Goal: Task Accomplishment & Management: Manage account settings

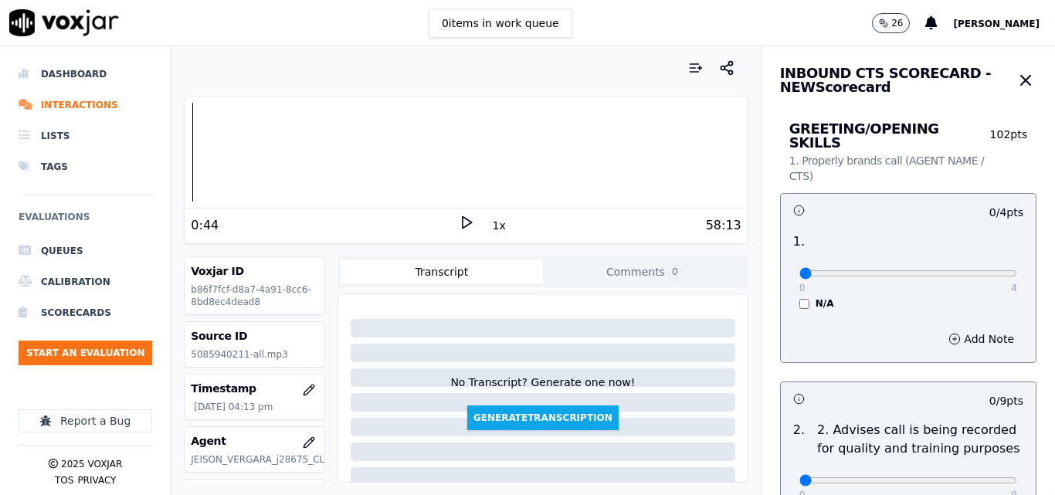
scroll to position [133, 0]
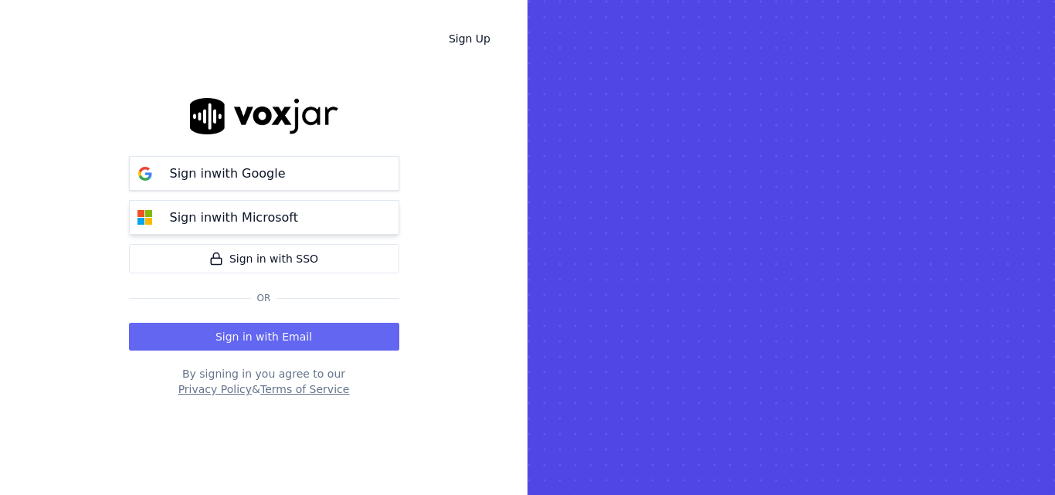
click at [236, 226] on p "Sign in with Microsoft" at bounding box center [234, 218] width 128 height 19
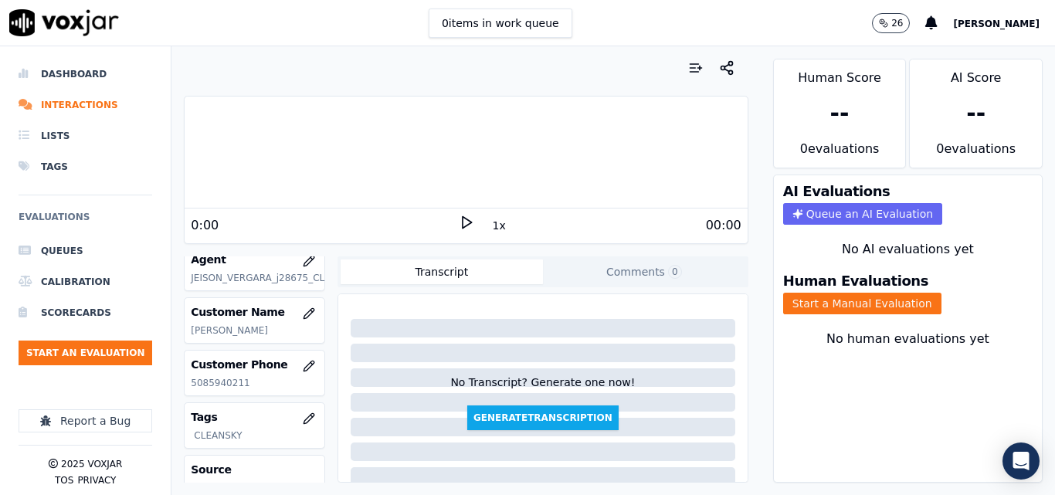
scroll to position [154, 0]
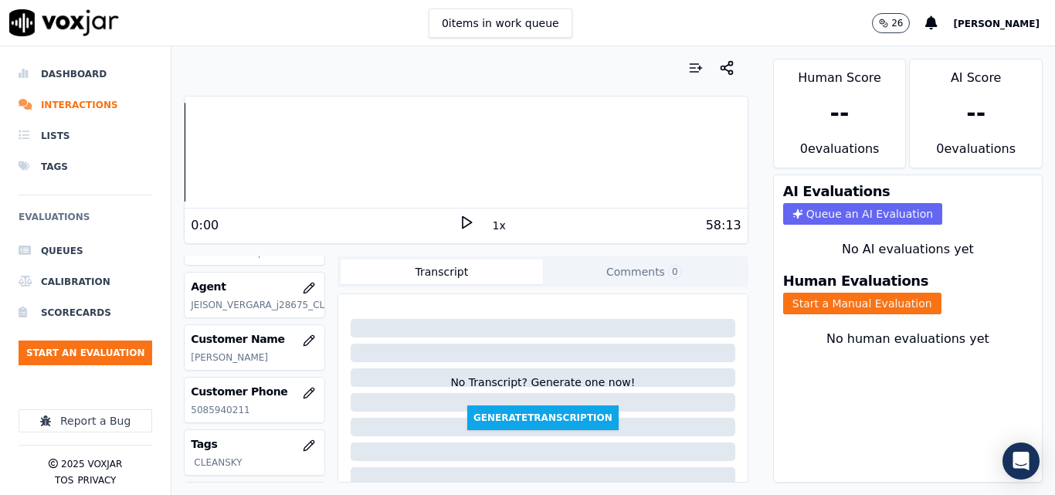
click at [462, 222] on icon at bounding box center [466, 222] width 15 height 15
click at [490, 228] on button "1x" at bounding box center [499, 226] width 19 height 22
click at [490, 228] on button "1.5x" at bounding box center [505, 226] width 30 height 22
click at [802, 310] on button "Start a Manual Evaluation" at bounding box center [862, 304] width 158 height 22
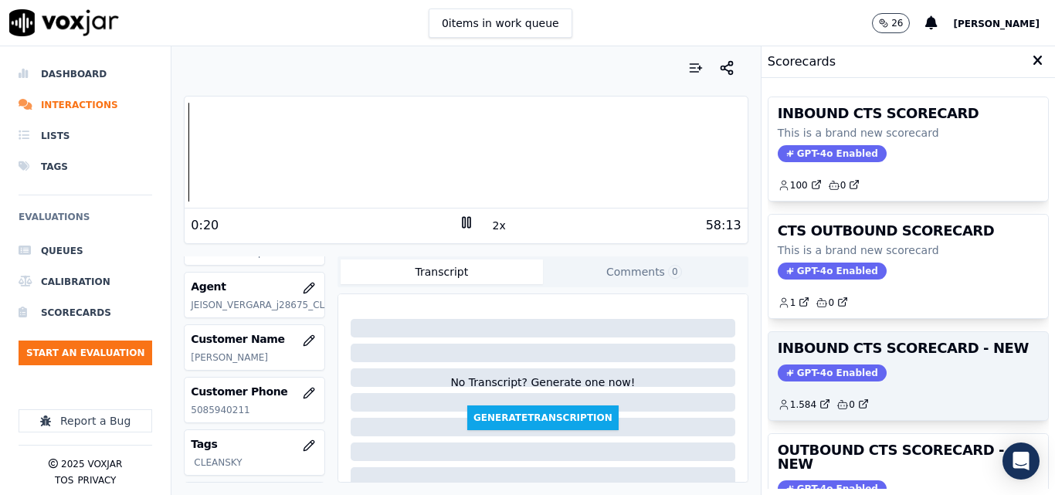
click at [897, 348] on h3 "INBOUND CTS SCORECARD - NEW" at bounding box center [908, 348] width 261 height 14
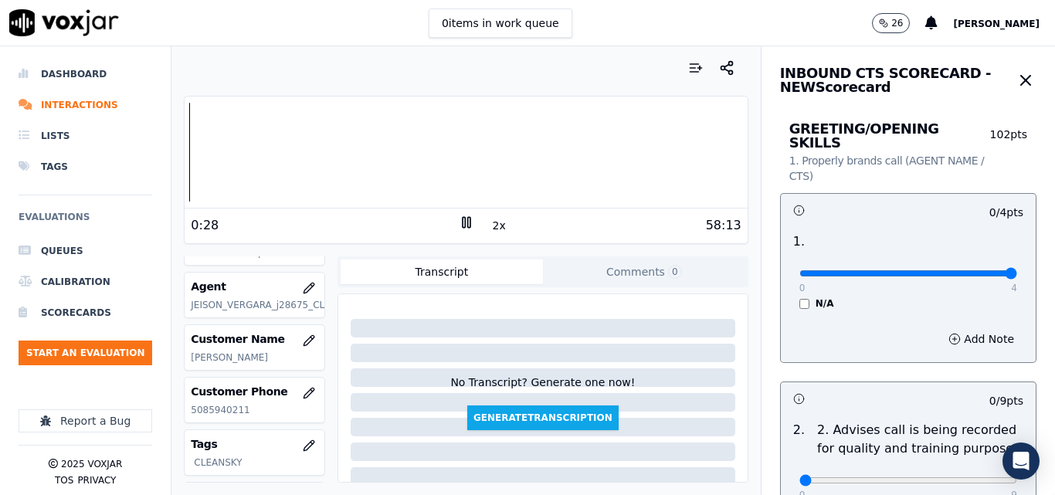
drag, startPoint x: 948, startPoint y: 264, endPoint x: 979, endPoint y: 256, distance: 32.8
type input "4"
click at [979, 270] on input "range" at bounding box center [908, 273] width 218 height 6
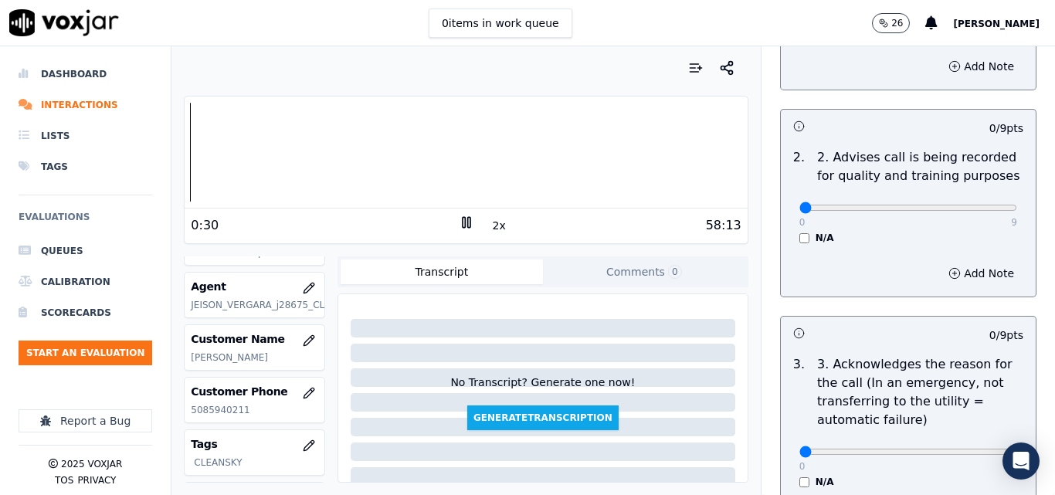
scroll to position [386, 0]
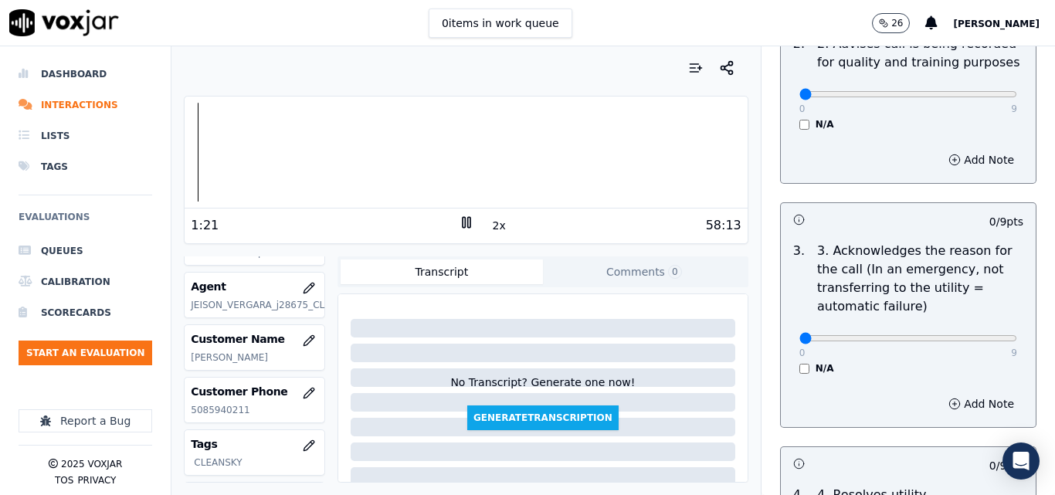
click at [740, 271] on div "Your browser does not support the audio element. 1:21 2x 58:13 Voxjar ID b86f7f…" at bounding box center [465, 270] width 588 height 449
type input "9"
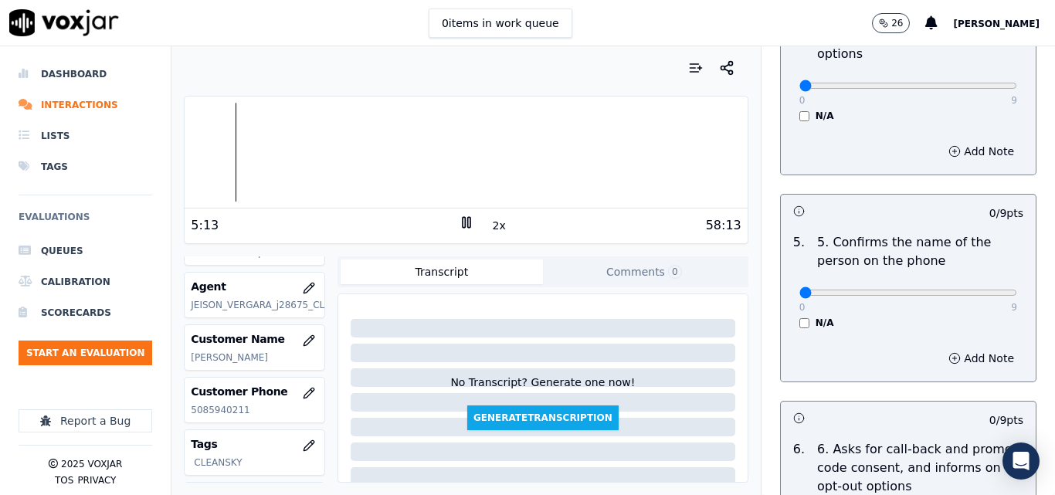
scroll to position [927, 0]
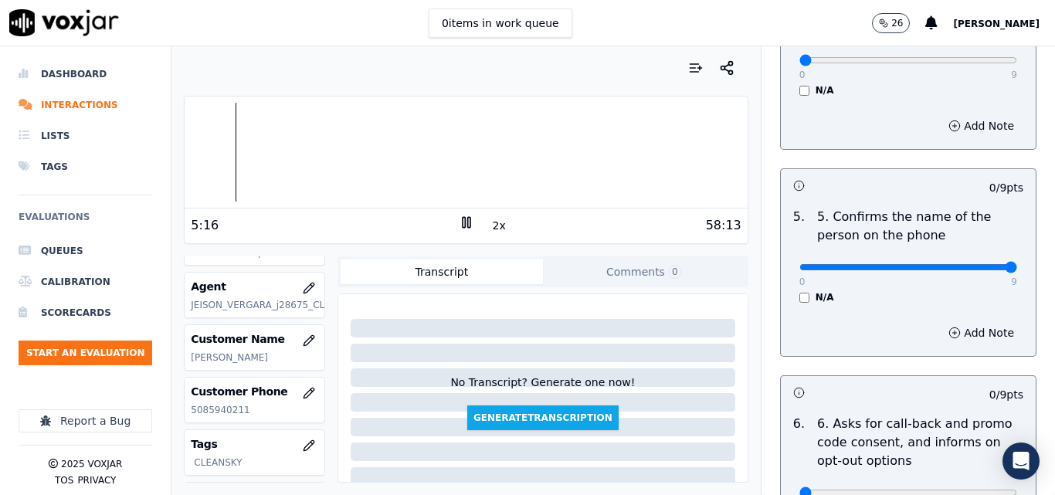
type input "9"
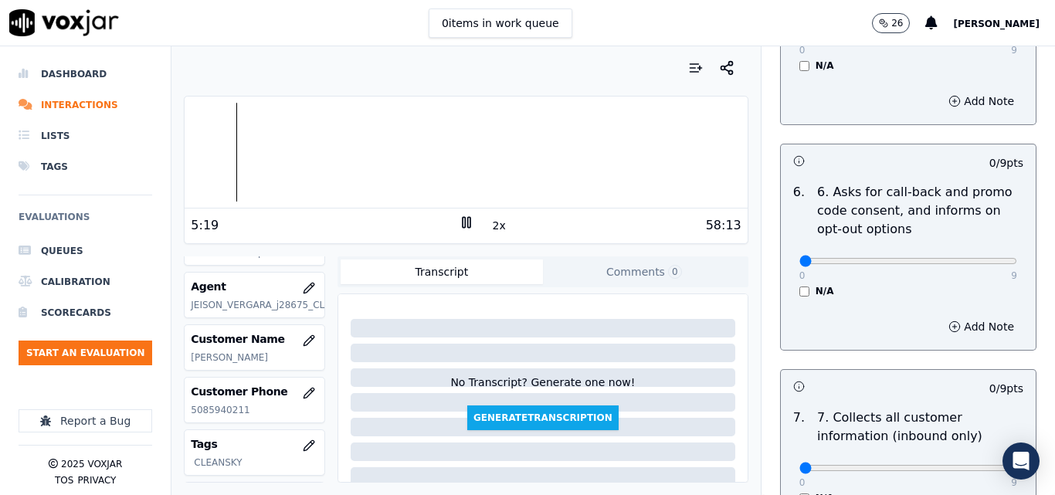
scroll to position [1390, 0]
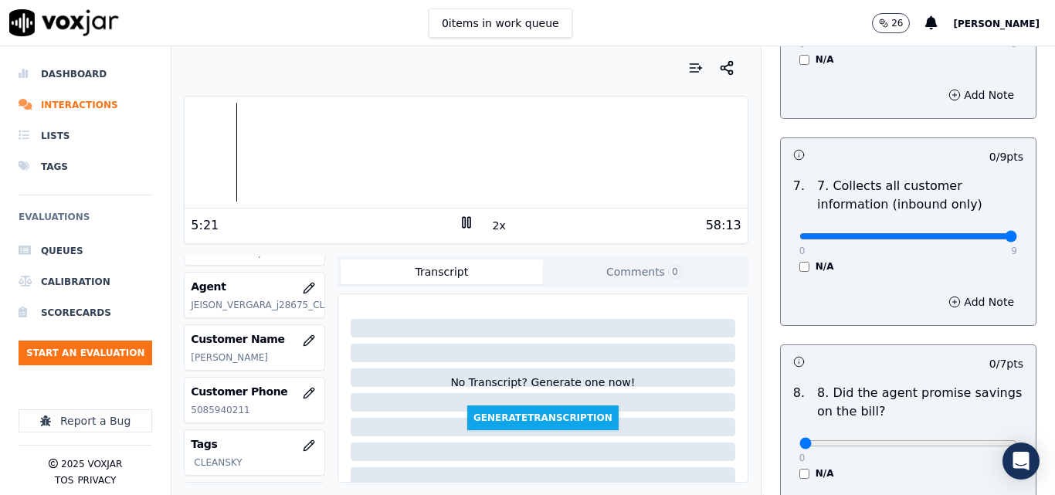
type input "9"
click at [312, 135] on div at bounding box center [466, 152] width 562 height 99
click at [459, 218] on icon at bounding box center [466, 222] width 15 height 15
click at [463, 226] on polygon at bounding box center [467, 223] width 9 height 12
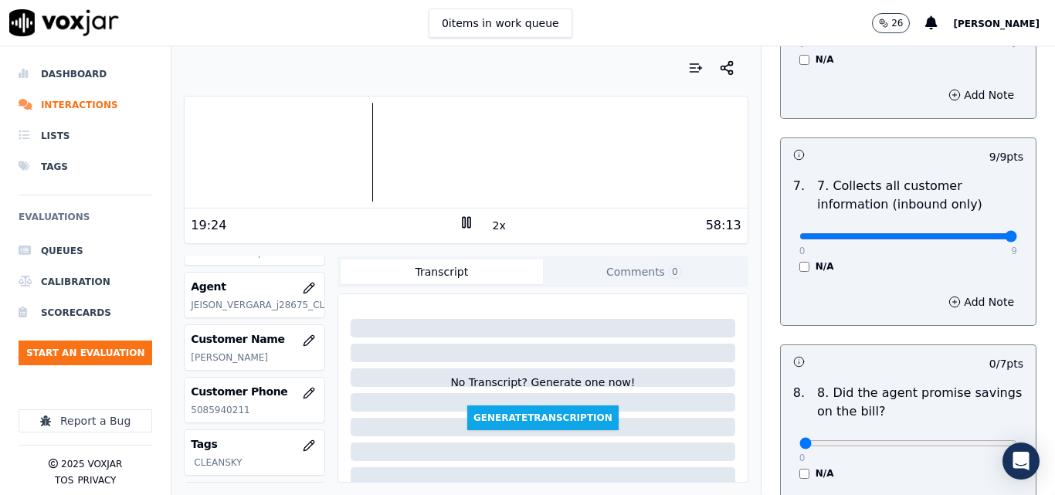
click at [463, 226] on rect at bounding box center [464, 222] width 2 height 10
click at [463, 218] on polygon at bounding box center [467, 223] width 9 height 12
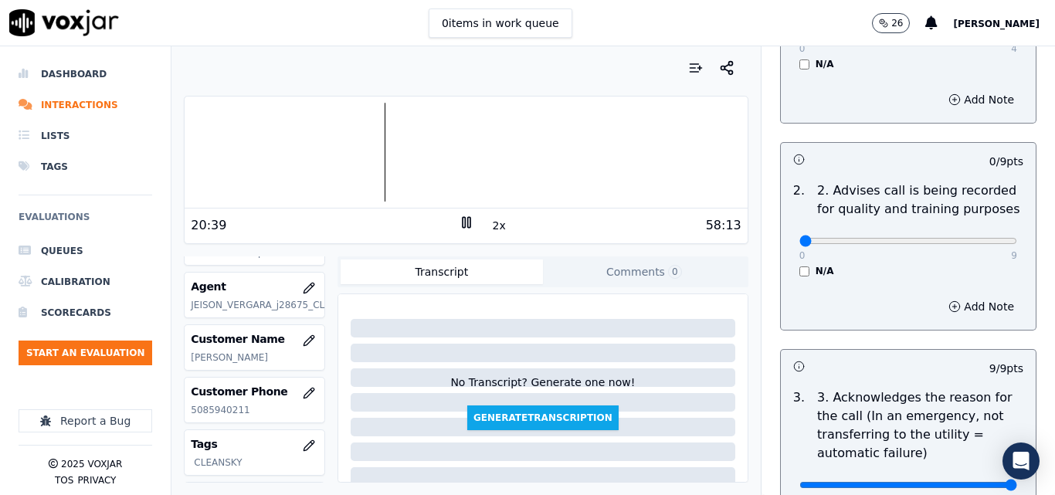
scroll to position [154, 0]
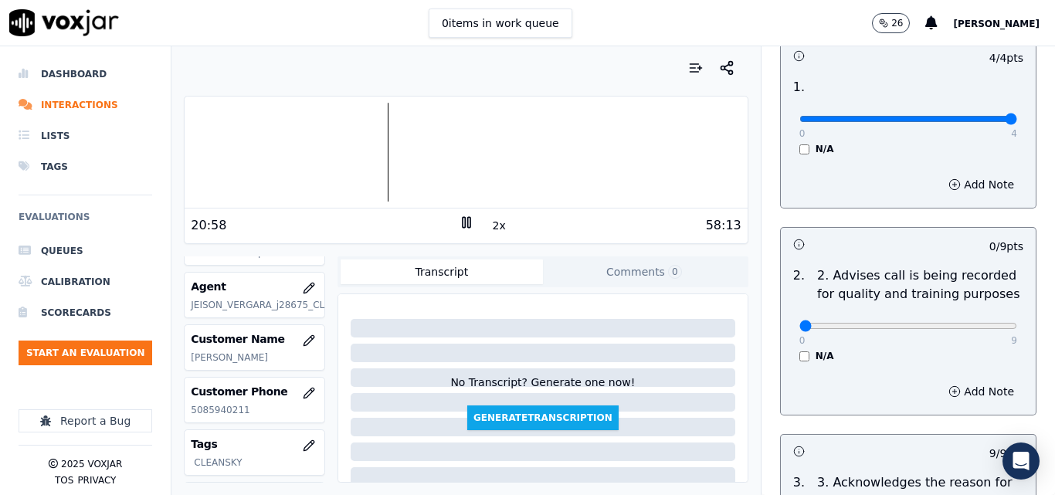
click at [378, 141] on div at bounding box center [466, 152] width 562 height 99
click at [377, 139] on div at bounding box center [466, 152] width 562 height 99
click at [375, 136] on div at bounding box center [466, 152] width 562 height 99
click at [979, 316] on div "0 9" at bounding box center [908, 325] width 218 height 19
type input "9"
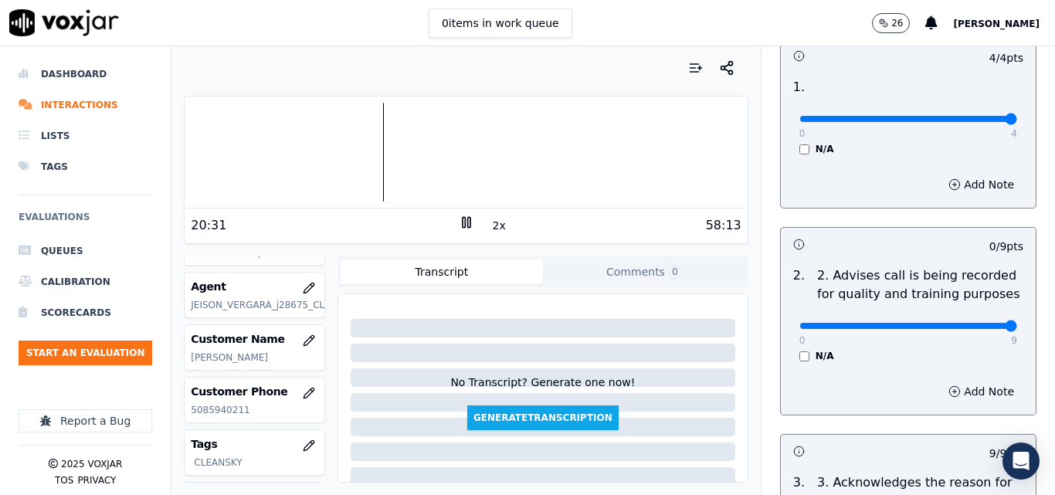
click at [974, 122] on input "range" at bounding box center [908, 119] width 218 height 6
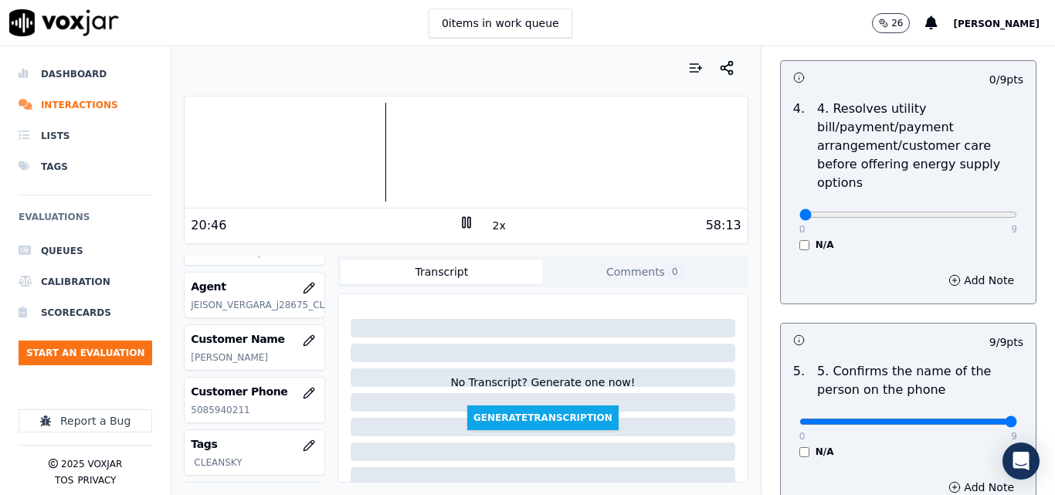
scroll to position [850, 0]
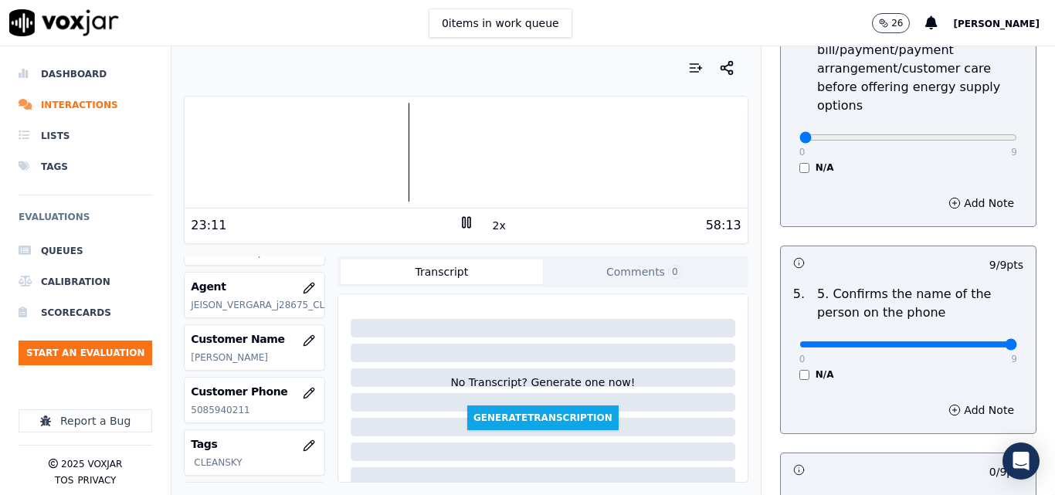
click at [467, 219] on rect at bounding box center [468, 222] width 2 height 10
click at [459, 224] on icon at bounding box center [466, 222] width 15 height 15
click at [439, 121] on div at bounding box center [466, 152] width 562 height 99
click at [490, 224] on button "2x" at bounding box center [499, 226] width 19 height 22
click at [428, 124] on div at bounding box center [466, 152] width 562 height 99
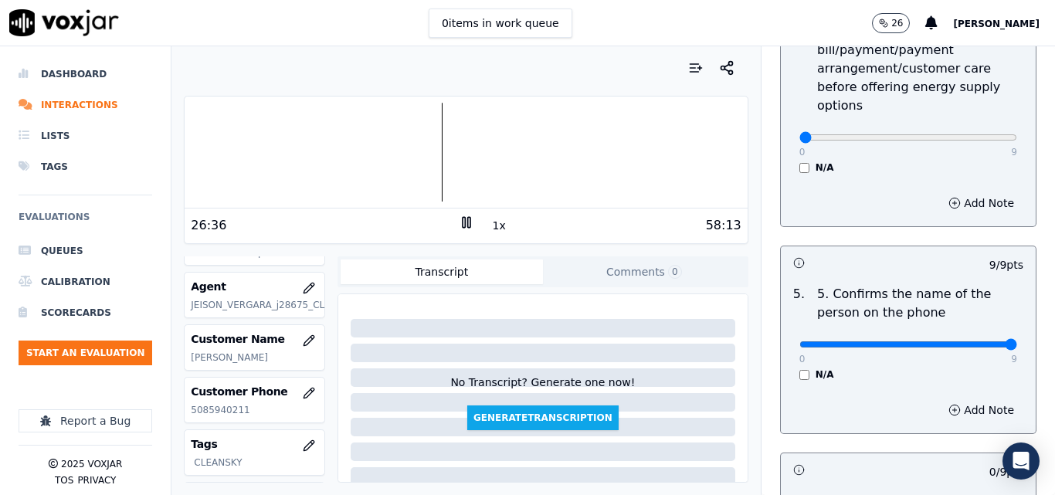
click at [496, 229] on button "1x" at bounding box center [499, 226] width 19 height 22
click at [496, 229] on button "1.5x" at bounding box center [505, 226] width 30 height 22
click at [495, 224] on button "2x" at bounding box center [499, 226] width 19 height 22
click at [494, 229] on button "1x" at bounding box center [499, 226] width 19 height 22
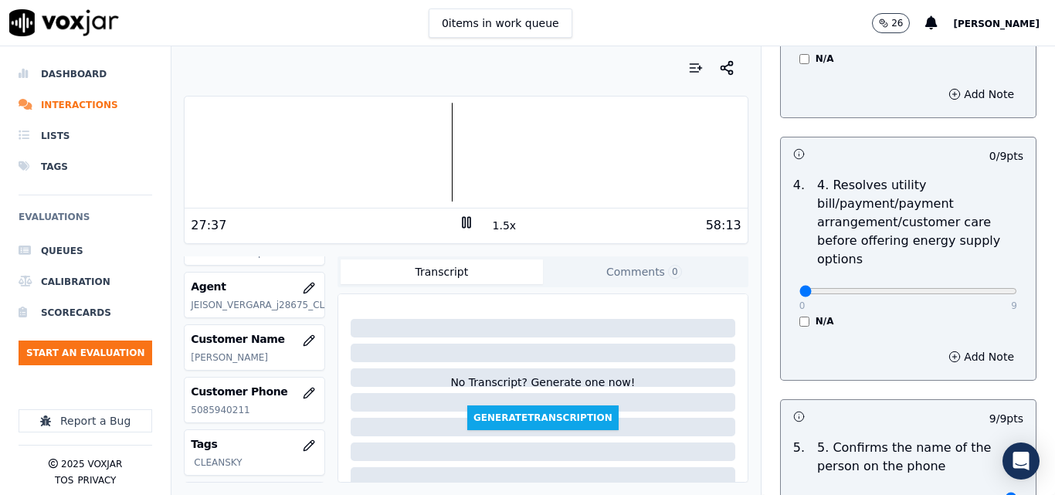
scroll to position [695, 0]
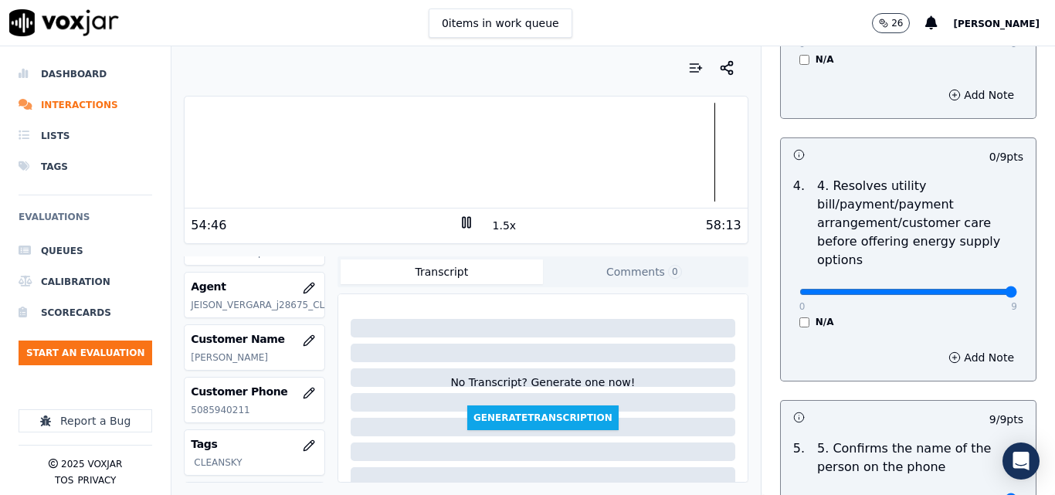
drag, startPoint x: 972, startPoint y: 276, endPoint x: 984, endPoint y: 273, distance: 11.8
type input "9"
click at [467, 221] on rect at bounding box center [468, 222] width 2 height 10
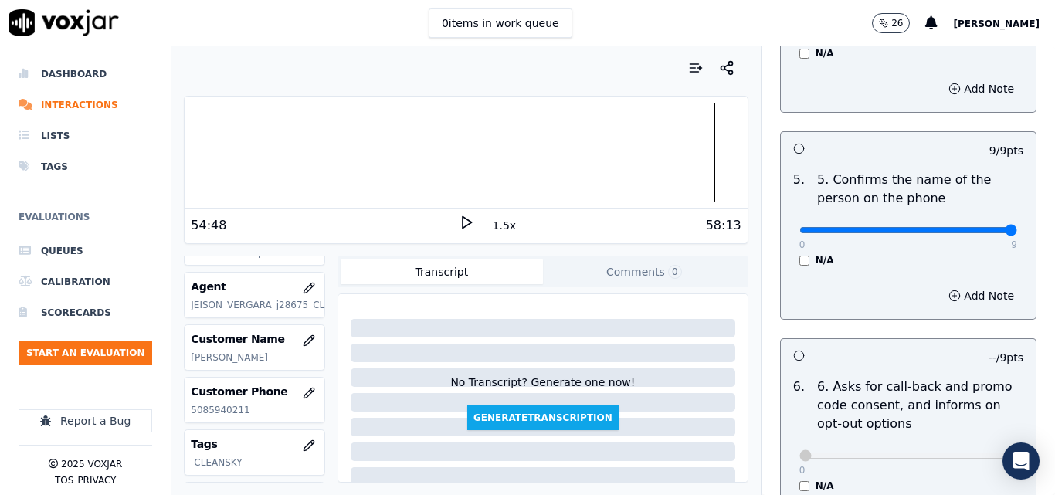
scroll to position [1158, 0]
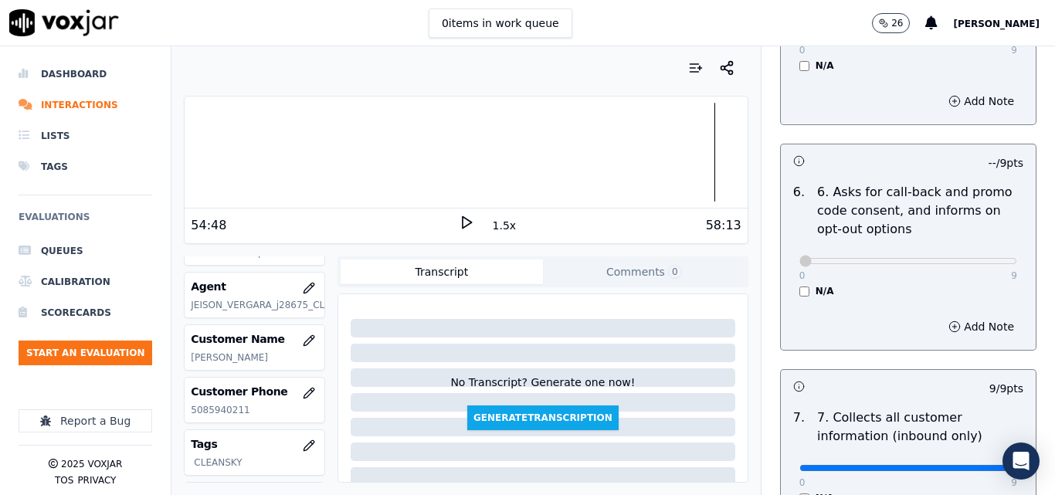
click at [781, 284] on div "6 . 6. Asks for call-back and promo code consent, and informs on opt-out option…" at bounding box center [908, 240] width 255 height 127
drag, startPoint x: 877, startPoint y: 270, endPoint x: 802, endPoint y: 283, distance: 75.4
click at [806, 283] on div "6 . 6. Asks for call-back and promo code consent, and informs on opt-out option…" at bounding box center [908, 240] width 255 height 127
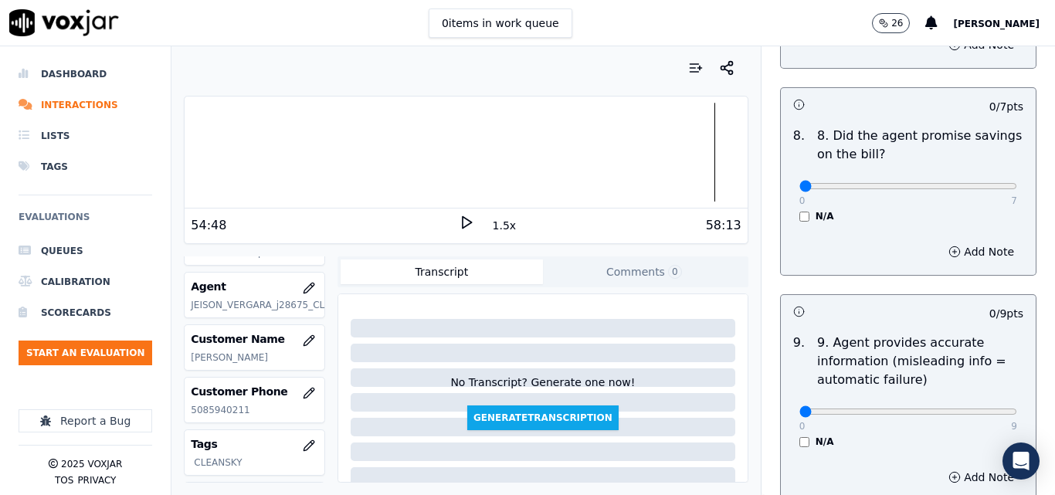
scroll to position [1699, 0]
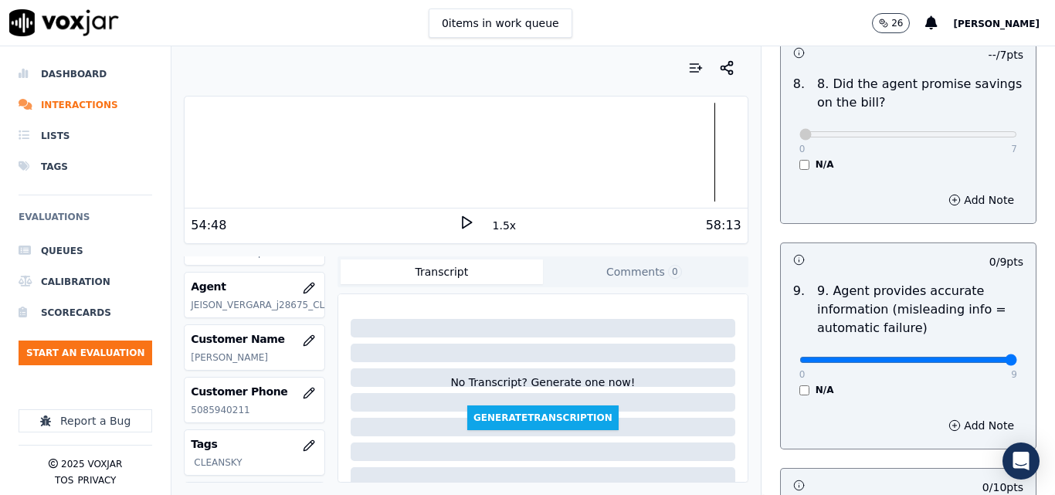
type input "9"
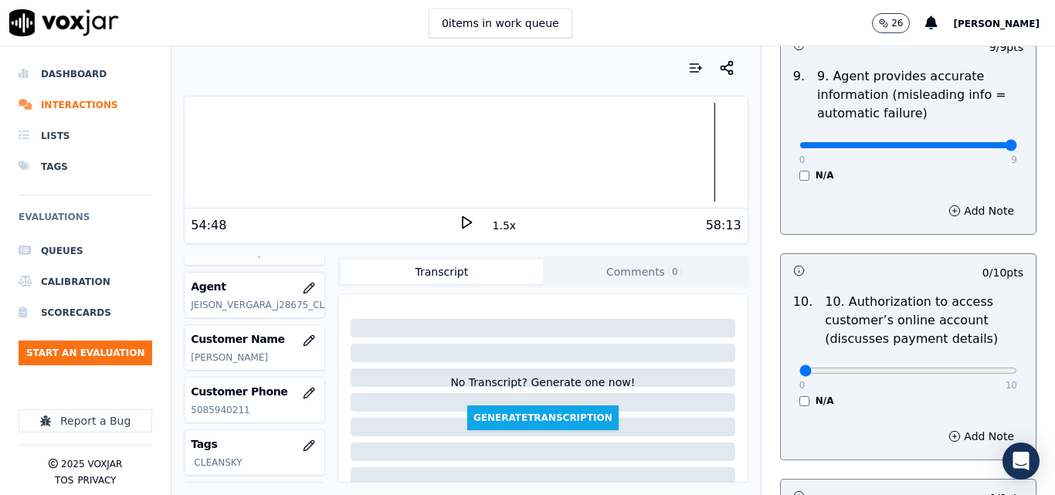
scroll to position [2008, 0]
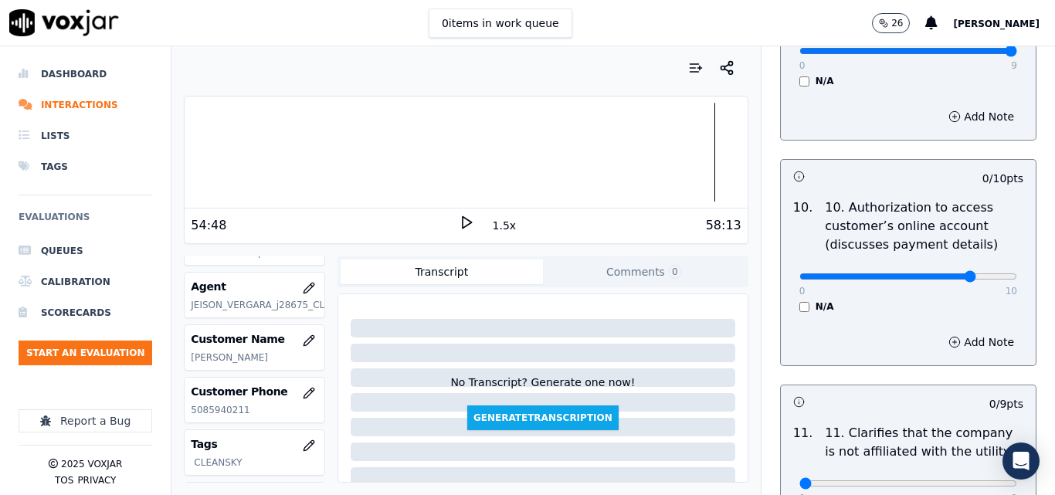
type input "8"
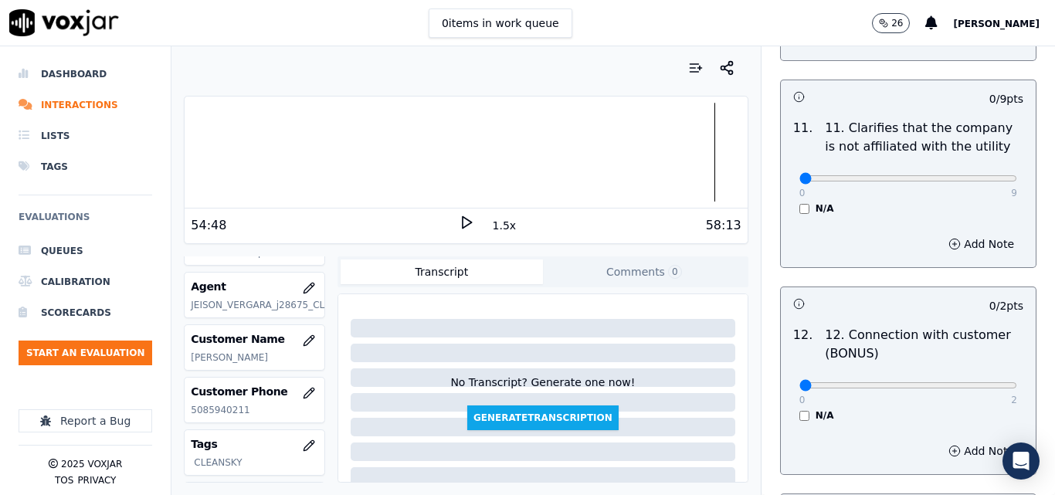
scroll to position [2317, 0]
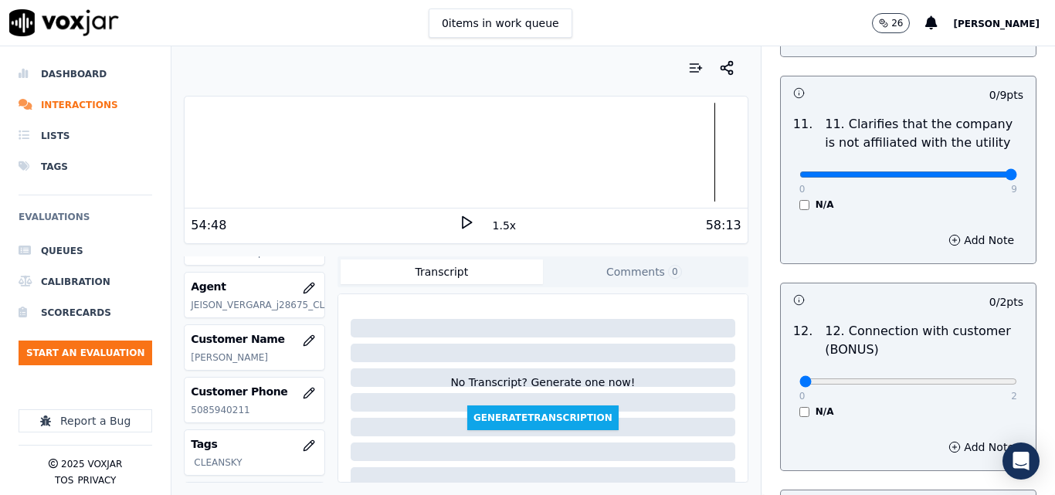
drag, startPoint x: 962, startPoint y: 163, endPoint x: 982, endPoint y: 162, distance: 20.9
type input "9"
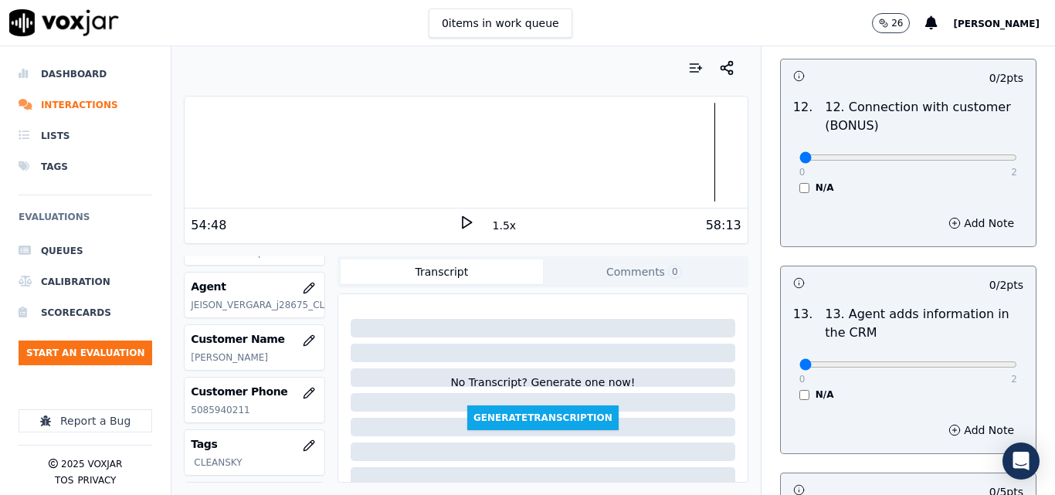
scroll to position [2549, 0]
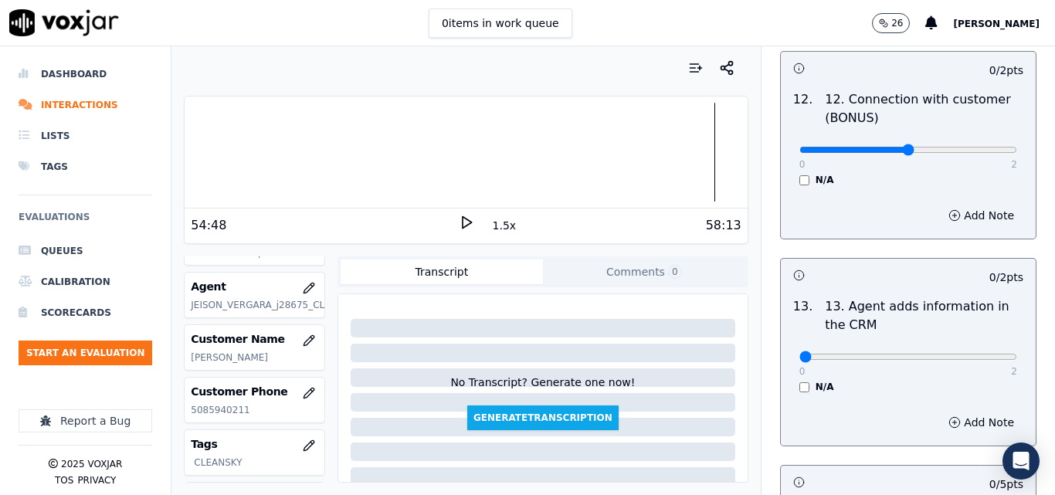
drag, startPoint x: 898, startPoint y: 139, endPoint x: 914, endPoint y: 150, distance: 19.5
type input "1"
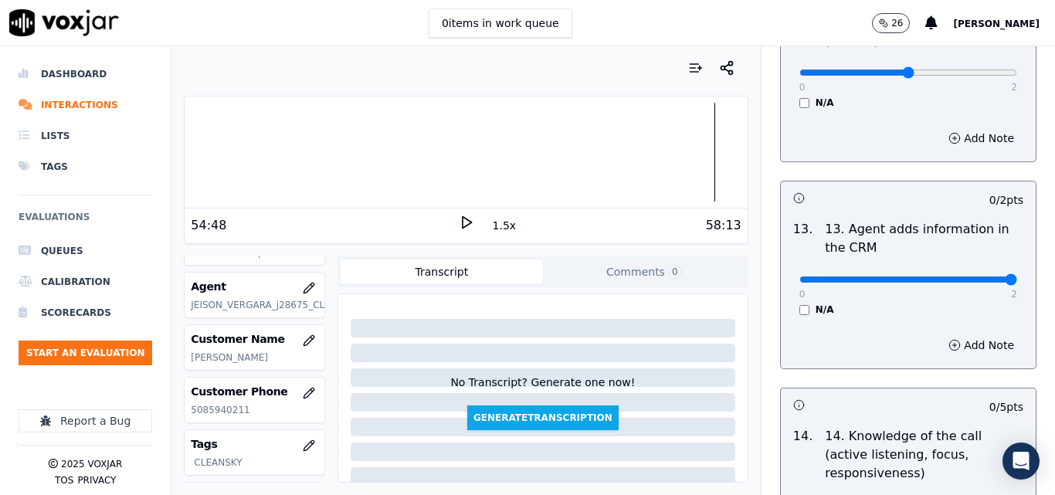
type input "2"
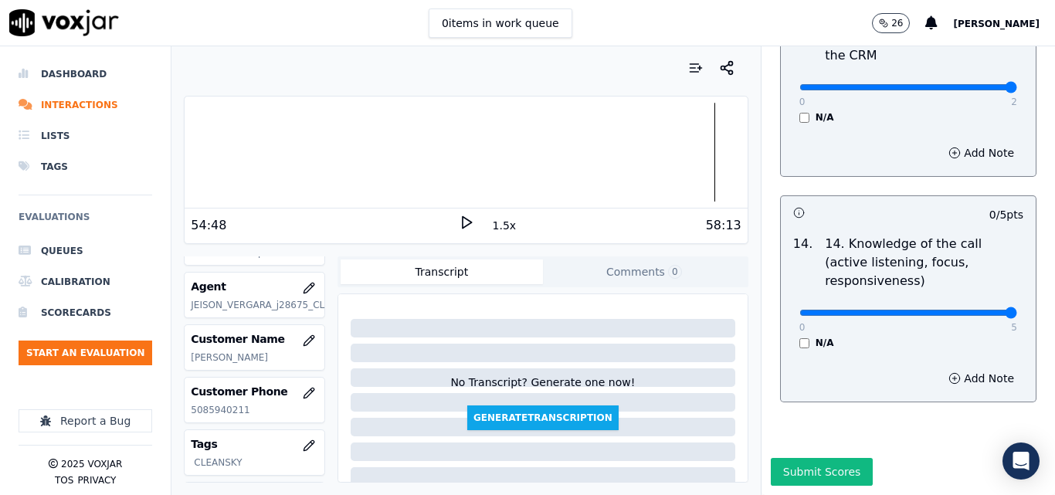
type input "5"
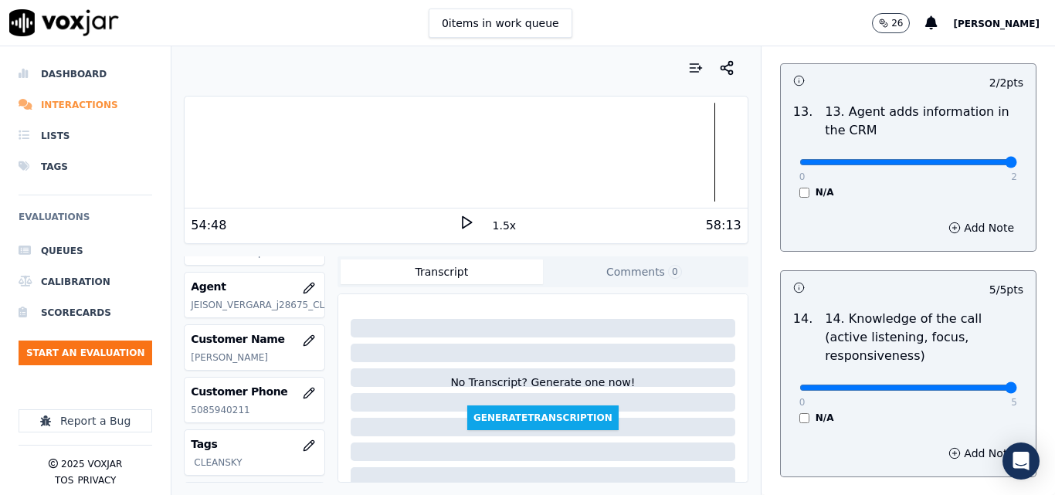
click at [47, 96] on li "Interactions" at bounding box center [86, 105] width 134 height 31
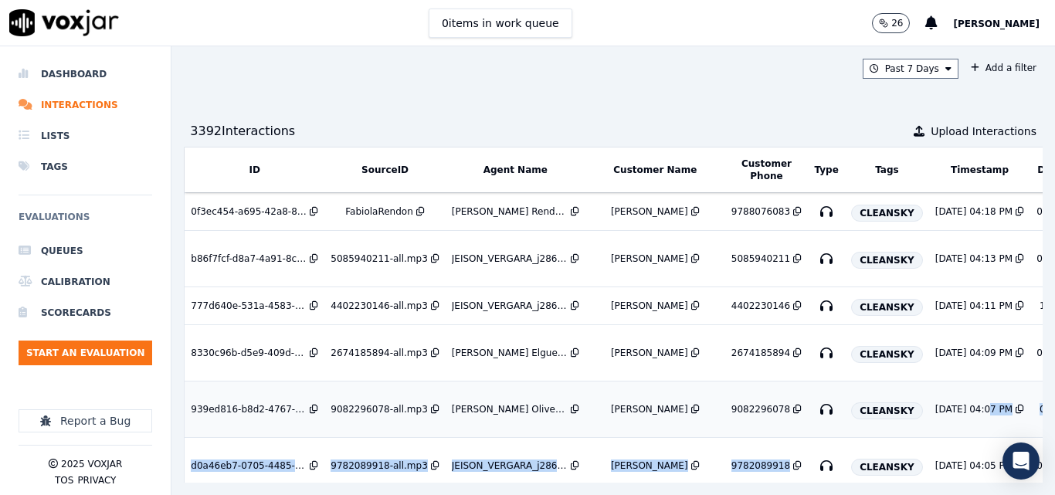
drag, startPoint x: 904, startPoint y: 411, endPoint x: 959, endPoint y: 387, distance: 60.5
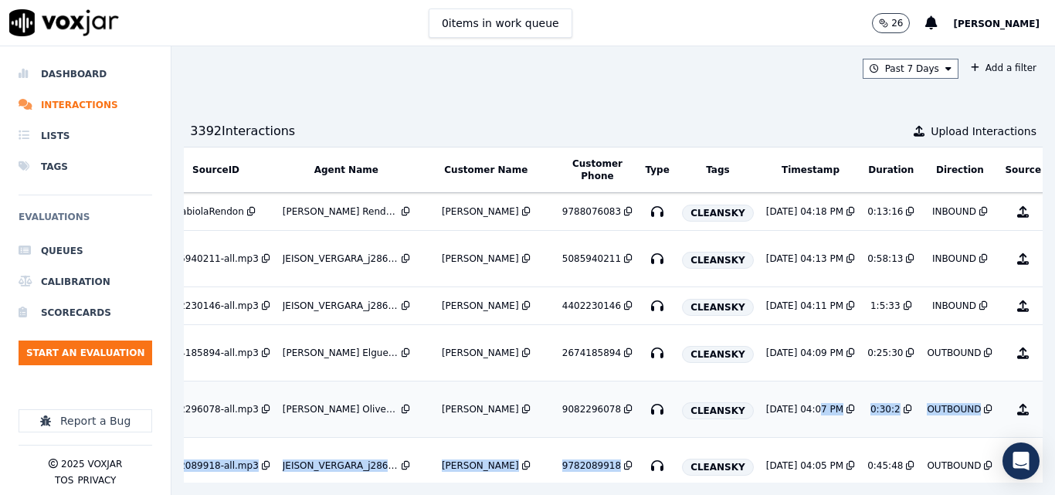
scroll to position [0, 246]
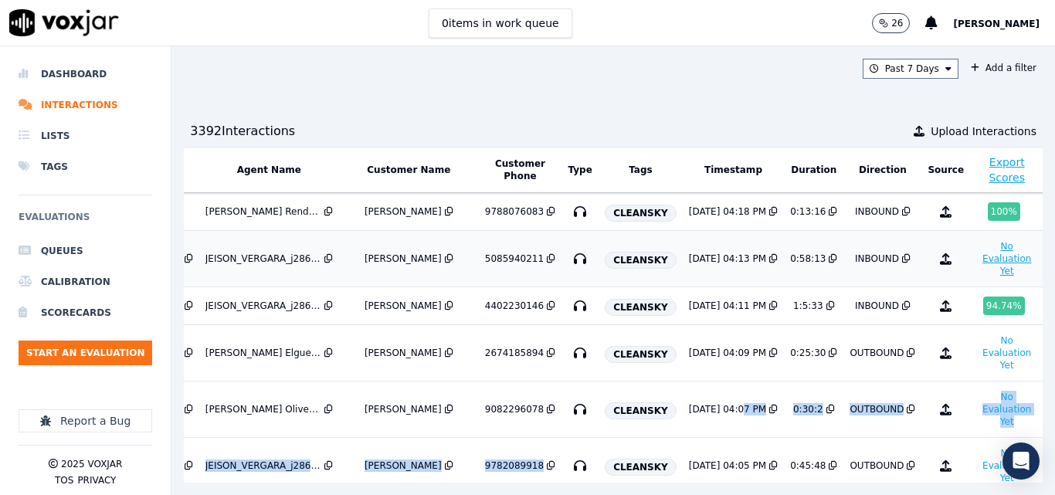
click at [976, 266] on button "No Evaluation Yet" at bounding box center [1006, 258] width 61 height 43
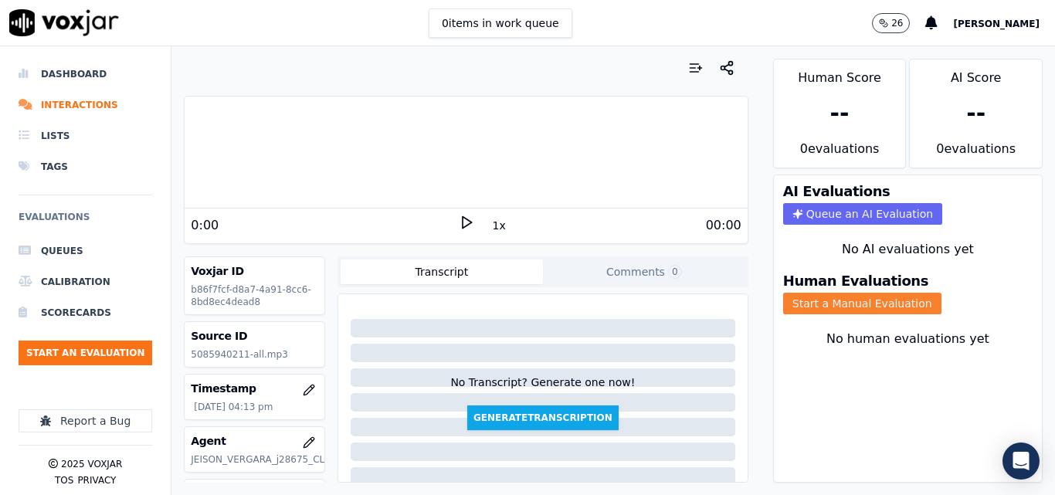
click at [871, 297] on button "Start a Manual Evaluation" at bounding box center [862, 304] width 158 height 22
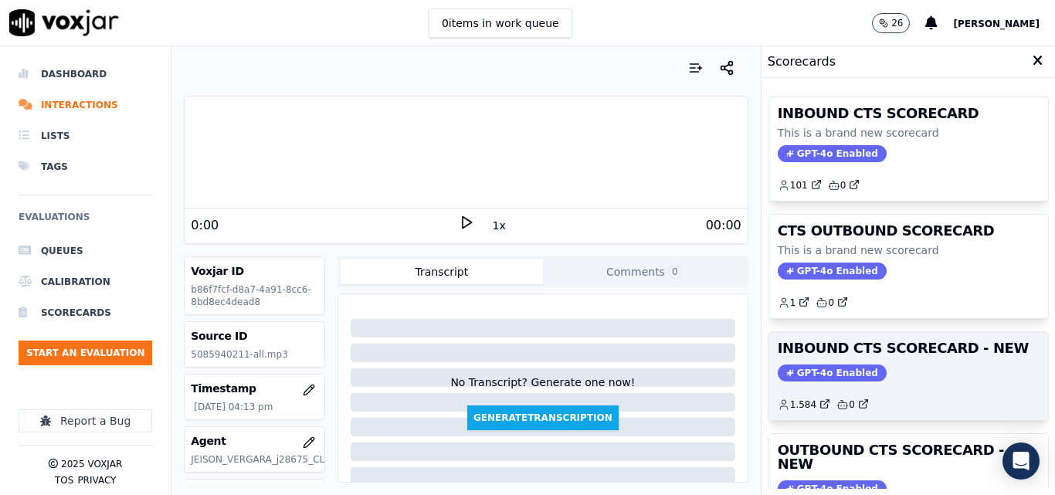
click at [923, 375] on div "GPT-4o Enabled" at bounding box center [908, 373] width 261 height 17
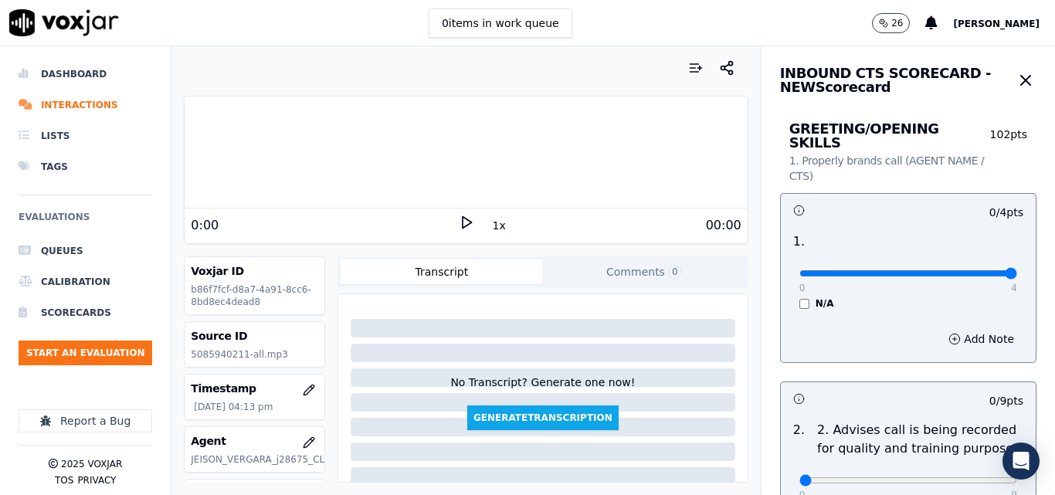
type input "4"
click at [955, 270] on input "range" at bounding box center [908, 273] width 218 height 6
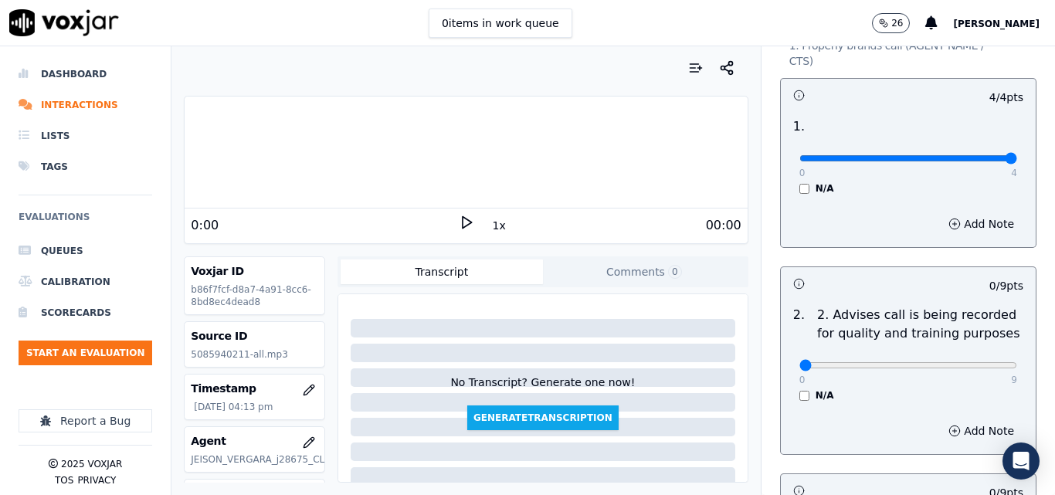
scroll to position [232, 0]
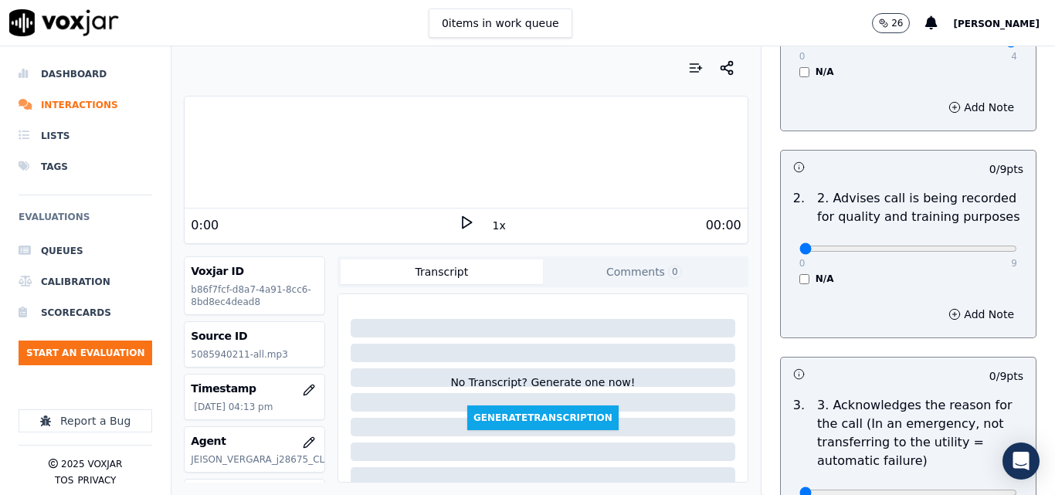
click at [975, 239] on div "0 9" at bounding box center [908, 248] width 218 height 19
type input "9"
click at [975, 45] on input "range" at bounding box center [908, 42] width 218 height 6
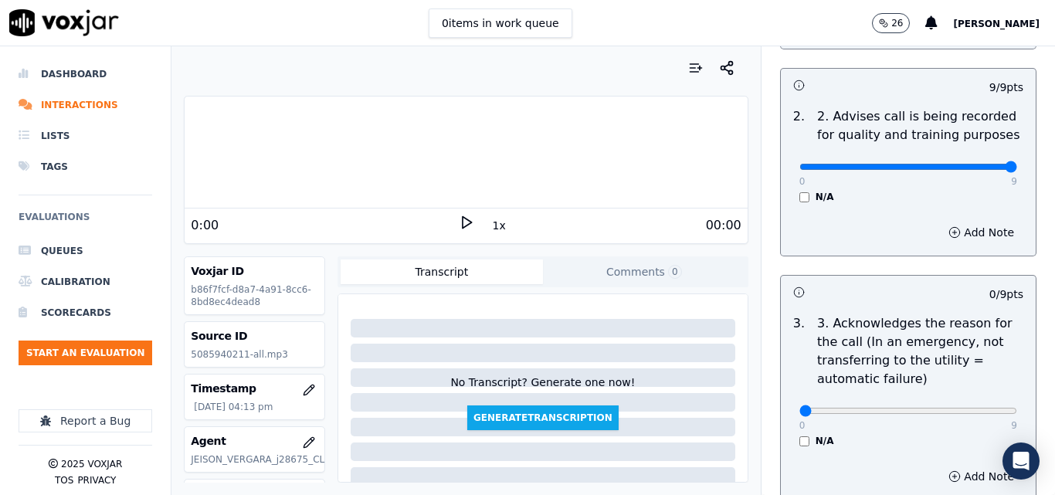
scroll to position [386, 0]
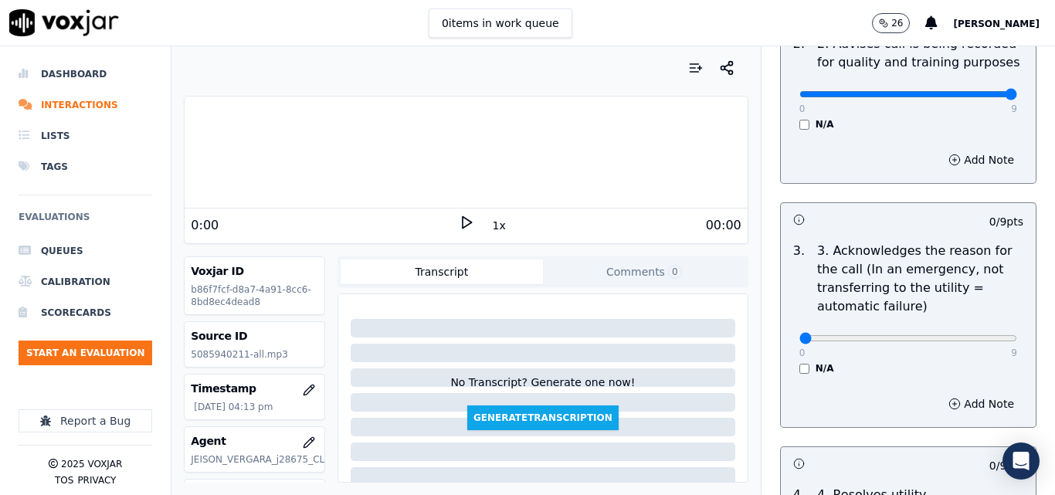
type input "9"
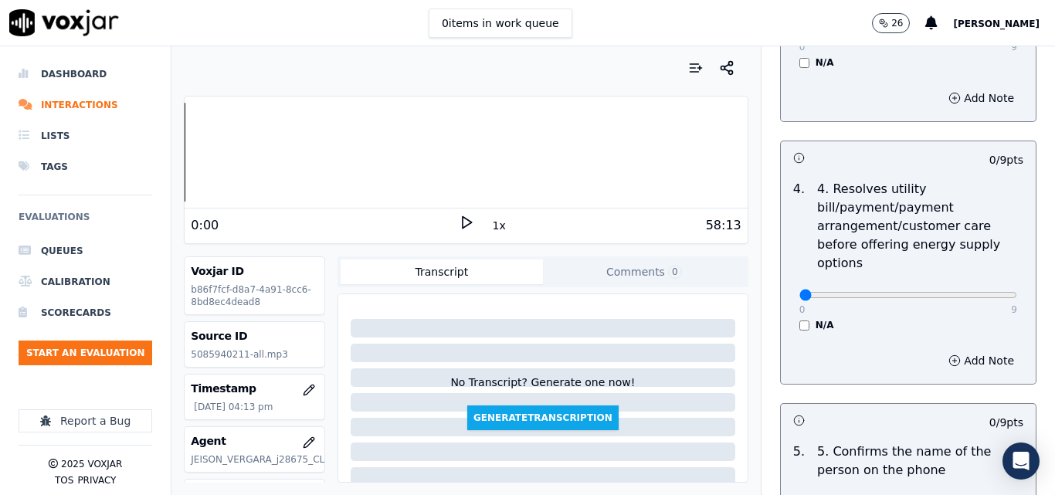
scroll to position [772, 0]
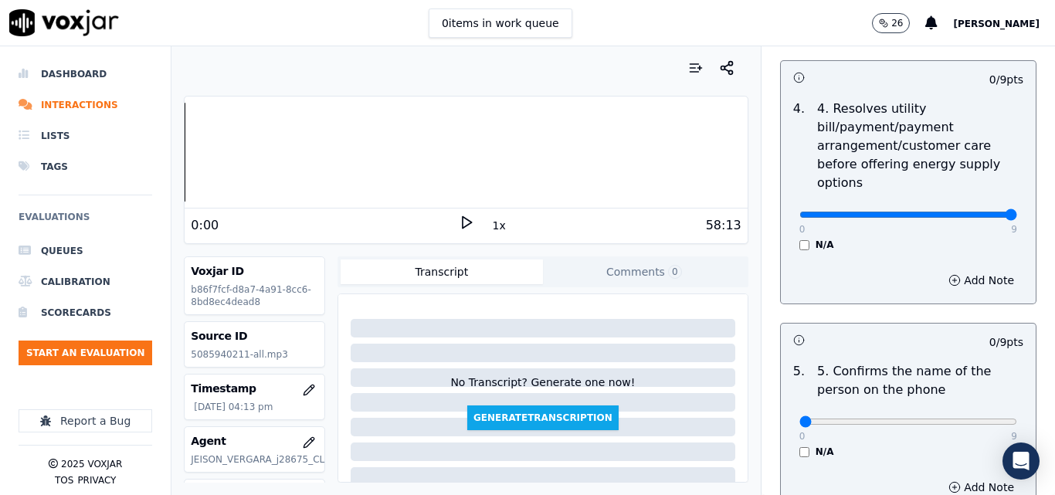
type input "9"
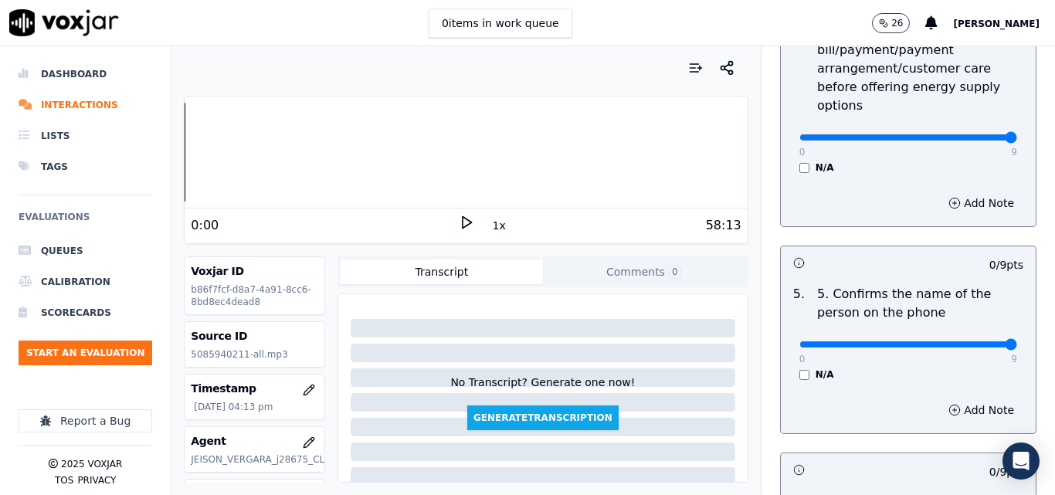
type input "9"
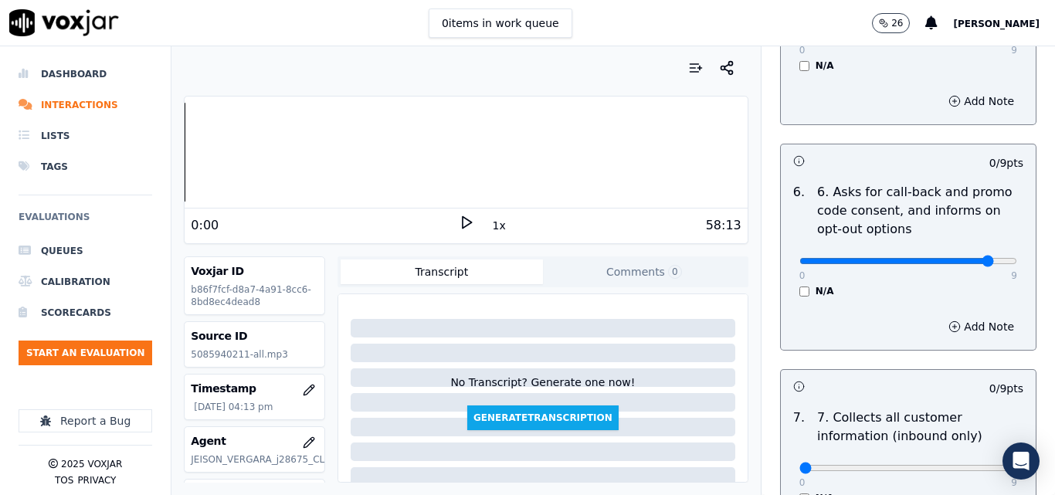
drag, startPoint x: 958, startPoint y: 247, endPoint x: 968, endPoint y: 246, distance: 10.9
type input "9"
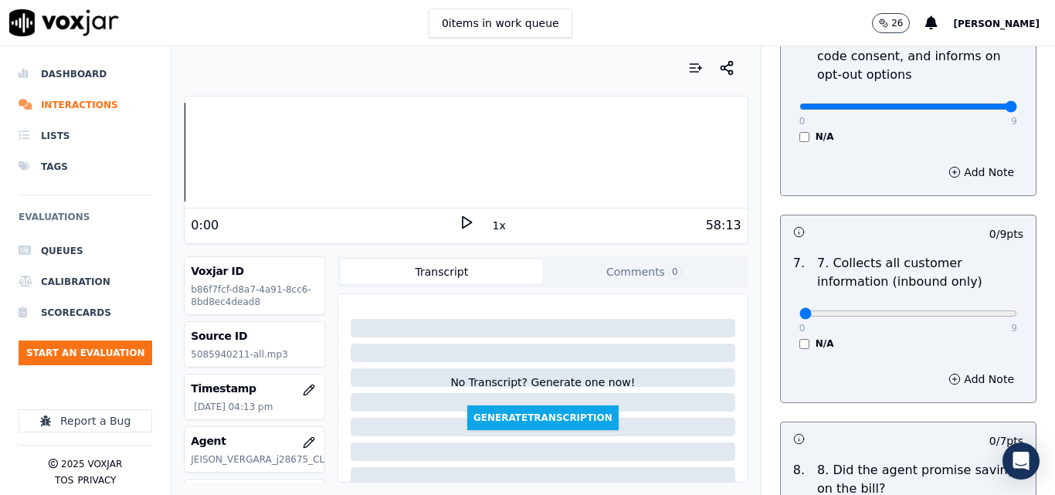
scroll to position [1390, 0]
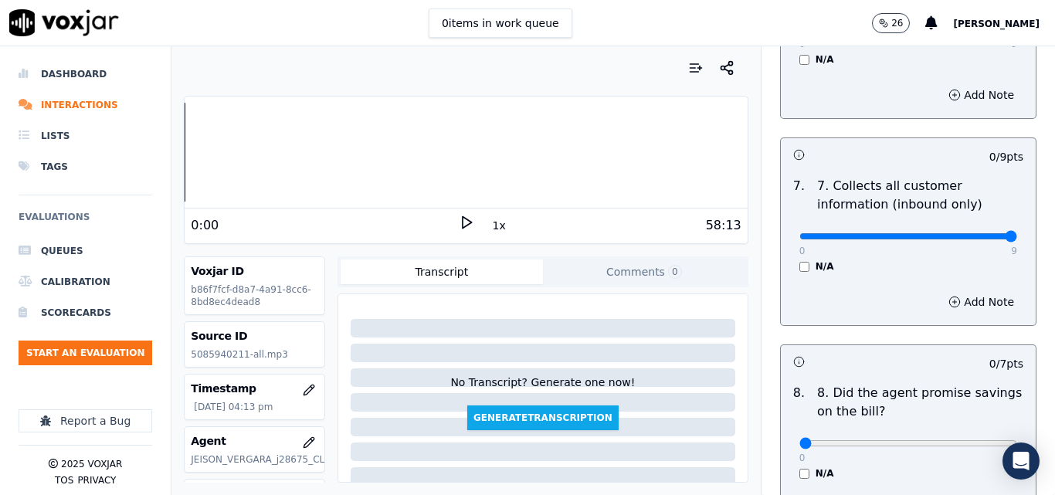
type input "9"
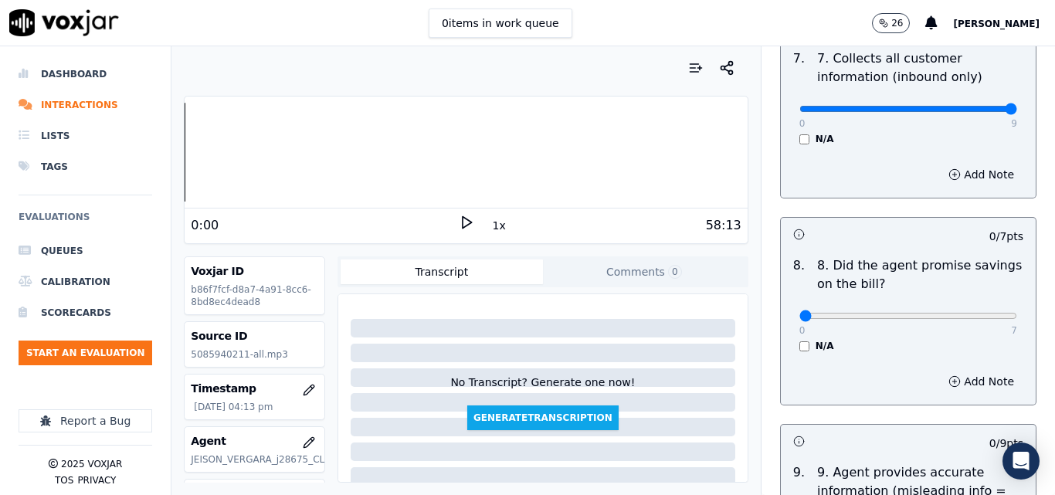
scroll to position [1545, 0]
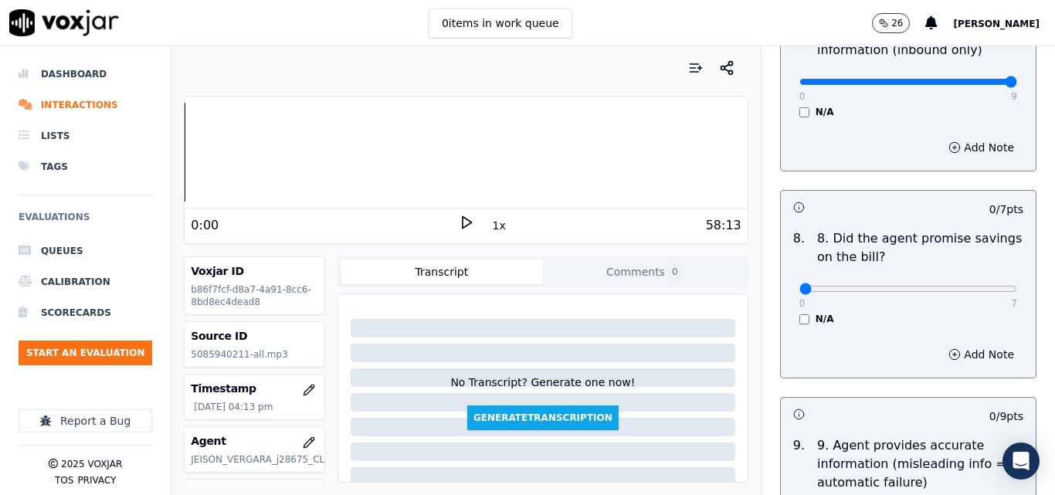
click at [799, 313] on div "N/A" at bounding box center [908, 319] width 218 height 12
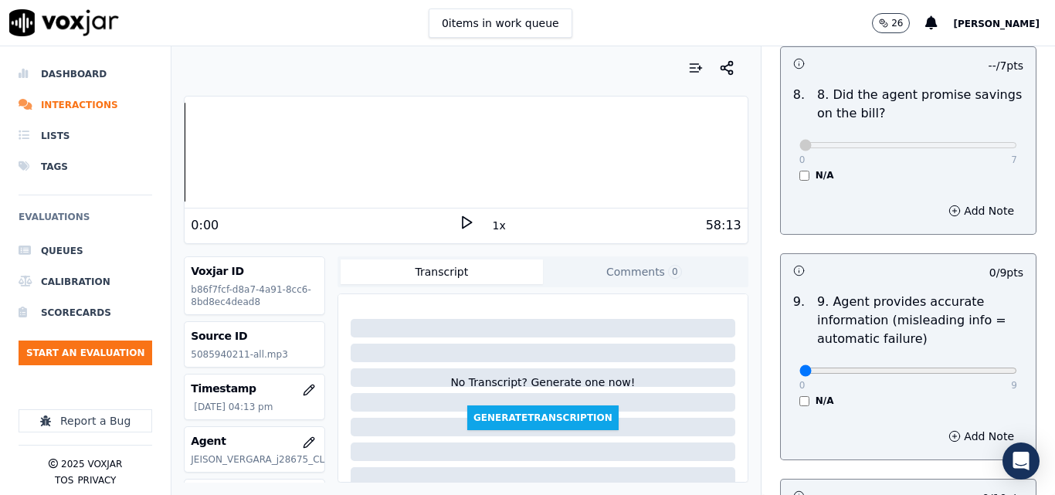
scroll to position [1699, 0]
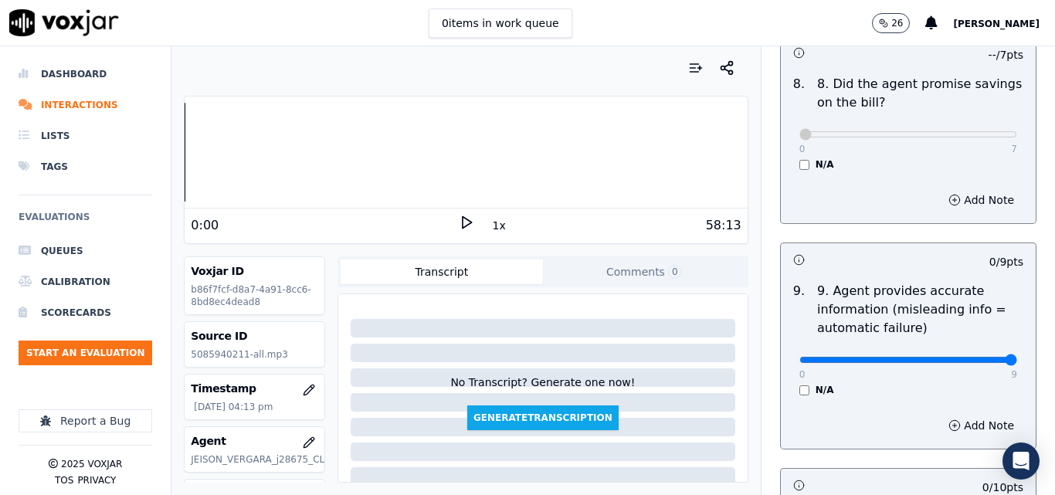
drag, startPoint x: 959, startPoint y: 343, endPoint x: 971, endPoint y: 342, distance: 11.6
type input "9"
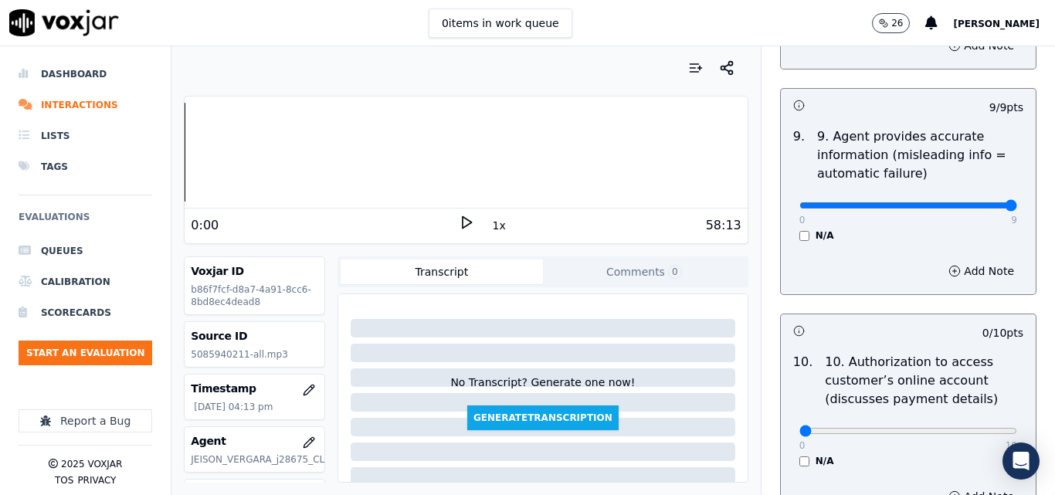
scroll to position [1931, 0]
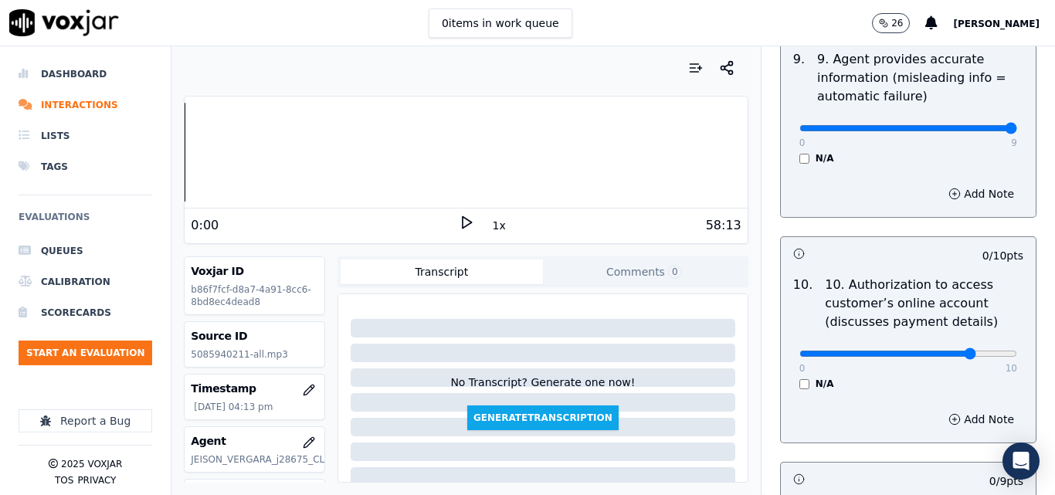
type input "8"
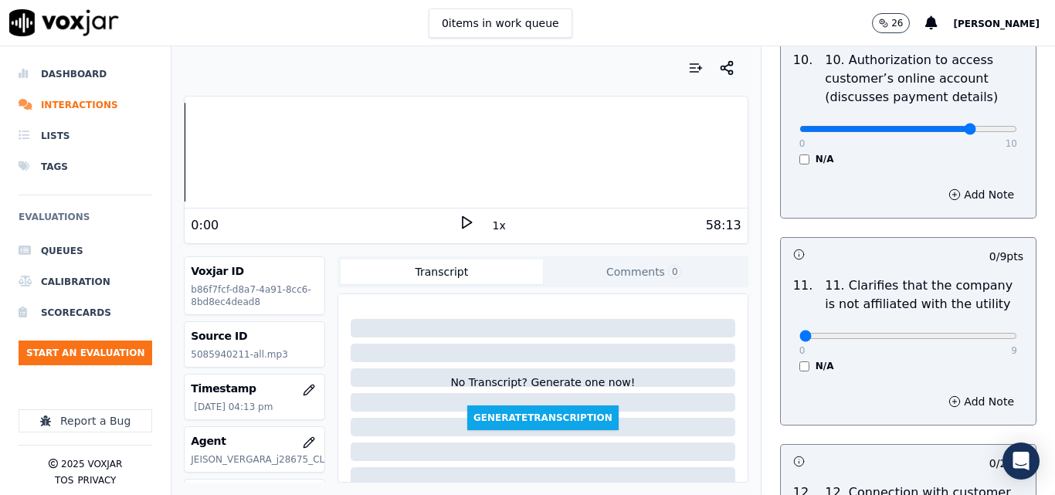
scroll to position [2240, 0]
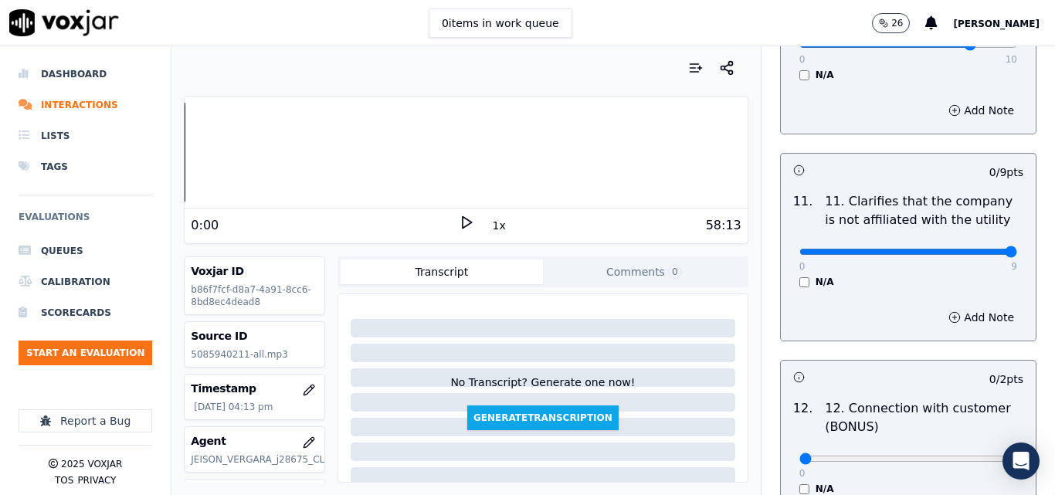
type input "9"
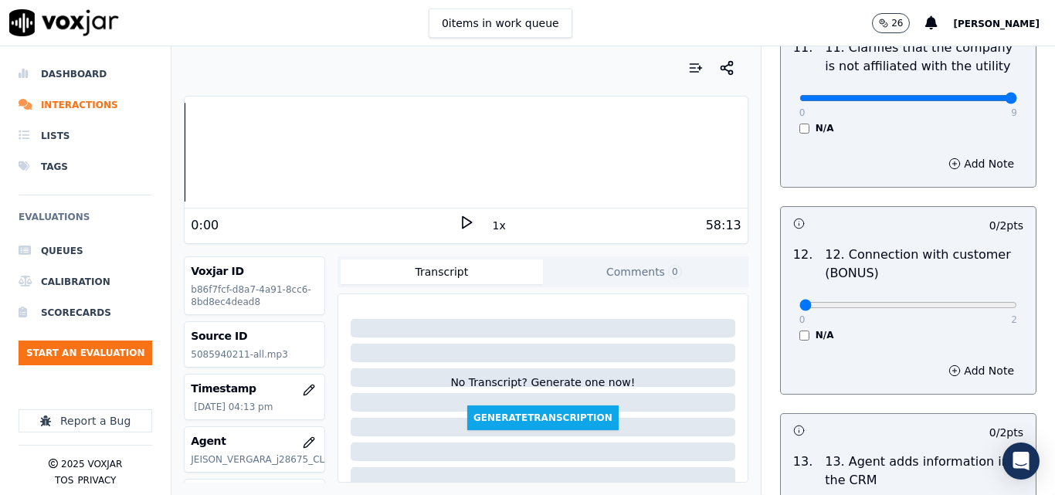
scroll to position [2394, 0]
type input "1"
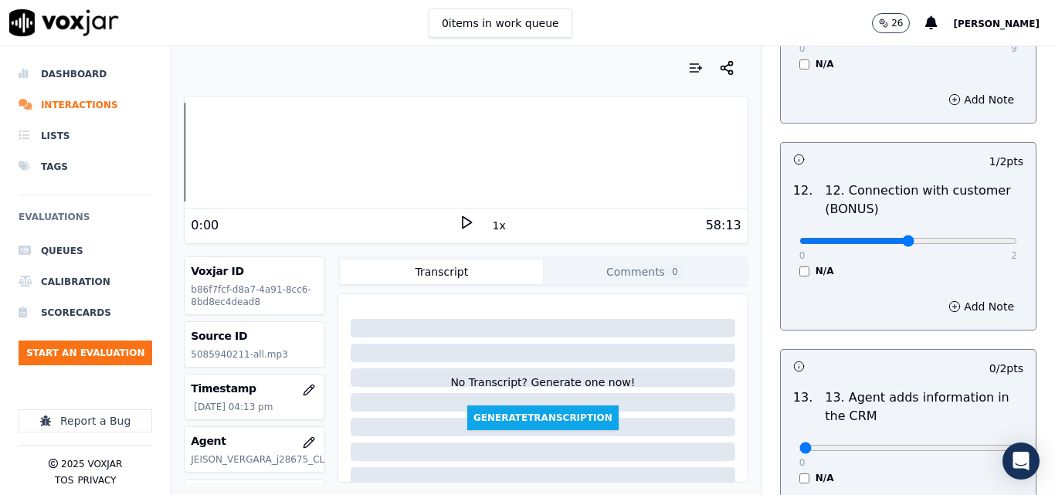
scroll to position [2549, 0]
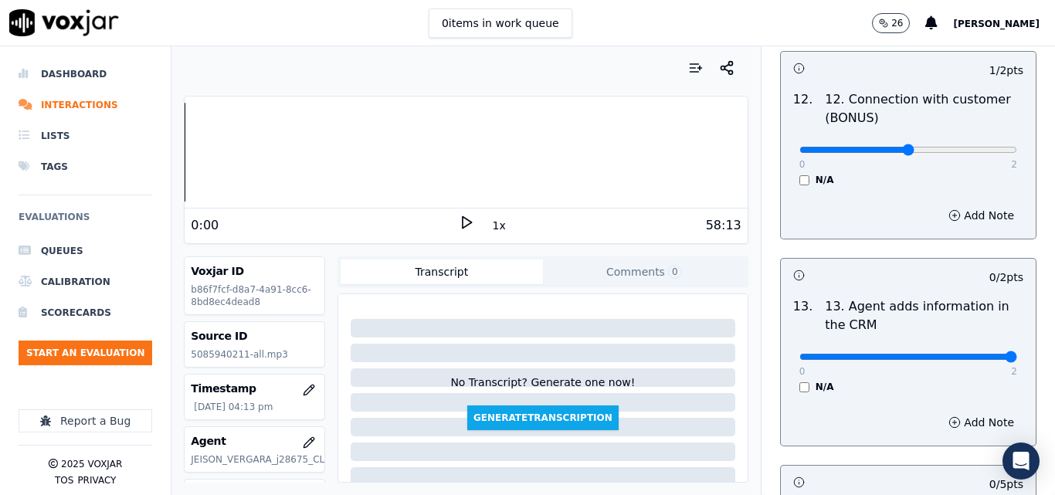
type input "2"
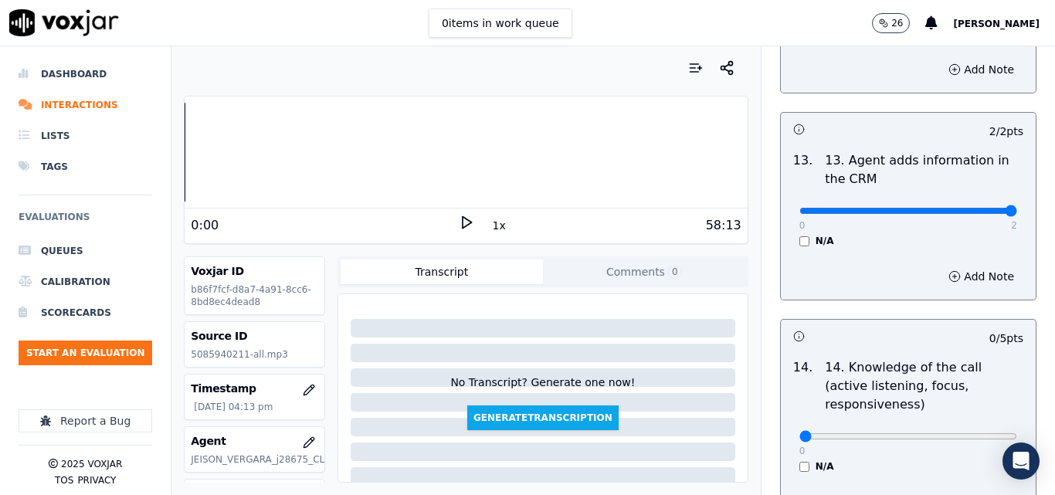
scroll to position [2820, 0]
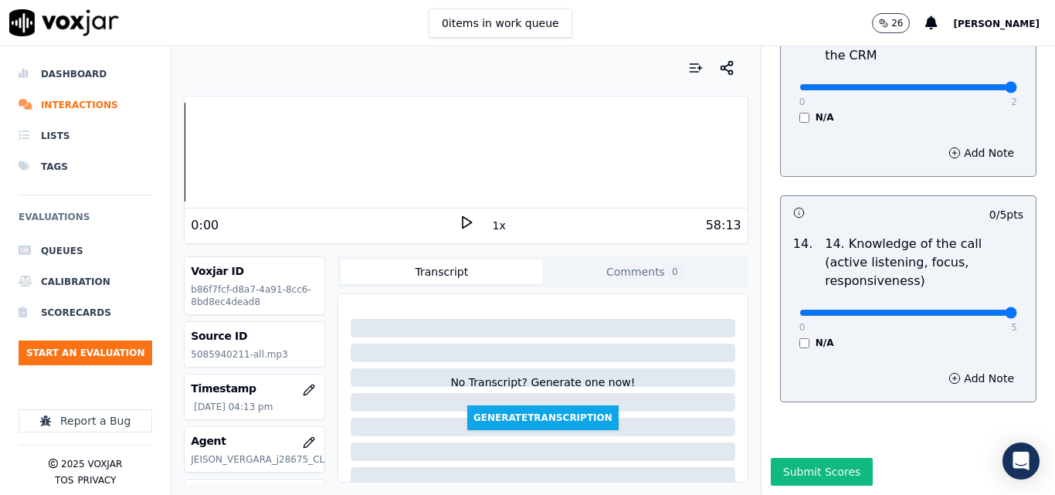
drag, startPoint x: 980, startPoint y: 277, endPoint x: 995, endPoint y: 277, distance: 14.7
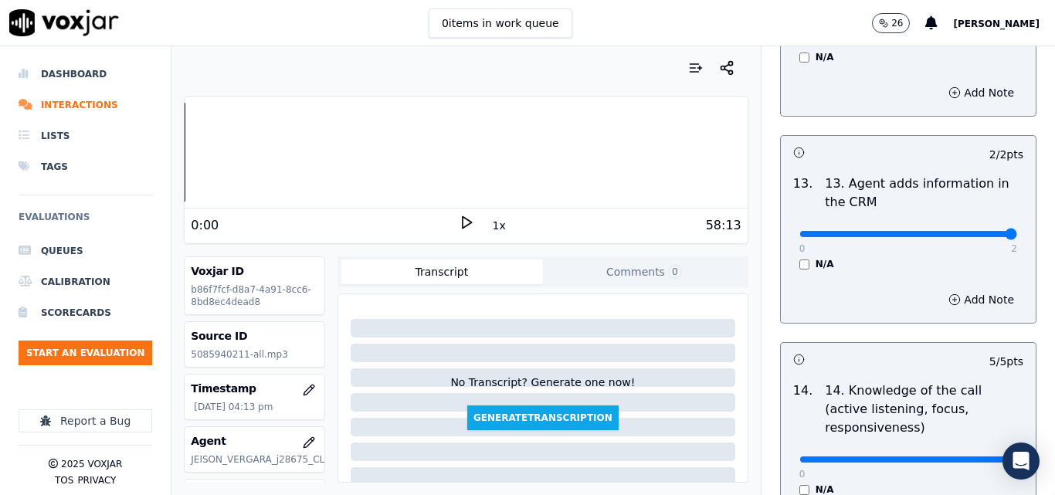
scroll to position [2788, 0]
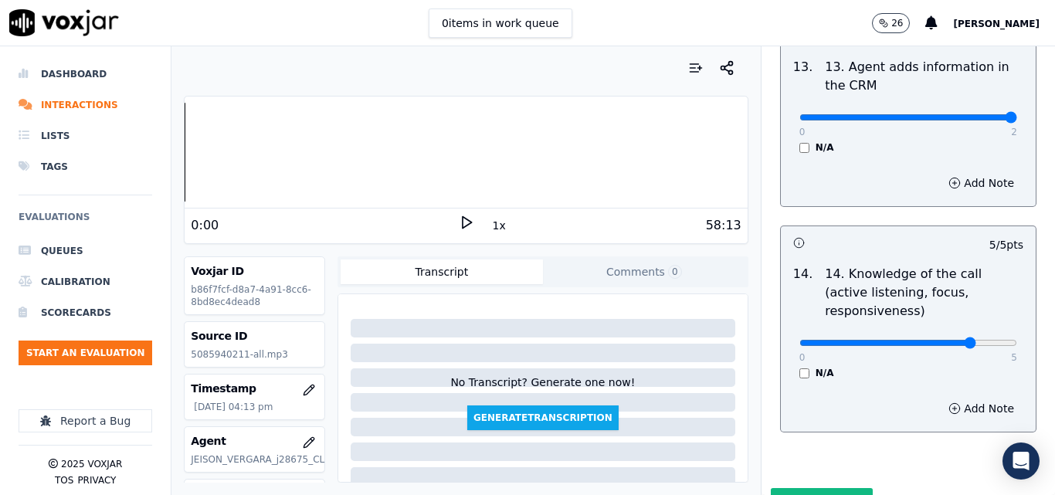
type input "4"
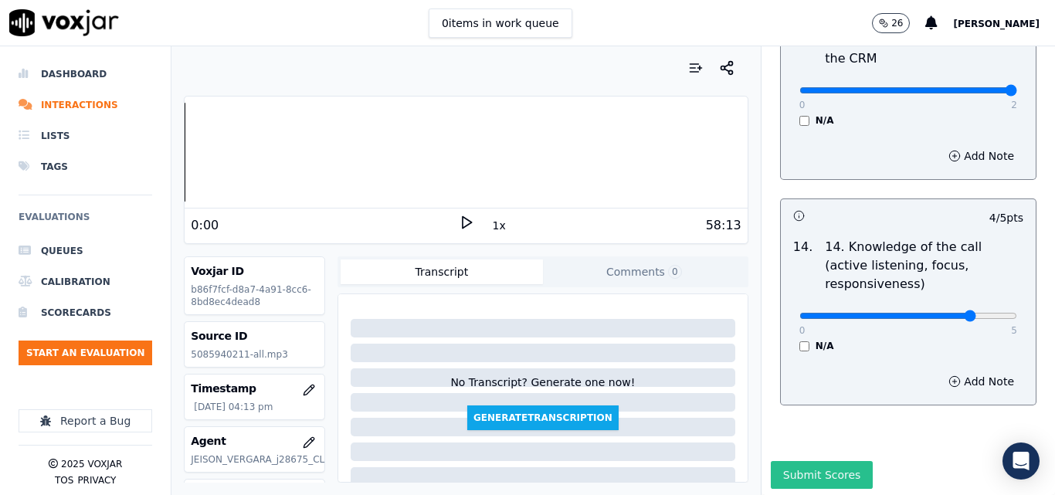
scroll to position [2820, 0]
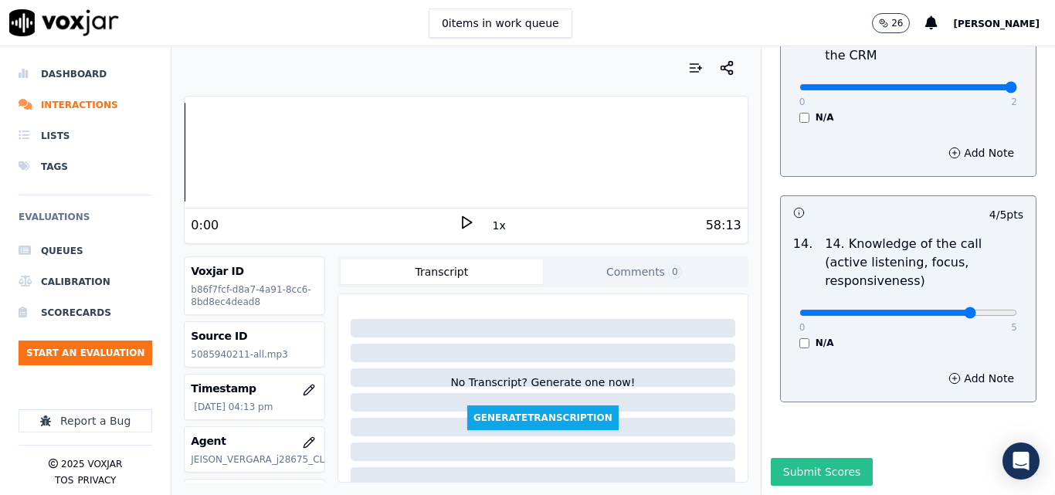
click at [800, 458] on button "Submit Scores" at bounding box center [822, 472] width 103 height 28
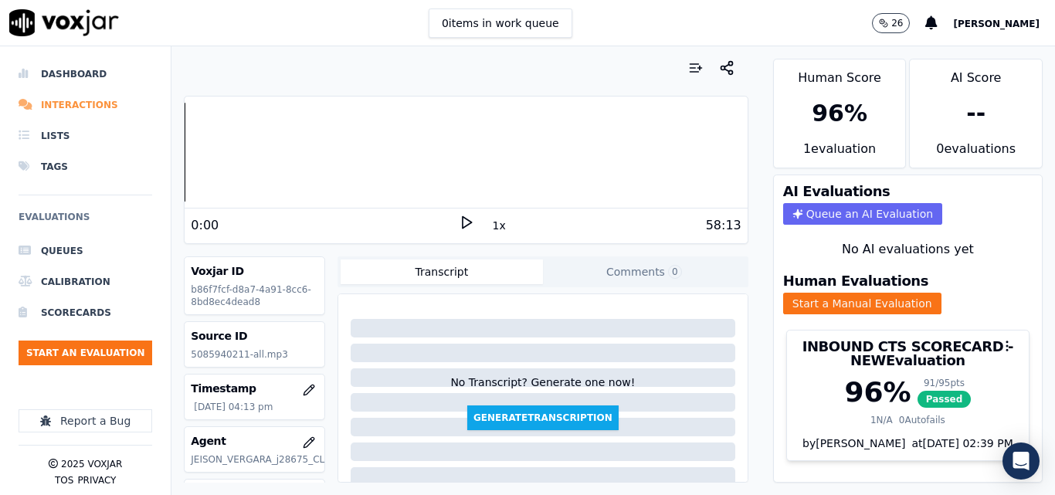
click at [67, 107] on li "Interactions" at bounding box center [86, 105] width 134 height 31
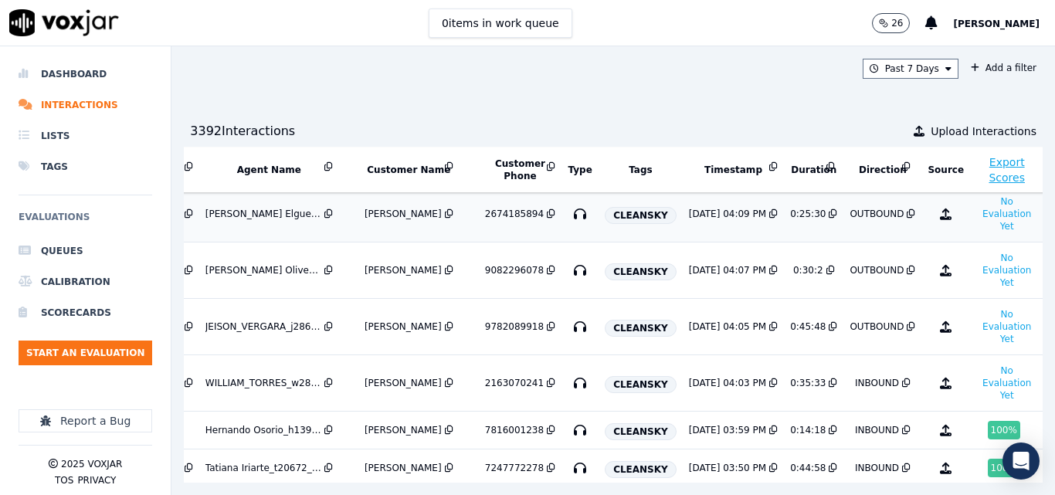
scroll to position [154, 246]
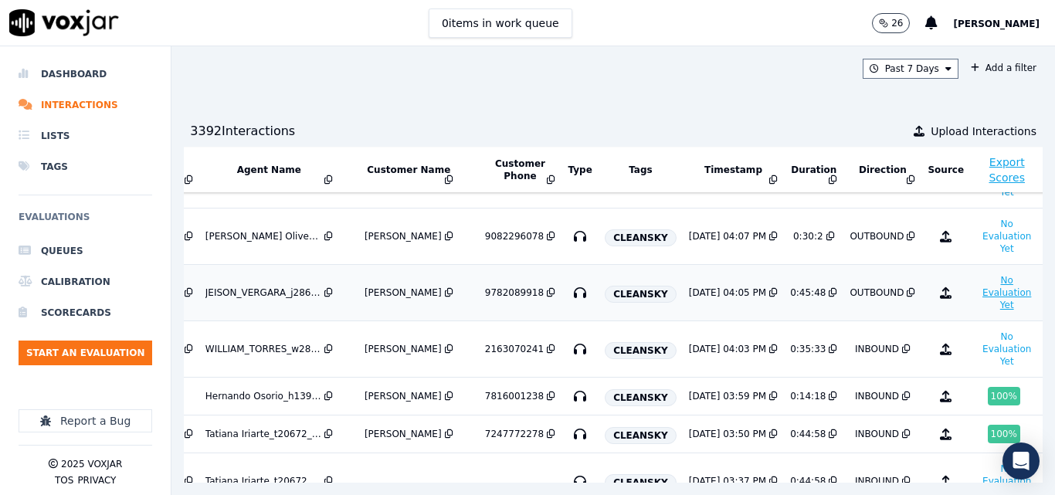
click at [976, 297] on button "No Evaluation Yet" at bounding box center [1006, 292] width 61 height 43
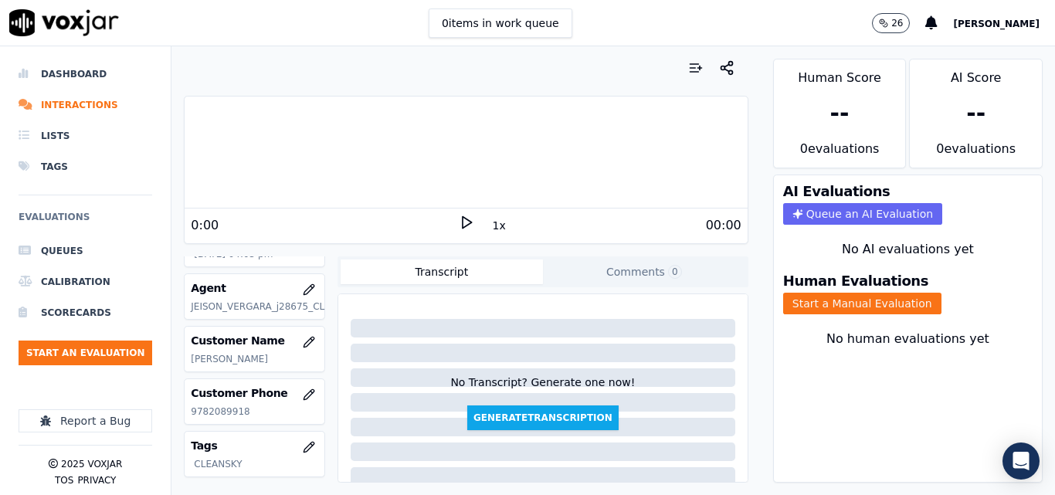
scroll to position [154, 0]
click at [209, 331] on div "Customer Name BELKIS BAUTISTA" at bounding box center [255, 347] width 140 height 45
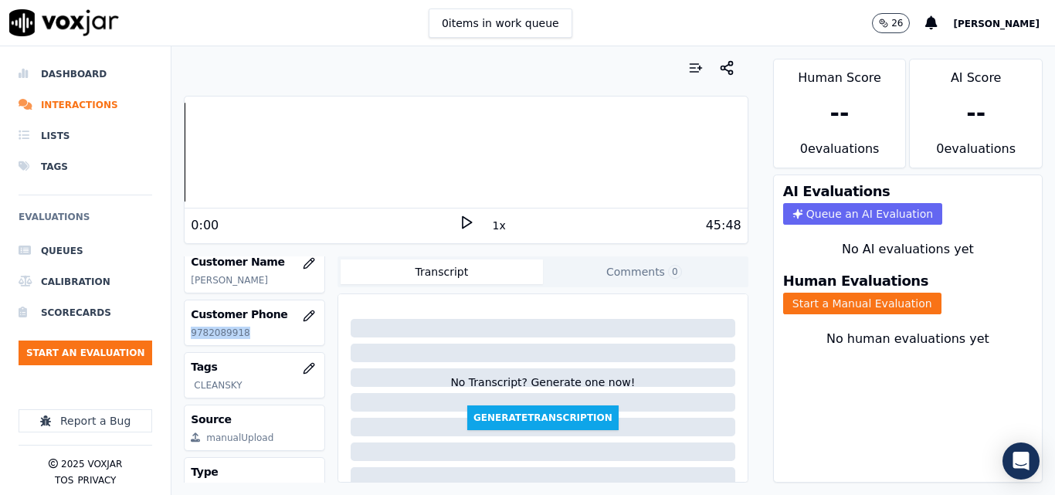
click at [209, 331] on p "9782089918" at bounding box center [254, 333] width 127 height 12
copy p "9782089918"
click at [463, 230] on div "1x" at bounding box center [466, 225] width 15 height 21
click at [463, 229] on icon at bounding box center [466, 222] width 15 height 15
click at [478, 229] on div "45:48" at bounding box center [607, 225] width 267 height 19
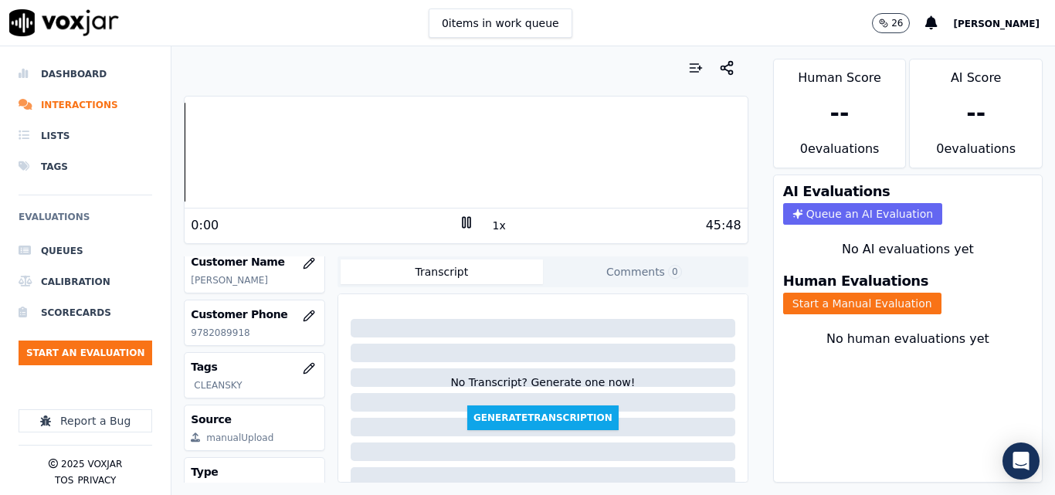
click at [490, 228] on button "1x" at bounding box center [499, 226] width 19 height 22
click at [490, 228] on button "1.5x" at bounding box center [505, 226] width 30 height 22
click at [845, 300] on button "Start a Manual Evaluation" at bounding box center [862, 304] width 158 height 22
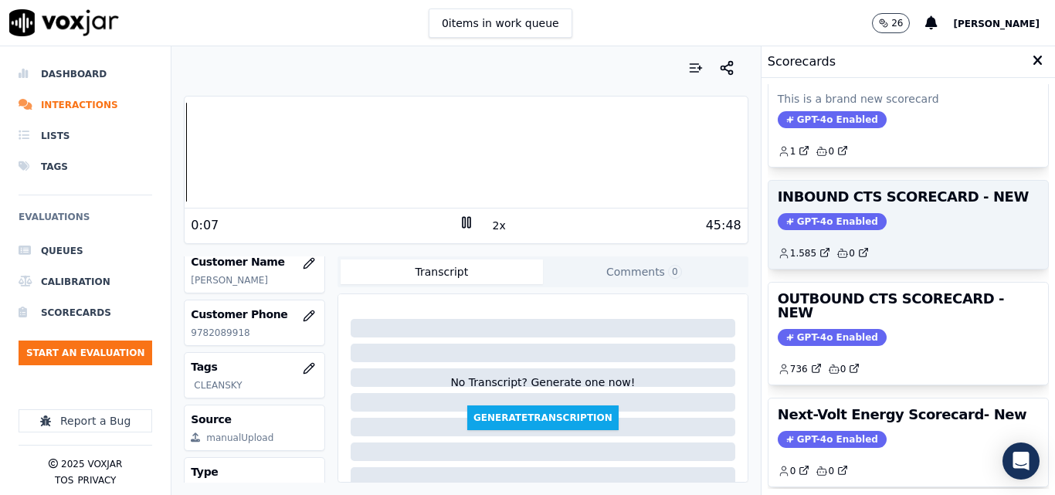
scroll to position [154, 0]
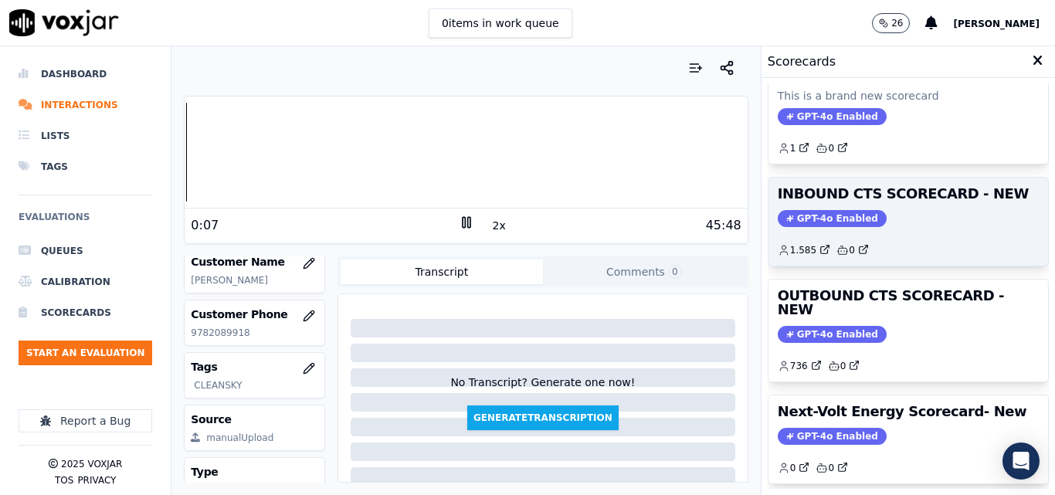
click at [851, 348] on div "736 0" at bounding box center [908, 360] width 261 height 25
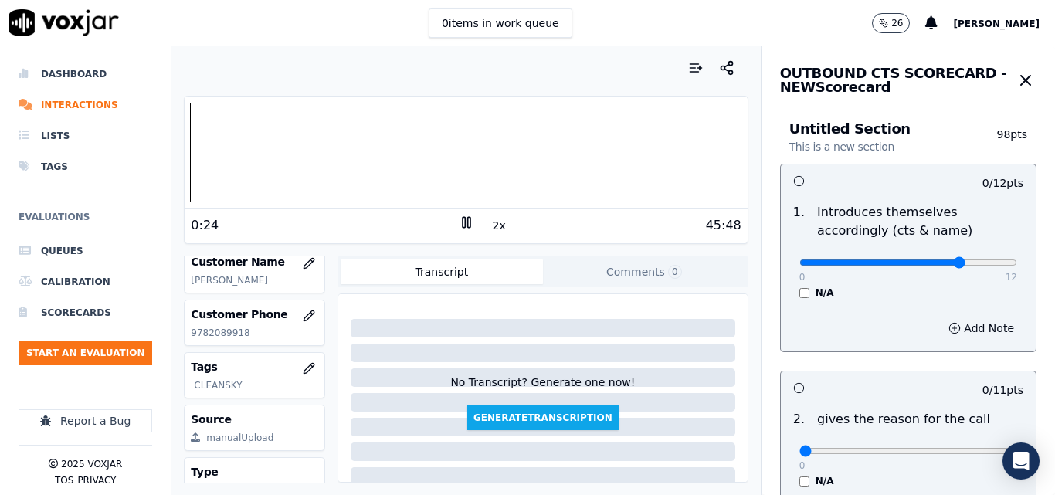
click at [928, 259] on input "range" at bounding box center [908, 262] width 218 height 6
drag, startPoint x: 957, startPoint y: 261, endPoint x: 990, endPoint y: 261, distance: 33.2
type input "12"
click at [990, 261] on input "range" at bounding box center [908, 262] width 218 height 6
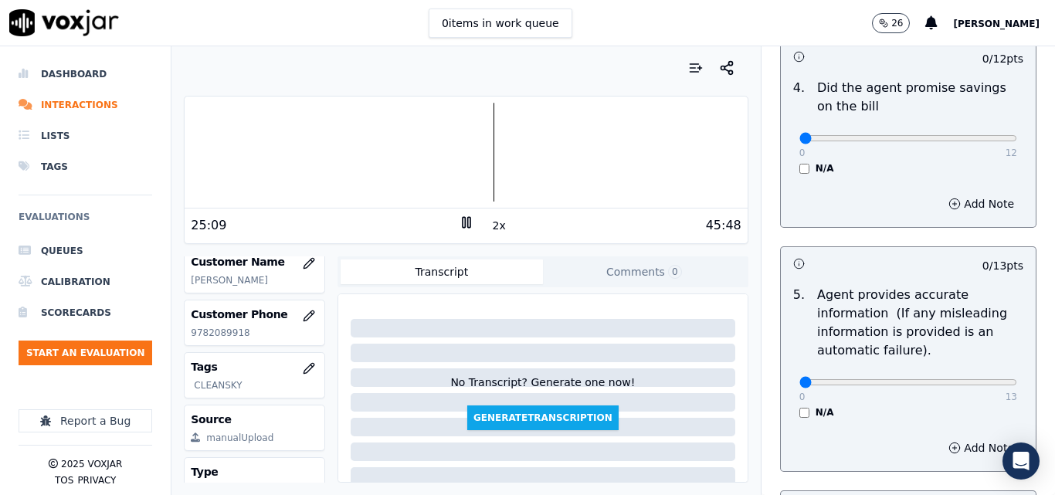
scroll to position [772, 0]
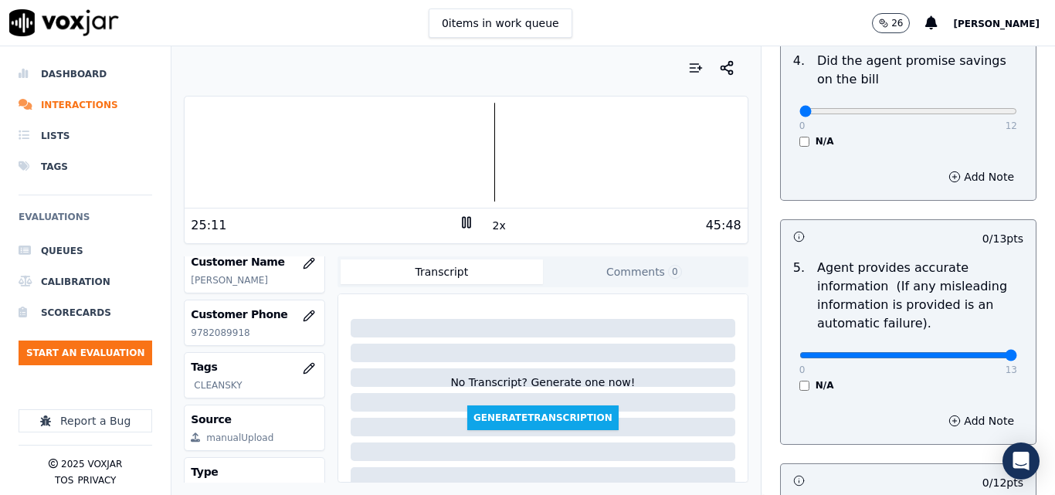
drag, startPoint x: 767, startPoint y: 365, endPoint x: 727, endPoint y: 365, distance: 40.2
type input "0"
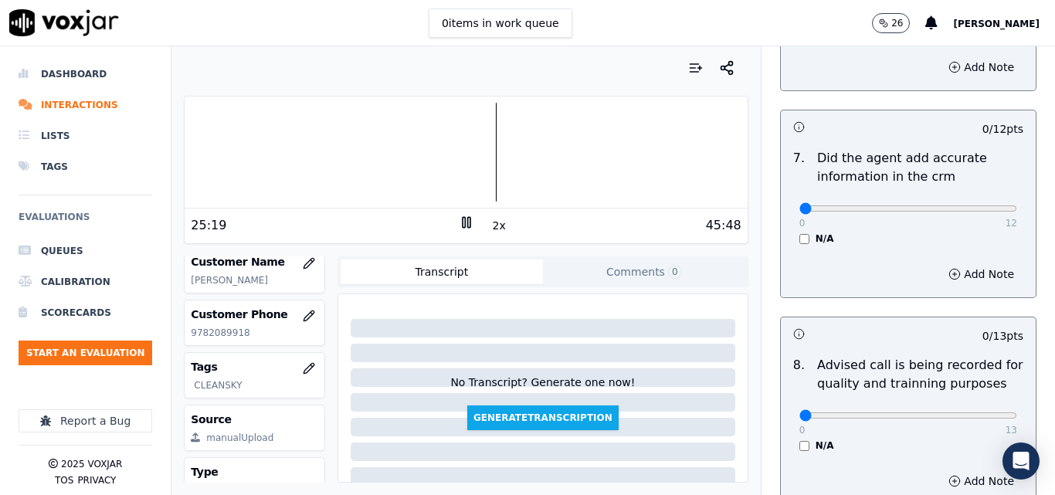
scroll to position [1467, 0]
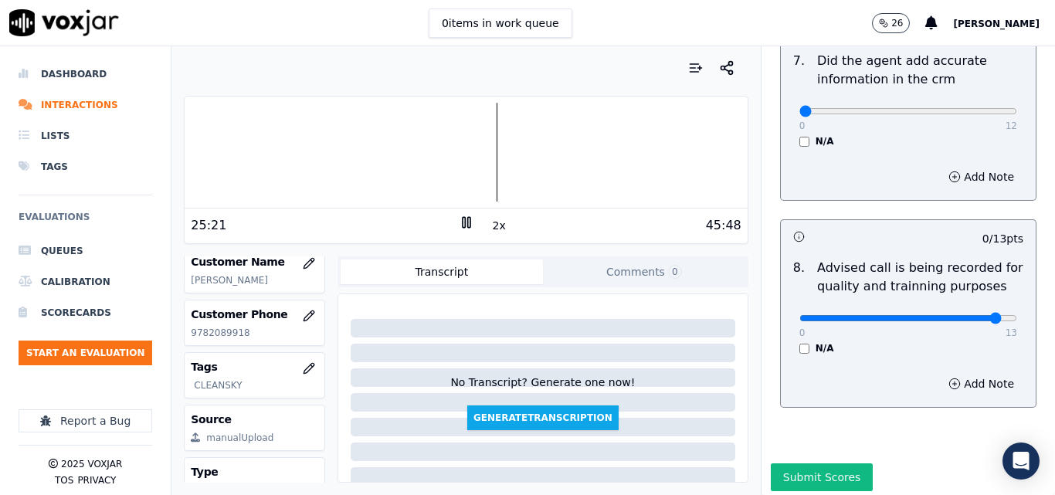
drag, startPoint x: 967, startPoint y: 299, endPoint x: 1012, endPoint y: 297, distance: 45.6
type input "13"
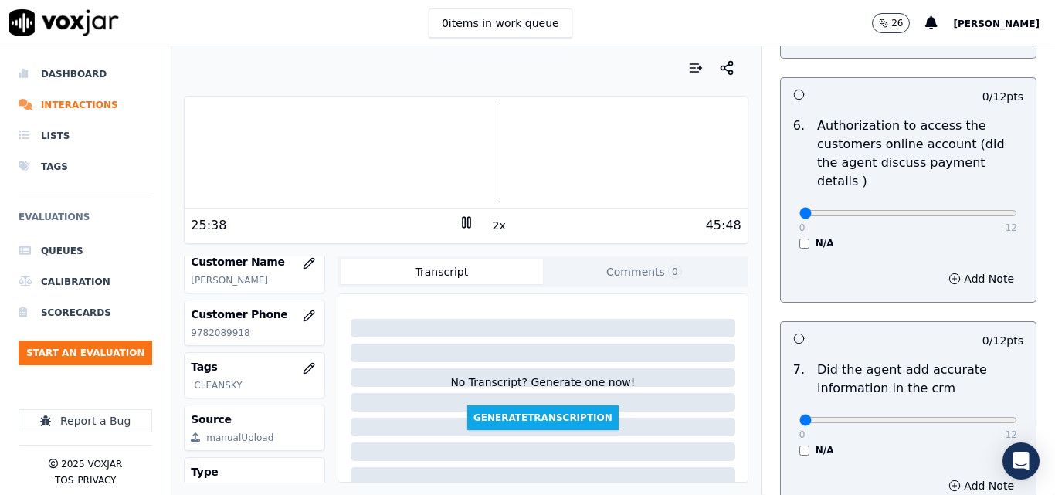
scroll to position [1081, 0]
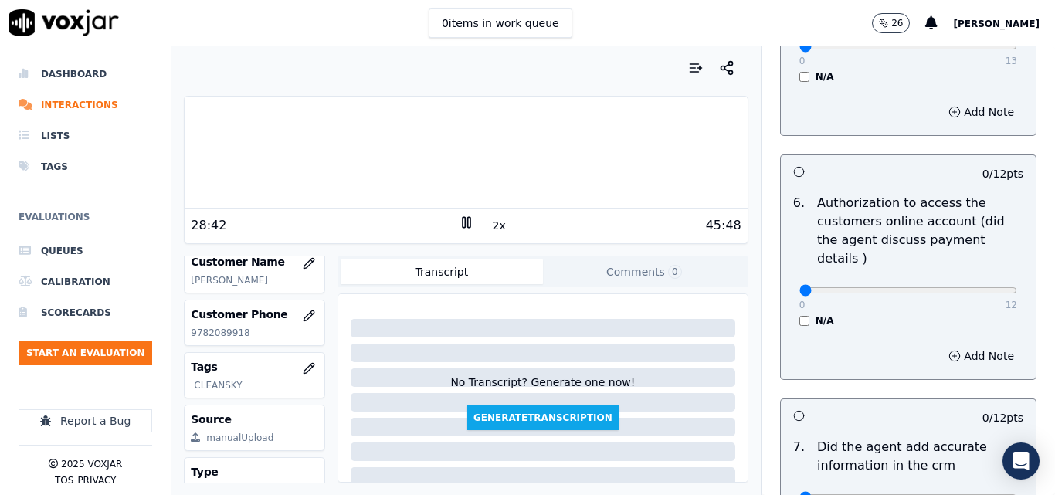
click at [490, 223] on button "2x" at bounding box center [499, 226] width 19 height 22
click at [459, 224] on icon at bounding box center [466, 222] width 15 height 15
click at [215, 334] on p "9782089918" at bounding box center [254, 333] width 127 height 12
copy p "9782089918"
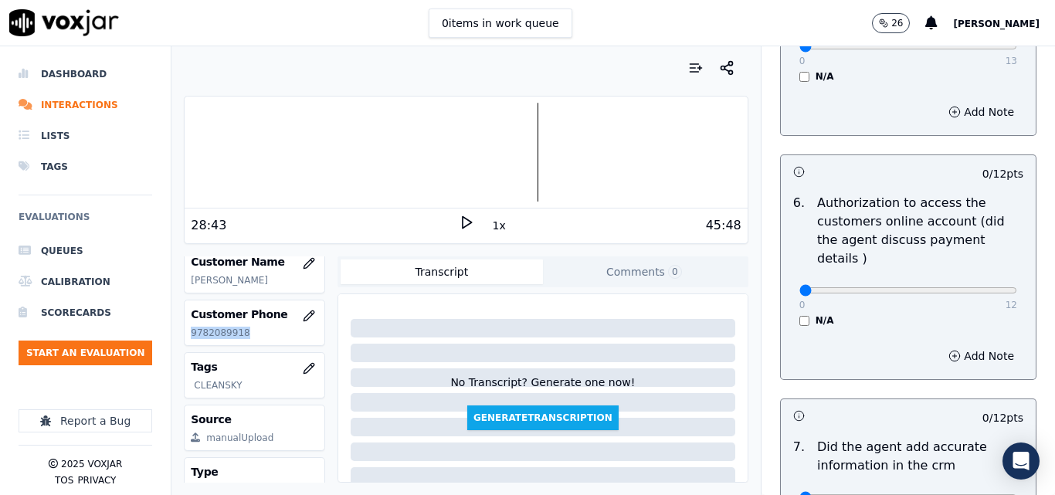
click at [463, 226] on polygon at bounding box center [467, 223] width 9 height 12
click at [522, 140] on div at bounding box center [466, 152] width 562 height 99
click at [493, 215] on button "1x" at bounding box center [499, 226] width 19 height 22
drag, startPoint x: 927, startPoint y: 273, endPoint x: 942, endPoint y: 269, distance: 15.9
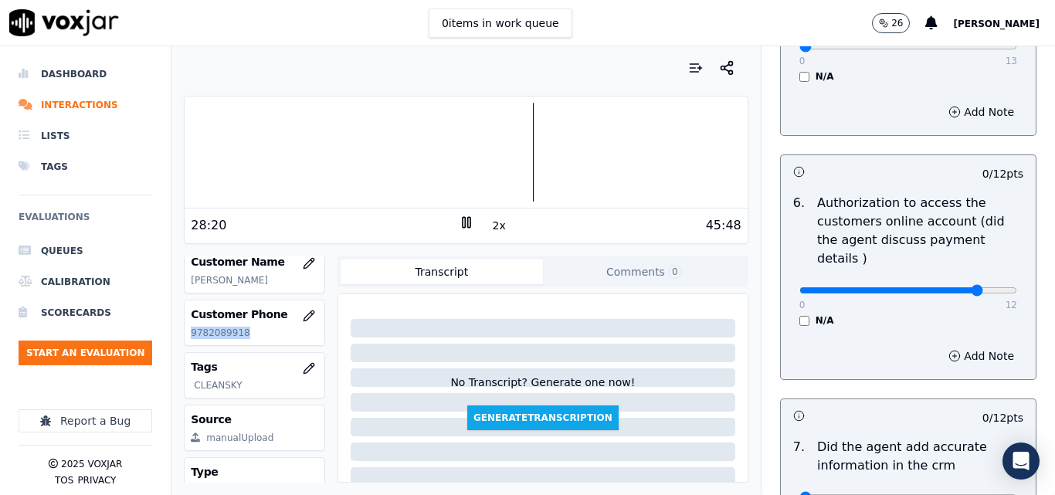
type input "10"
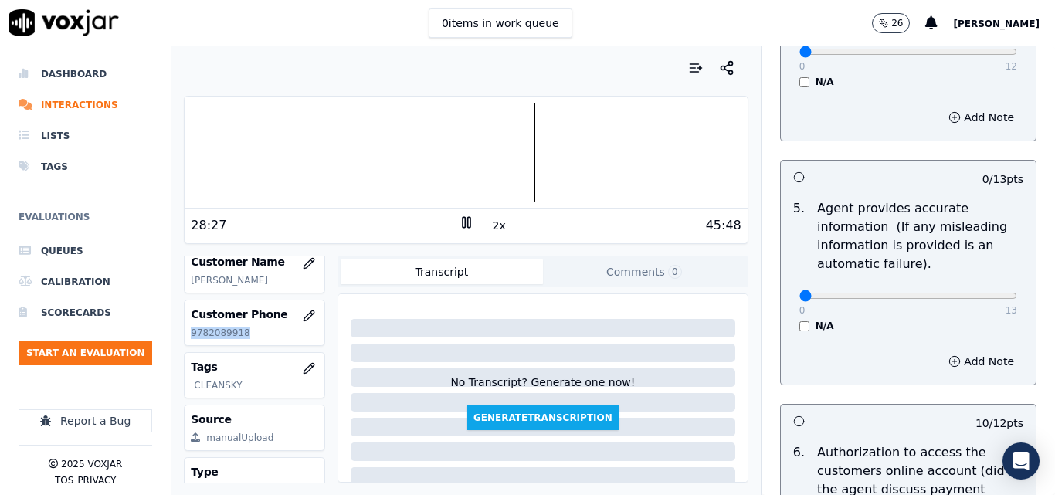
scroll to position [850, 0]
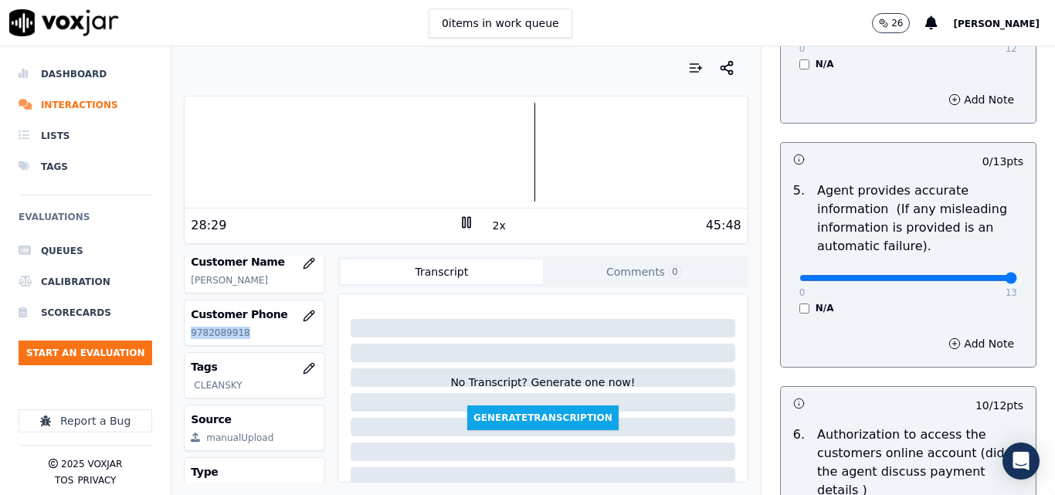
drag, startPoint x: 957, startPoint y: 276, endPoint x: 998, endPoint y: 274, distance: 41.0
type input "13"
click at [491, 226] on button "2x" at bounding box center [499, 226] width 19 height 22
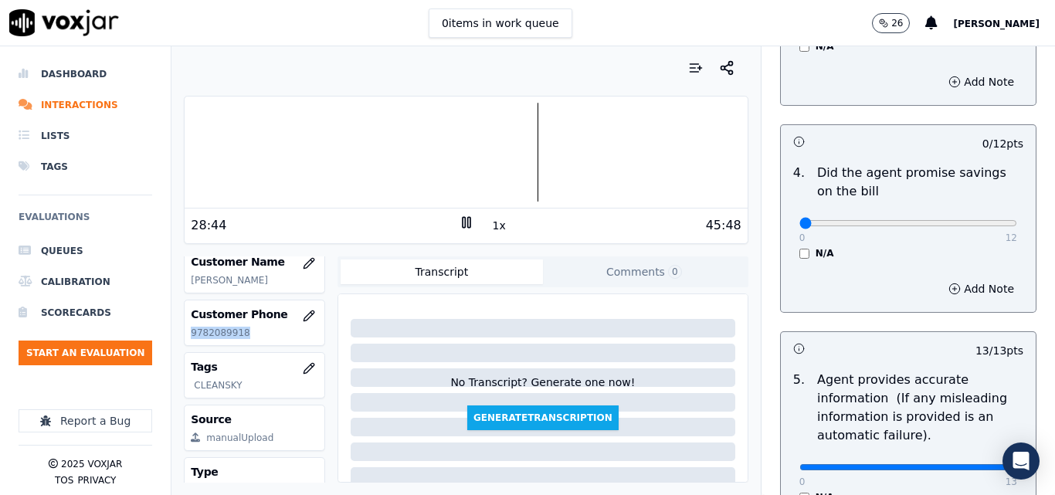
scroll to position [618, 0]
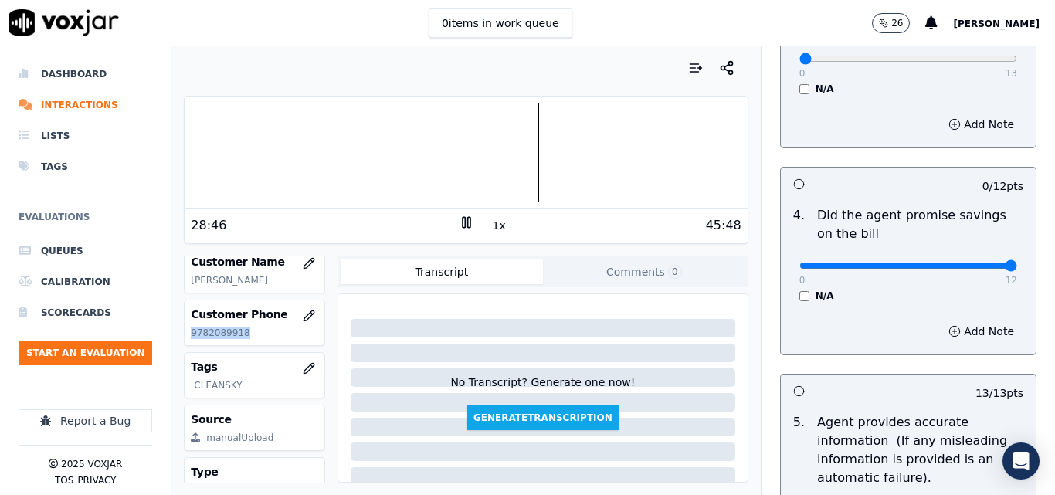
type input "12"
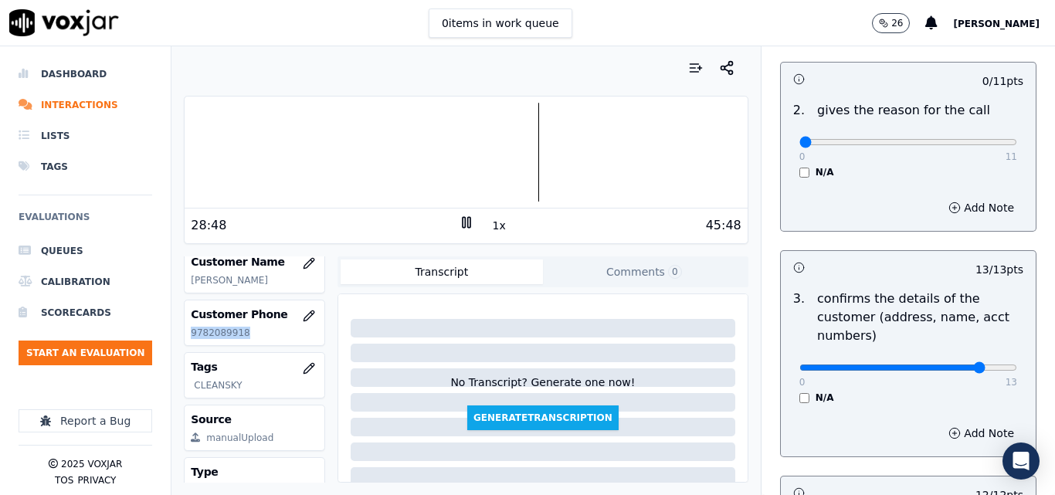
type input "11"
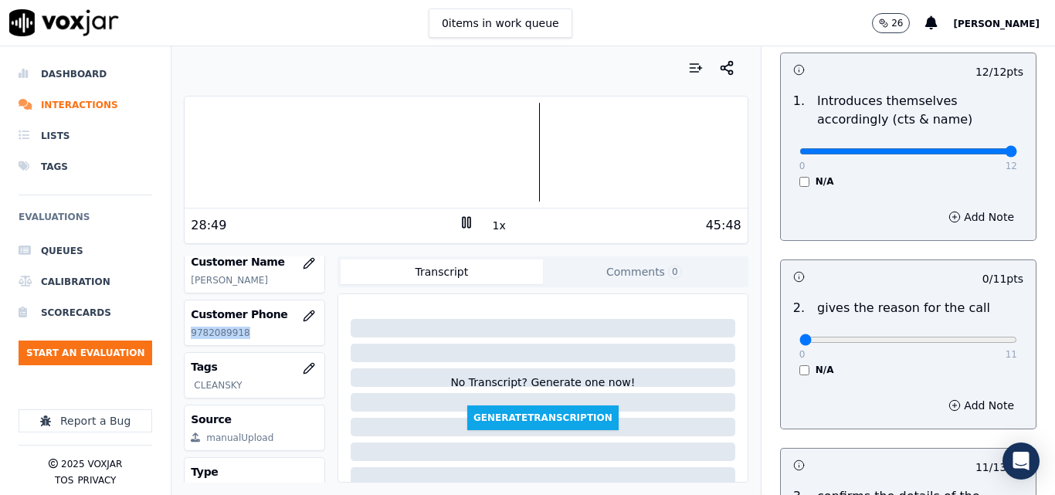
scroll to position [77, 0]
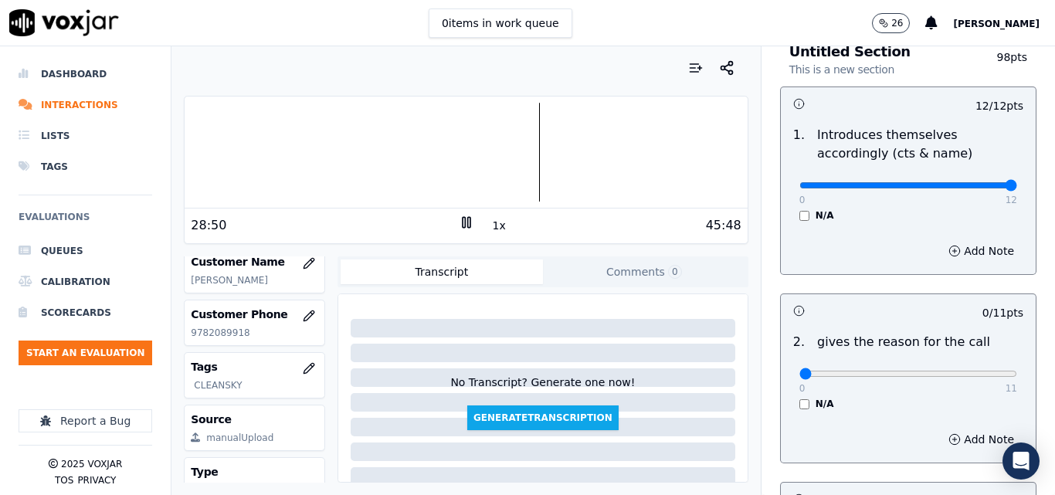
drag, startPoint x: 974, startPoint y: 366, endPoint x: 1029, endPoint y: 226, distance: 150.9
click at [979, 366] on div "0 11" at bounding box center [908, 373] width 218 height 19
drag, startPoint x: 972, startPoint y: 375, endPoint x: 1046, endPoint y: 63, distance: 321.4
type input "11"
click at [973, 188] on input "range" at bounding box center [908, 185] width 218 height 6
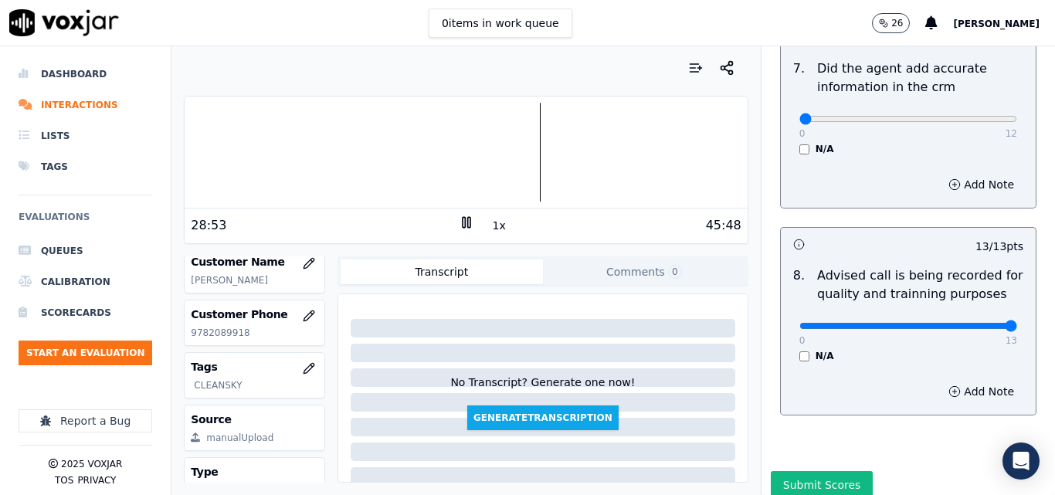
scroll to position [1412, 0]
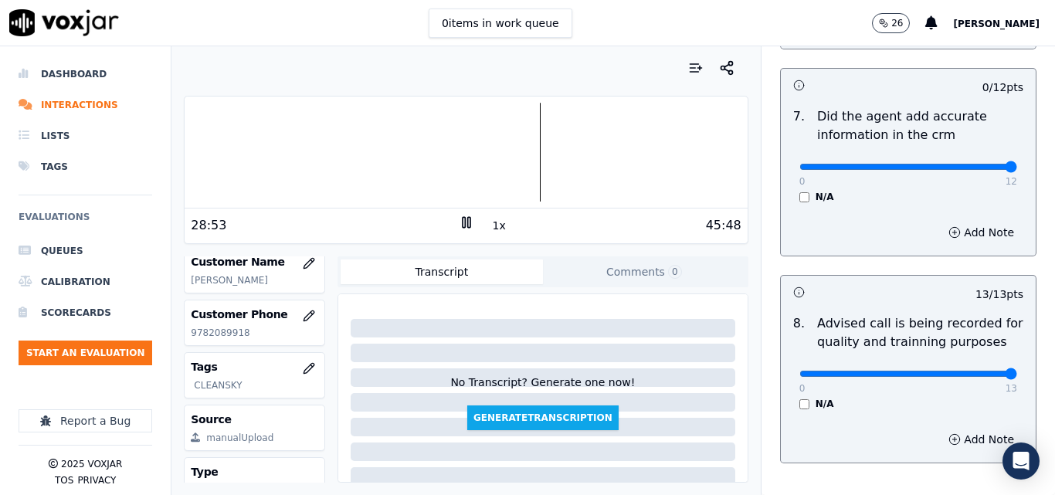
type input "12"
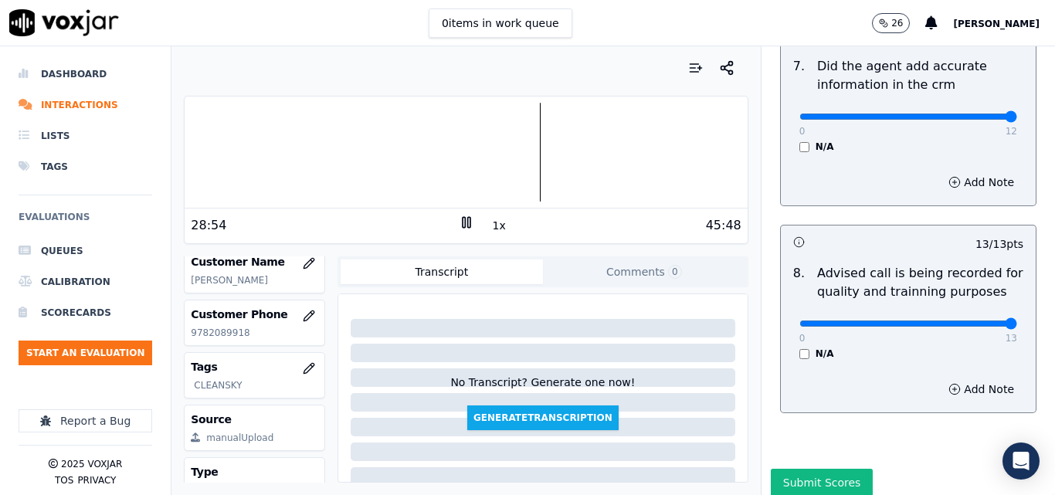
scroll to position [1489, 0]
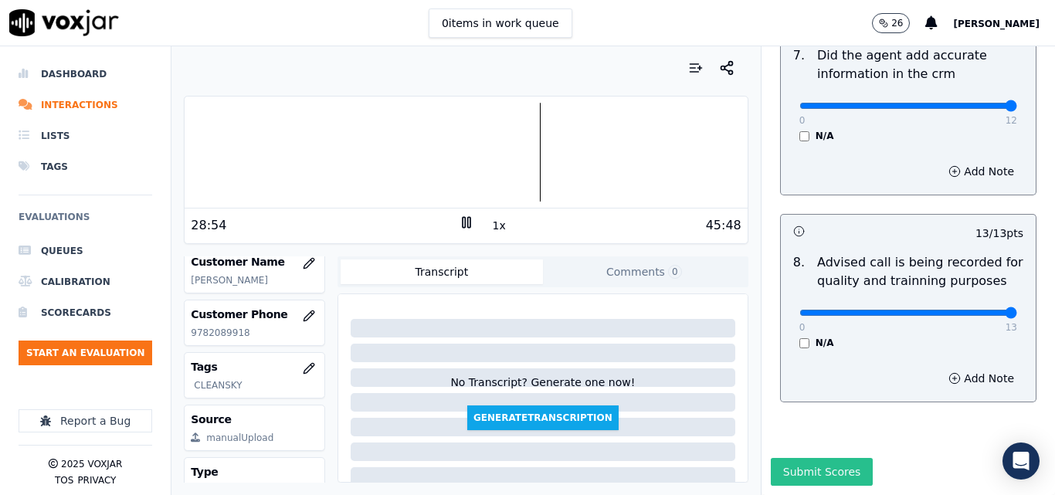
click at [806, 458] on button "Submit Scores" at bounding box center [822, 472] width 103 height 28
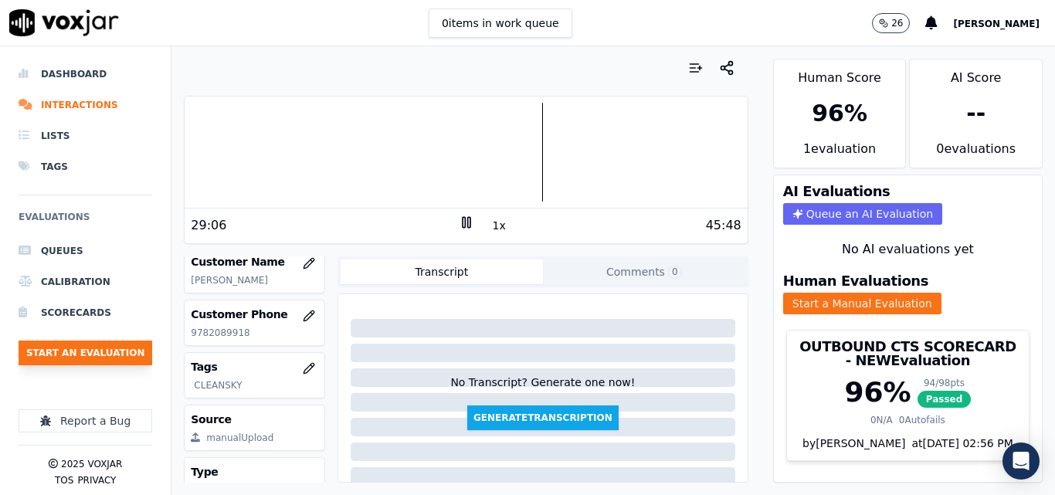
click at [101, 355] on button "Start an Evaluation" at bounding box center [86, 353] width 134 height 25
click at [88, 110] on li "Interactions" at bounding box center [86, 105] width 134 height 31
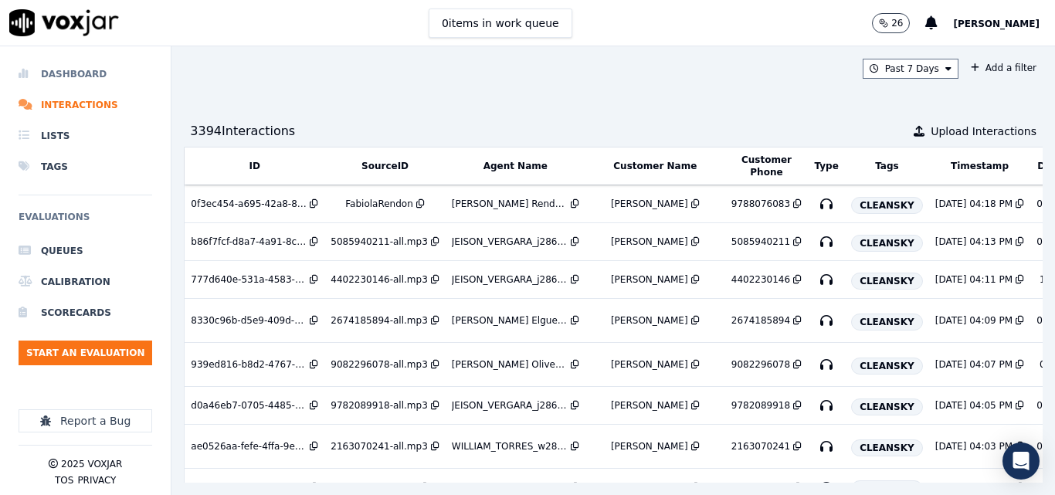
click at [81, 73] on li "Dashboard" at bounding box center [86, 74] width 134 height 31
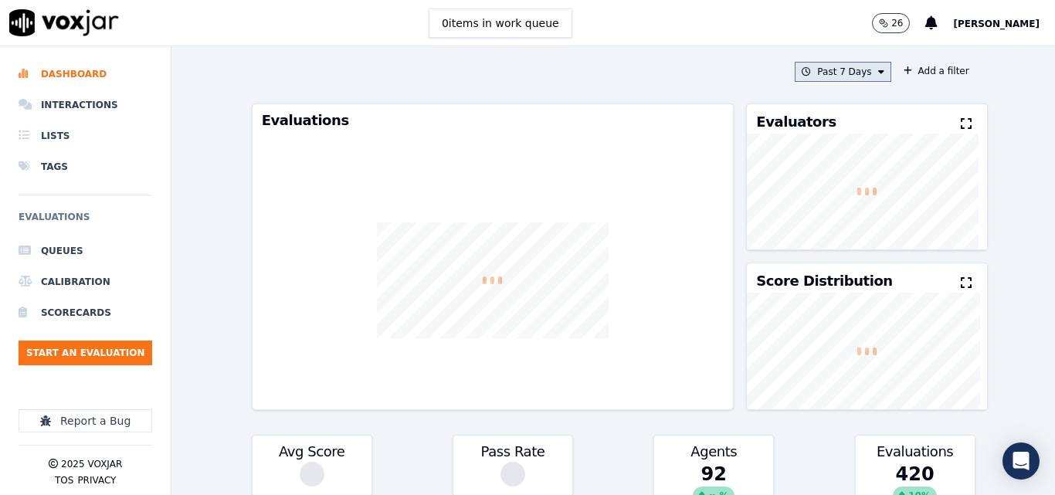
click at [838, 80] on button "Past 7 Days" at bounding box center [843, 72] width 96 height 20
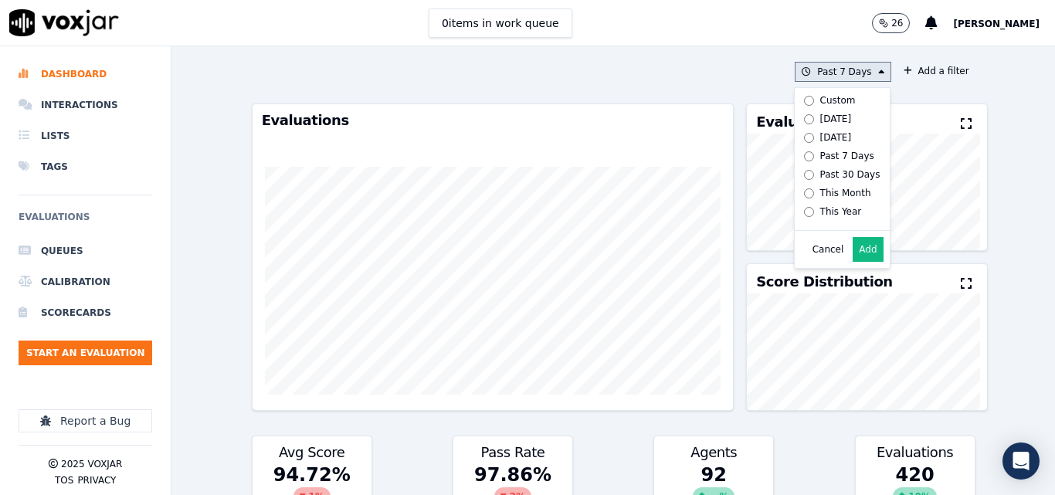
click at [820, 119] on div "[DATE]" at bounding box center [836, 119] width 32 height 12
click at [855, 262] on button "Add" at bounding box center [868, 249] width 30 height 25
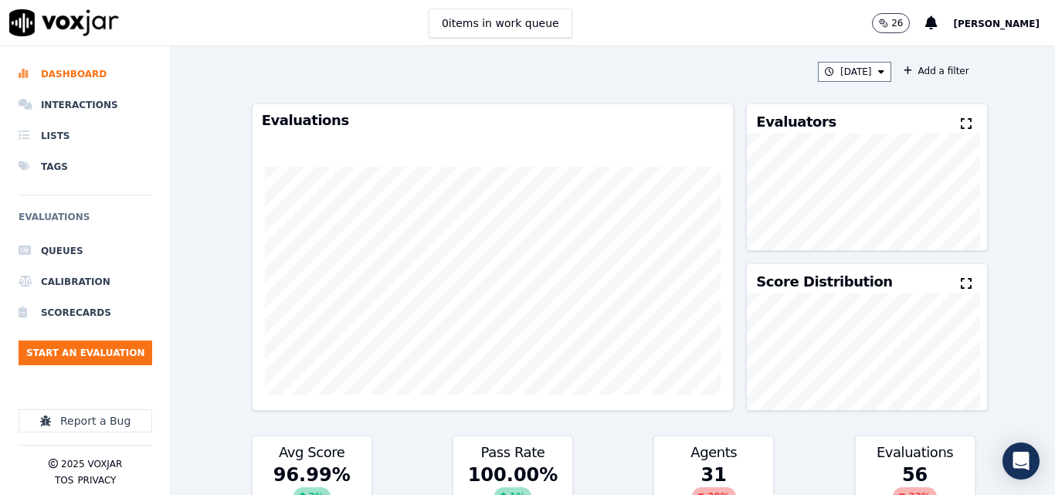
click at [961, 127] on icon at bounding box center [966, 123] width 11 height 12
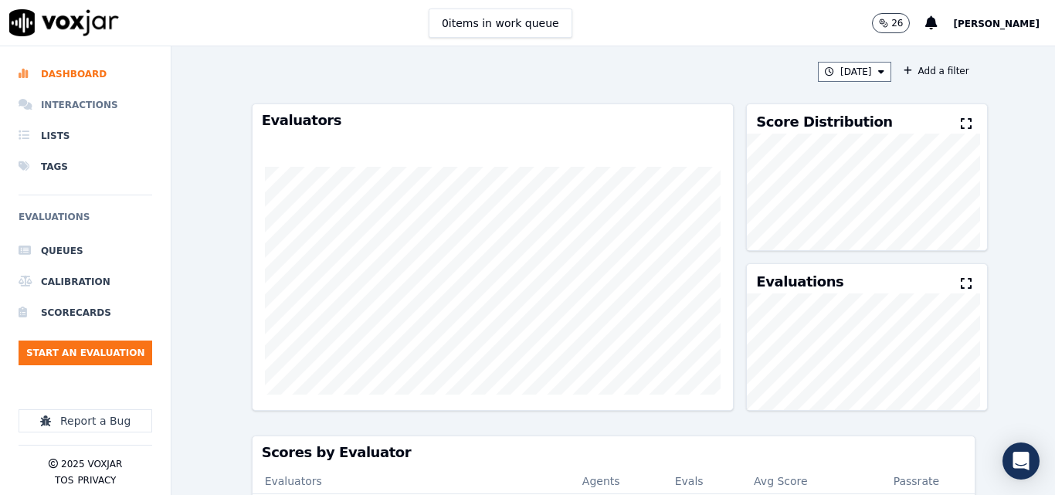
click at [61, 110] on li "Interactions" at bounding box center [86, 105] width 134 height 31
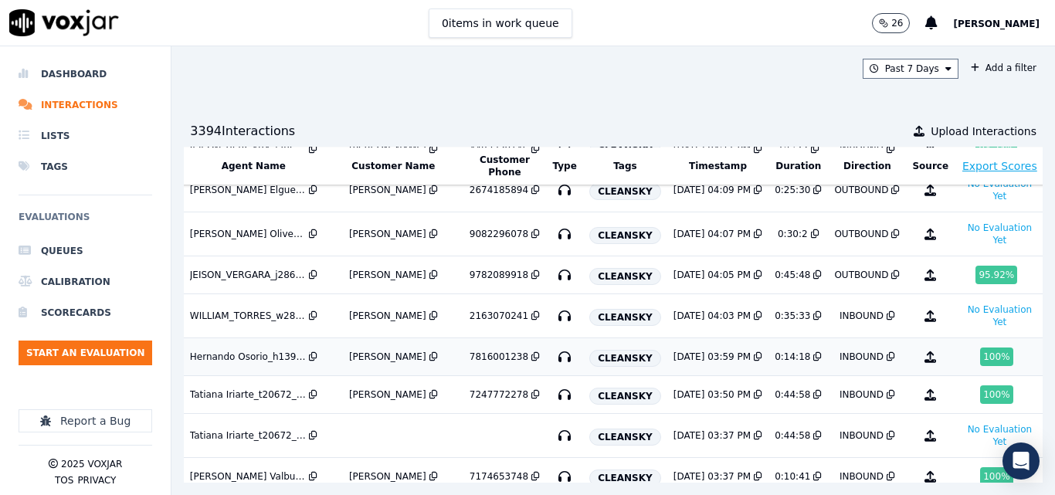
scroll to position [154, 262]
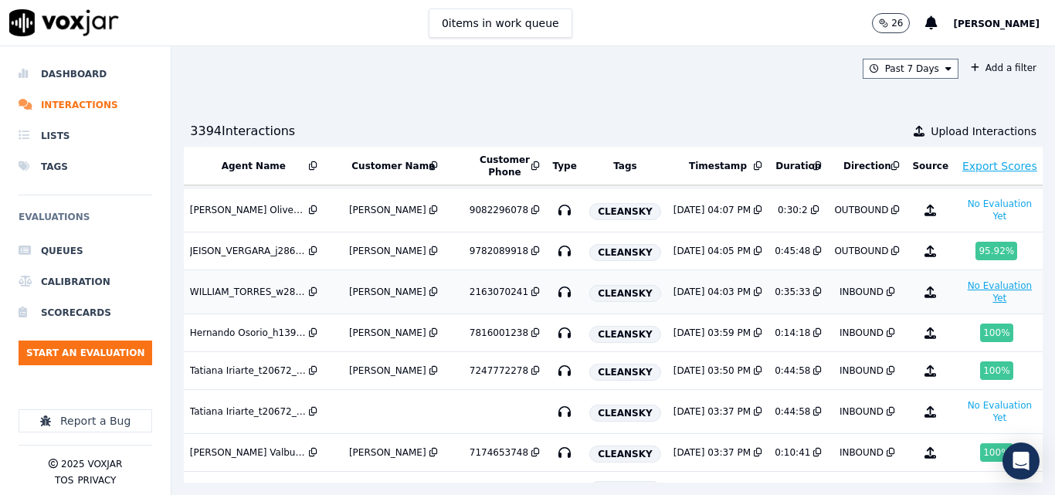
click at [961, 290] on button "No Evaluation Yet" at bounding box center [1000, 291] width 78 height 31
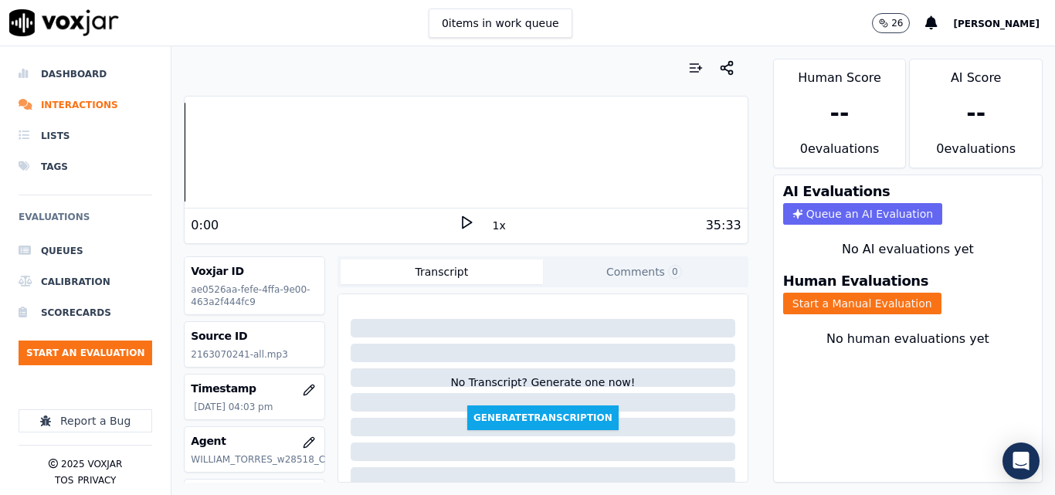
click at [463, 228] on polygon at bounding box center [467, 223] width 9 height 12
click at [490, 216] on button "1x" at bounding box center [499, 226] width 19 height 22
click at [490, 216] on button "1.5x" at bounding box center [505, 226] width 30 height 22
click at [867, 299] on button "Start a Manual Evaluation" at bounding box center [862, 304] width 158 height 22
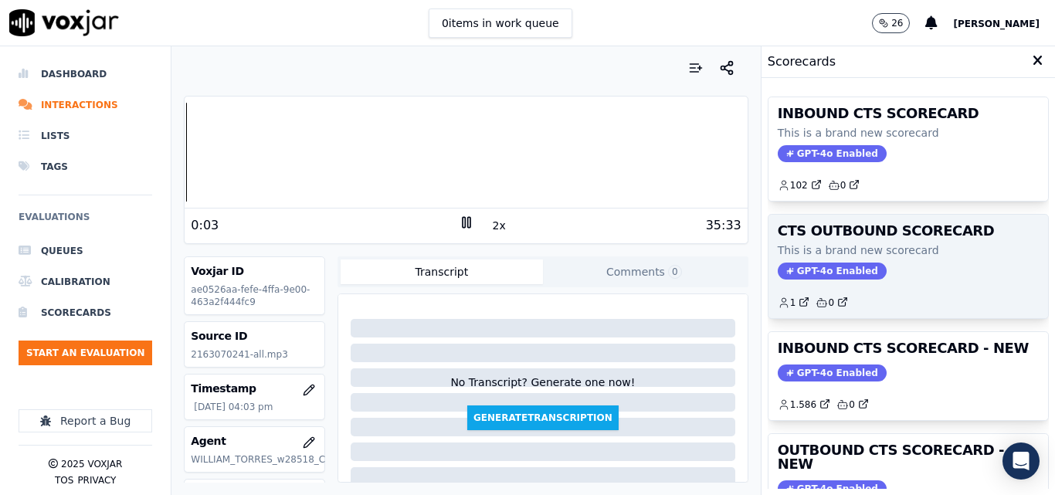
scroll to position [77, 0]
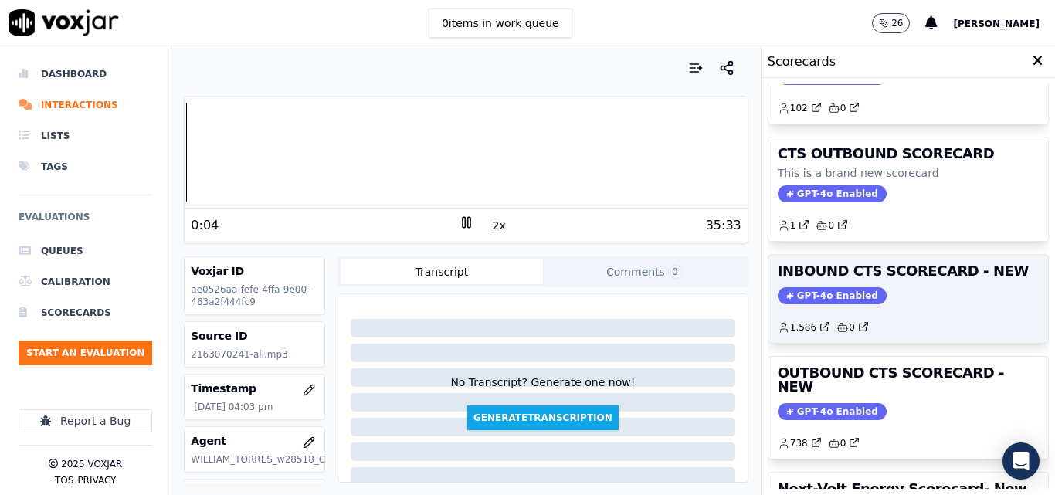
click at [867, 290] on div "GPT-4o Enabled" at bounding box center [908, 295] width 261 height 17
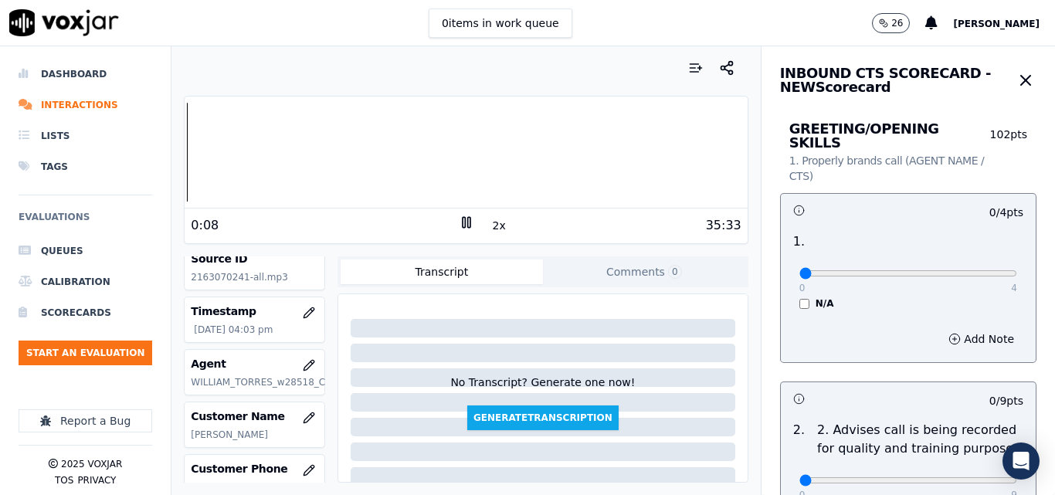
scroll to position [154, 0]
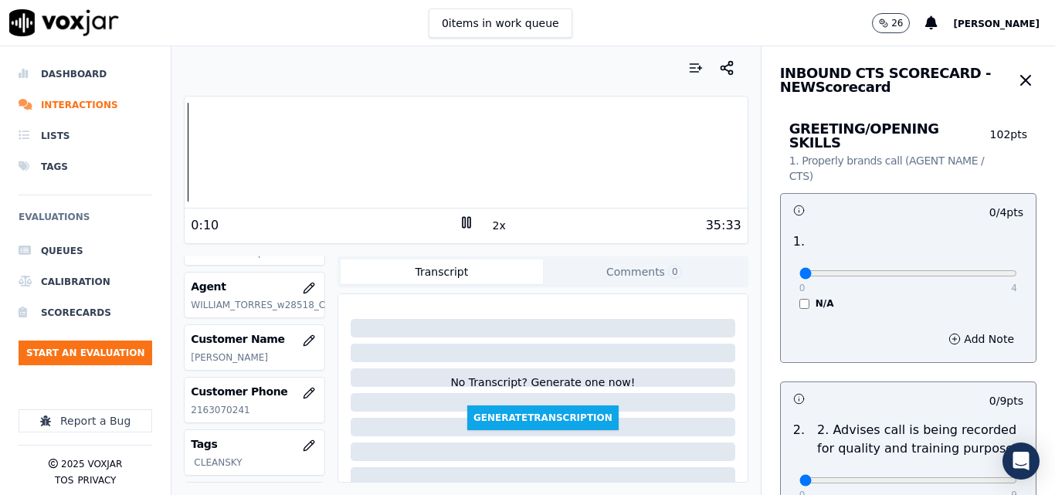
click at [226, 413] on p "2163070241" at bounding box center [254, 410] width 127 height 12
copy p "2163070241"
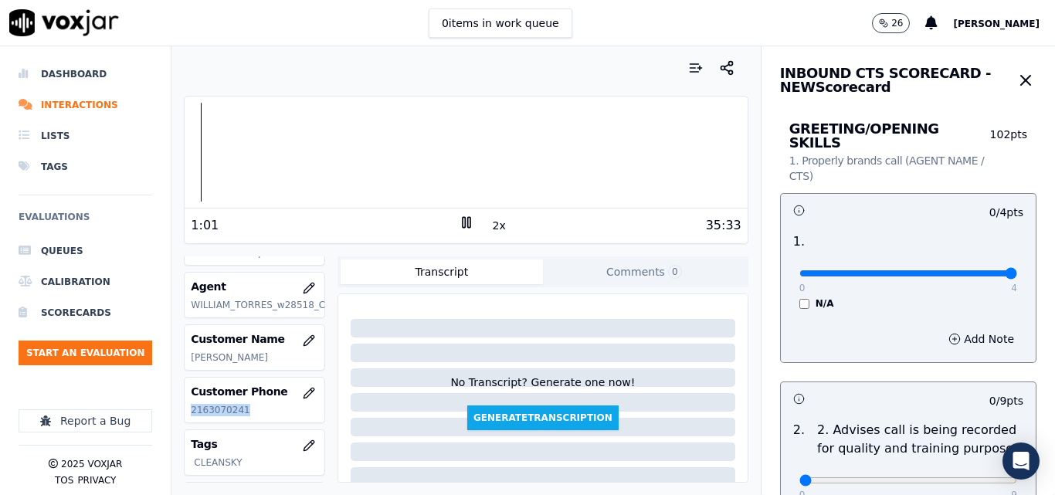
drag, startPoint x: 950, startPoint y: 256, endPoint x: 985, endPoint y: 266, distance: 36.7
type input "4"
click at [985, 270] on input "range" at bounding box center [908, 273] width 218 height 6
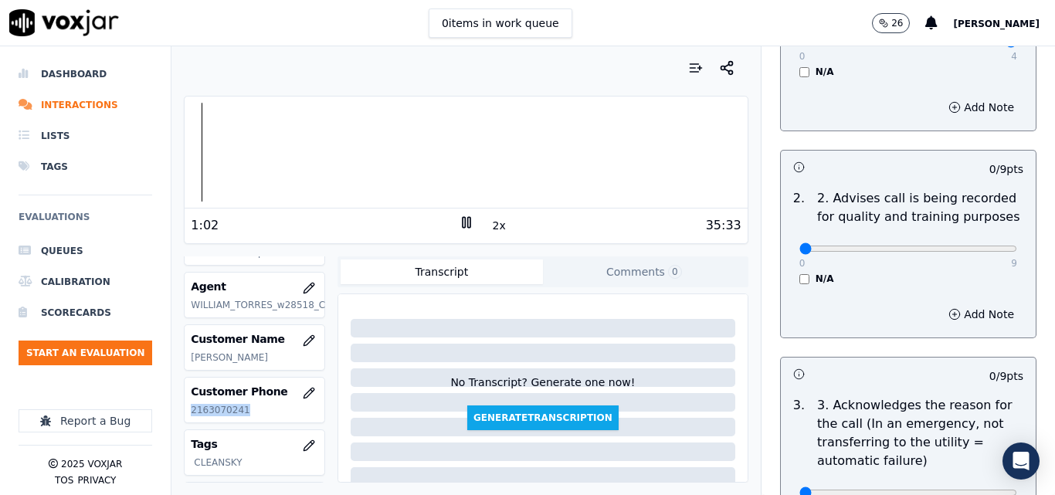
scroll to position [386, 0]
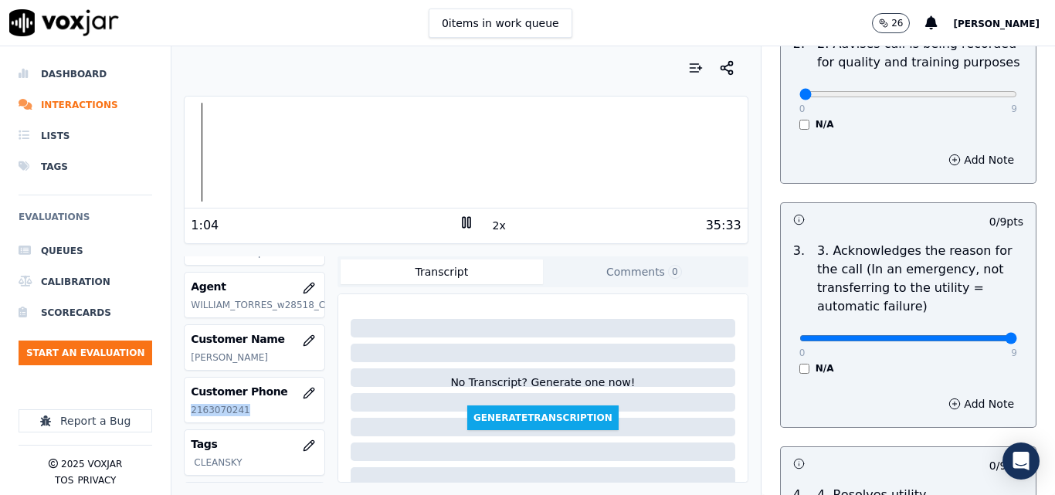
type input "9"
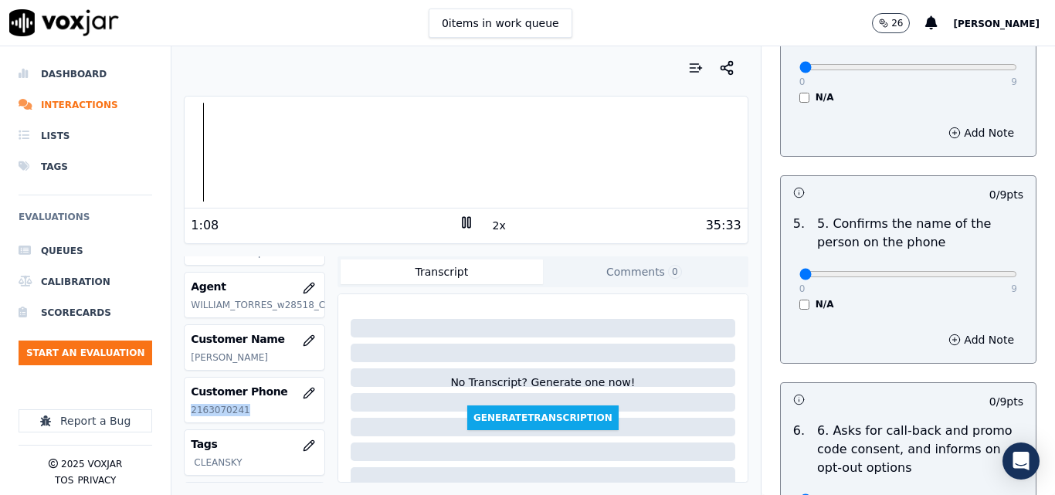
scroll to position [927, 0]
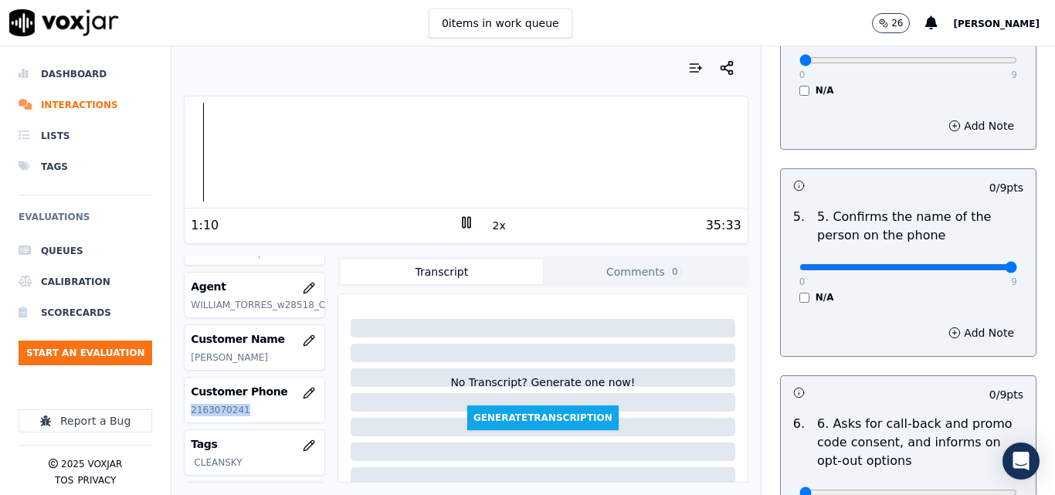
drag, startPoint x: 959, startPoint y: 253, endPoint x: 966, endPoint y: 220, distance: 33.9
type input "9"
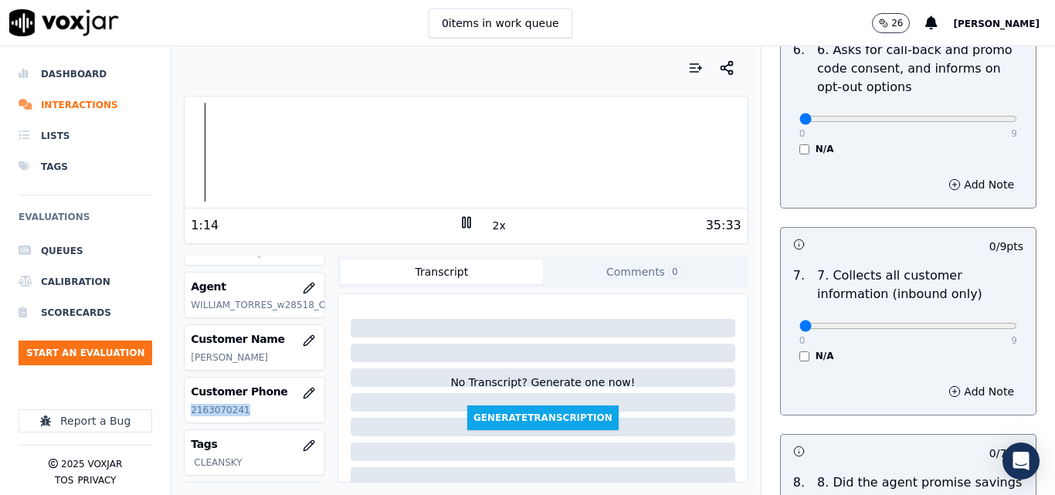
scroll to position [1313, 0]
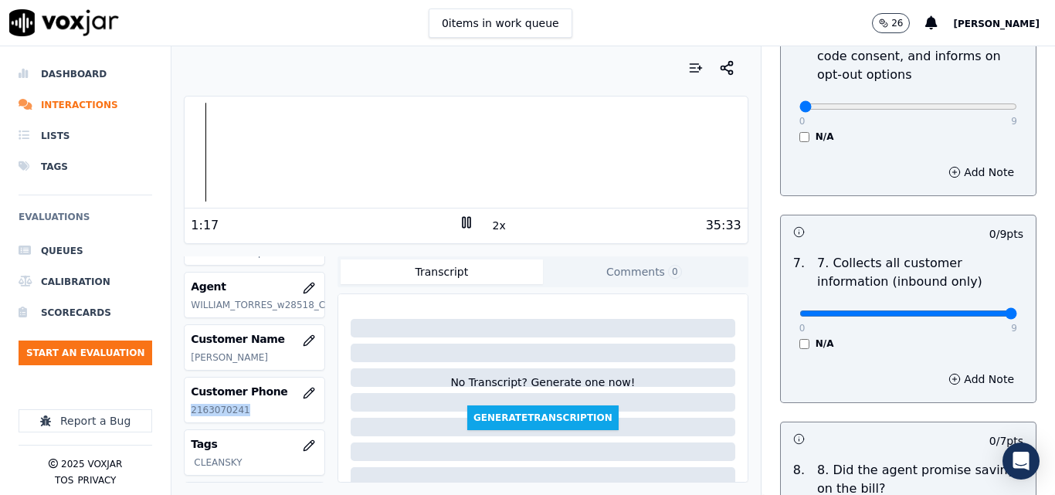
type input "9"
click at [225, 409] on p "2163070241" at bounding box center [254, 410] width 127 height 12
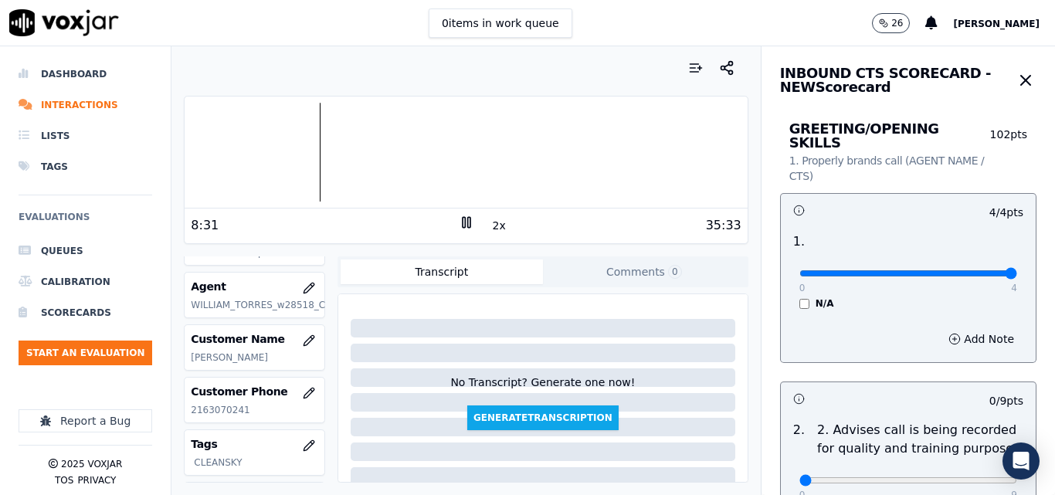
scroll to position [154, 0]
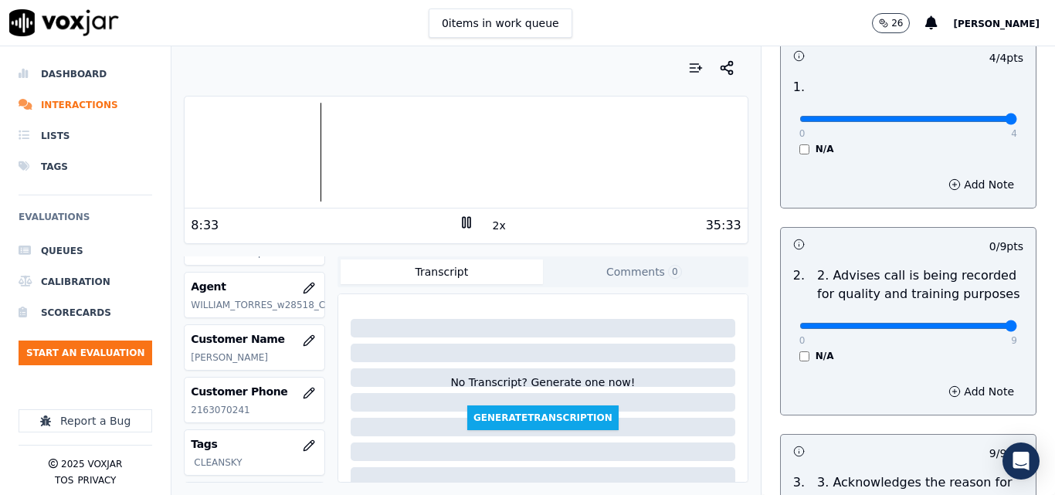
drag, startPoint x: 967, startPoint y: 316, endPoint x: 983, endPoint y: 315, distance: 16.2
type input "9"
click at [983, 122] on input "range" at bounding box center [908, 119] width 218 height 6
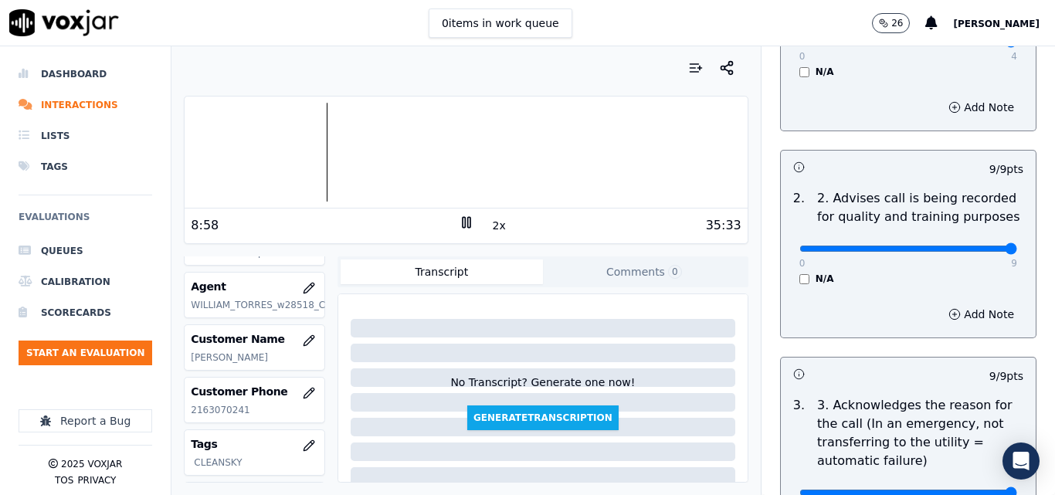
click at [493, 224] on button "2x" at bounding box center [499, 226] width 19 height 22
click at [495, 227] on button "1x" at bounding box center [499, 226] width 19 height 22
click at [495, 227] on button "1.5x" at bounding box center [505, 226] width 30 height 22
click at [467, 221] on rect at bounding box center [468, 222] width 2 height 10
click at [463, 223] on icon at bounding box center [466, 222] width 15 height 15
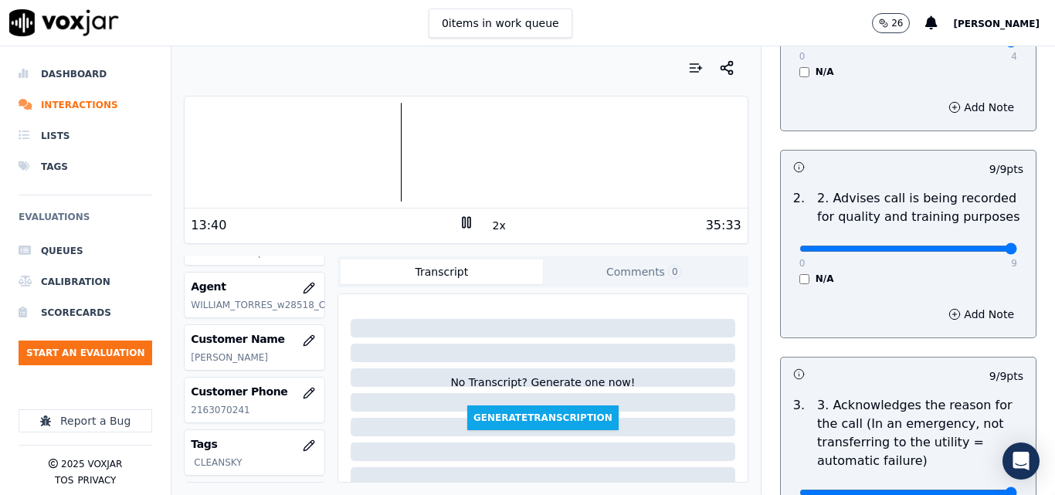
click at [0, 402] on nav "Dashboard Interactions Lists Tags Evaluations Queues Calibration Scorecards Sta…" at bounding box center [85, 270] width 171 height 449
click at [493, 225] on button "2x" at bounding box center [499, 226] width 19 height 22
click at [490, 225] on button "1x" at bounding box center [499, 226] width 19 height 22
click at [490, 225] on button "1.5x" at bounding box center [505, 226] width 30 height 22
click at [490, 225] on button "2x" at bounding box center [499, 226] width 19 height 22
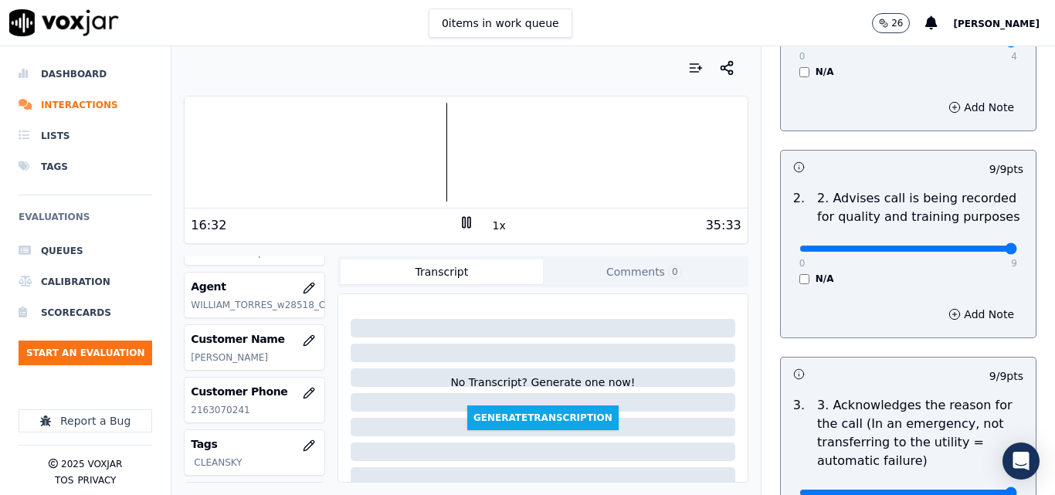
click at [493, 226] on button "1x" at bounding box center [499, 226] width 19 height 22
click at [493, 226] on button "1.5x" at bounding box center [505, 226] width 30 height 22
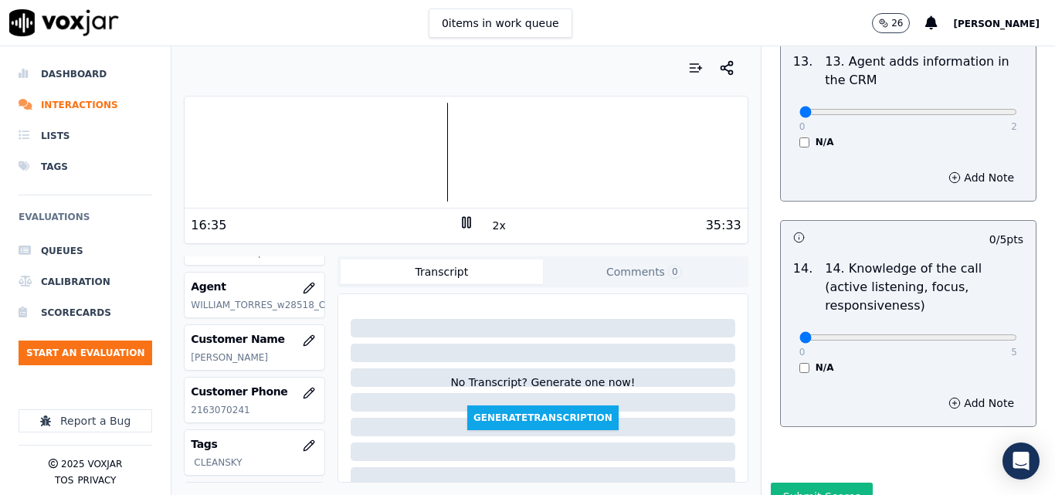
scroll to position [2820, 0]
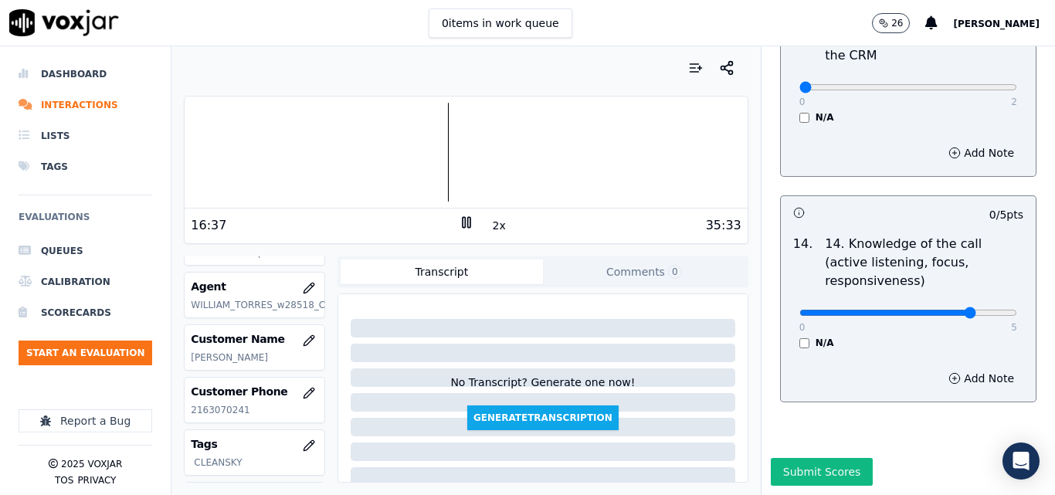
type input "4"
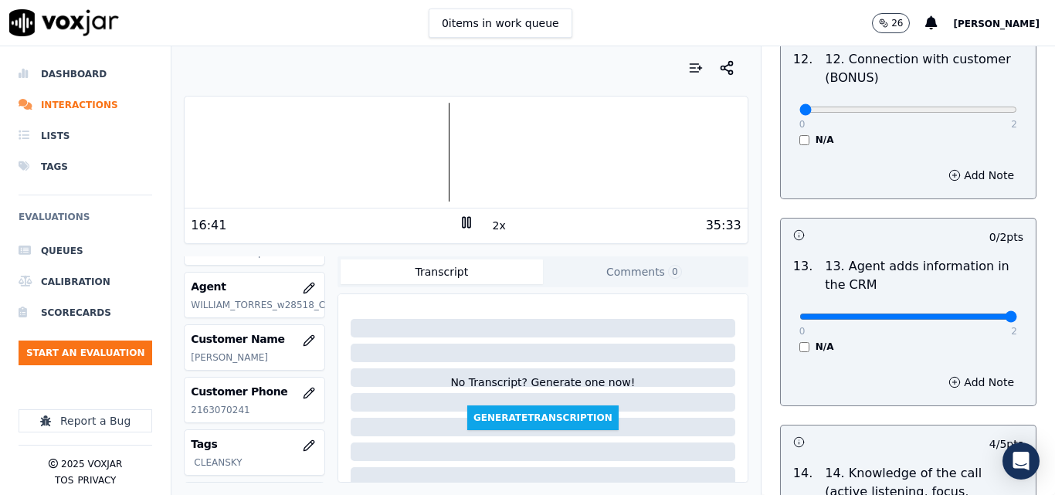
drag, startPoint x: 951, startPoint y: 303, endPoint x: 971, endPoint y: 290, distance: 23.3
type input "2"
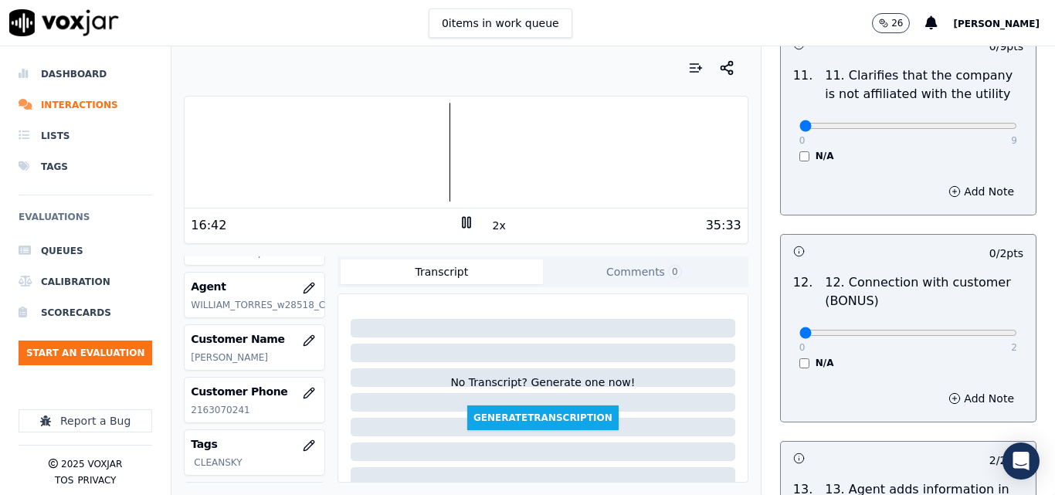
scroll to position [2357, 0]
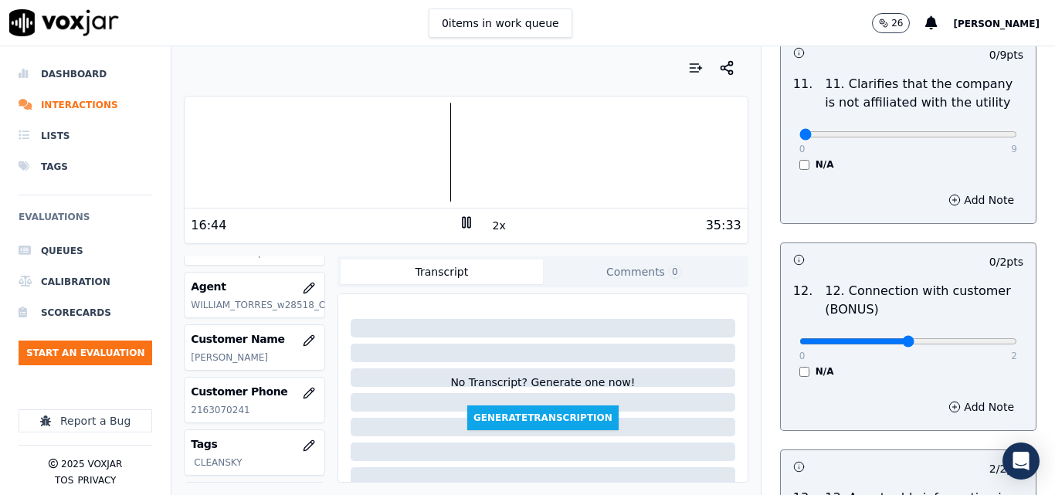
type input "1"
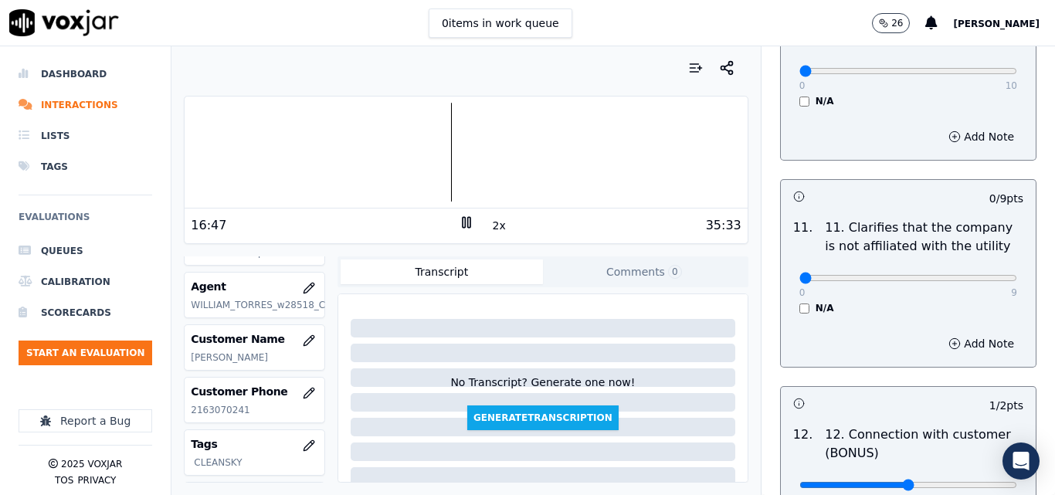
scroll to position [2203, 0]
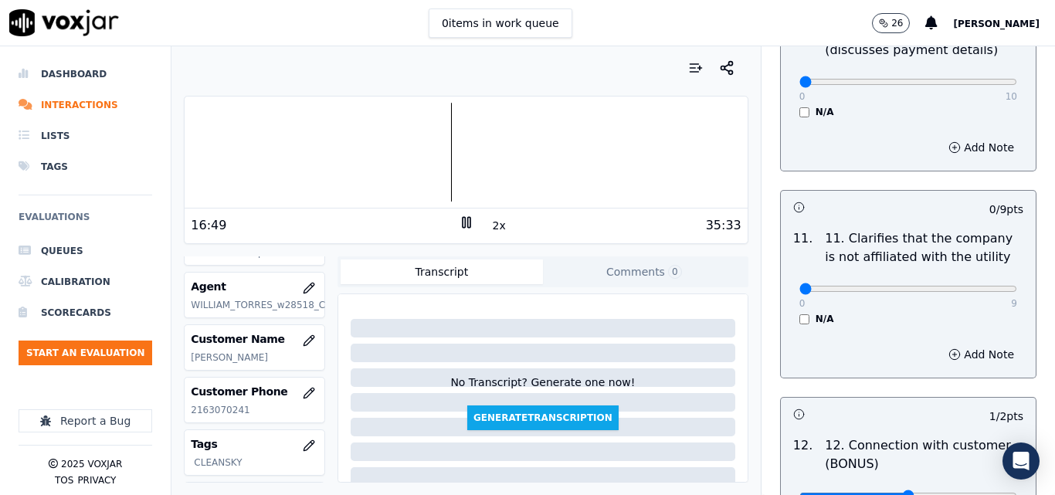
drag, startPoint x: 951, startPoint y: 269, endPoint x: 973, endPoint y: 270, distance: 22.4
click at [973, 279] on div "0 9" at bounding box center [908, 288] width 218 height 19
type input "9"
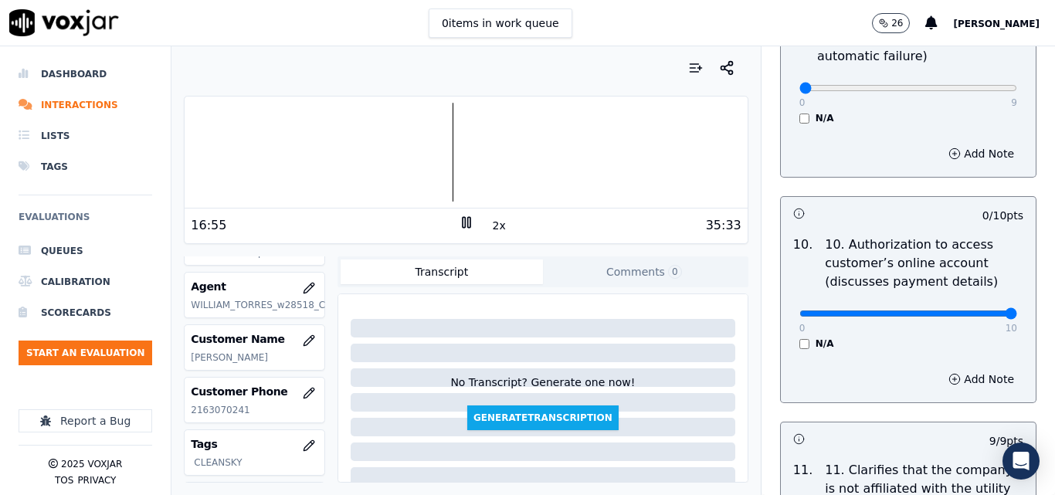
drag, startPoint x: 942, startPoint y: 302, endPoint x: 972, endPoint y: 294, distance: 31.1
type input "10"
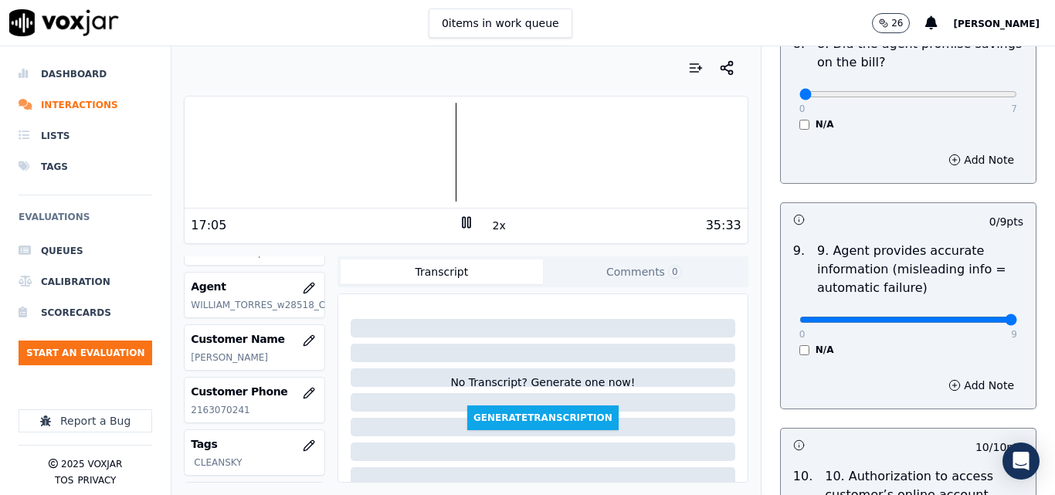
type input "9"
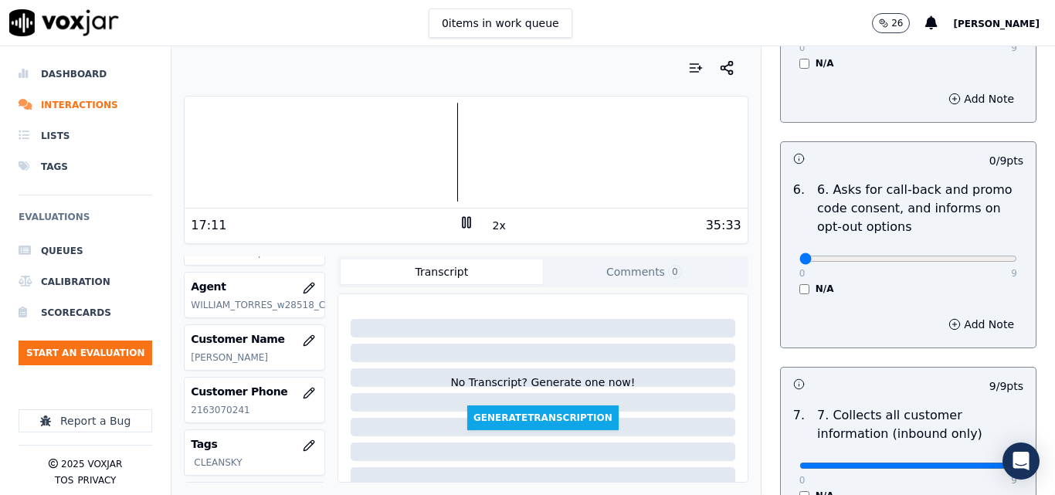
scroll to position [1044, 0]
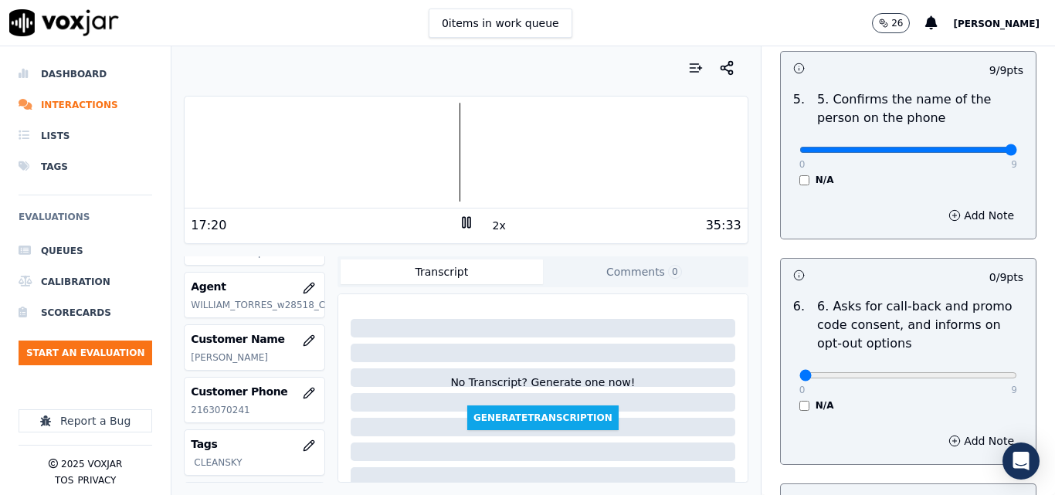
click at [405, 152] on div at bounding box center [466, 152] width 562 height 99
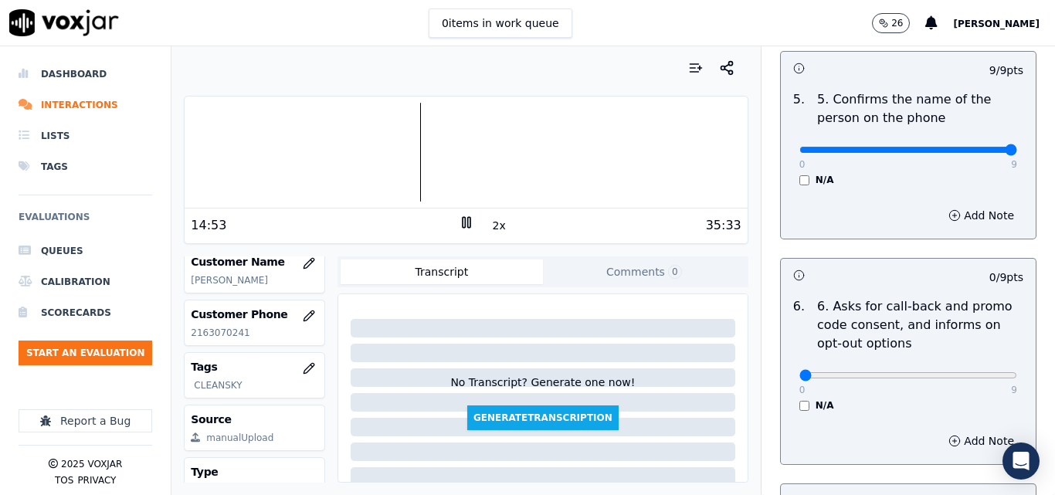
scroll to position [287, 0]
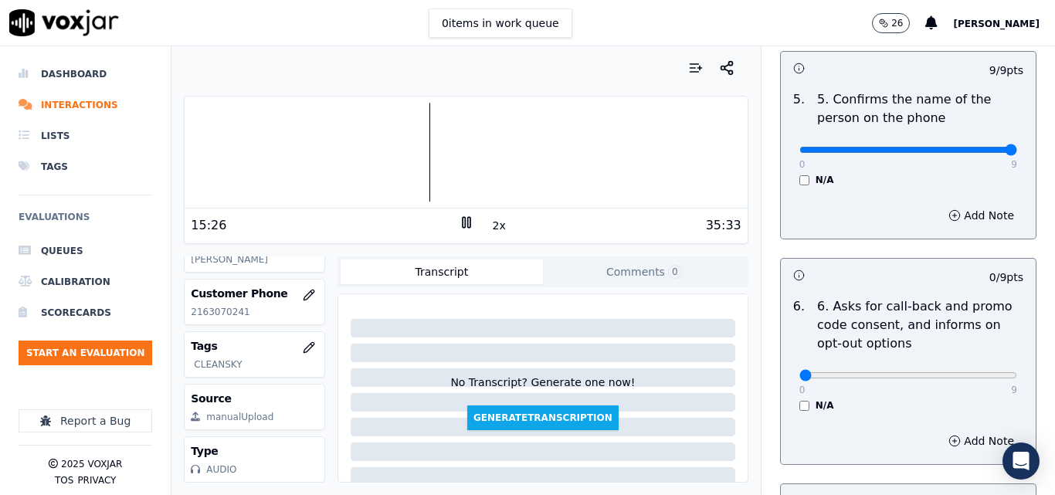
click at [382, 144] on div at bounding box center [466, 152] width 562 height 99
click at [371, 139] on div at bounding box center [466, 152] width 562 height 99
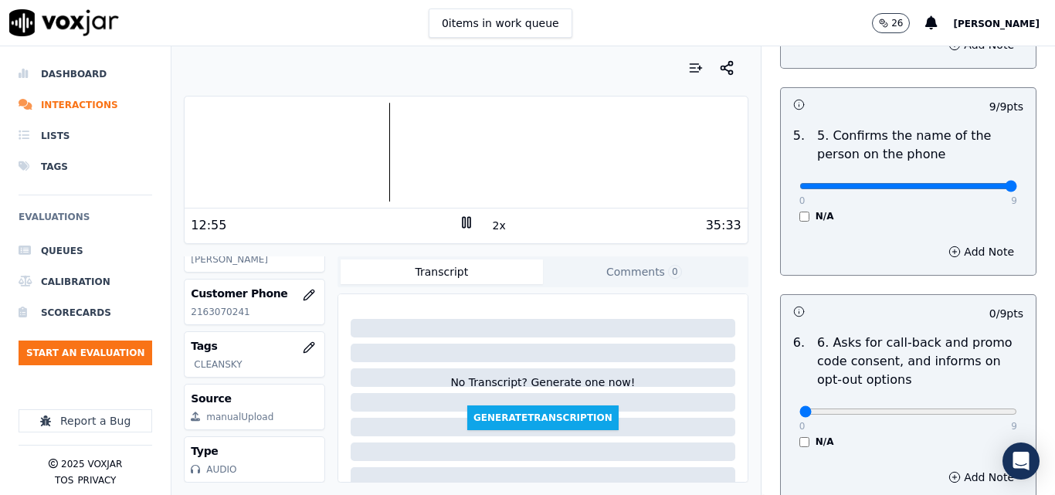
scroll to position [1044, 0]
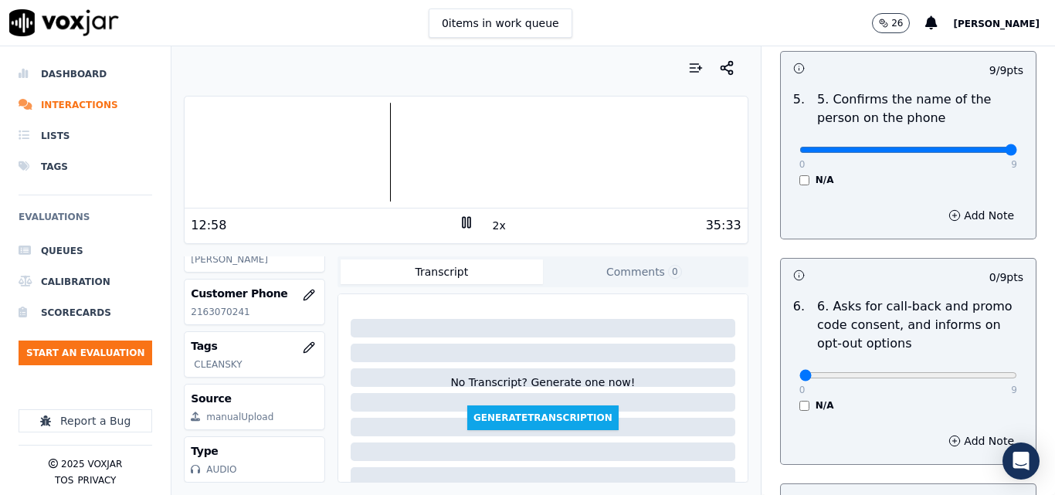
click at [459, 222] on icon at bounding box center [466, 222] width 15 height 15
click at [461, 220] on icon at bounding box center [466, 222] width 15 height 15
click at [361, 152] on div at bounding box center [466, 152] width 562 height 99
click at [358, 147] on div at bounding box center [466, 152] width 562 height 99
click at [356, 151] on div at bounding box center [466, 152] width 562 height 99
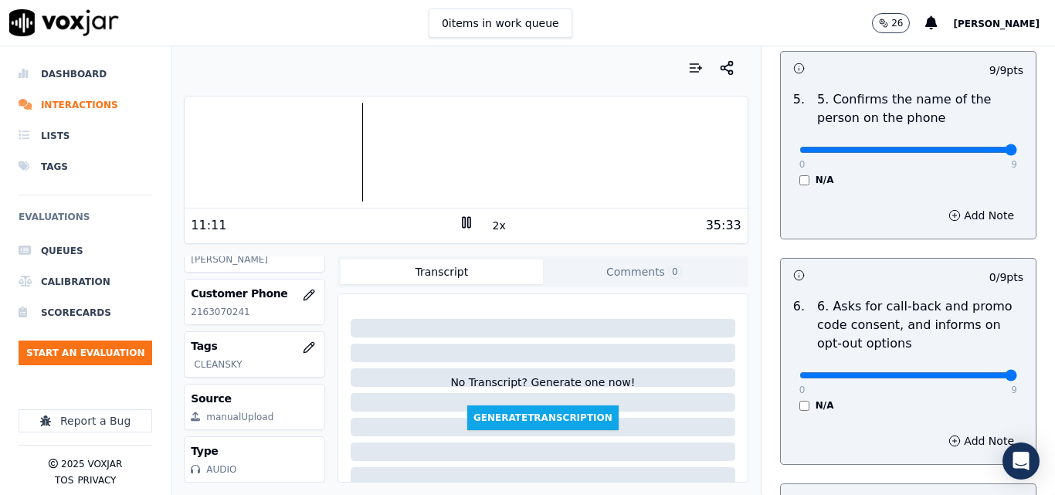
type input "9"
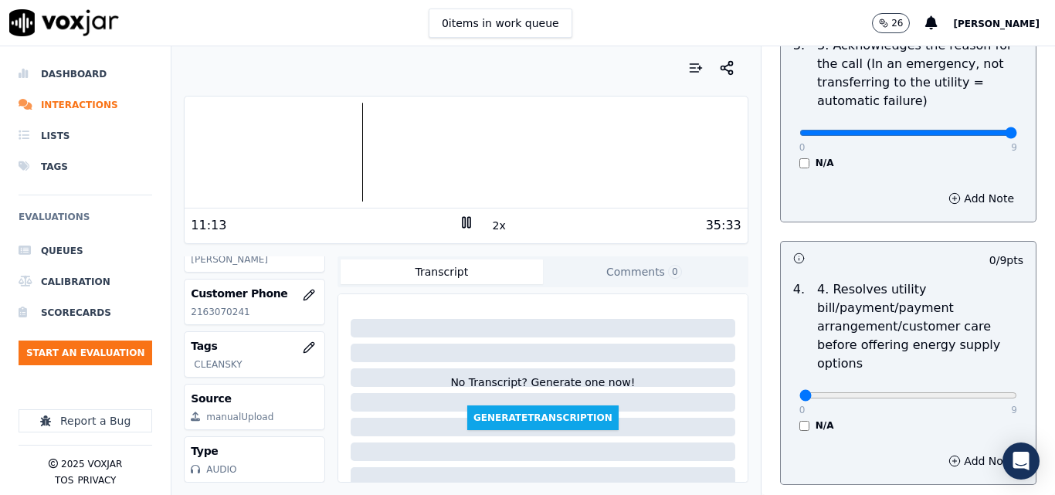
scroll to position [581, 0]
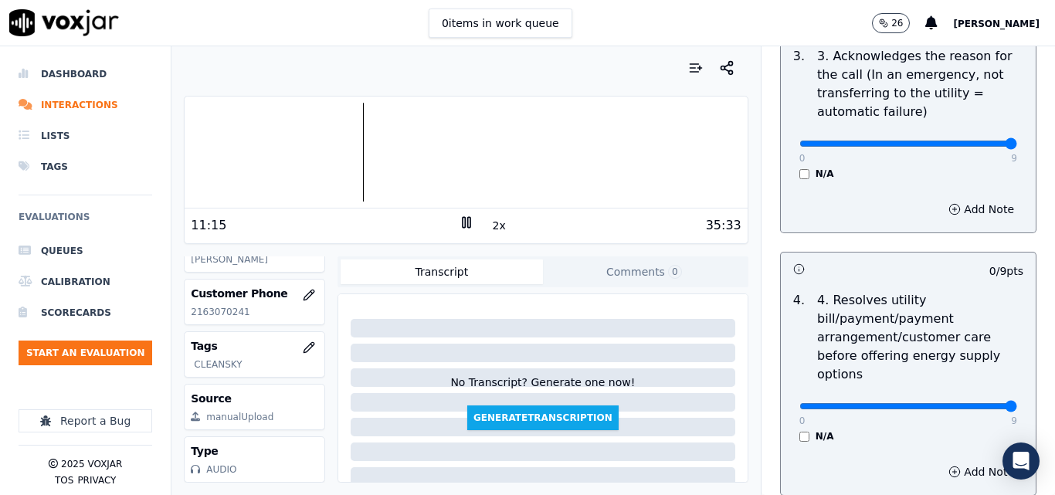
drag, startPoint x: 963, startPoint y: 395, endPoint x: 982, endPoint y: 380, distance: 24.3
click at [721, 143] on div at bounding box center [466, 152] width 562 height 99
click at [558, 141] on div at bounding box center [466, 152] width 562 height 99
click at [545, 144] on div at bounding box center [466, 152] width 562 height 99
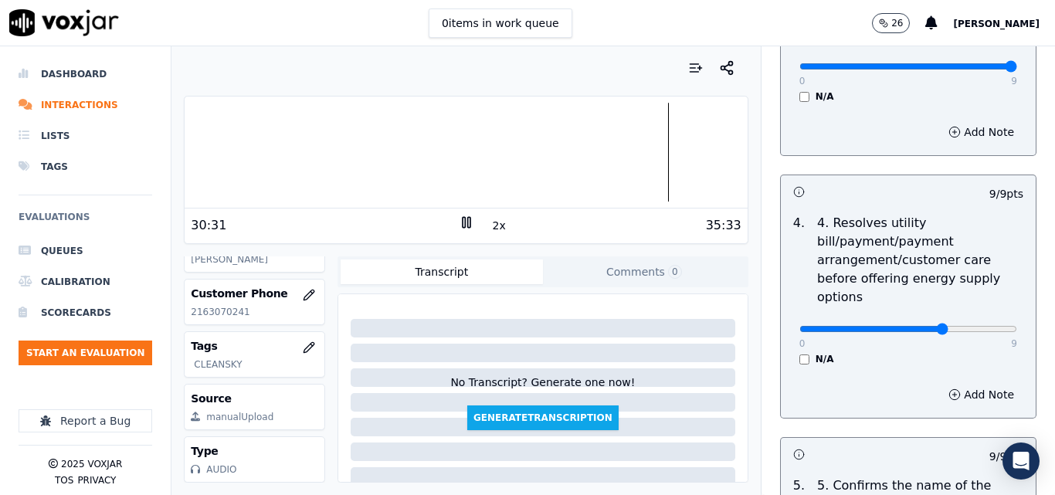
type input "6"
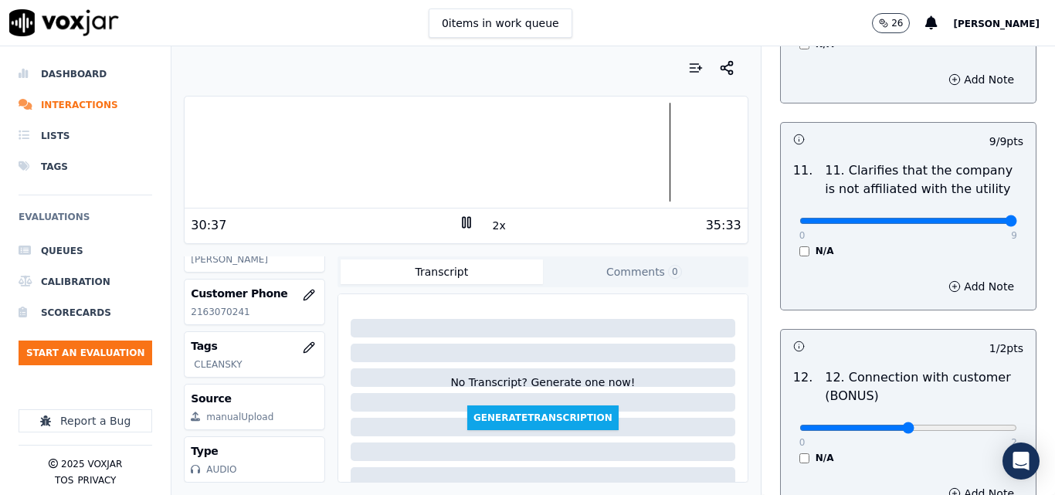
scroll to position [2820, 0]
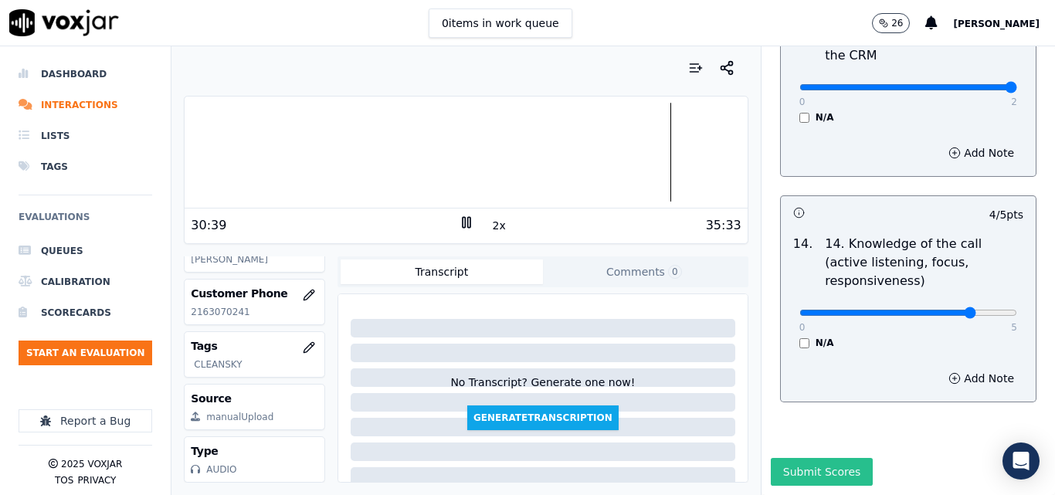
click at [782, 458] on button "Submit Scores" at bounding box center [822, 472] width 103 height 28
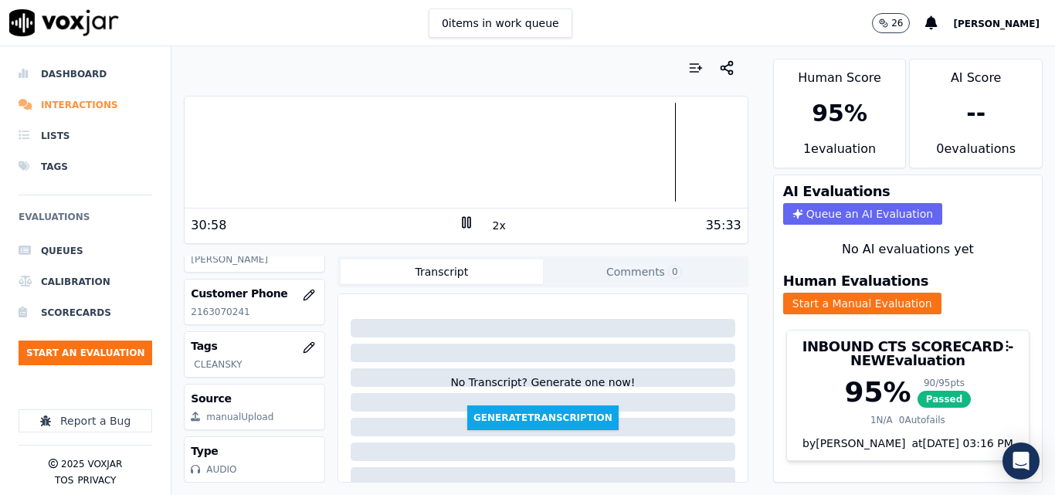
click at [44, 97] on li "Interactions" at bounding box center [86, 105] width 134 height 31
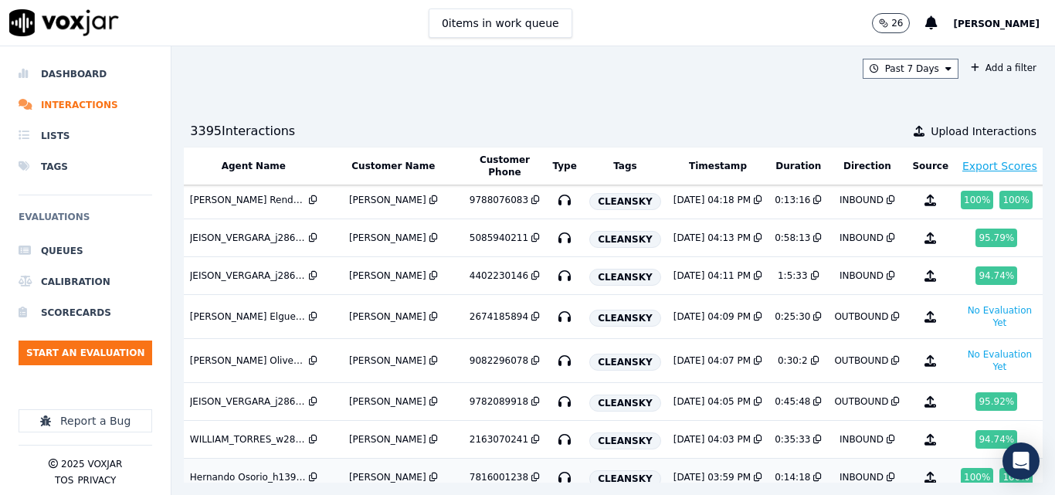
scroll to position [0, 262]
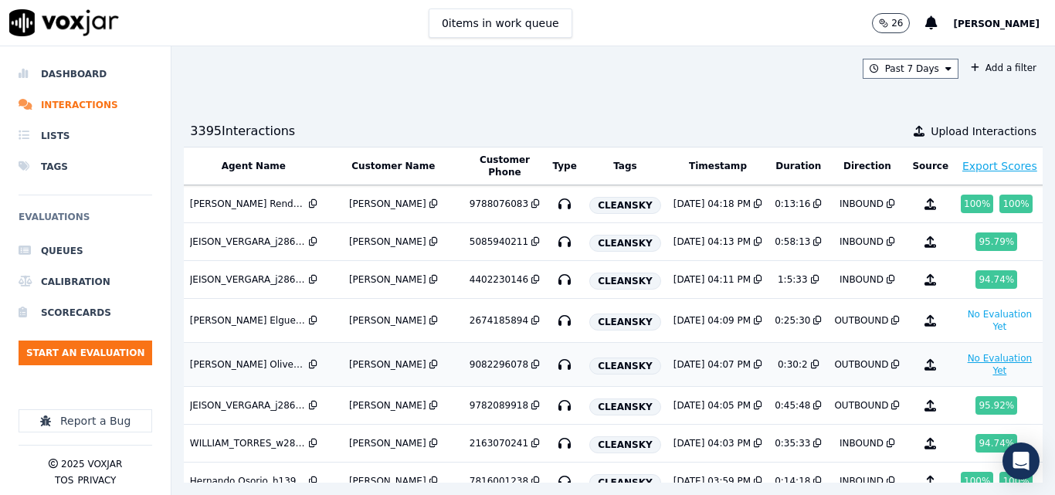
click at [961, 360] on button "No Evaluation Yet" at bounding box center [1000, 364] width 78 height 31
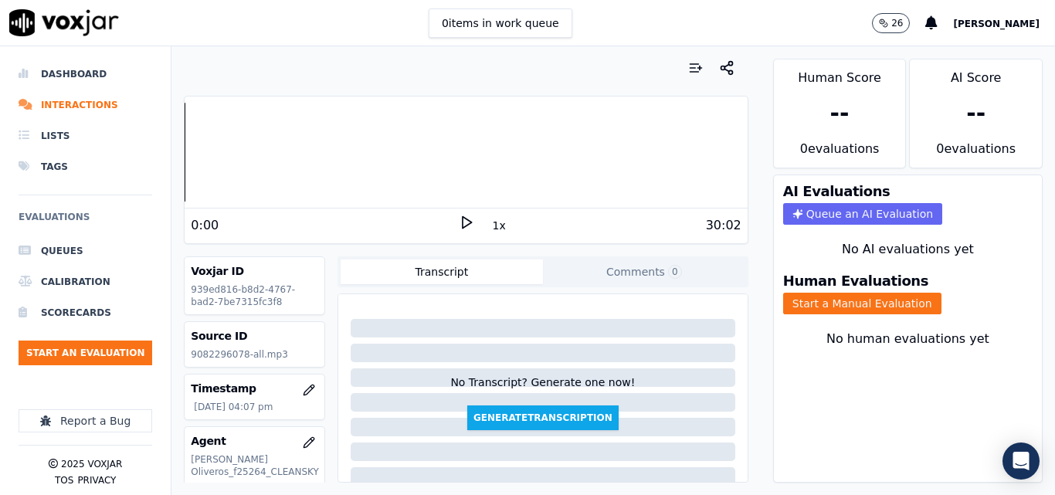
click at [459, 227] on icon at bounding box center [466, 222] width 15 height 15
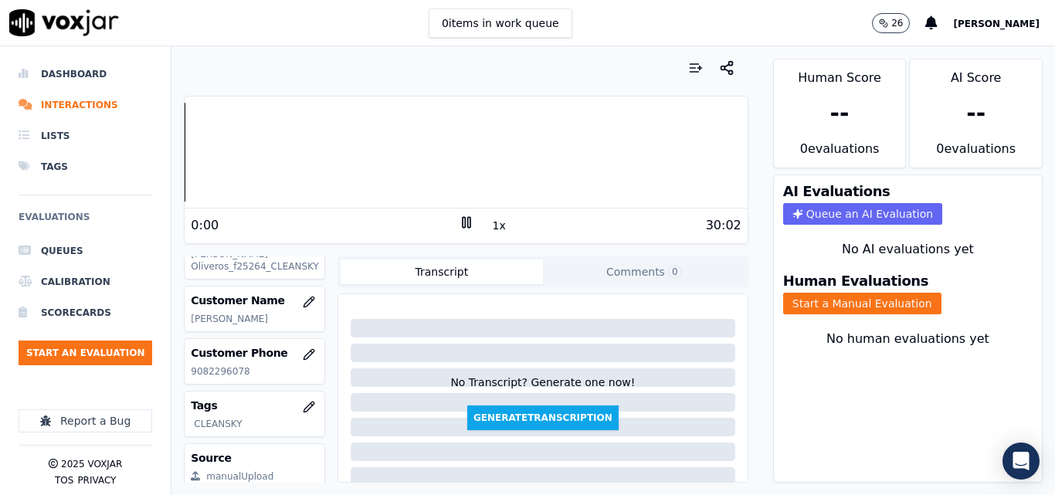
scroll to position [232, 0]
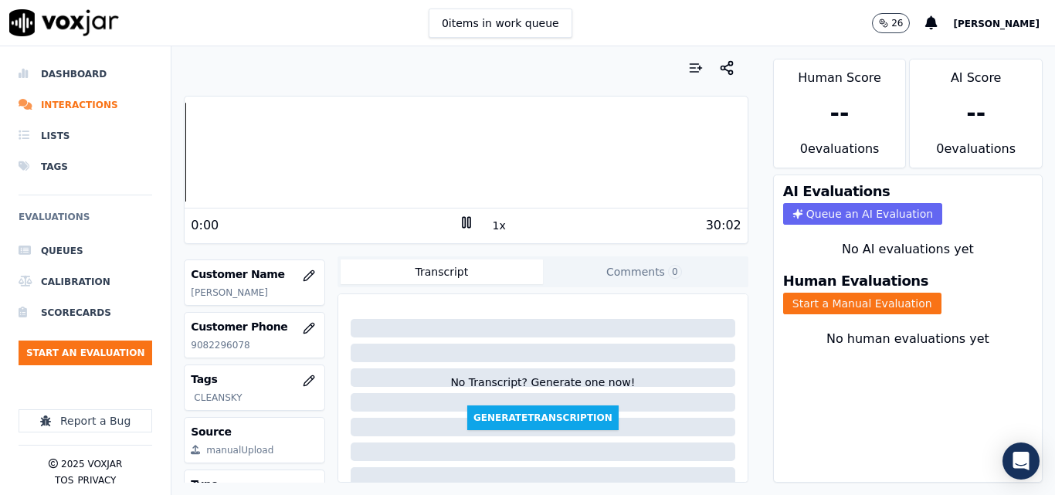
click at [205, 349] on p "9082296078" at bounding box center [254, 345] width 127 height 12
copy p "9082296078"
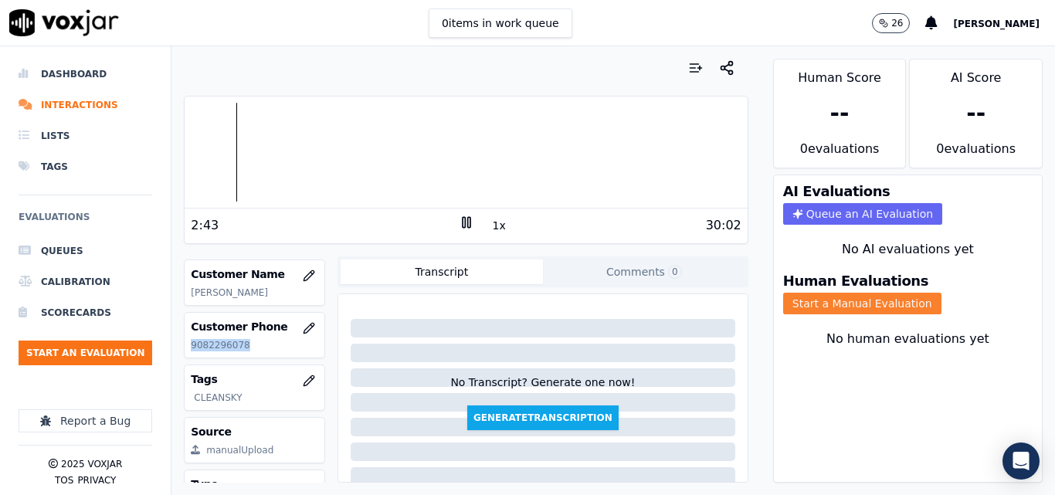
click at [795, 303] on button "Start a Manual Evaluation" at bounding box center [862, 304] width 158 height 22
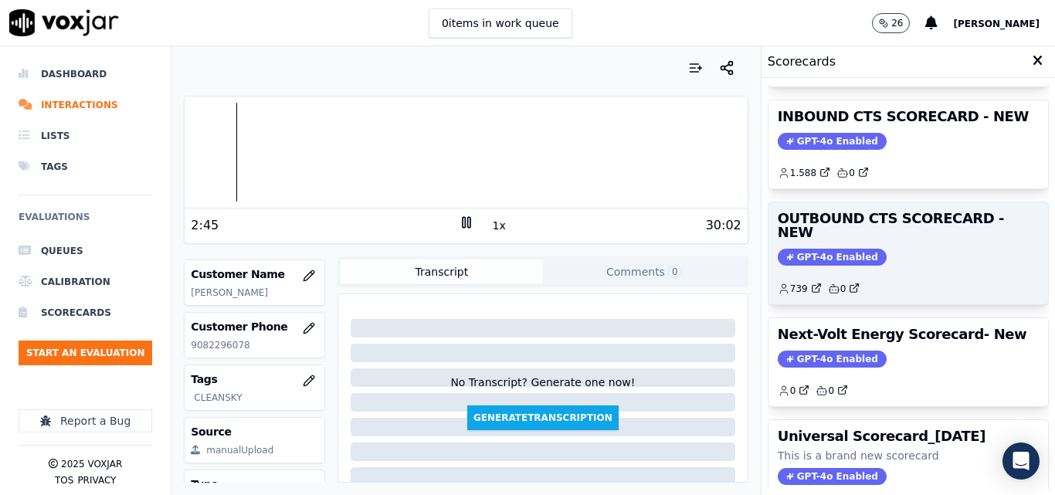
click at [863, 270] on div "739 0" at bounding box center [908, 282] width 261 height 25
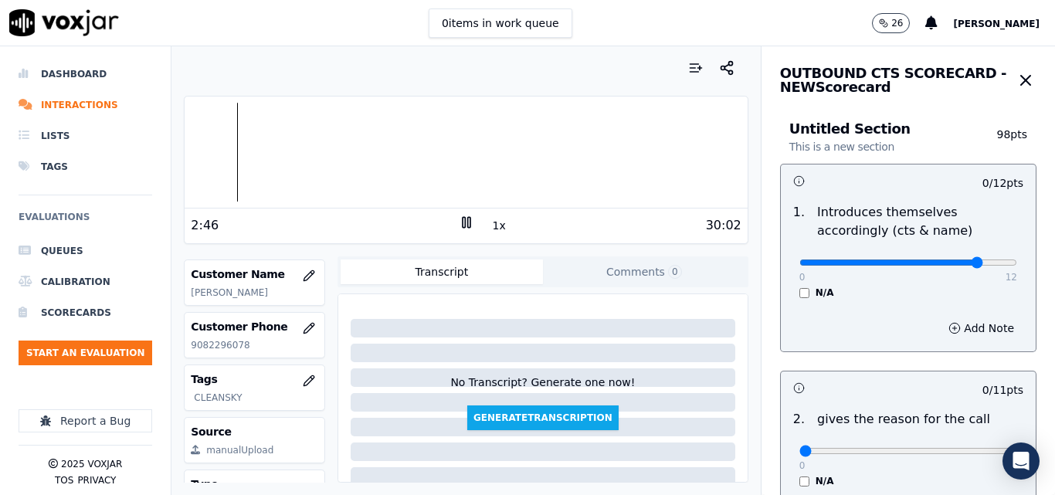
type input "10"
click at [944, 262] on input "range" at bounding box center [908, 262] width 218 height 6
click at [497, 223] on div "30:02" at bounding box center [607, 225] width 267 height 19
click at [495, 226] on div "2:48 1x 30:02" at bounding box center [466, 225] width 562 height 33
click at [491, 227] on button "1x" at bounding box center [499, 226] width 19 height 22
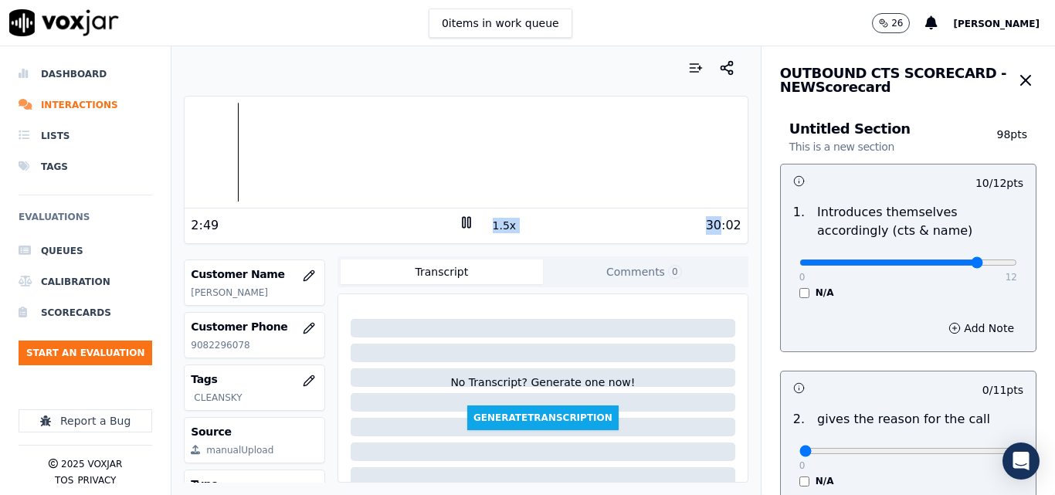
click at [491, 227] on button "1.5x" at bounding box center [505, 226] width 30 height 22
click at [570, 227] on div "30:02" at bounding box center [607, 225] width 267 height 19
click at [463, 221] on rect at bounding box center [464, 222] width 2 height 10
click at [460, 227] on icon at bounding box center [466, 222] width 15 height 15
click at [459, 215] on icon at bounding box center [466, 222] width 15 height 15
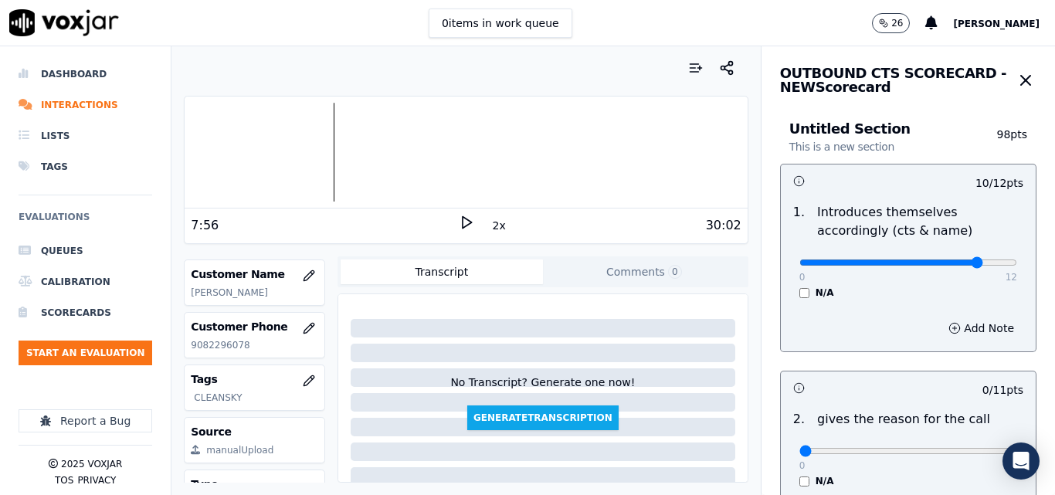
click at [0, 334] on nav "Dashboard Interactions Lists Tags Evaluations Queues Calibration Scorecards Sta…" at bounding box center [85, 270] width 171 height 449
click at [459, 226] on icon at bounding box center [466, 222] width 15 height 15
click at [367, 130] on div at bounding box center [466, 152] width 562 height 99
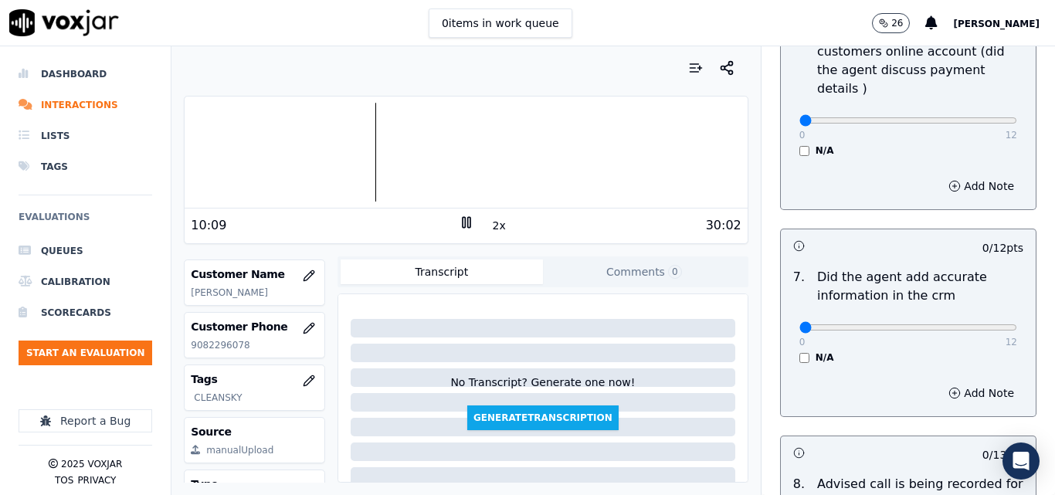
scroll to position [1489, 0]
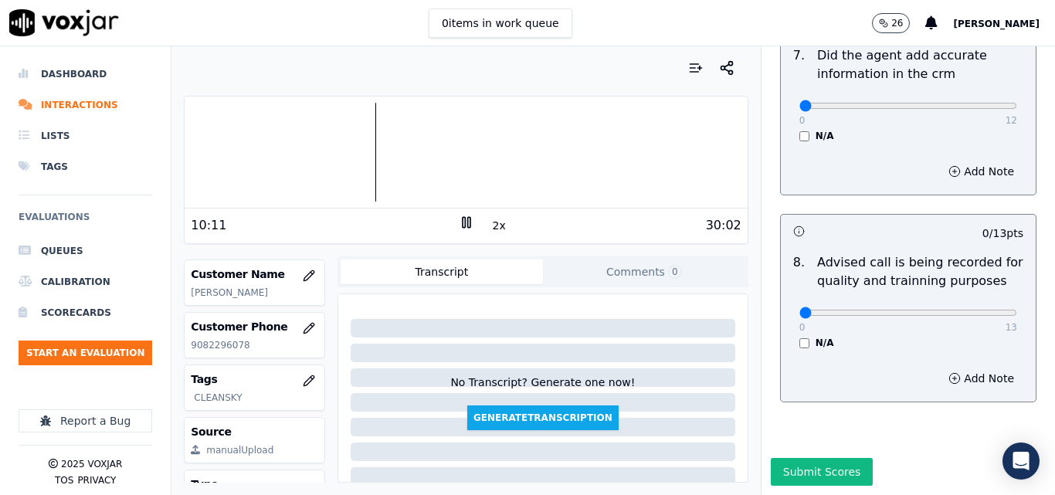
click at [971, 303] on div "0 13" at bounding box center [908, 312] width 218 height 19
type input "13"
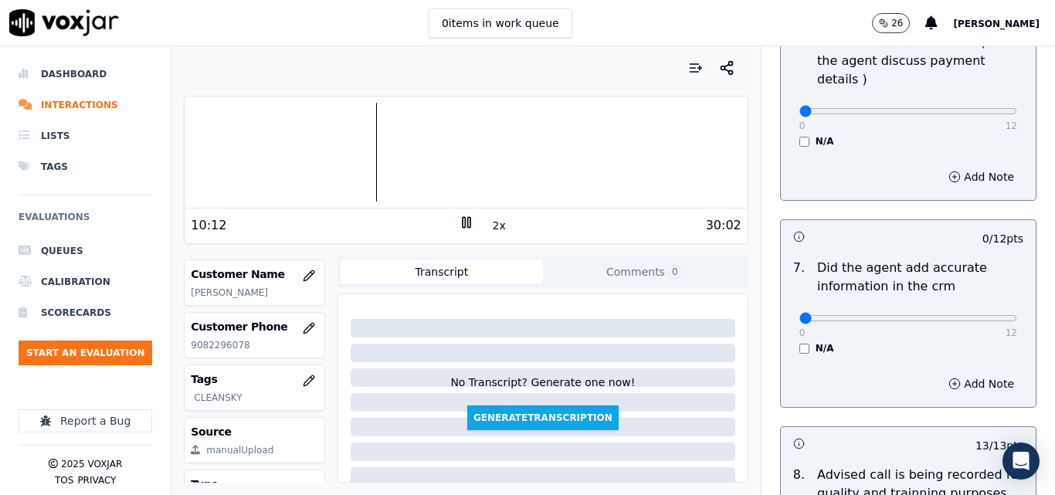
scroll to position [1257, 0]
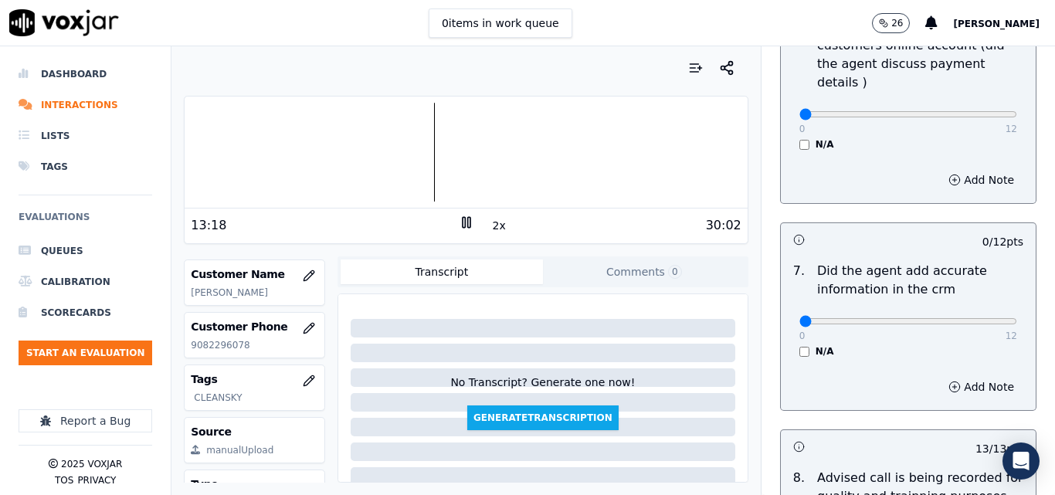
click at [219, 346] on p "9082296078" at bounding box center [254, 345] width 127 height 12
copy p "9082296078"
click at [425, 128] on div at bounding box center [466, 152] width 562 height 99
click at [490, 222] on button "2x" at bounding box center [499, 226] width 19 height 22
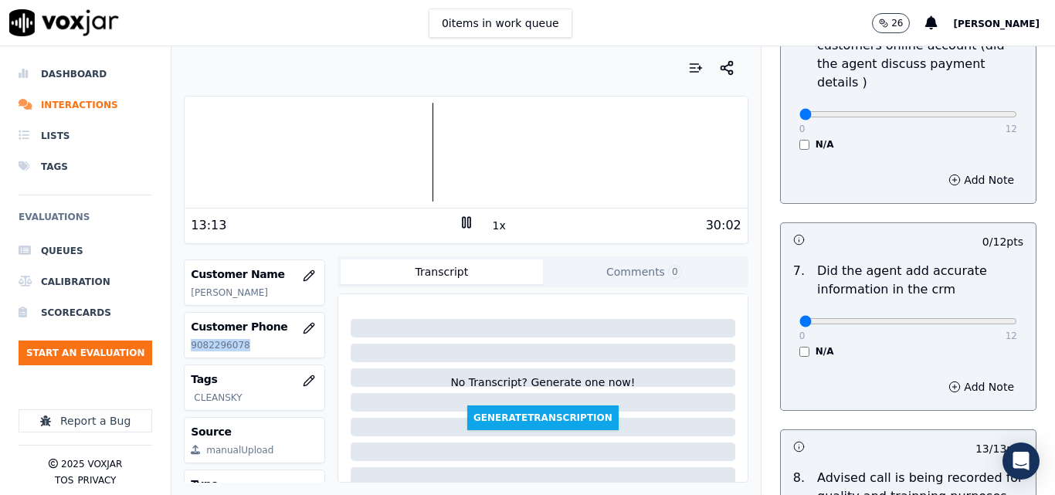
click at [198, 344] on p "9082296078" at bounding box center [254, 345] width 127 height 12
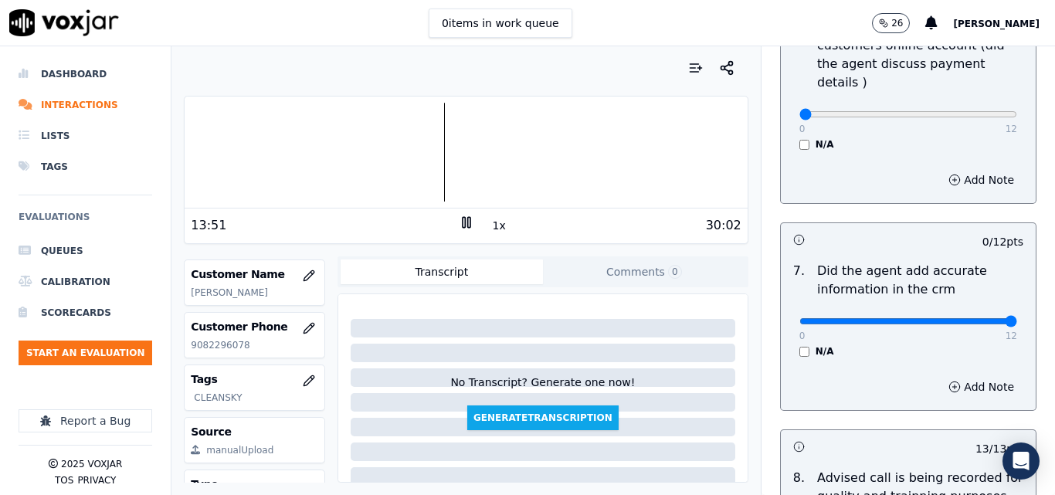
drag, startPoint x: 978, startPoint y: 298, endPoint x: 989, endPoint y: 305, distance: 13.5
type input "12"
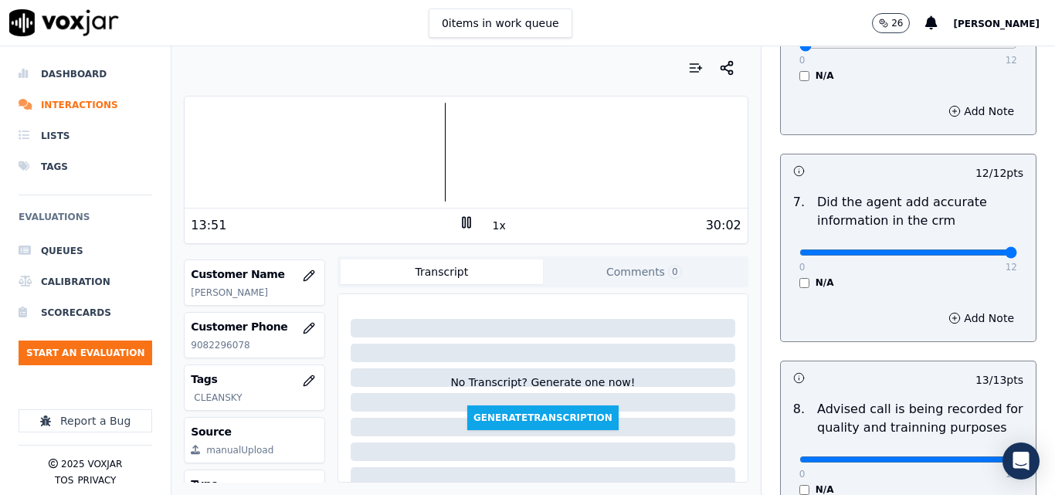
scroll to position [1103, 0]
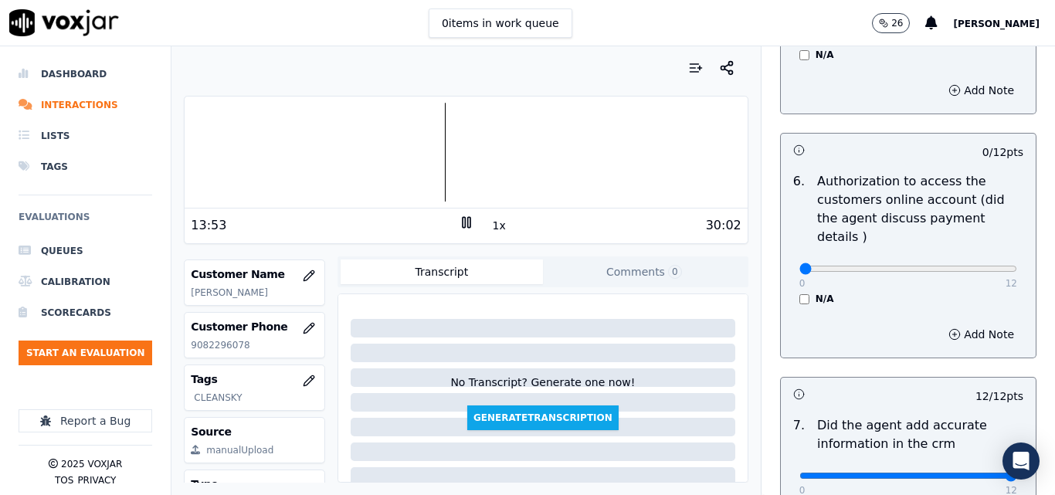
click at [994, 247] on div "0 12 N/A" at bounding box center [908, 275] width 243 height 59
click at [982, 250] on div "0 12 N/A" at bounding box center [908, 275] width 243 height 59
type input "12"
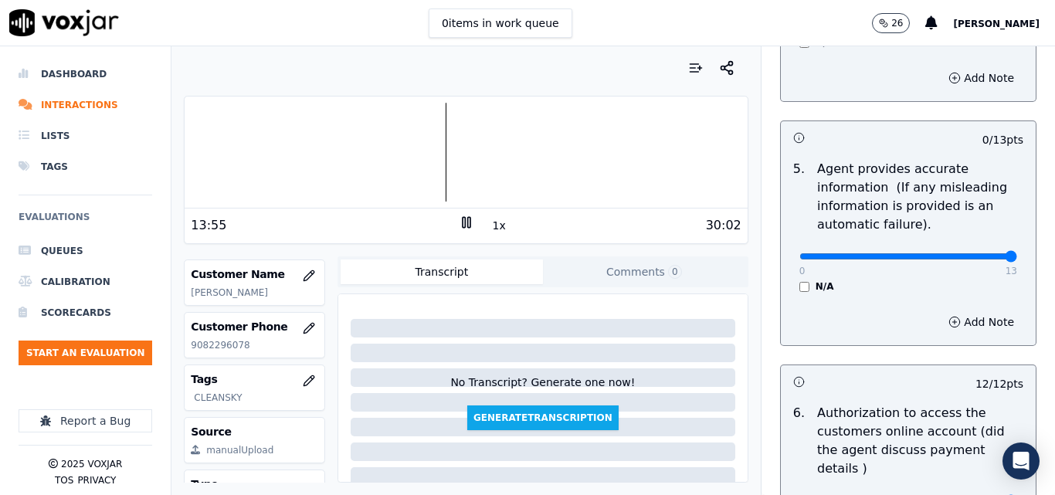
type input "13"
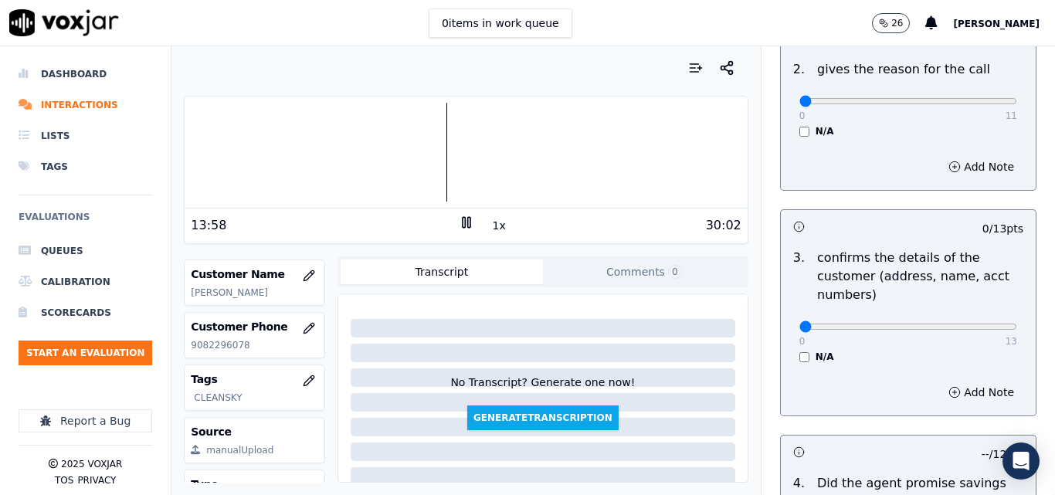
scroll to position [331, 0]
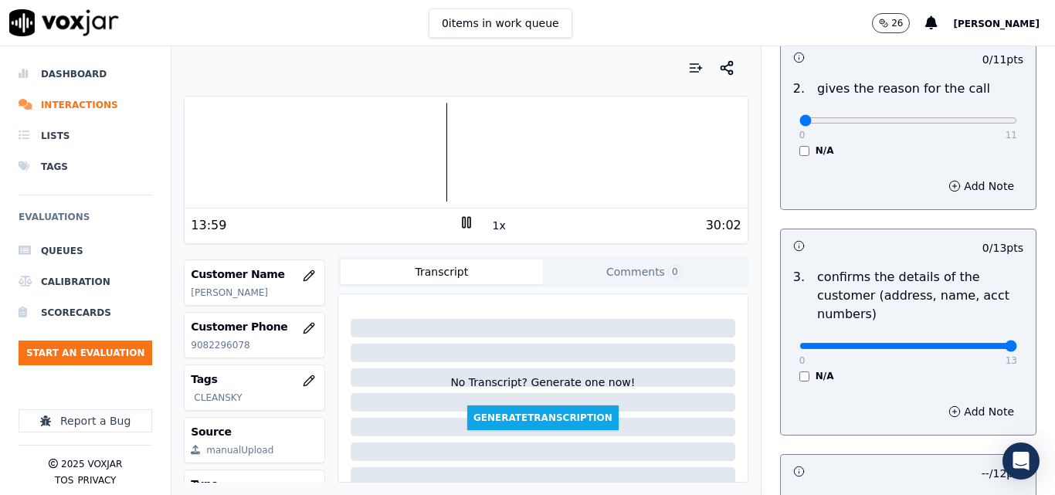
type input "13"
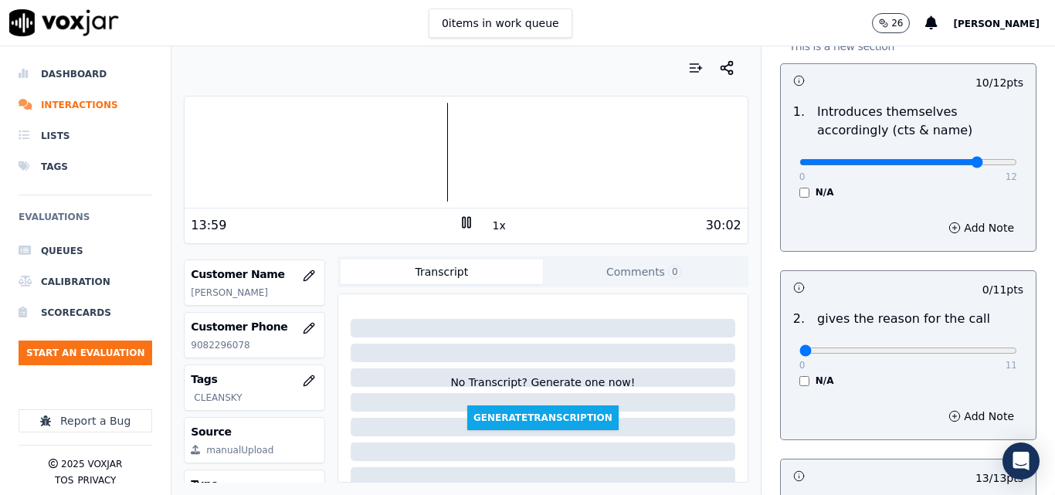
scroll to position [99, 0]
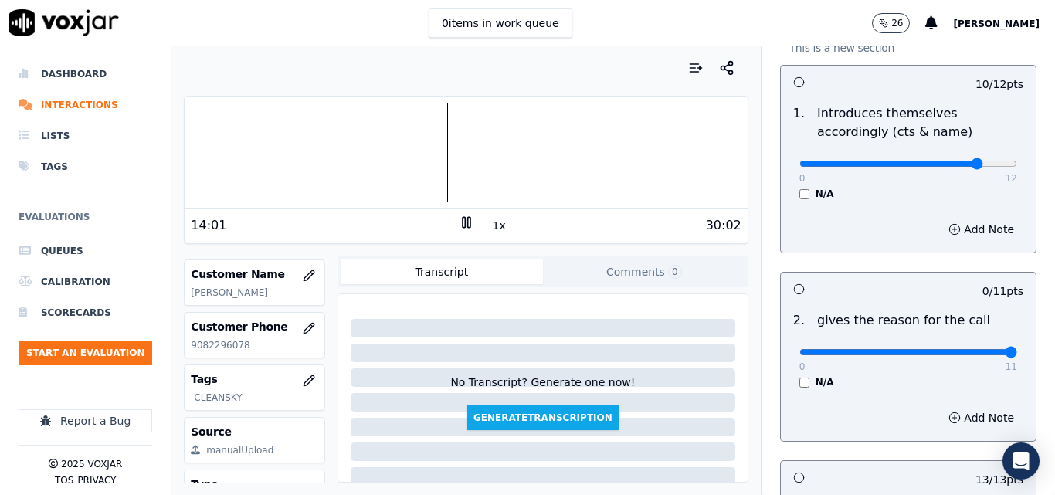
type input "11"
click at [979, 167] on input "range" at bounding box center [908, 164] width 218 height 6
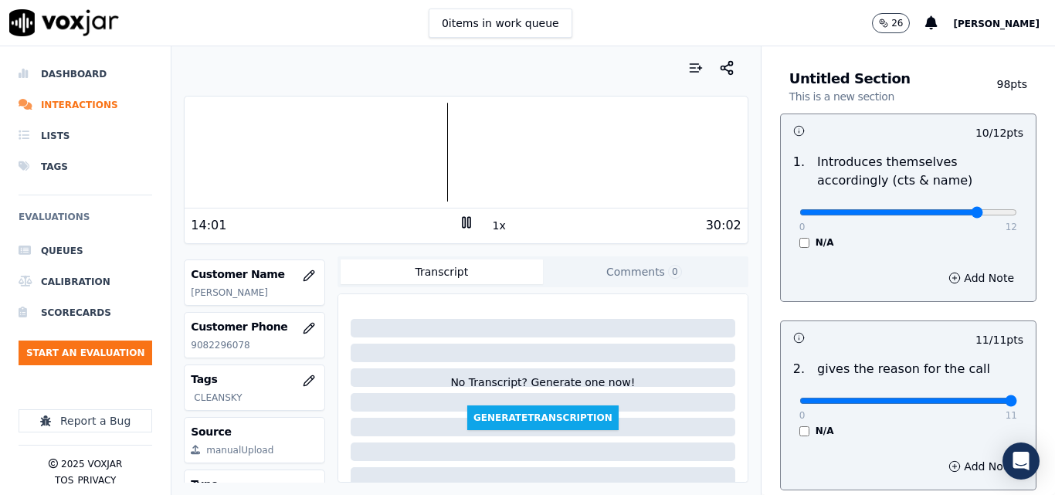
scroll to position [0, 0]
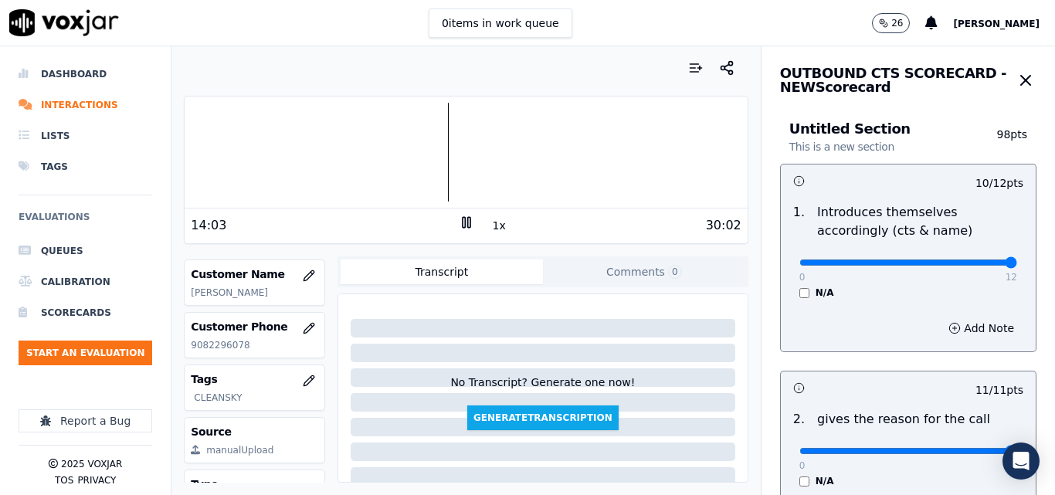
type input "12"
click at [977, 266] on input "range" at bounding box center [908, 262] width 218 height 6
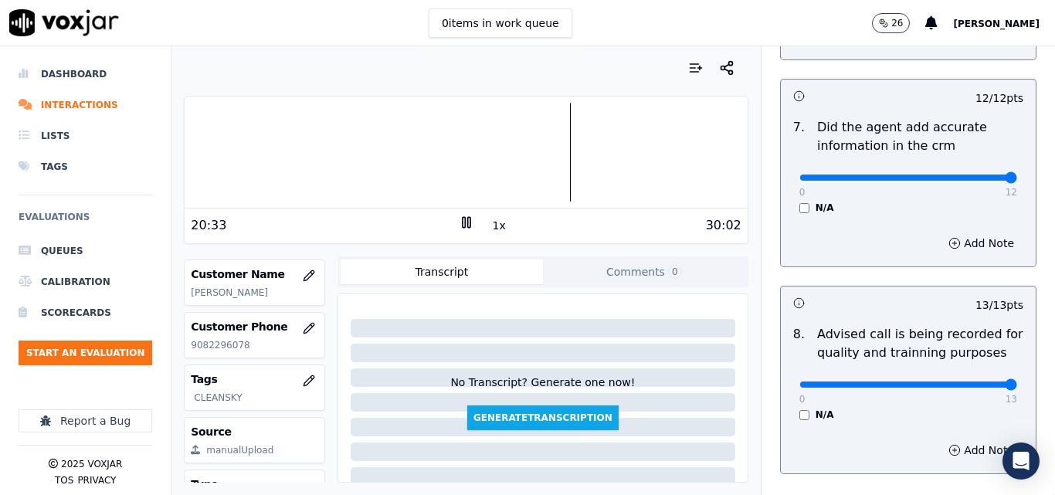
scroll to position [1489, 0]
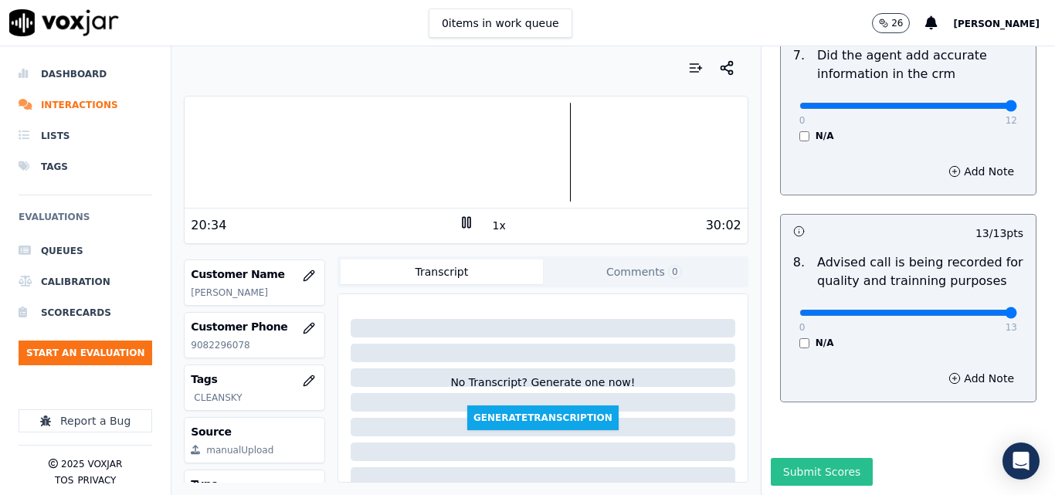
click at [813, 458] on button "Submit Scores" at bounding box center [822, 472] width 103 height 28
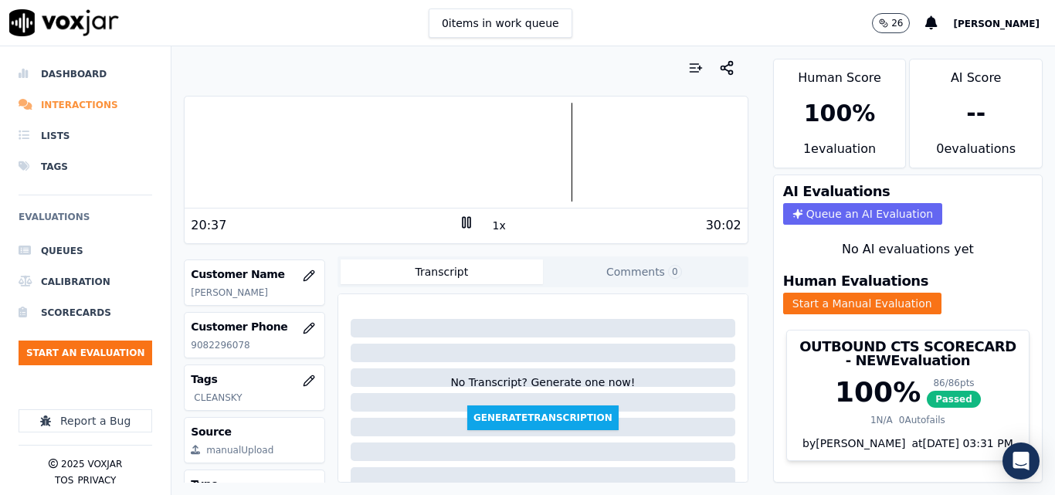
click at [64, 107] on li "Interactions" at bounding box center [86, 105] width 134 height 31
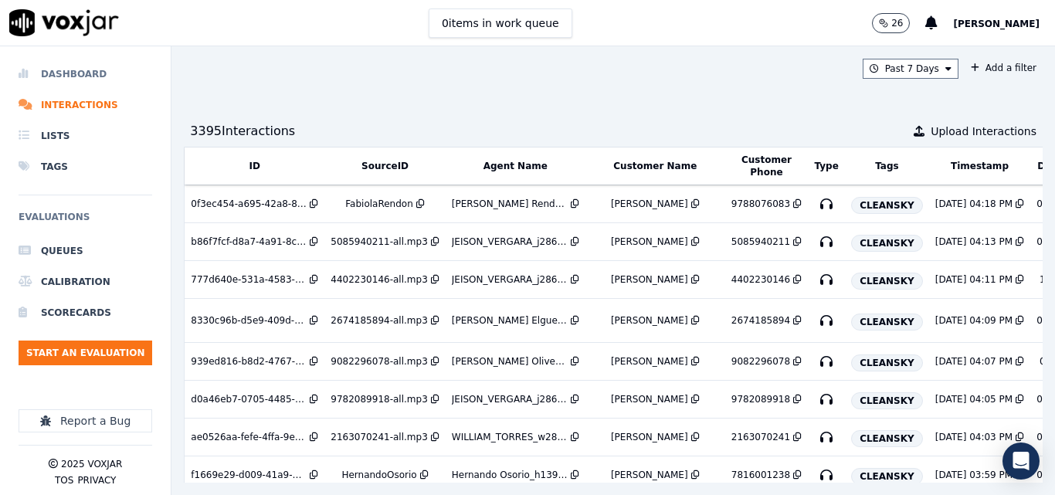
click at [62, 81] on li "Dashboard" at bounding box center [86, 74] width 134 height 31
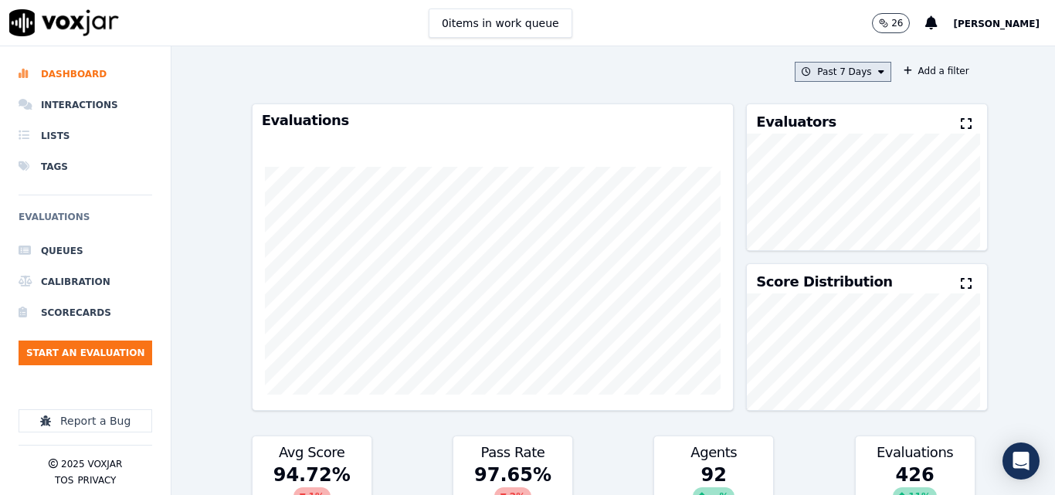
click at [823, 76] on button "Past 7 Days" at bounding box center [843, 72] width 96 height 20
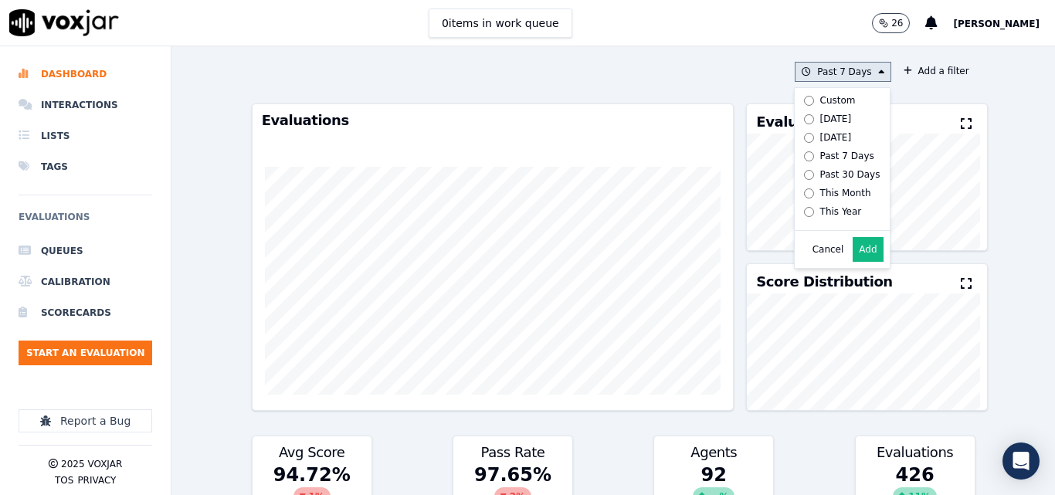
click at [854, 262] on button "Add" at bounding box center [868, 249] width 30 height 25
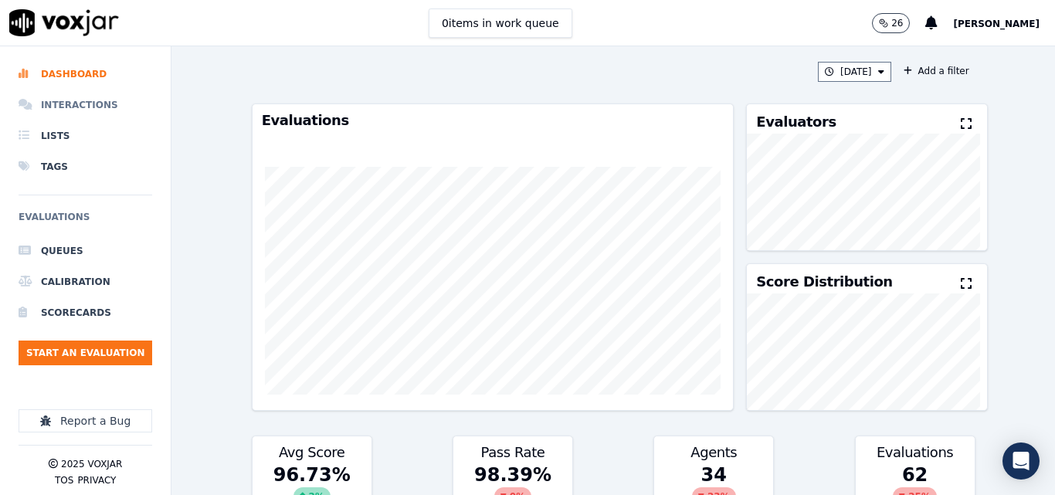
click at [79, 100] on li "Interactions" at bounding box center [86, 105] width 134 height 31
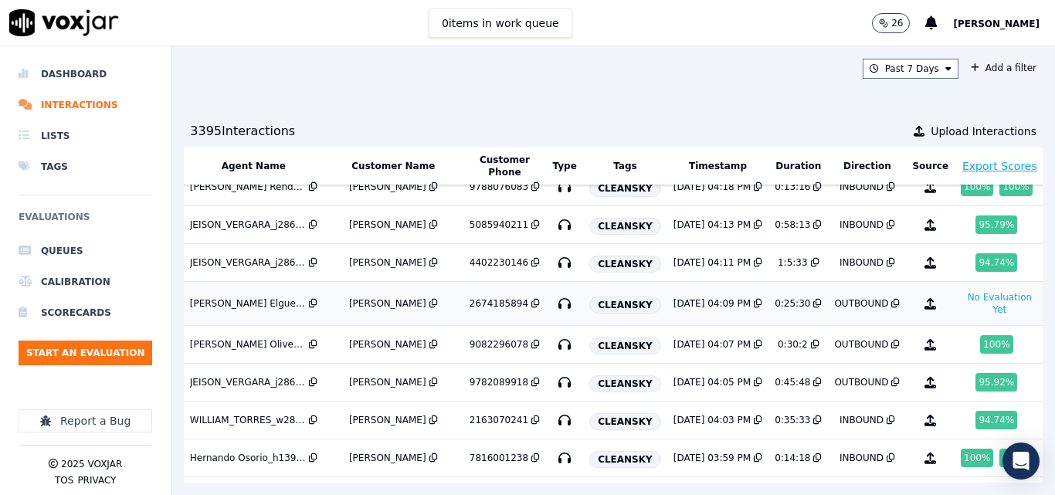
scroll to position [0, 262]
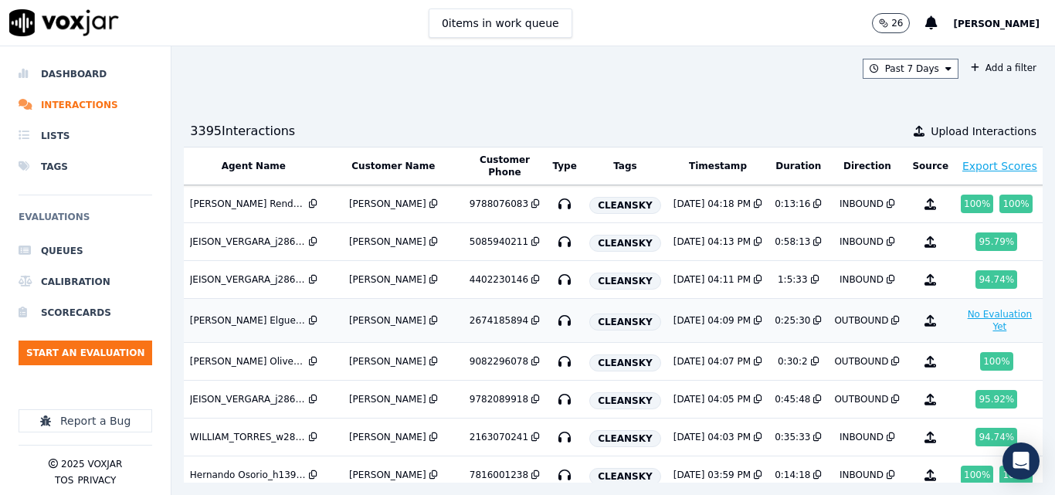
click at [961, 315] on button "No Evaluation Yet" at bounding box center [1000, 320] width 78 height 31
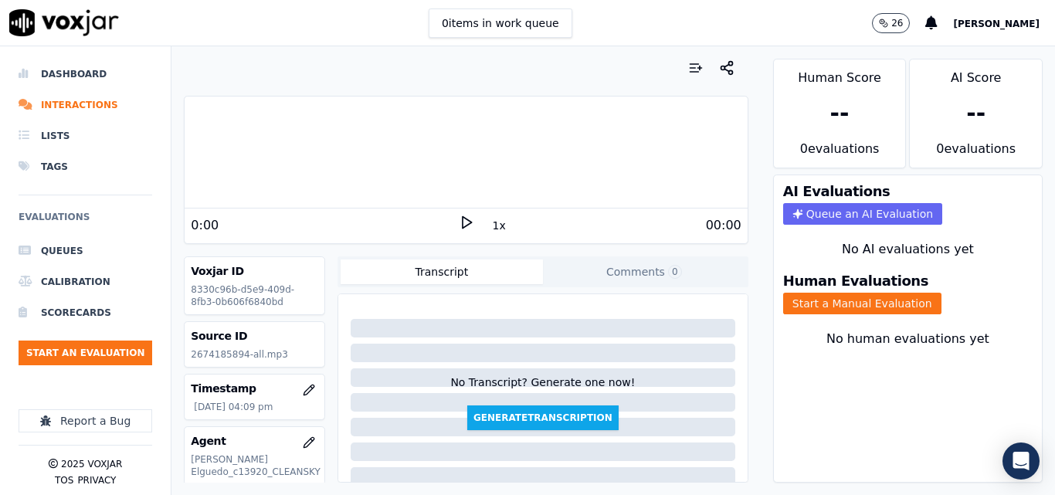
click at [463, 222] on polygon at bounding box center [467, 223] width 9 height 12
click at [490, 223] on button "1x" at bounding box center [499, 226] width 19 height 22
click at [490, 223] on button "1.5x" at bounding box center [505, 226] width 30 height 22
click at [851, 297] on button "Start a Manual Evaluation" at bounding box center [862, 304] width 158 height 22
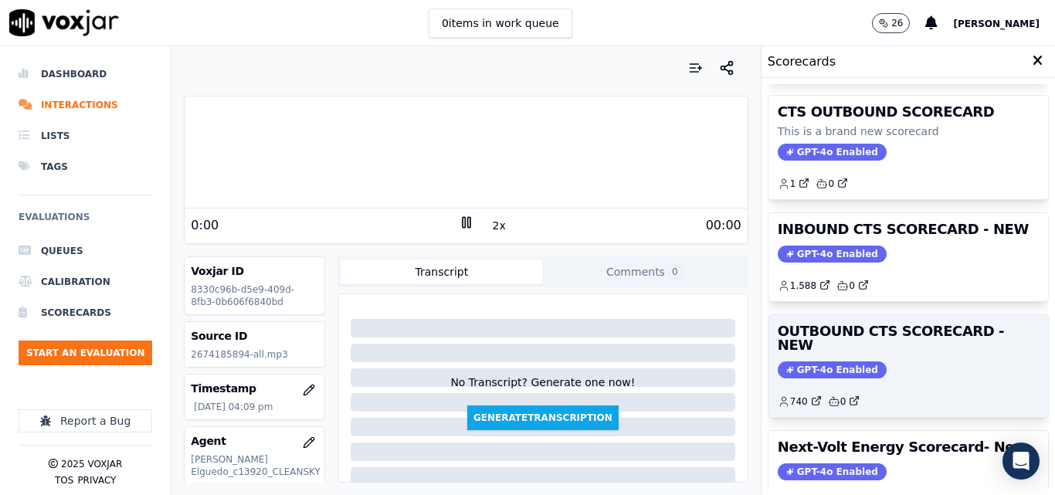
scroll to position [154, 0]
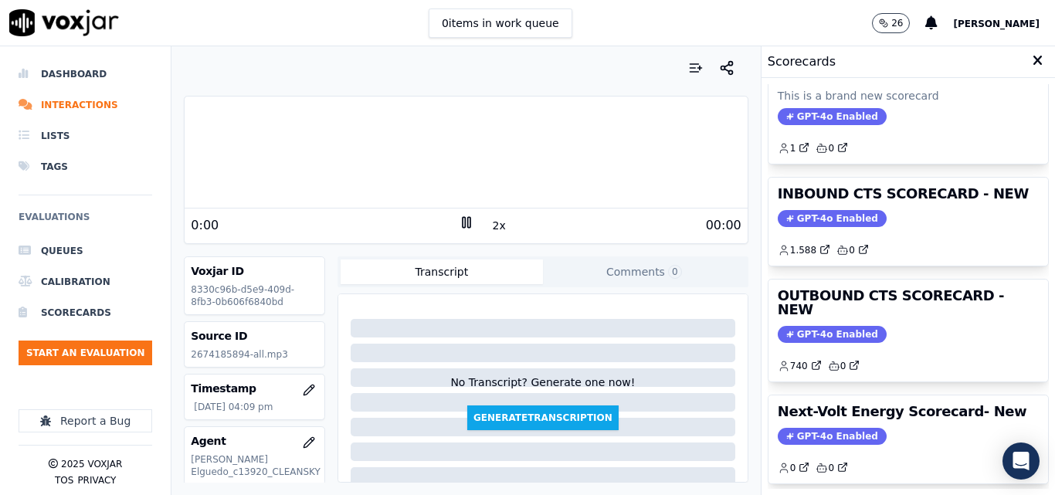
click at [885, 326] on div "GPT-4o Enabled" at bounding box center [908, 334] width 261 height 17
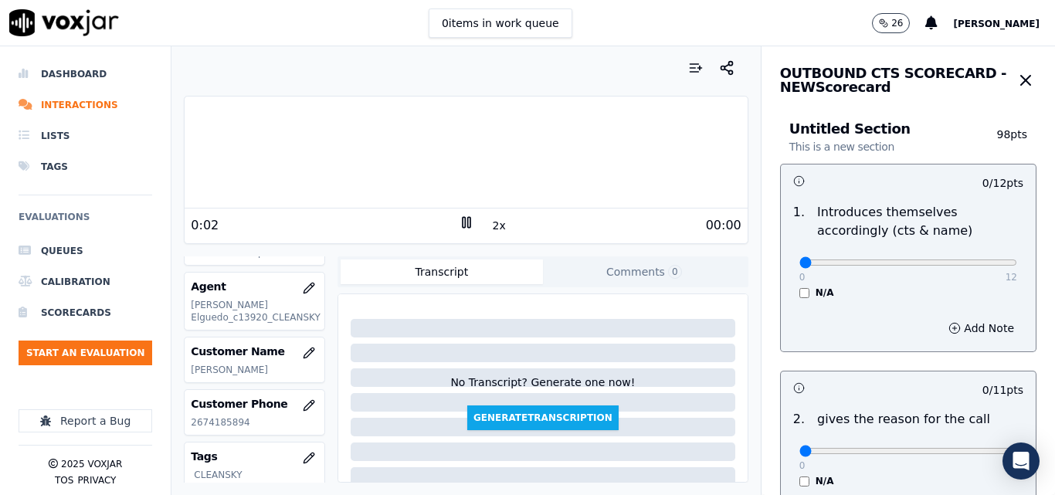
click at [222, 346] on h3 "Customer Name" at bounding box center [254, 351] width 127 height 15
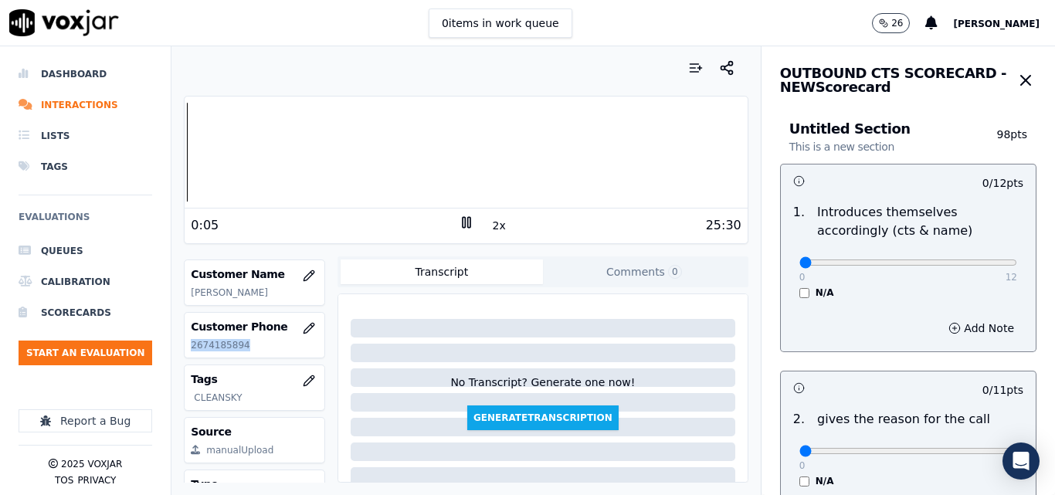
click at [222, 346] on p "2674185894" at bounding box center [254, 345] width 127 height 12
copy p "2674185894"
click at [459, 226] on icon at bounding box center [466, 222] width 15 height 15
click at [459, 227] on icon at bounding box center [466, 222] width 15 height 15
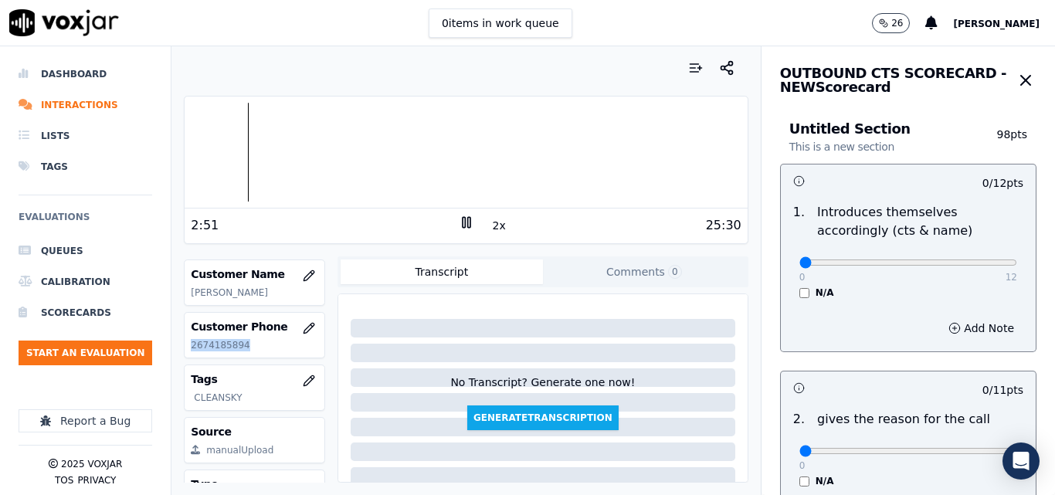
click at [459, 227] on icon at bounding box center [466, 222] width 15 height 15
click at [210, 343] on p "2674185894" at bounding box center [254, 345] width 127 height 12
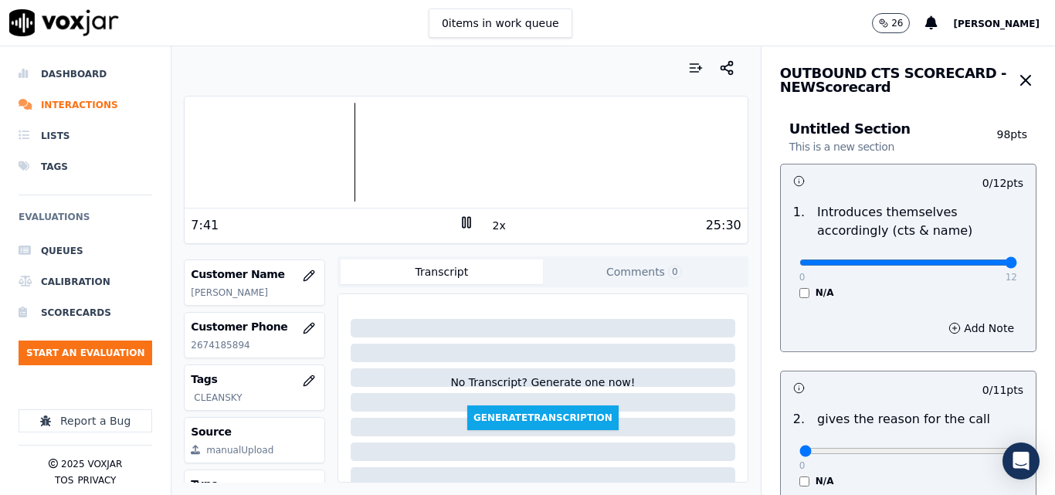
drag, startPoint x: 948, startPoint y: 262, endPoint x: 975, endPoint y: 254, distance: 28.1
type input "12"
click at [975, 259] on input "range" at bounding box center [908, 262] width 218 height 6
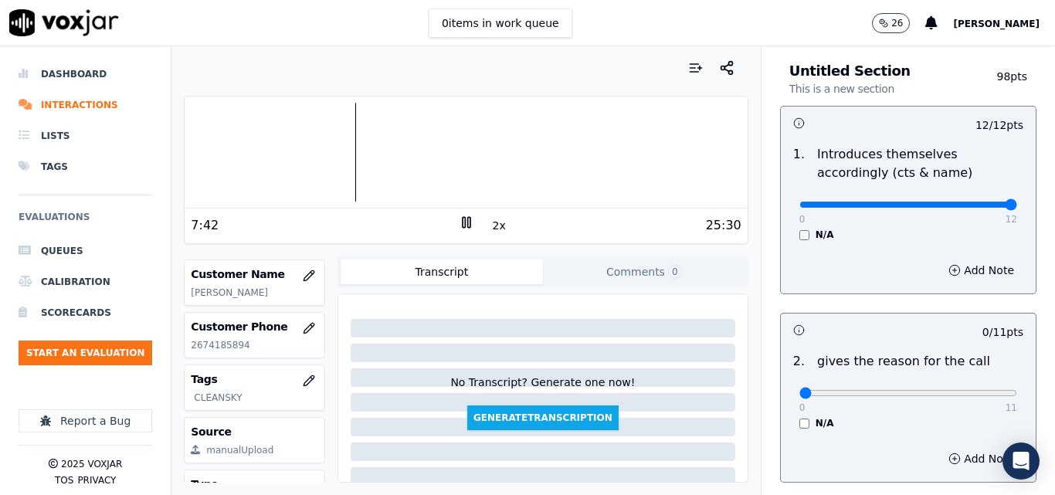
scroll to position [154, 0]
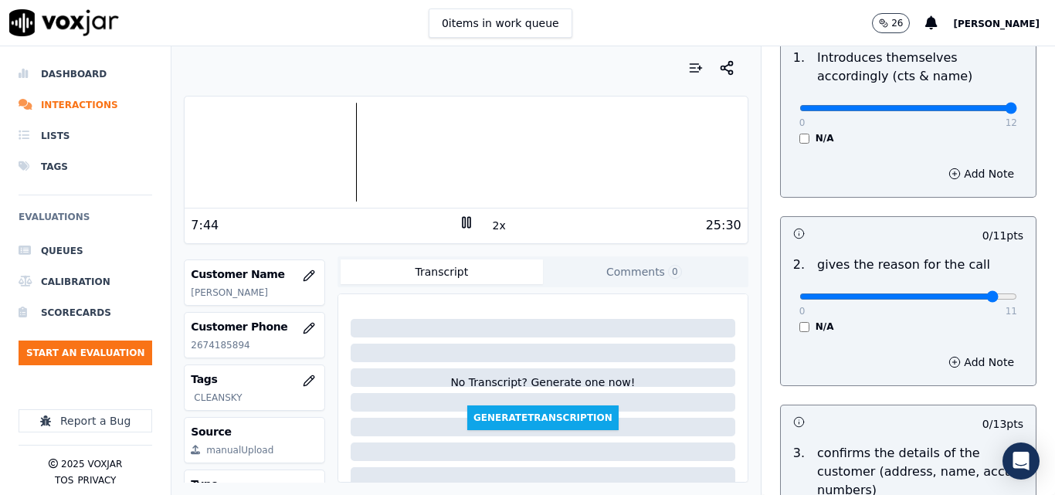
drag, startPoint x: 951, startPoint y: 297, endPoint x: 975, endPoint y: 290, distance: 25.7
click at [962, 111] on input "range" at bounding box center [908, 108] width 218 height 6
type input "11"
click at [978, 111] on input "range" at bounding box center [908, 108] width 218 height 6
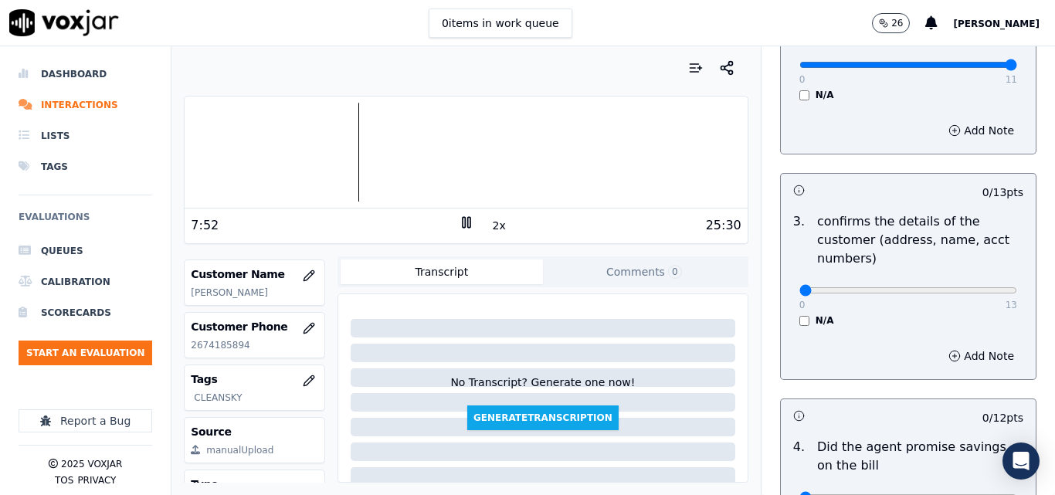
scroll to position [463, 0]
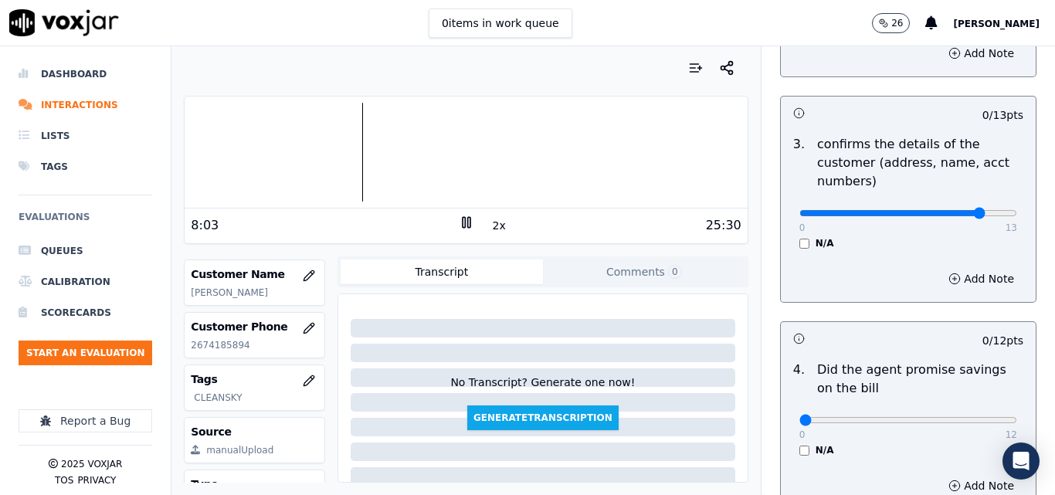
drag, startPoint x: 941, startPoint y: 215, endPoint x: 949, endPoint y: 215, distance: 7.8
type input "11"
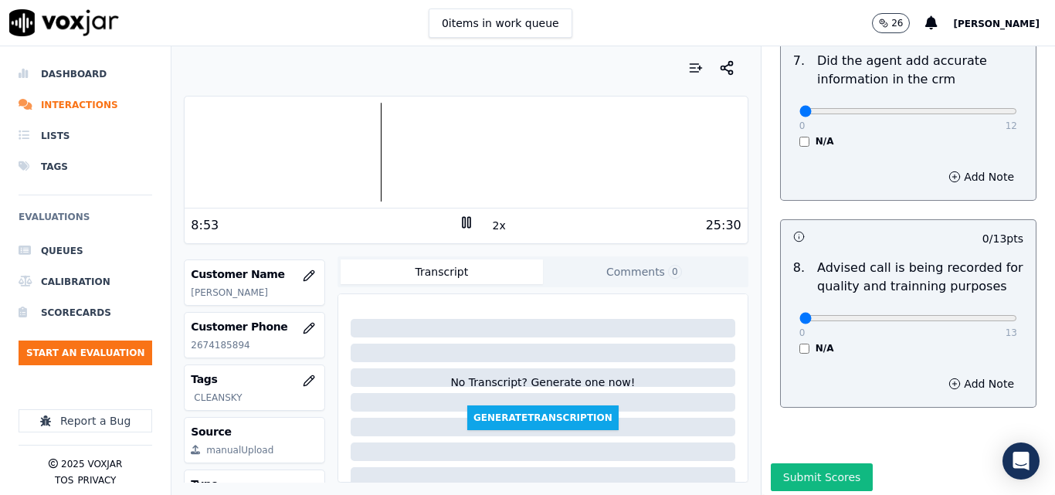
scroll to position [1489, 0]
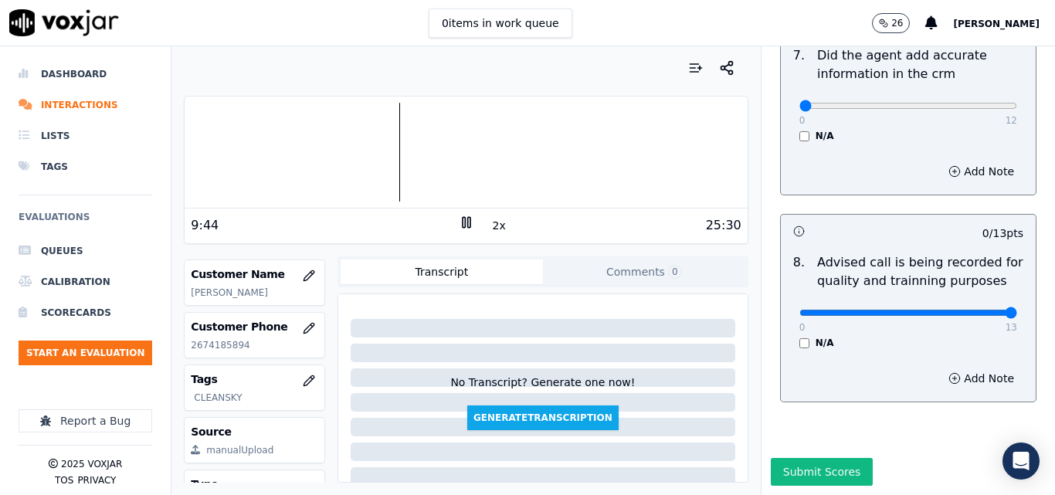
drag, startPoint x: 958, startPoint y: 276, endPoint x: 996, endPoint y: 276, distance: 37.8
type input "13"
click at [459, 225] on icon at bounding box center [466, 222] width 15 height 15
click at [459, 232] on div "2x" at bounding box center [466, 225] width 15 height 21
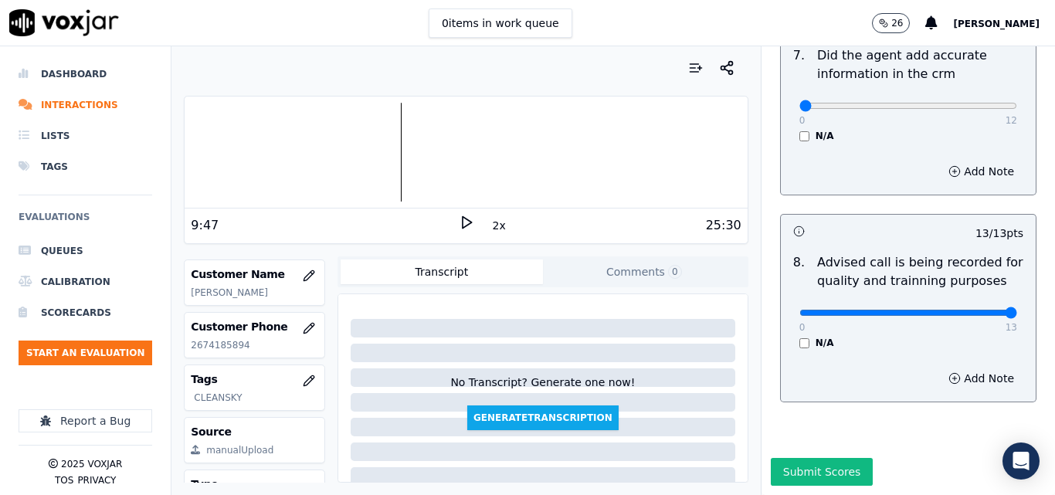
click at [459, 226] on icon at bounding box center [466, 222] width 15 height 15
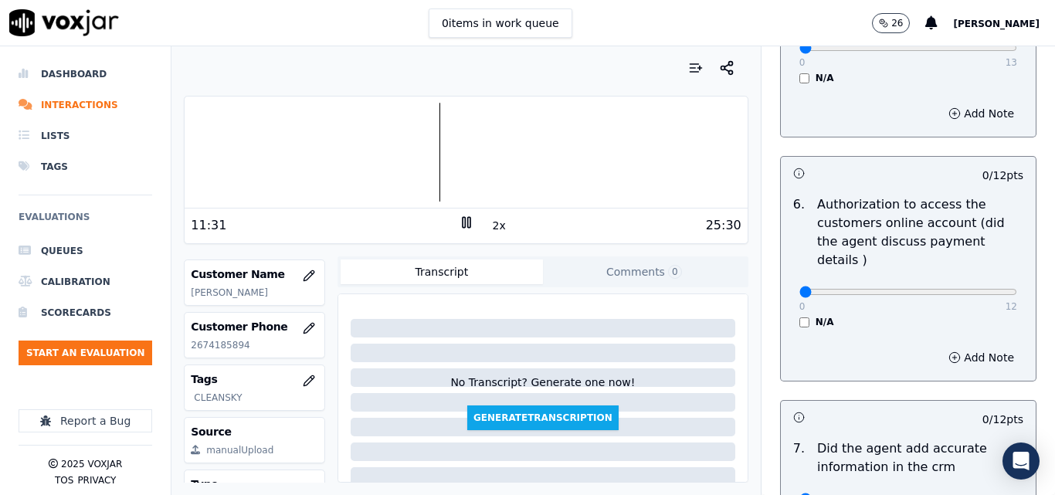
scroll to position [1081, 0]
click at [498, 232] on button "2x" at bounding box center [499, 226] width 19 height 22
click at [483, 145] on div at bounding box center [466, 152] width 562 height 99
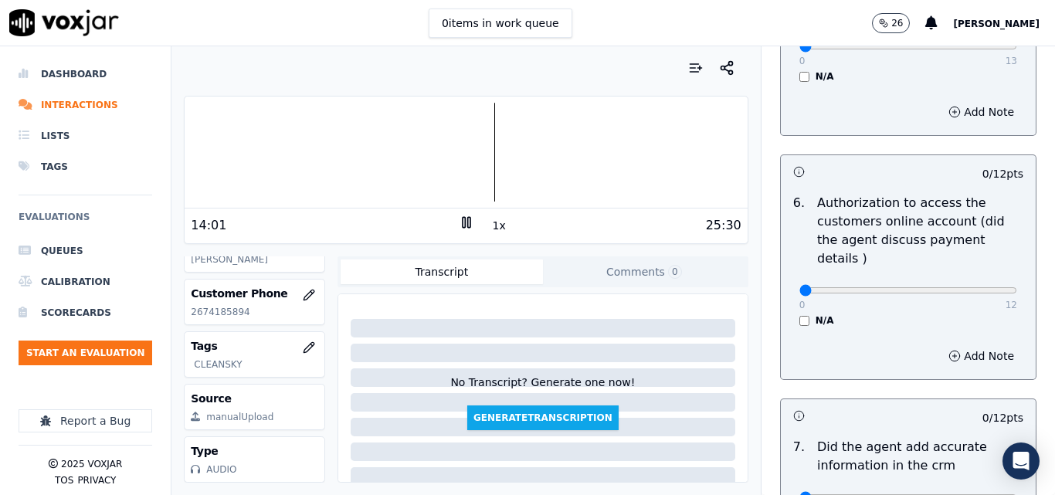
click at [483, 143] on div at bounding box center [466, 152] width 562 height 99
click at [479, 137] on div at bounding box center [466, 152] width 562 height 99
click at [480, 138] on div at bounding box center [466, 152] width 562 height 99
click at [480, 140] on div at bounding box center [466, 152] width 562 height 99
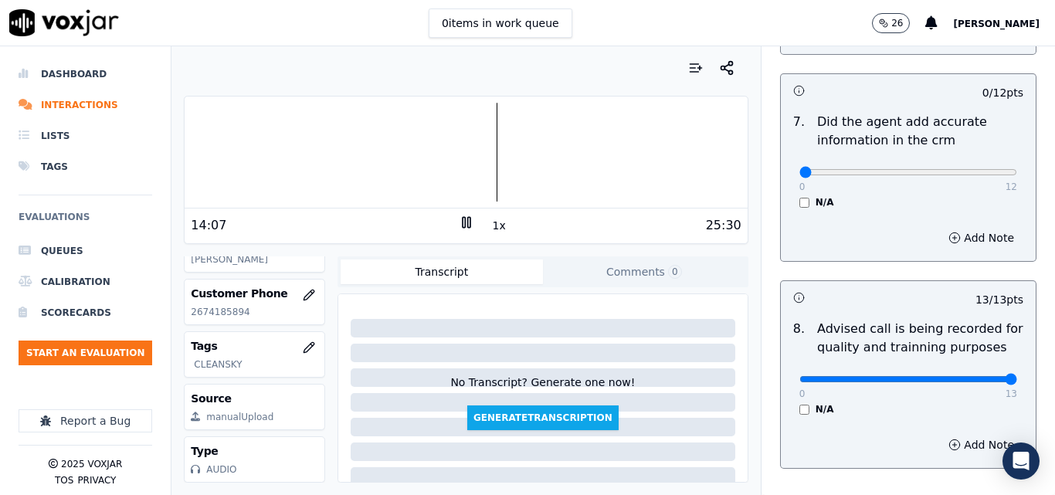
scroll to position [1313, 0]
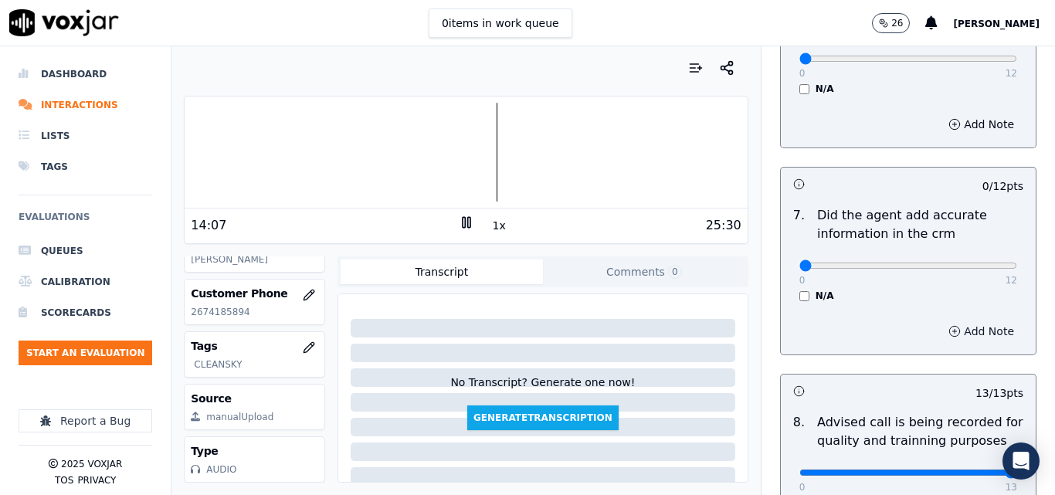
click at [951, 321] on button "Add Note" at bounding box center [981, 332] width 84 height 22
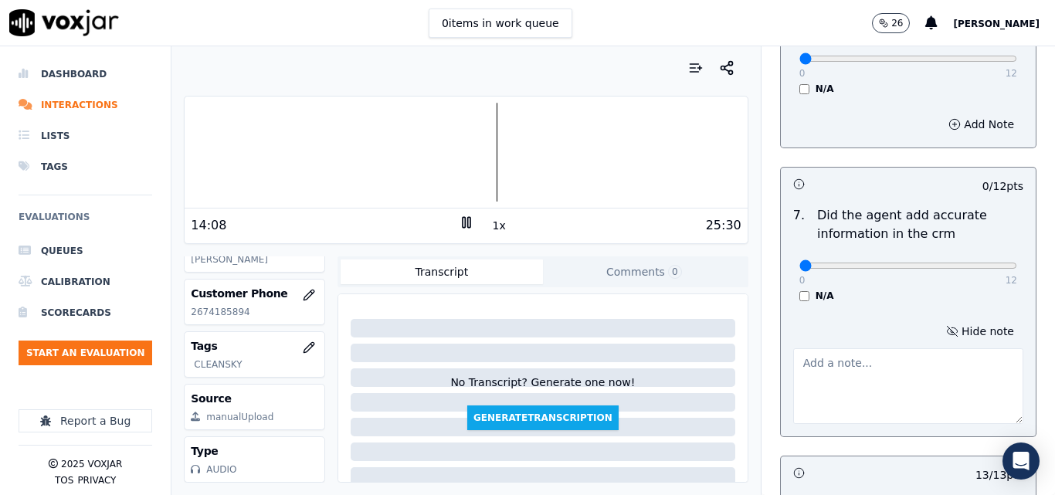
click at [871, 348] on textarea at bounding box center [908, 386] width 230 height 76
click at [480, 147] on div at bounding box center [466, 152] width 562 height 99
type textarea "(24,49)"
click at [492, 229] on button "1x" at bounding box center [499, 226] width 19 height 22
click at [492, 229] on button "1.5x" at bounding box center [505, 226] width 30 height 22
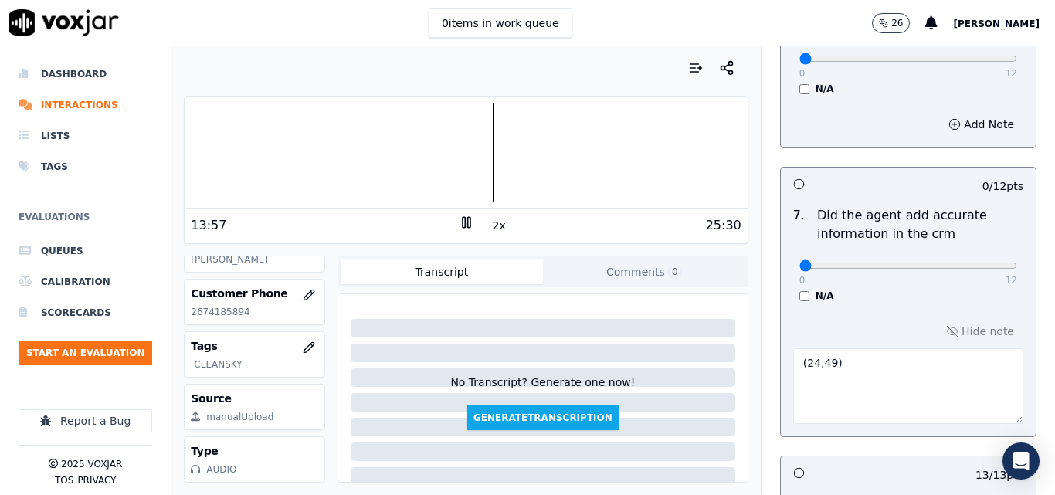
click at [492, 229] on button "2x" at bounding box center [499, 226] width 19 height 22
type input "10"
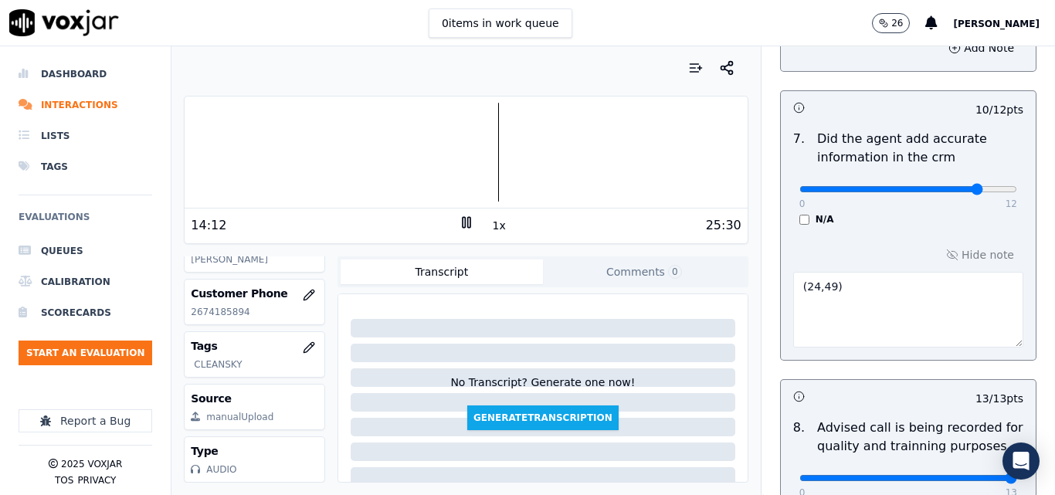
scroll to position [1390, 0]
click at [793, 271] on textarea "(24,49)" at bounding box center [908, 309] width 230 height 76
type textarea "ELECTRIC RATE(24,49)"
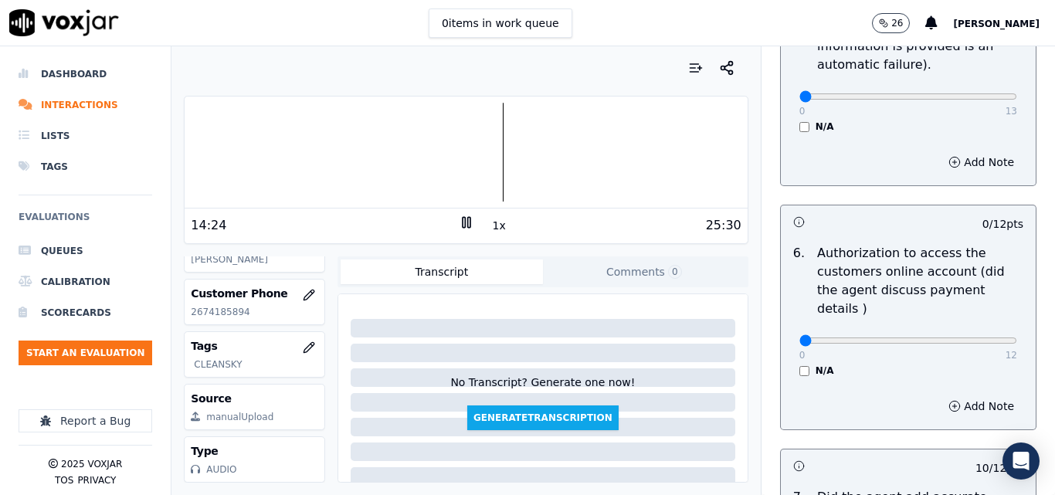
scroll to position [1030, 0]
type input "10"
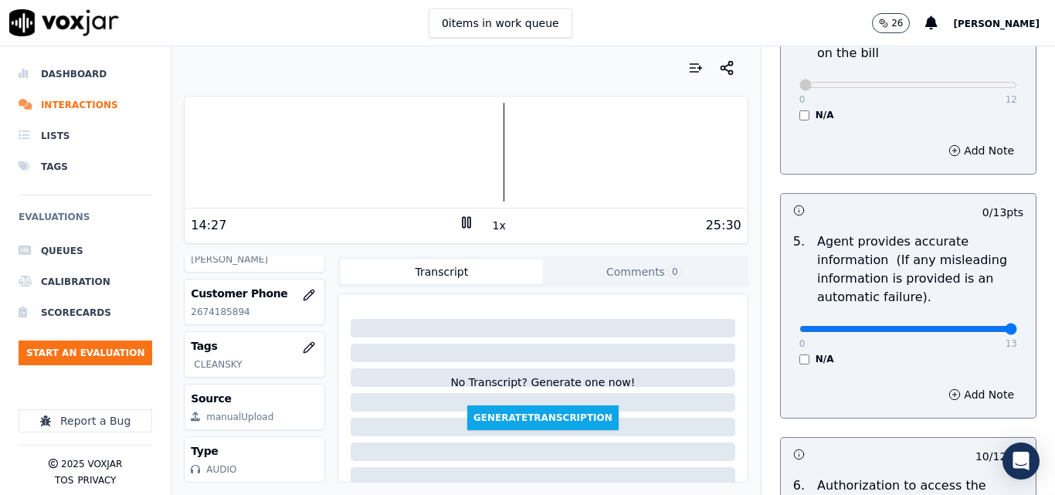
drag, startPoint x: 947, startPoint y: 327, endPoint x: 984, endPoint y: 327, distance: 37.1
type input "13"
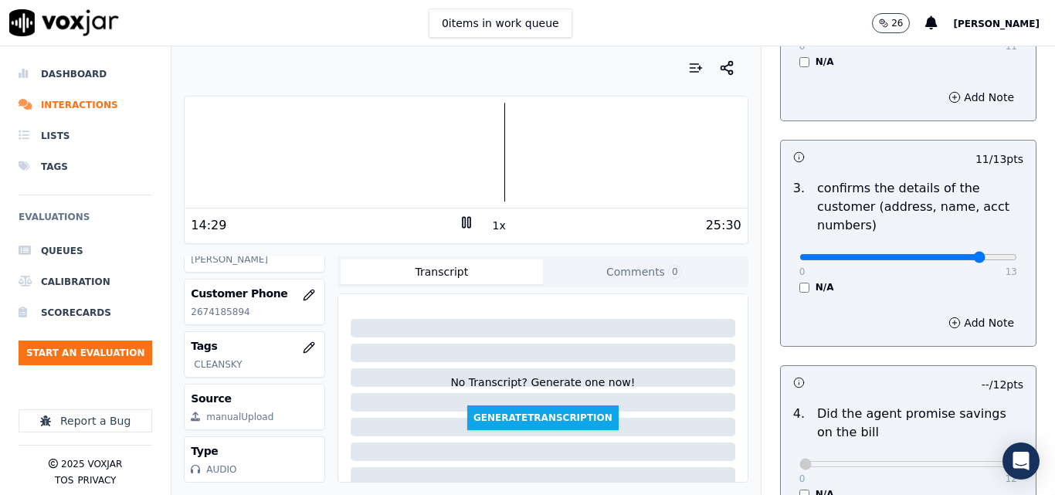
scroll to position [463, 0]
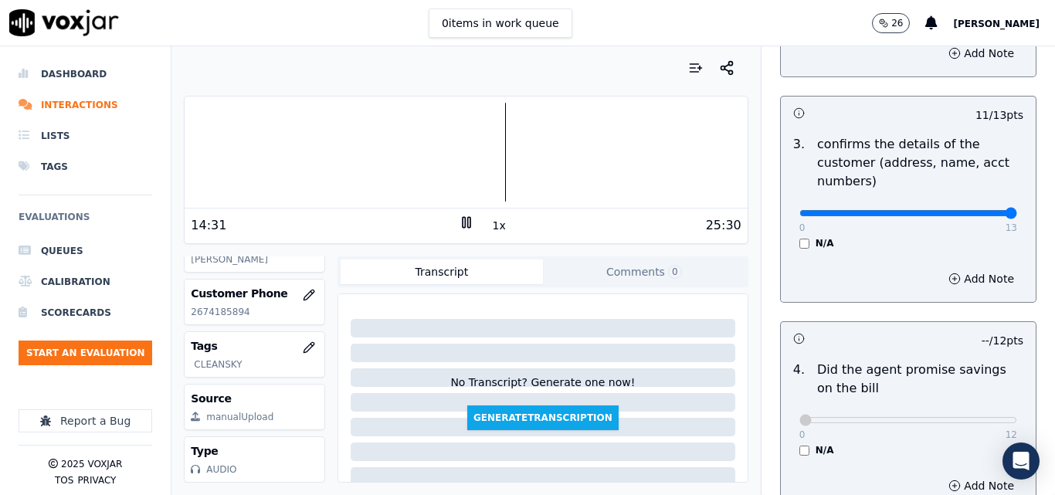
drag, startPoint x: 977, startPoint y: 214, endPoint x: 992, endPoint y: 212, distance: 14.8
type input "13"
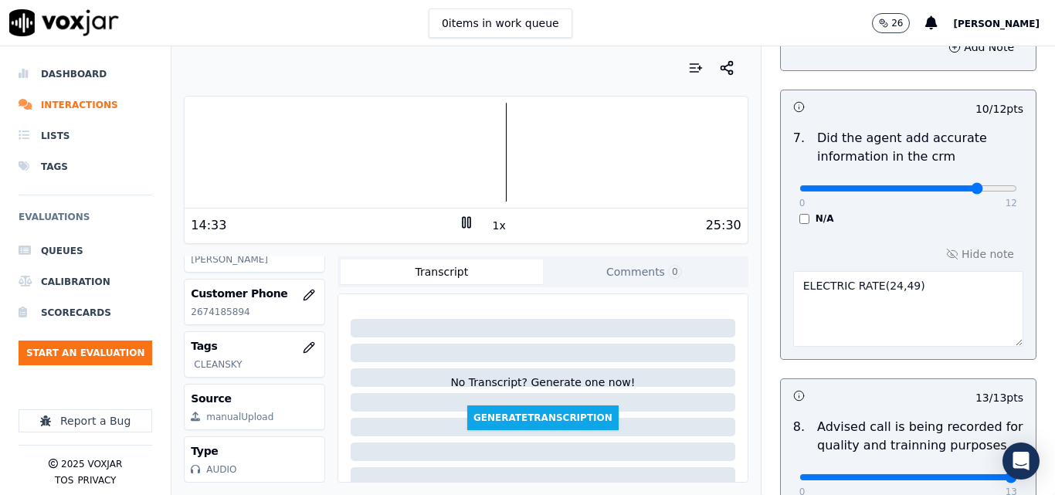
scroll to position [1571, 0]
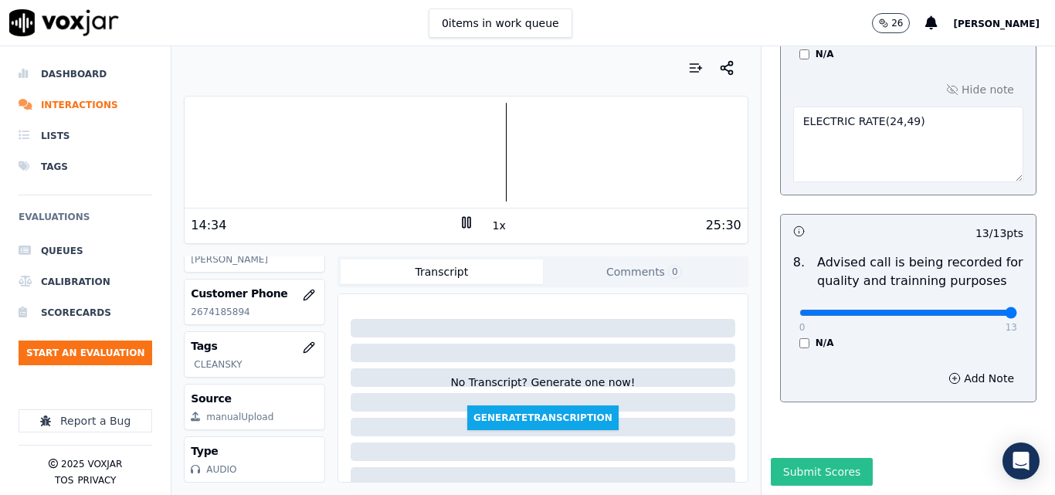
click at [817, 458] on button "Submit Scores" at bounding box center [822, 472] width 103 height 28
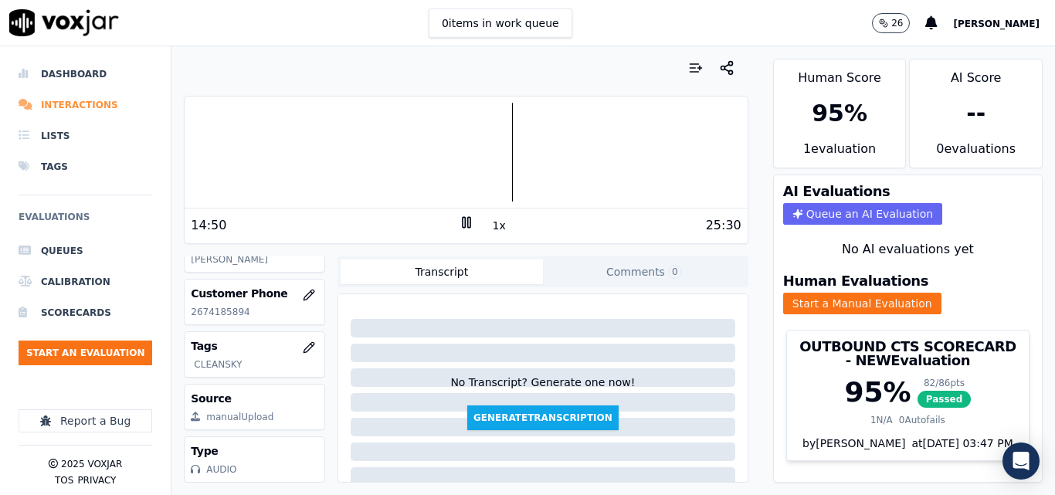
click at [80, 107] on li "Interactions" at bounding box center [86, 105] width 134 height 31
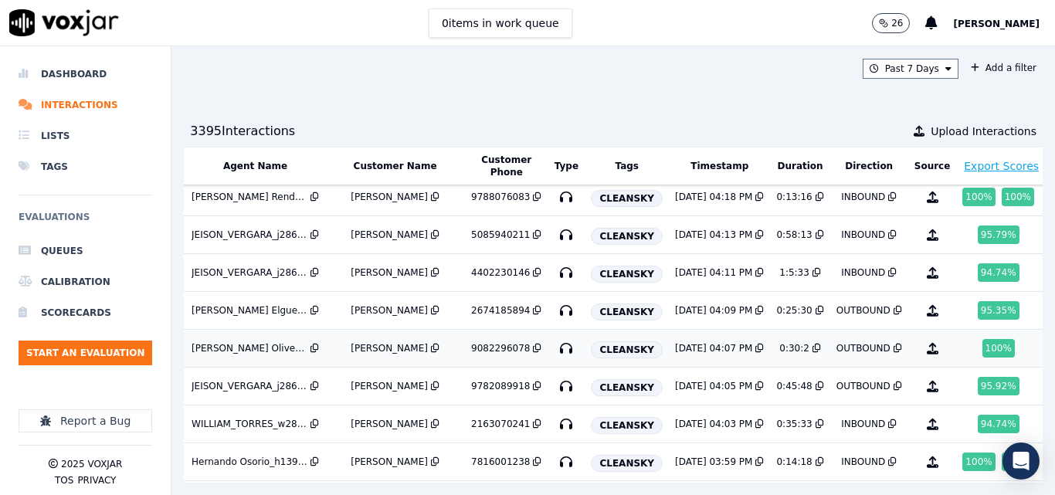
scroll to position [0, 273]
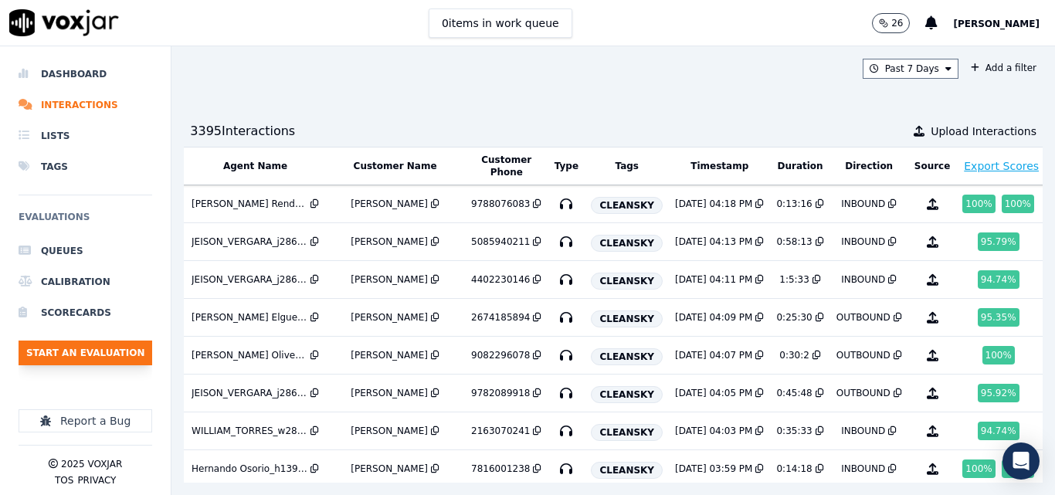
click at [131, 358] on button "Start an Evaluation" at bounding box center [86, 353] width 134 height 25
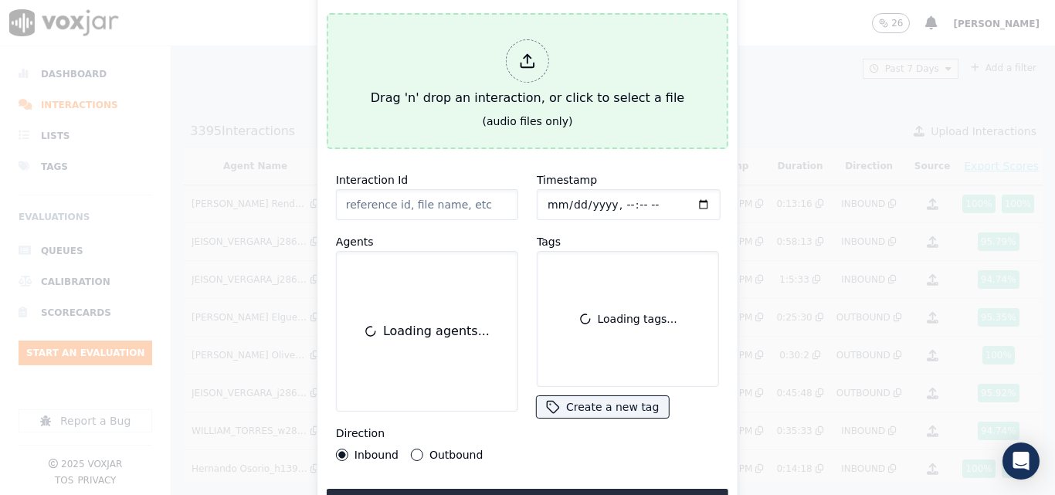
click at [470, 70] on div "Drag 'n' drop an interaction, or click to select a file" at bounding box center [528, 73] width 326 height 80
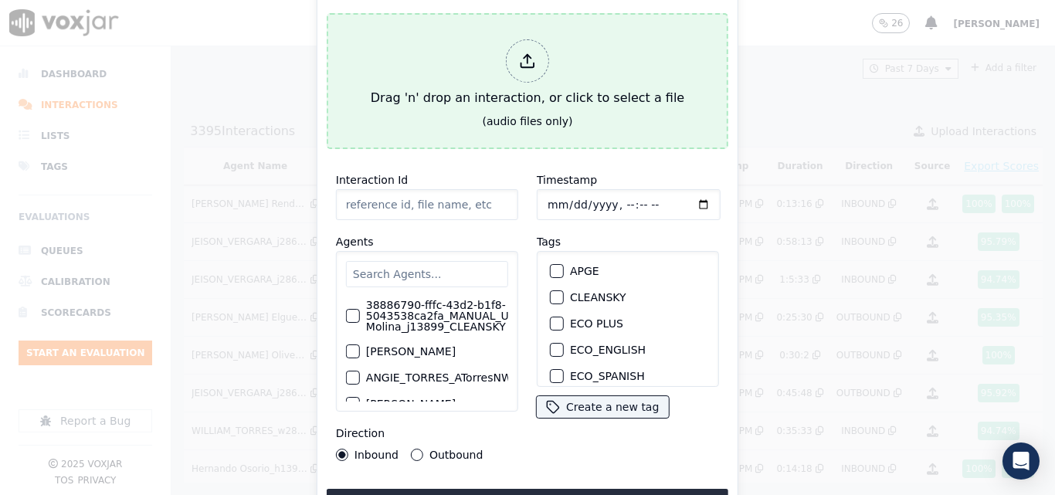
type input "20250811-135021_3292039351-all.mp3"
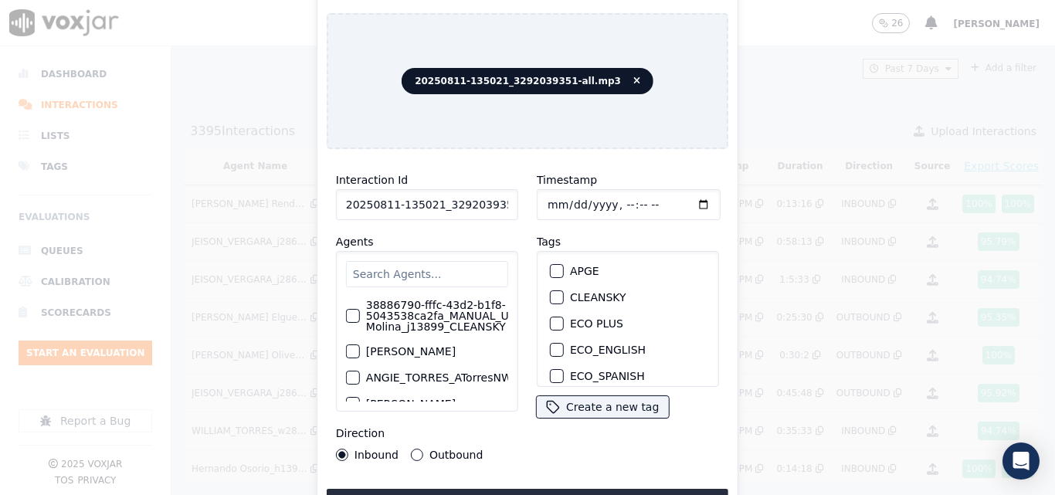
click at [437, 273] on input "text" at bounding box center [427, 274] width 162 height 26
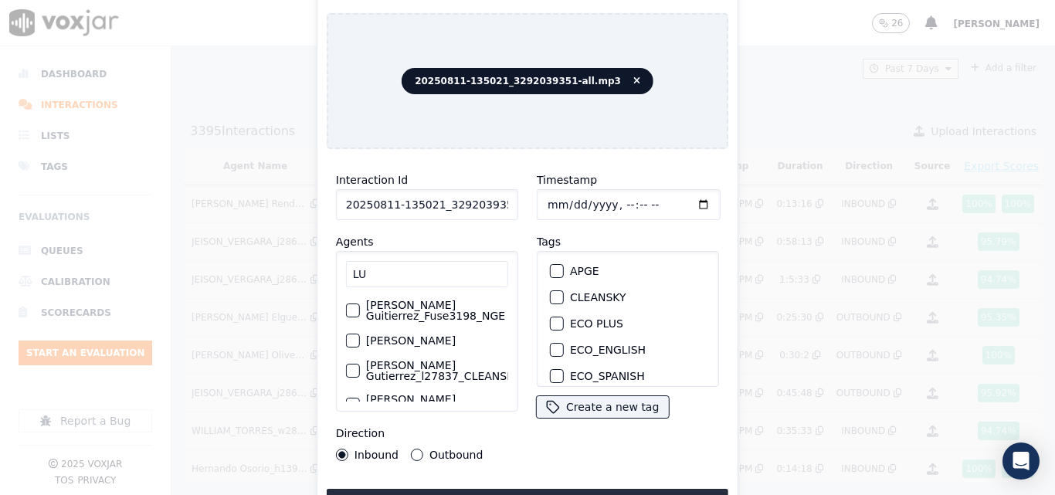
type input "L"
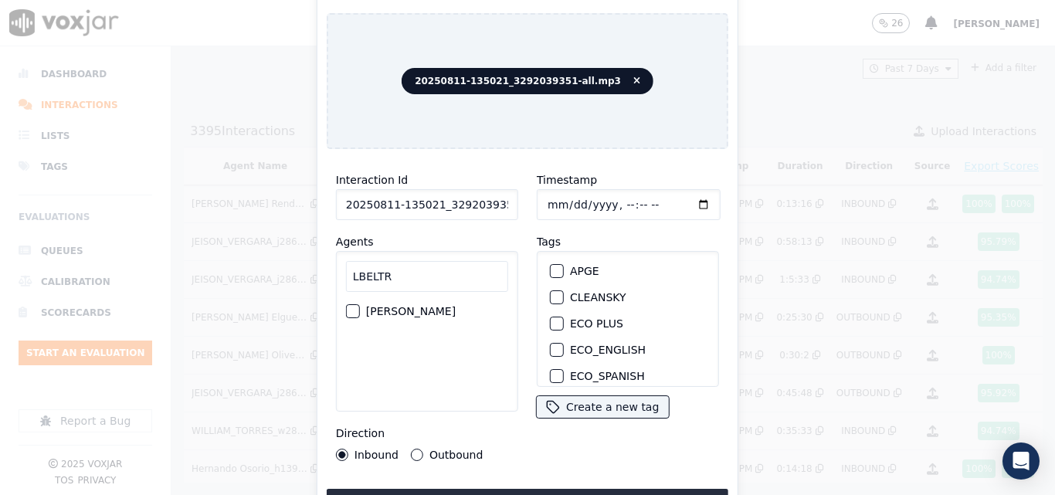
type input "LBELTR"
click at [432, 314] on label "[PERSON_NAME]" at bounding box center [411, 311] width 90 height 11
click at [360, 314] on button "[PERSON_NAME]" at bounding box center [353, 311] width 14 height 14
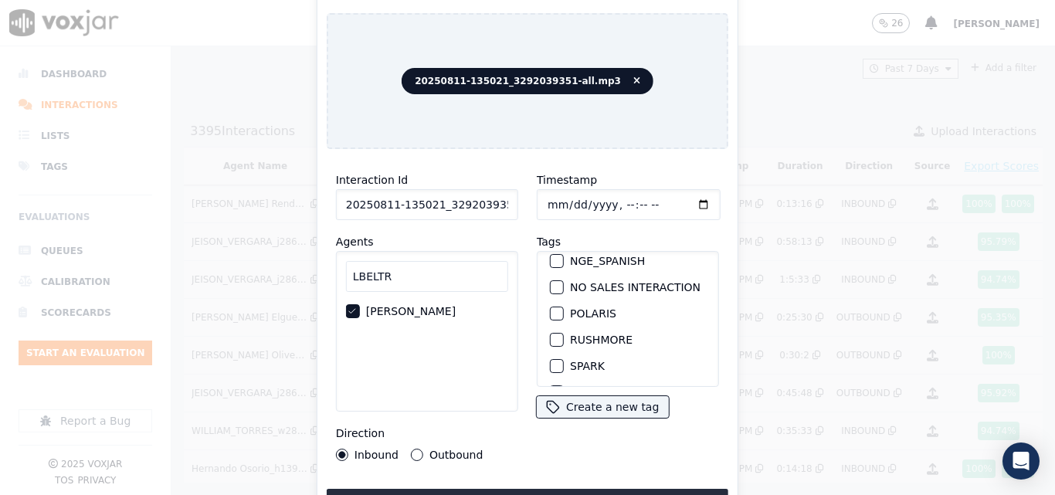
scroll to position [309, 0]
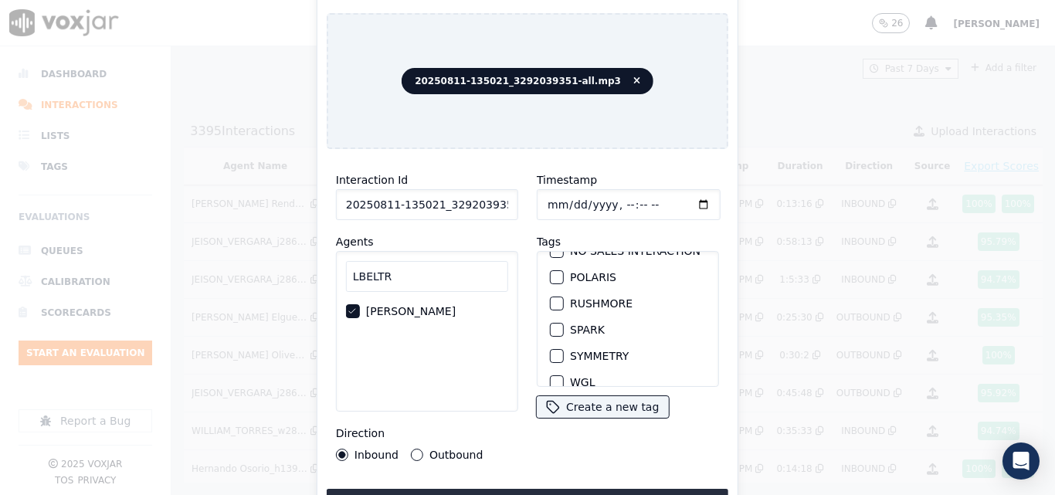
click at [555, 325] on button "SPARK" at bounding box center [557, 330] width 14 height 14
click at [464, 489] on button "Upload interaction to start evaluation" at bounding box center [528, 503] width 402 height 28
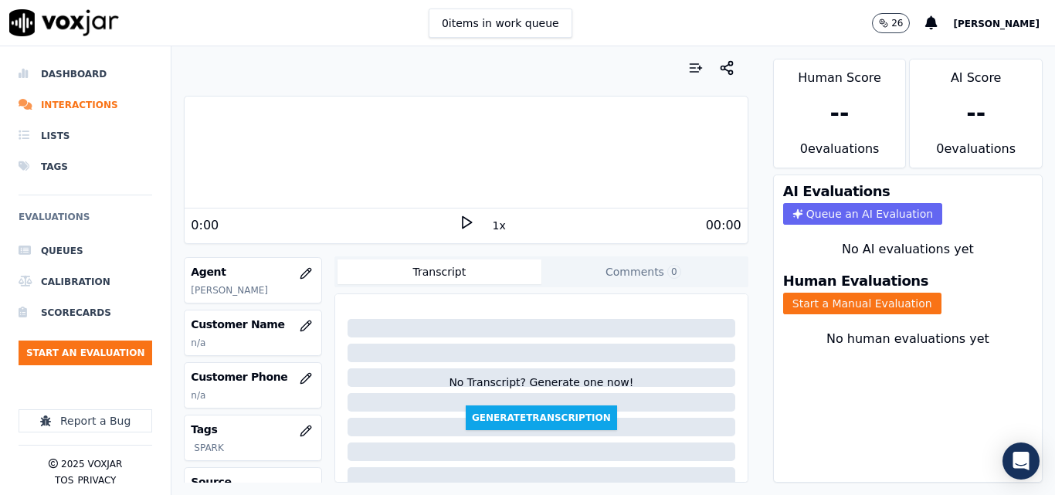
scroll to position [154, 0]
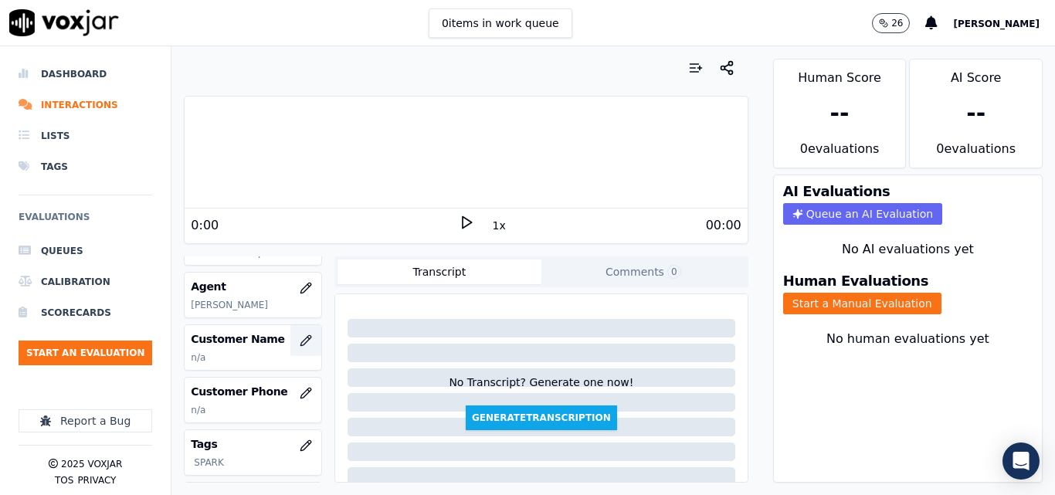
click at [300, 347] on icon "button" at bounding box center [306, 340] width 12 height 12
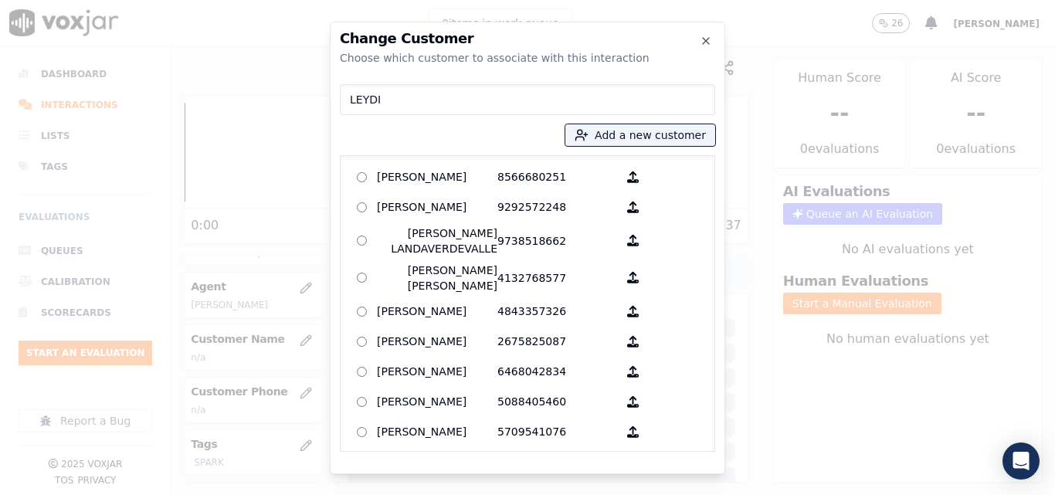
click at [412, 103] on input "LEYDI" at bounding box center [527, 99] width 375 height 31
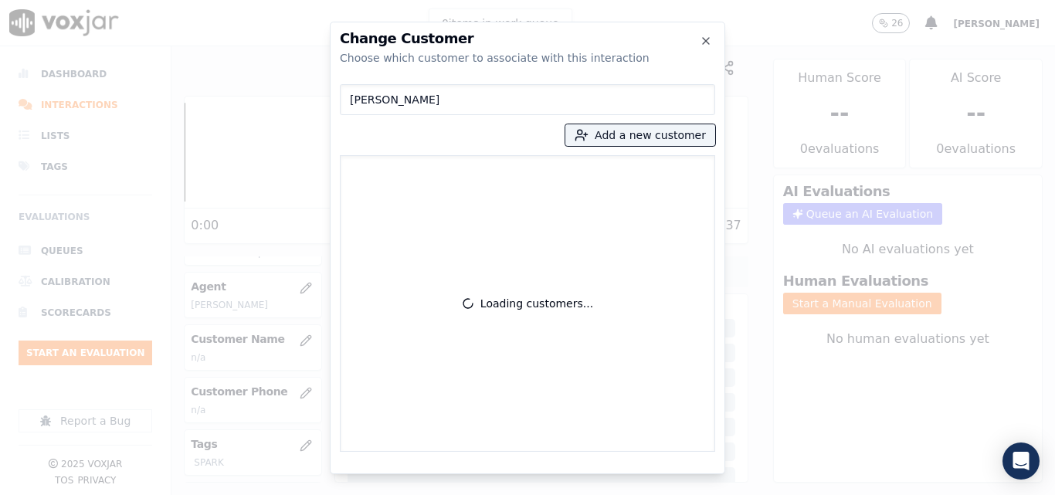
type input "[PERSON_NAME]"
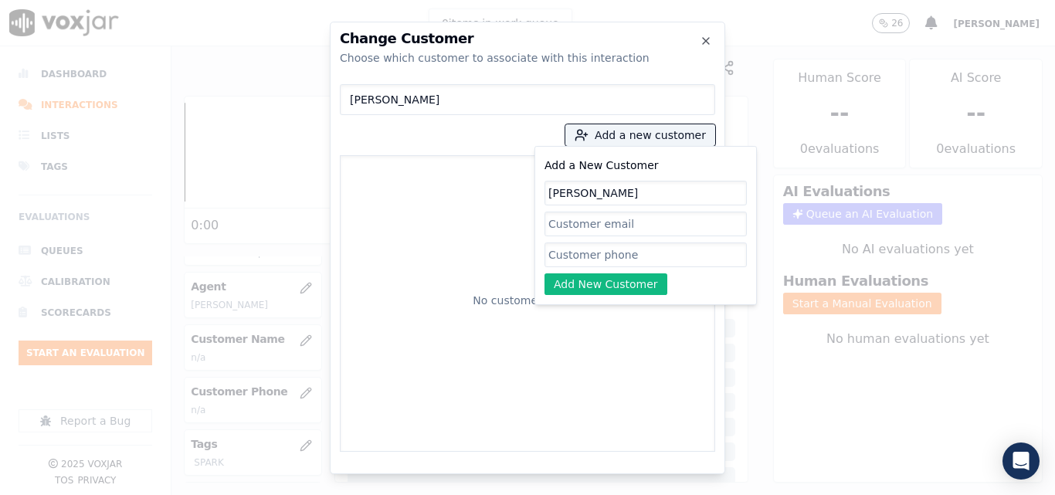
type input "[PERSON_NAME]"
paste input "8573120321"
type input "8573120321"
click at [586, 255] on input "8573120321" at bounding box center [645, 255] width 202 height 25
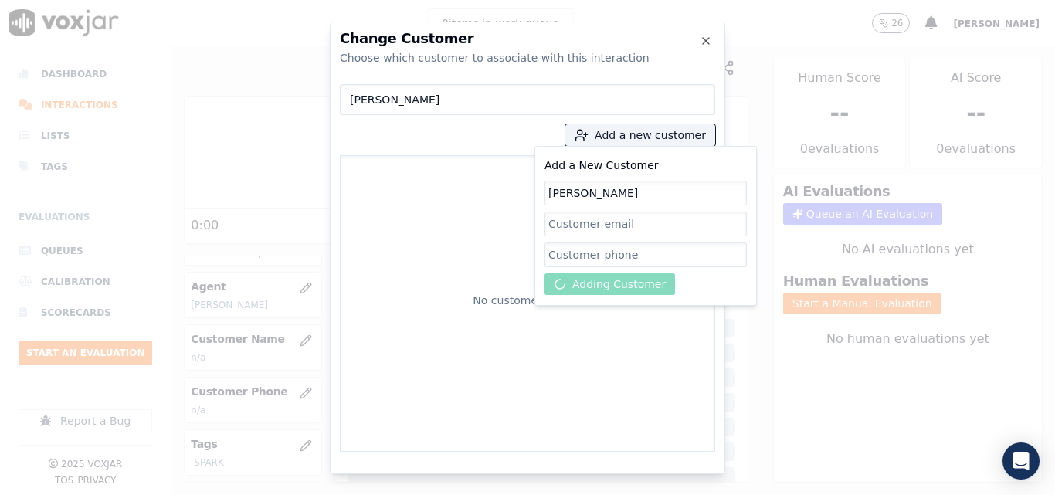
paste input "3292039351"
type input "3292039351"
click at [615, 272] on div "Add a New Customer LEYDI RODRIGUEZ 3292039351 Adding Customer" at bounding box center [645, 226] width 202 height 140
click at [621, 283] on div "Add a New Customer LEYDI RODRIGUEZ 3292039351 Adding Customer" at bounding box center [645, 226] width 202 height 140
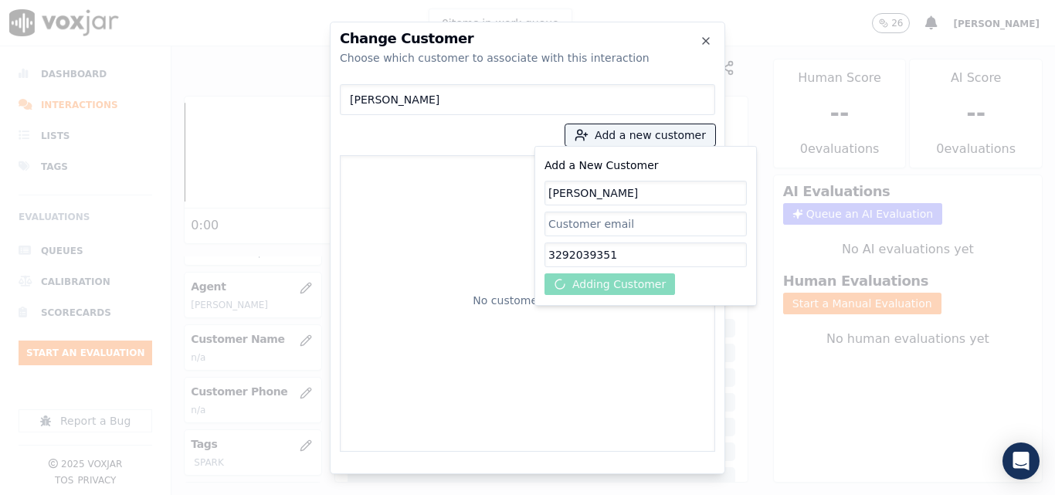
click at [621, 283] on div "Add a New Customer LEYDI RODRIGUEZ 3292039351 Adding Customer" at bounding box center [645, 226] width 202 height 140
click at [565, 285] on div "Add a New Customer LEYDI RODRIGUEZ 3292039351 Adding Customer" at bounding box center [645, 226] width 202 height 140
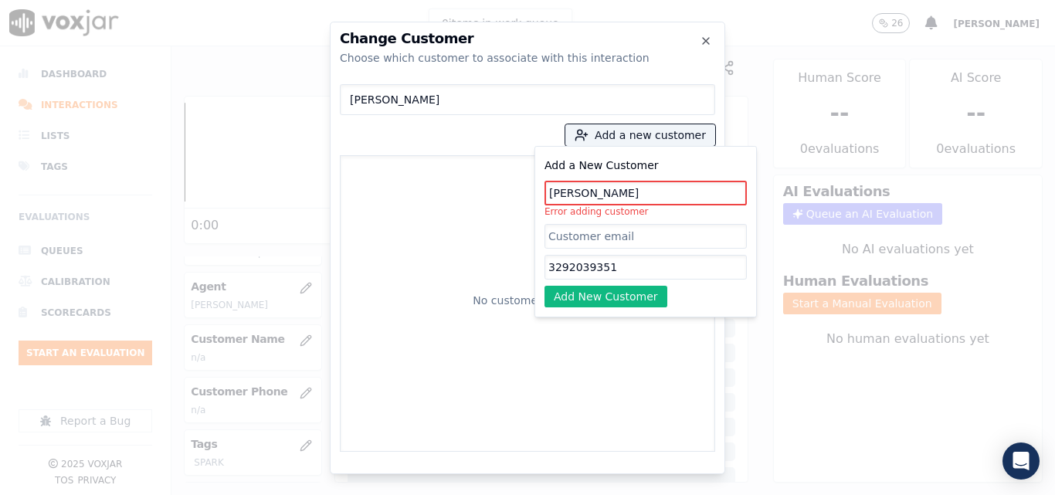
click at [616, 266] on input "3292039351" at bounding box center [645, 267] width 202 height 25
click at [616, 295] on button "Add New Customer" at bounding box center [605, 297] width 123 height 22
click at [578, 190] on input "[PERSON_NAME]" at bounding box center [645, 193] width 202 height 25
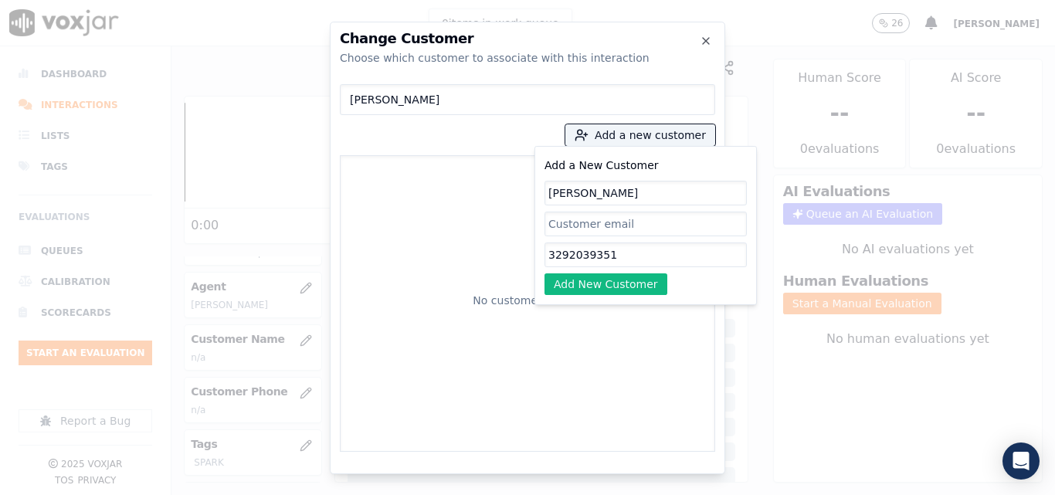
type input "LEYDI RODRIGUEZ"
click at [622, 295] on div "Add a New Customer LEYDI RODRIGUEZ 3292039351 Add New Customer" at bounding box center [645, 225] width 222 height 159
click at [612, 288] on button "Add New Customer" at bounding box center [605, 284] width 123 height 22
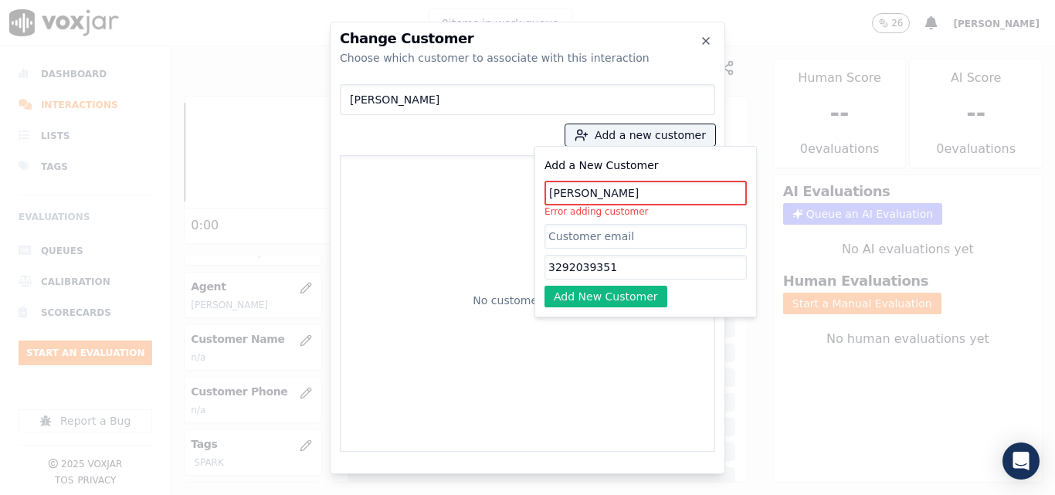
click at [809, 283] on div at bounding box center [527, 247] width 1055 height 495
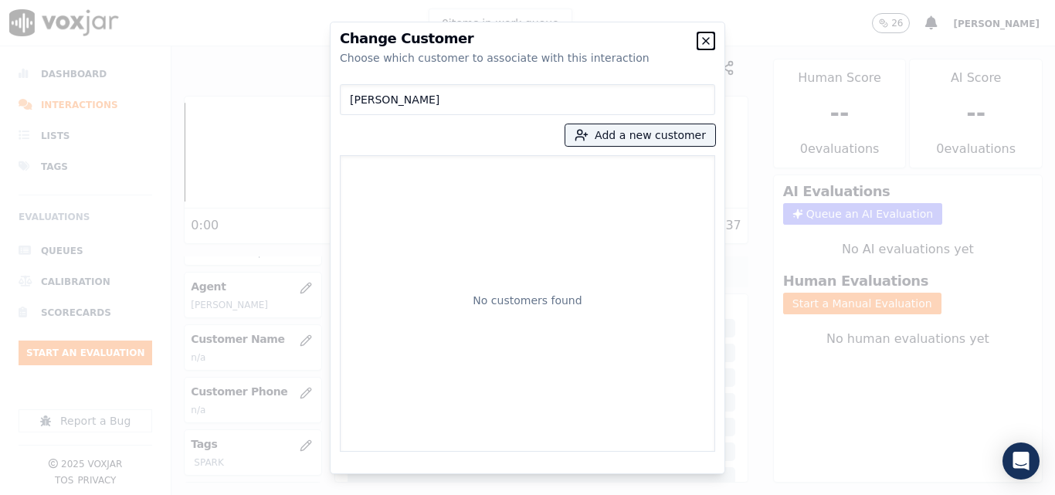
click at [710, 46] on icon "button" at bounding box center [706, 41] width 12 height 12
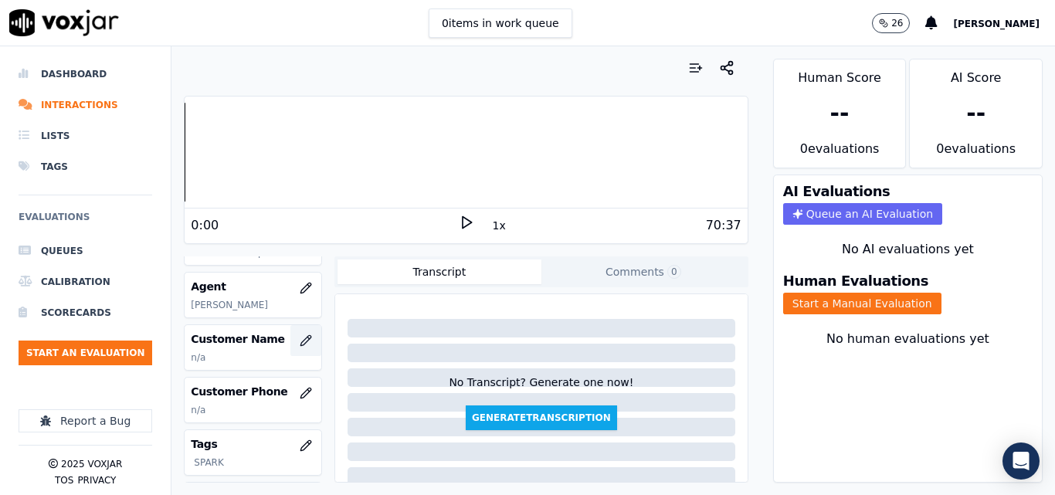
click at [300, 345] on icon "button" at bounding box center [305, 340] width 10 height 10
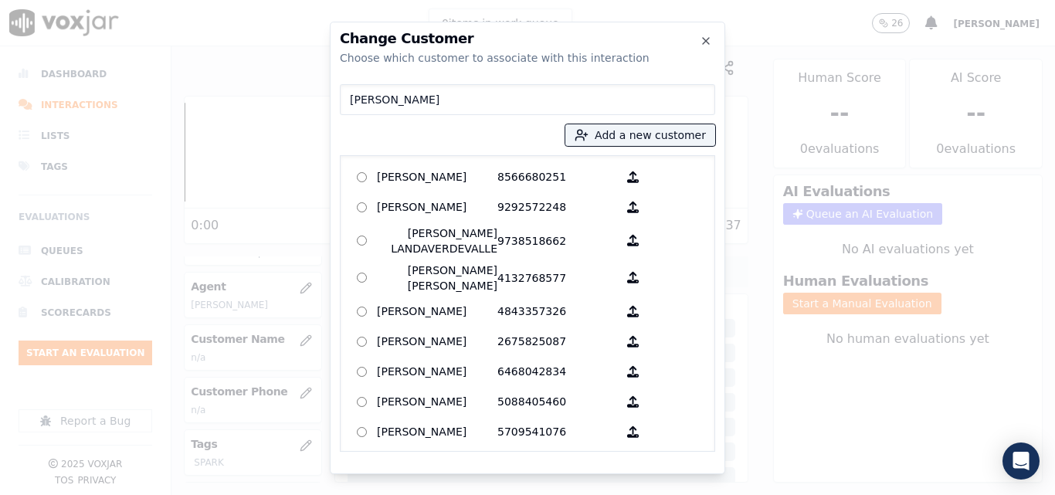
click at [502, 106] on input "[PERSON_NAME]" at bounding box center [527, 99] width 375 height 31
click at [646, 134] on button "Add a new customer" at bounding box center [640, 135] width 150 height 22
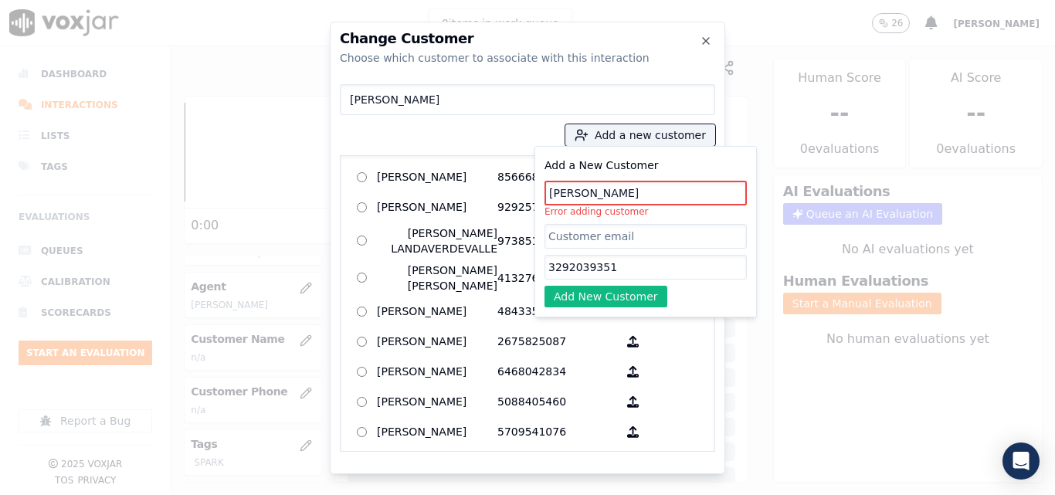
click at [622, 197] on input "LEYDI RODRIGUEZ" at bounding box center [645, 193] width 202 height 25
click at [594, 268] on input "3292039351" at bounding box center [645, 267] width 202 height 25
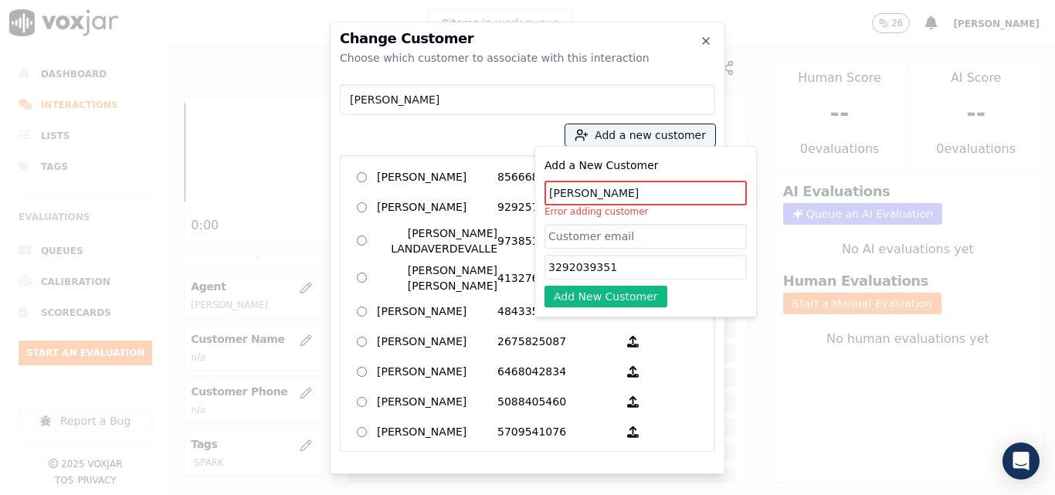
click at [594, 268] on input "3292039351" at bounding box center [645, 267] width 202 height 25
click at [569, 199] on input "LEYDI RODRIGUEZ" at bounding box center [645, 193] width 202 height 25
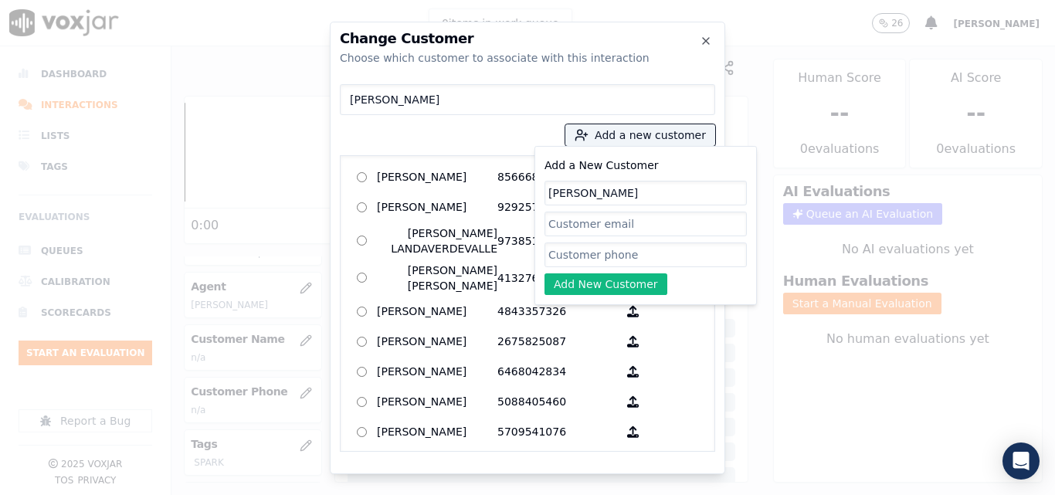
type input "[PERSON_NAME]"
paste input "3292039351"
type input "3292039351"
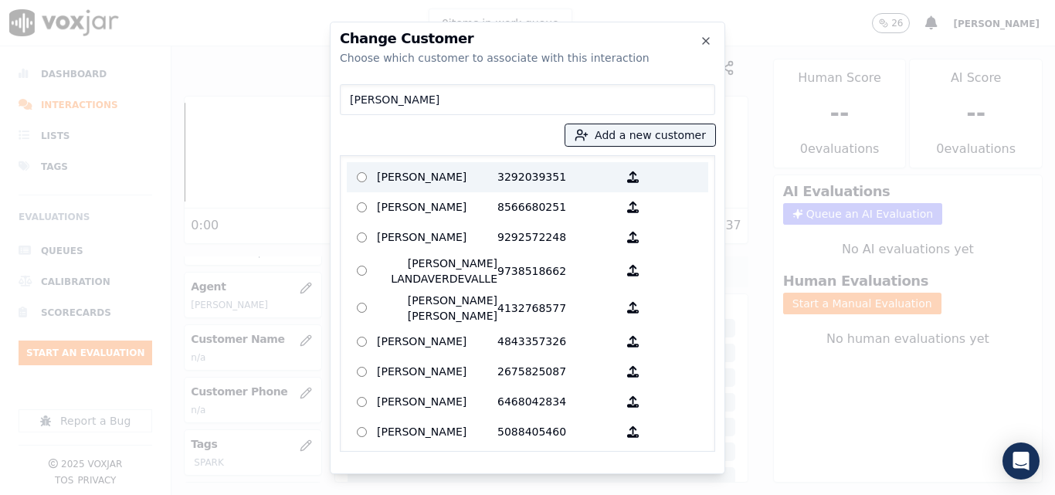
click at [471, 179] on p "[PERSON_NAME]" at bounding box center [437, 177] width 120 height 24
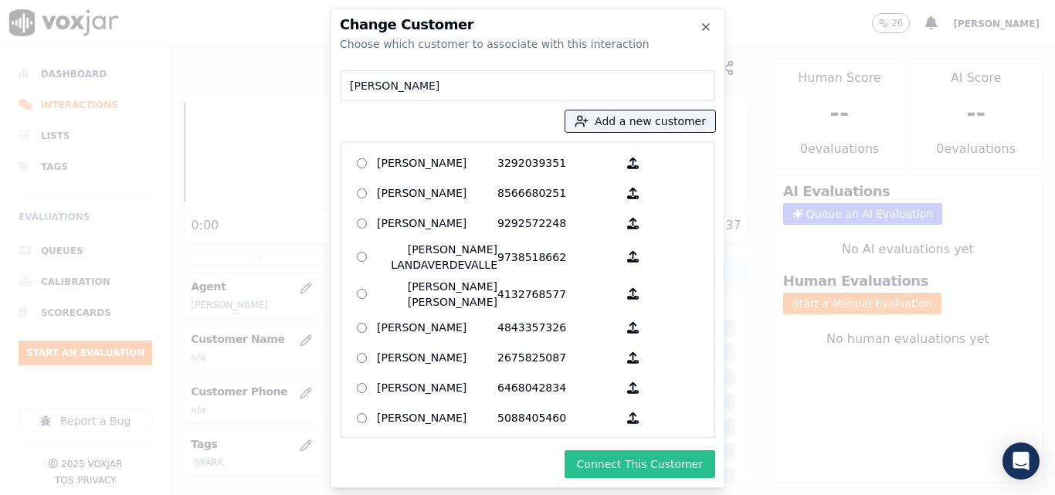
click at [636, 460] on button "Connect This Customer" at bounding box center [640, 464] width 151 height 28
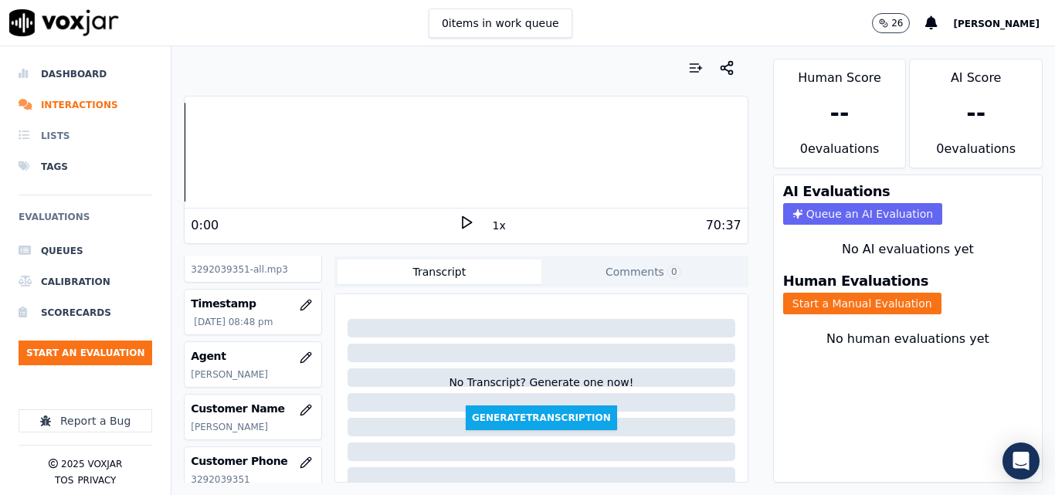
scroll to position [77, 0]
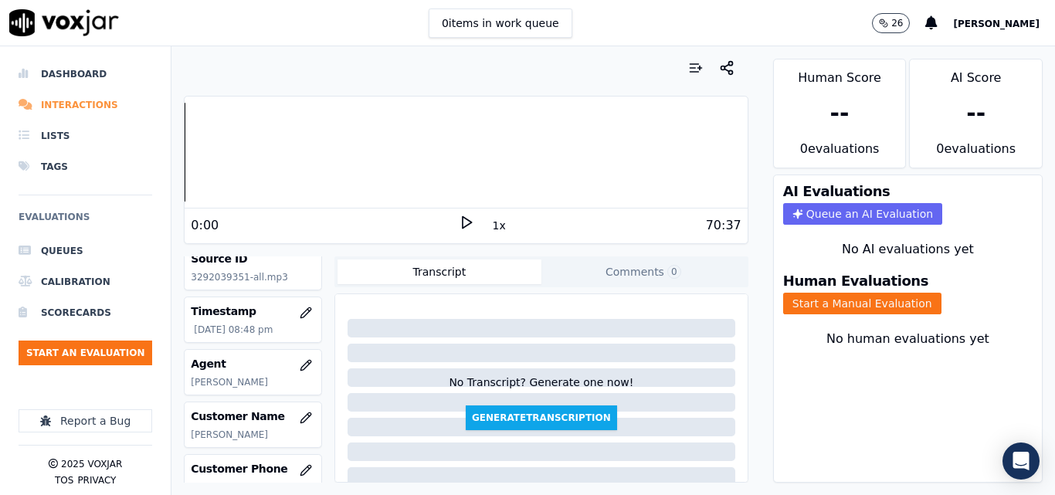
click at [100, 108] on li "Interactions" at bounding box center [86, 105] width 134 height 31
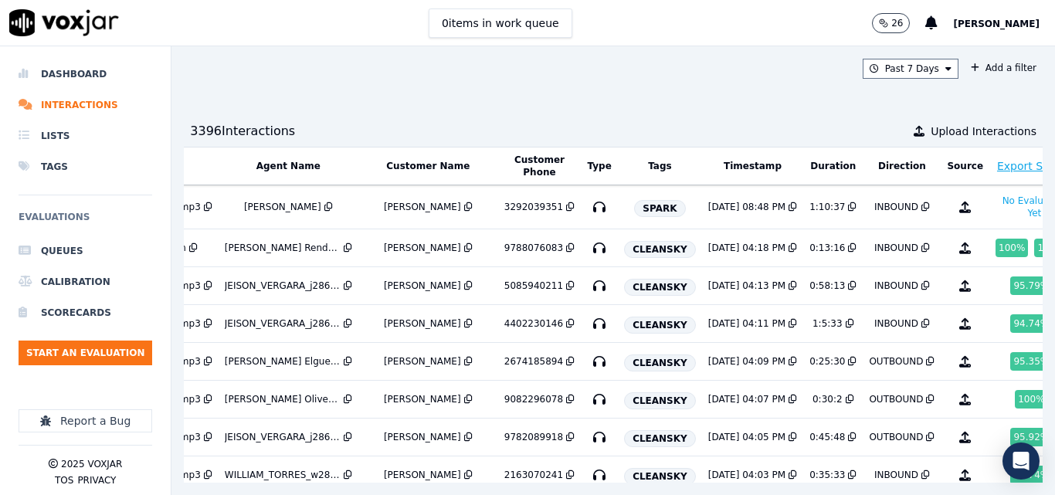
scroll to position [0, 262]
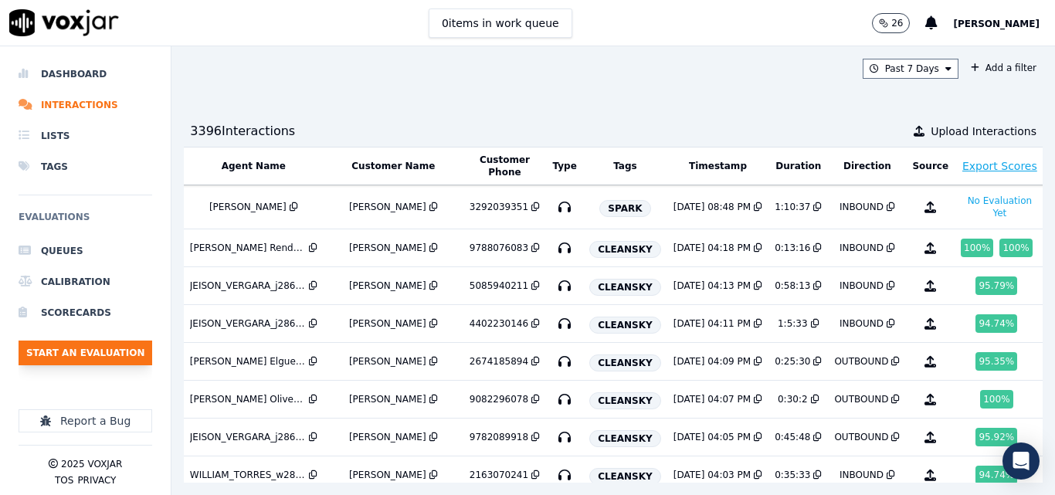
click at [128, 352] on button "Start an Evaluation" at bounding box center [86, 353] width 134 height 25
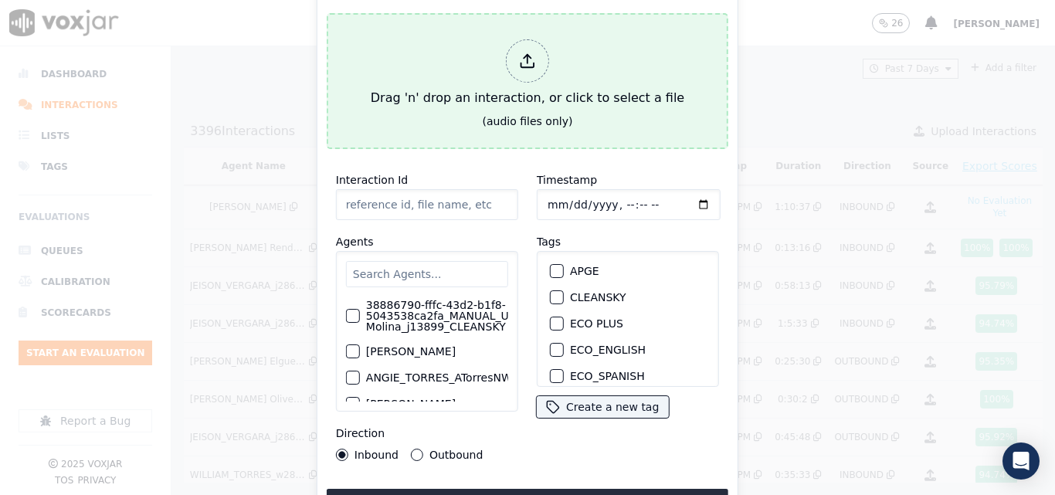
click at [472, 104] on div "Drag 'n' drop an interaction, or click to select a file" at bounding box center [528, 73] width 326 height 80
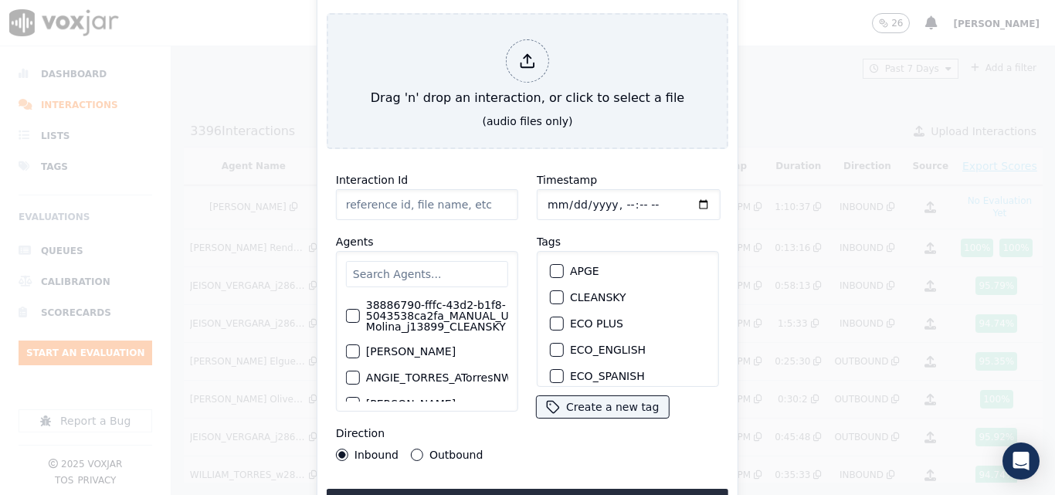
click at [424, 265] on input "text" at bounding box center [427, 274] width 162 height 26
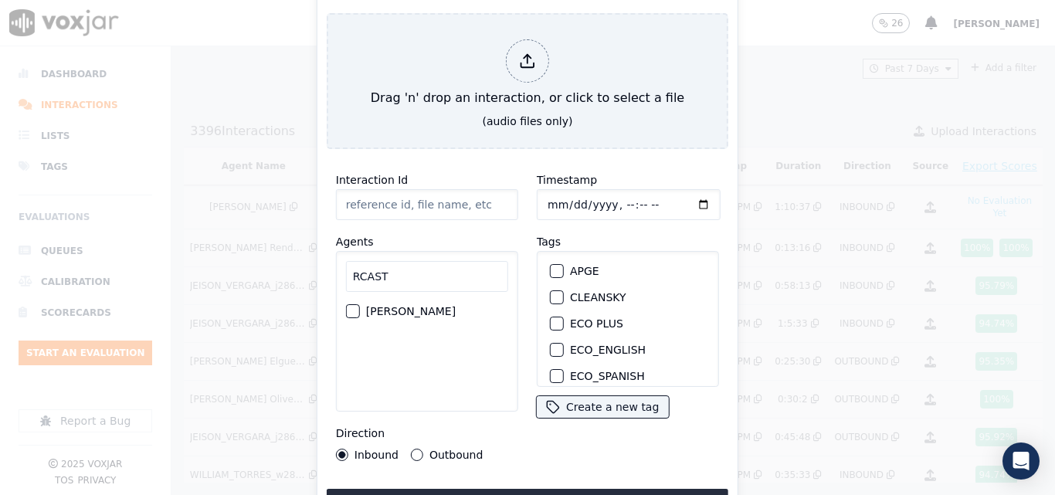
type input "RCAST"
click at [368, 316] on label "[PERSON_NAME]" at bounding box center [411, 311] width 90 height 11
click at [360, 316] on button "[PERSON_NAME]" at bounding box center [353, 311] width 14 height 14
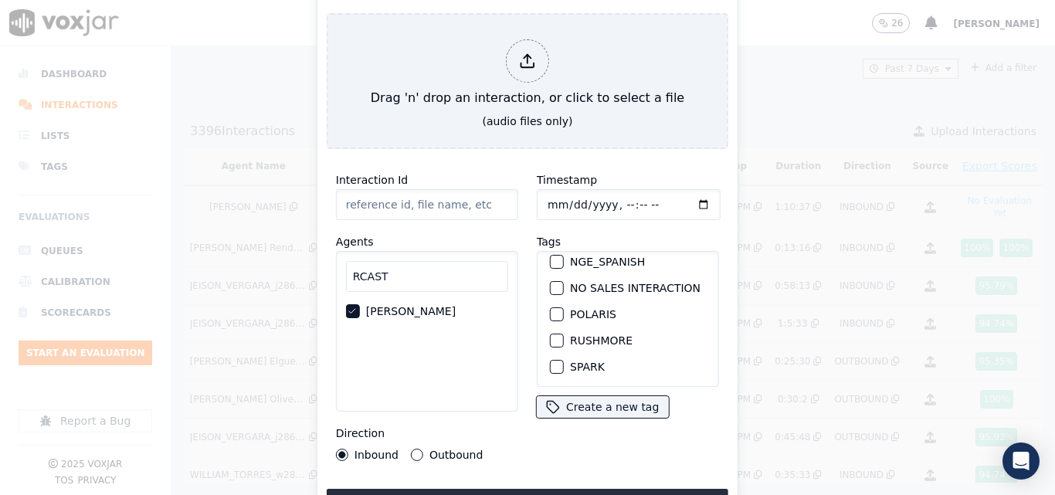
scroll to position [309, 0]
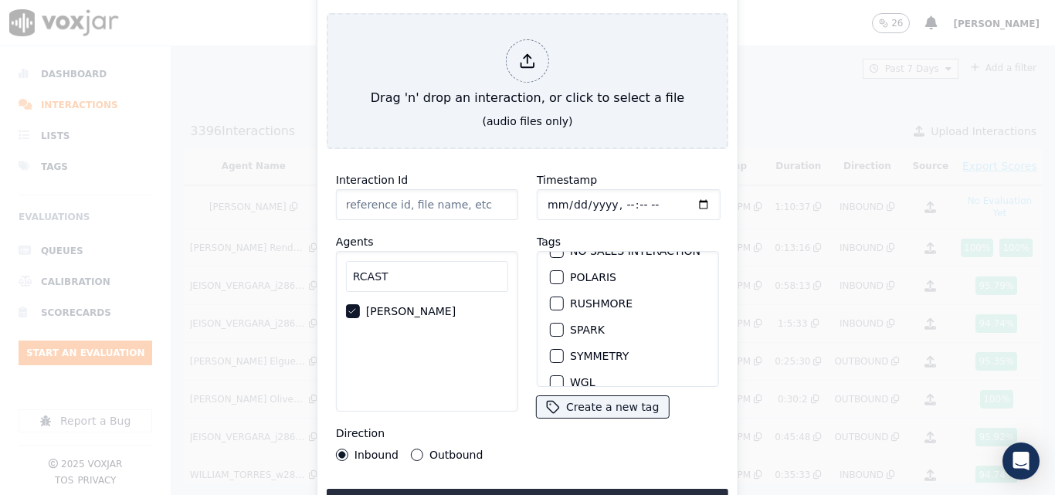
click at [553, 329] on div "button" at bounding box center [556, 329] width 11 height 11
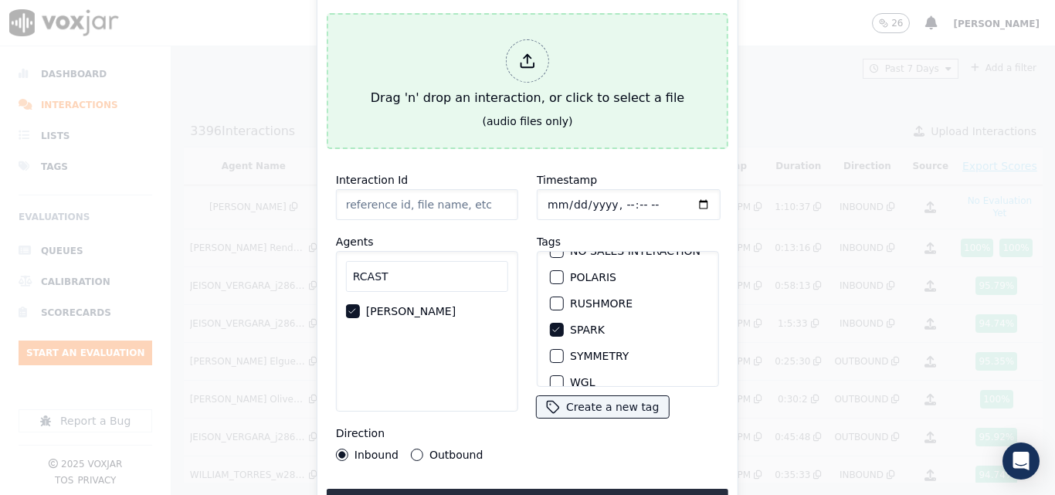
click at [471, 44] on div "Drag 'n' drop an interaction, or click to select a file" at bounding box center [528, 73] width 326 height 80
click at [405, 103] on div "Drag 'n' drop an interaction, or click to select a file" at bounding box center [528, 73] width 326 height 80
type input "20250811-101957_8573120321-all.mp3"
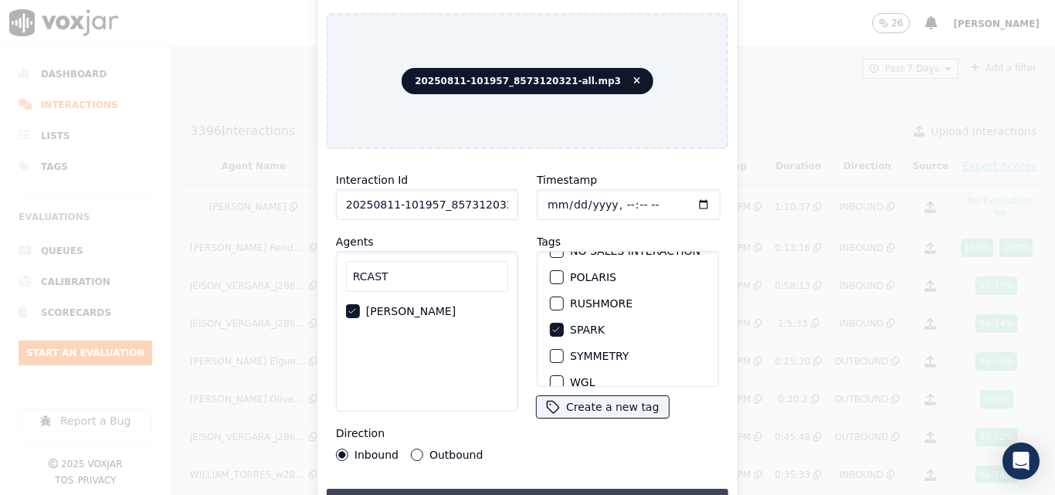
click at [480, 494] on button "Upload interaction to start evaluation" at bounding box center [528, 503] width 402 height 28
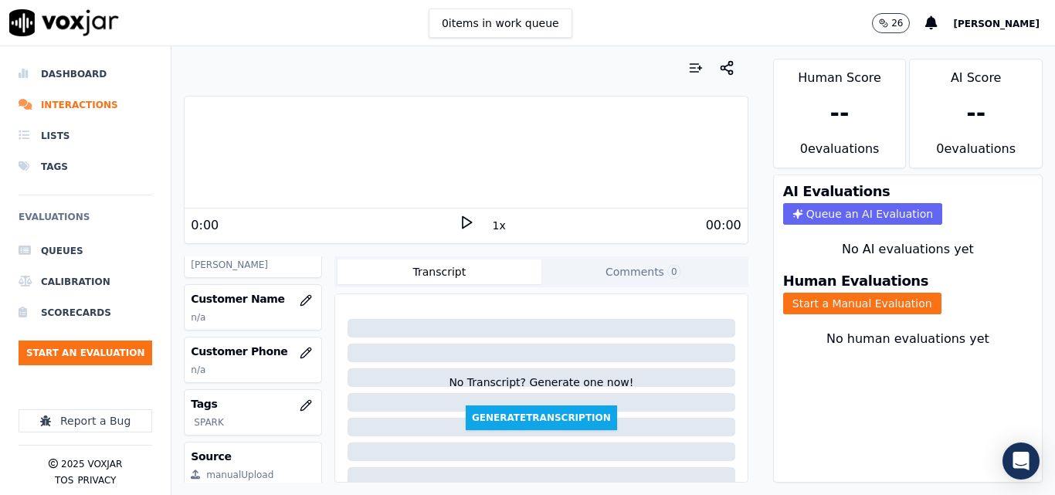
scroll to position [232, 0]
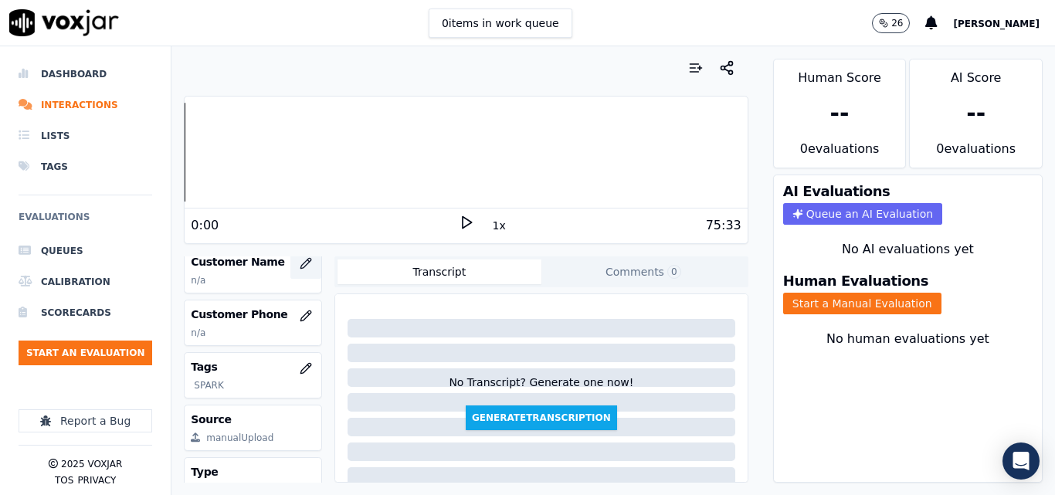
click at [296, 279] on button "button" at bounding box center [305, 263] width 31 height 31
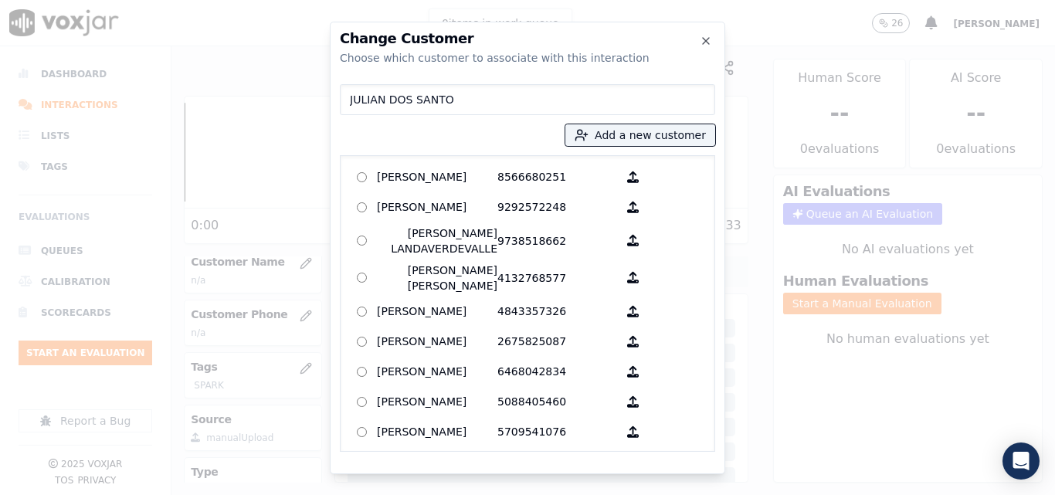
type input "JULIAN DOS SANTO"
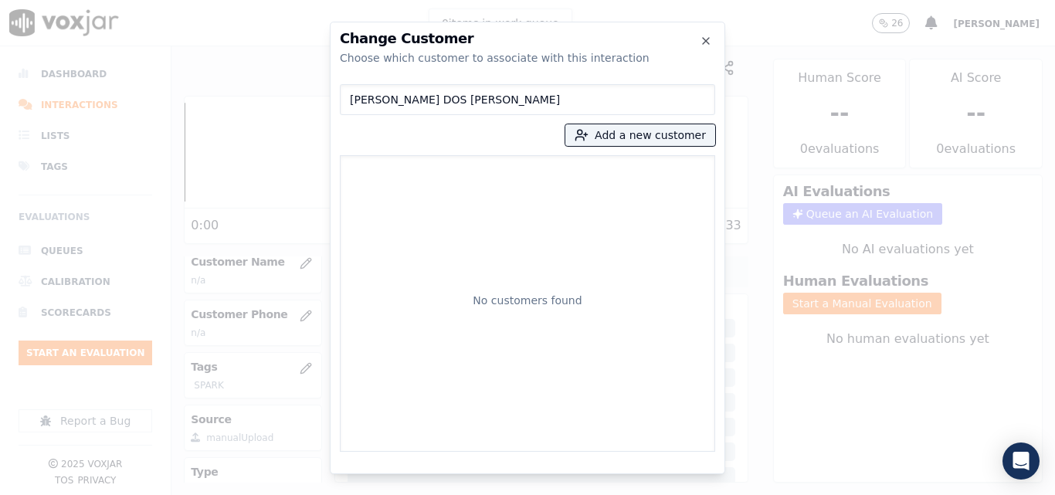
type input "[PERSON_NAME] DOS [PERSON_NAME]"
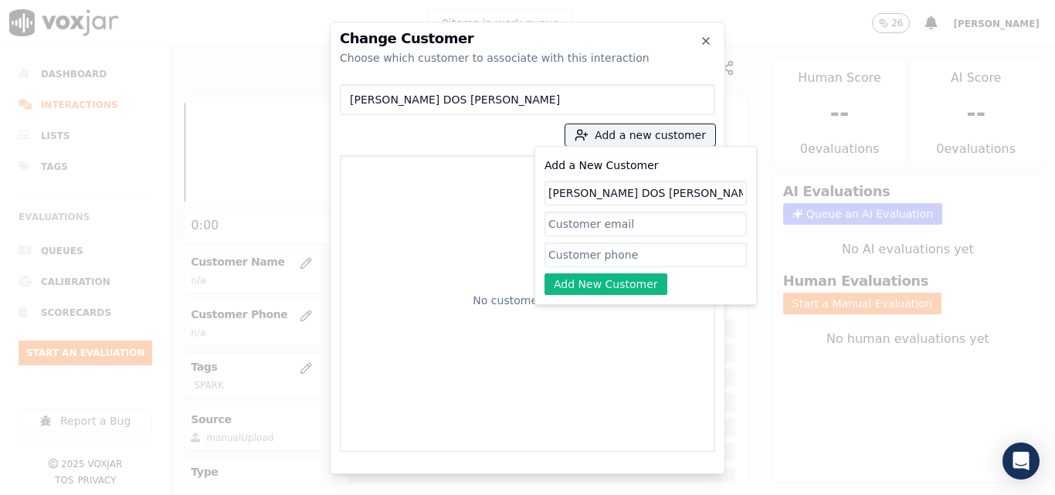
type input "[PERSON_NAME] DOS [PERSON_NAME]"
paste input "8573120321"
type input "8573120321"
click at [616, 284] on button "Add New Customer" at bounding box center [605, 284] width 123 height 22
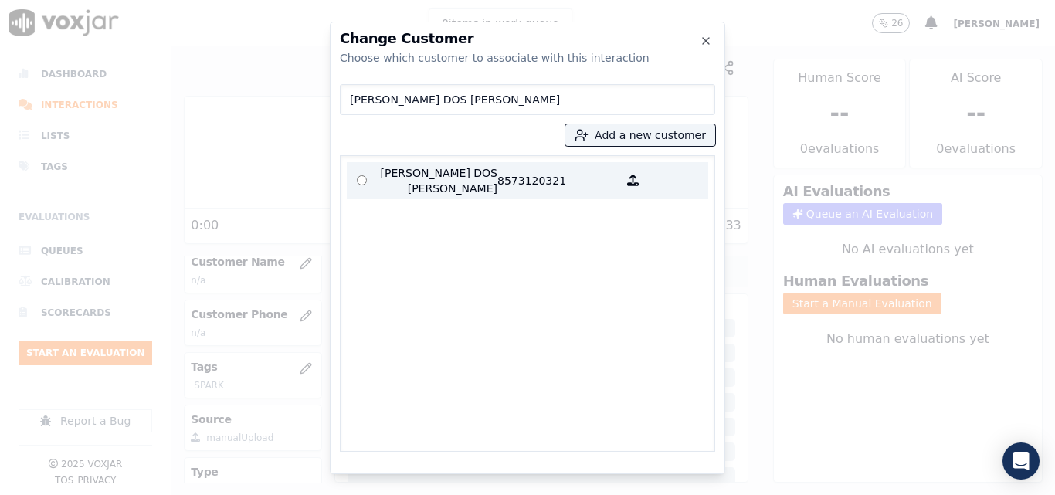
click at [540, 188] on p "8573120321" at bounding box center [557, 180] width 120 height 31
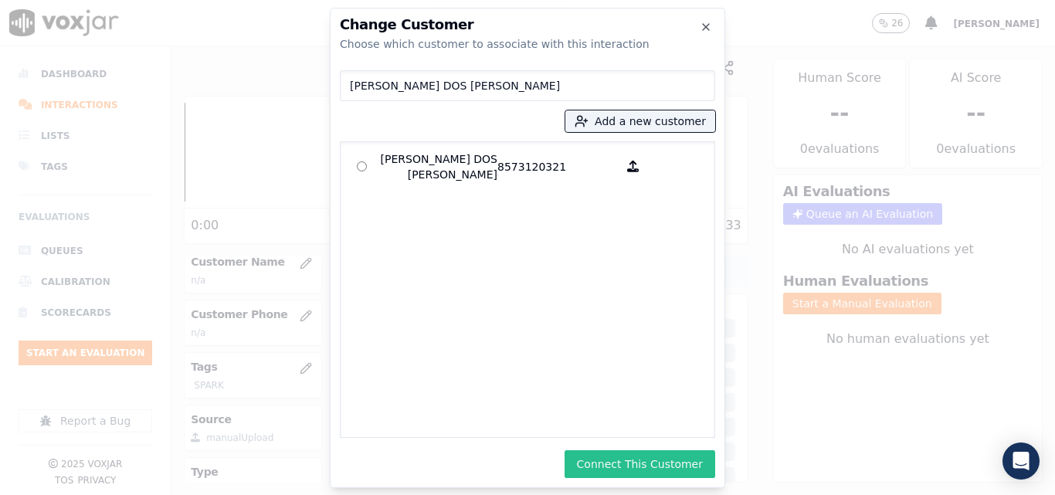
click at [632, 458] on button "Connect This Customer" at bounding box center [640, 464] width 151 height 28
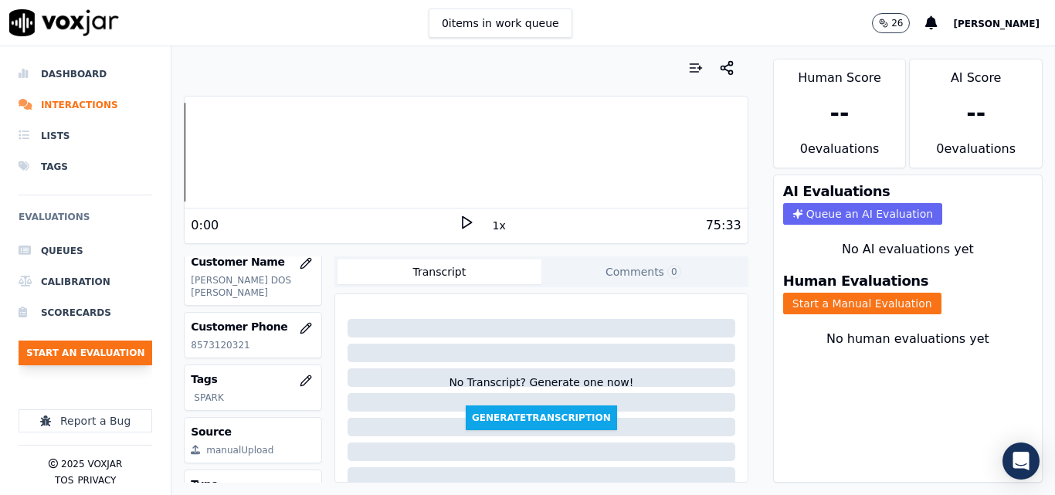
click at [113, 350] on button "Start an Evaluation" at bounding box center [86, 353] width 134 height 25
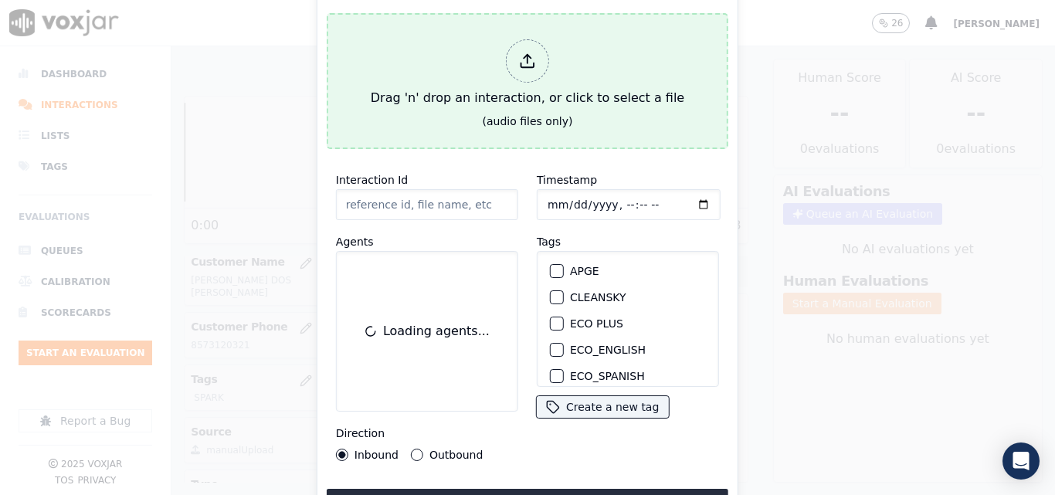
click at [543, 73] on div "Drag 'n' drop an interaction, or click to select a file" at bounding box center [528, 73] width 326 height 80
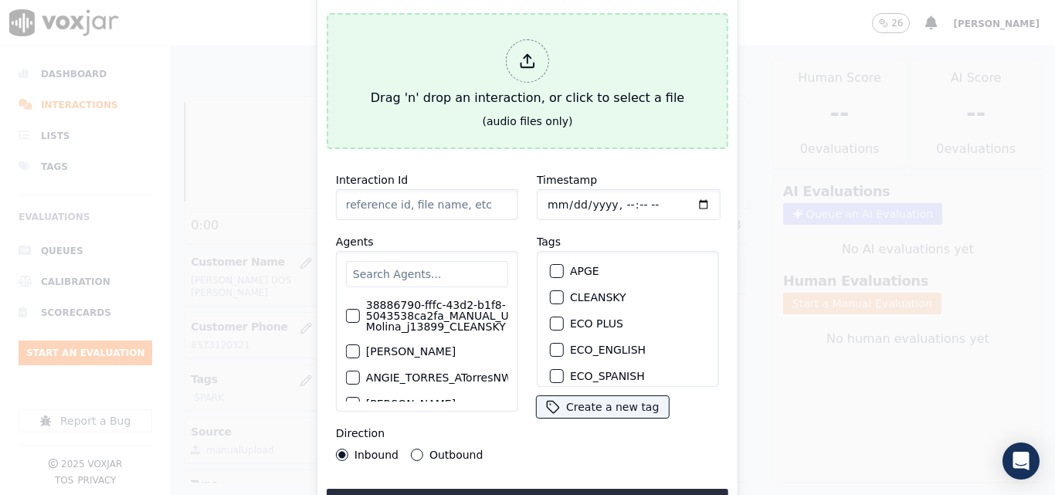
type input "20250811-160231_7749224937-all.mp3"
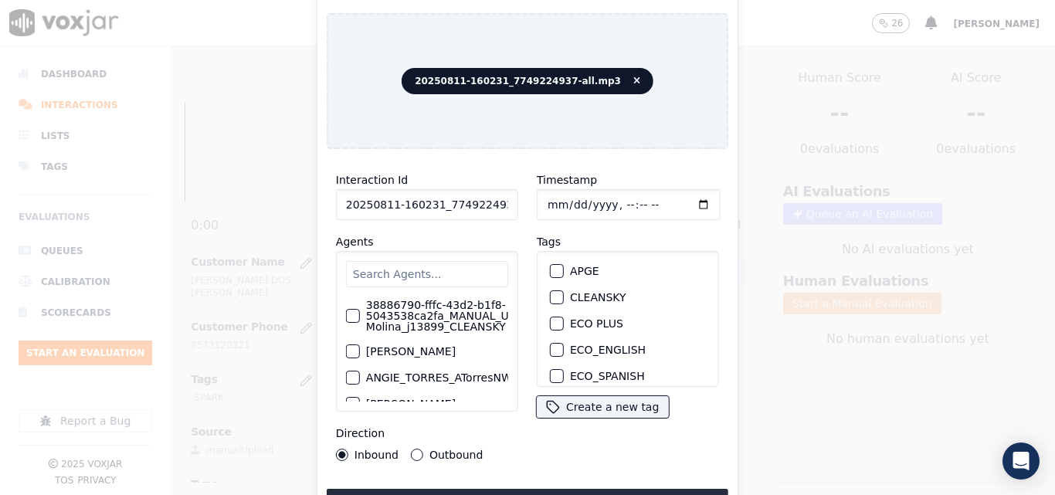
click at [403, 278] on input "text" at bounding box center [427, 274] width 162 height 26
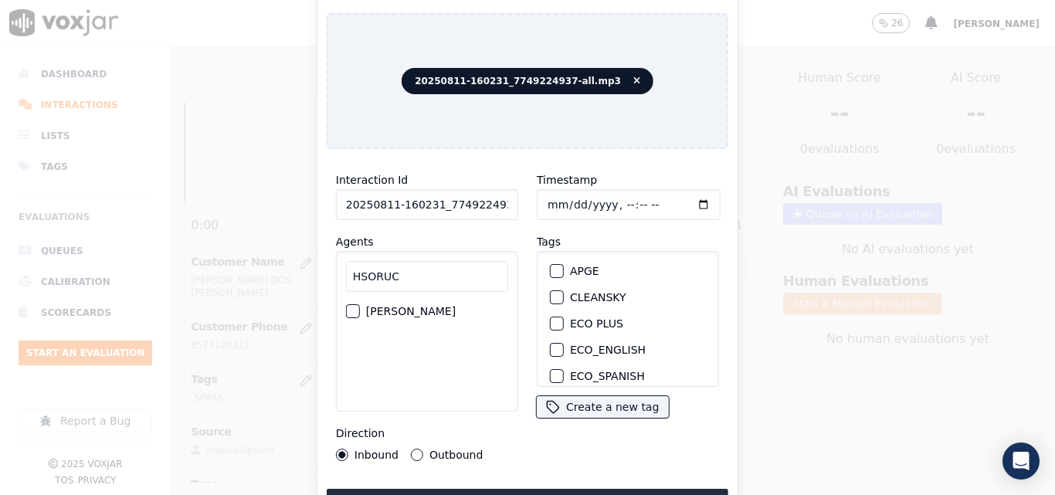
type input "HSORUC"
click at [405, 309] on label "[PERSON_NAME]" at bounding box center [411, 311] width 90 height 11
click at [360, 309] on button "[PERSON_NAME]" at bounding box center [353, 311] width 14 height 14
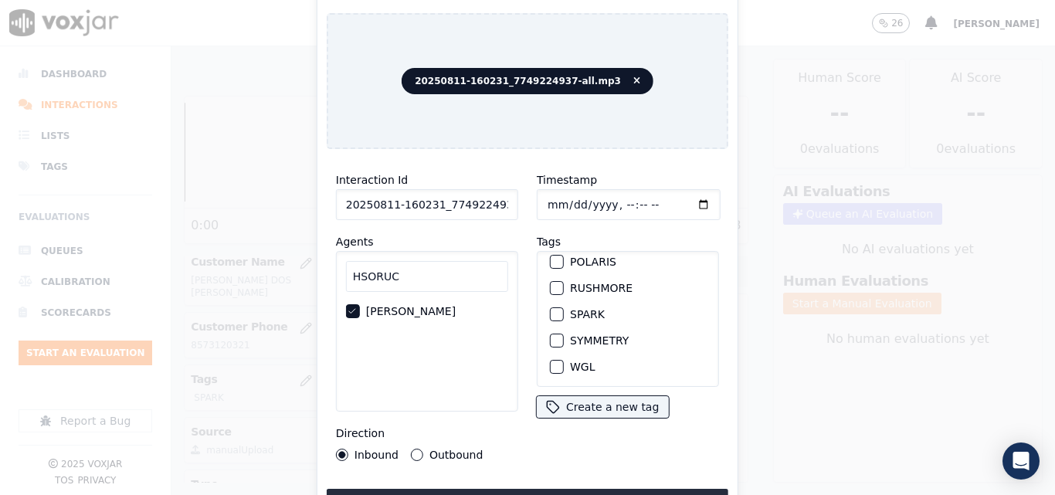
scroll to position [344, 0]
click at [551, 309] on div "button" at bounding box center [556, 314] width 11 height 11
click at [578, 490] on button "Upload interaction to start evaluation" at bounding box center [528, 503] width 402 height 28
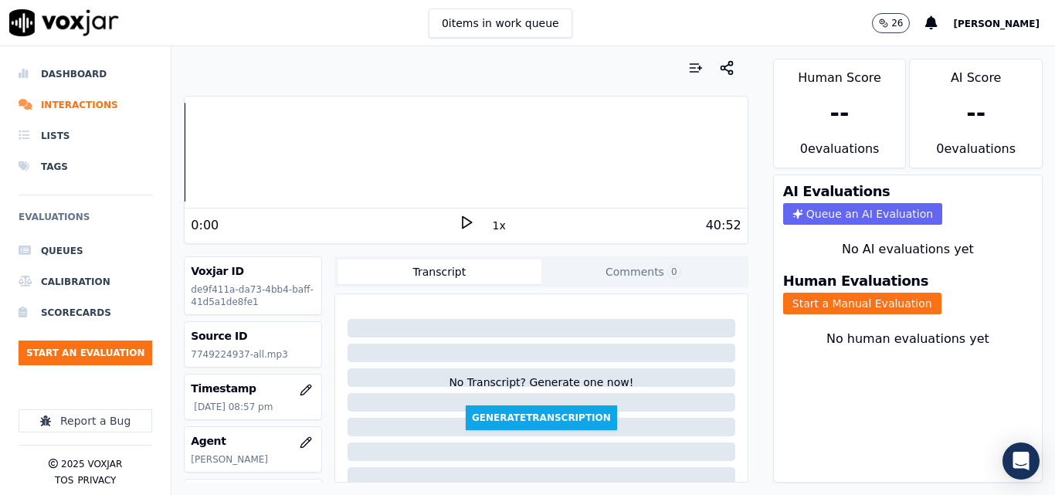
click at [290, 355] on div "Voxjar ID de9f411a-da73-4bb4-baff-41d5a1de8fe1 Source ID 7749224937-all.mp3 Tim…" at bounding box center [253, 369] width 138 height 226
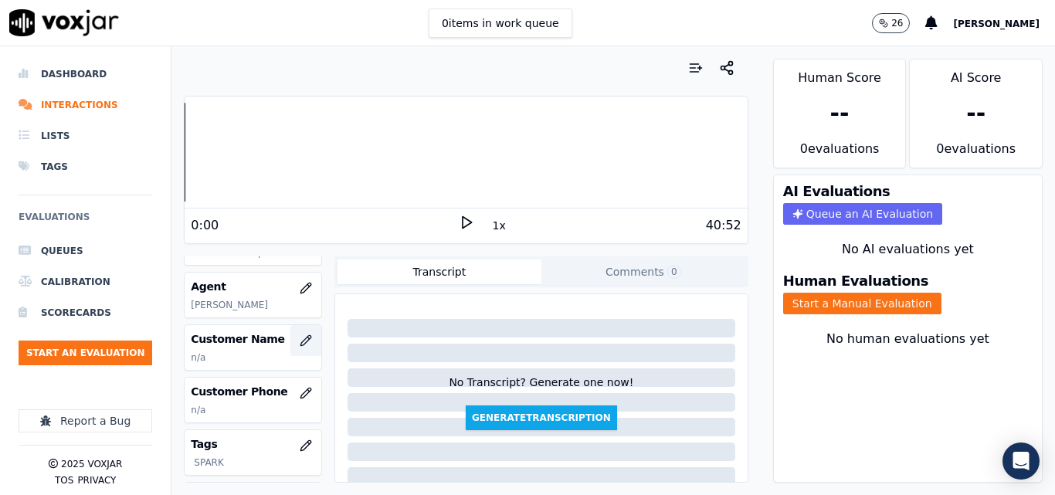
click at [307, 339] on icon "button" at bounding box center [308, 338] width 2 height 2
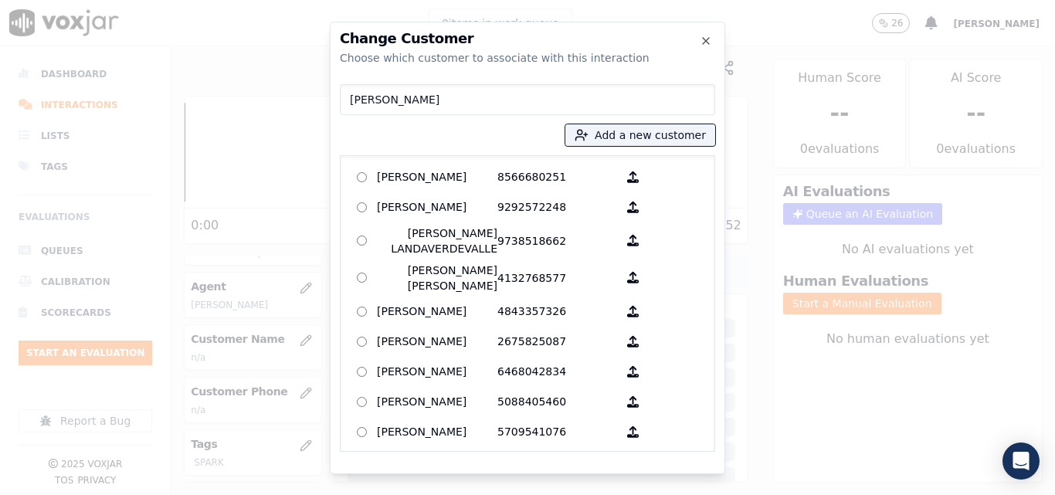
type input "[PERSON_NAME]"
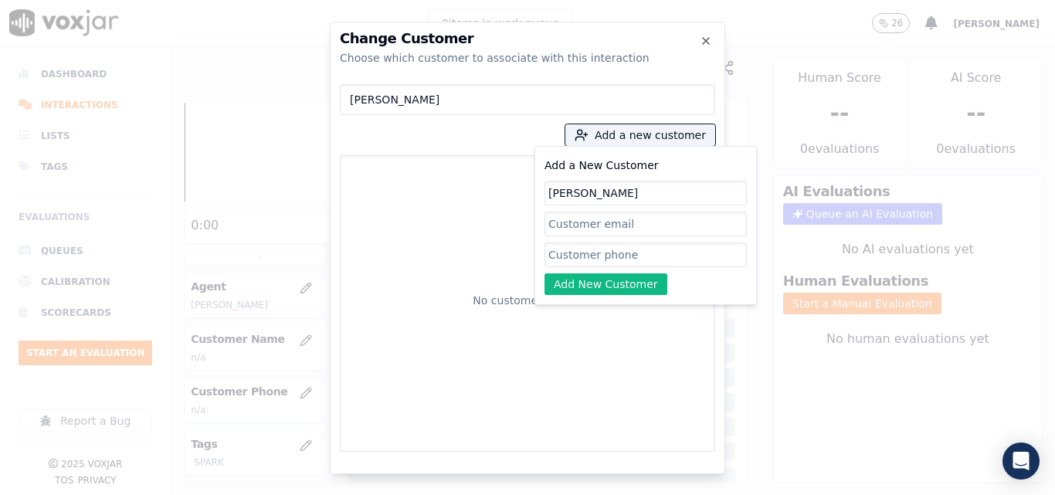
type input "[PERSON_NAME]"
paste input "7749224937"
type input "7749224937"
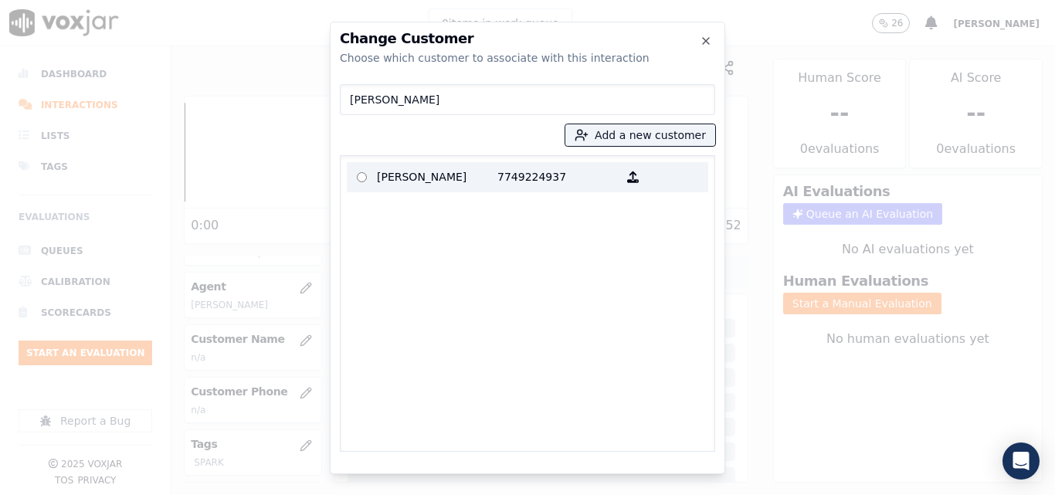
click at [552, 175] on p "7749224937" at bounding box center [557, 177] width 120 height 24
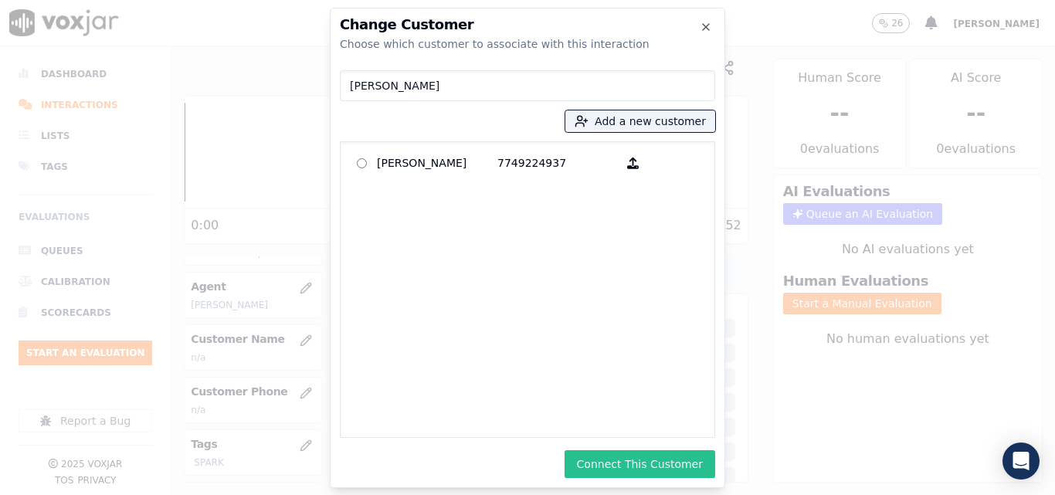
click at [670, 458] on button "Connect This Customer" at bounding box center [640, 464] width 151 height 28
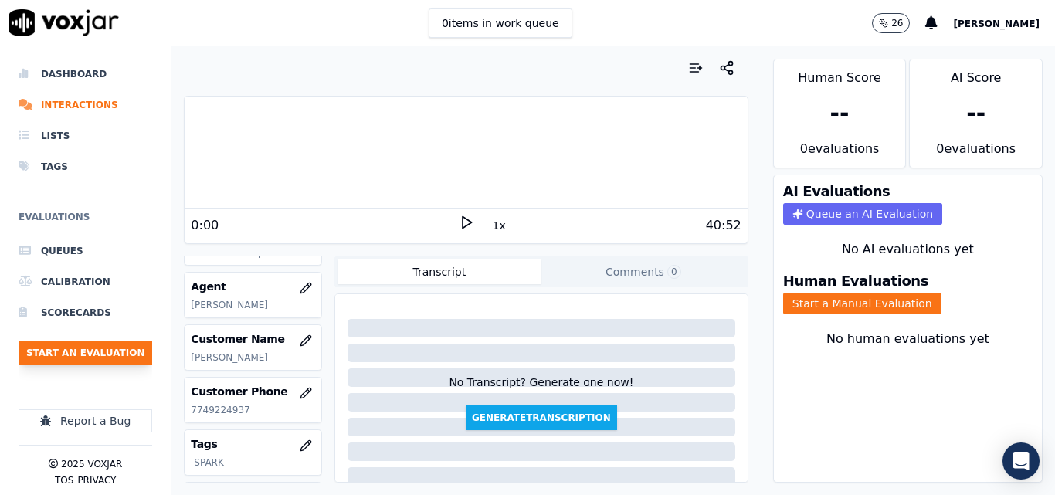
click at [97, 353] on button "Start an Evaluation" at bounding box center [86, 353] width 134 height 25
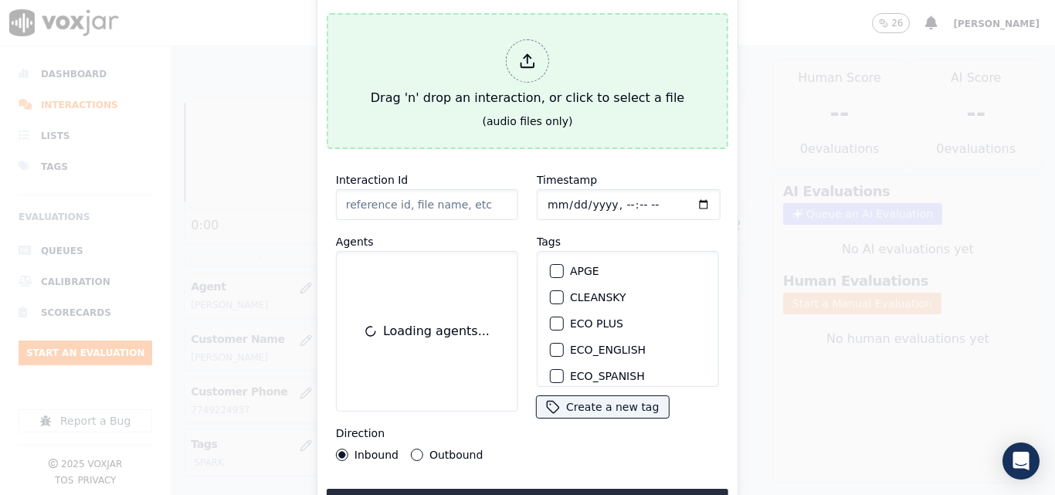
click at [419, 117] on button "Drag 'n' drop an interaction, or click to select a file (audio files only)" at bounding box center [528, 81] width 402 height 136
type input "20250811-103544_9789859154-all.mp3"
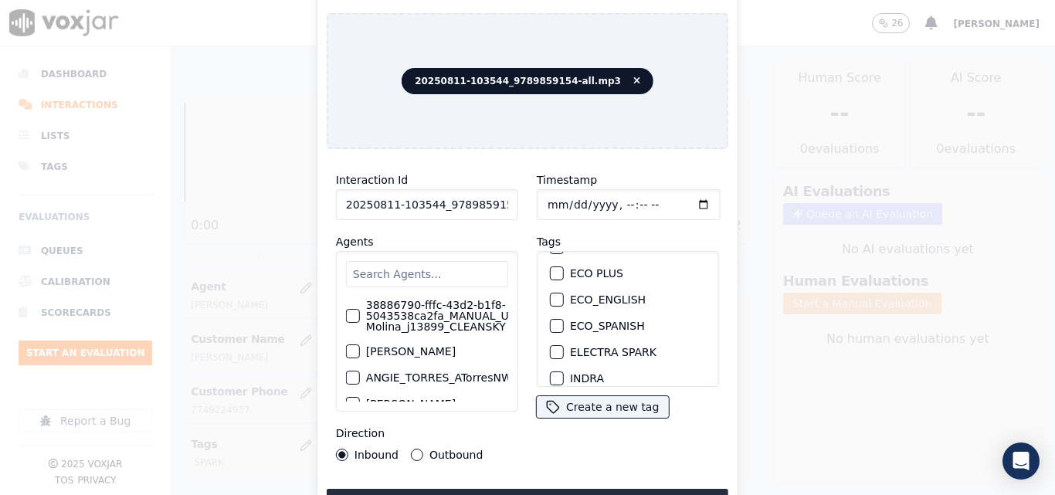
scroll to position [344, 0]
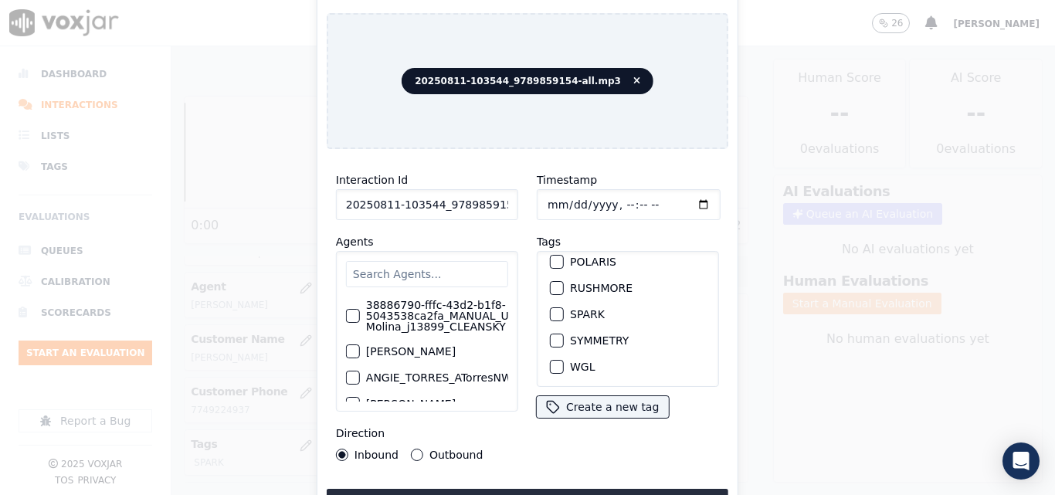
click at [551, 309] on div "button" at bounding box center [556, 314] width 11 height 11
click at [422, 266] on input "text" at bounding box center [427, 274] width 162 height 26
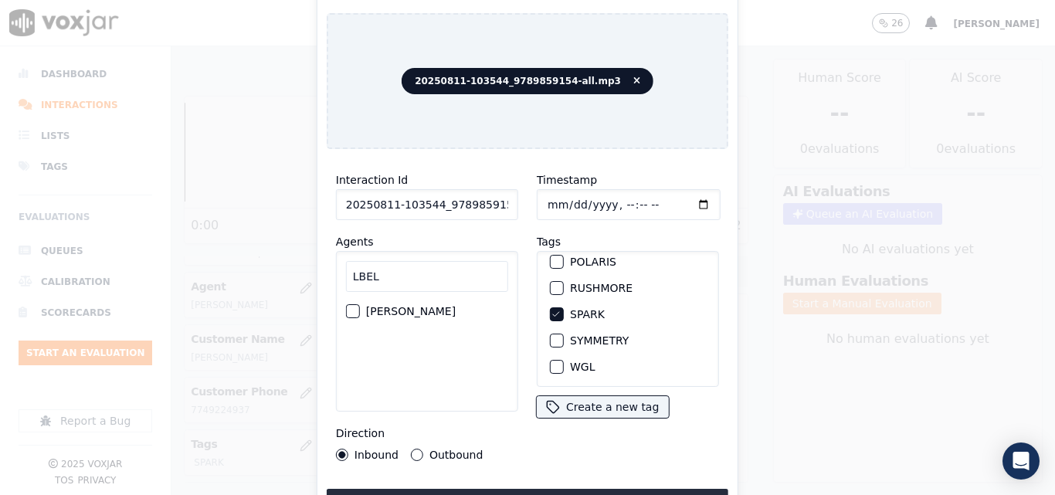
click at [395, 310] on label "[PERSON_NAME]" at bounding box center [411, 311] width 90 height 11
click at [360, 310] on button "[PERSON_NAME]" at bounding box center [353, 311] width 14 height 14
click at [495, 489] on button "Upload interaction to start evaluation" at bounding box center [528, 503] width 402 height 28
click at [408, 273] on input "LBEL" at bounding box center [427, 276] width 162 height 31
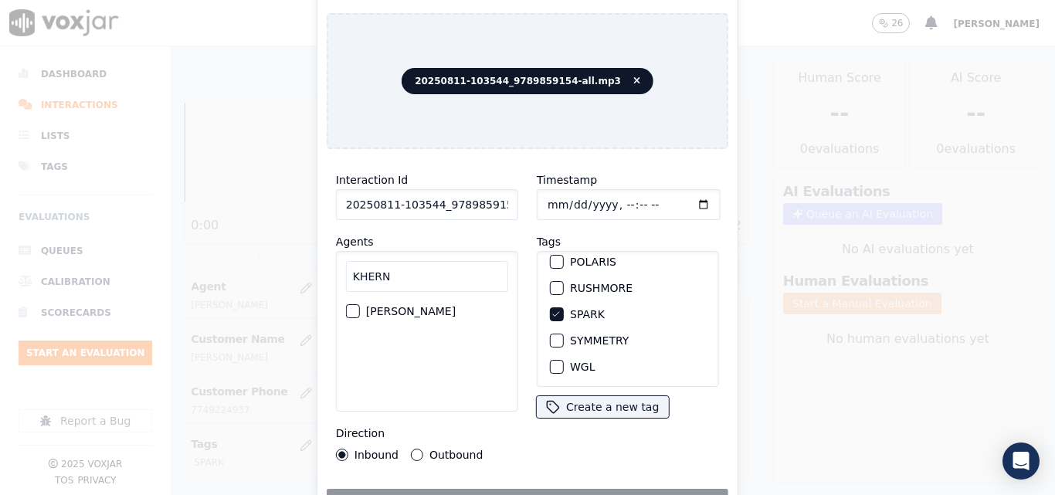
click at [385, 314] on label "[PERSON_NAME]" at bounding box center [411, 311] width 90 height 11
click at [360, 314] on button "[PERSON_NAME]" at bounding box center [353, 311] width 14 height 14
click at [392, 277] on input "KHERN" at bounding box center [427, 276] width 162 height 31
type input "LBEL"
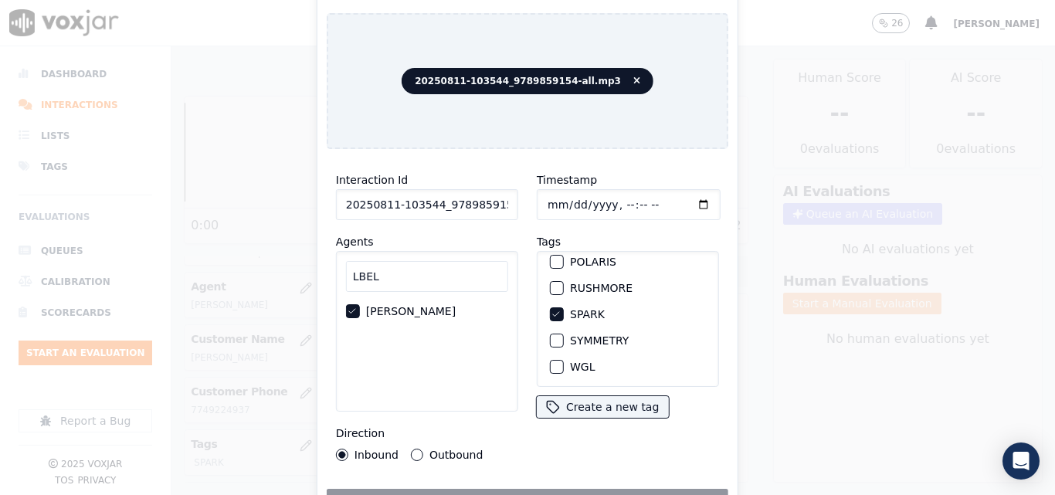
click at [382, 306] on label "[PERSON_NAME]" at bounding box center [411, 311] width 90 height 11
click at [360, 305] on button "[PERSON_NAME]" at bounding box center [353, 311] width 14 height 14
click at [396, 267] on input "LBEL" at bounding box center [427, 276] width 162 height 31
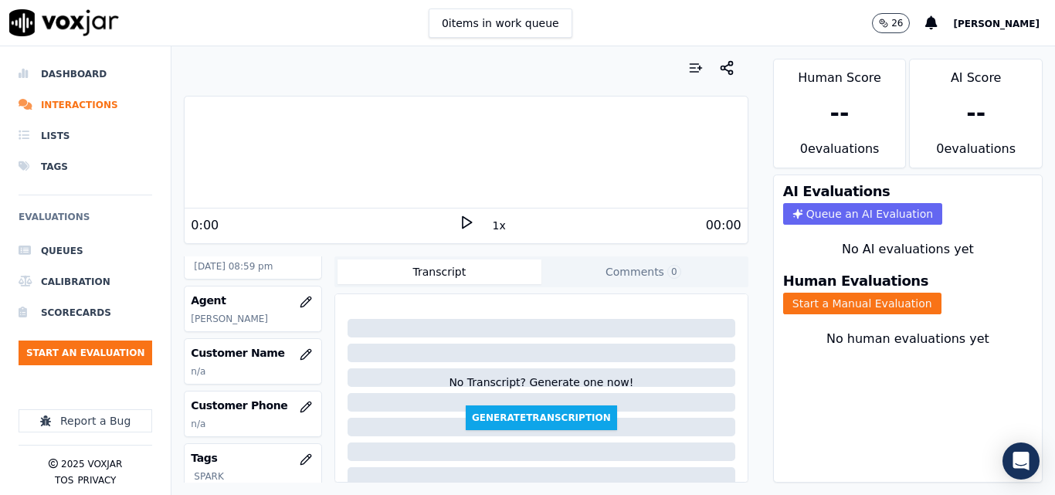
scroll to position [154, 0]
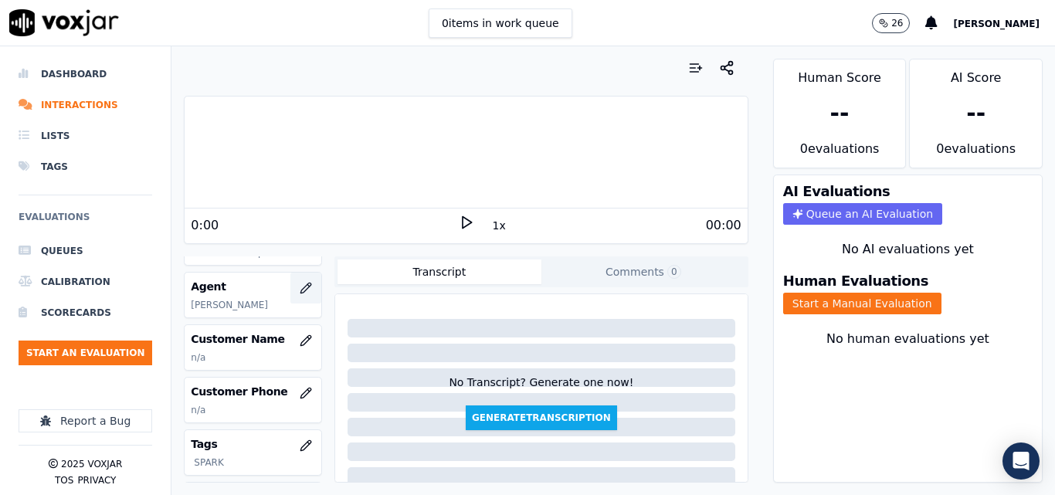
click at [291, 279] on button "button" at bounding box center [305, 288] width 31 height 31
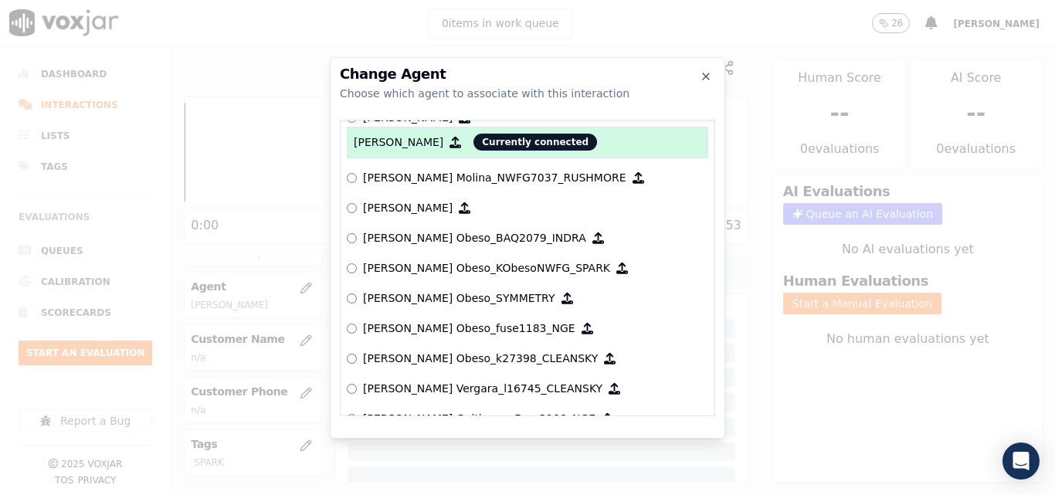
scroll to position [4877, 0]
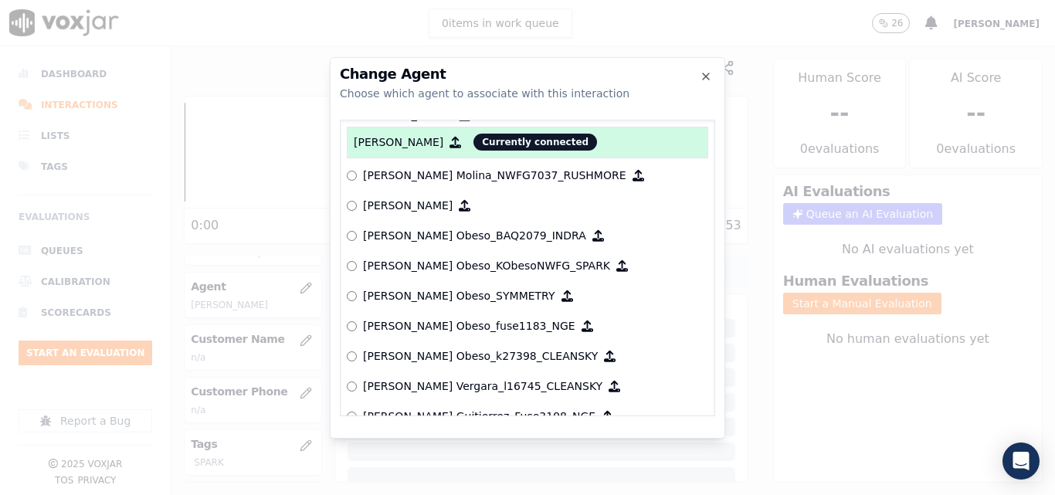
click at [405, 210] on p "[PERSON_NAME]" at bounding box center [408, 205] width 90 height 15
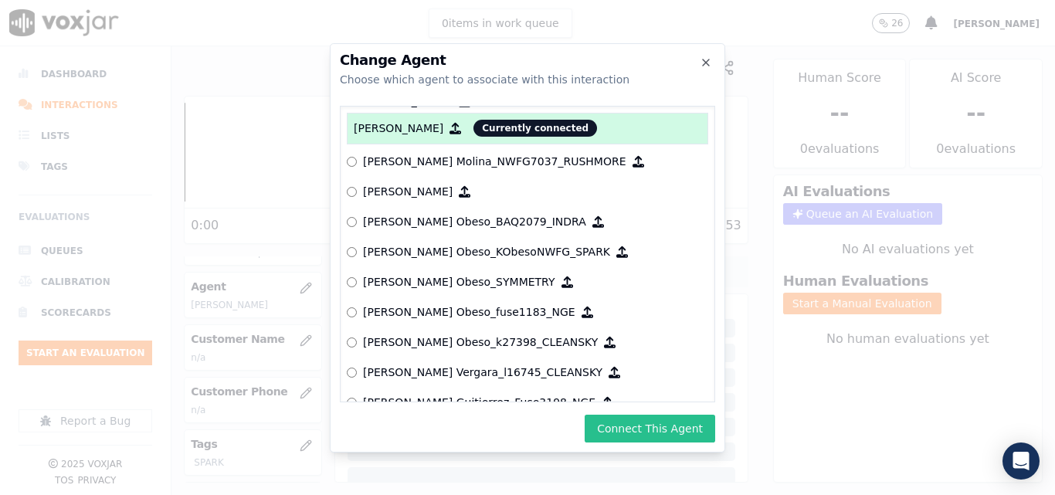
click at [673, 428] on button "Connect This Agent" at bounding box center [650, 429] width 131 height 28
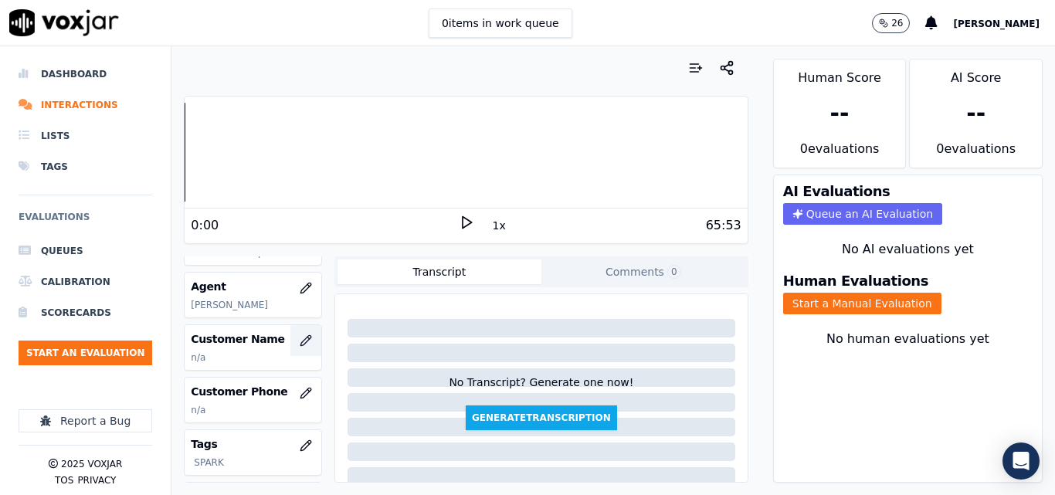
click at [300, 347] on icon "button" at bounding box center [306, 340] width 12 height 12
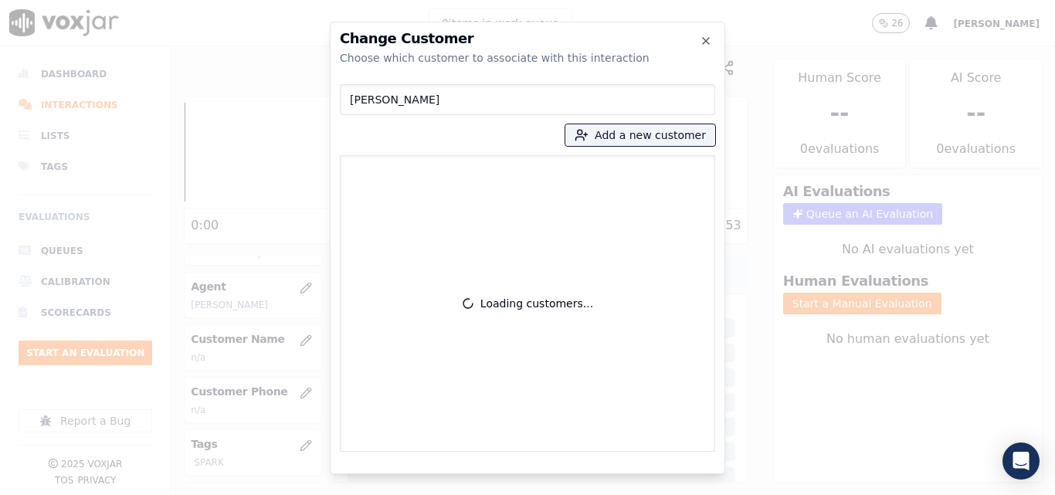
type input "[PERSON_NAME]"
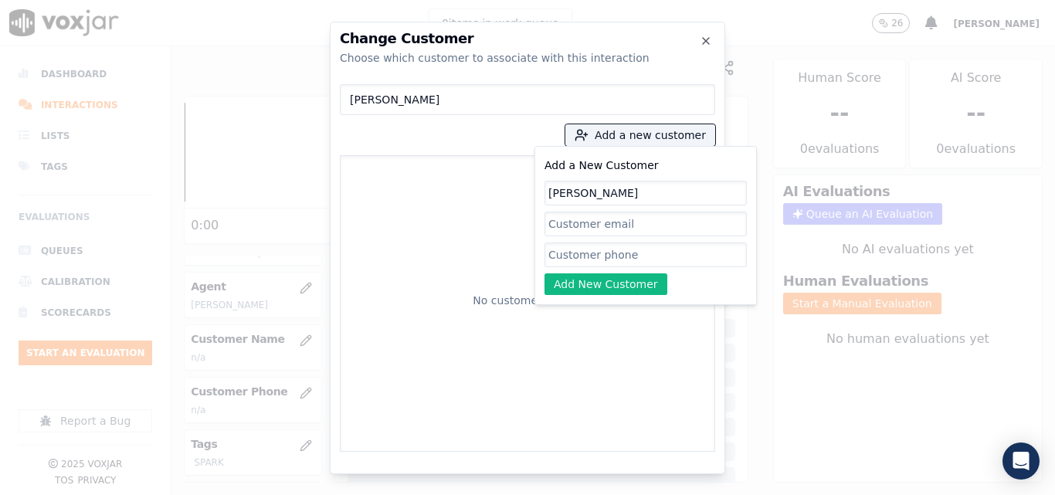
type input "[PERSON_NAME]"
paste input "9789859154"
type input "9789859154"
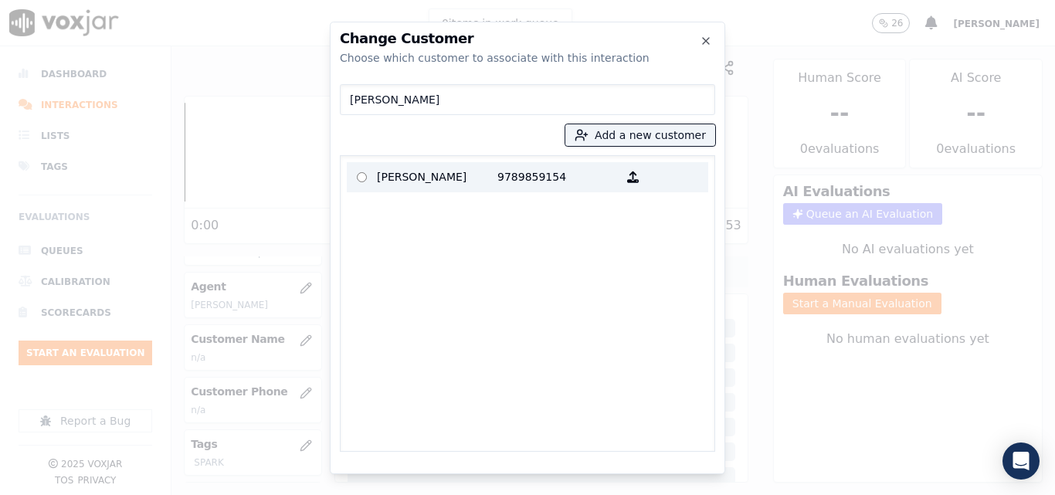
click at [503, 182] on p "9789859154" at bounding box center [557, 177] width 120 height 24
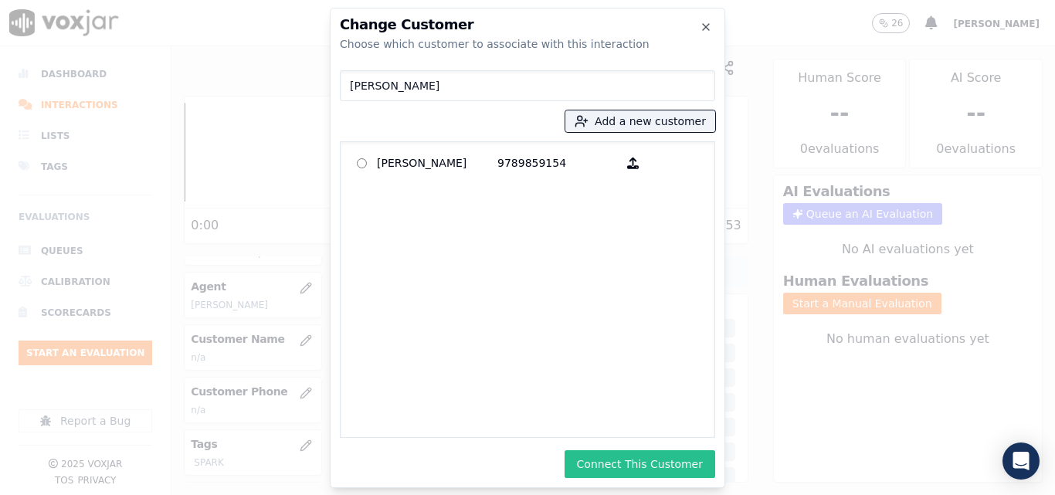
click at [624, 461] on button "Connect This Customer" at bounding box center [640, 464] width 151 height 28
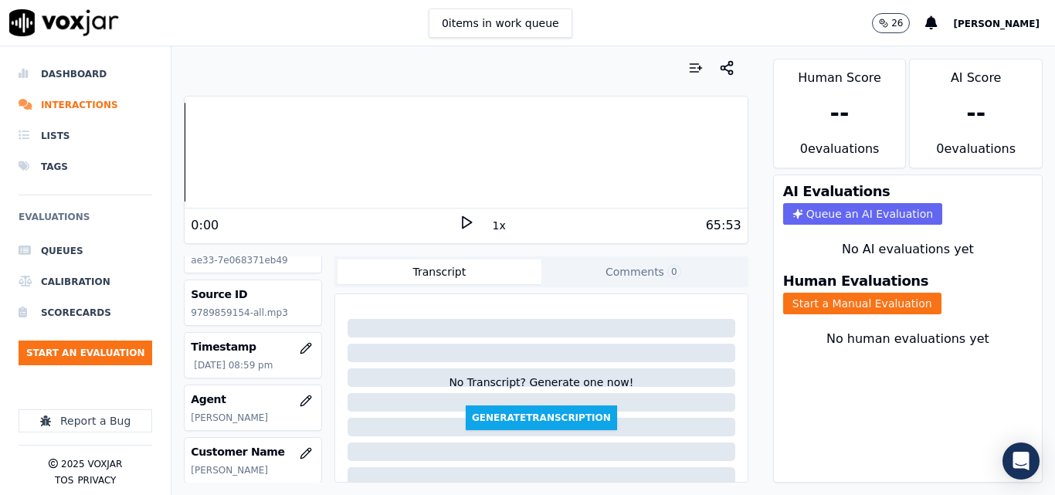
scroll to position [0, 0]
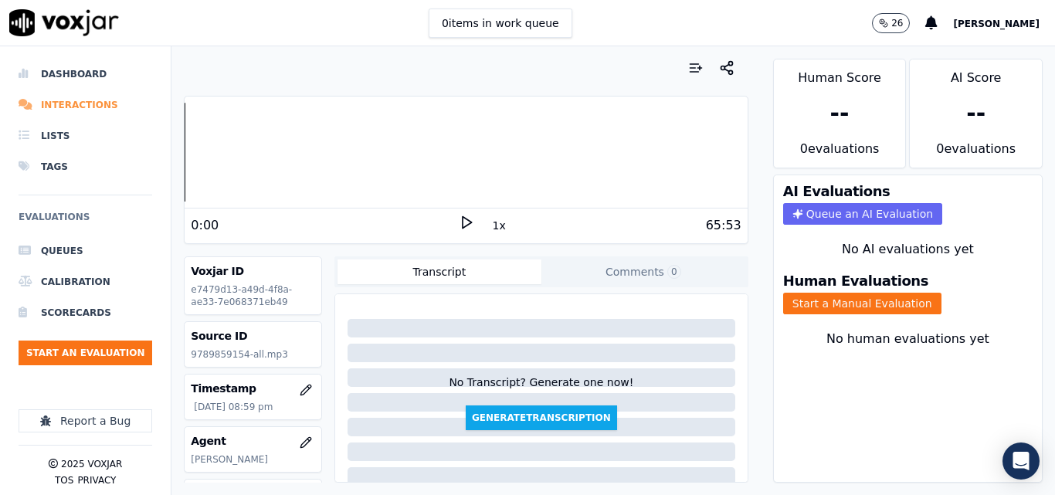
click at [90, 102] on li "Interactions" at bounding box center [86, 105] width 134 height 31
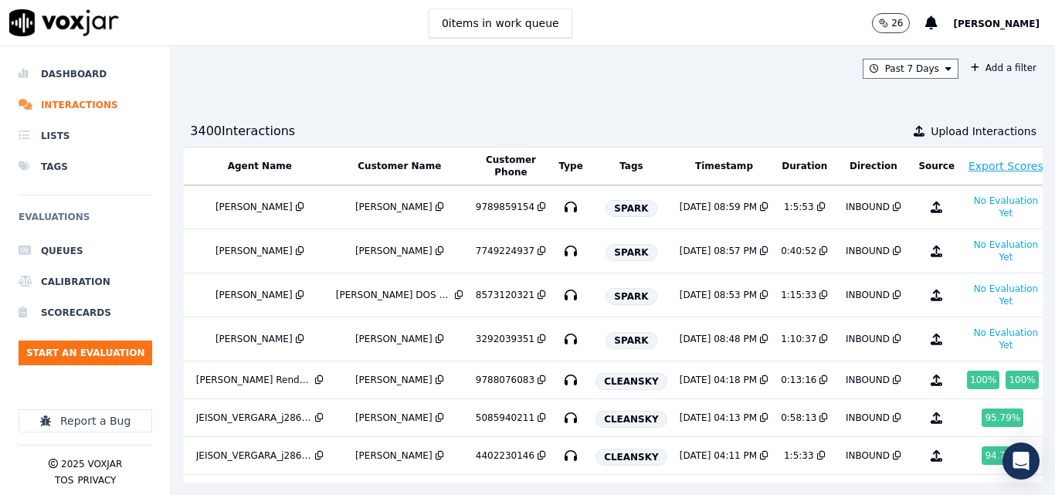
scroll to position [0, 262]
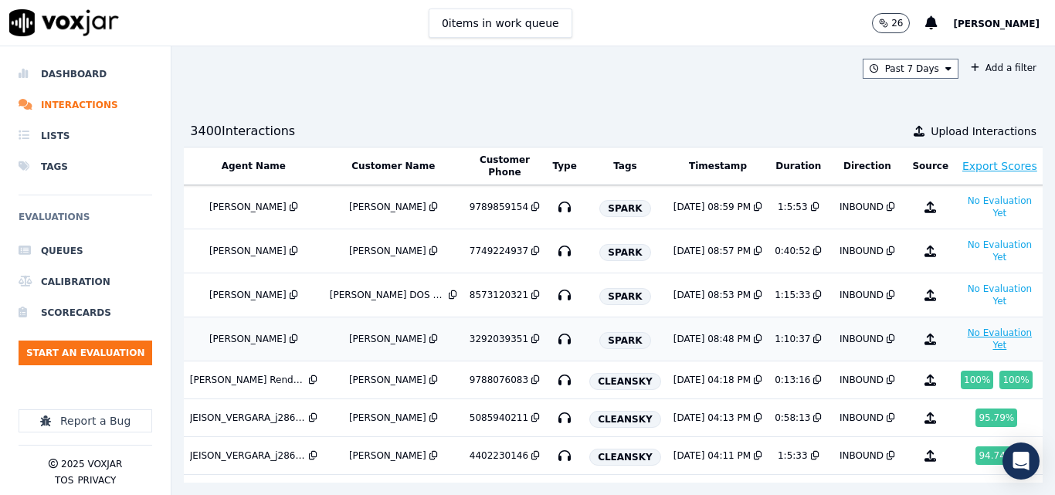
click at [961, 334] on button "No Evaluation Yet" at bounding box center [1000, 339] width 78 height 31
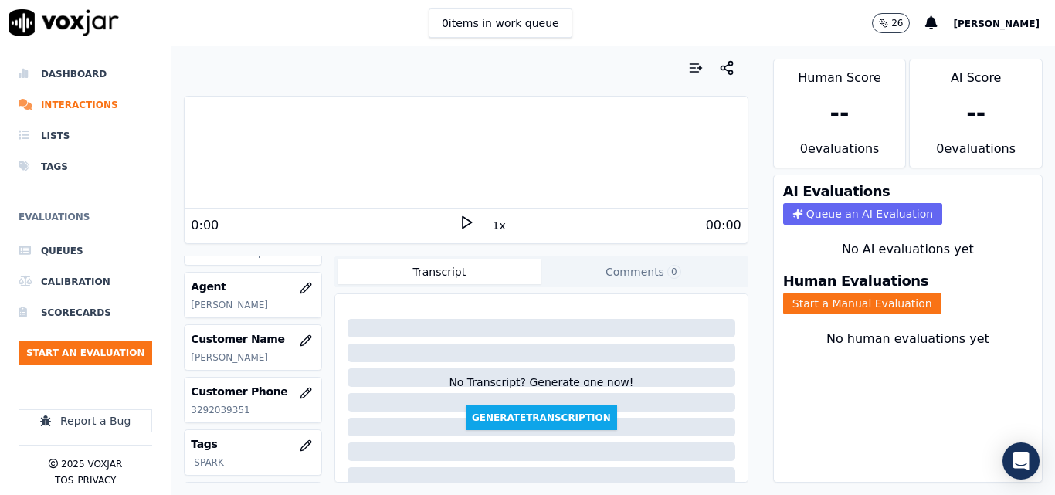
scroll to position [232, 0]
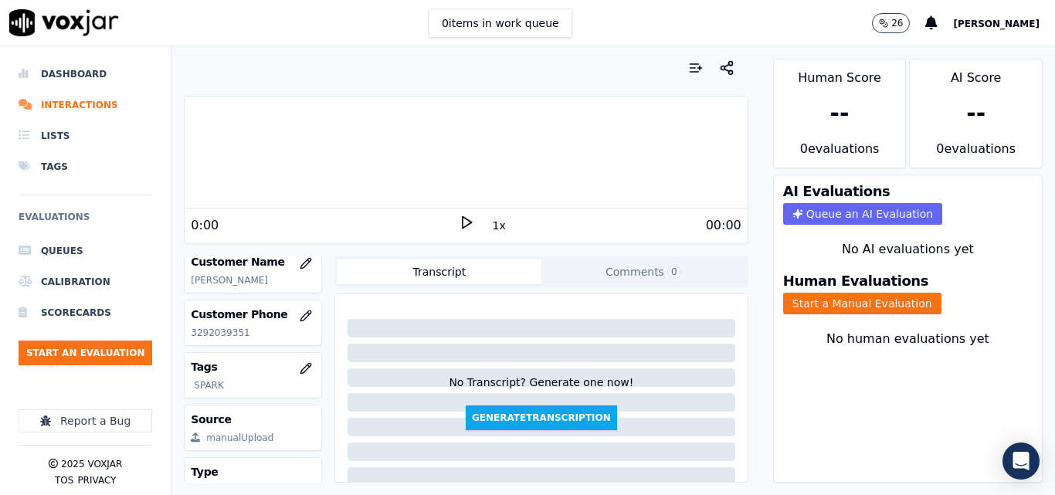
click at [210, 339] on p "3292039351" at bounding box center [253, 333] width 124 height 12
copy p "3292039351"
click at [459, 228] on icon at bounding box center [466, 222] width 15 height 15
click at [479, 227] on div "00:00" at bounding box center [607, 225] width 267 height 19
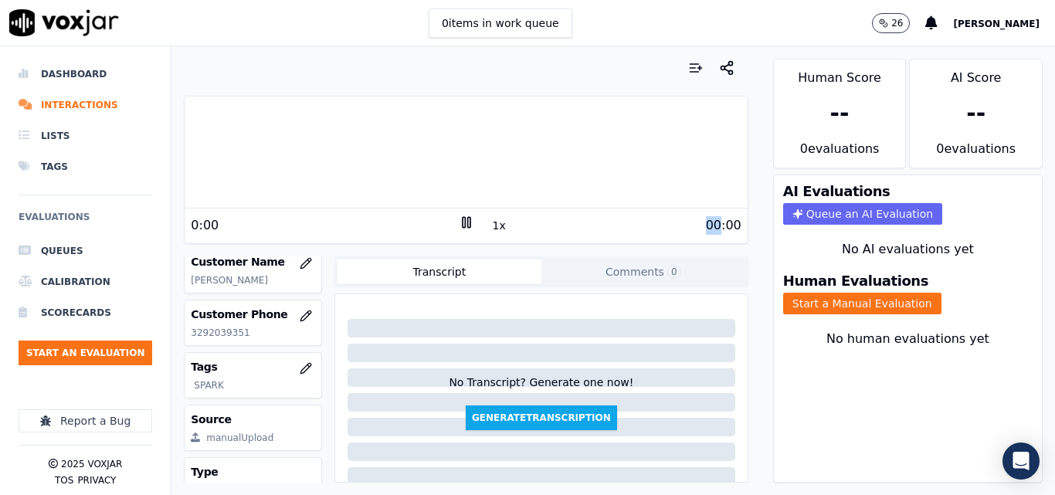
click at [479, 227] on div "00:00" at bounding box center [607, 225] width 267 height 19
click at [492, 226] on button "1x" at bounding box center [499, 226] width 19 height 22
click at [575, 234] on div "0:00 2x 00:00" at bounding box center [466, 225] width 562 height 33
click at [855, 311] on button "Start a Manual Evaluation" at bounding box center [862, 304] width 158 height 22
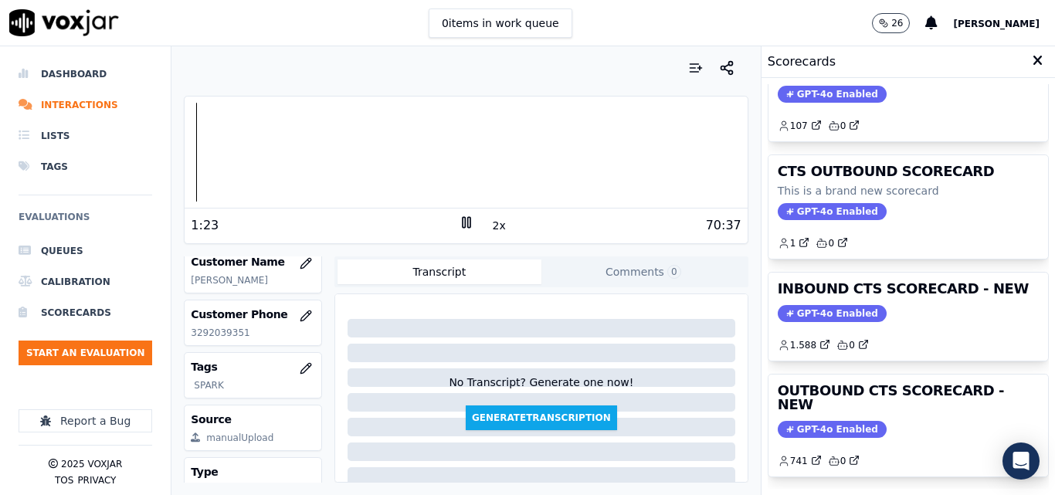
scroll to position [77, 0]
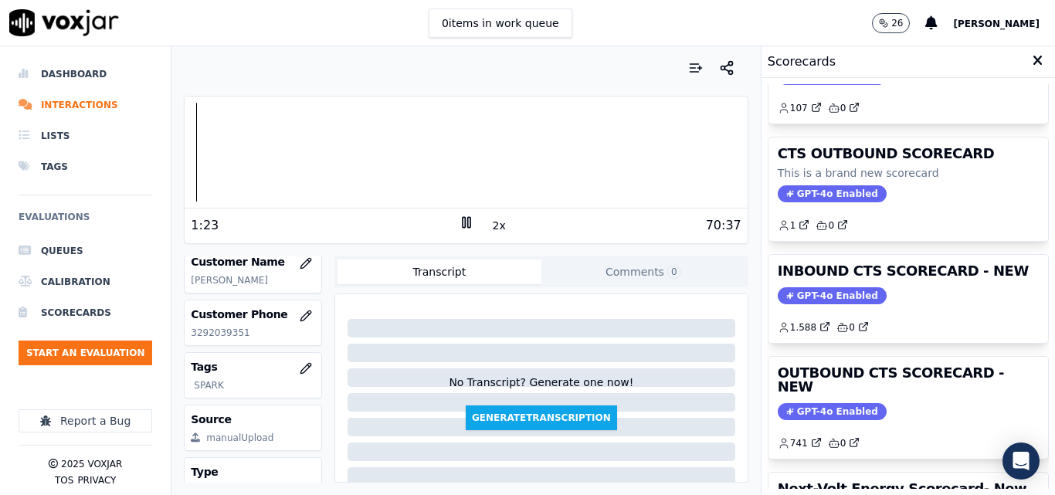
click at [855, 311] on div "1.588 0" at bounding box center [908, 321] width 261 height 25
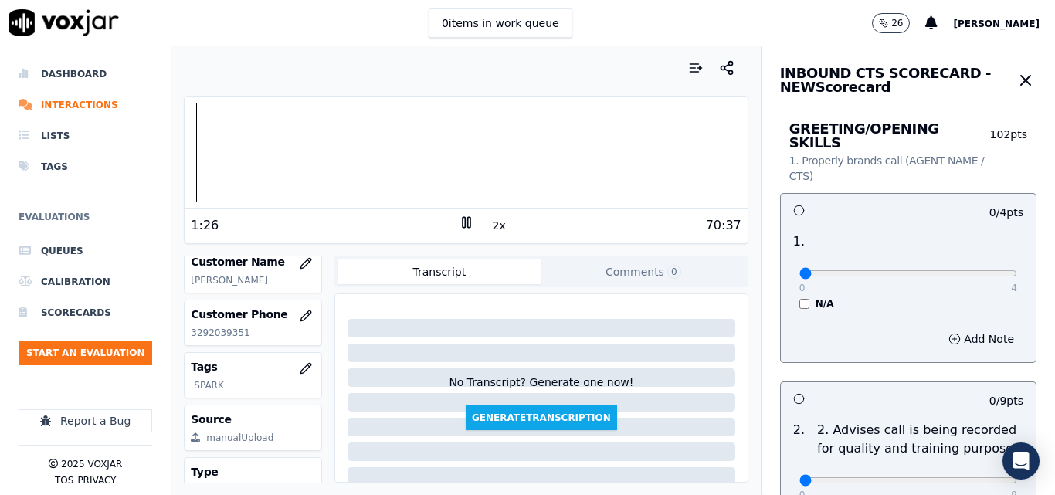
click at [952, 266] on div "0 4 N/A" at bounding box center [908, 280] width 243 height 59
drag, startPoint x: 963, startPoint y: 263, endPoint x: 978, endPoint y: 256, distance: 15.9
type input "4"
click at [978, 270] on input "range" at bounding box center [908, 273] width 218 height 6
drag, startPoint x: 183, startPoint y: 155, endPoint x: 161, endPoint y: 154, distance: 21.7
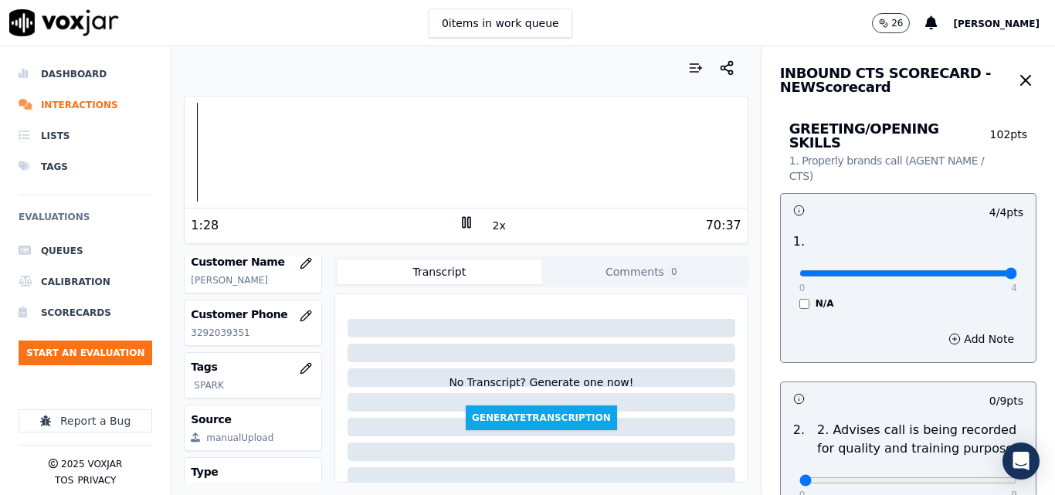
click at [171, 155] on div "Dashboard Interactions Lists Tags Evaluations Queues Calibration Scorecards Sta…" at bounding box center [527, 270] width 1055 height 449
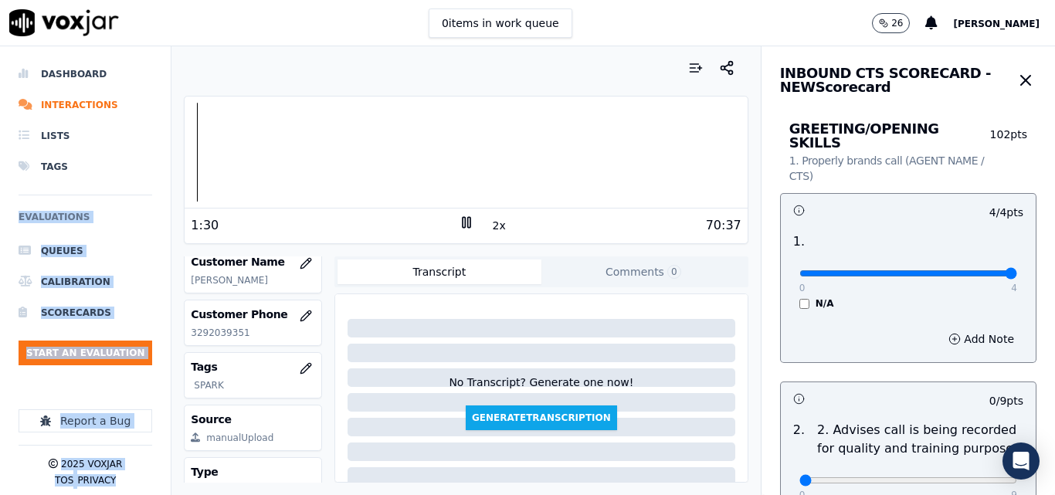
click at [182, 153] on div "Your browser does not support the audio element. 1:30 2x 70:37 Voxjar ID 24b6cf…" at bounding box center [465, 270] width 588 height 449
click at [226, 62] on div at bounding box center [466, 68] width 564 height 31
click at [199, 99] on div "Your browser does not support the audio element." at bounding box center [466, 153] width 562 height 112
click at [202, 82] on div at bounding box center [466, 68] width 564 height 31
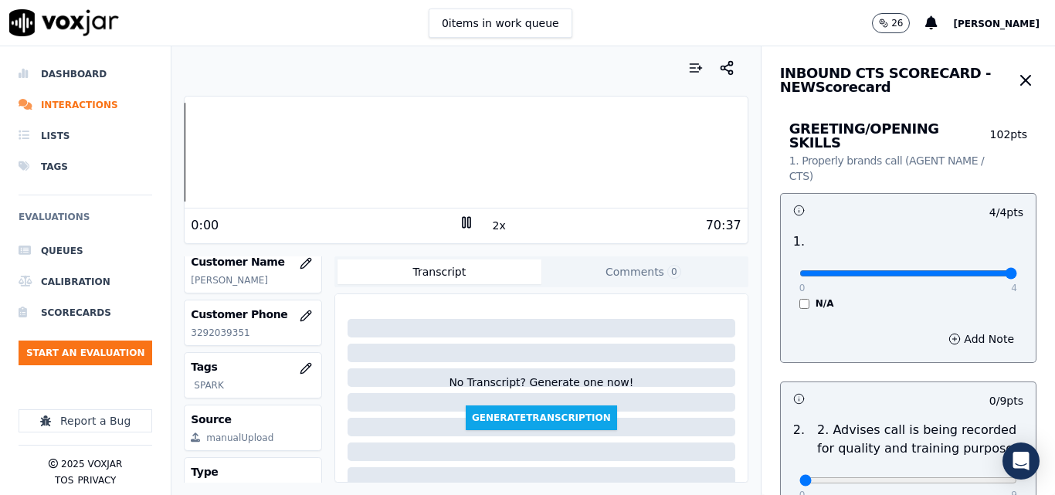
click at [181, 127] on div "Your browser does not support the audio element. 0:00 2x 70:37 Voxjar ID 24b6cf…" at bounding box center [465, 270] width 588 height 449
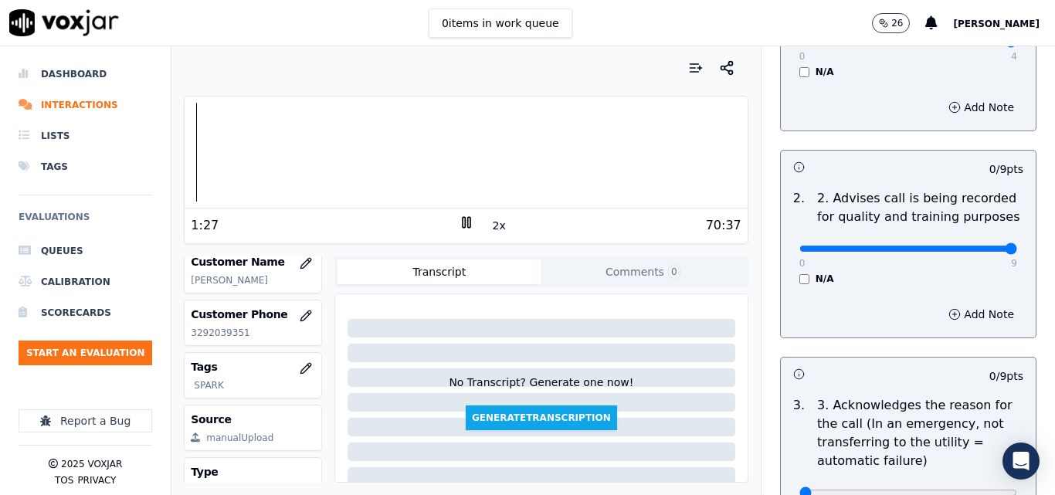
drag, startPoint x: 959, startPoint y: 232, endPoint x: 992, endPoint y: 233, distance: 33.2
type input "9"
click at [992, 45] on input "range" at bounding box center [908, 42] width 218 height 6
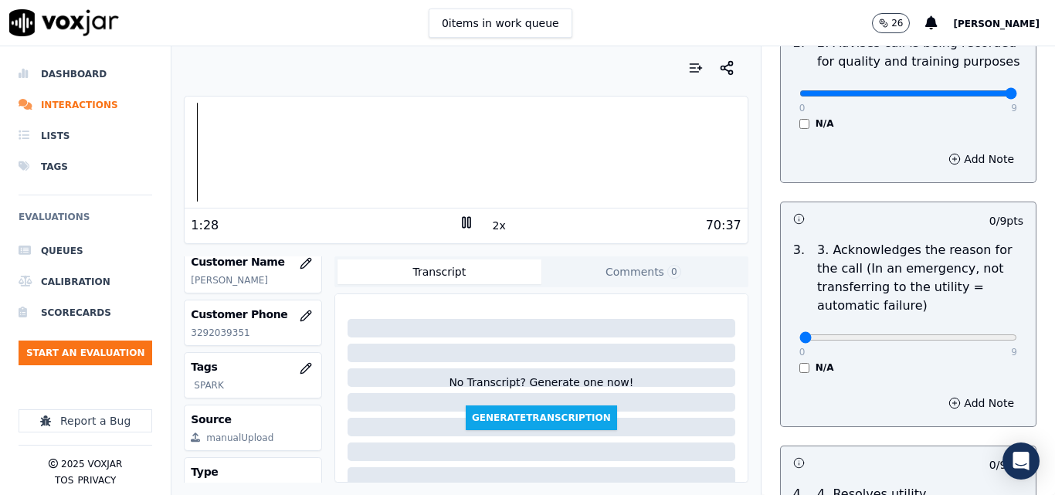
scroll to position [541, 0]
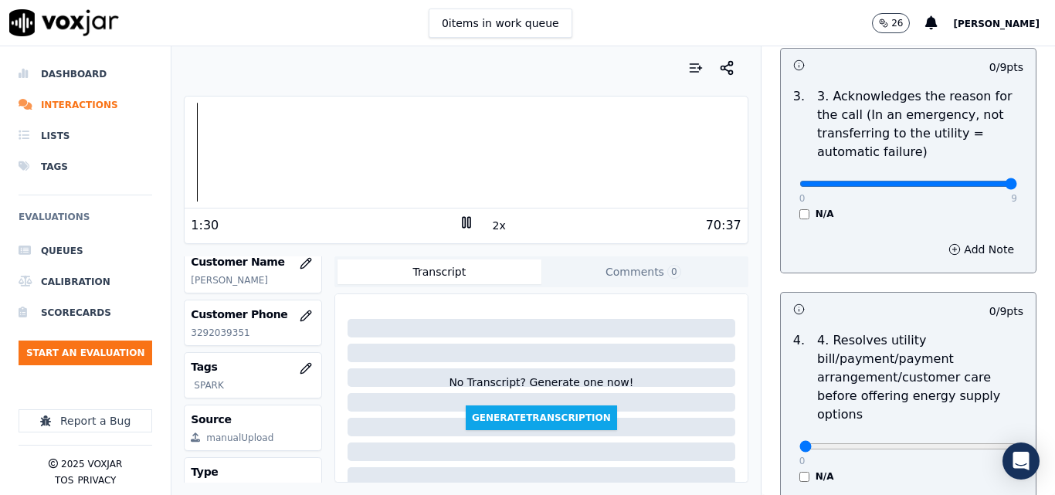
drag, startPoint x: 970, startPoint y: 167, endPoint x: 983, endPoint y: 175, distance: 15.6
type input "9"
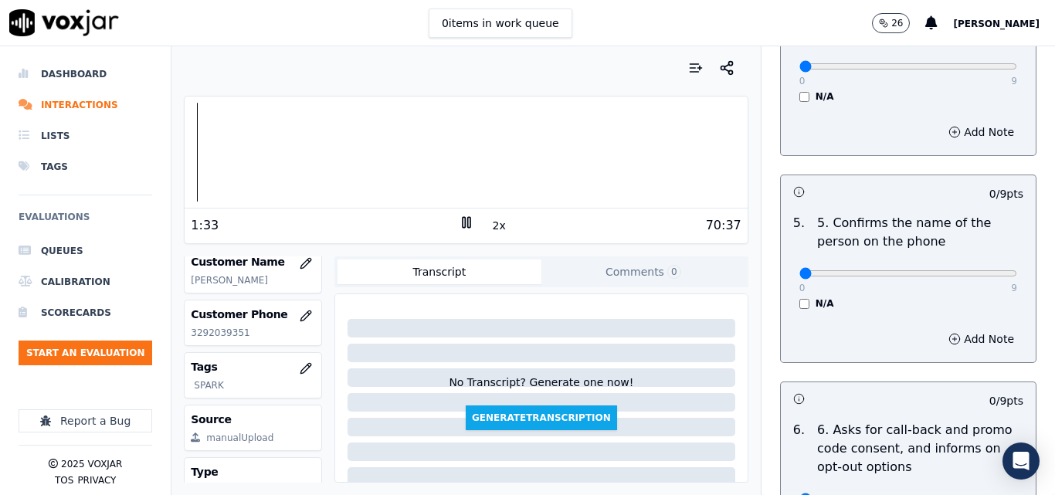
scroll to position [927, 0]
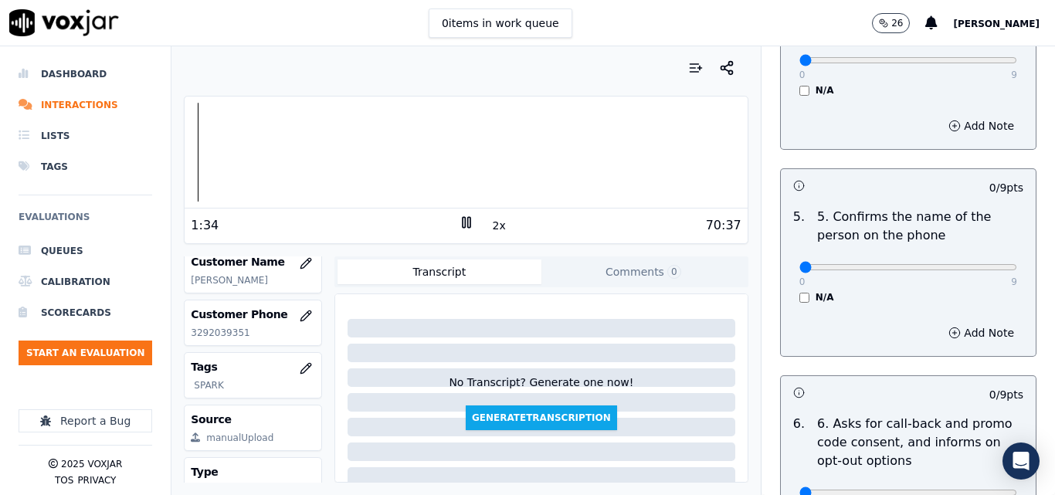
click at [984, 245] on div "0 9 N/A" at bounding box center [908, 274] width 243 height 59
type input "9"
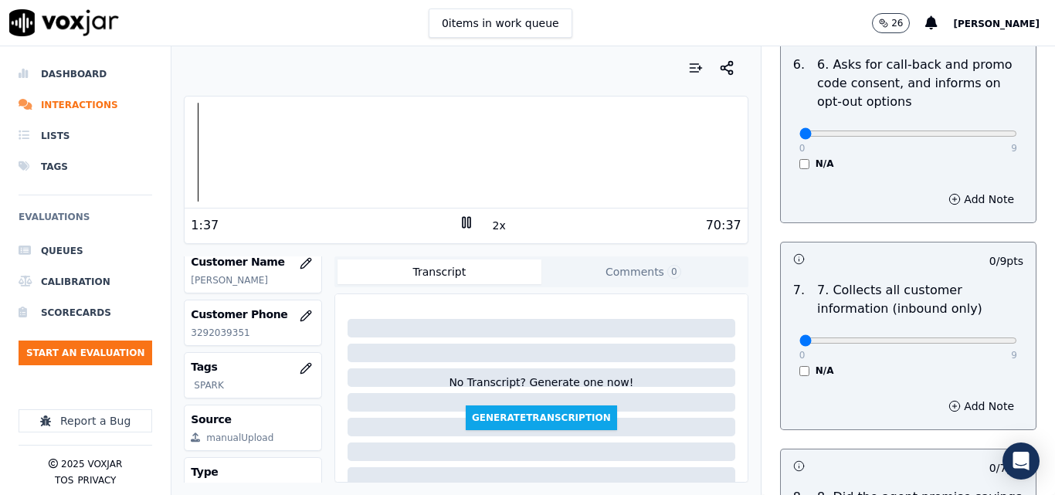
scroll to position [1313, 0]
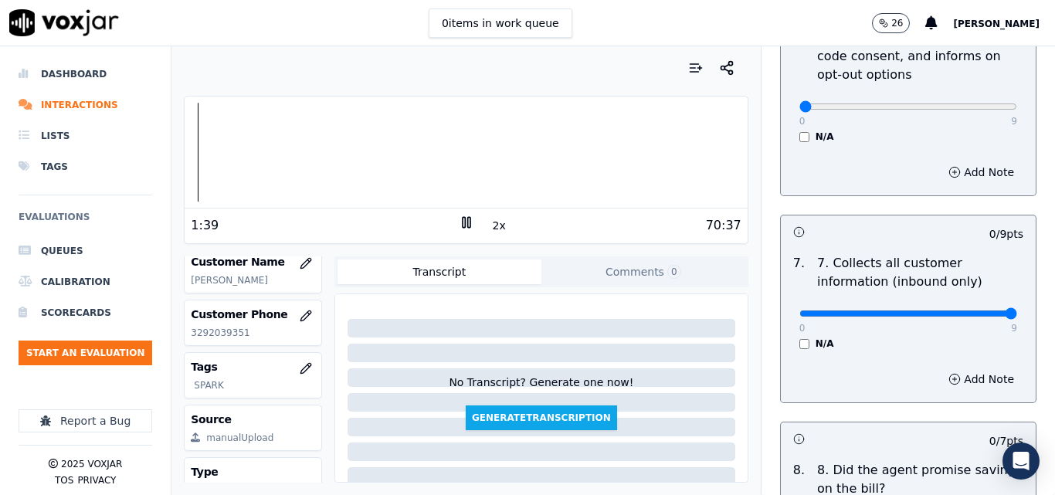
type input "9"
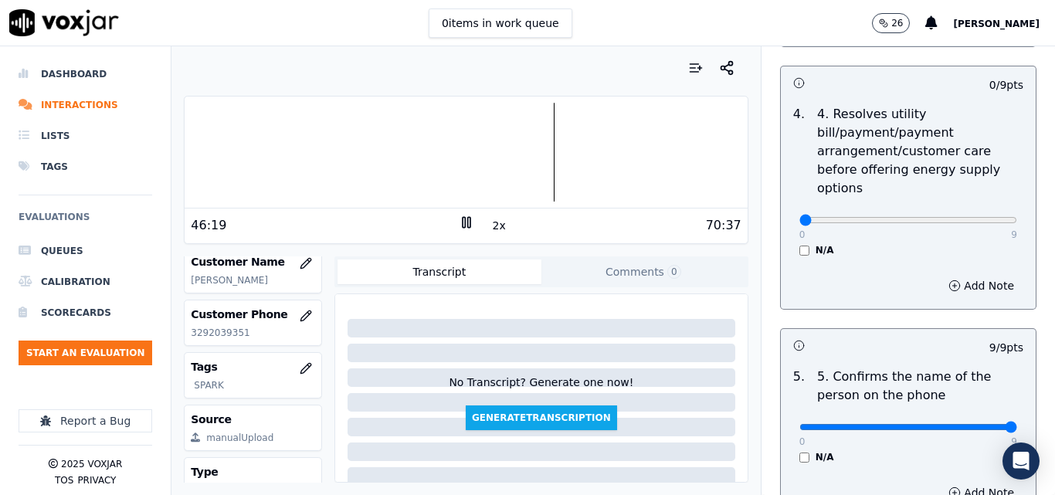
scroll to position [772, 0]
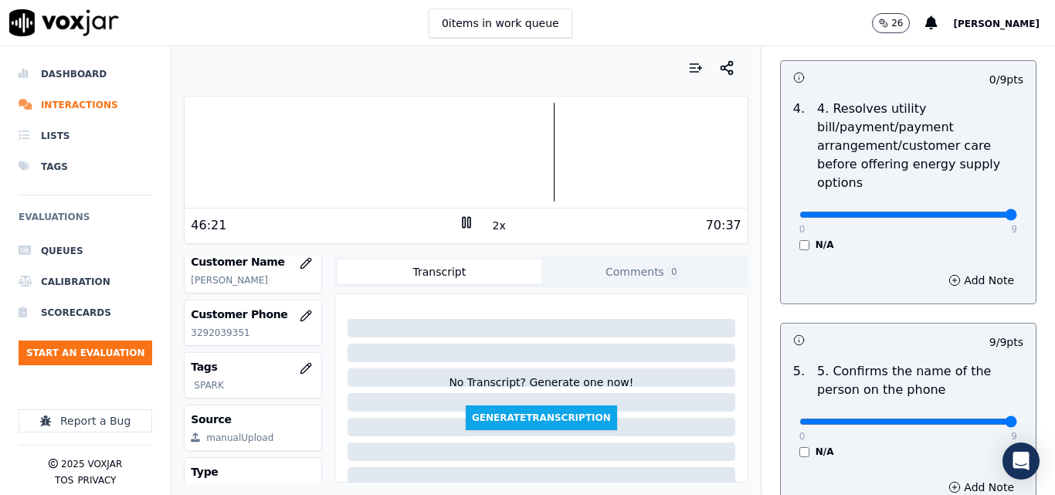
drag, startPoint x: 951, startPoint y: 203, endPoint x: 1019, endPoint y: 216, distance: 69.2
type input "9"
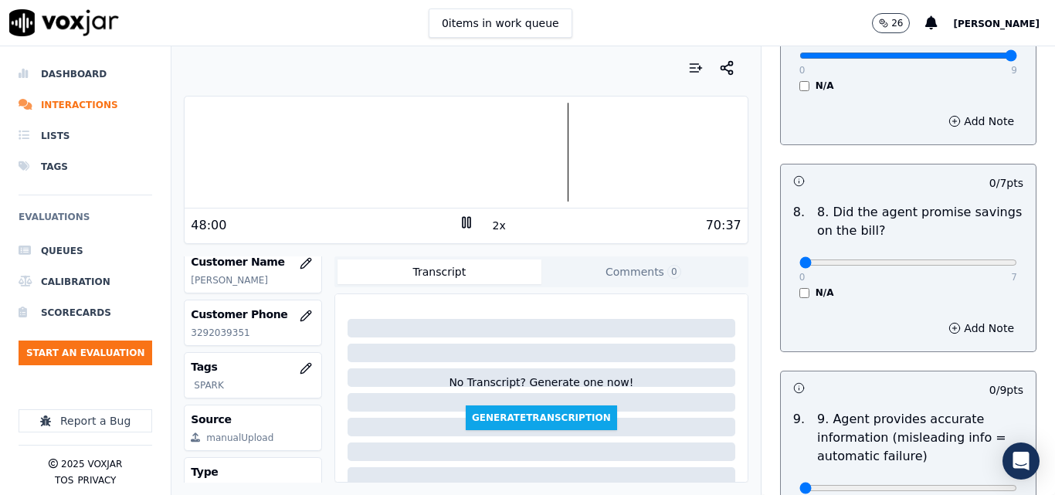
scroll to position [1699, 0]
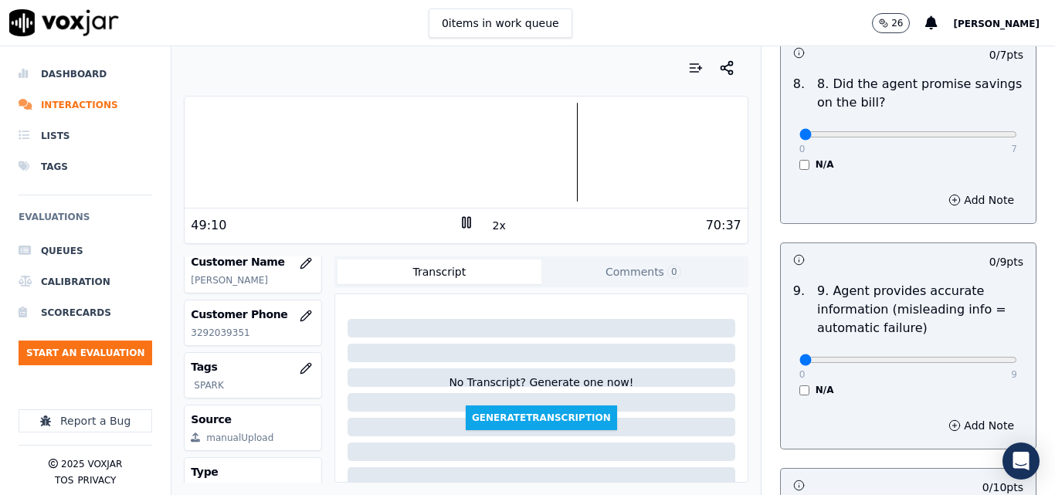
click at [490, 223] on button "2x" at bounding box center [499, 226] width 19 height 22
click at [459, 221] on icon at bounding box center [466, 222] width 15 height 15
click at [459, 228] on icon at bounding box center [466, 222] width 15 height 15
click at [557, 143] on div at bounding box center [466, 152] width 562 height 99
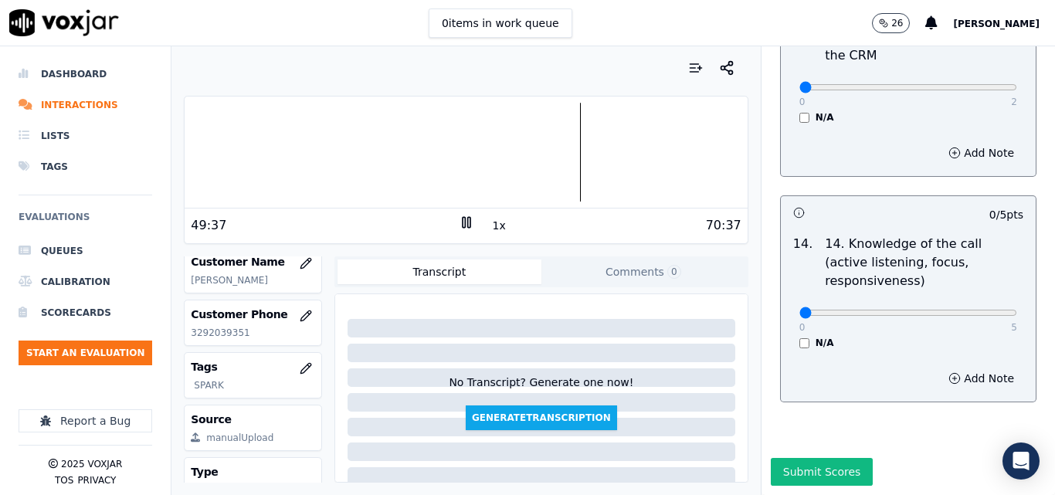
scroll to position [2589, 0]
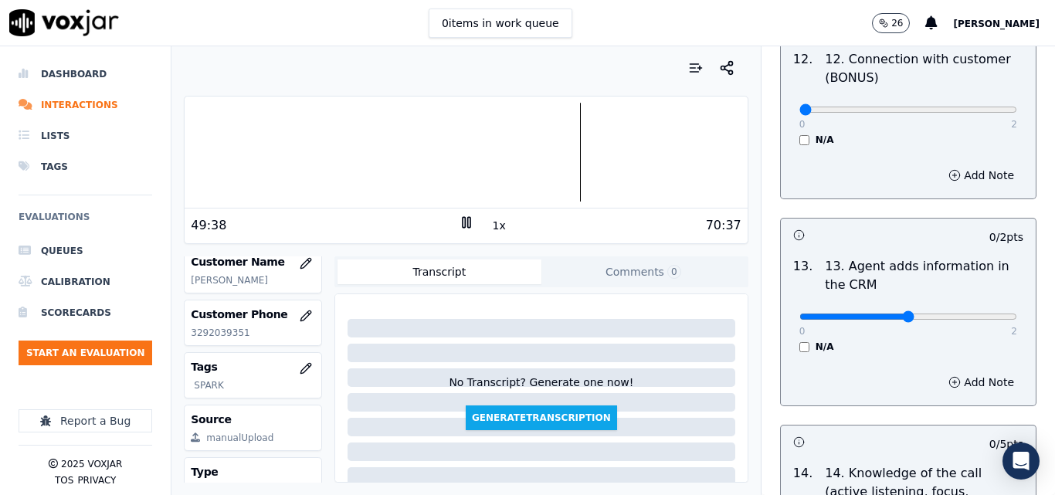
type input "1"
click at [944, 371] on button "Add Note" at bounding box center [981, 382] width 84 height 22
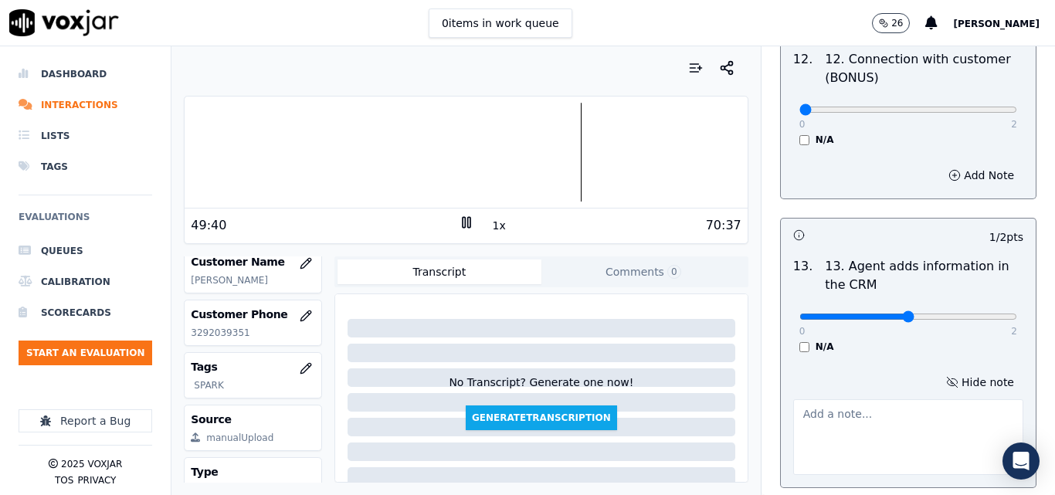
click at [822, 402] on textarea at bounding box center [908, 437] width 230 height 76
type textarea "GAS RATE 100 ETF"
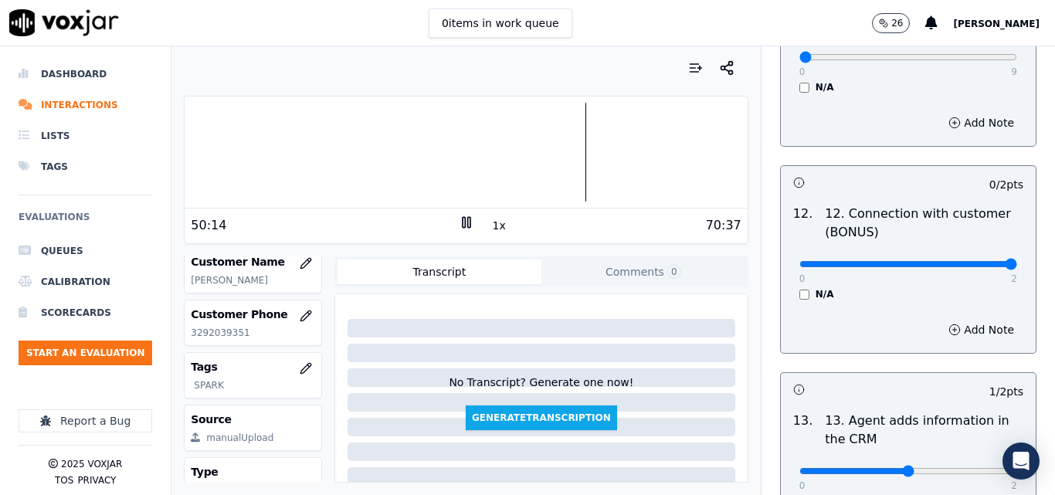
type input "2"
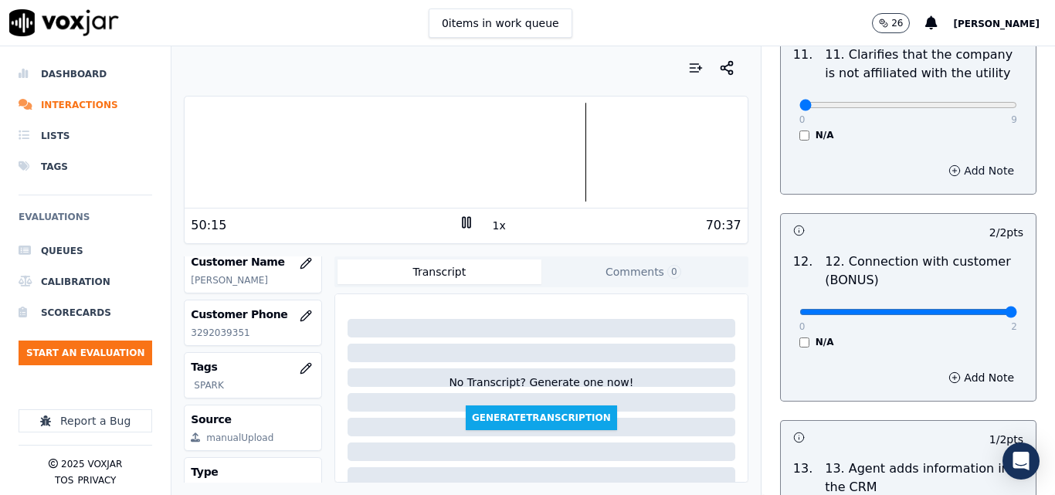
scroll to position [2203, 0]
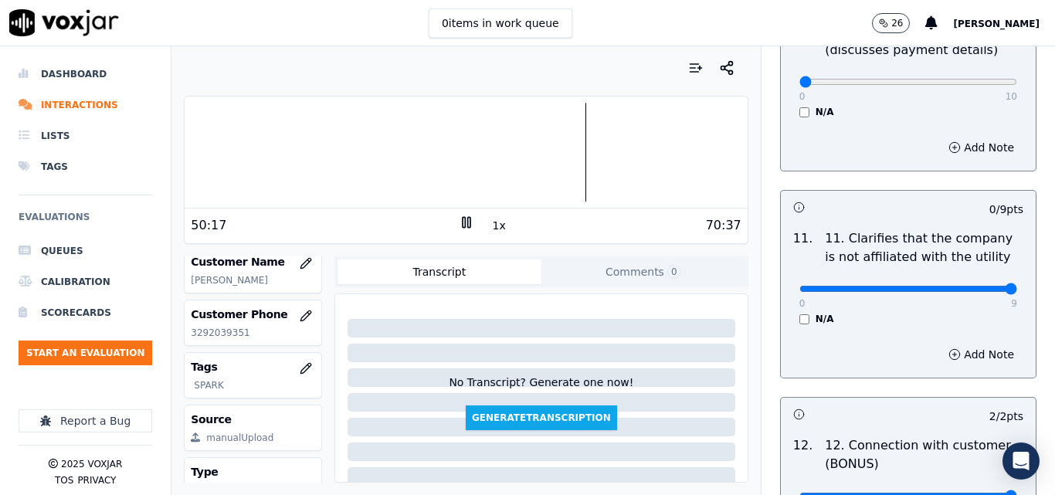
type input "9"
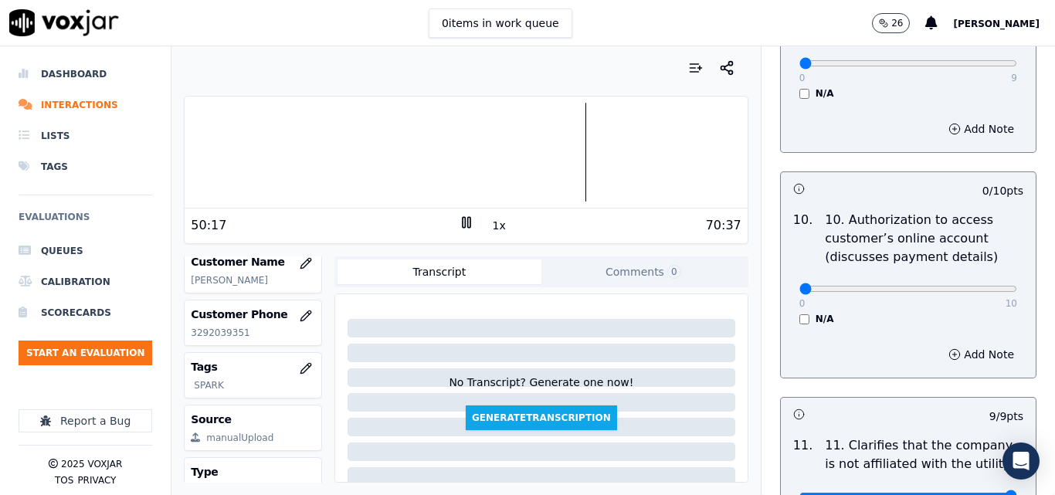
scroll to position [1971, 0]
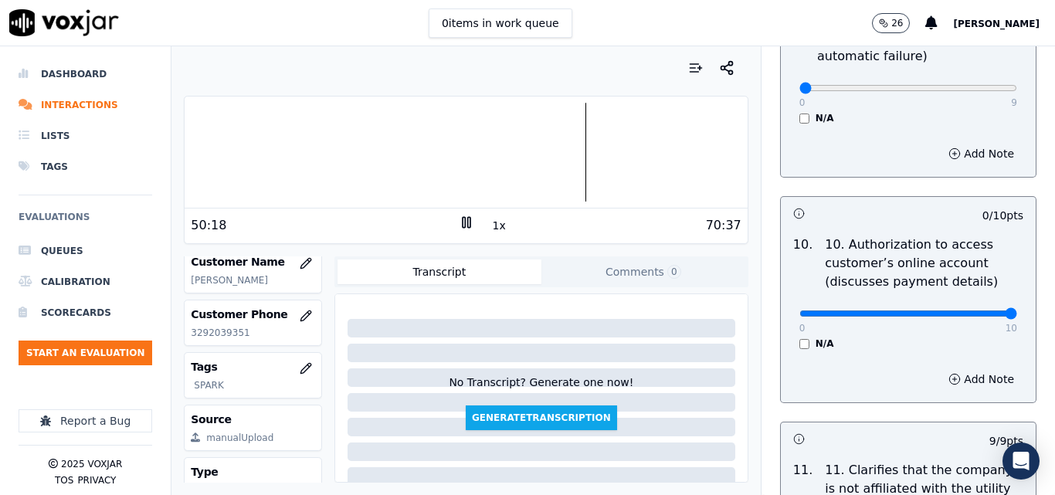
drag, startPoint x: 968, startPoint y: 300, endPoint x: 988, endPoint y: 293, distance: 20.3
type input "10"
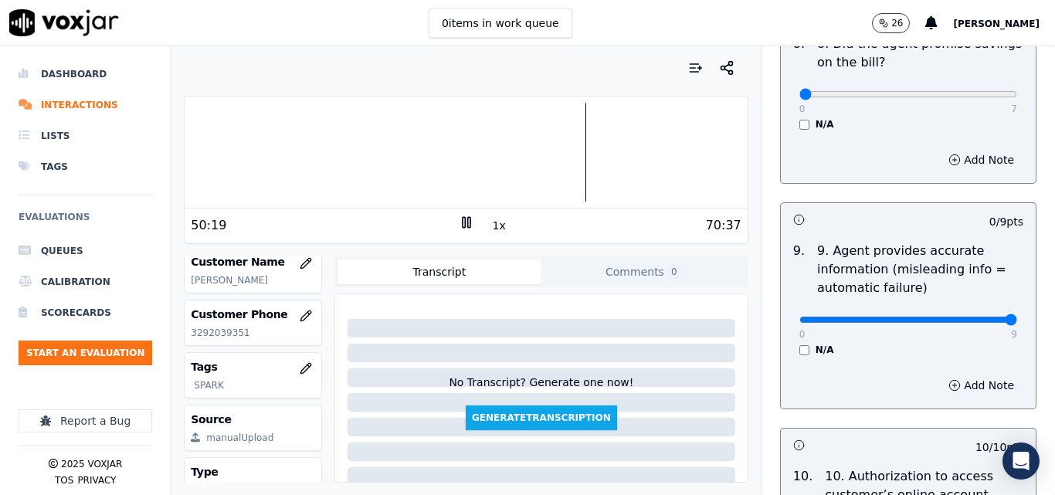
type input "9"
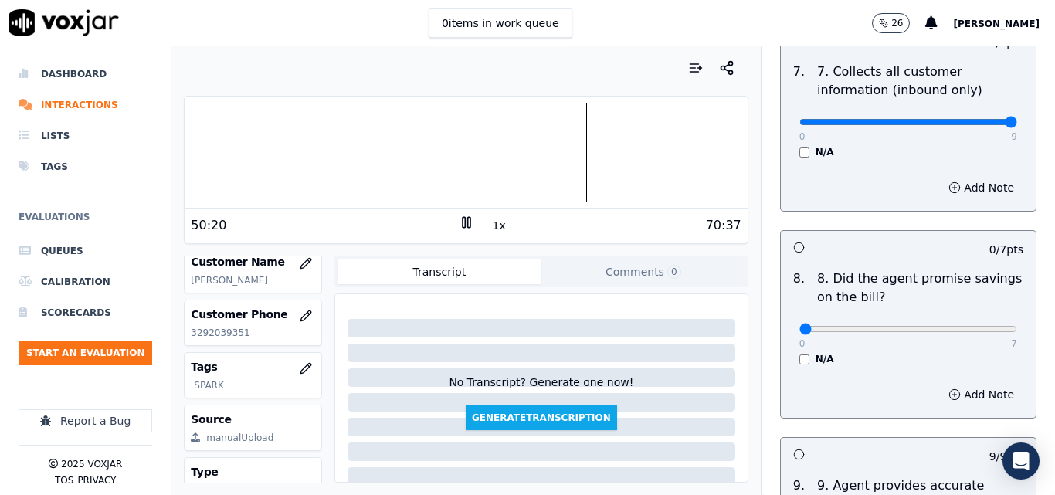
scroll to position [1430, 0]
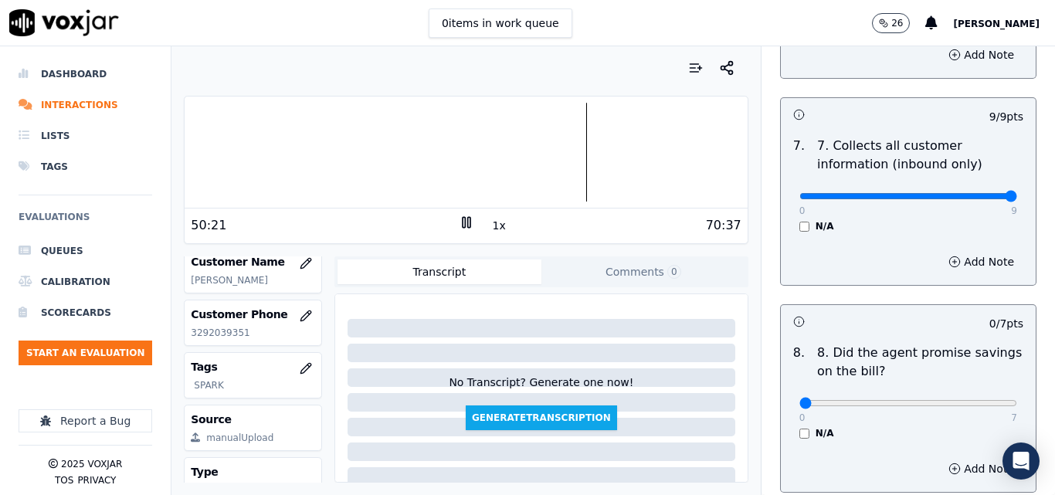
click at [799, 427] on div "N/A" at bounding box center [908, 433] width 218 height 12
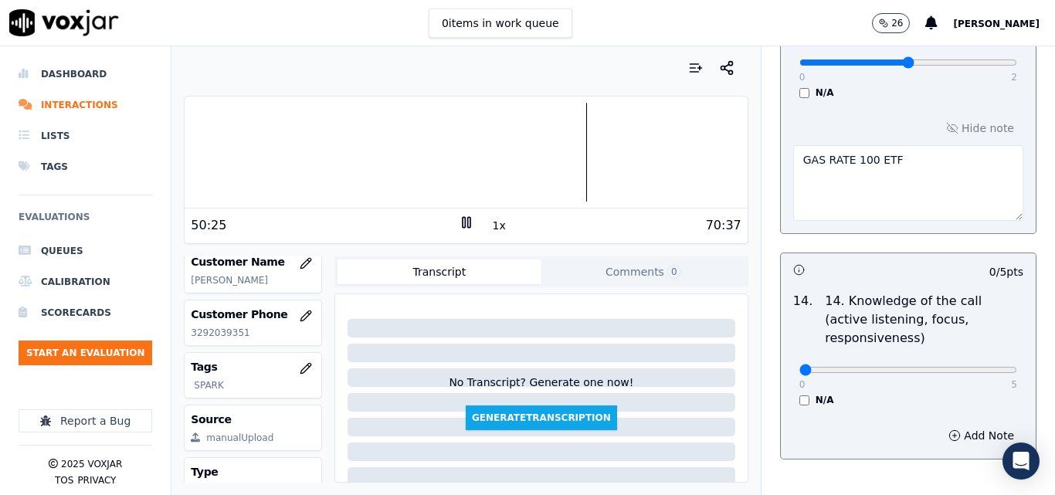
scroll to position [2902, 0]
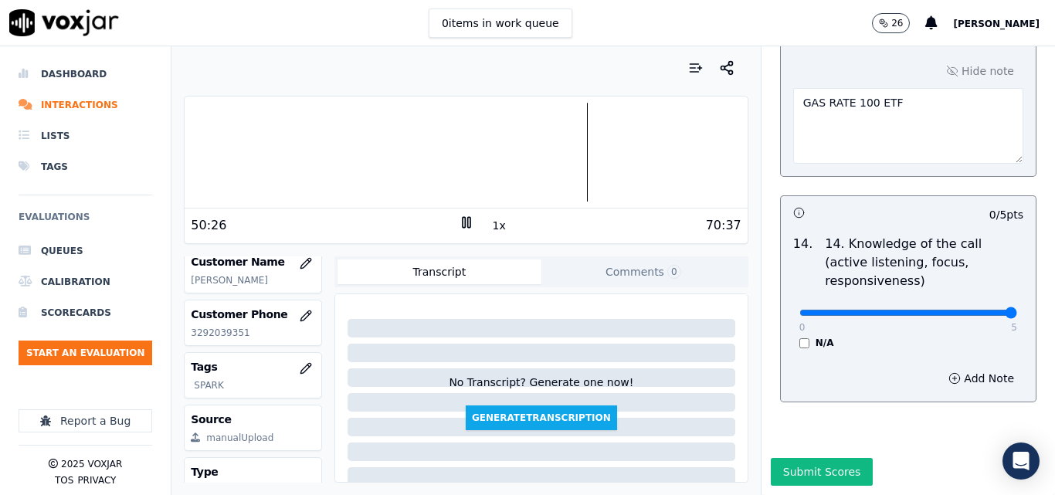
type input "5"
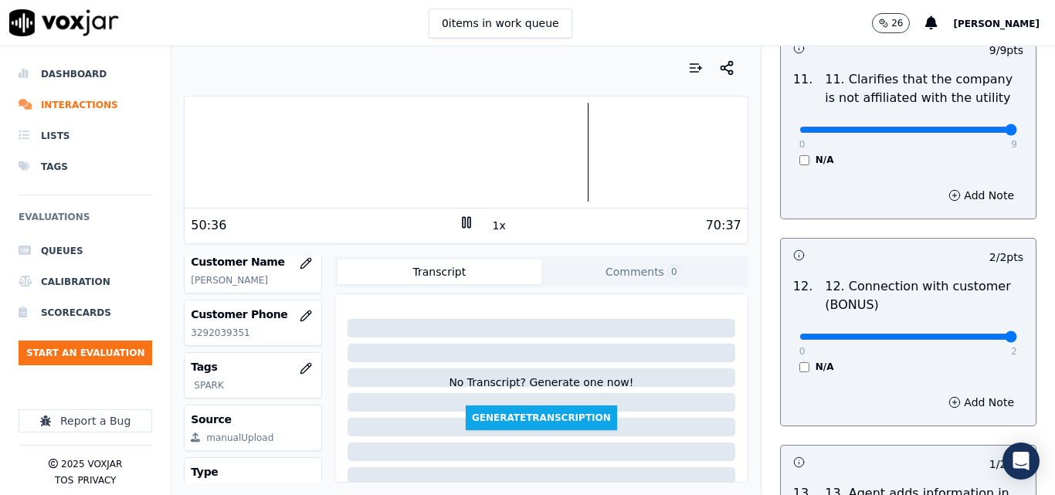
scroll to position [2593, 0]
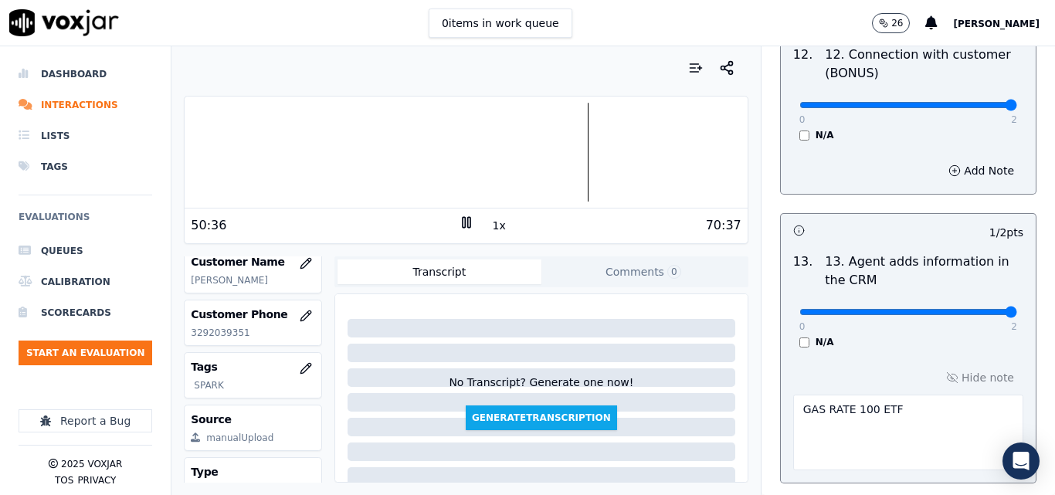
type input "1"
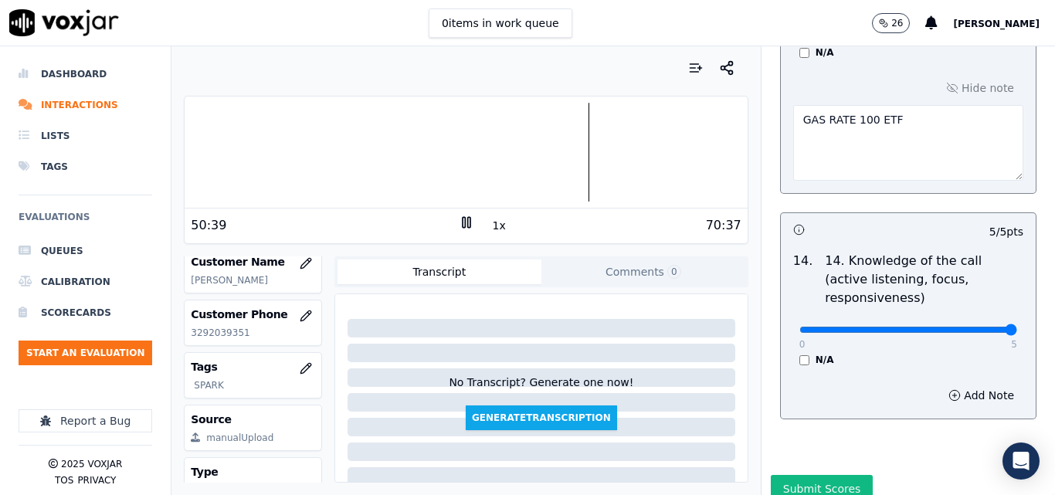
scroll to position [2902, 0]
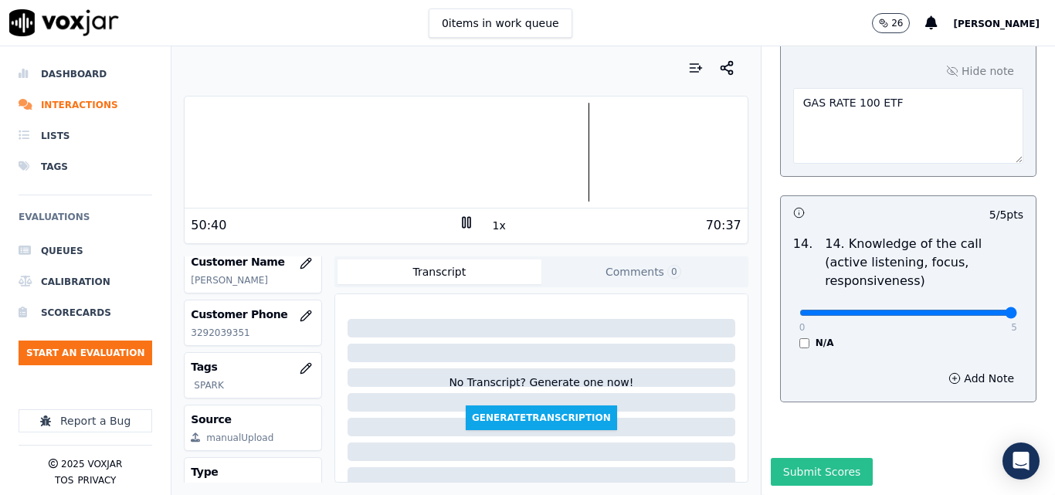
click at [820, 458] on button "Submit Scores" at bounding box center [822, 472] width 103 height 28
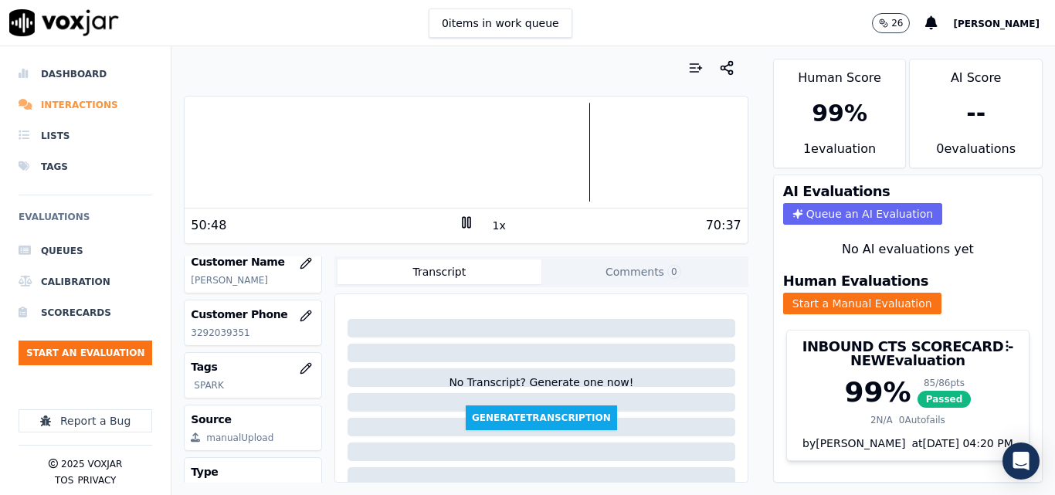
click at [66, 100] on li "Interactions" at bounding box center [86, 105] width 134 height 31
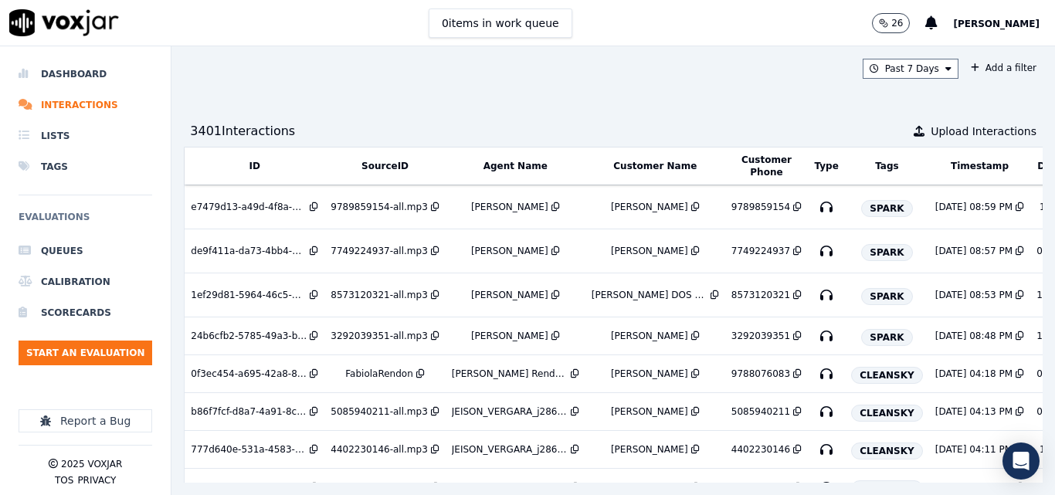
scroll to position [0, 262]
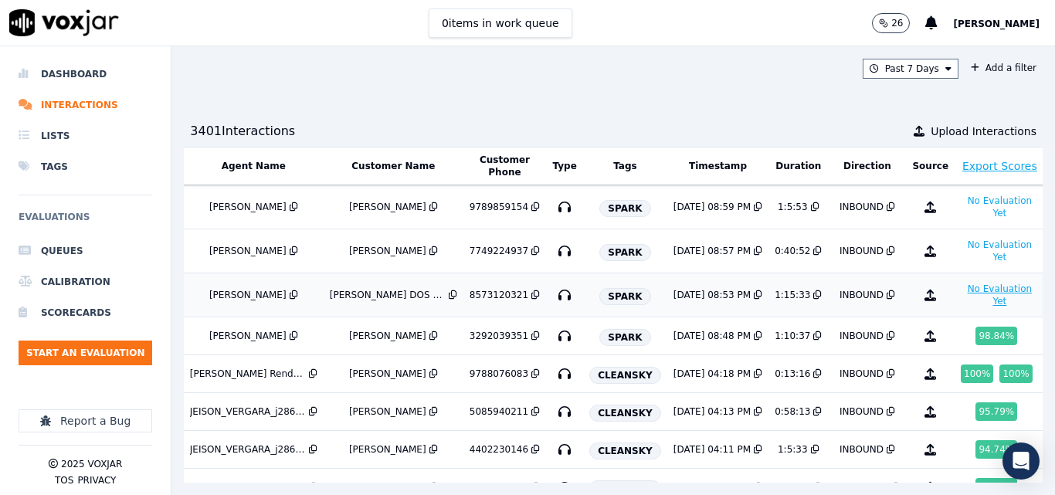
click at [961, 297] on button "No Evaluation Yet" at bounding box center [1000, 295] width 78 height 31
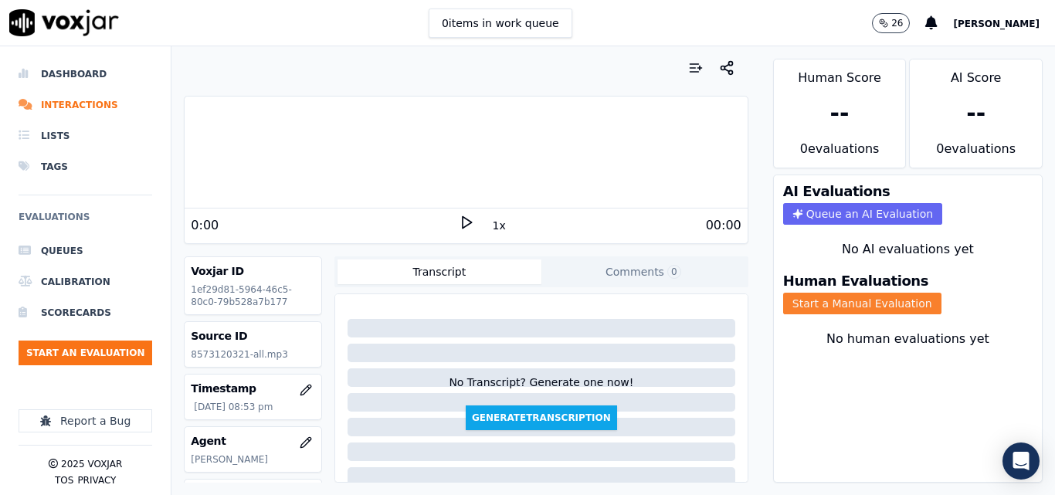
click at [840, 306] on button "Start a Manual Evaluation" at bounding box center [862, 304] width 158 height 22
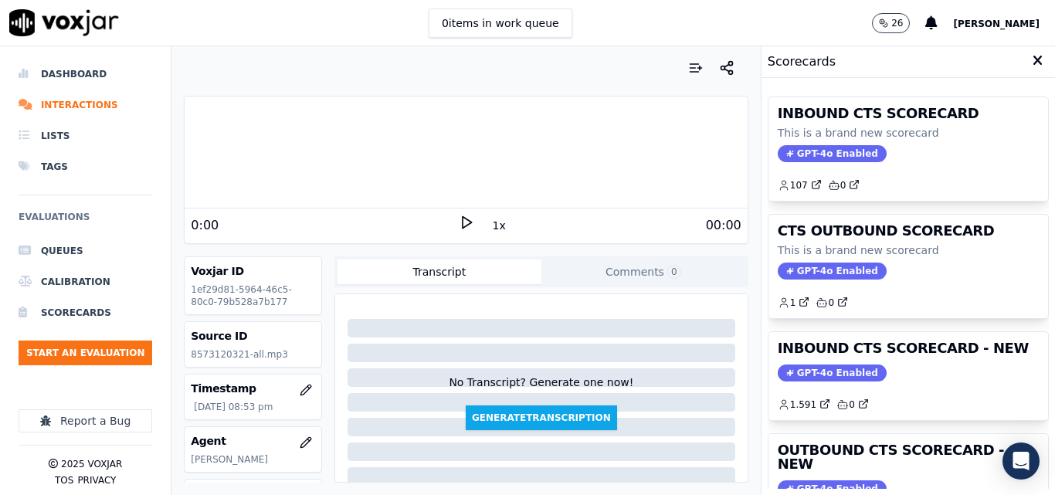
click at [459, 228] on icon at bounding box center [466, 222] width 15 height 15
click at [490, 224] on button "1x" at bounding box center [499, 226] width 19 height 22
click at [490, 224] on button "1.5x" at bounding box center [505, 226] width 30 height 22
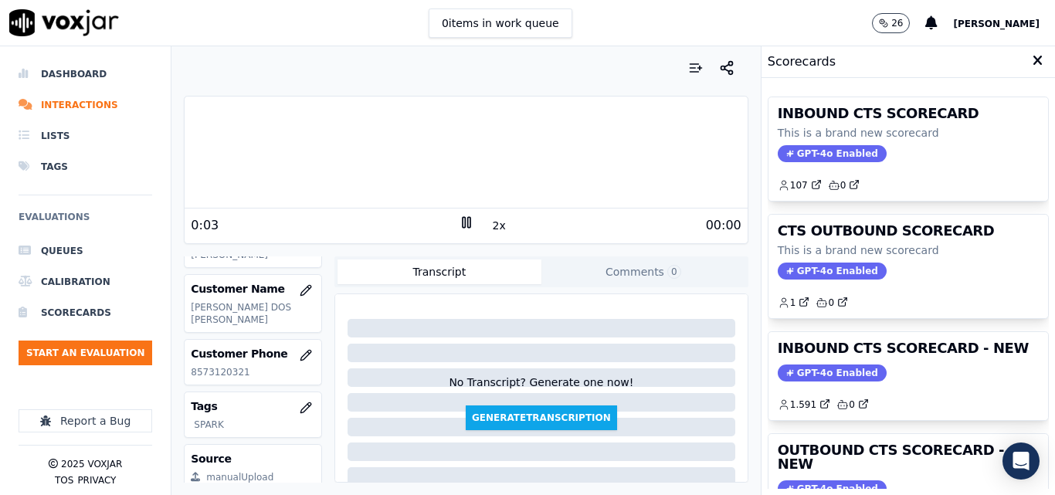
scroll to position [232, 0]
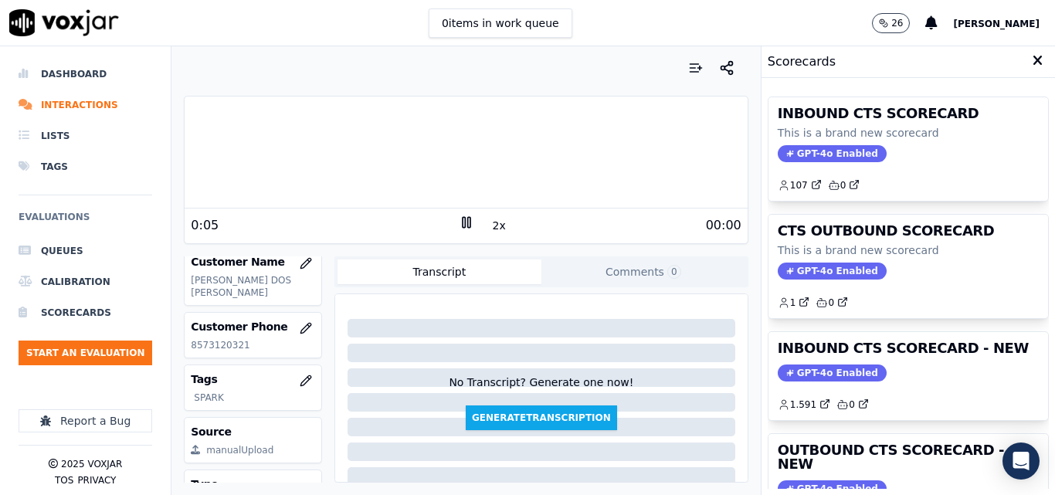
click at [215, 343] on p "8573120321" at bounding box center [253, 345] width 124 height 12
copy p "8573120321"
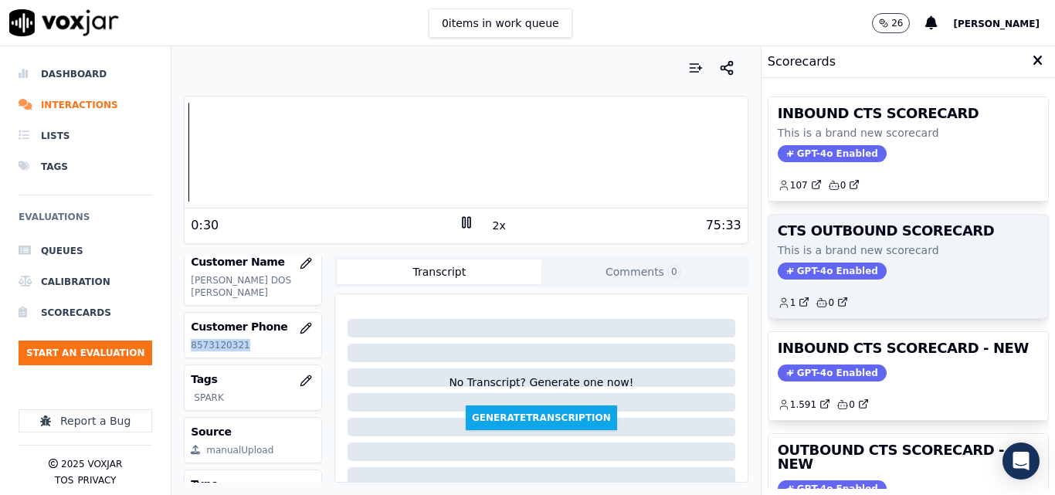
scroll to position [154, 0]
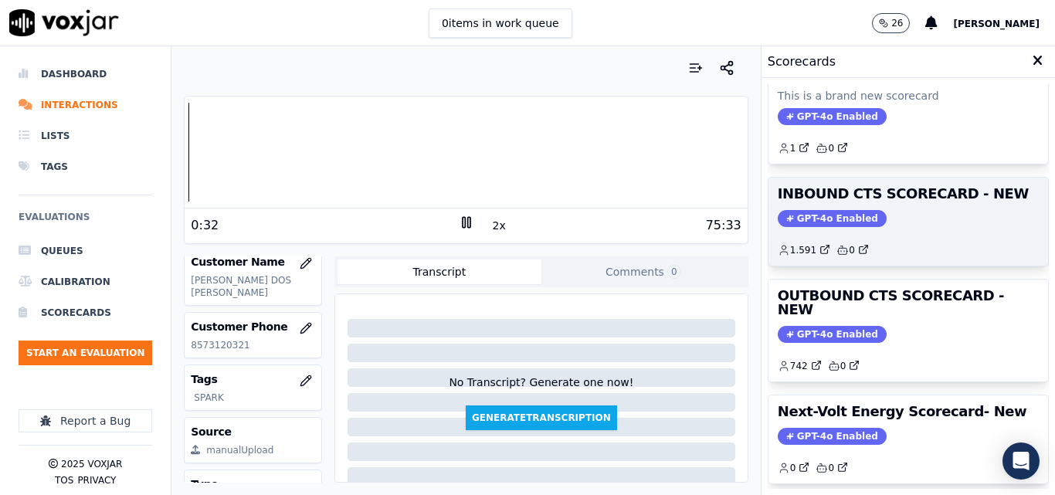
click at [856, 234] on div "1.591 0" at bounding box center [908, 244] width 261 height 25
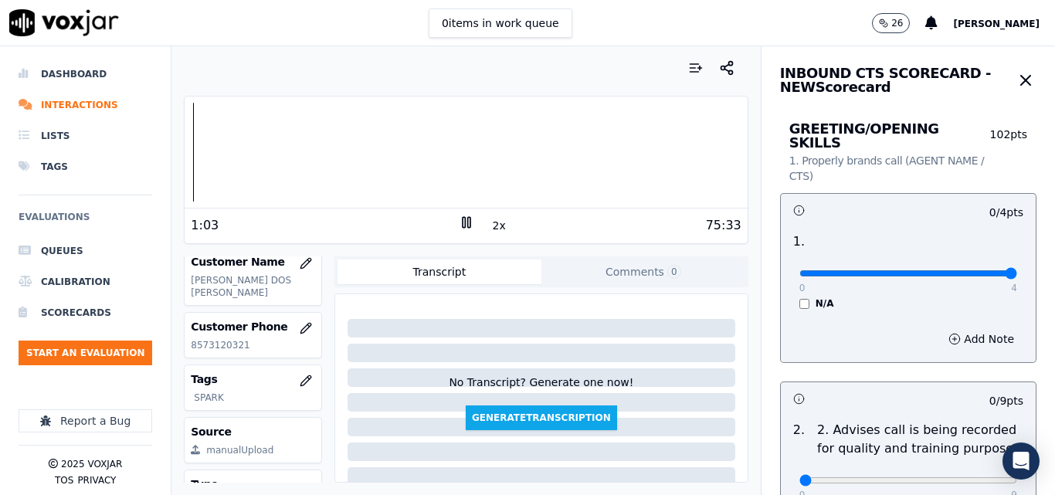
type input "4"
click at [967, 270] on input "range" at bounding box center [908, 273] width 218 height 6
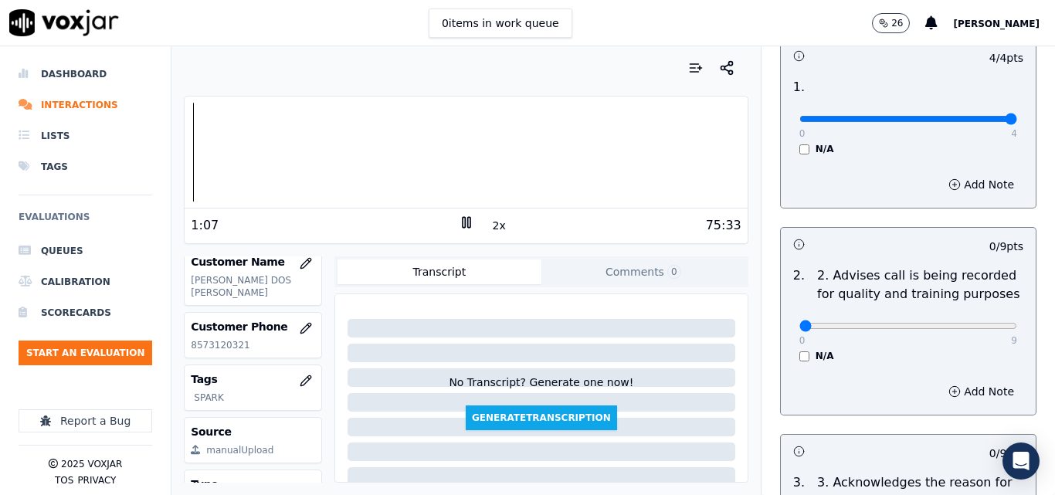
scroll to position [232, 0]
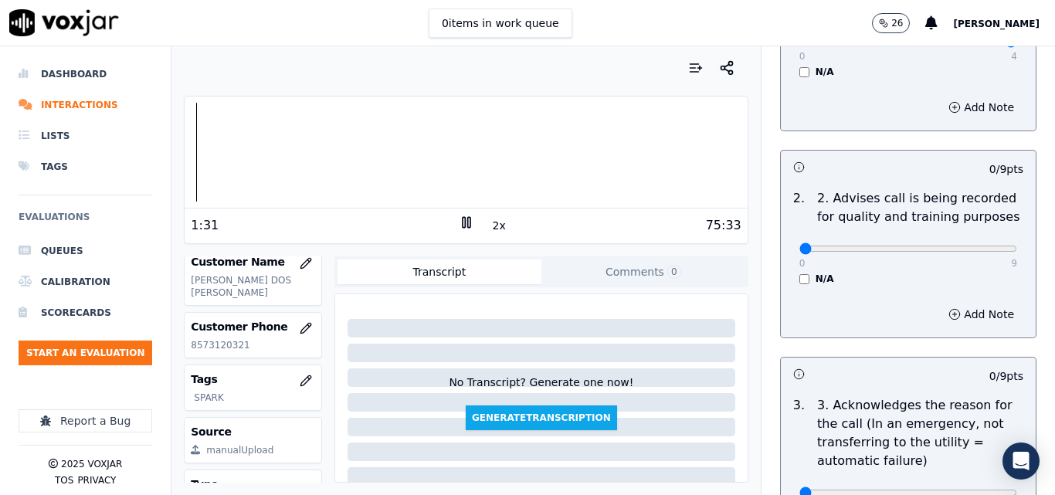
click at [459, 222] on icon at bounding box center [466, 222] width 15 height 15
click at [459, 223] on icon at bounding box center [466, 222] width 15 height 15
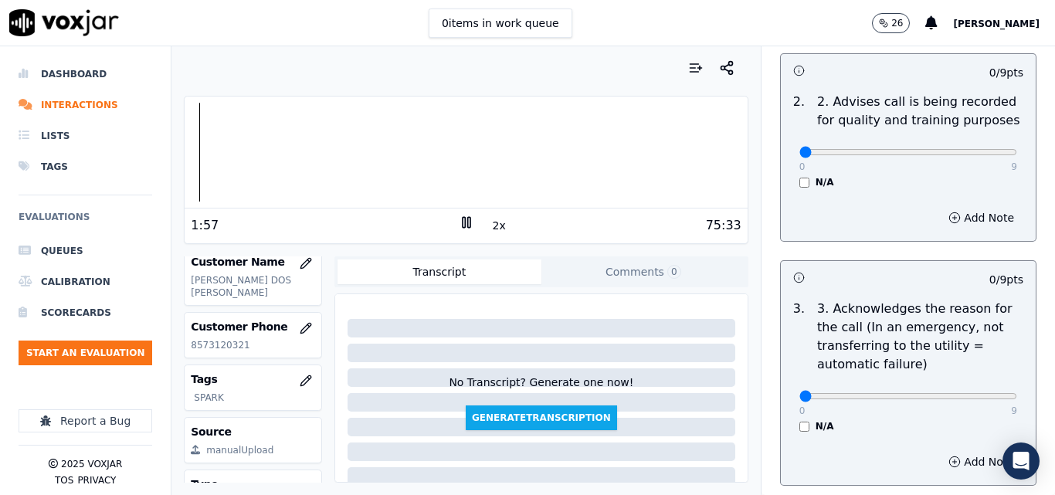
scroll to position [618, 0]
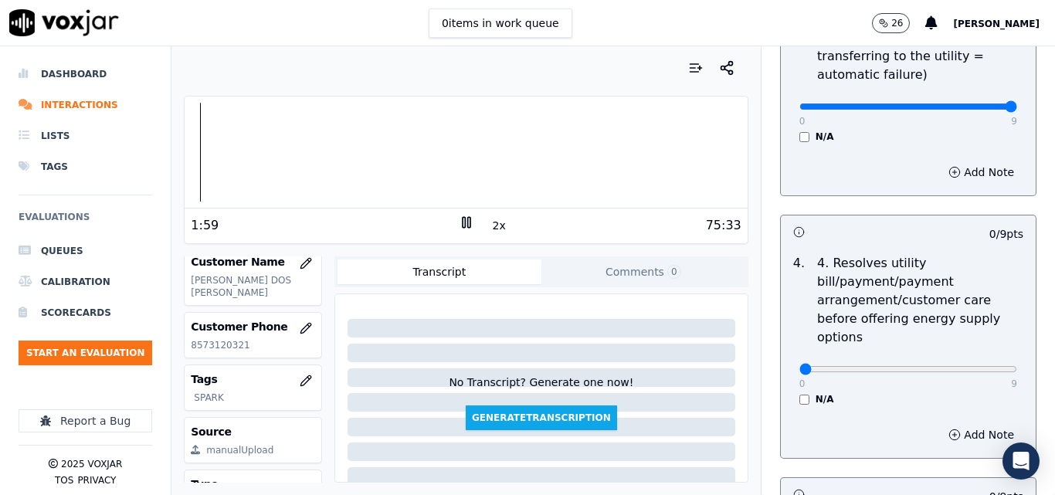
drag, startPoint x: 968, startPoint y: 91, endPoint x: 990, endPoint y: 93, distance: 22.4
type input "9"
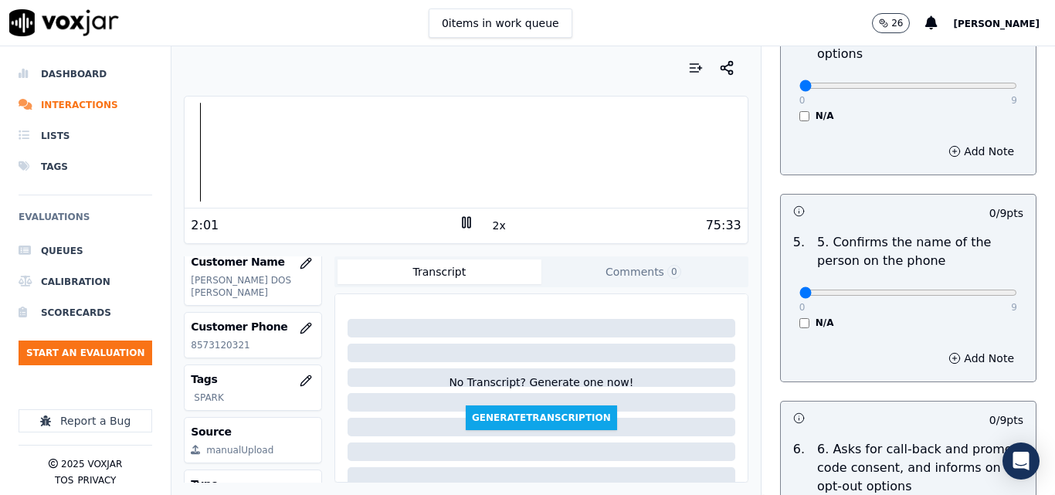
scroll to position [927, 0]
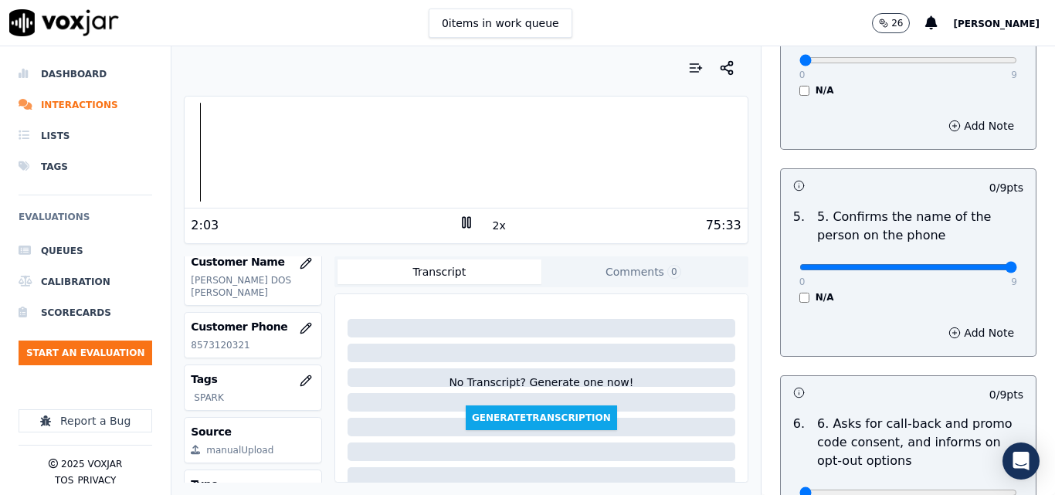
type input "9"
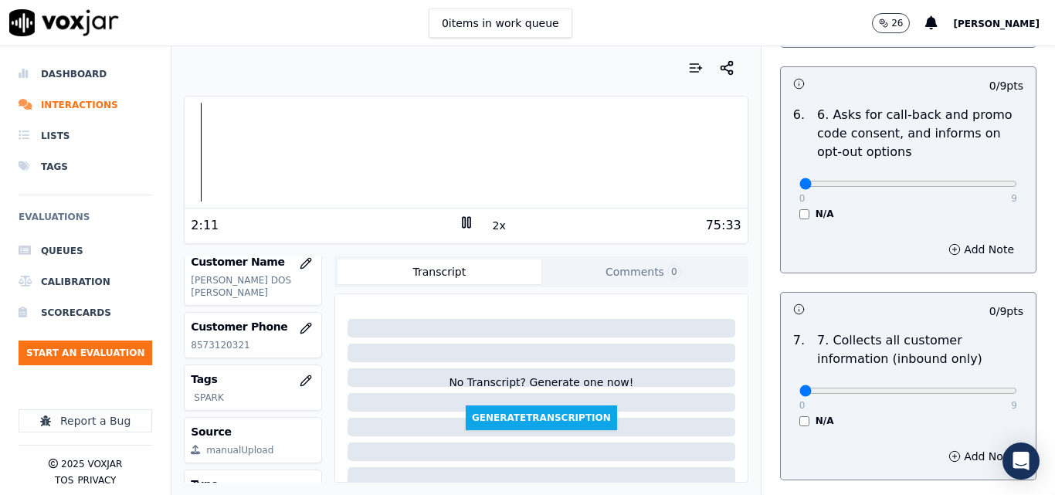
scroll to position [1313, 0]
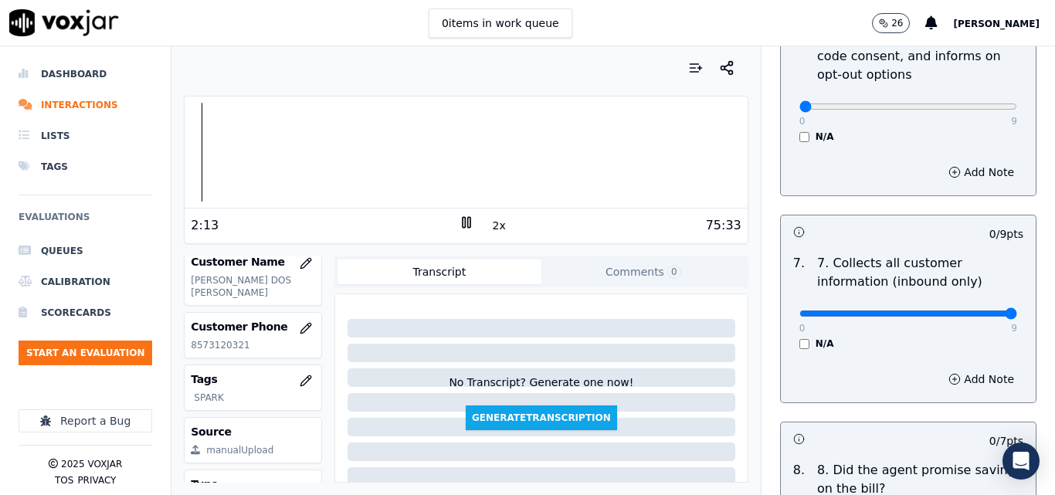
type input "9"
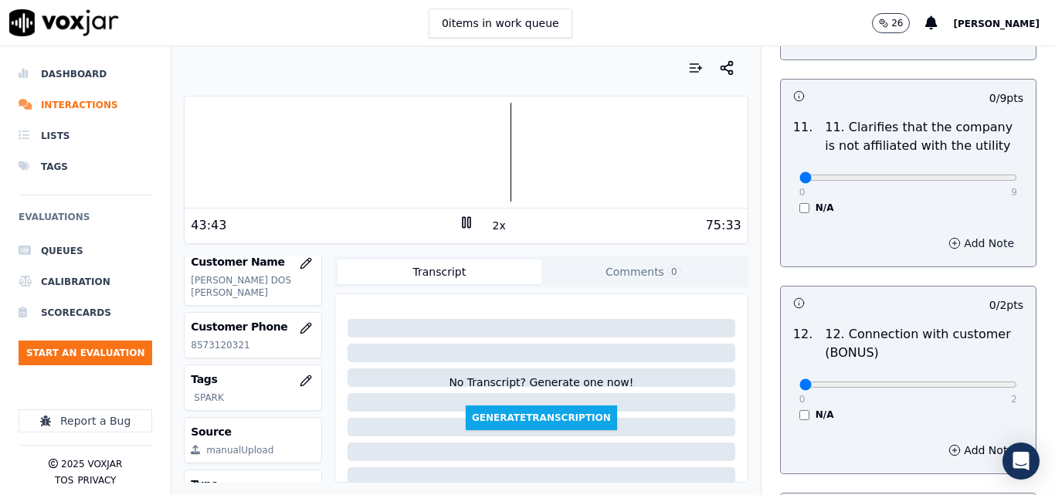
scroll to position [2317, 0]
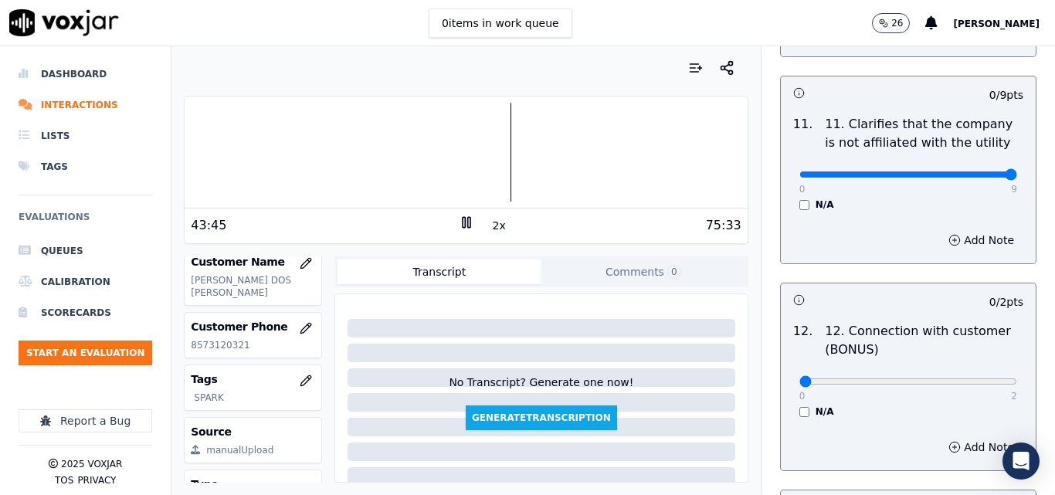
type input "9"
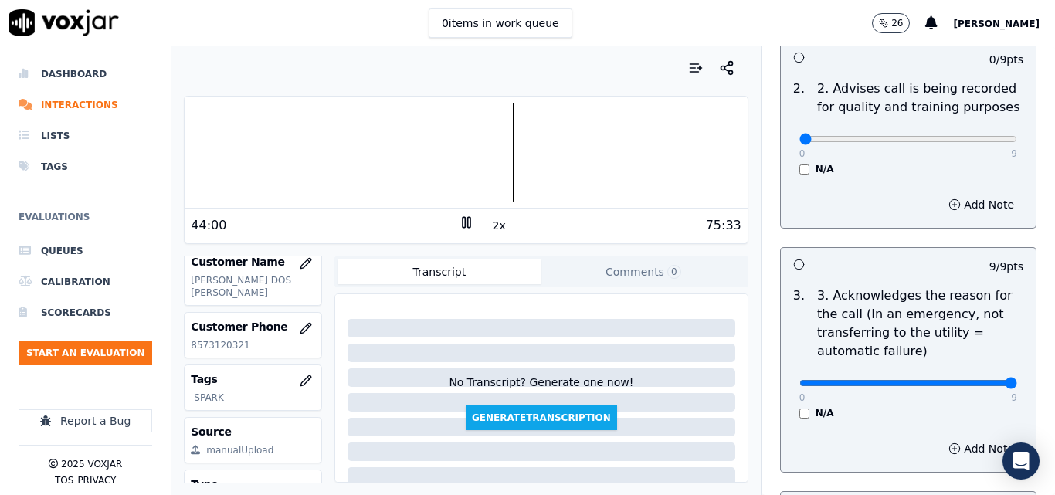
scroll to position [290, 0]
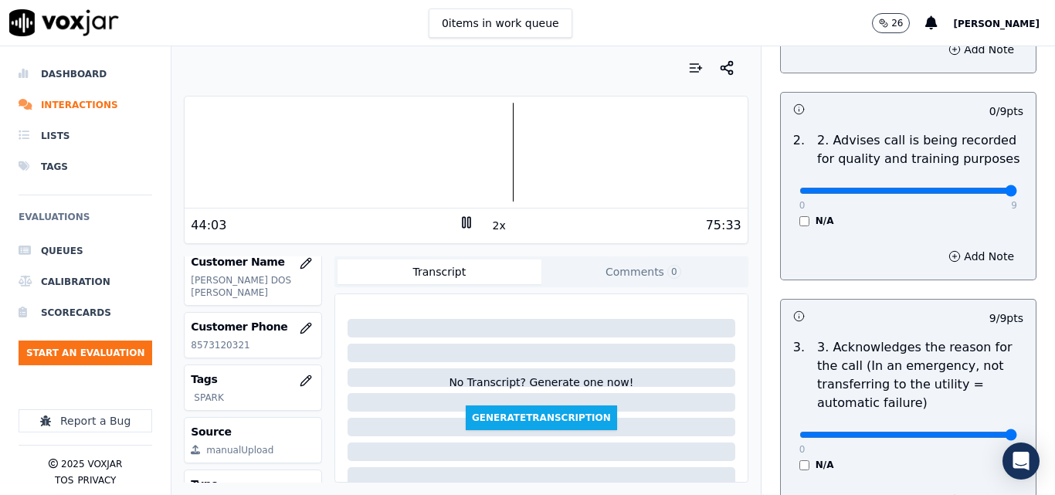
type input "9"
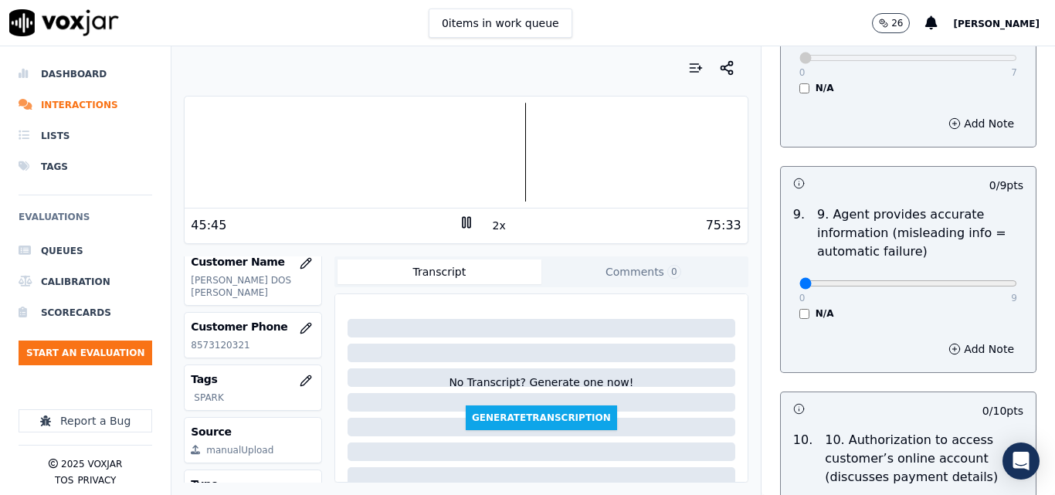
scroll to position [1776, 0]
type input "9"
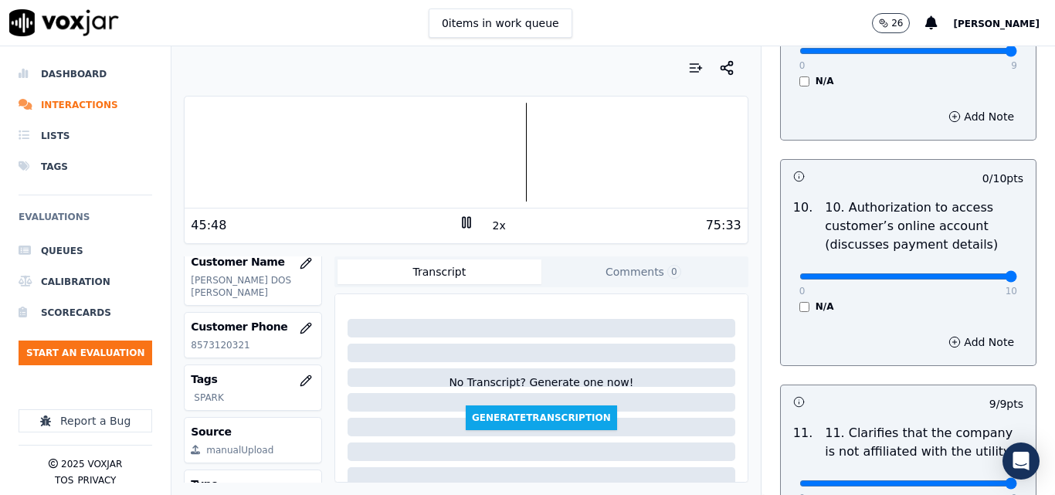
drag, startPoint x: 975, startPoint y: 265, endPoint x: 973, endPoint y: 296, distance: 30.9
type input "10"
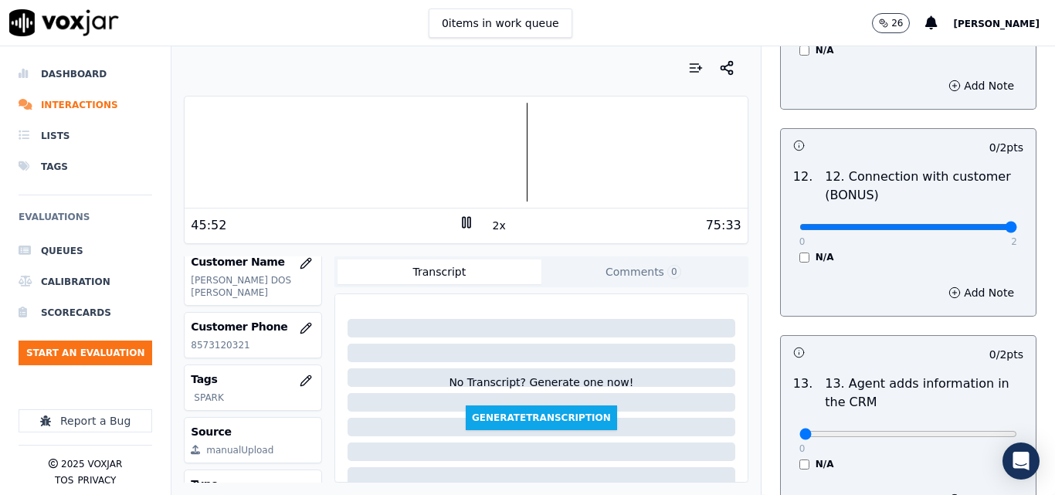
type input "2"
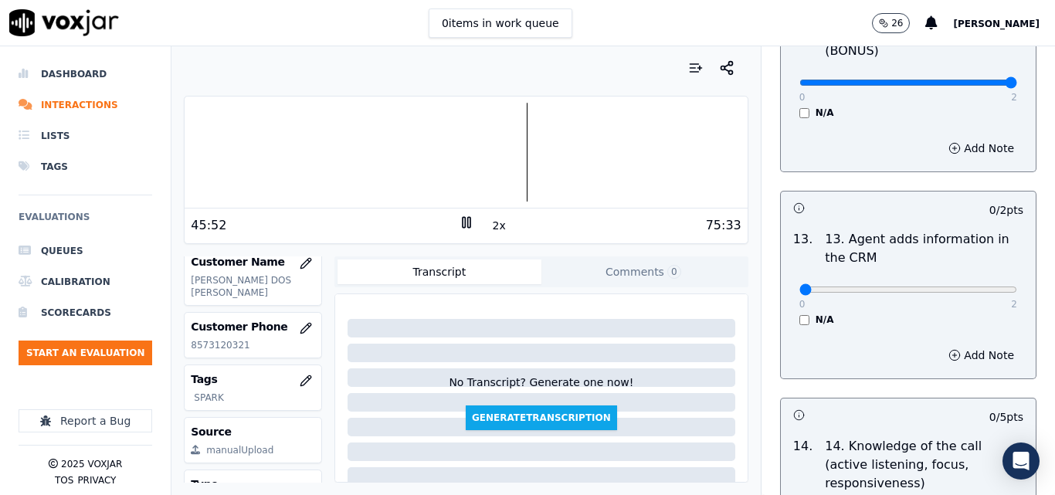
scroll to position [2780, 0]
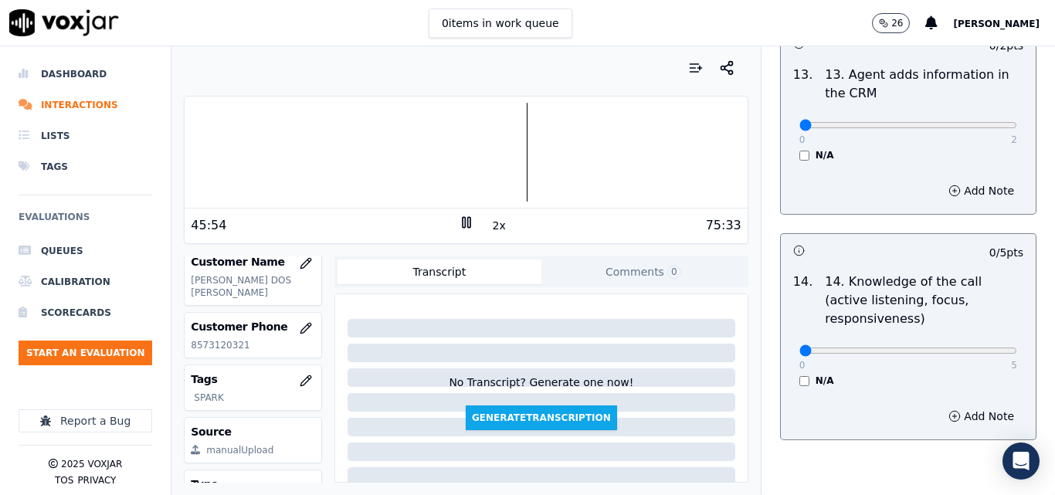
drag, startPoint x: 985, startPoint y: 111, endPoint x: 971, endPoint y: 117, distance: 15.6
click at [985, 114] on div "0 2 N/A" at bounding box center [908, 132] width 243 height 59
type input "2"
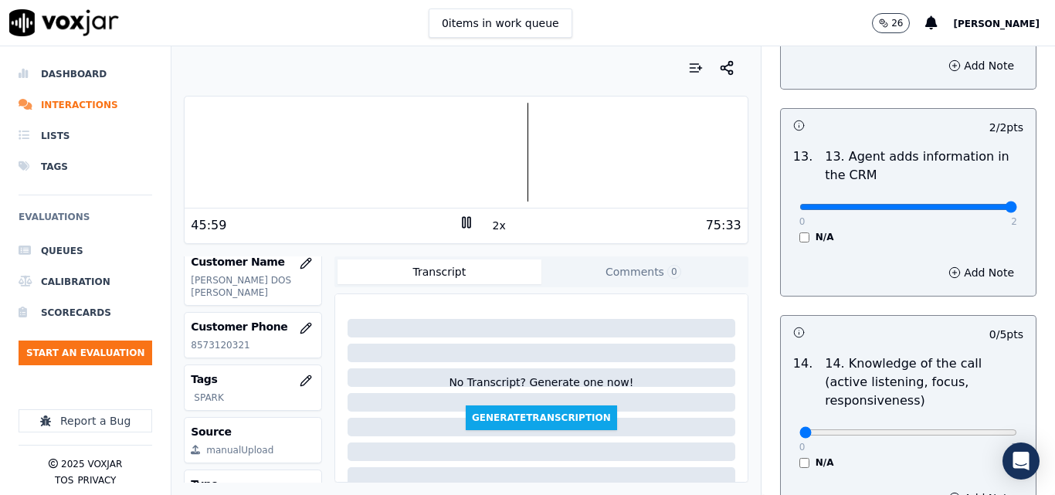
scroll to position [2703, 0]
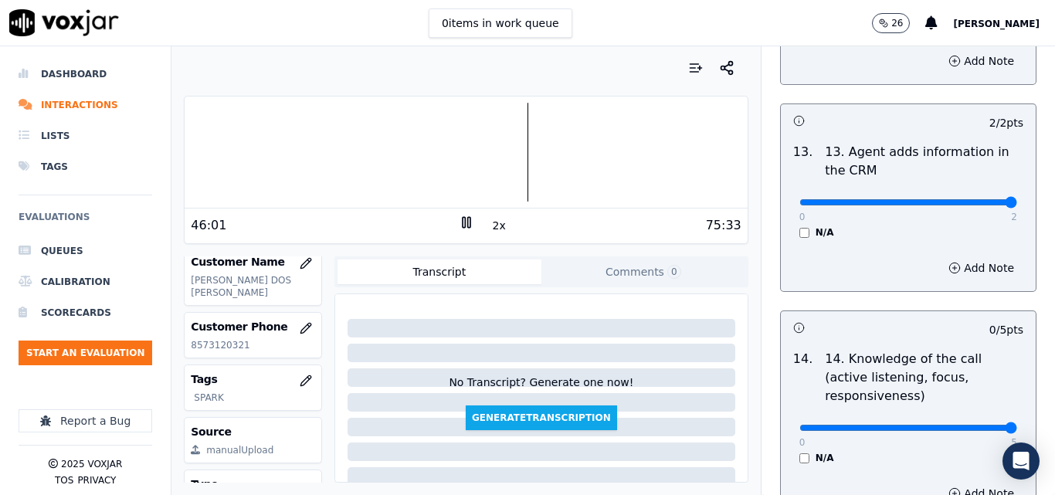
type input "5"
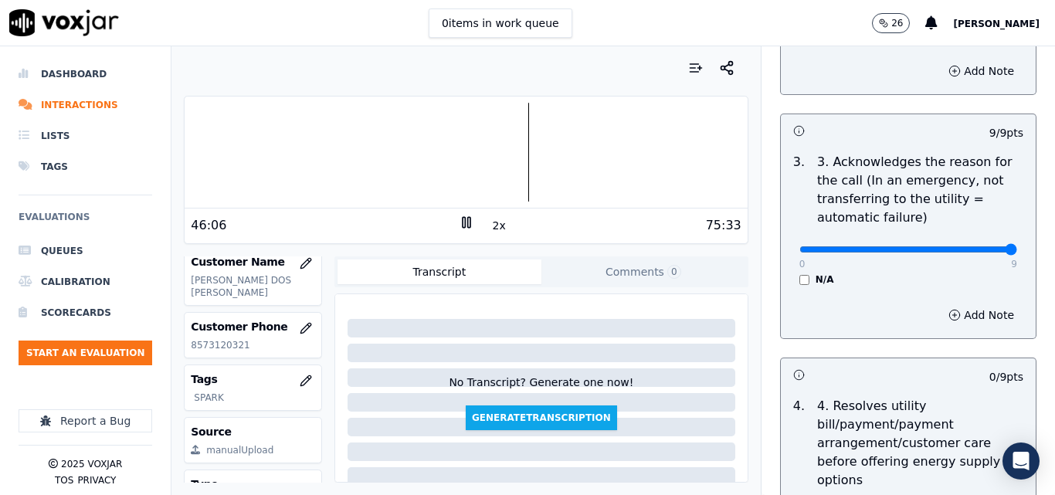
scroll to position [695, 0]
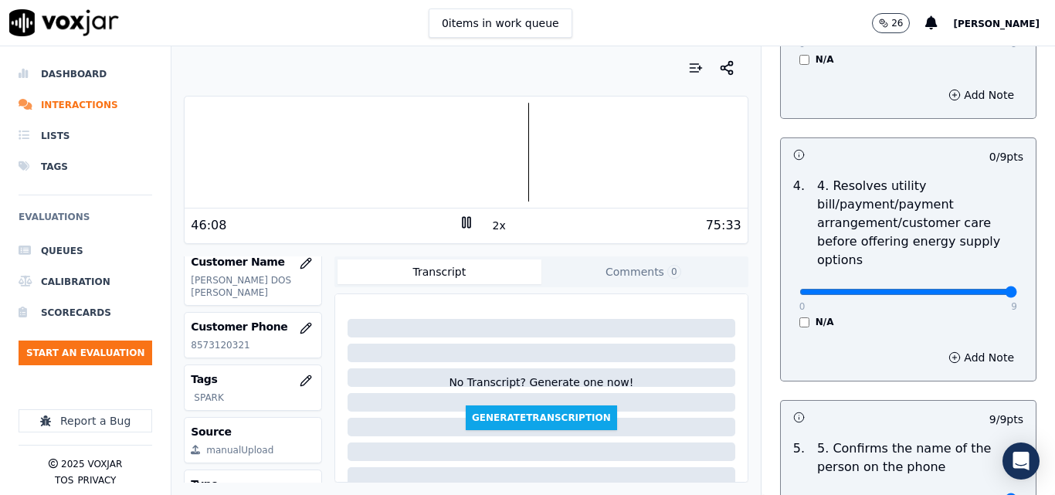
drag, startPoint x: 959, startPoint y: 284, endPoint x: 978, endPoint y: 281, distance: 18.8
type input "9"
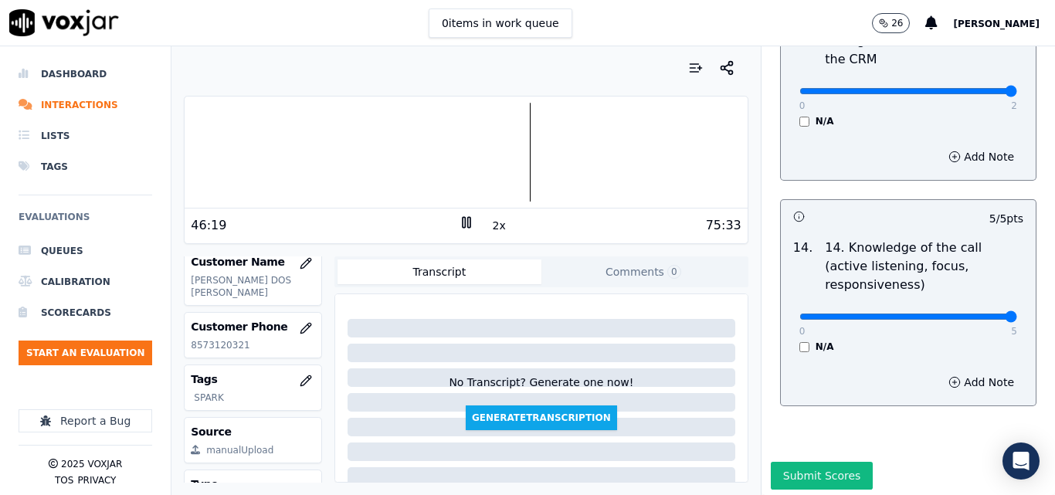
scroll to position [2820, 0]
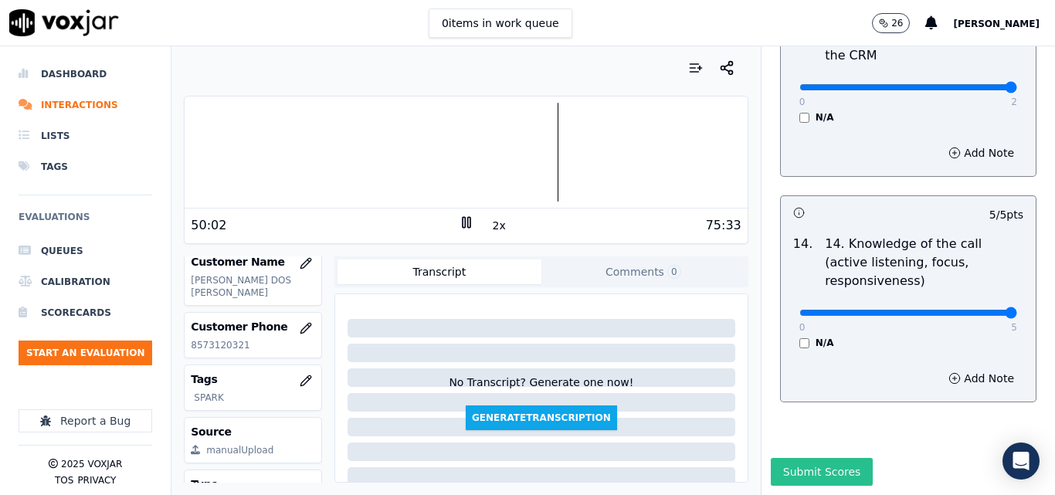
click at [819, 458] on button "Submit Scores" at bounding box center [822, 472] width 103 height 28
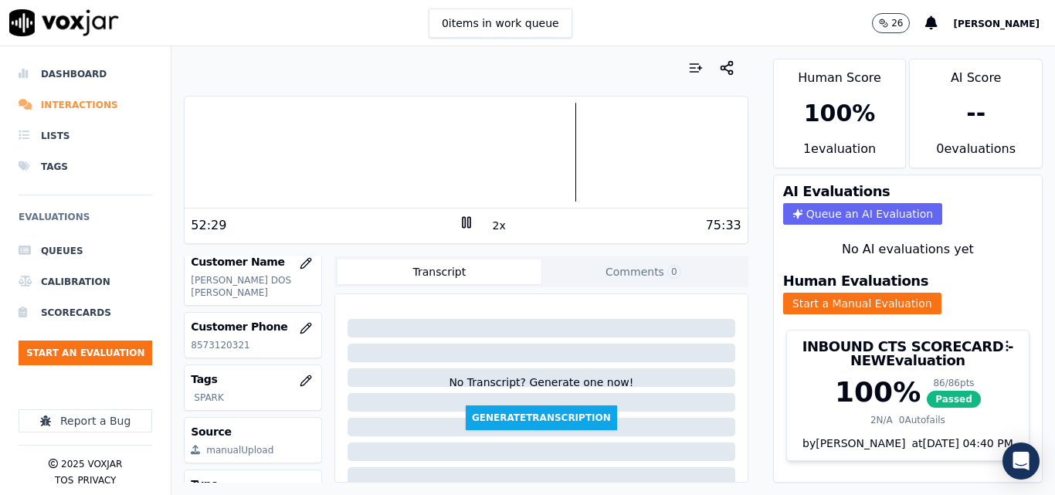
click at [62, 107] on li "Interactions" at bounding box center [86, 105] width 134 height 31
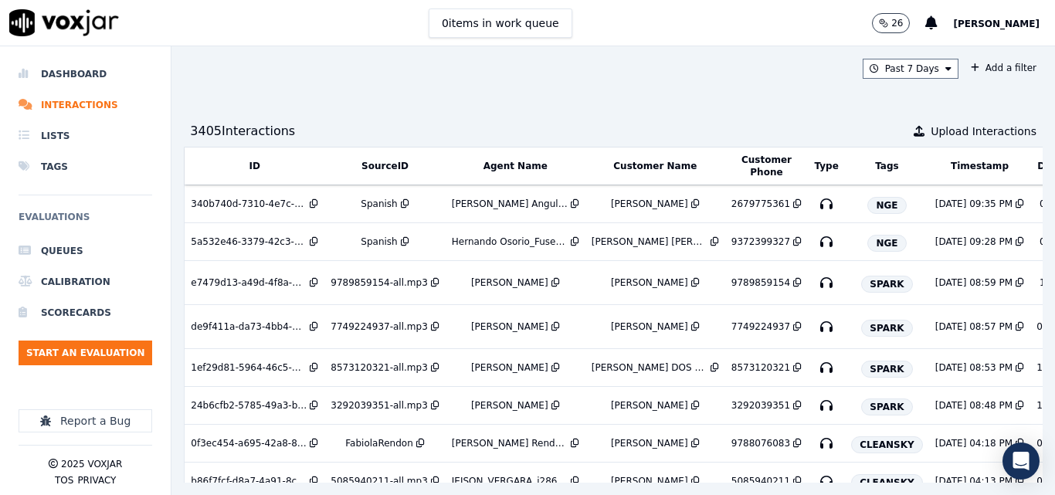
scroll to position [0, 262]
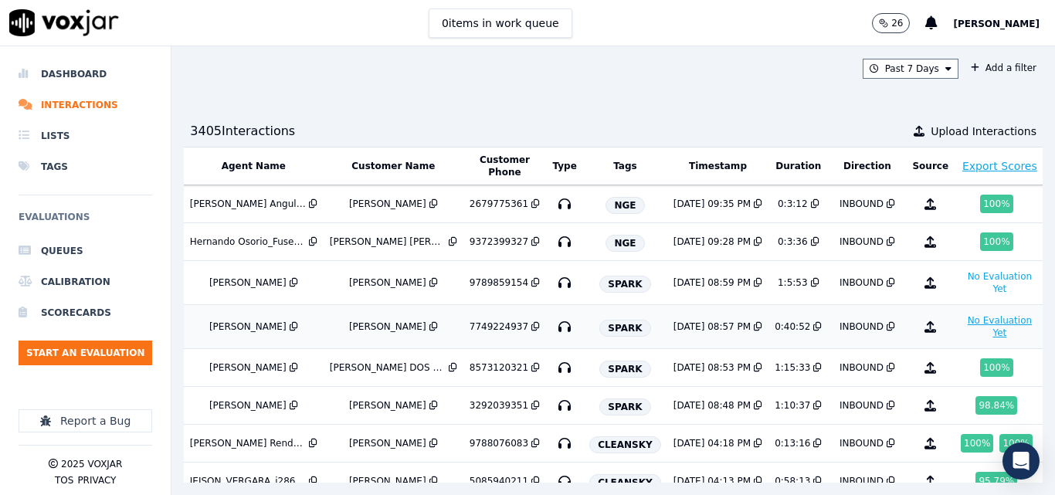
click at [961, 327] on button "No Evaluation Yet" at bounding box center [1000, 326] width 78 height 31
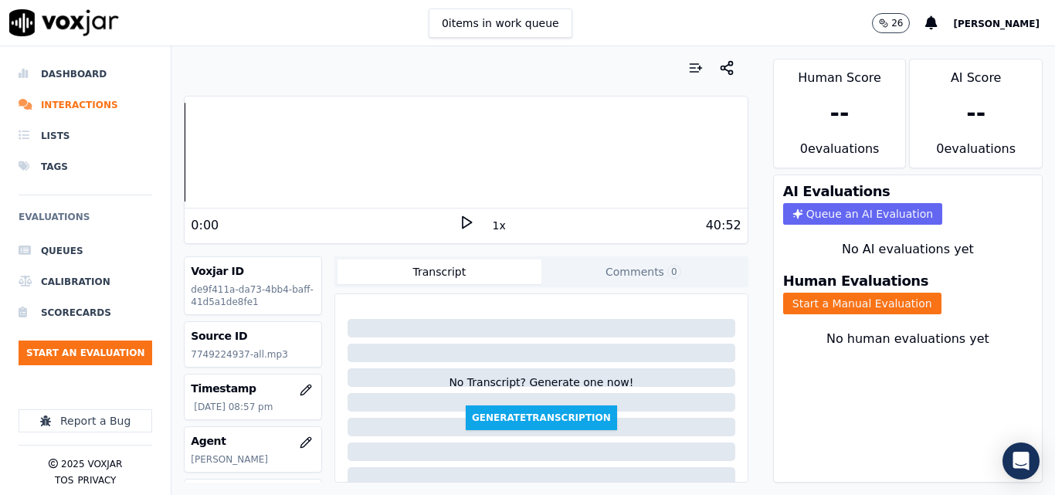
click at [463, 221] on polygon at bounding box center [467, 223] width 9 height 12
click at [490, 228] on button "1x" at bounding box center [499, 226] width 19 height 22
click at [490, 228] on button "1.5x" at bounding box center [505, 226] width 30 height 22
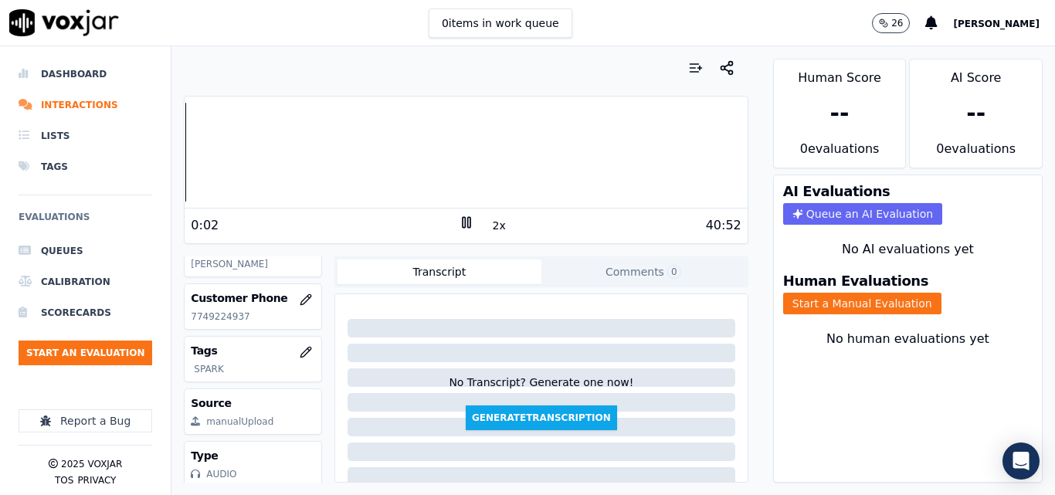
scroll to position [145, 0]
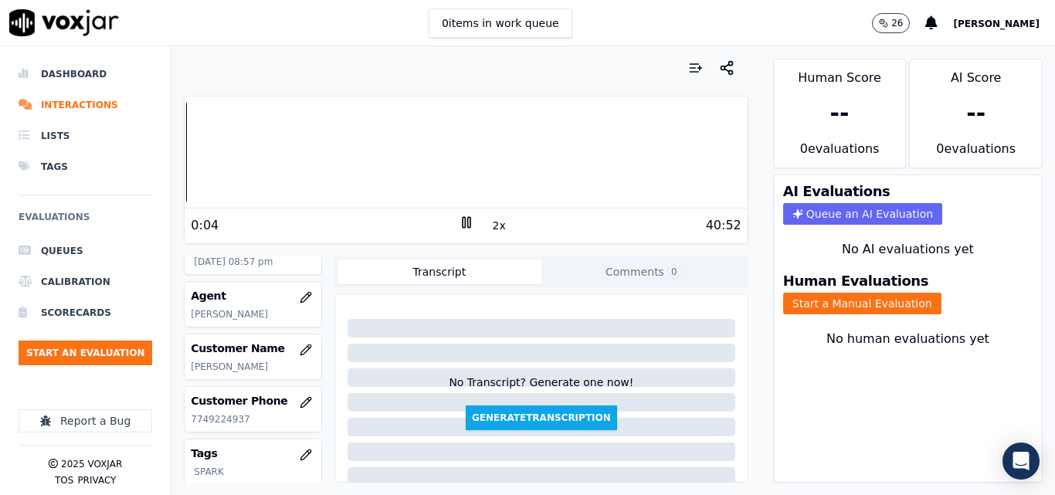
click at [222, 426] on p "7749224937" at bounding box center [253, 419] width 124 height 12
copy p "7749224937"
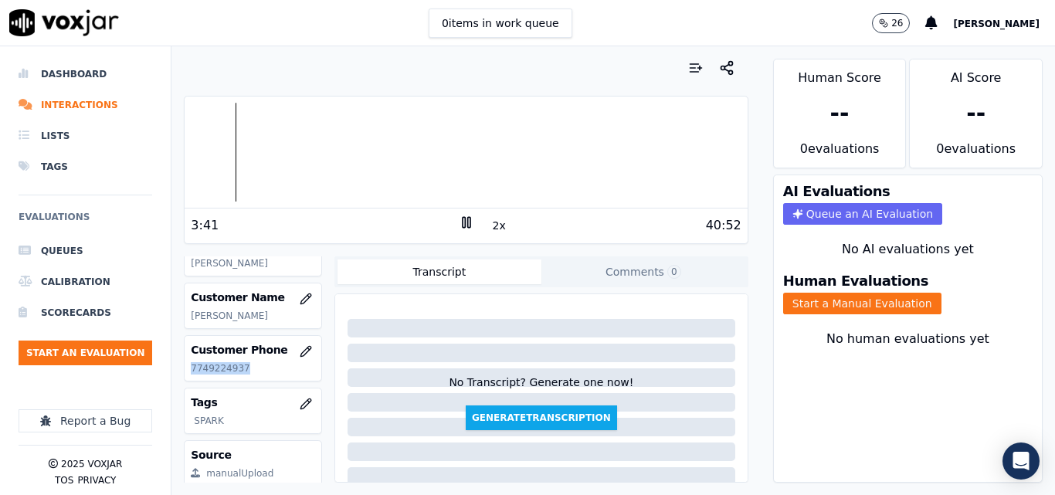
scroll to position [222, 0]
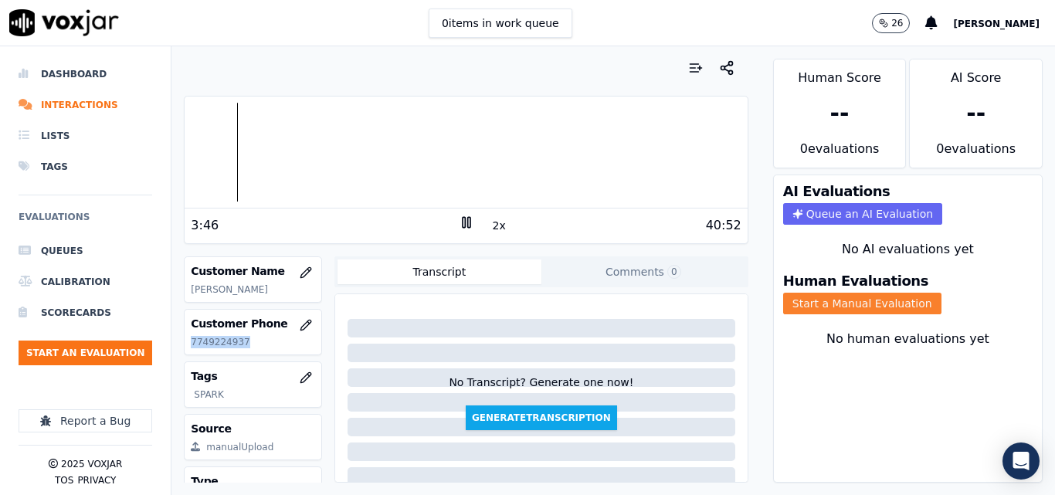
click at [818, 300] on button "Start a Manual Evaluation" at bounding box center [862, 304] width 158 height 22
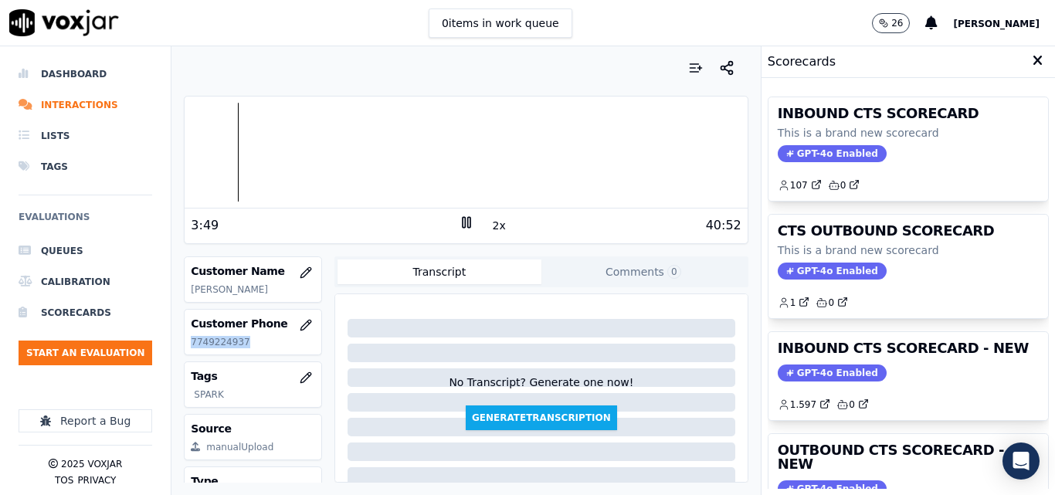
click at [154, 158] on div "Dashboard Interactions Lists Tags Evaluations Queues Calibration Scorecards Sta…" at bounding box center [527, 270] width 1055 height 449
click at [229, 148] on div at bounding box center [466, 152] width 562 height 99
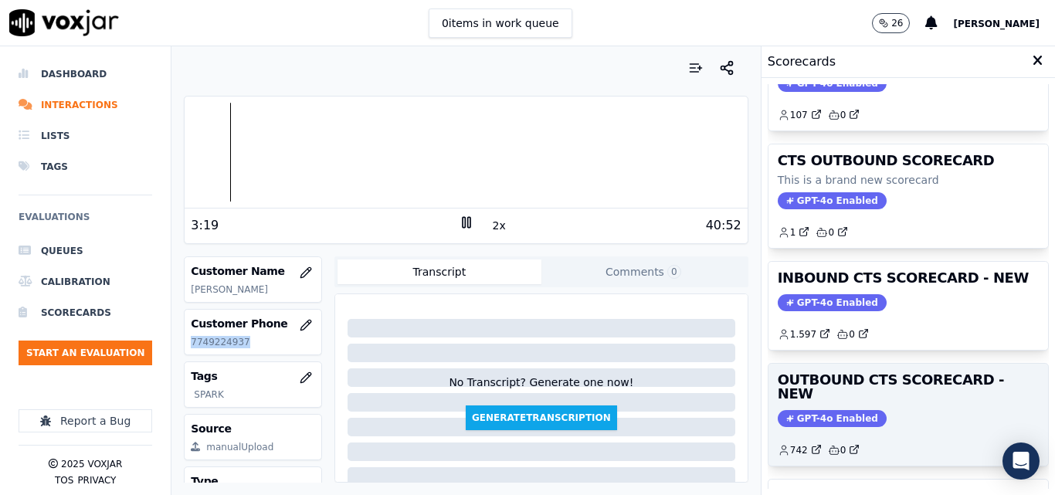
scroll to position [154, 0]
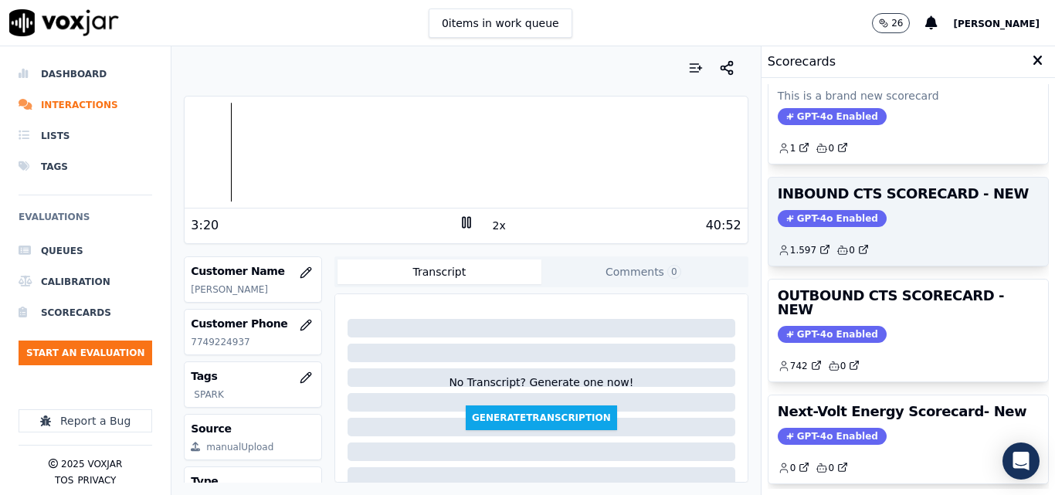
click at [884, 229] on div "INBOUND CTS SCORECARD - NEW GPT-4o Enabled 1.597 0" at bounding box center [908, 222] width 280 height 88
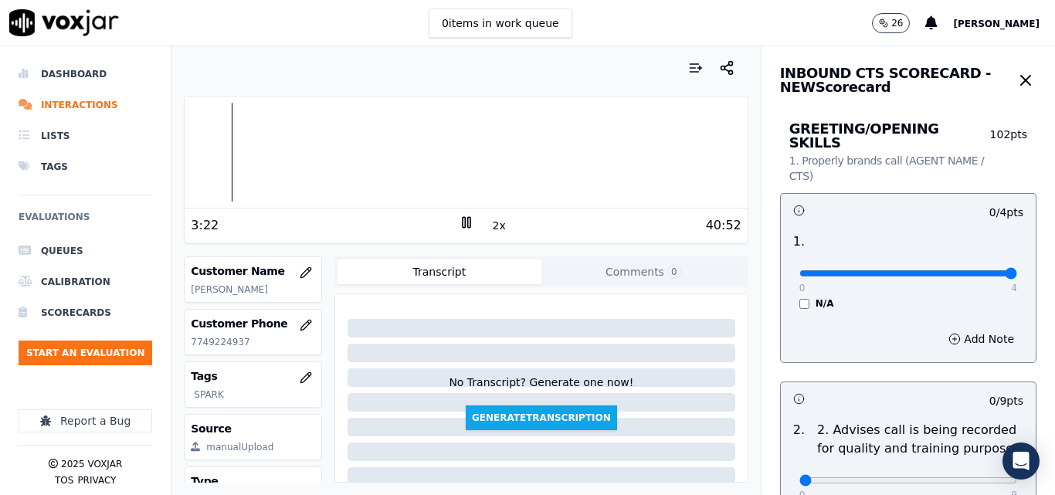
drag, startPoint x: 949, startPoint y: 259, endPoint x: 967, endPoint y: 260, distance: 17.8
type input "4"
click at [965, 270] on input "range" at bounding box center [908, 273] width 218 height 6
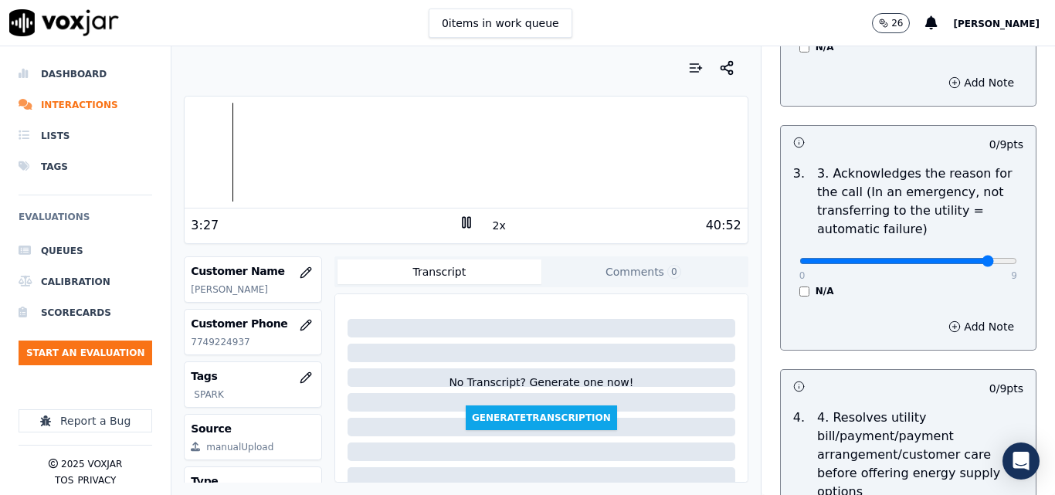
type input "9"
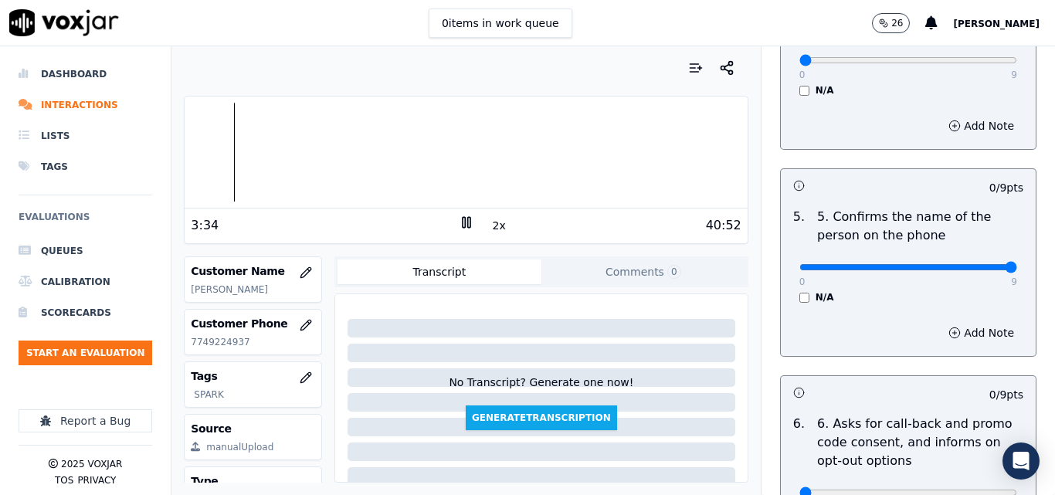
type input "9"
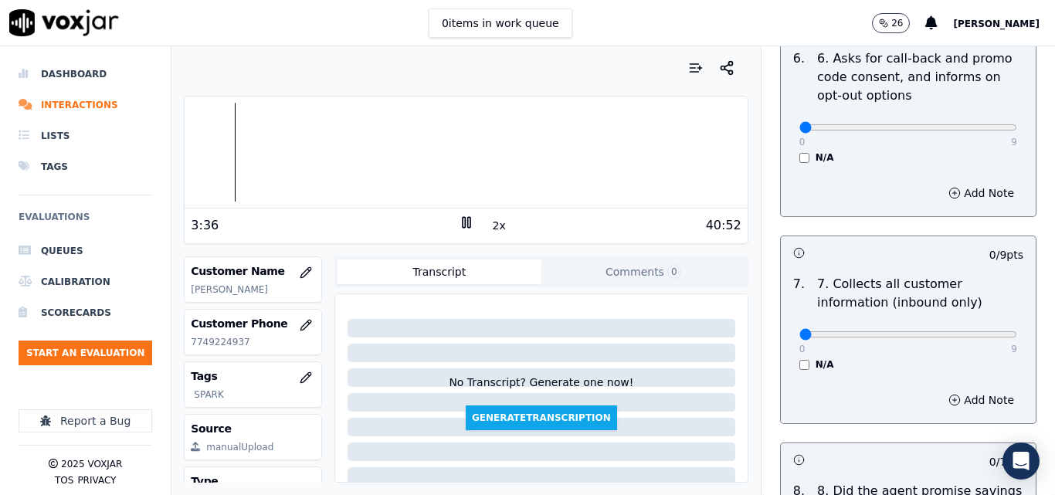
scroll to position [1313, 0]
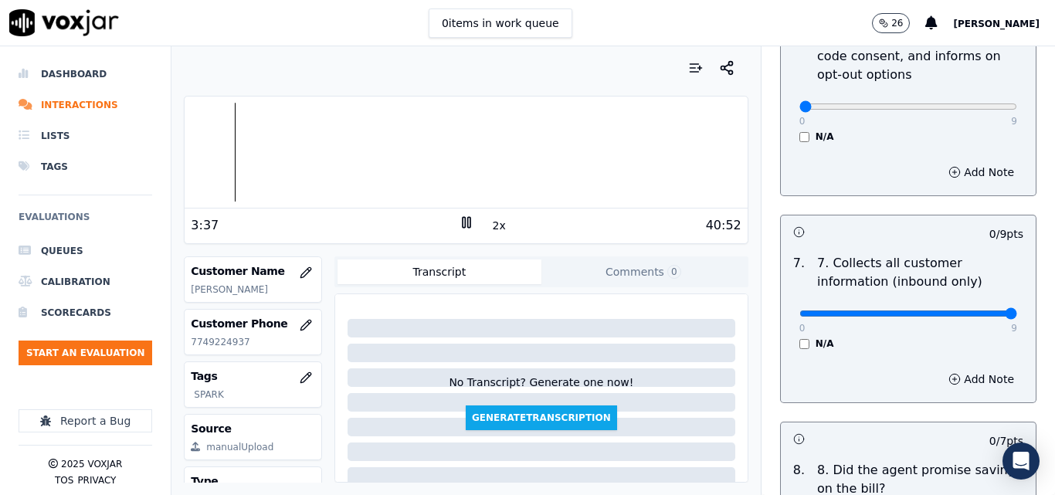
type input "9"
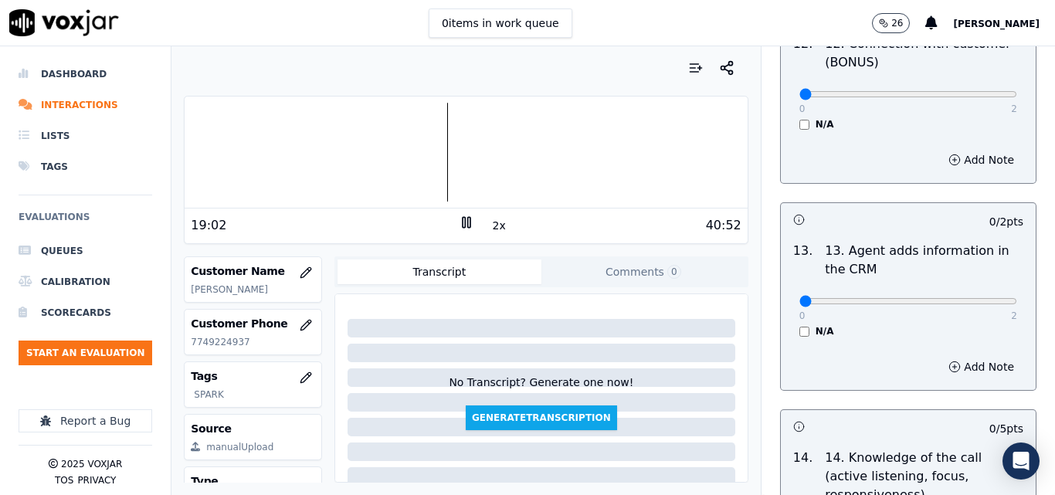
scroll to position [2626, 0]
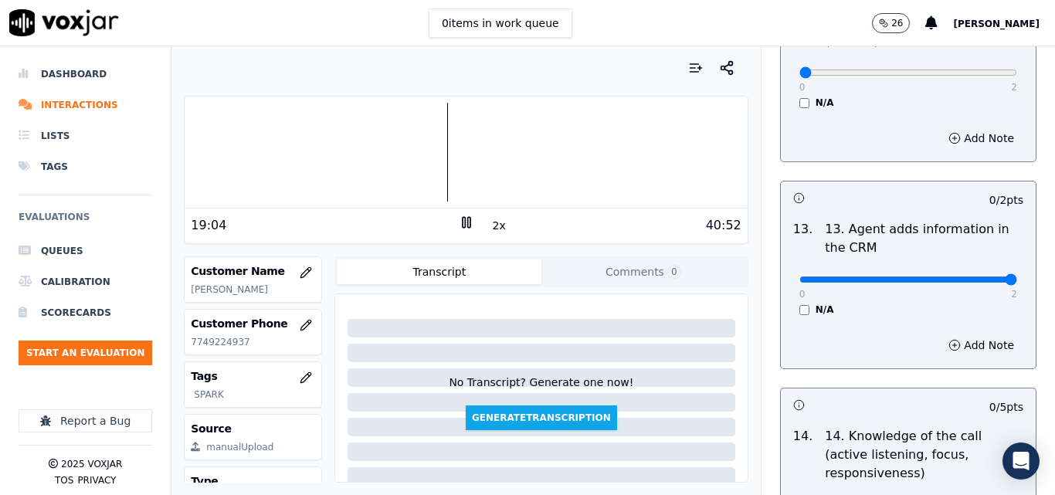
type input "2"
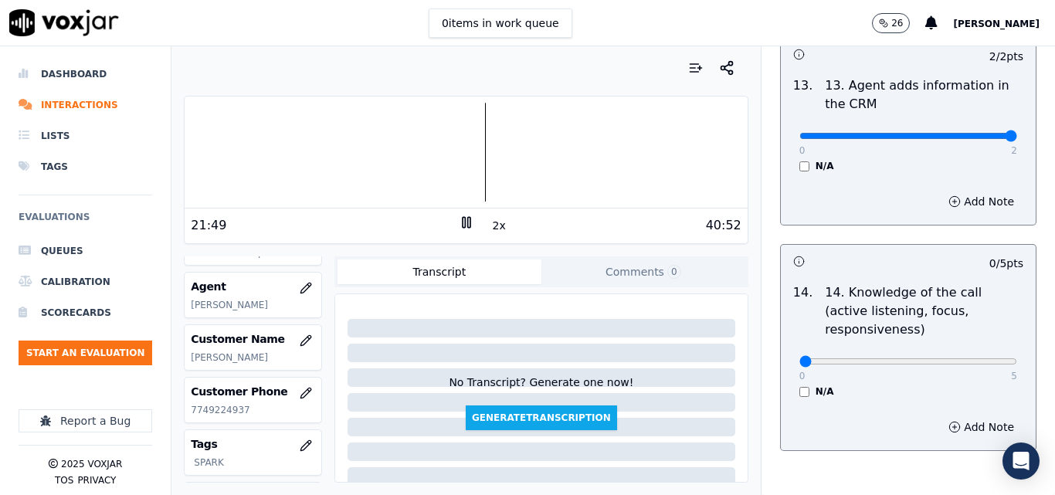
scroll to position [2666, 0]
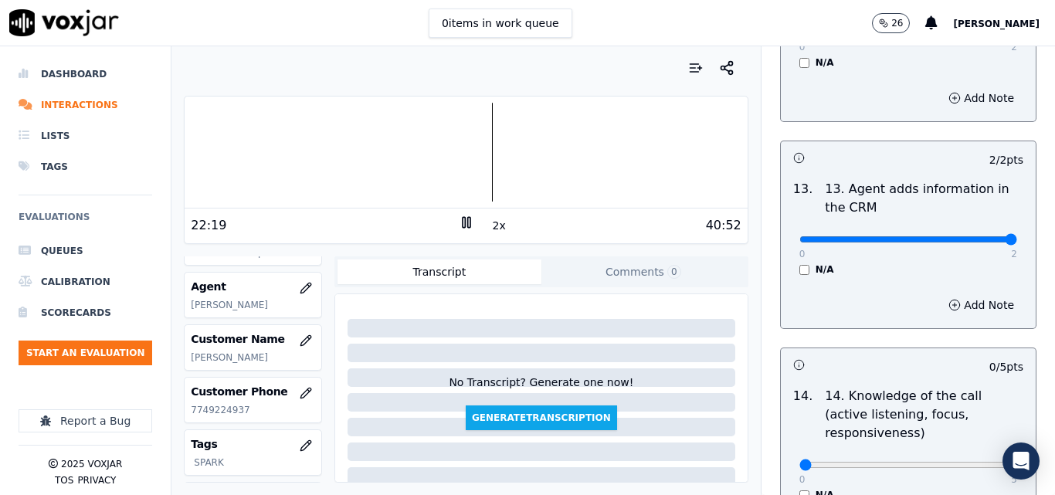
click at [453, 214] on div "22:19 2x 40:52" at bounding box center [466, 225] width 562 height 33
click at [459, 221] on icon at bounding box center [466, 222] width 15 height 15
click at [463, 219] on polygon at bounding box center [467, 223] width 9 height 12
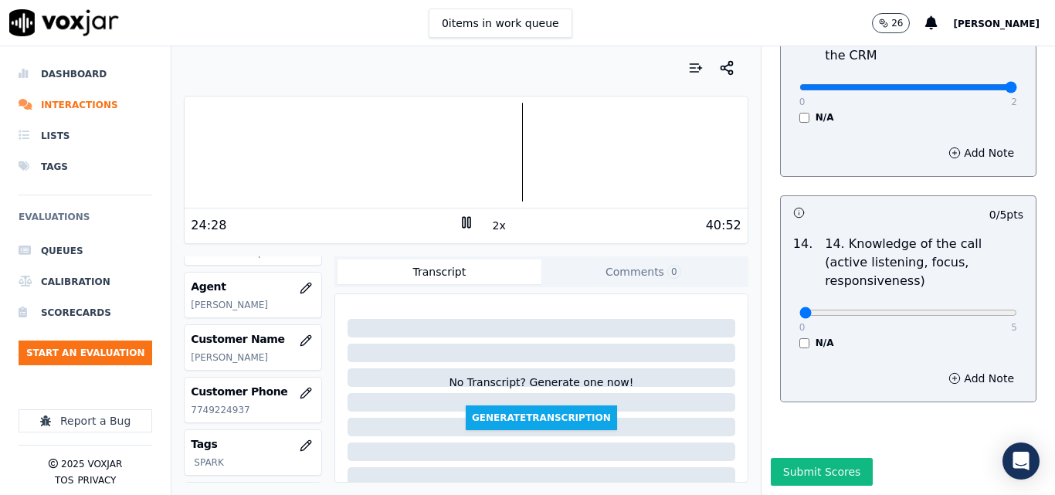
scroll to position [2820, 0]
click at [498, 134] on div at bounding box center [466, 152] width 562 height 99
click at [493, 141] on div at bounding box center [466, 152] width 562 height 99
click at [974, 303] on div "0 5" at bounding box center [908, 312] width 218 height 19
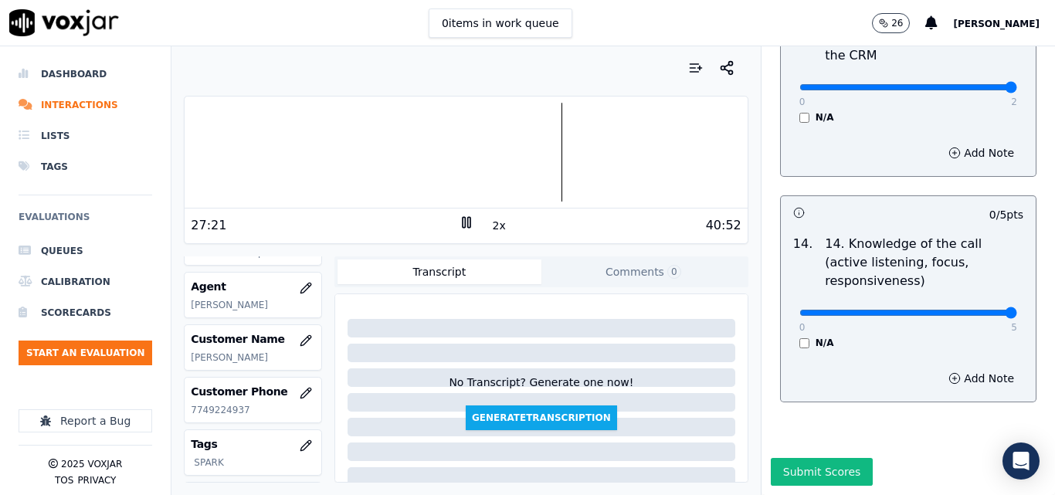
type input "5"
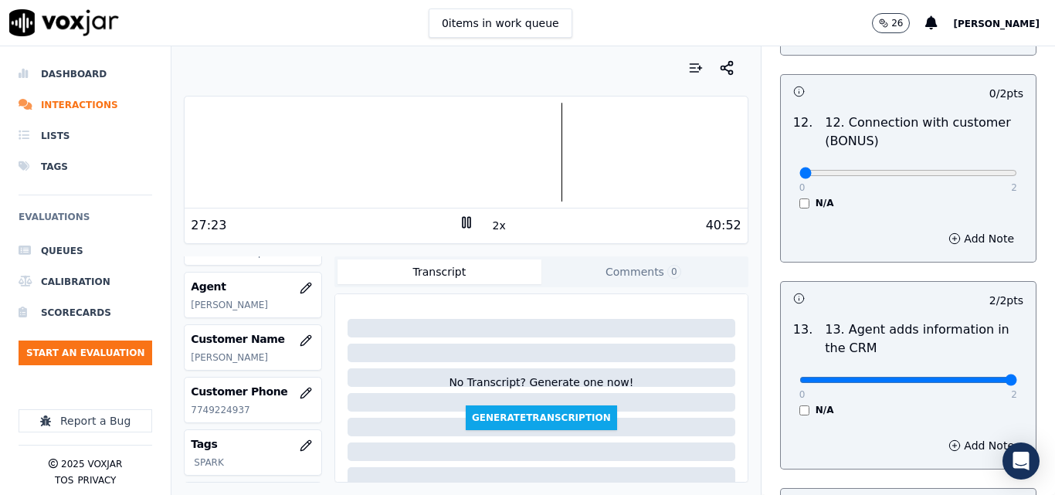
scroll to position [2434, 0]
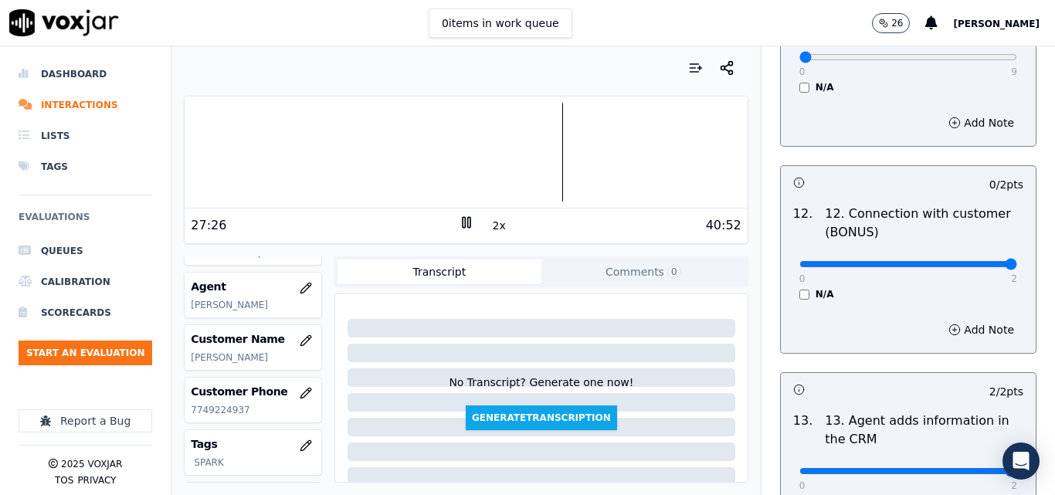
type input "2"
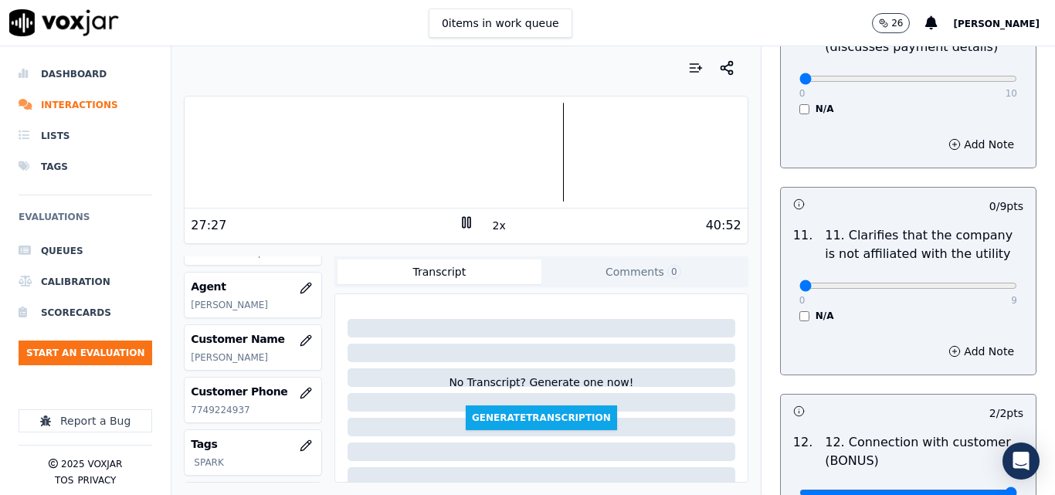
scroll to position [2203, 0]
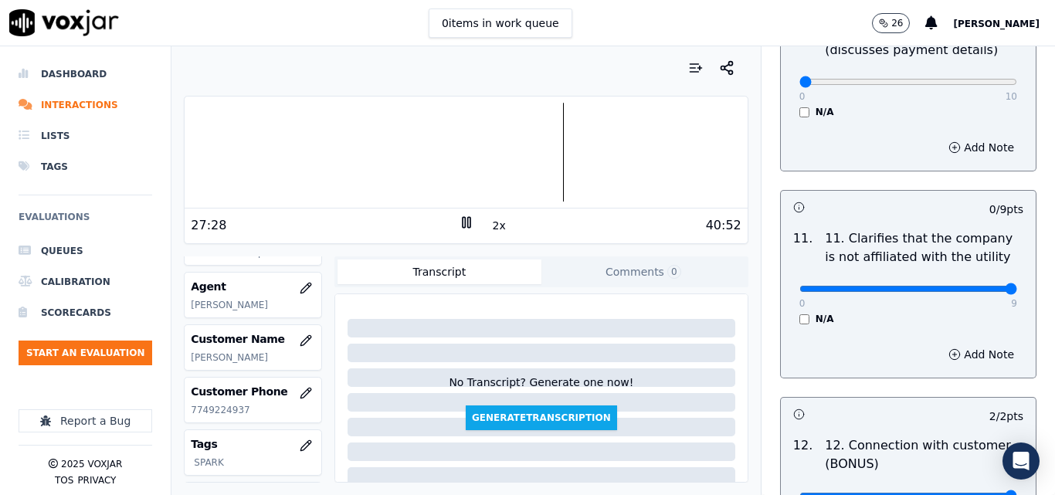
type input "9"
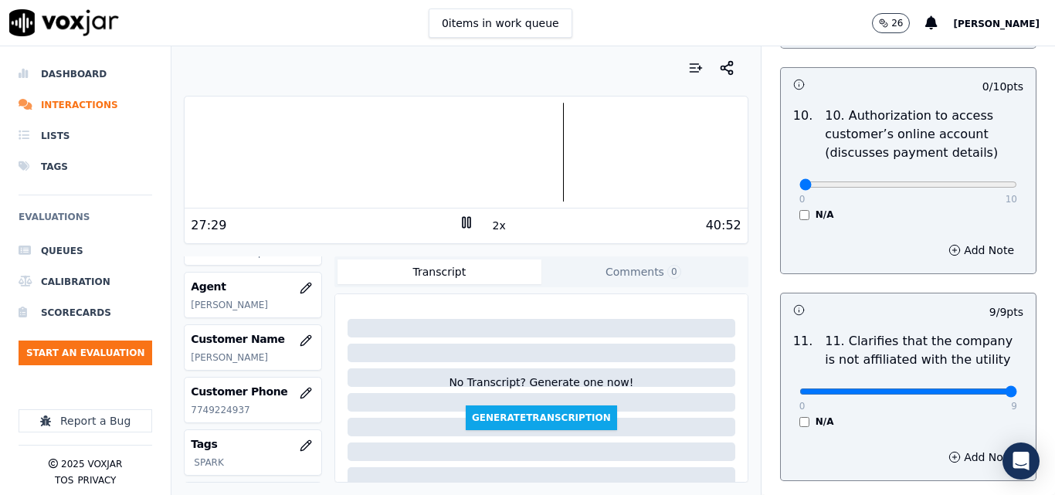
scroll to position [1971, 0]
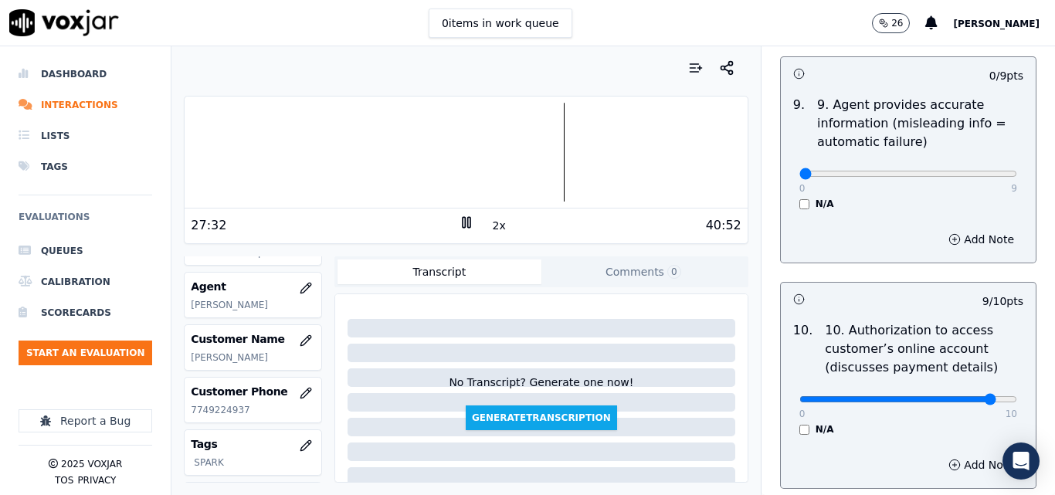
scroll to position [1894, 0]
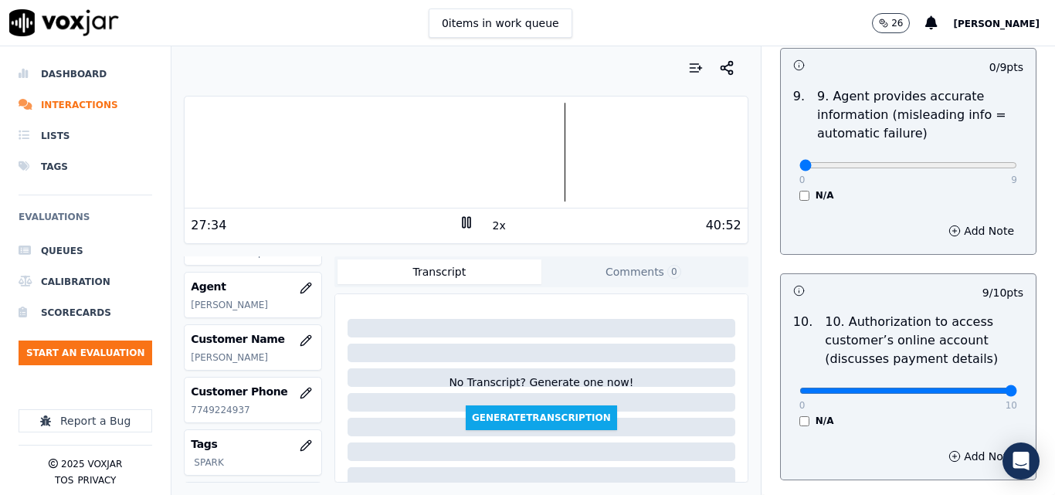
type input "10"
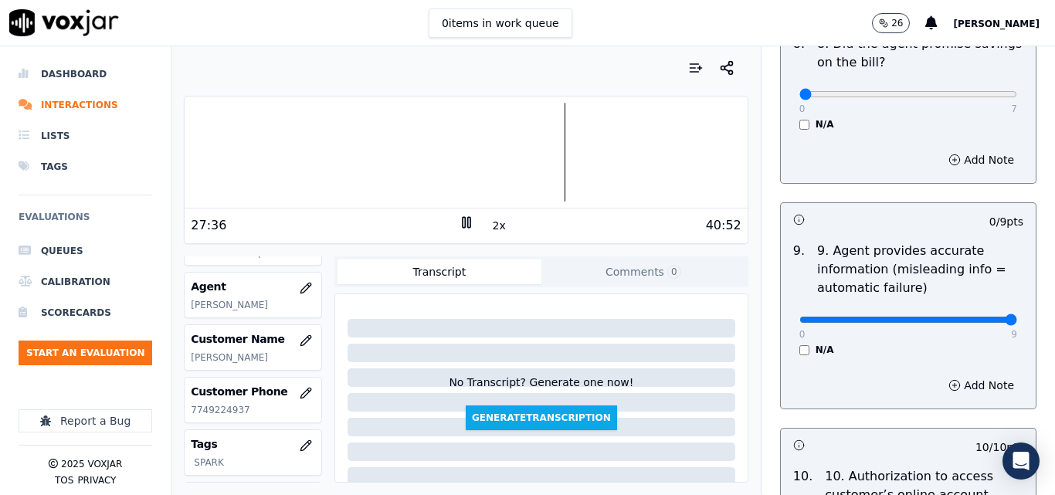
type input "9"
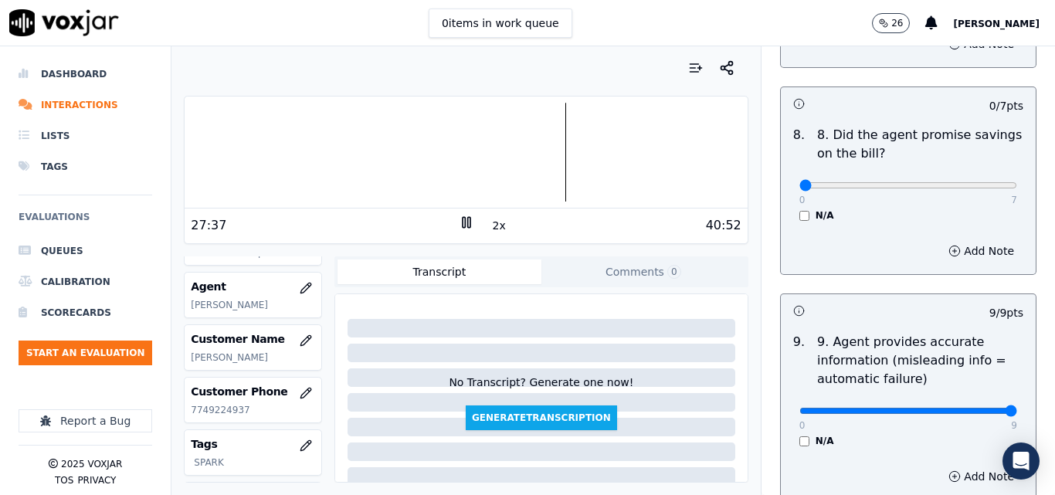
scroll to position [1508, 0]
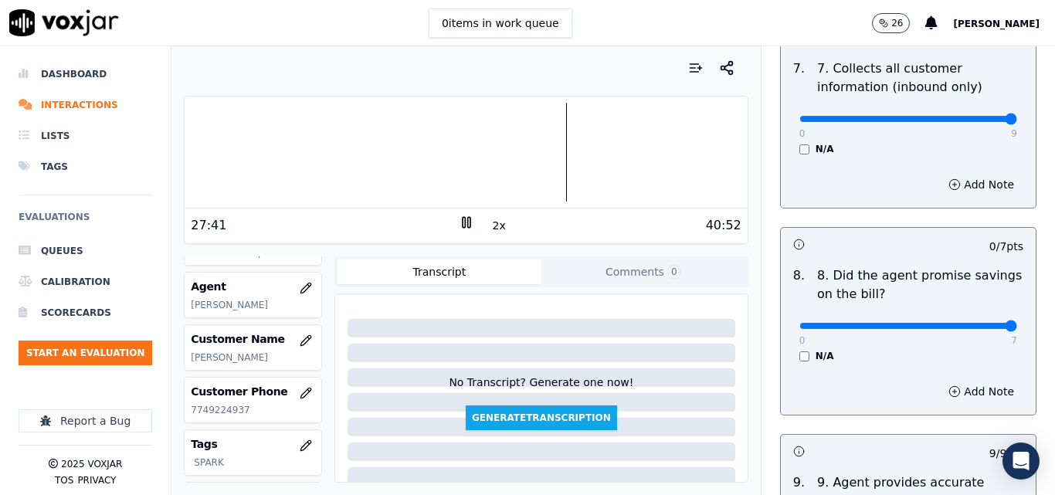
type input "7"
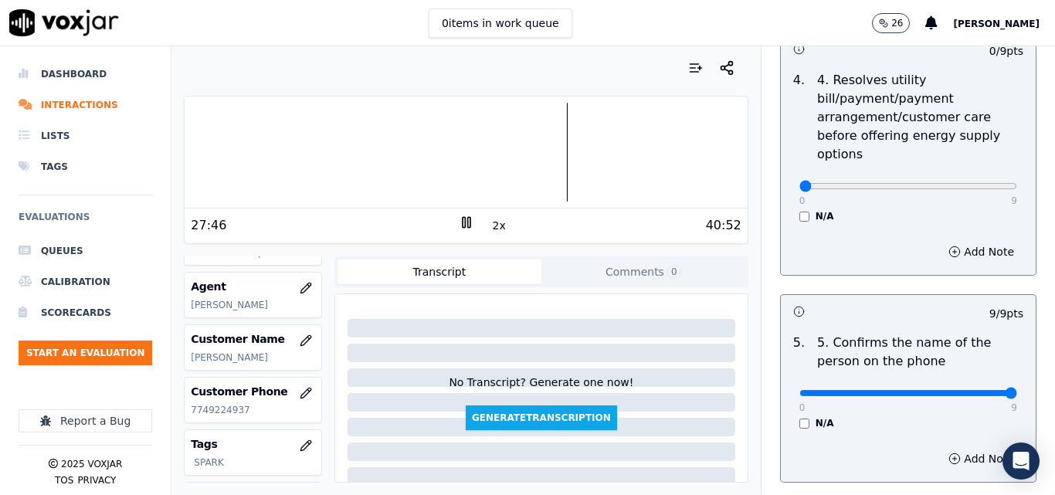
scroll to position [658, 0]
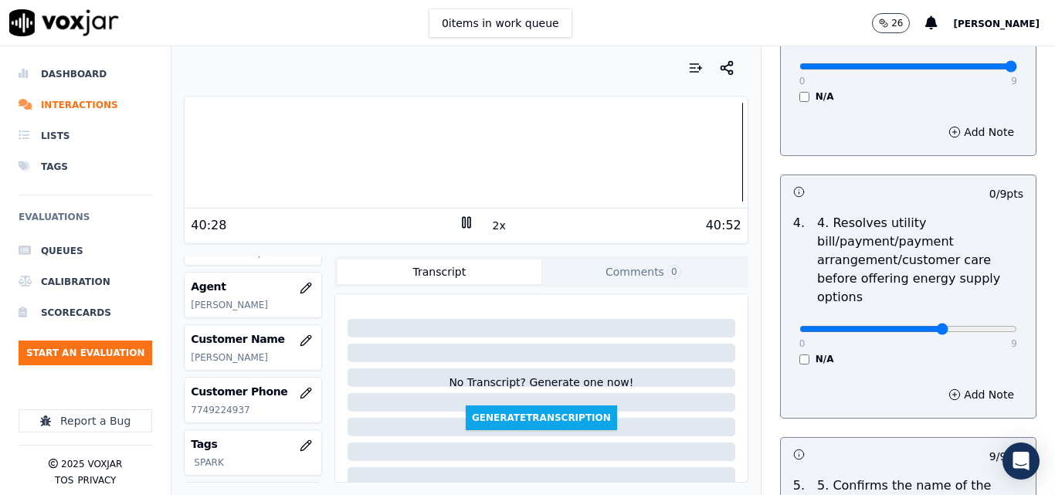
type input "6"
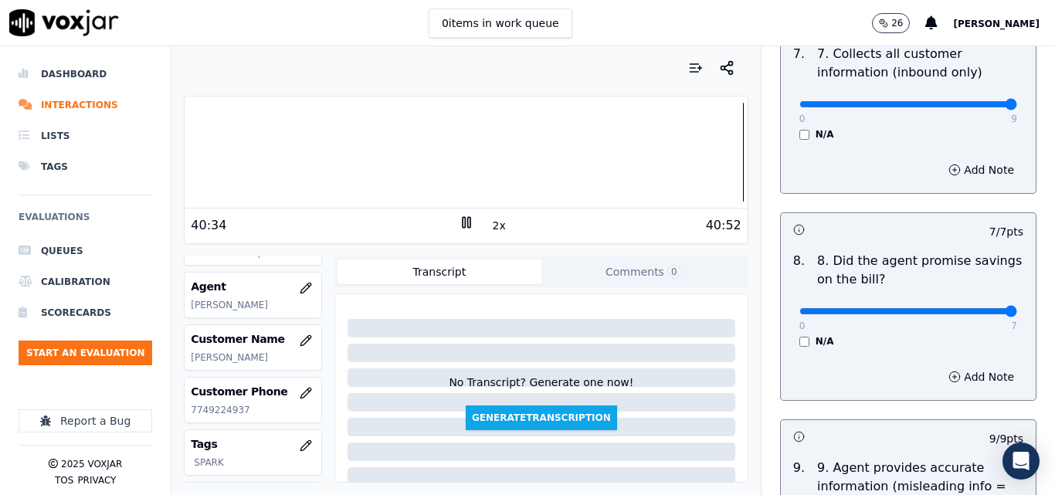
scroll to position [1662, 0]
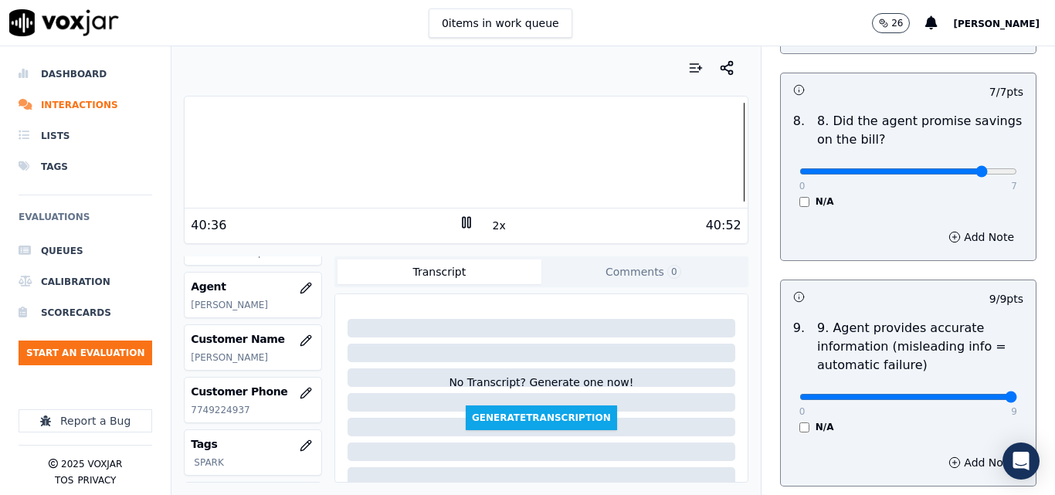
type input "6"
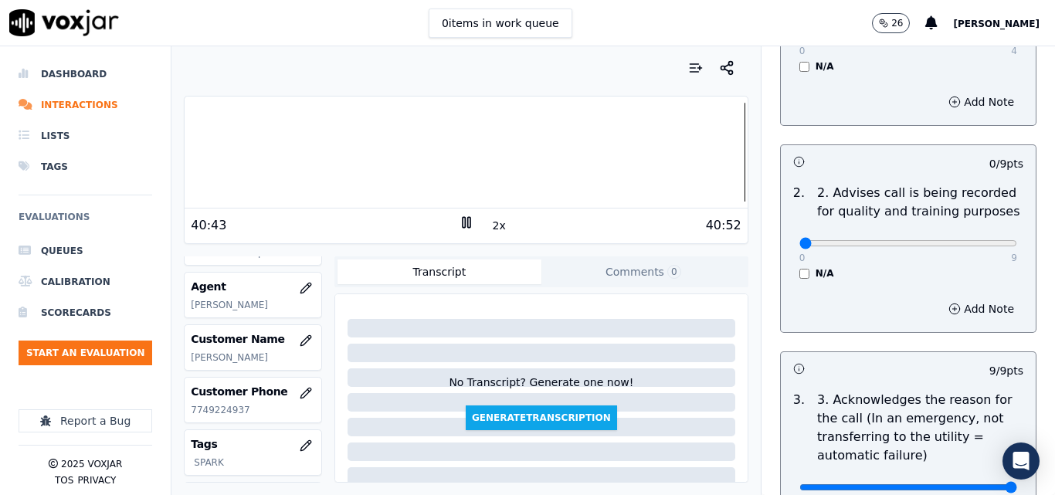
scroll to position [166, 0]
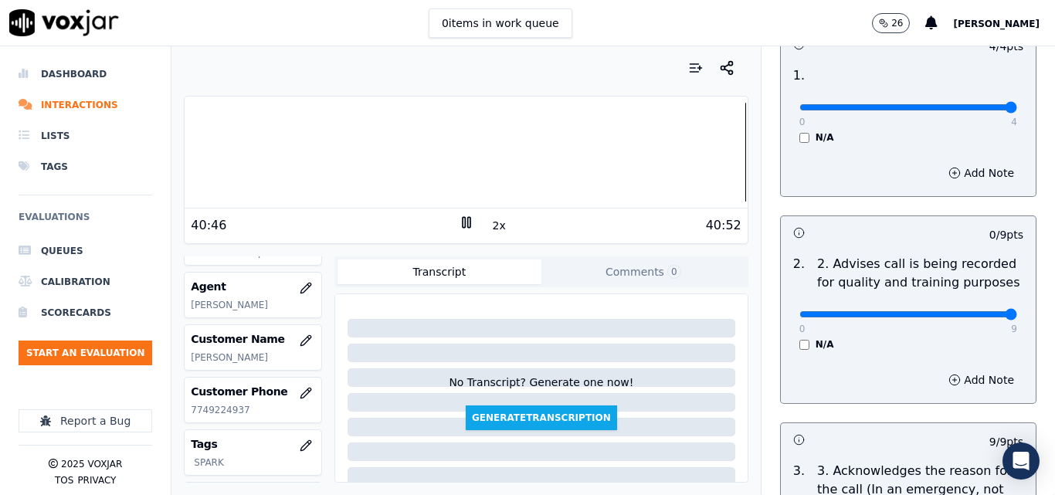
type input "9"
click at [979, 110] on input "range" at bounding box center [908, 107] width 218 height 6
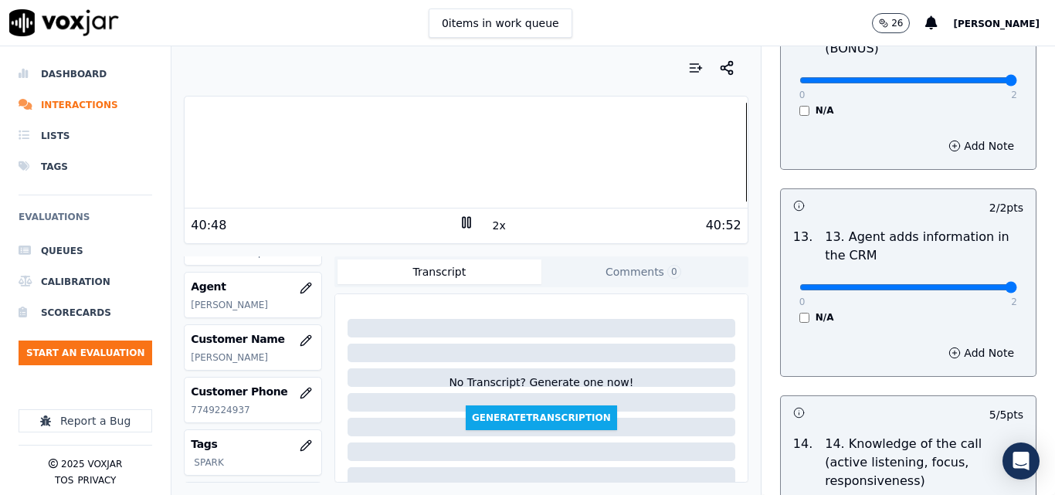
scroll to position [2820, 0]
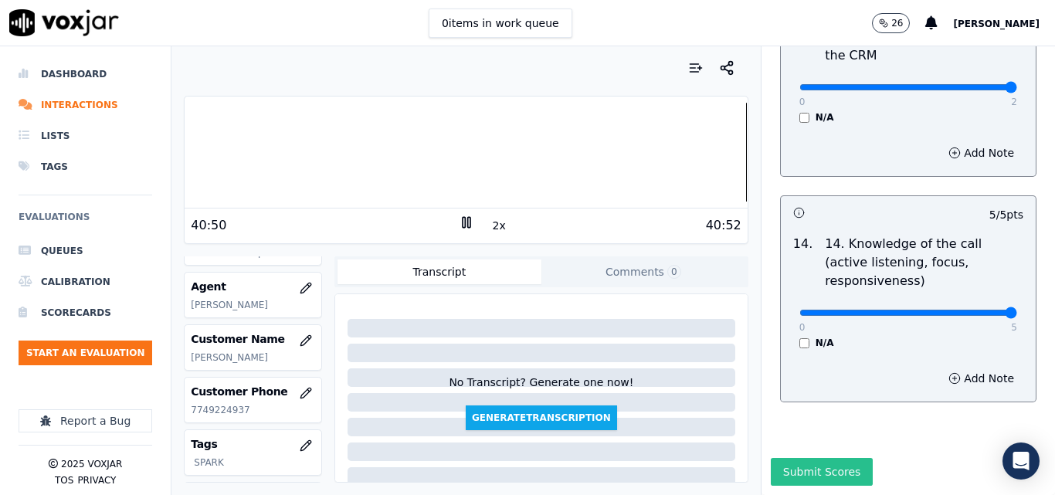
click at [800, 458] on button "Submit Scores" at bounding box center [822, 472] width 103 height 28
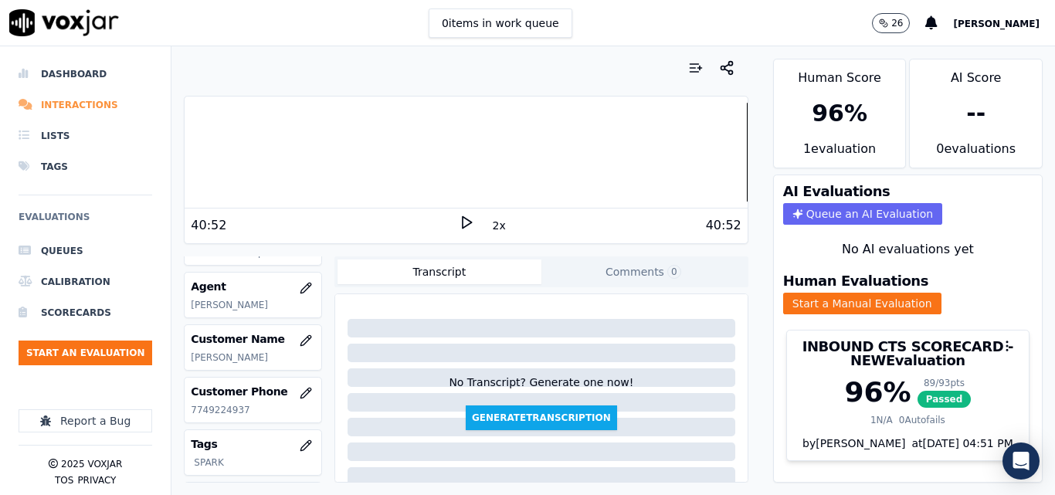
click at [32, 100] on icon at bounding box center [27, 105] width 16 height 12
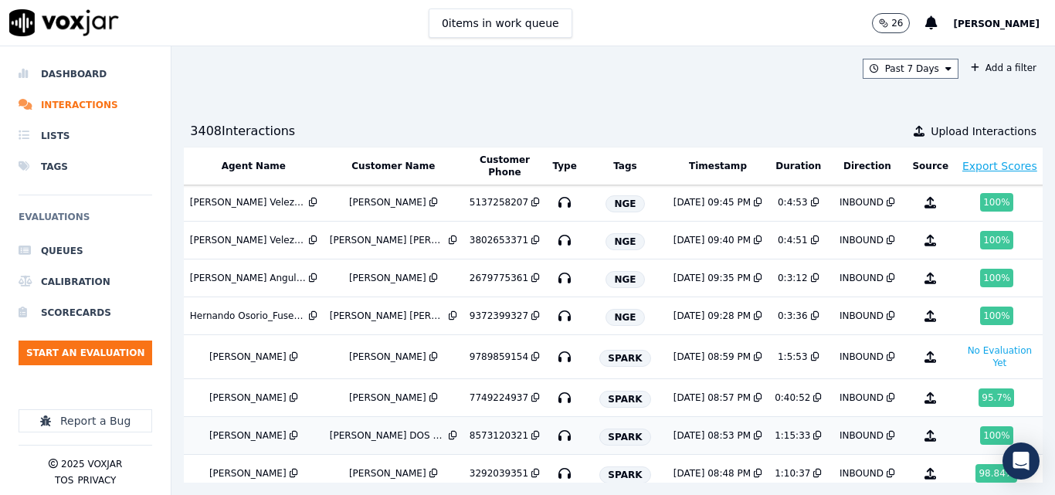
scroll to position [0, 262]
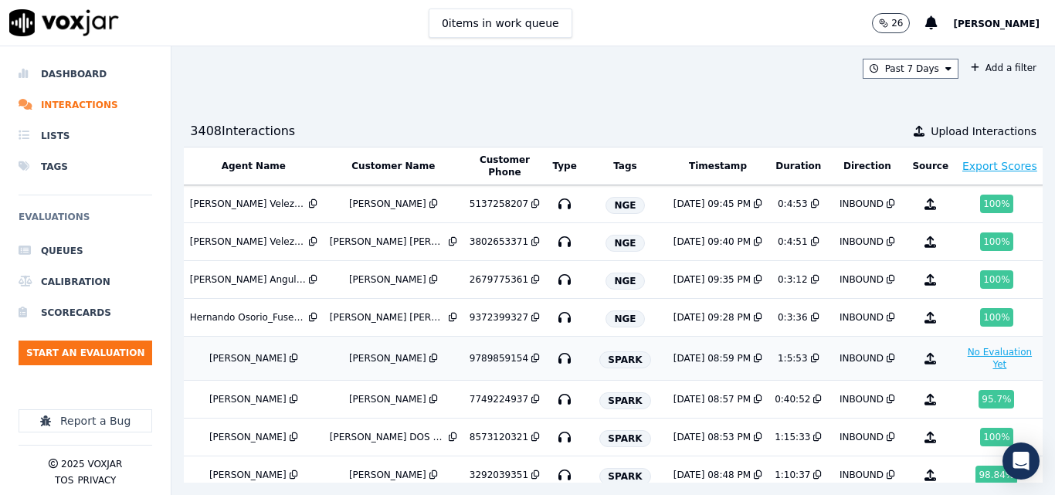
click at [961, 355] on button "No Evaluation Yet" at bounding box center [1000, 358] width 78 height 31
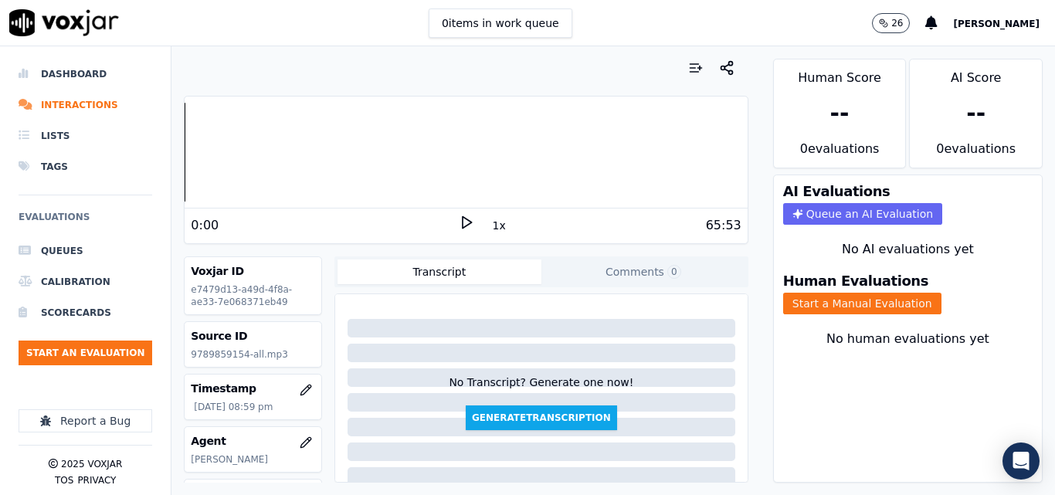
click at [463, 219] on polygon at bounding box center [467, 223] width 9 height 12
click at [795, 304] on button "Start a Manual Evaluation" at bounding box center [862, 304] width 158 height 22
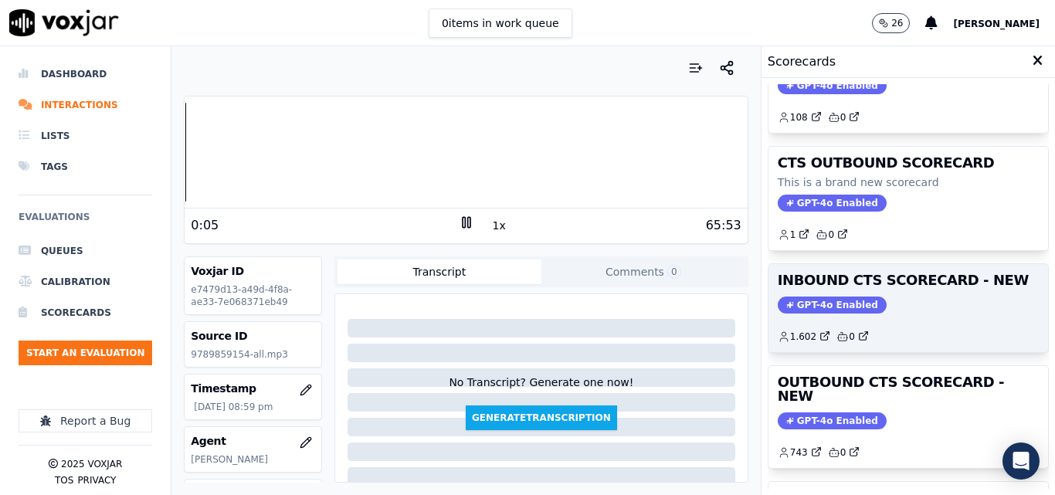
scroll to position [77, 0]
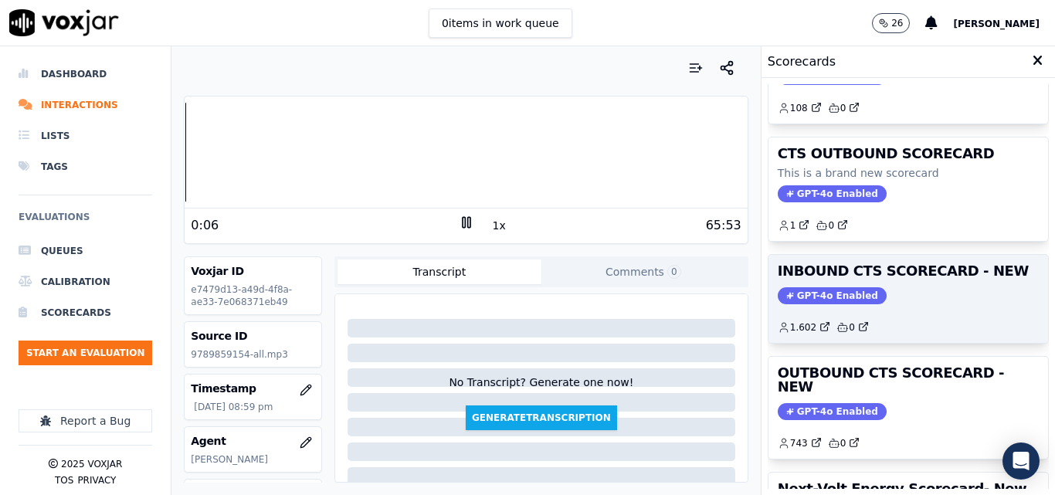
click at [879, 321] on div "1.602 0" at bounding box center [908, 321] width 261 height 25
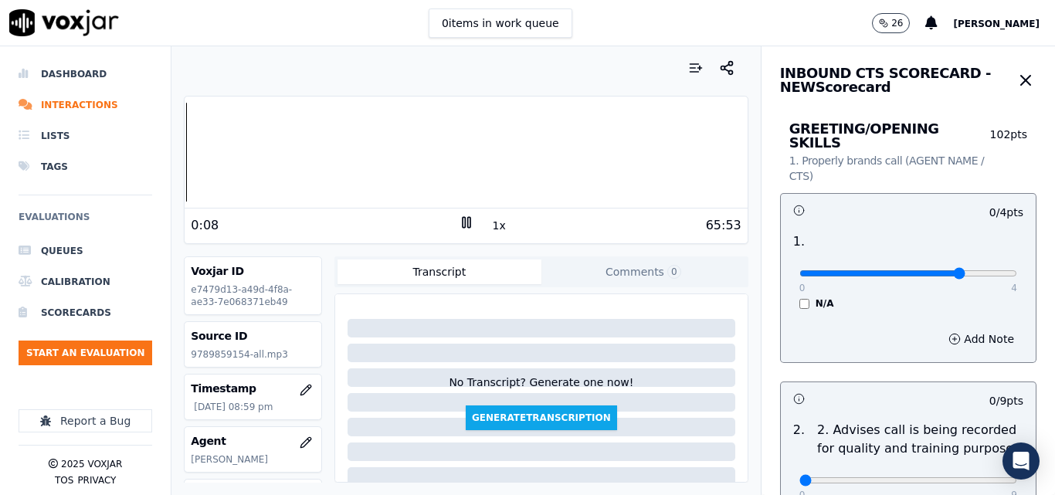
type input "3"
click at [945, 270] on input "range" at bounding box center [908, 273] width 218 height 6
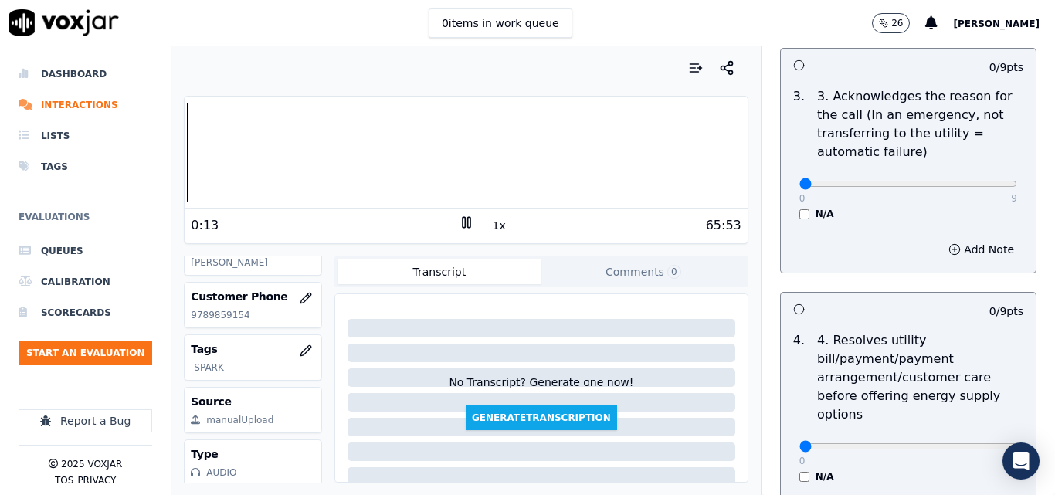
scroll to position [222, 0]
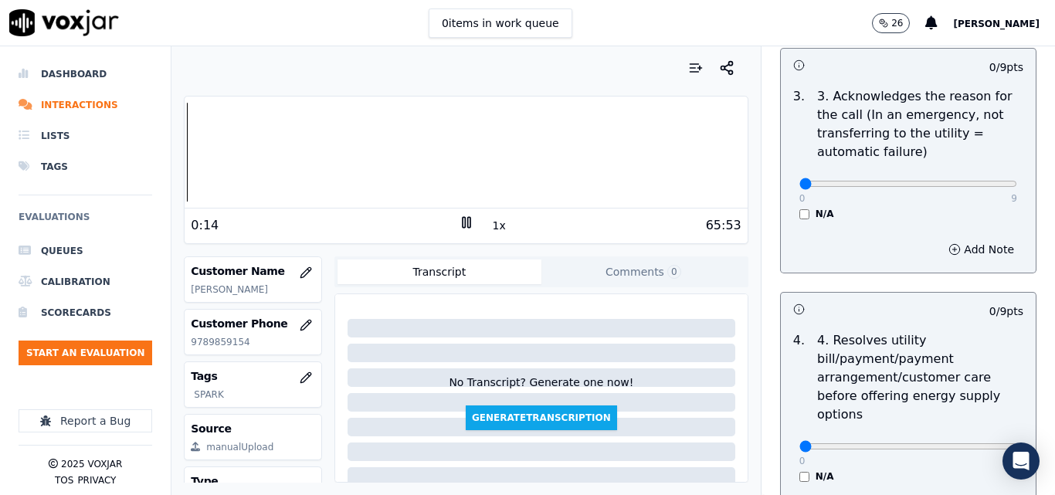
click at [222, 348] on p "9789859154" at bounding box center [253, 342] width 124 height 12
copy p "9789859154"
drag, startPoint x: 968, startPoint y: 168, endPoint x: 980, endPoint y: 174, distance: 13.1
type input "9"
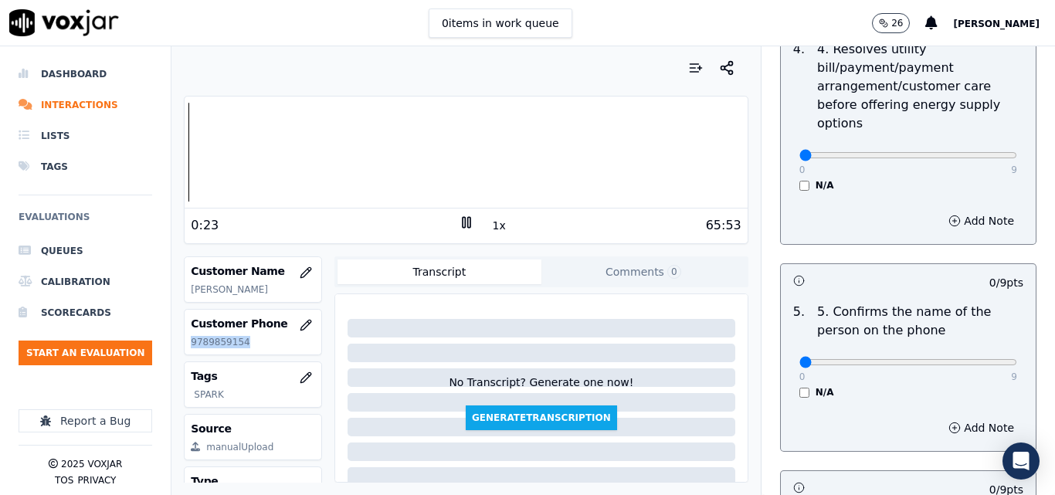
scroll to position [850, 0]
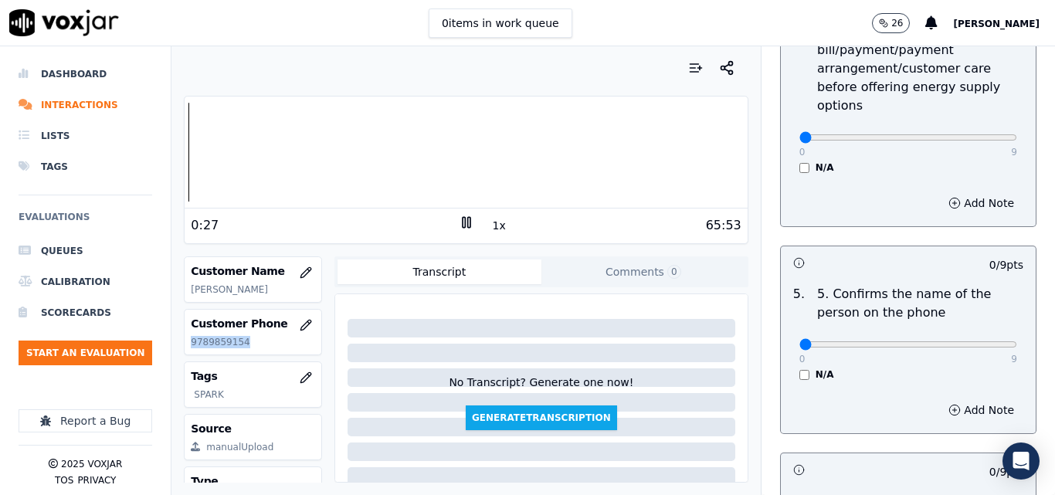
click at [212, 348] on p "9789859154" at bounding box center [253, 342] width 124 height 12
drag, startPoint x: 493, startPoint y: 230, endPoint x: 505, endPoint y: 232, distance: 11.7
click at [505, 232] on div "1:16 1x 65:53" at bounding box center [466, 225] width 562 height 33
click at [507, 233] on div "65:53" at bounding box center [607, 225] width 267 height 19
click at [507, 220] on div "65:53" at bounding box center [607, 225] width 267 height 19
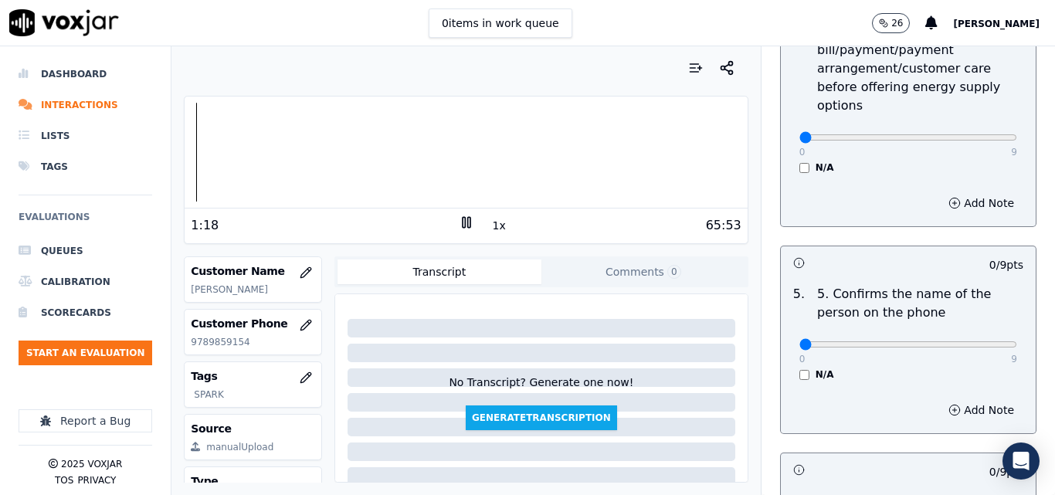
click at [490, 226] on button "1x" at bounding box center [499, 226] width 19 height 22
click at [490, 226] on button "1.5x" at bounding box center [505, 226] width 30 height 22
click at [317, 122] on div at bounding box center [466, 152] width 562 height 99
type input "9"
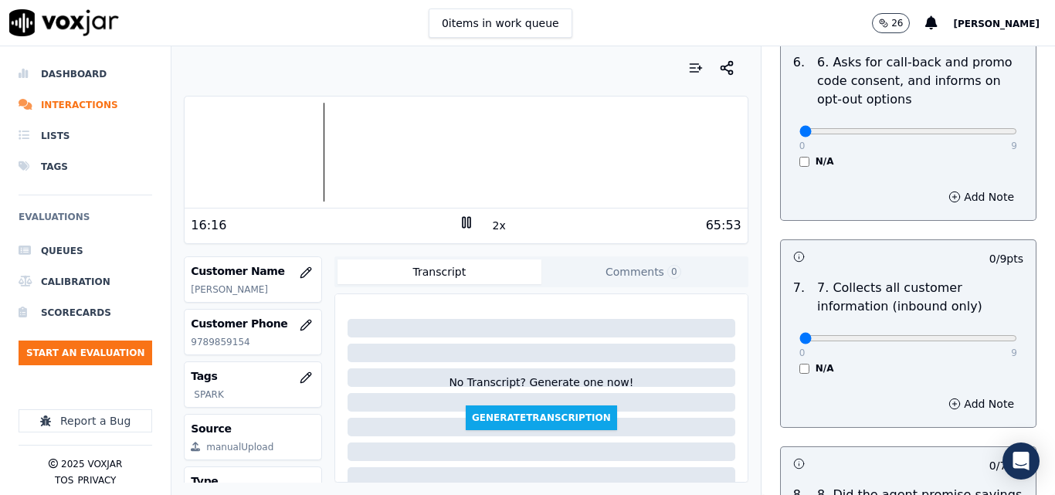
scroll to position [1313, 0]
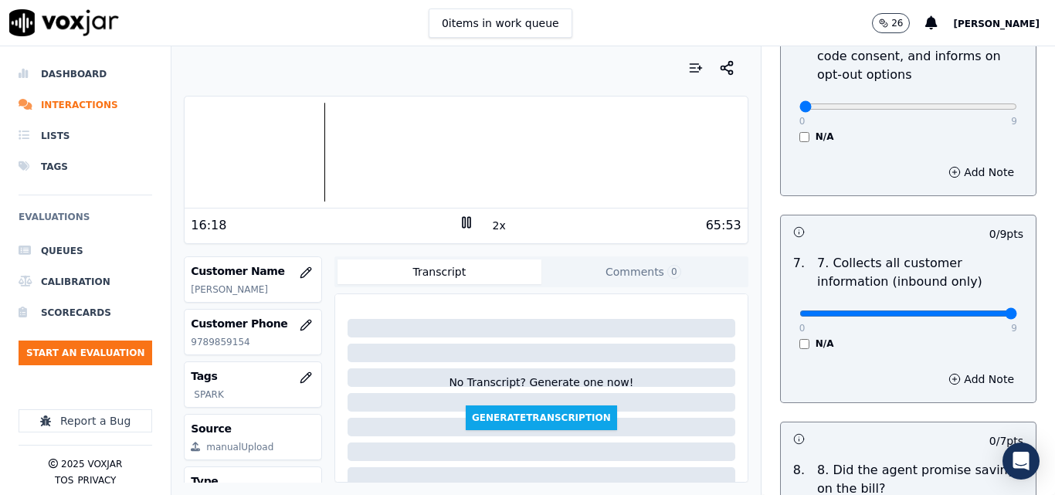
type input "9"
click at [741, 242] on div "Your browser does not support the audio element. 26:28 2x 65:53 Voxjar ID e7479…" at bounding box center [465, 270] width 588 height 449
click at [459, 222] on icon at bounding box center [466, 222] width 15 height 15
click at [464, 222] on icon at bounding box center [466, 222] width 15 height 15
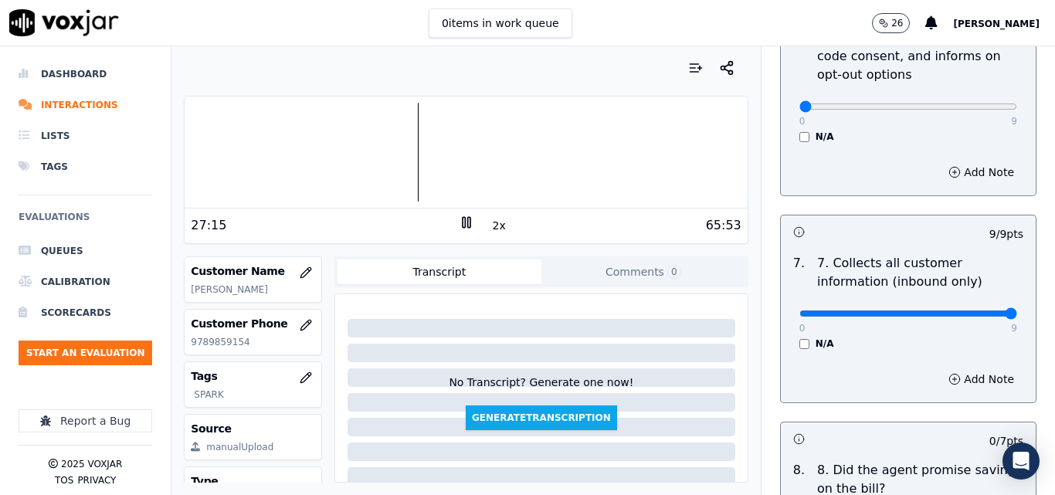
click at [463, 228] on icon at bounding box center [466, 222] width 15 height 15
click at [463, 219] on polygon at bounding box center [467, 223] width 9 height 12
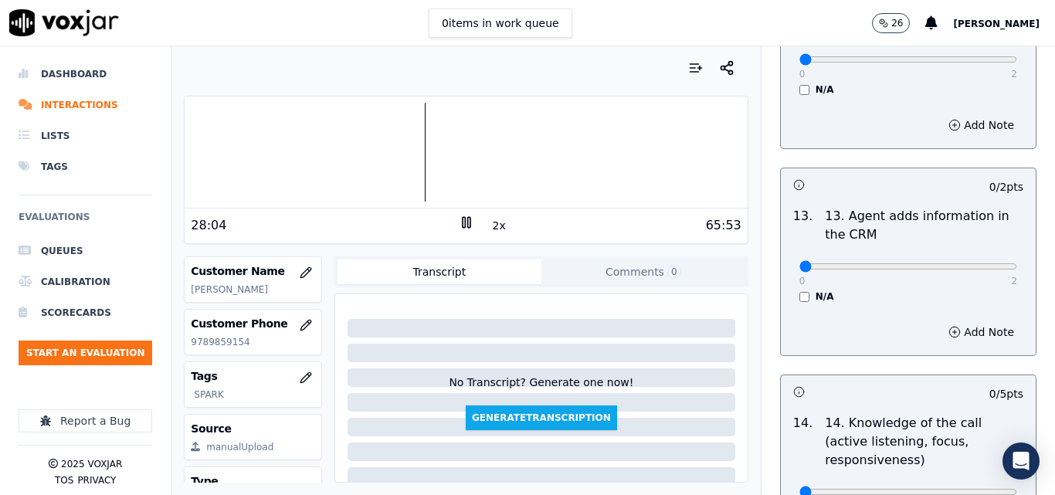
scroll to position [2589, 0]
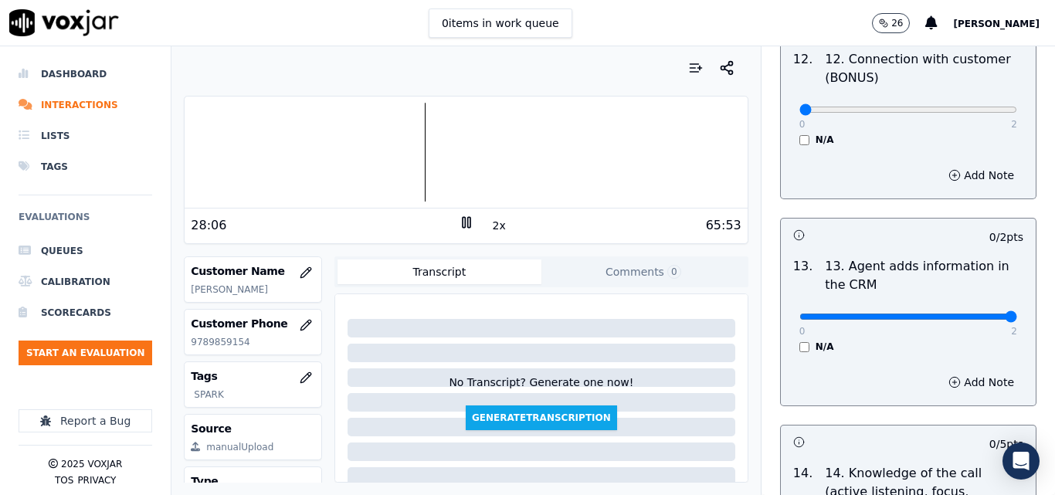
type input "2"
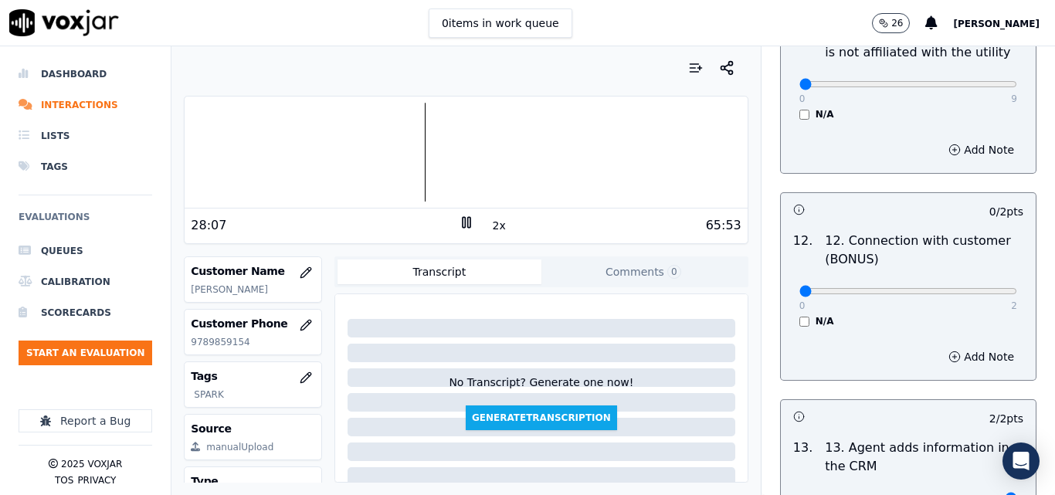
scroll to position [2357, 0]
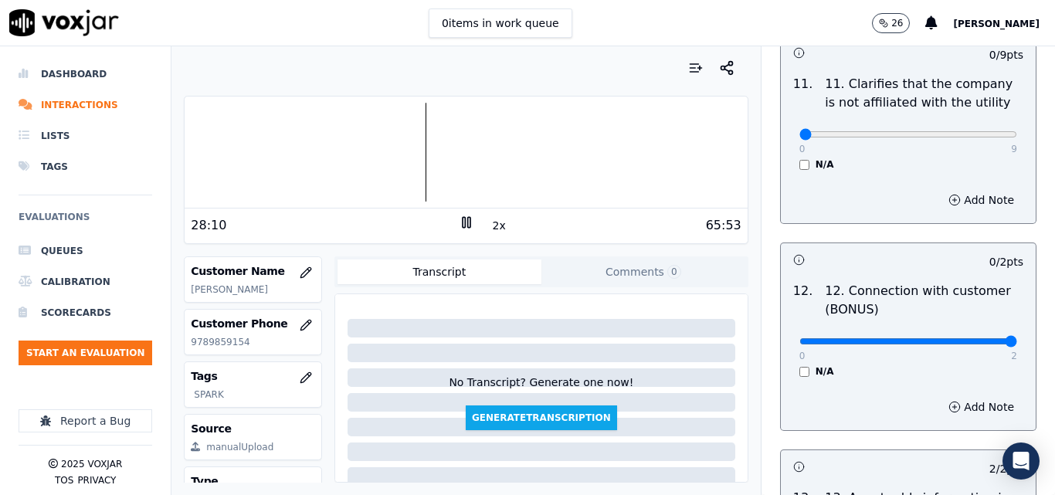
type input "2"
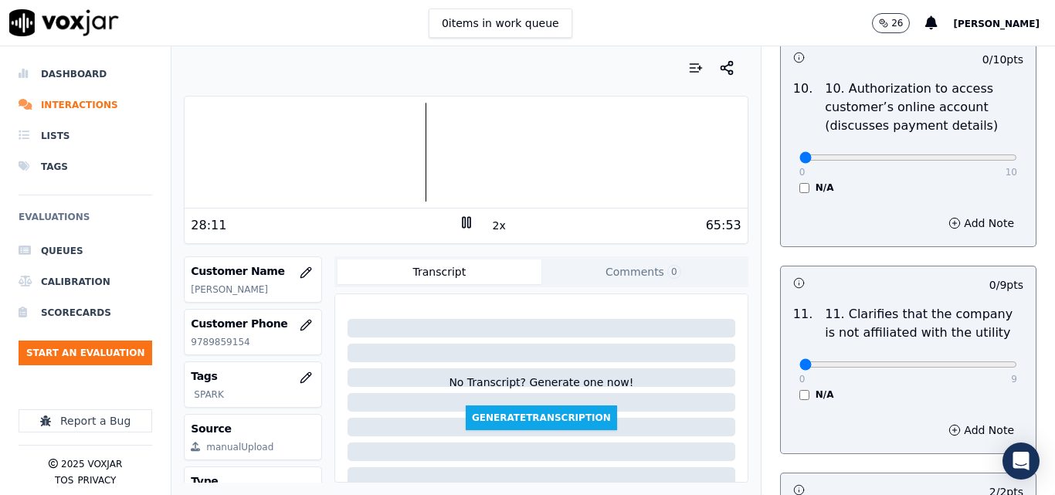
scroll to position [2125, 0]
drag, startPoint x: 965, startPoint y: 349, endPoint x: 983, endPoint y: 341, distance: 19.4
type input "9"
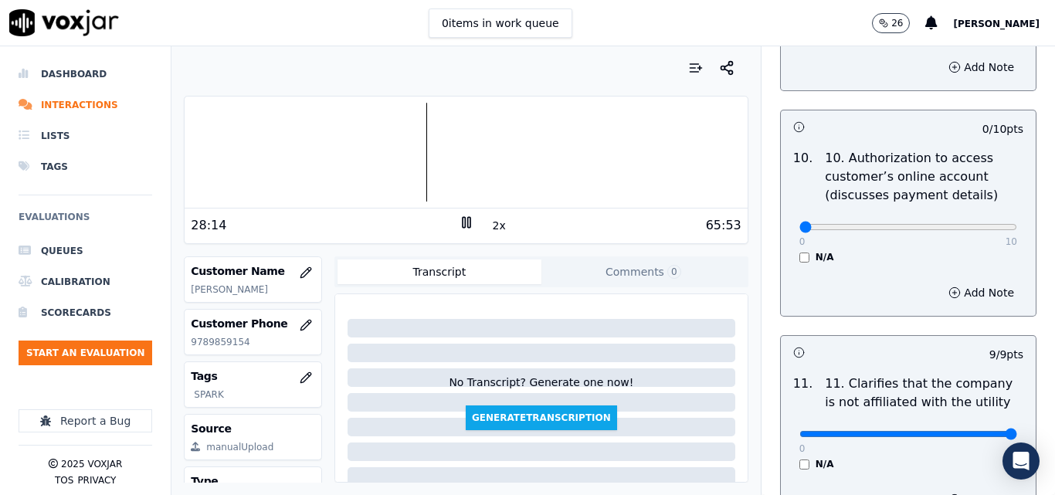
scroll to position [1971, 0]
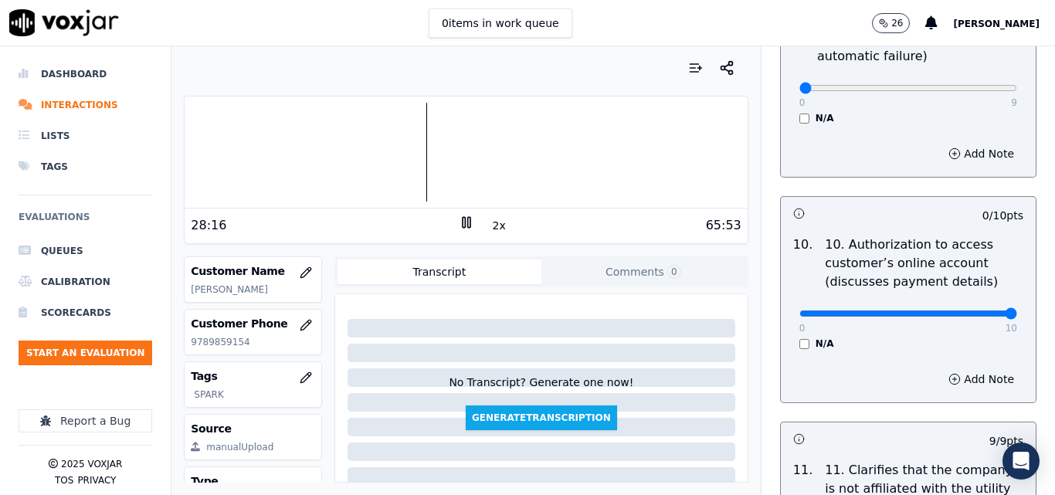
type input "9"
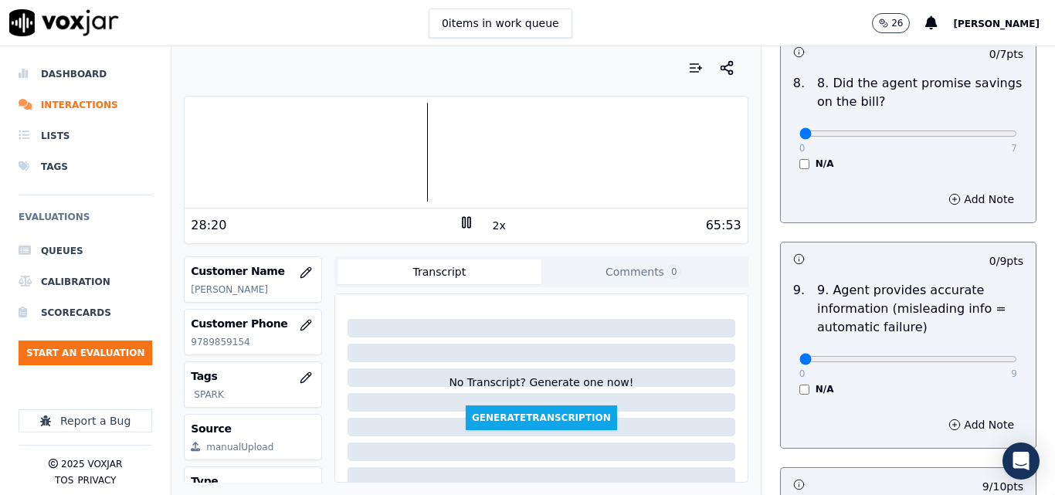
scroll to position [1662, 0]
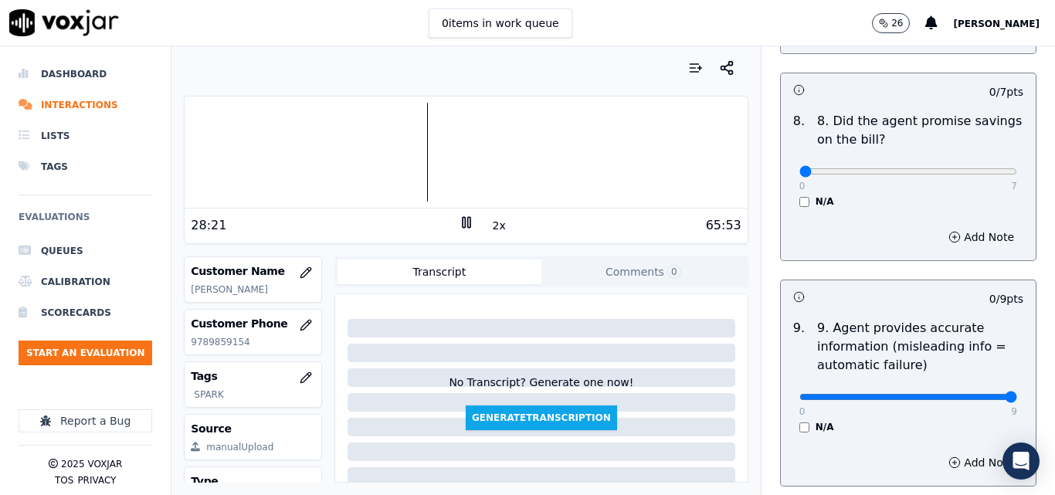
type input "9"
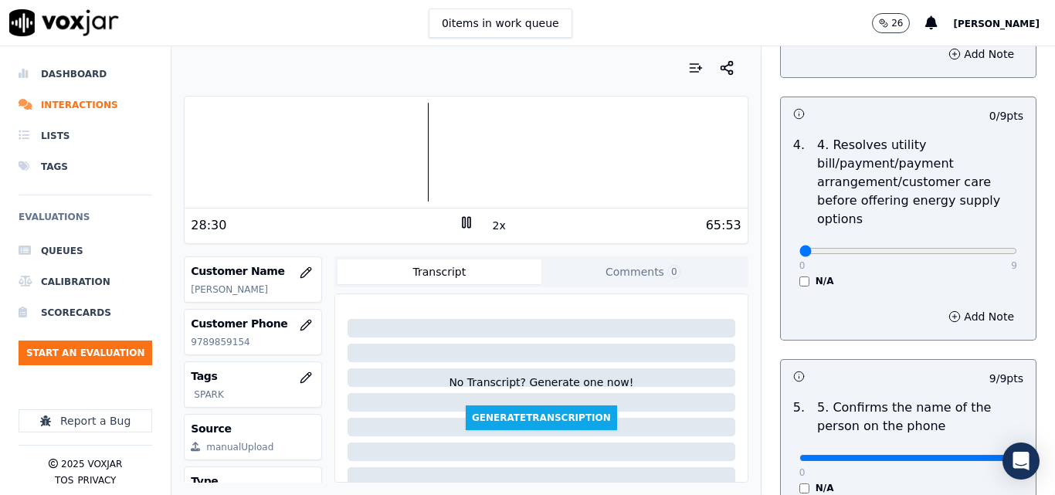
scroll to position [735, 0]
type input "7"
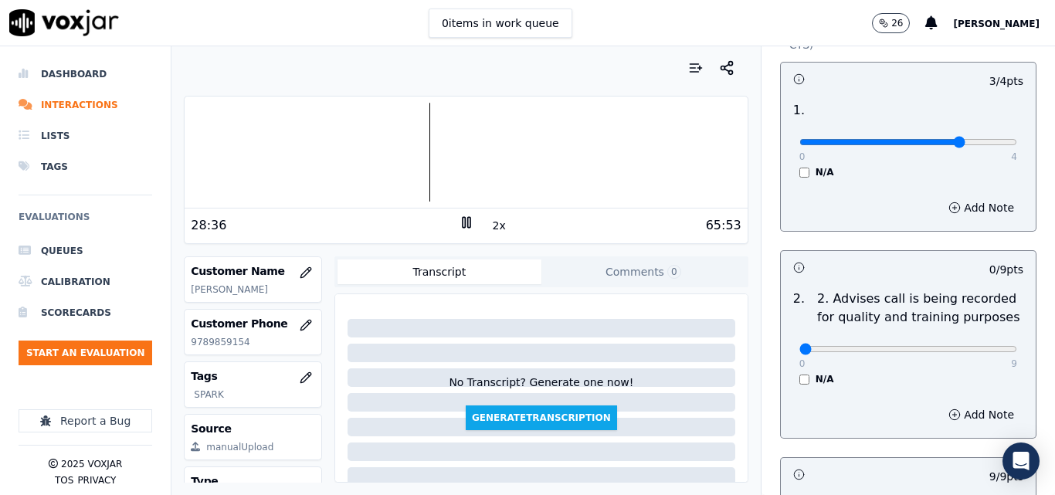
scroll to position [195, 0]
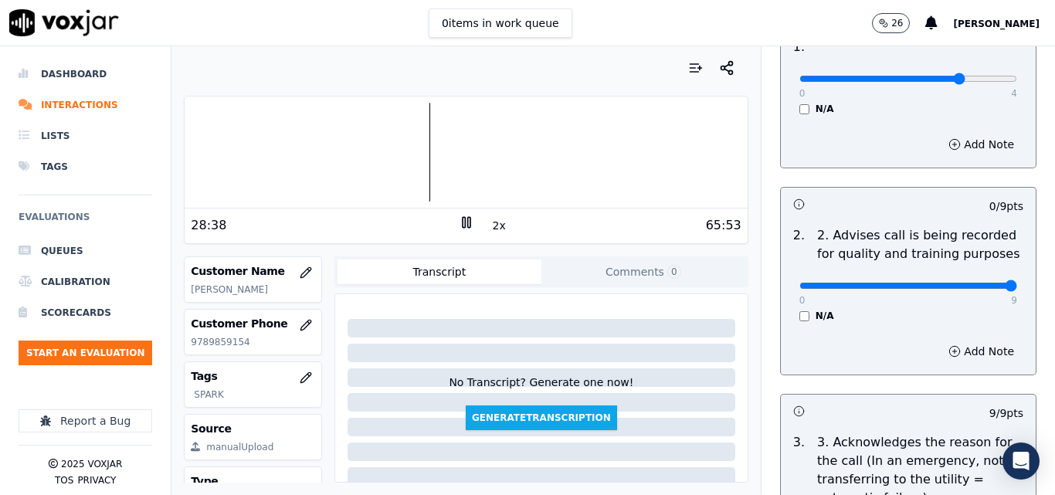
drag, startPoint x: 968, startPoint y: 273, endPoint x: 1011, endPoint y: 234, distance: 57.4
type input "9"
click at [979, 82] on input "range" at bounding box center [908, 79] width 218 height 6
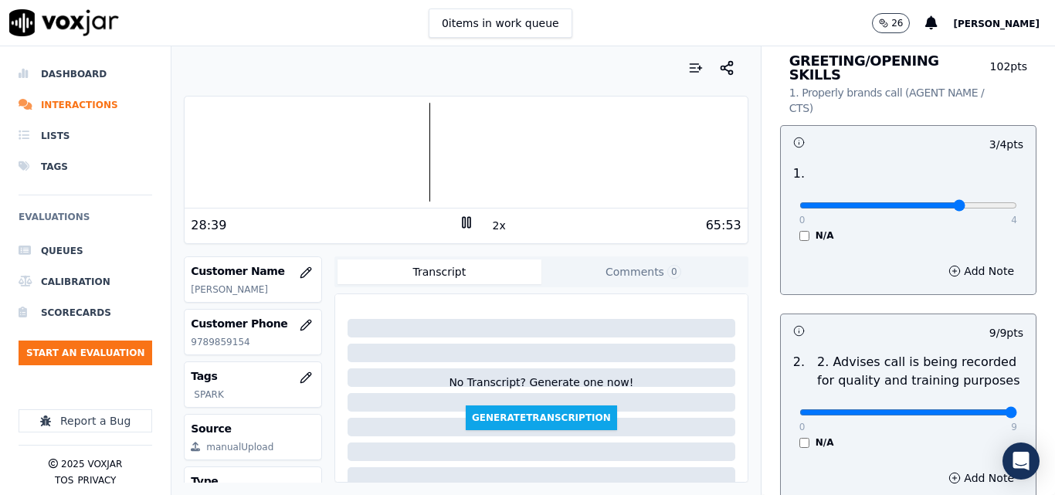
scroll to position [40, 0]
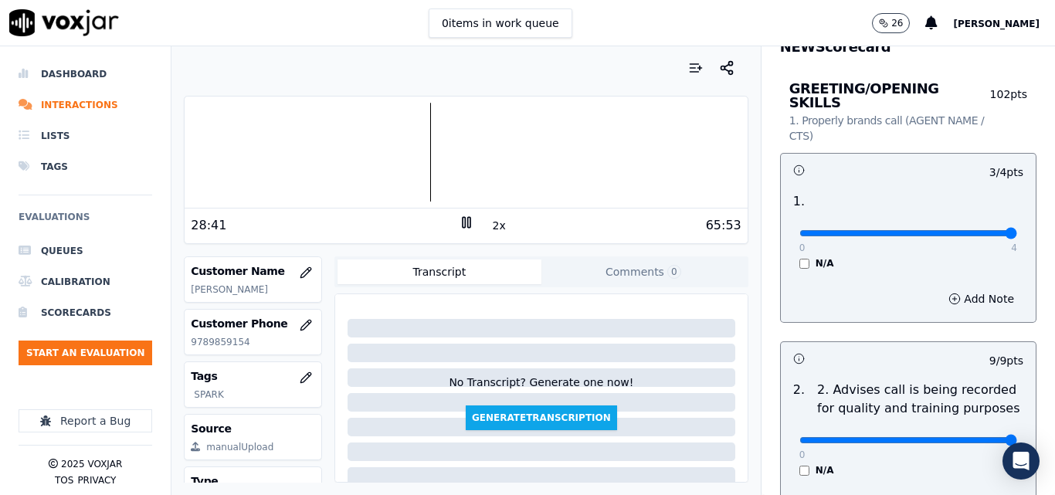
type input "4"
click at [979, 230] on input "range" at bounding box center [908, 233] width 218 height 6
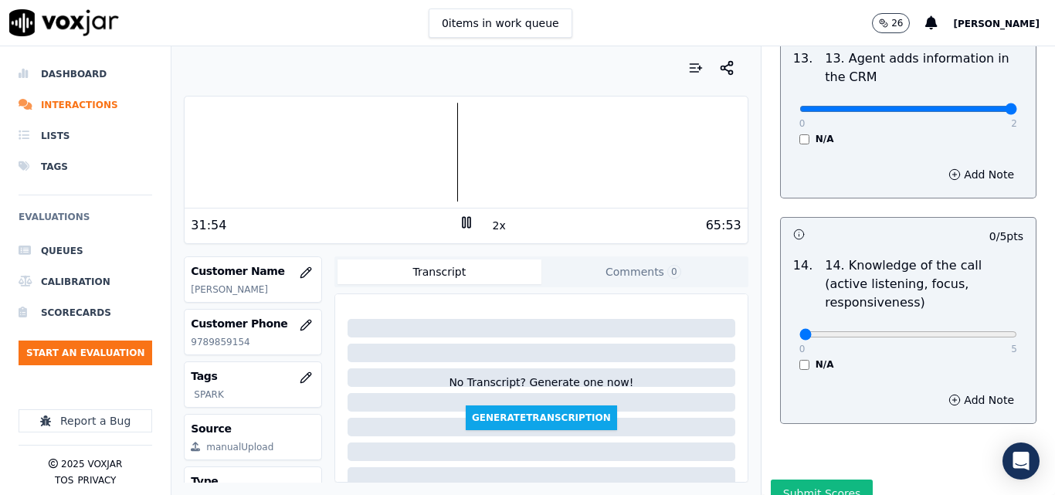
scroll to position [2820, 0]
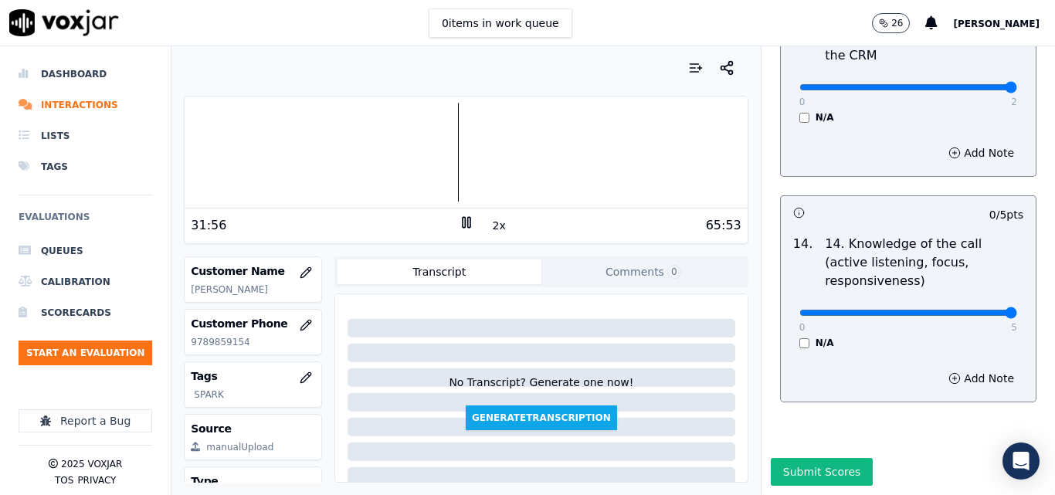
type input "5"
click at [804, 458] on button "Submit Scores" at bounding box center [822, 472] width 103 height 28
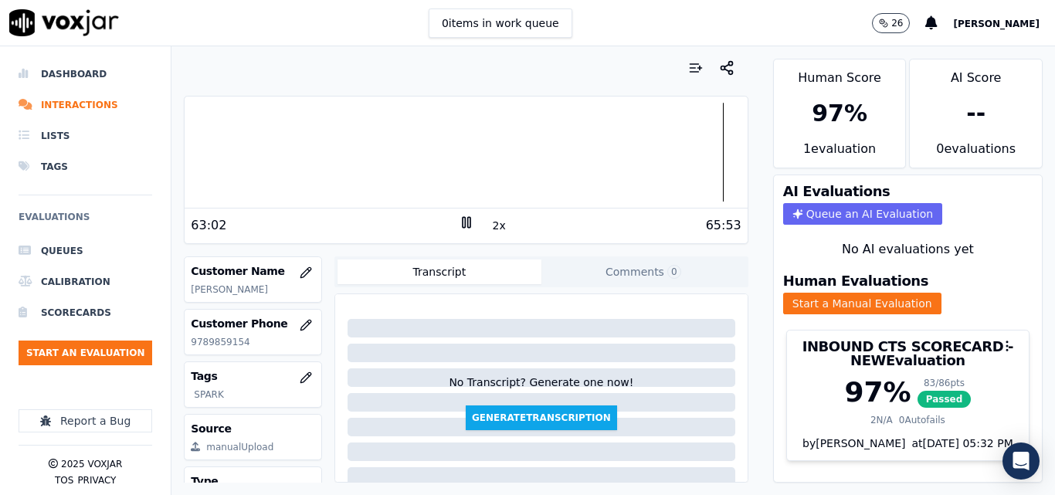
click at [692, 132] on div at bounding box center [466, 152] width 562 height 99
click at [673, 141] on div at bounding box center [466, 152] width 562 height 99
click at [668, 141] on div at bounding box center [466, 152] width 562 height 99
click at [646, 143] on div at bounding box center [466, 152] width 562 height 99
click at [56, 106] on li "Interactions" at bounding box center [86, 105] width 134 height 31
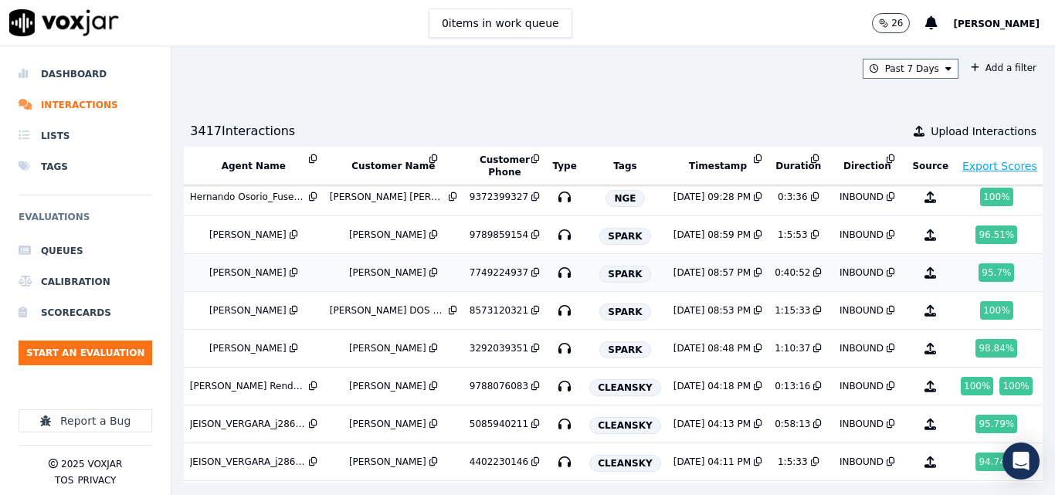
scroll to position [0, 262]
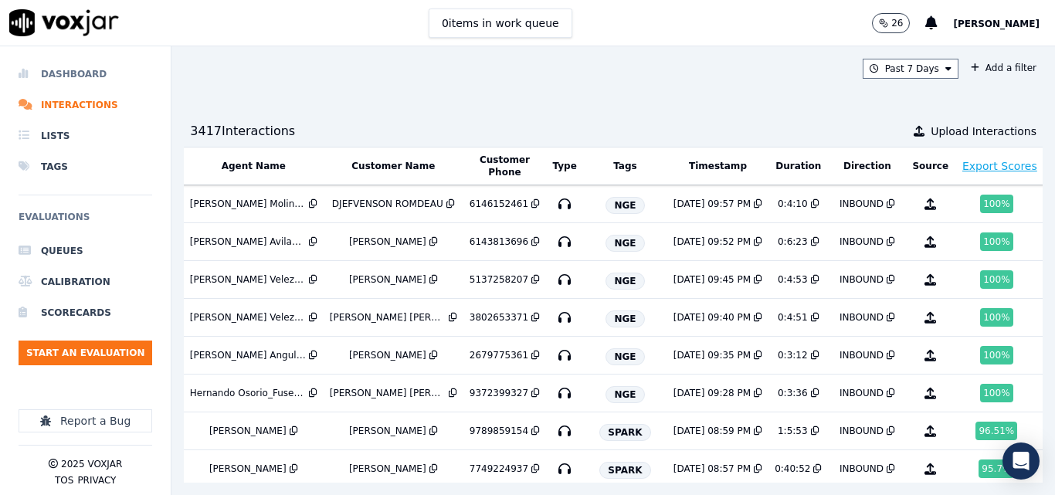
click at [73, 69] on li "Dashboard" at bounding box center [86, 74] width 134 height 31
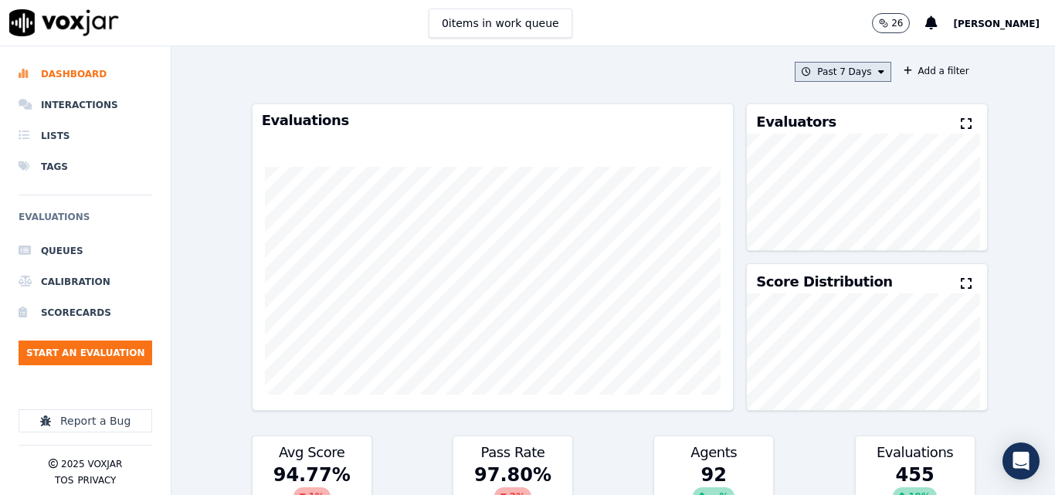
click at [817, 71] on button "Past 7 Days" at bounding box center [843, 72] width 96 height 20
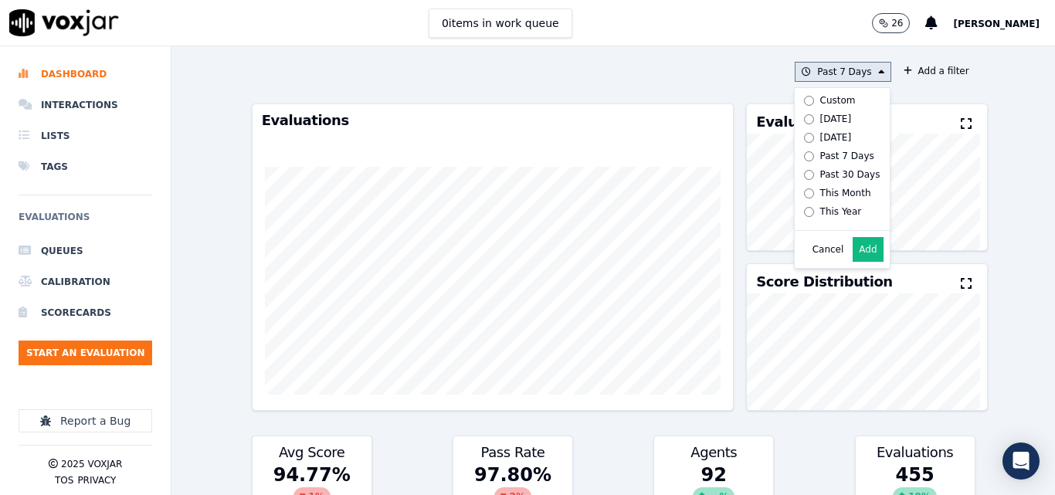
click at [800, 124] on label "[DATE]" at bounding box center [839, 119] width 83 height 19
click at [853, 255] on button "Add" at bounding box center [868, 249] width 30 height 25
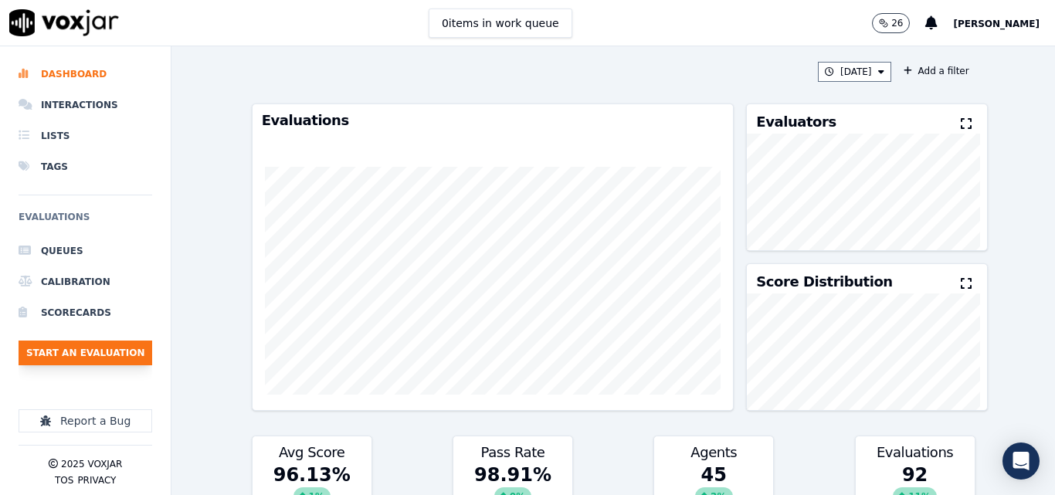
click at [90, 349] on button "Start an Evaluation" at bounding box center [86, 353] width 134 height 25
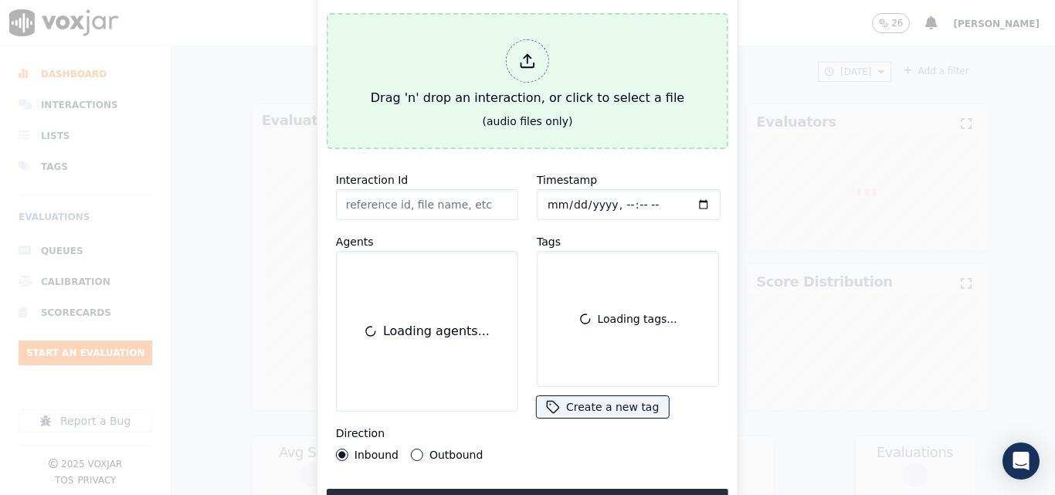
click at [471, 91] on div "Drag 'n' drop an interaction, or click to select a file" at bounding box center [528, 73] width 326 height 80
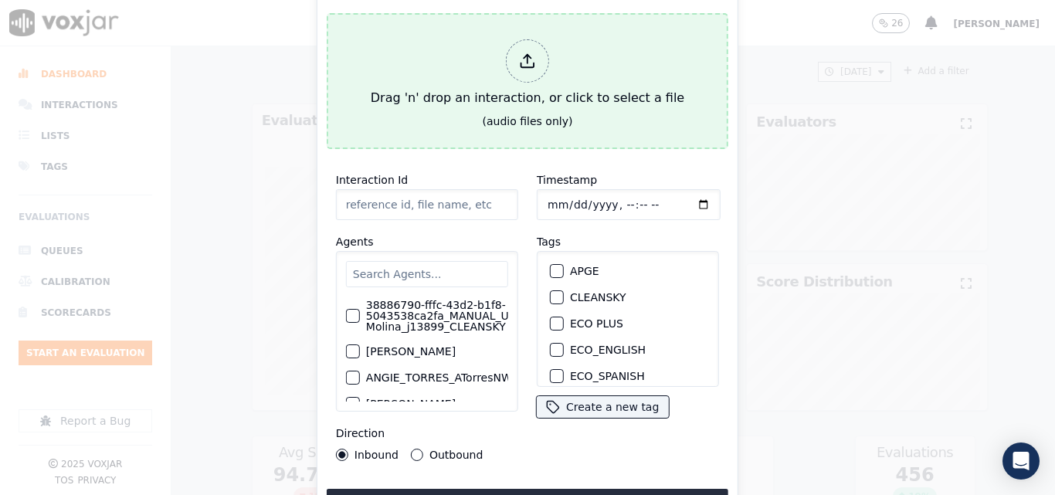
type input "20250811-165111_7739545207-all.mp3"
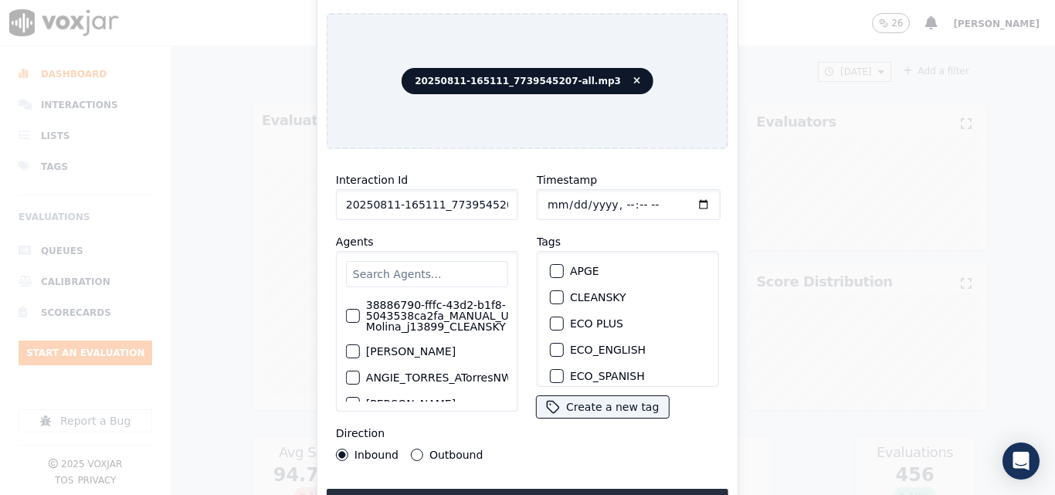
click at [439, 278] on input "text" at bounding box center [427, 274] width 162 height 26
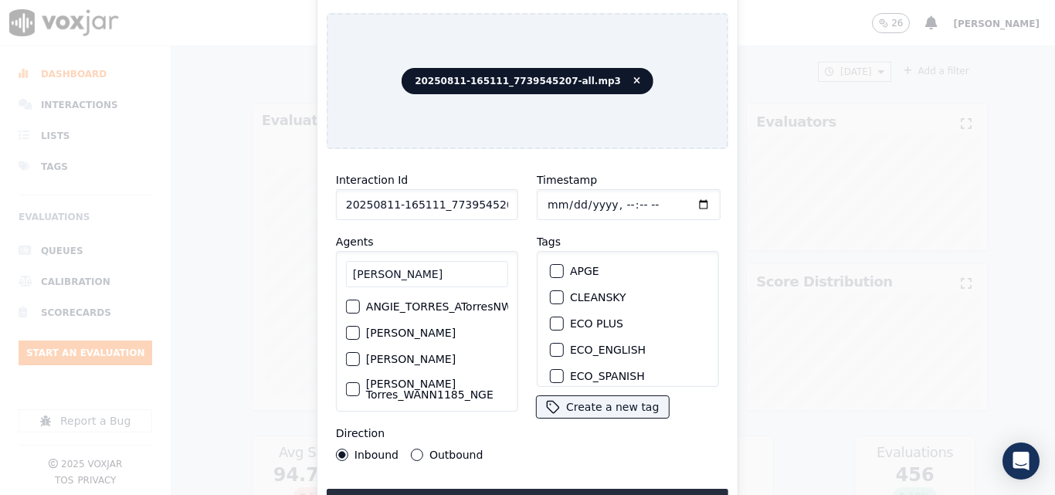
type input "[PERSON_NAME]"
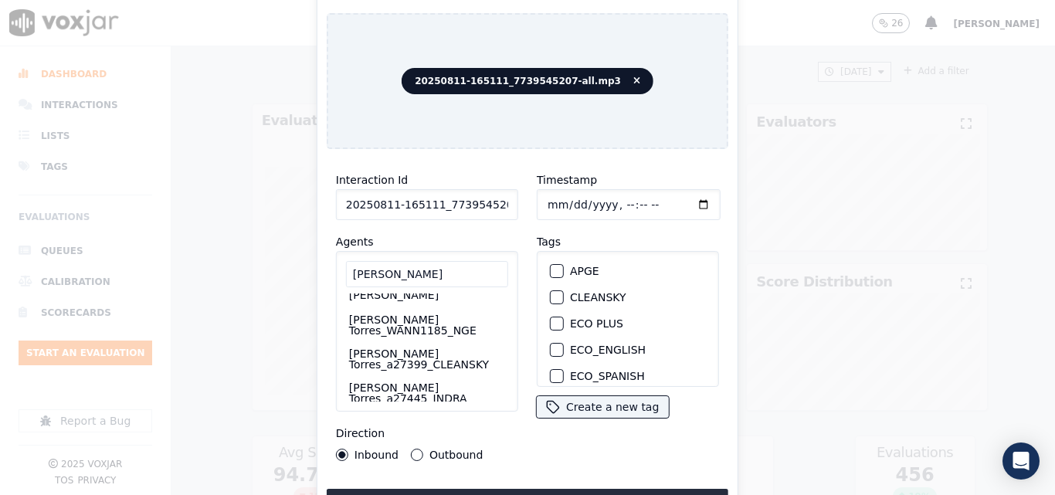
scroll to position [94, 17]
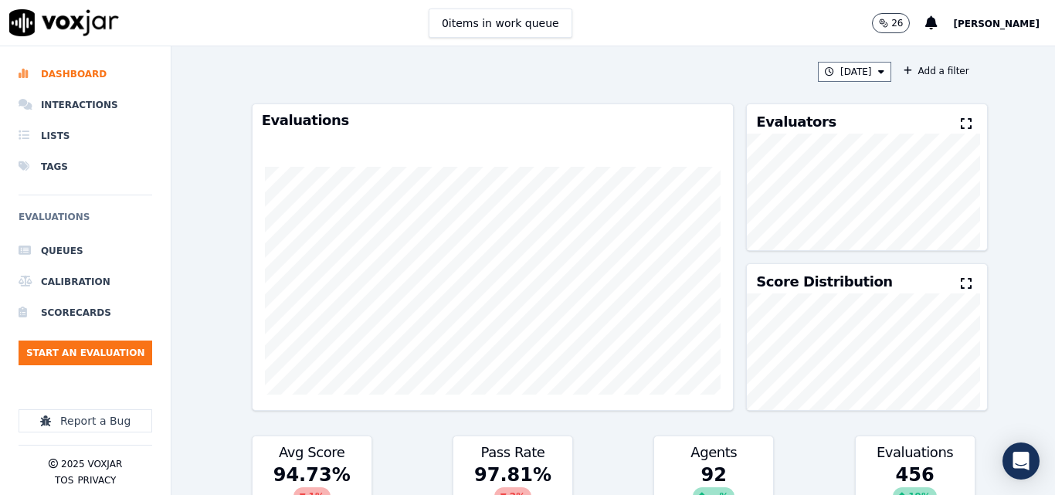
click at [973, 21] on span "[PERSON_NAME]" at bounding box center [996, 24] width 86 height 11
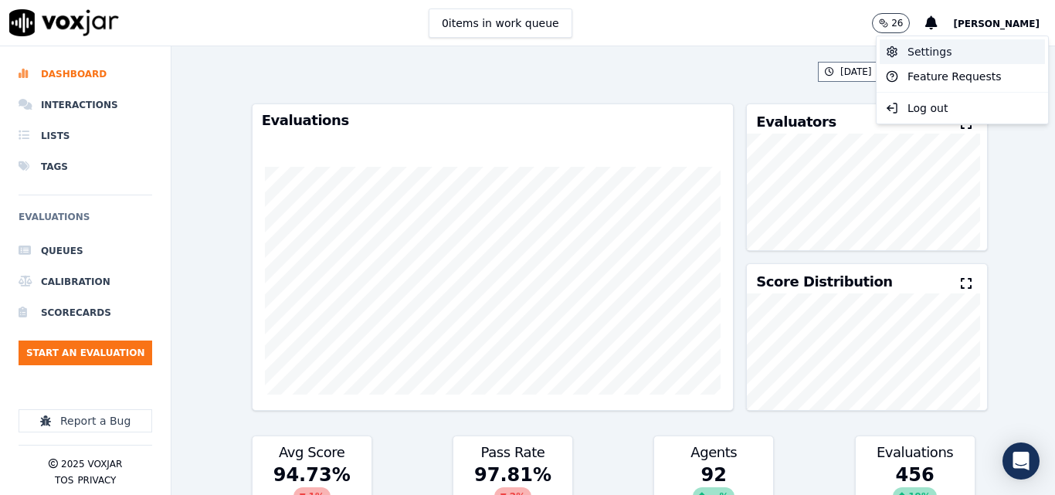
click at [928, 48] on div "Settings" at bounding box center [962, 51] width 165 height 25
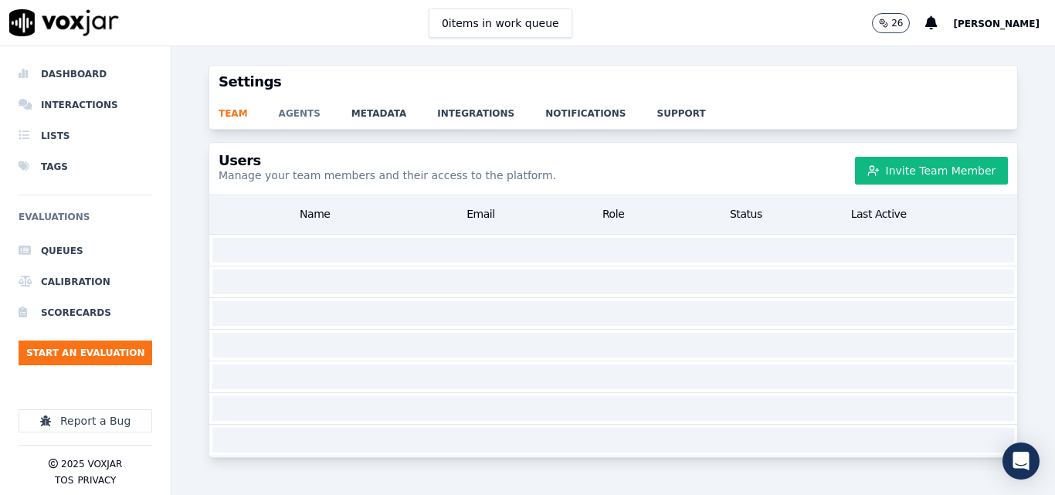
click at [296, 114] on link "agents" at bounding box center [315, 109] width 73 height 22
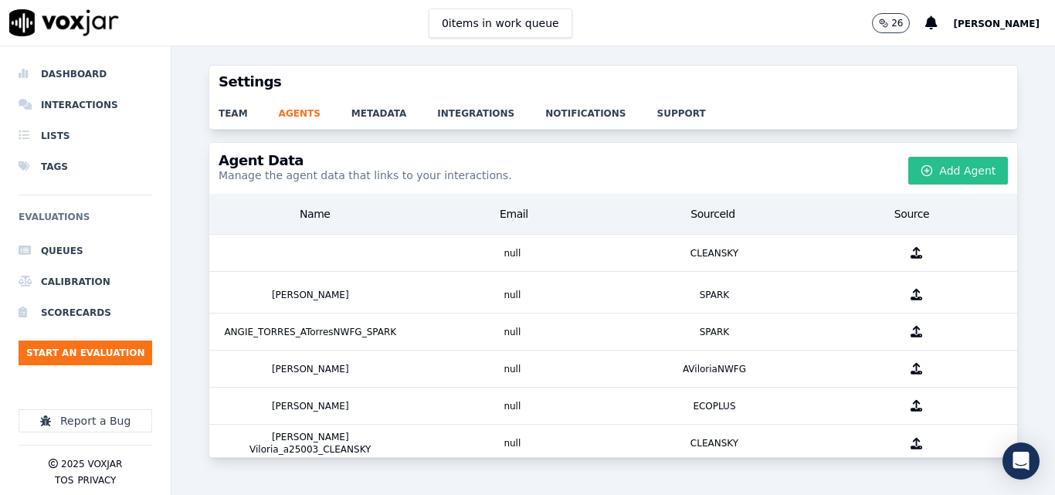
click at [948, 173] on button "Add Agent" at bounding box center [958, 171] width 100 height 28
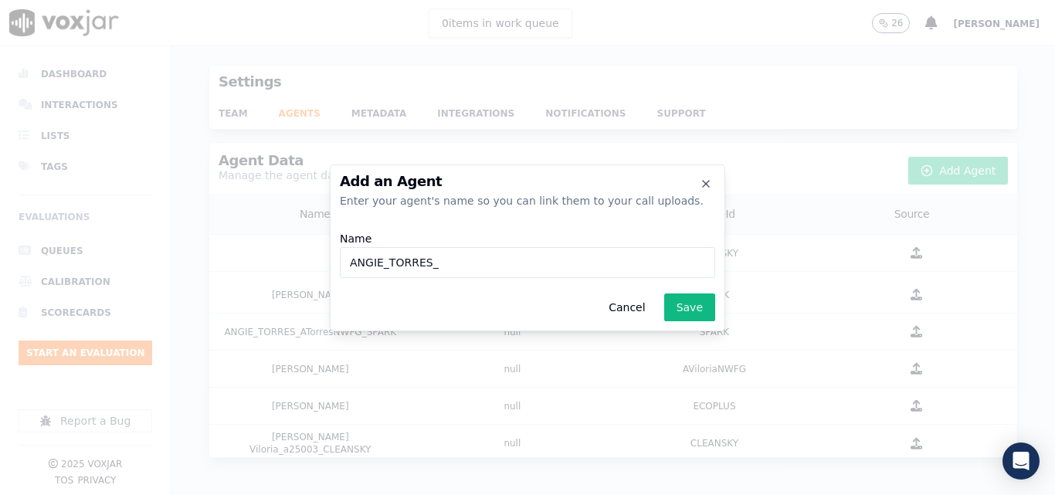
click at [473, 260] on input "ANGIE_TORRES_" at bounding box center [527, 262] width 375 height 31
paste input "a27409"
type input "ANGIE_TORRES_a27409_NEXT_VOLT"
click at [703, 298] on button "Save" at bounding box center [689, 307] width 51 height 28
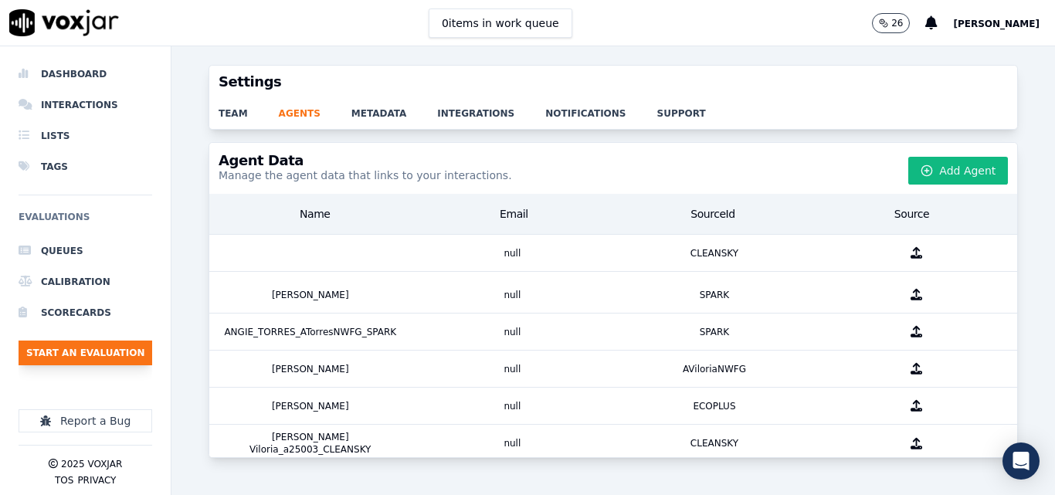
click at [74, 346] on button "Start an Evaluation" at bounding box center [86, 353] width 134 height 25
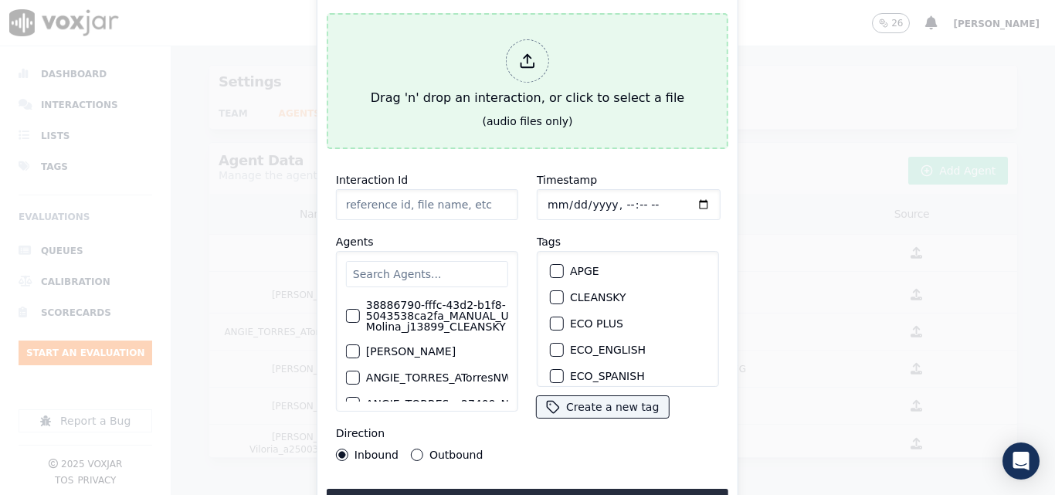
click at [470, 83] on div "Drag 'n' drop an interaction, or click to select a file" at bounding box center [528, 73] width 326 height 80
type input "20250811-165111_7739545207-all.mp3"
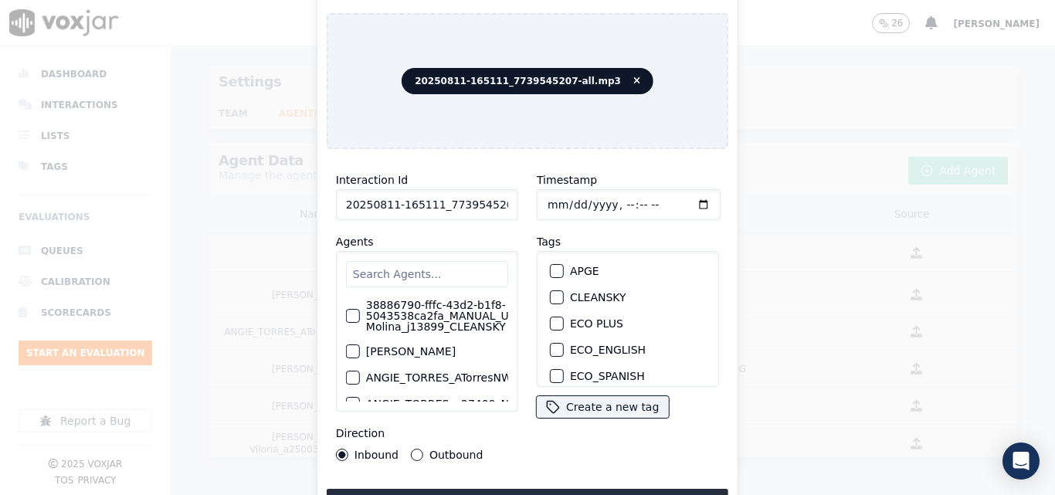
click at [426, 267] on input "text" at bounding box center [427, 274] width 162 height 26
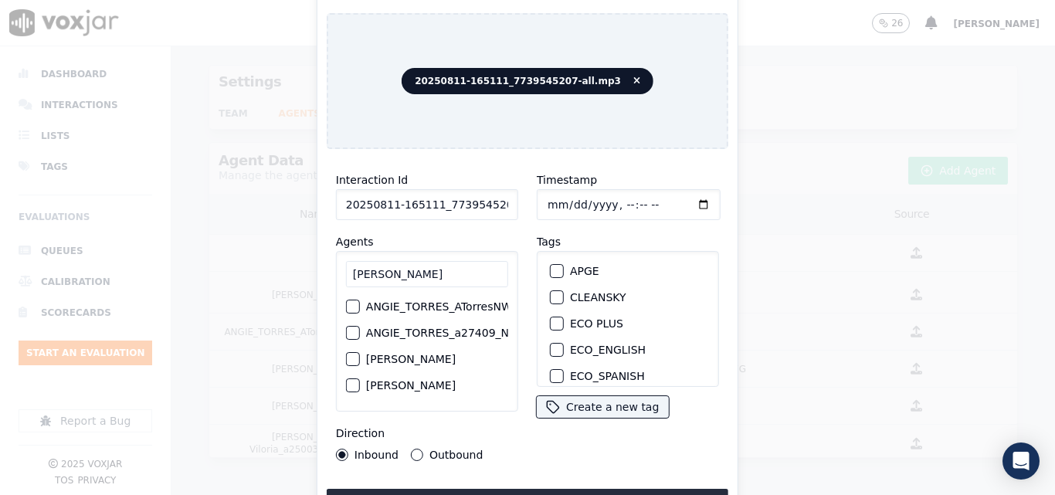
type input "[PERSON_NAME]"
click at [449, 337] on div "ANGIE_TORRES_ATorresNWFG_SPARK ANGIE_TORRES_a27409_NEXT_VOLT [PERSON_NAME] [PER…" at bounding box center [427, 347] width 162 height 108
click at [438, 327] on label "ANGIE_TORRES_a27409_NEXT_VOLT" at bounding box center [405, 332] width 196 height 11
click at [301, 327] on button "ANGIE_TORRES_a27409_NEXT_VOLT" at bounding box center [294, 333] width 14 height 14
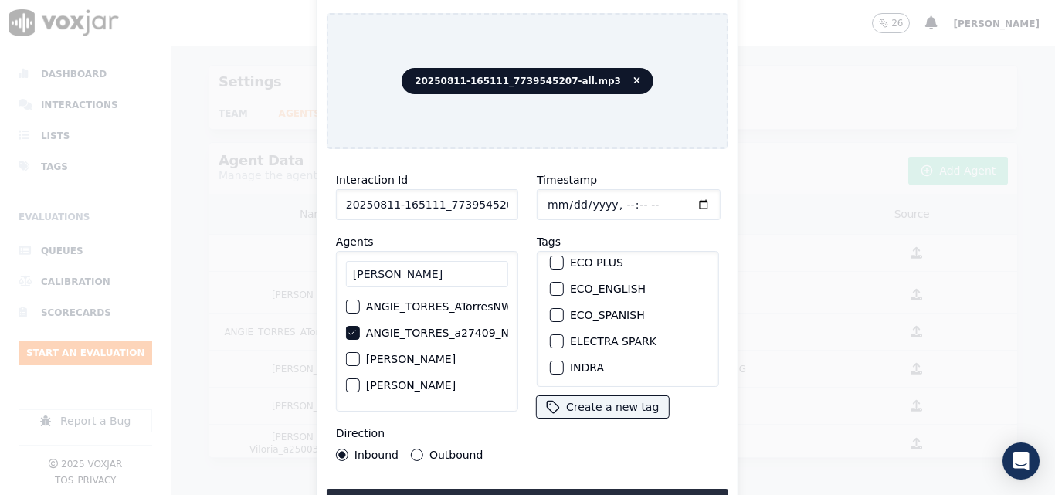
scroll to position [77, 0]
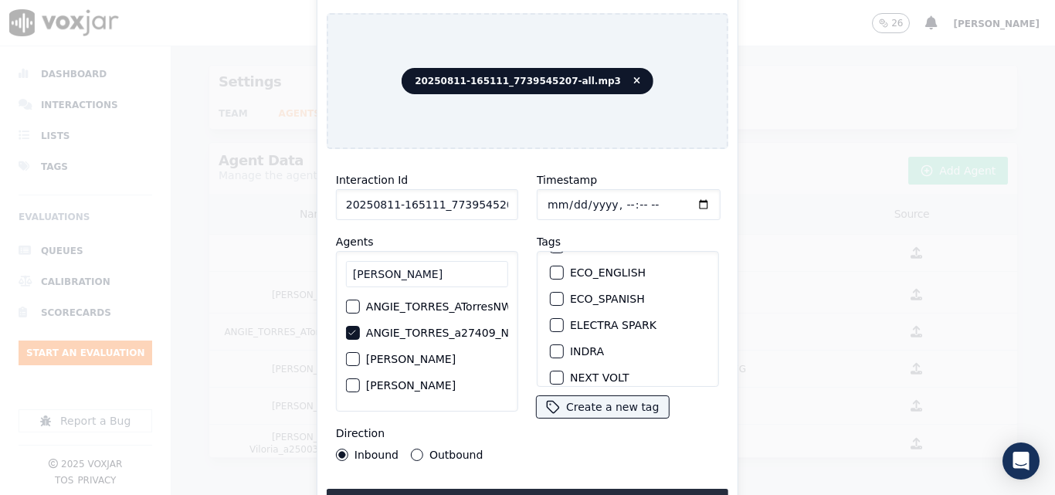
click at [412, 449] on button "Outbound" at bounding box center [417, 455] width 12 height 12
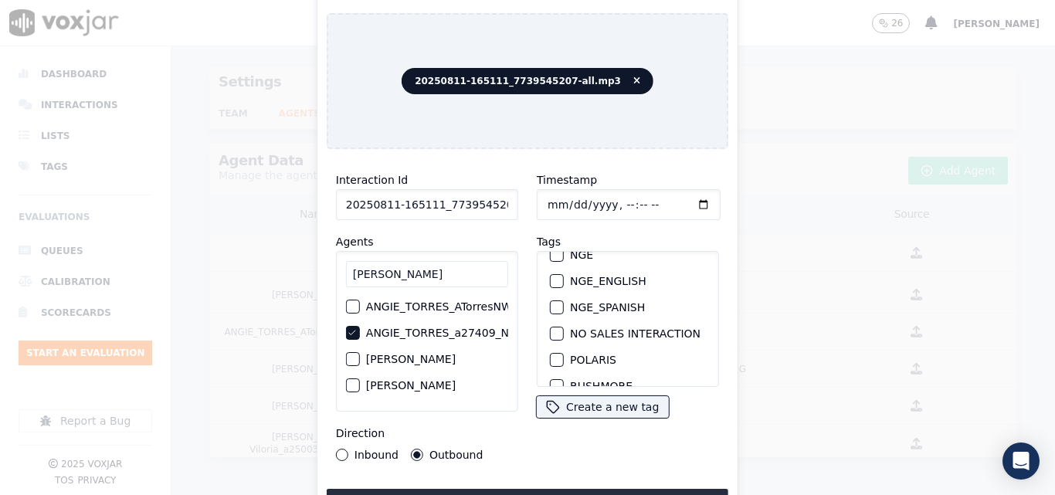
scroll to position [189, 0]
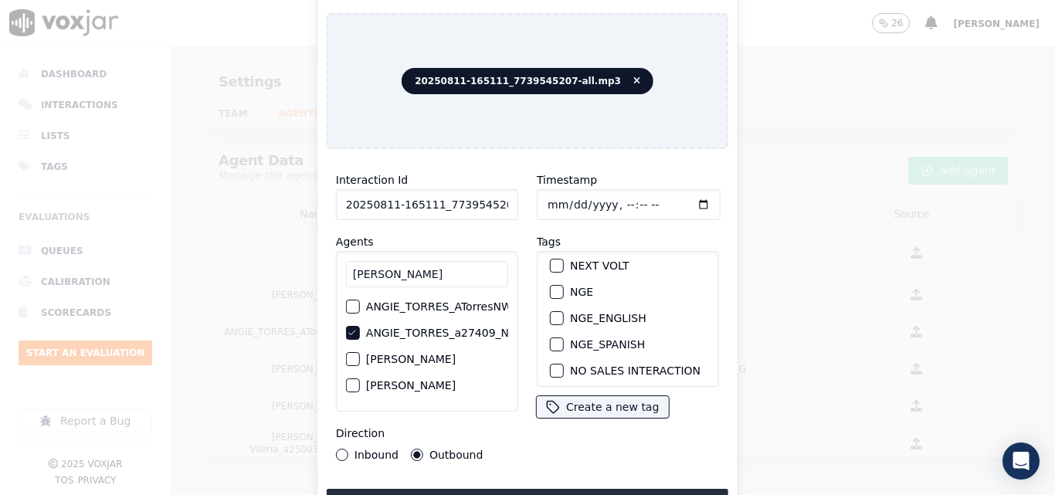
click at [552, 270] on div "NEXT VOLT" at bounding box center [628, 266] width 168 height 26
click at [551, 263] on div "button" at bounding box center [556, 265] width 11 height 11
click at [562, 477] on div "Interaction Id 20250811-165111_7739545207-all.mp3 Agents [PERSON_NAME] ANGIE_TO…" at bounding box center [528, 338] width 402 height 355
click at [563, 489] on button "Upload interaction to start evaluation" at bounding box center [528, 503] width 402 height 28
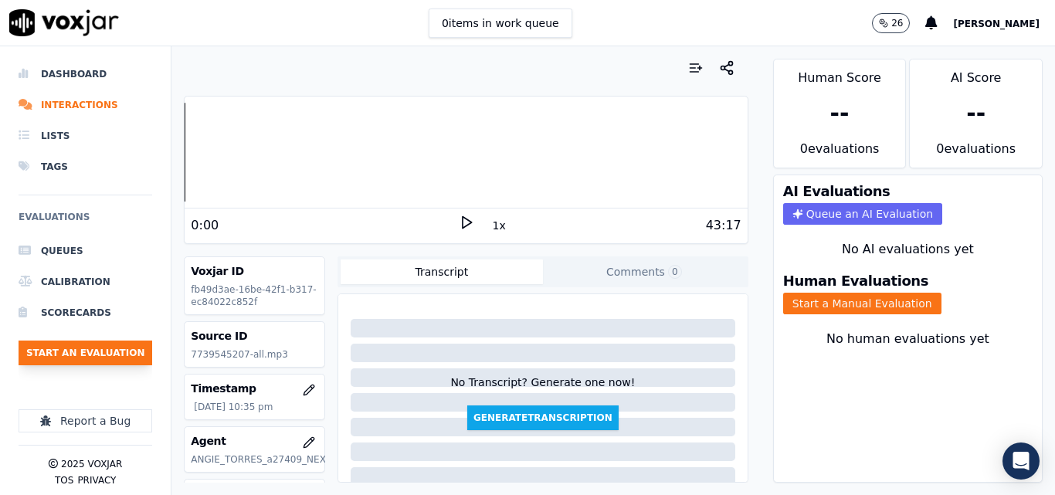
click at [117, 354] on button "Start an Evaluation" at bounding box center [86, 353] width 134 height 25
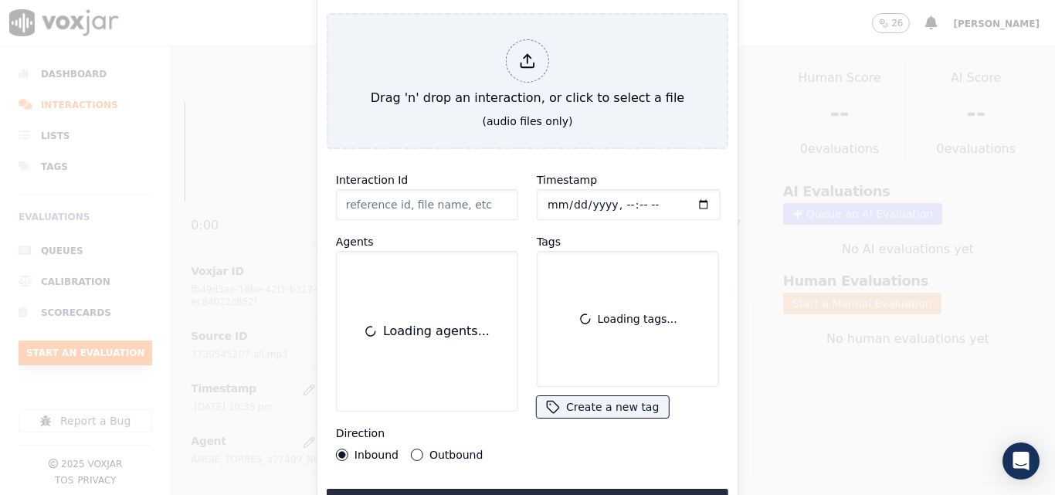
scroll to position [154, 0]
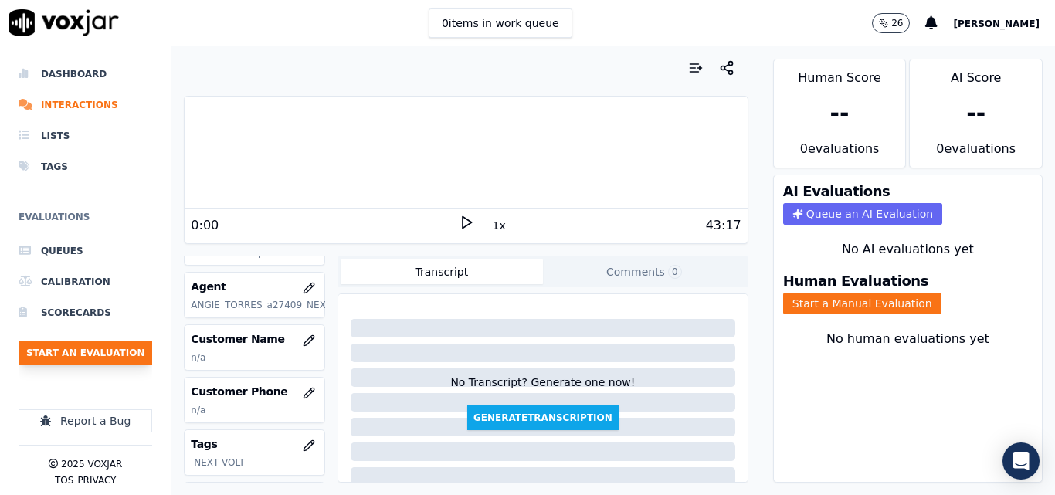
click at [145, 348] on button "Start an Evaluation" at bounding box center [86, 353] width 134 height 25
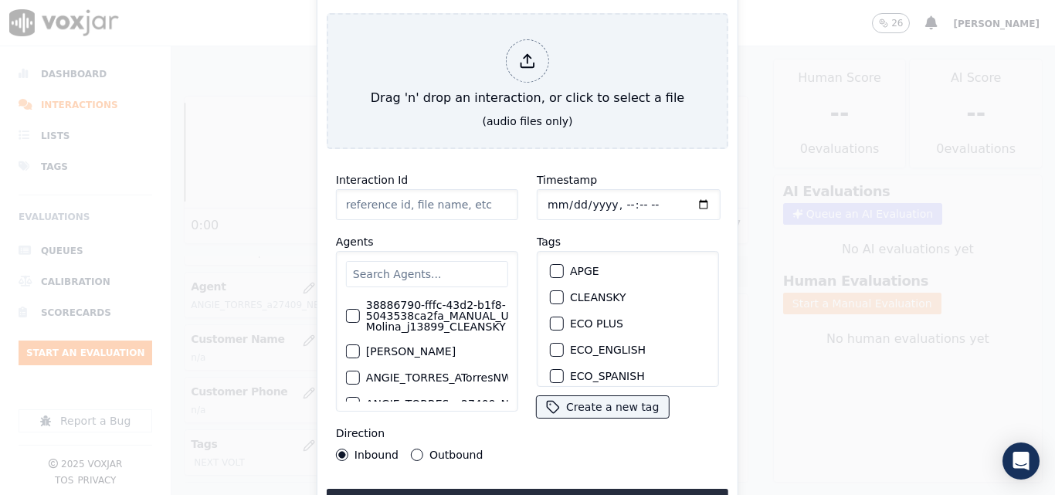
click at [395, 261] on input "text" at bounding box center [427, 274] width 162 height 26
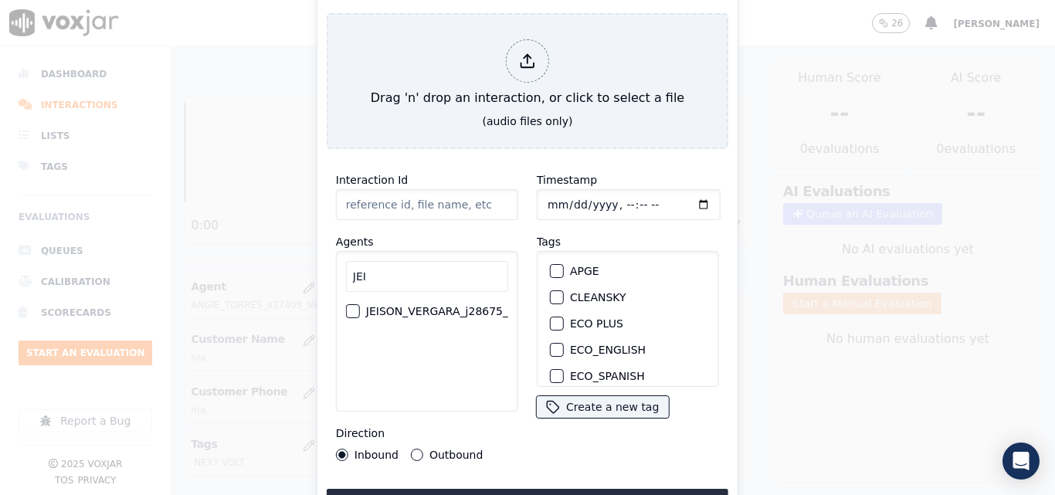
type input "JEI"
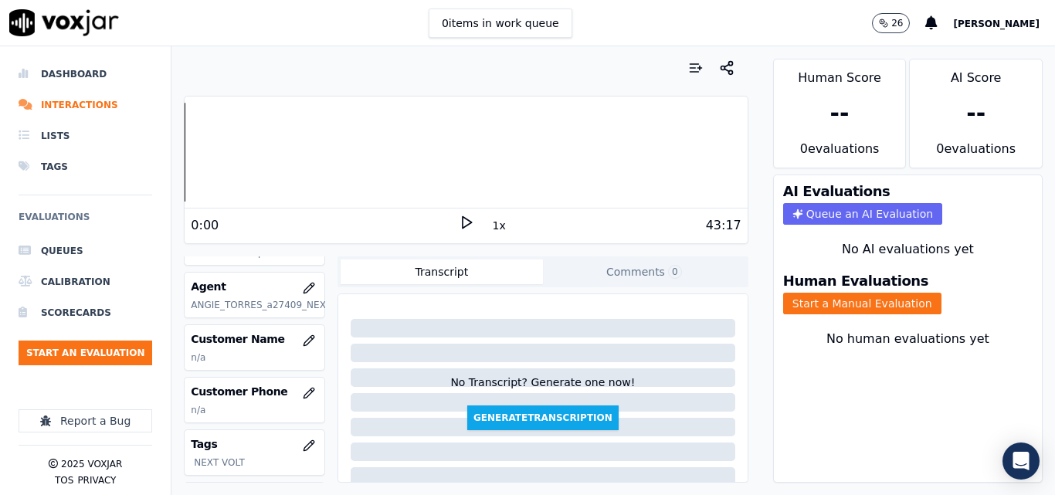
click at [968, 10] on div "26 [PERSON_NAME]" at bounding box center [963, 23] width 183 height 46
click at [997, 24] on span "[PERSON_NAME]" at bounding box center [996, 24] width 86 height 11
click at [914, 58] on div "Settings" at bounding box center [962, 51] width 165 height 25
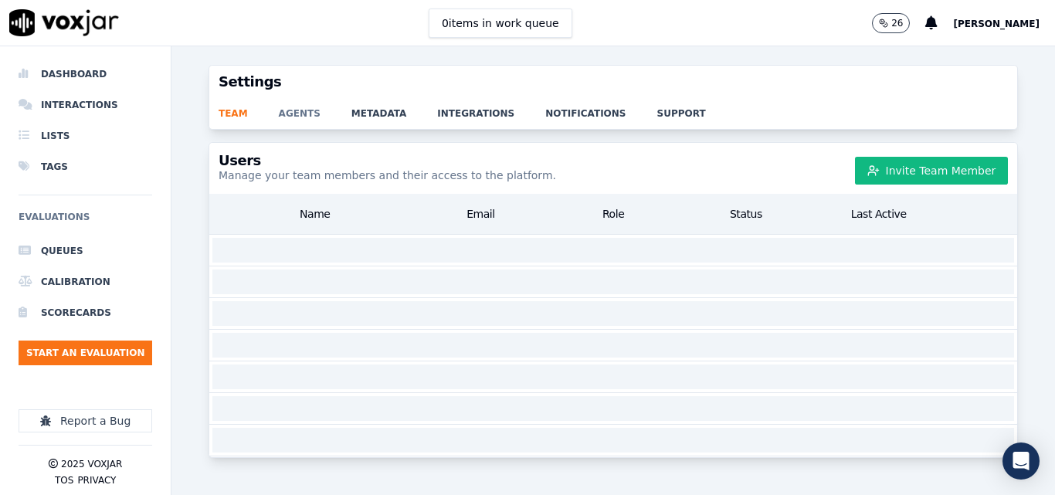
click at [287, 107] on link "agents" at bounding box center [315, 109] width 73 height 22
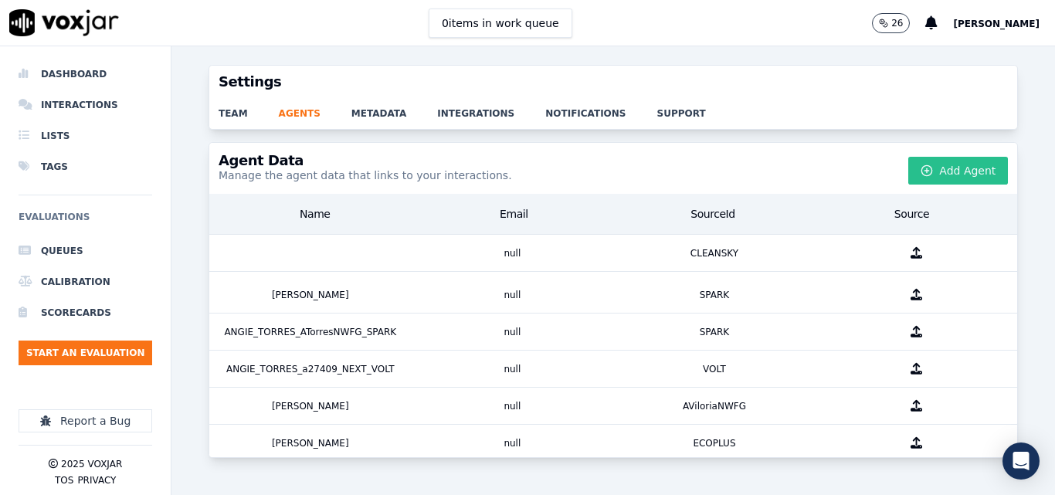
click at [923, 168] on button "Add Agent" at bounding box center [958, 171] width 100 height 28
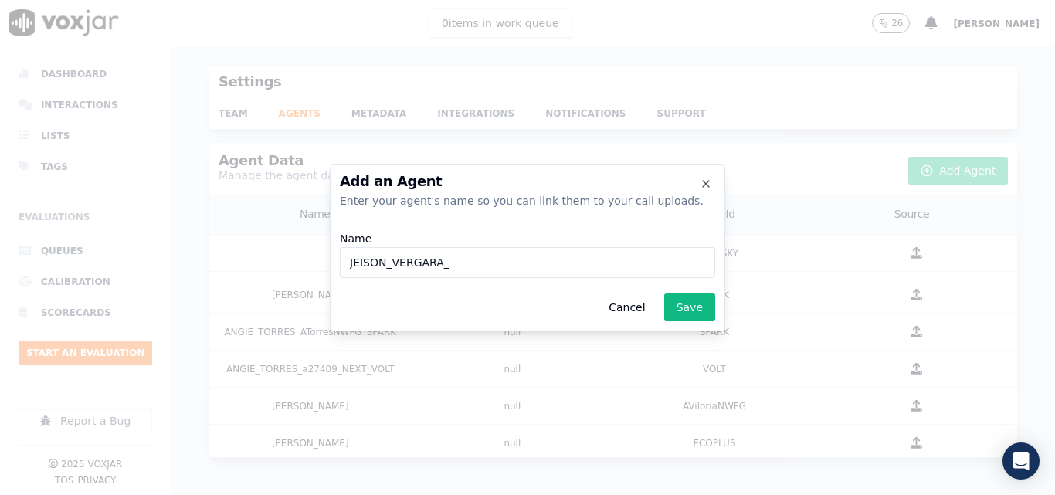
paste input "j28753"
type input "JEISON_VERGARA_j28753_NEXT_VOLT"
click at [664, 293] on button "Save" at bounding box center [689, 307] width 51 height 28
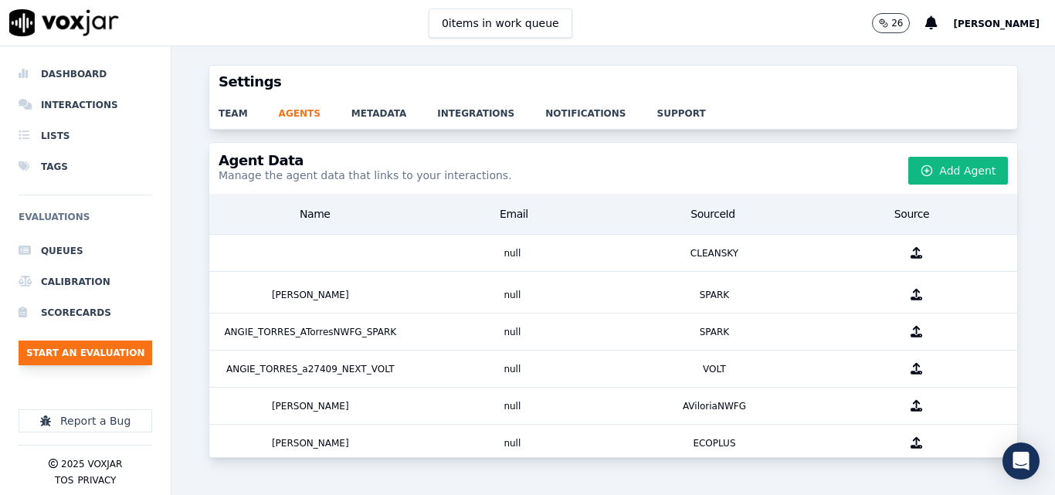
click at [94, 351] on button "Start an Evaluation" at bounding box center [86, 353] width 134 height 25
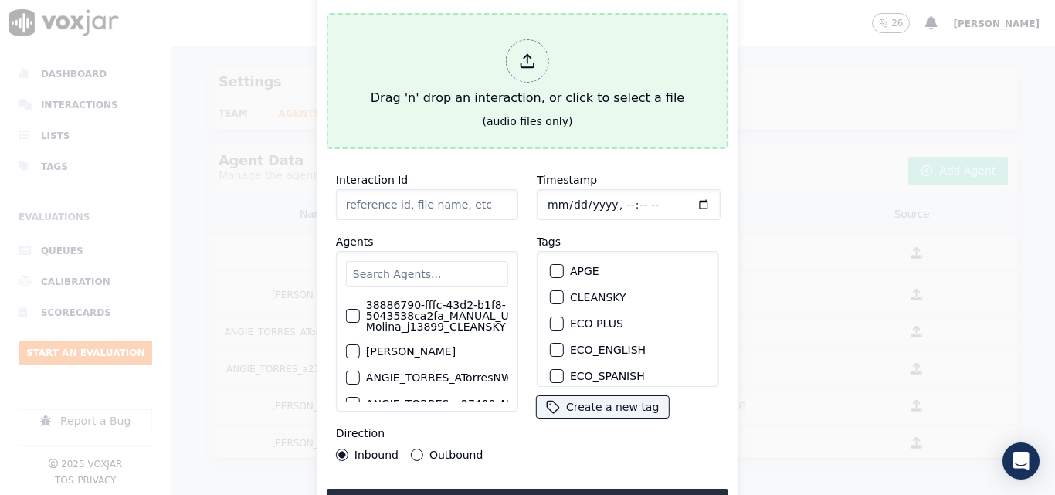
click at [467, 59] on div "Drag 'n' drop an interaction, or click to select a file" at bounding box center [528, 73] width 326 height 80
type input "20250811-152841_2242108710-all.mp3"
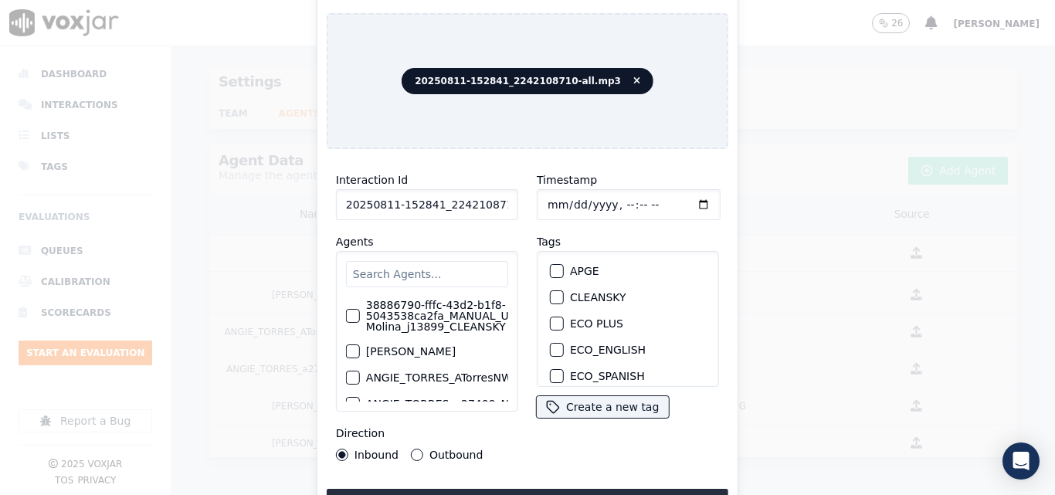
click at [436, 266] on input "text" at bounding box center [427, 274] width 162 height 26
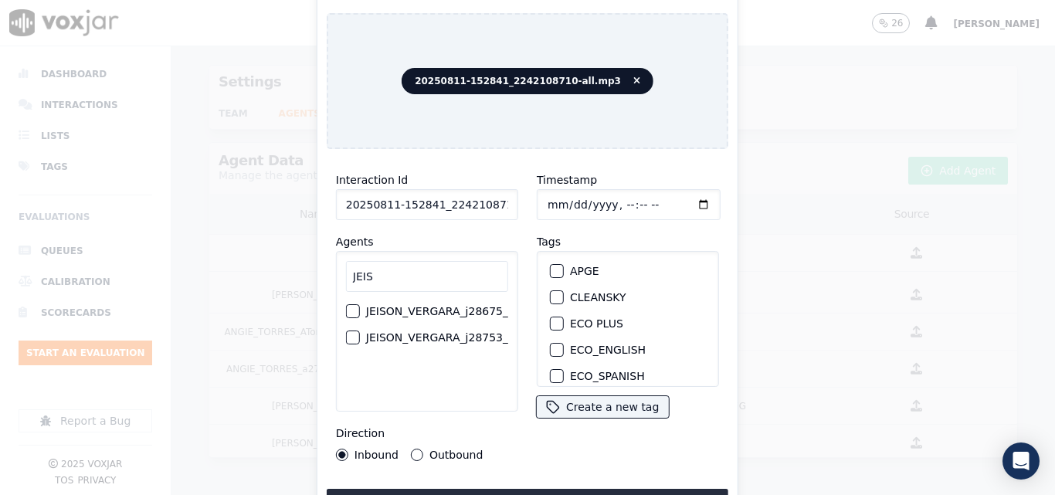
type input "JEIS"
click at [435, 332] on label "JEISON_VERGARA_j28753_NEXT_VOLT" at bounding box center [406, 337] width 203 height 11
click at [299, 331] on button "JEISON_VERGARA_j28753_NEXT_VOLT" at bounding box center [292, 338] width 14 height 14
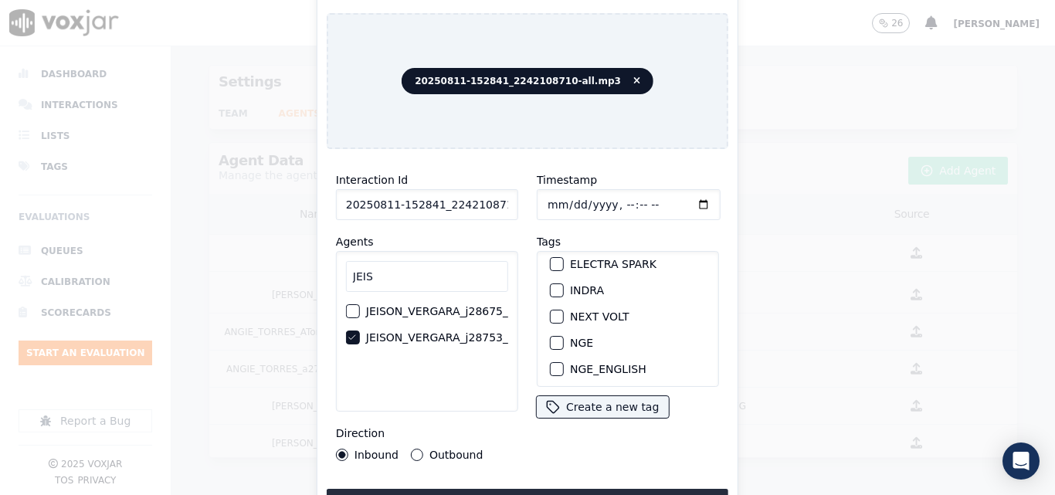
scroll to position [112, 0]
click at [553, 337] on div "button" at bounding box center [556, 342] width 11 height 11
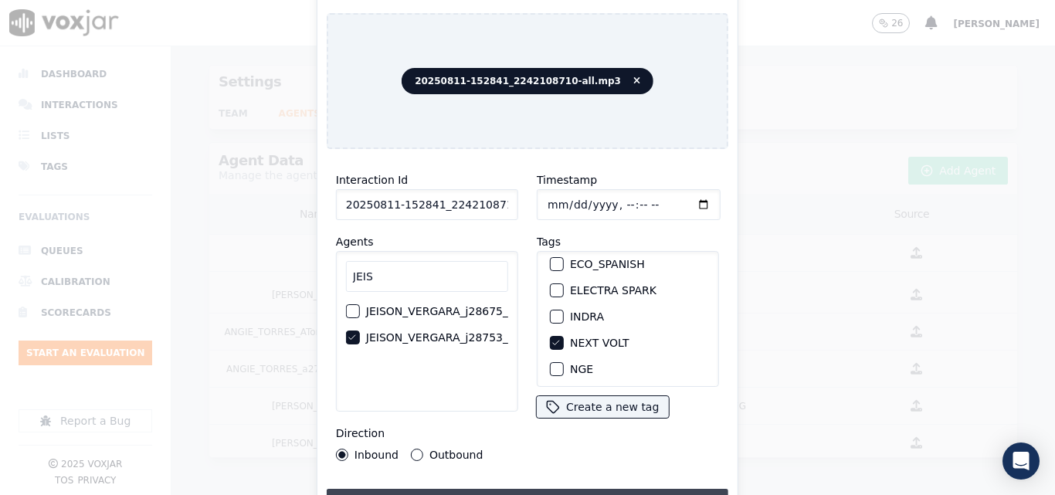
click at [477, 490] on button "Upload interaction to start evaluation" at bounding box center [528, 503] width 402 height 28
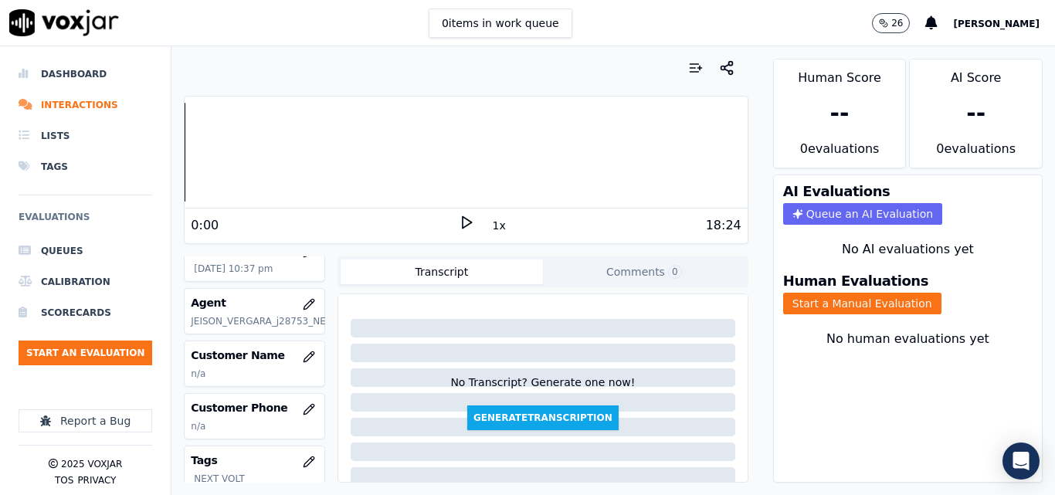
scroll to position [154, 0]
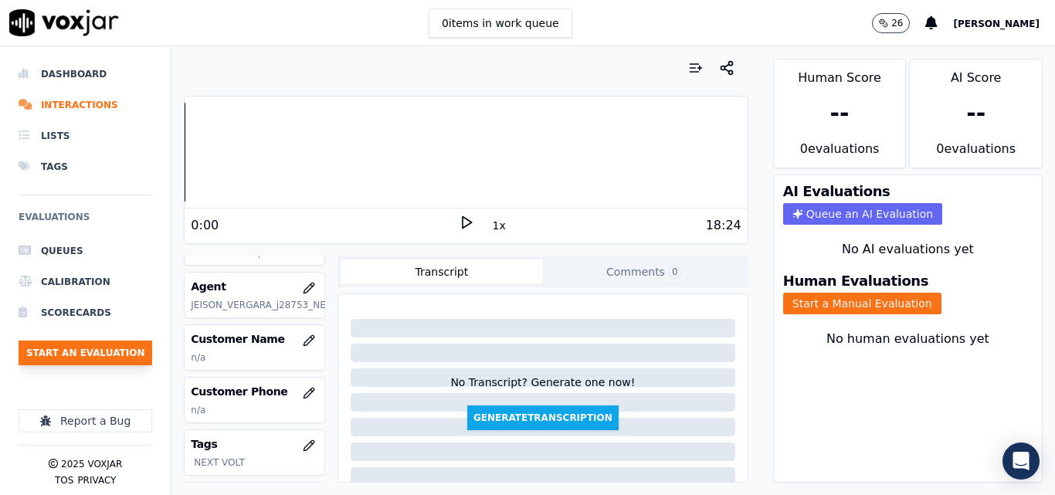
click at [117, 354] on button "Start an Evaluation" at bounding box center [86, 353] width 134 height 25
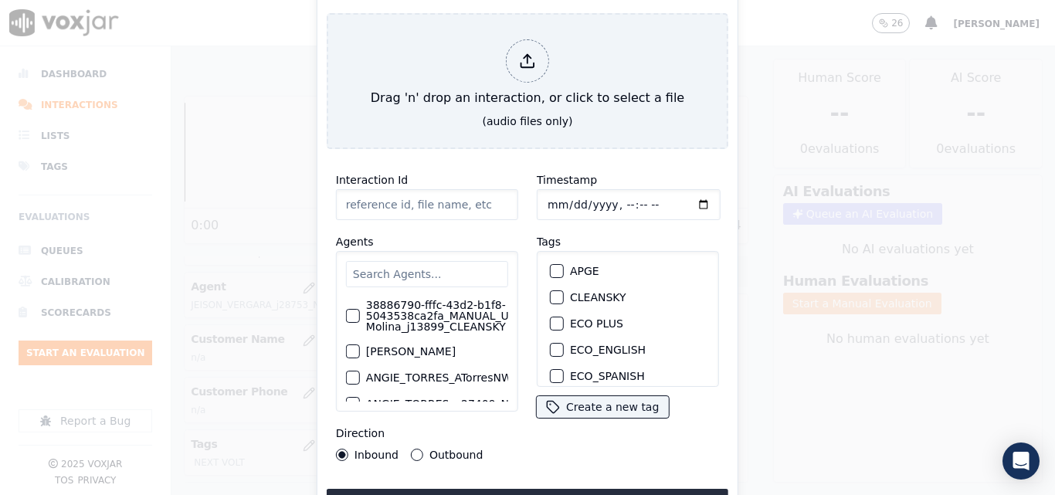
click at [432, 267] on input "text" at bounding box center [427, 274] width 162 height 26
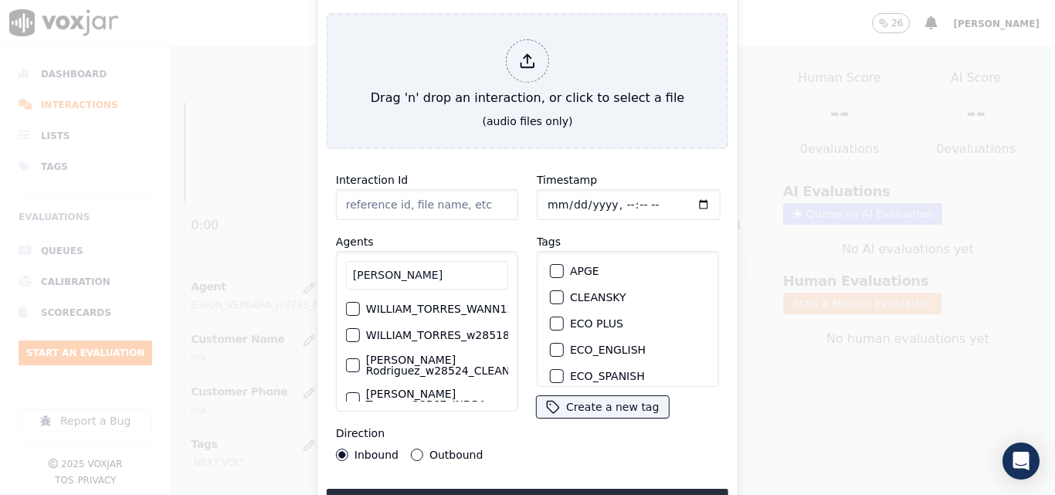
type input "[PERSON_NAME]"
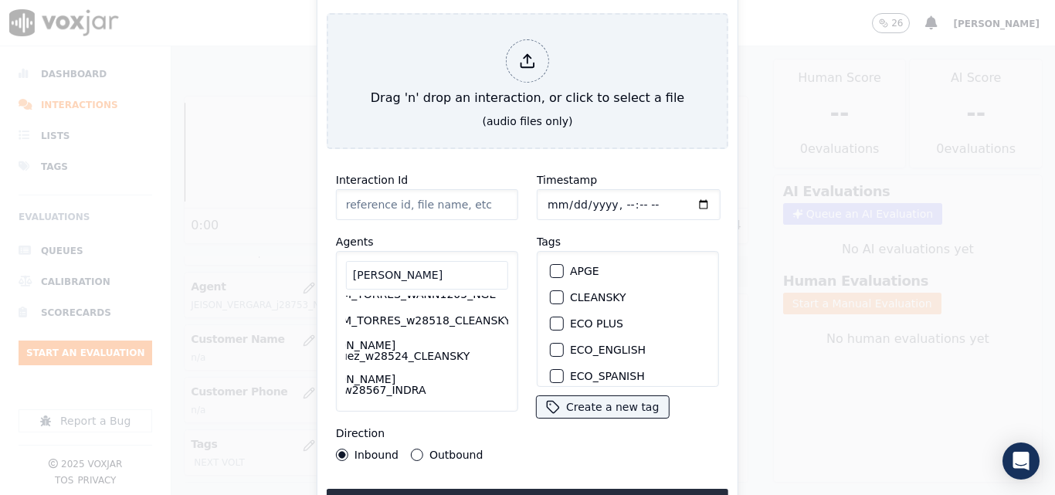
scroll to position [0, 60]
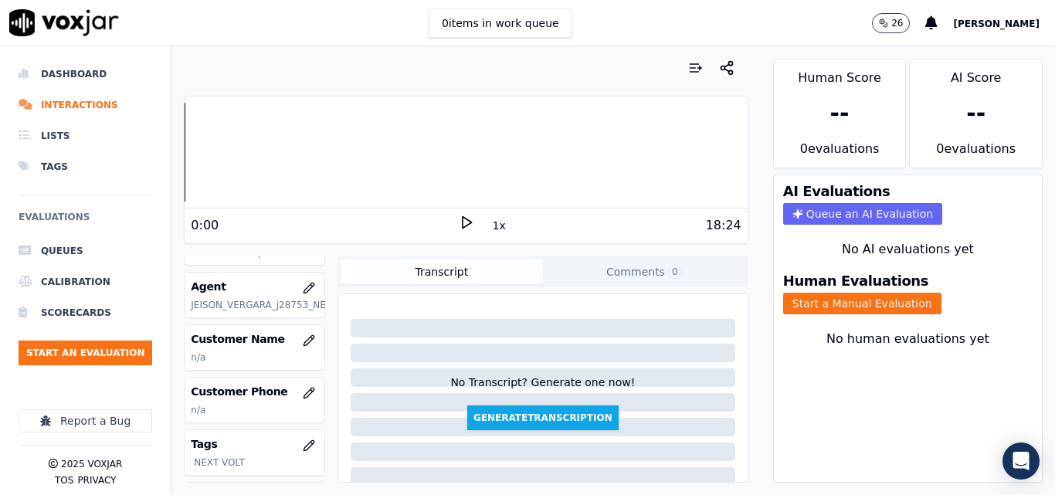
click at [973, 16] on button "[PERSON_NAME]" at bounding box center [1004, 23] width 102 height 19
click at [948, 47] on div "Settings" at bounding box center [962, 51] width 165 height 25
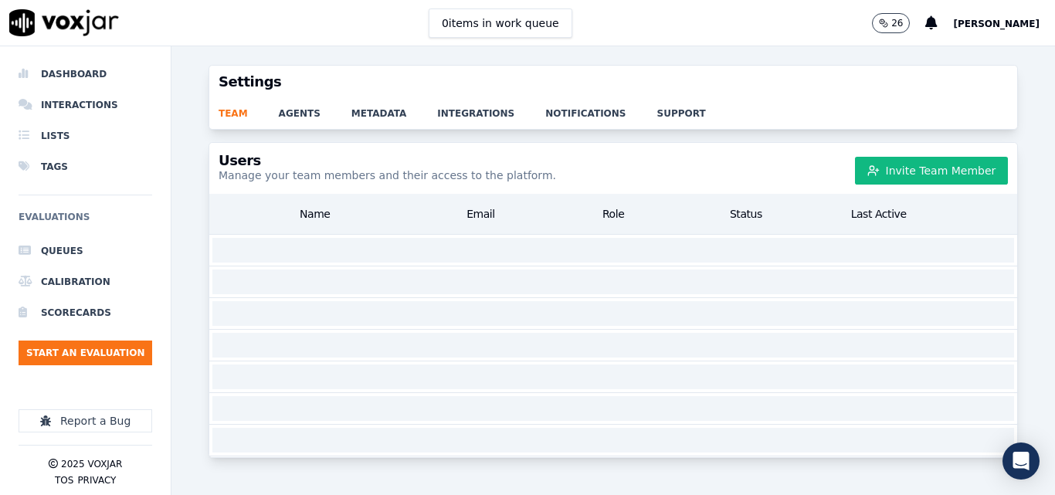
click at [296, 125] on div "team agents metadata integrations notifications support" at bounding box center [613, 113] width 808 height 31
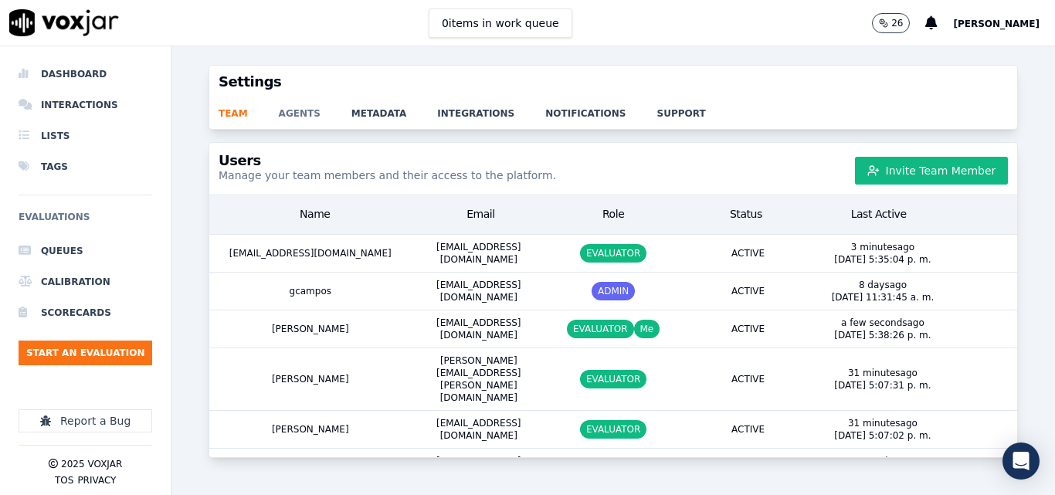
click at [295, 118] on link "agents" at bounding box center [315, 109] width 73 height 22
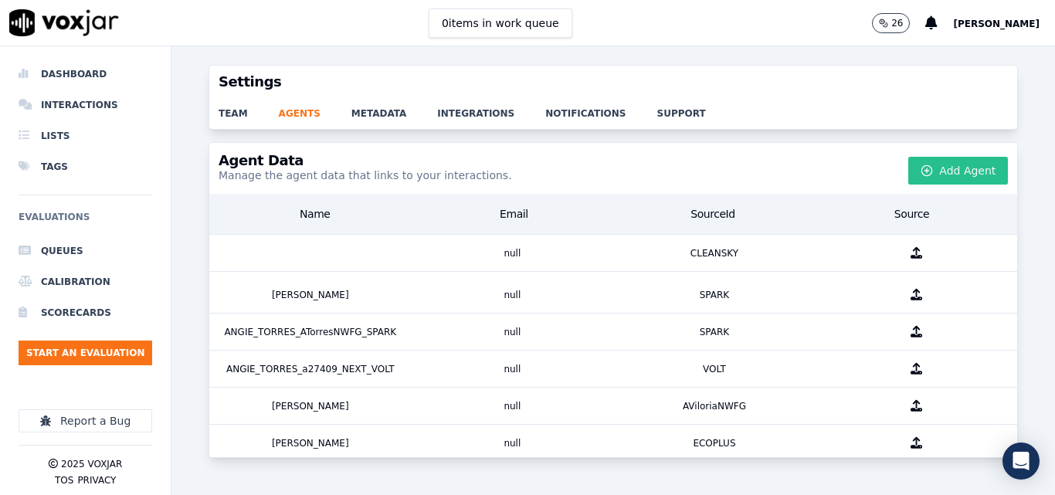
click at [935, 169] on button "Add Agent" at bounding box center [958, 171] width 100 height 28
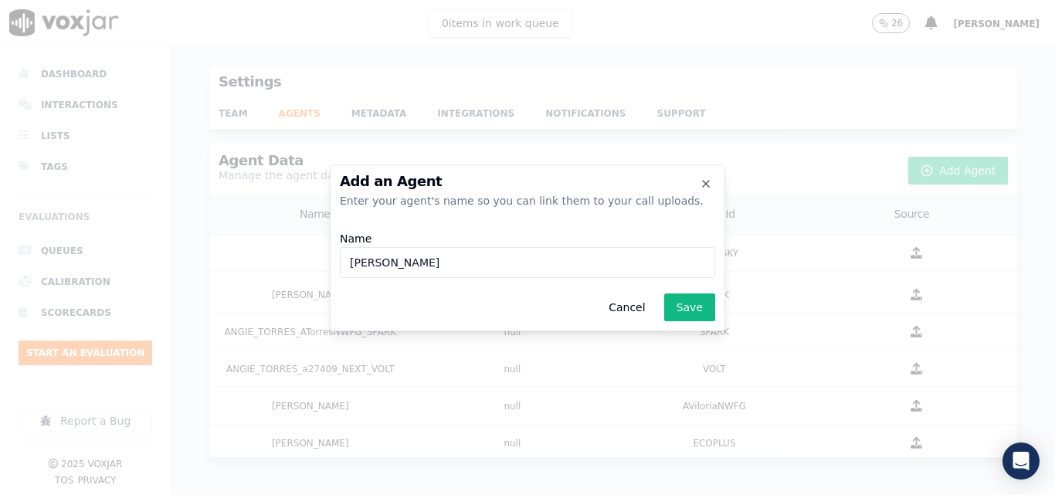
paste input "w28495"
type input "WILLIAM_TORRES_w28495_NEXT_VOLT"
click at [664, 293] on button "Save" at bounding box center [689, 307] width 51 height 28
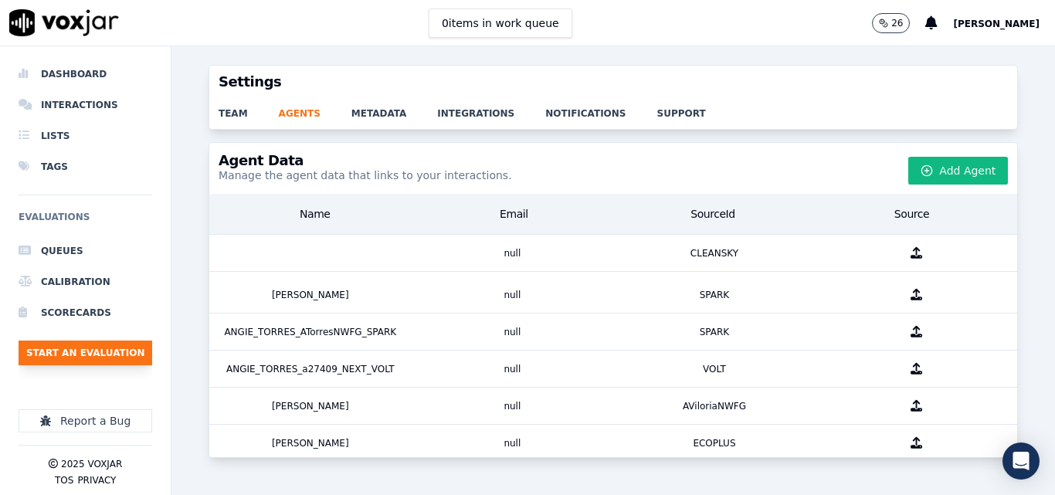
click at [119, 349] on button "Start an Evaluation" at bounding box center [86, 353] width 134 height 25
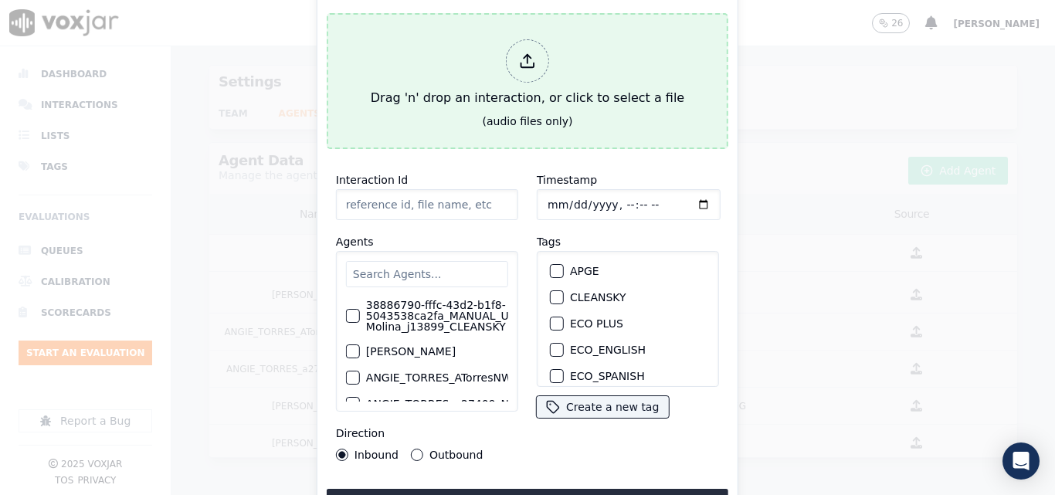
click at [587, 82] on div "Drag 'n' drop an interaction, or click to select a file" at bounding box center [528, 73] width 326 height 80
type input "20250811-153623_7734161064-all.mp3"
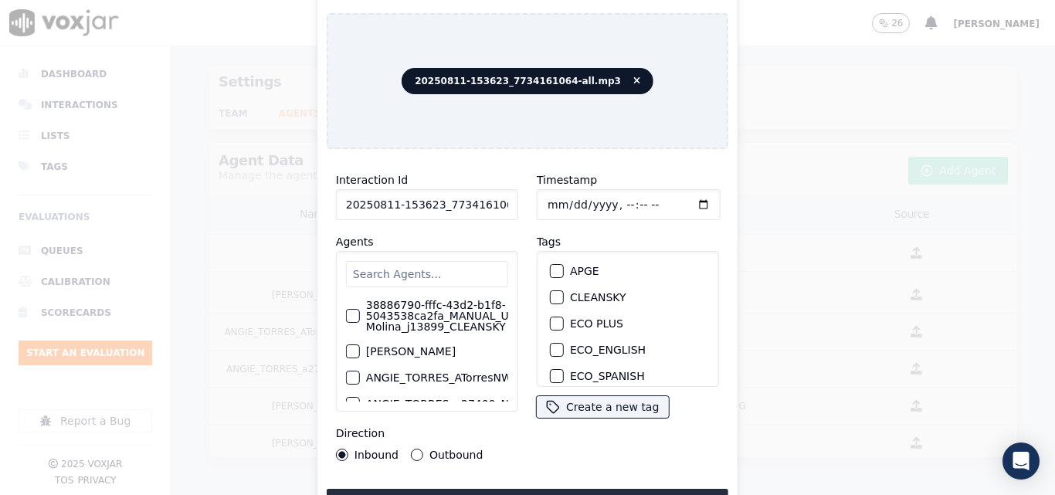
click at [435, 270] on input "text" at bounding box center [427, 274] width 162 height 26
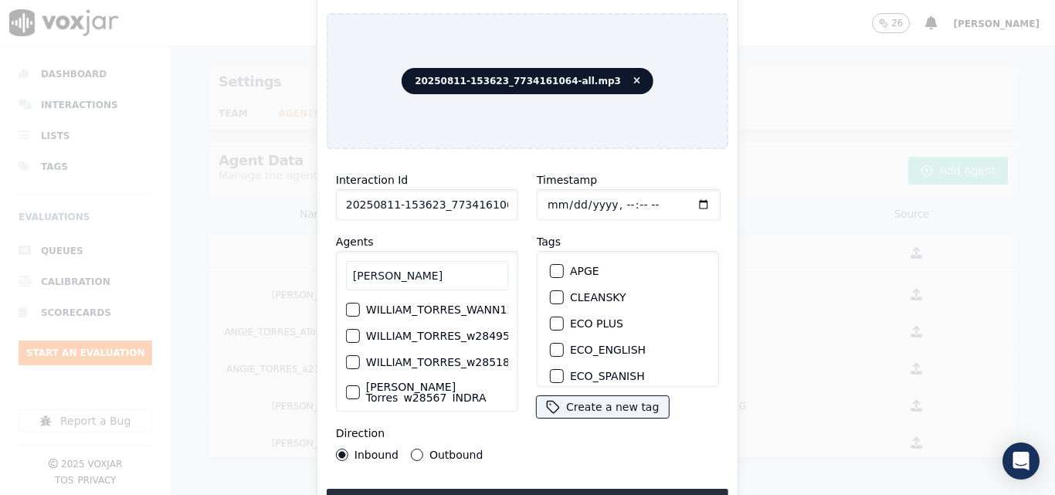
type input "[PERSON_NAME]"
click at [426, 331] on label "WILLIAM_TORRES_w28495_NEXT_VOLT" at bounding box center [404, 336] width 210 height 11
click at [293, 329] on button "WILLIAM_TORRES_w28495_NEXT_VOLT" at bounding box center [286, 336] width 14 height 14
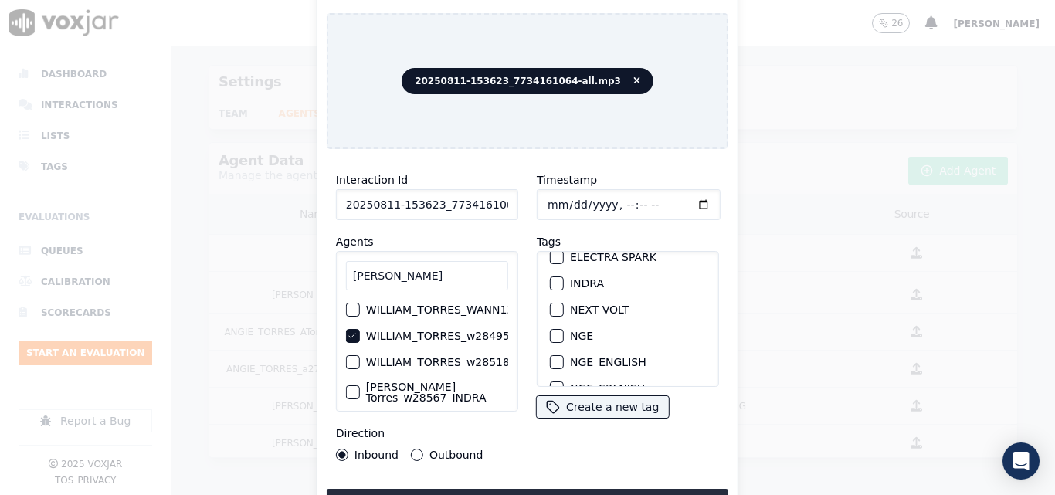
scroll to position [154, 0]
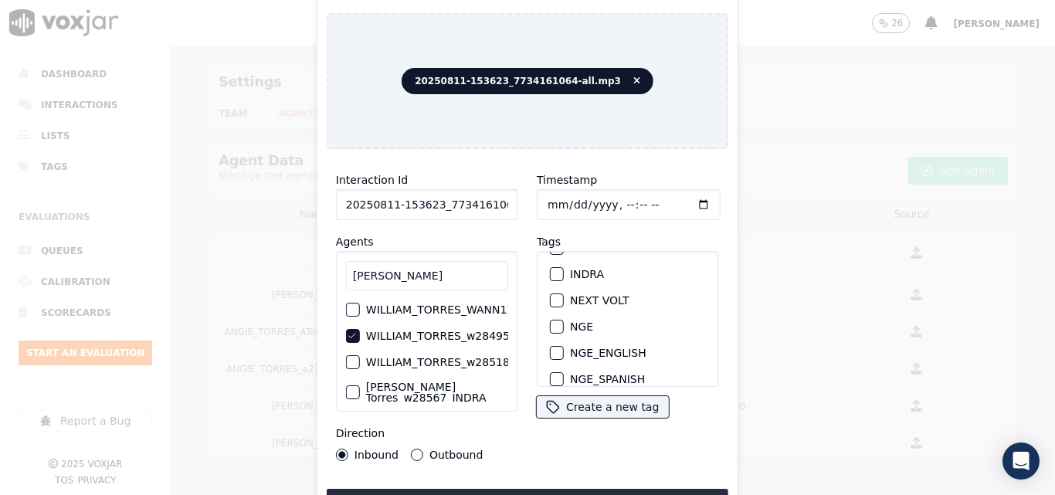
click at [551, 295] on div "button" at bounding box center [556, 300] width 11 height 11
click at [530, 481] on div "Interaction Id 20250811-153623_7734161064-all.mp3 Agents [PERSON_NAME] WILLIAM_…" at bounding box center [528, 338] width 402 height 355
click at [535, 489] on button "Upload interaction to start evaluation" at bounding box center [528, 503] width 402 height 28
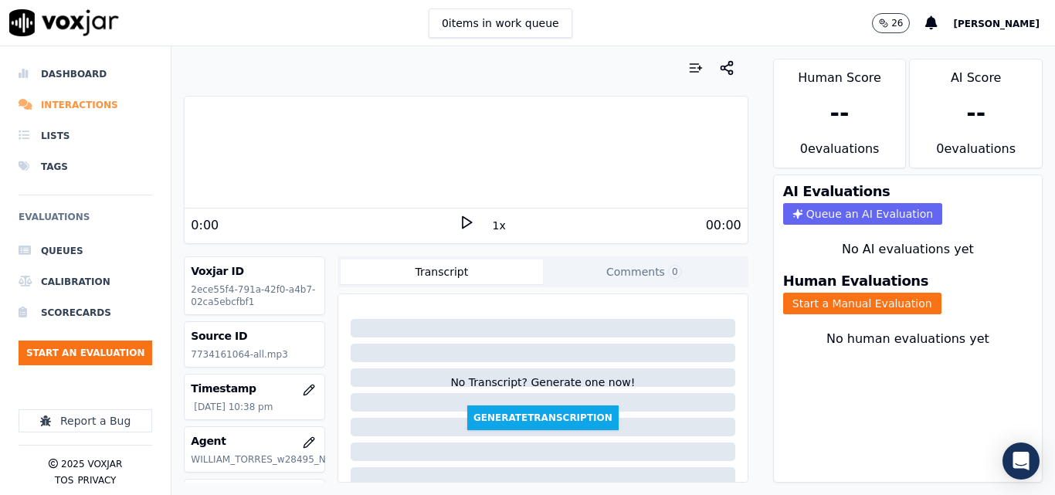
click at [80, 109] on li "Interactions" at bounding box center [86, 105] width 134 height 31
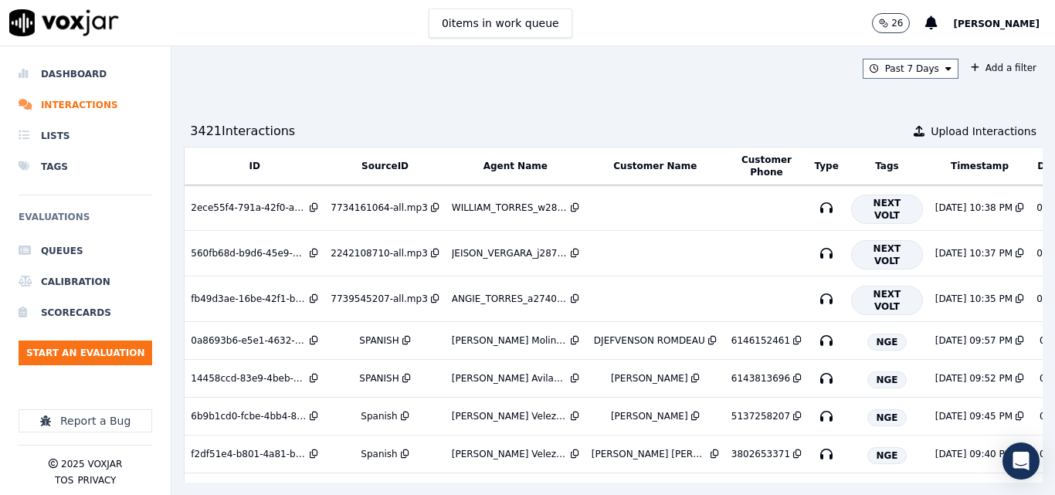
scroll to position [0, 262]
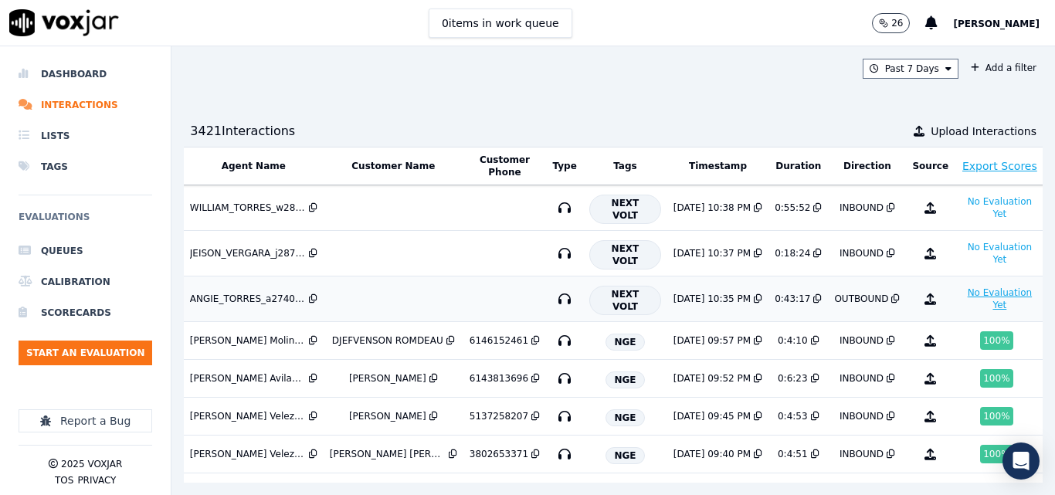
click at [961, 295] on button "No Evaluation Yet" at bounding box center [1000, 298] width 78 height 31
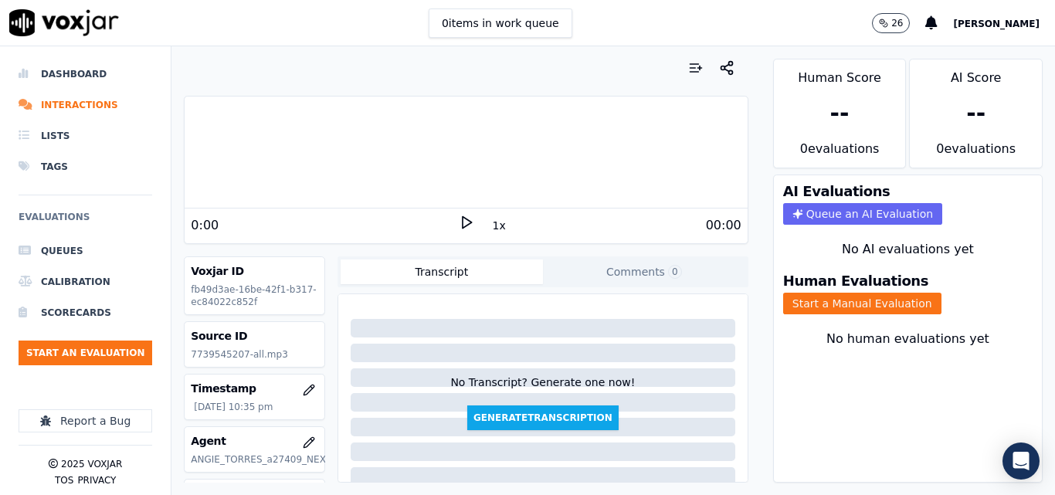
click at [459, 225] on icon at bounding box center [466, 222] width 15 height 15
click at [490, 225] on button "1x" at bounding box center [499, 226] width 19 height 22
click at [490, 225] on button "1.5x" at bounding box center [505, 226] width 30 height 22
click at [816, 310] on button "Start a Manual Evaluation" at bounding box center [862, 304] width 158 height 22
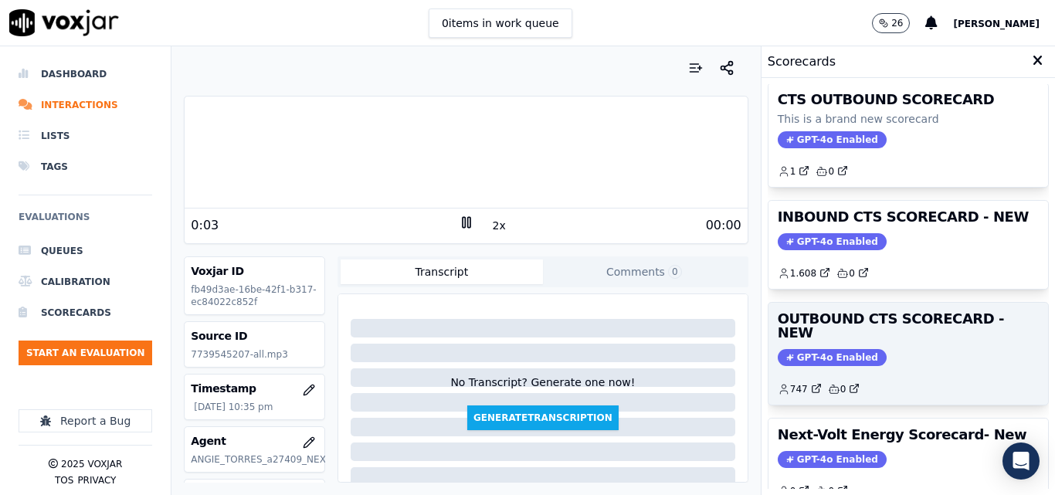
scroll to position [154, 0]
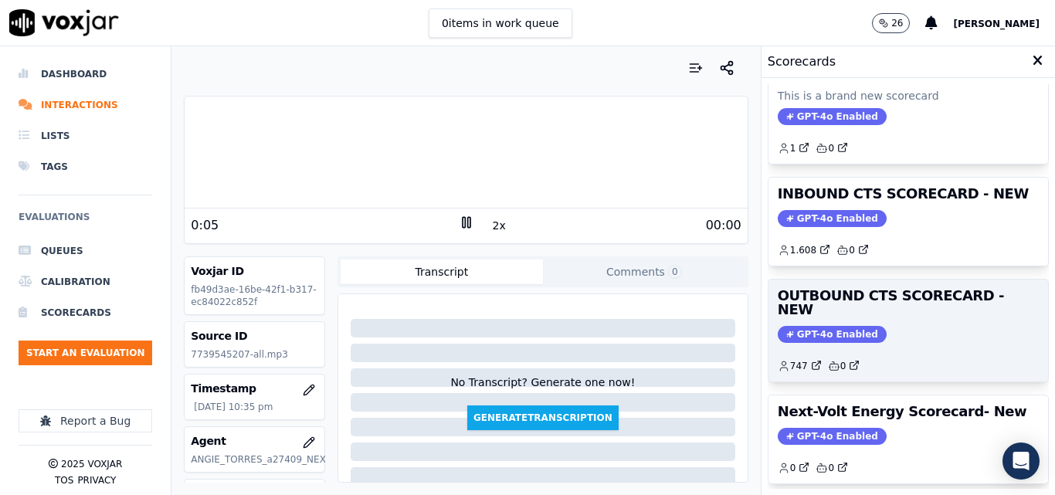
click at [882, 331] on div "OUTBOUND CTS SCORECARD - NEW GPT-4o Enabled 747 0" at bounding box center [908, 331] width 280 height 102
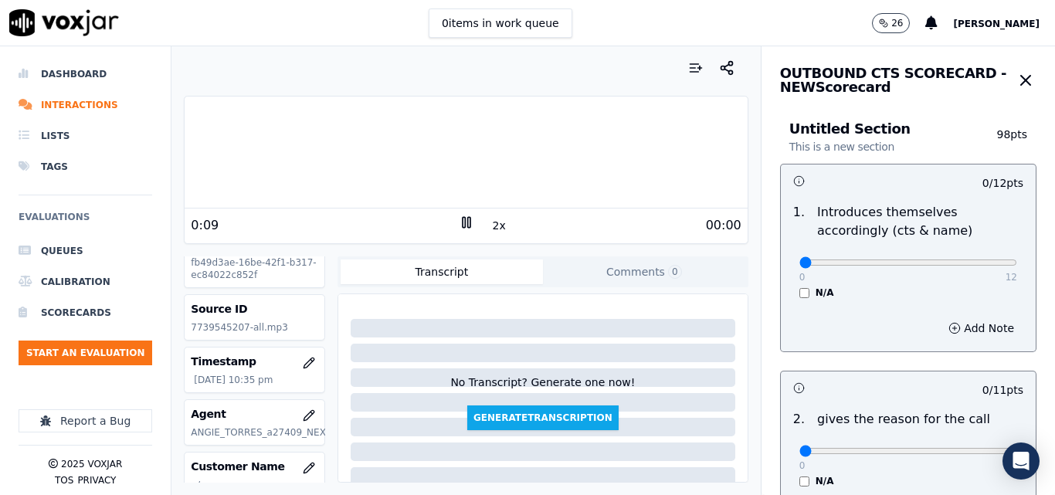
scroll to position [0, 0]
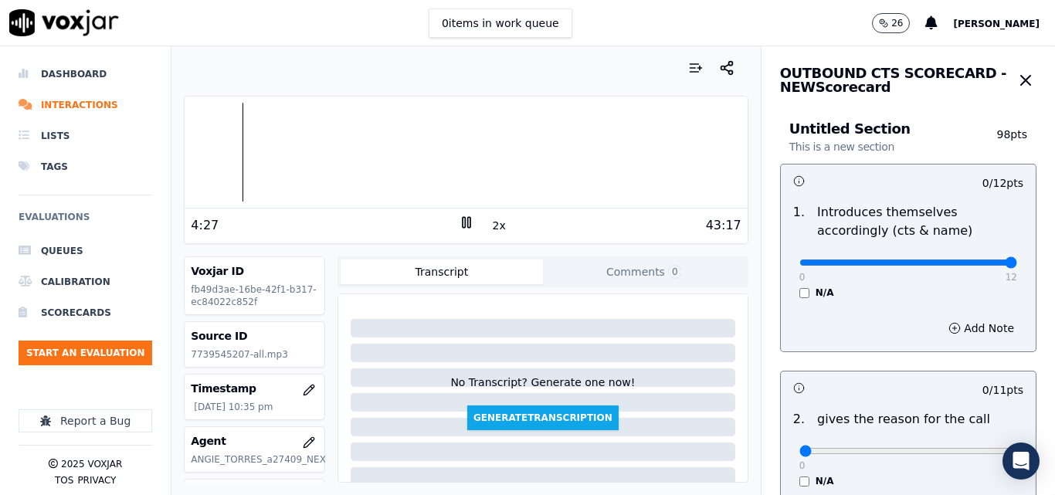
drag, startPoint x: 962, startPoint y: 263, endPoint x: 972, endPoint y: 270, distance: 12.2
type input "12"
click at [977, 261] on input "range" at bounding box center [908, 262] width 218 height 6
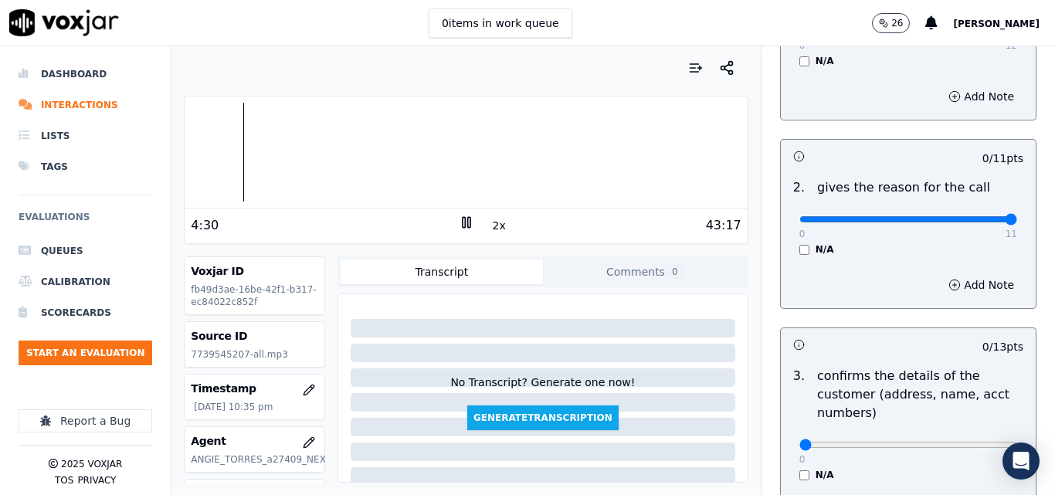
type input "11"
click at [975, 34] on input "range" at bounding box center [908, 31] width 218 height 6
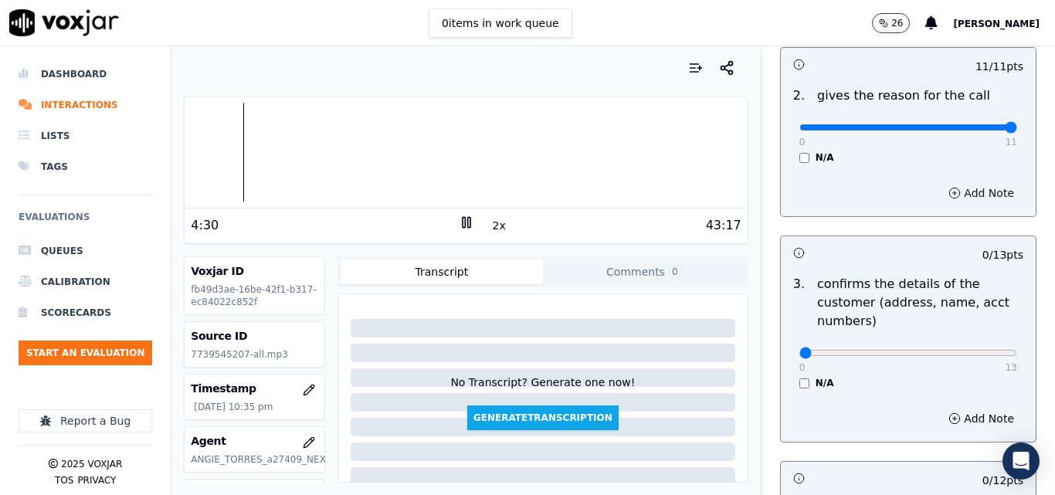
scroll to position [541, 0]
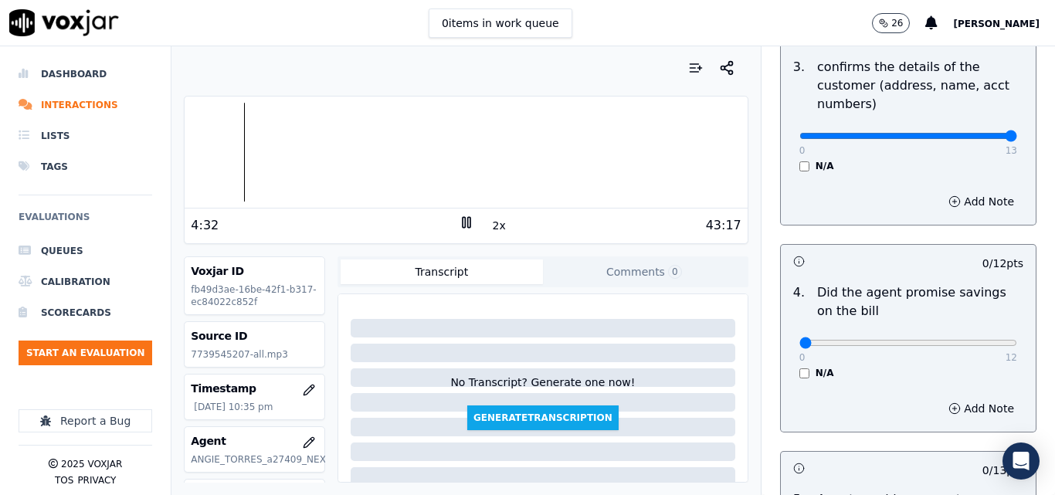
drag, startPoint x: 972, startPoint y: 141, endPoint x: 979, endPoint y: 151, distance: 12.9
type input "13"
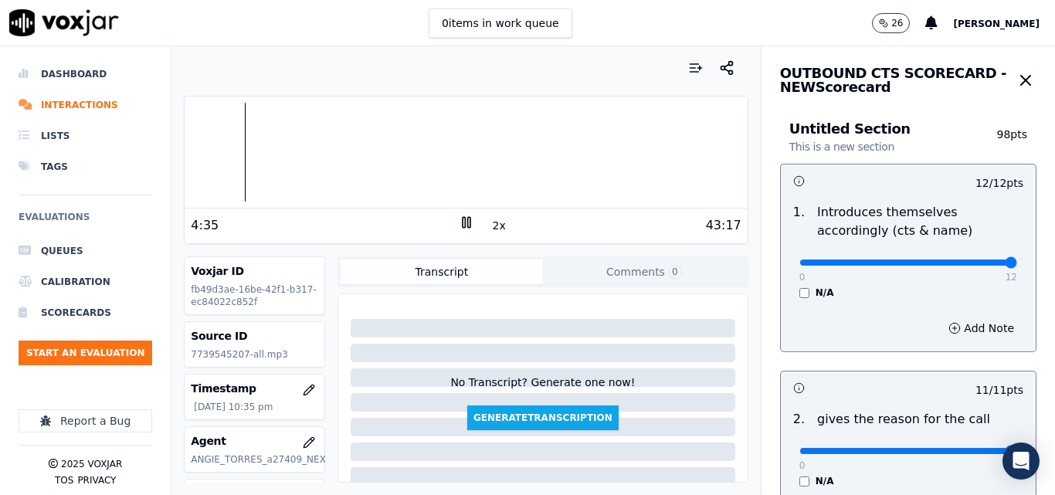
scroll to position [154, 0]
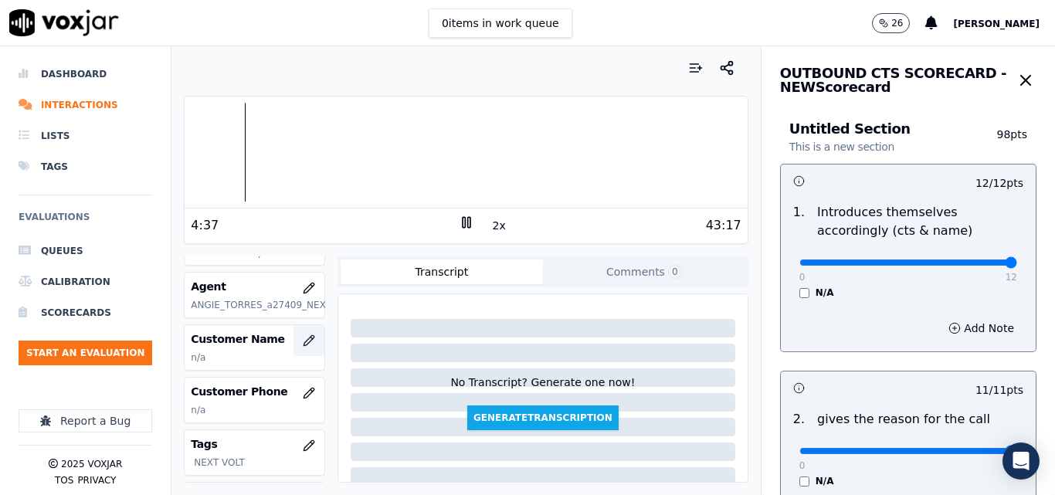
click at [303, 335] on icon "button" at bounding box center [309, 340] width 12 height 12
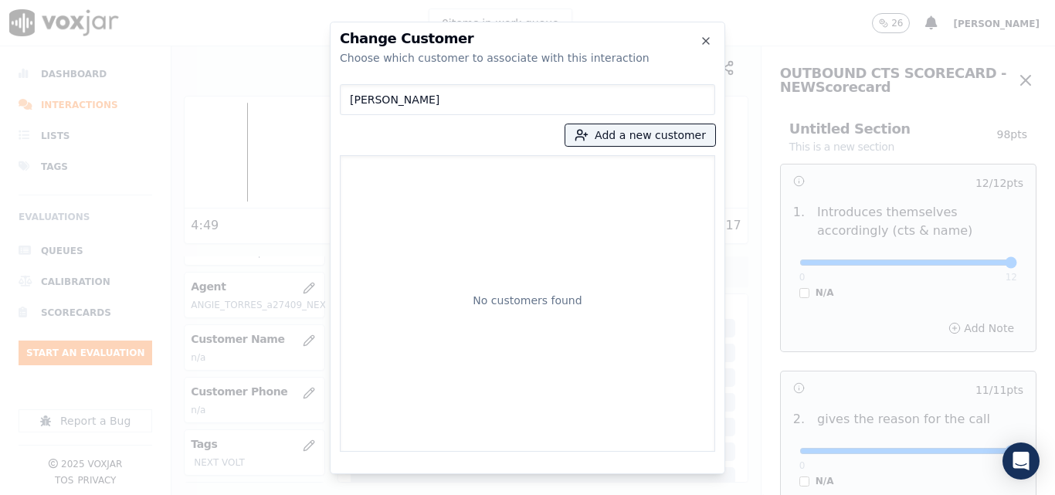
type input "[PERSON_NAME]"
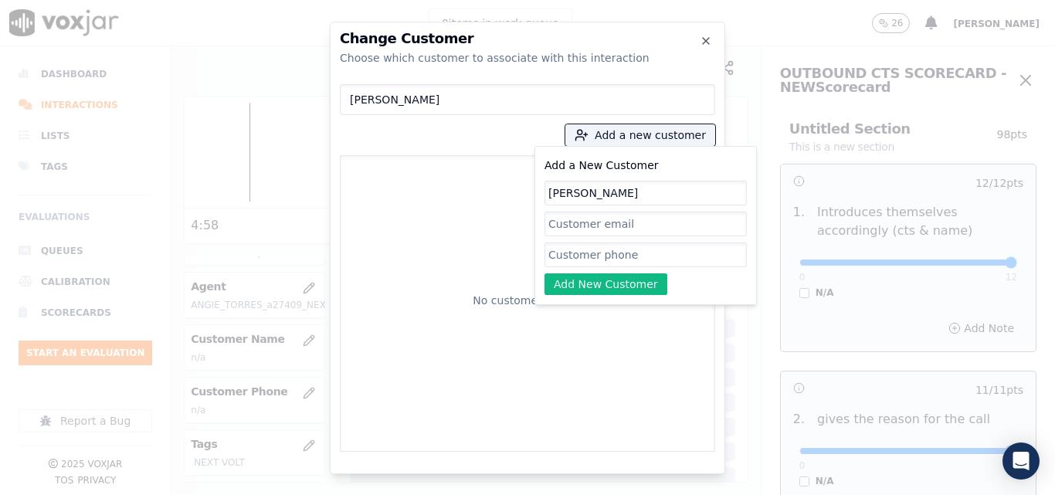
type input "[PERSON_NAME]"
paste input "7739545207"
type input "7739545207"
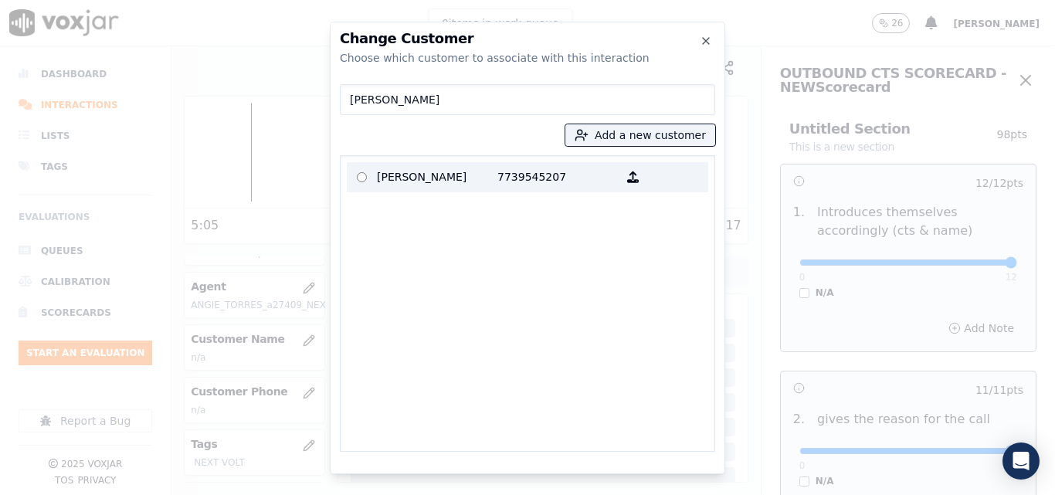
click at [459, 165] on p "[PERSON_NAME]" at bounding box center [437, 177] width 120 height 24
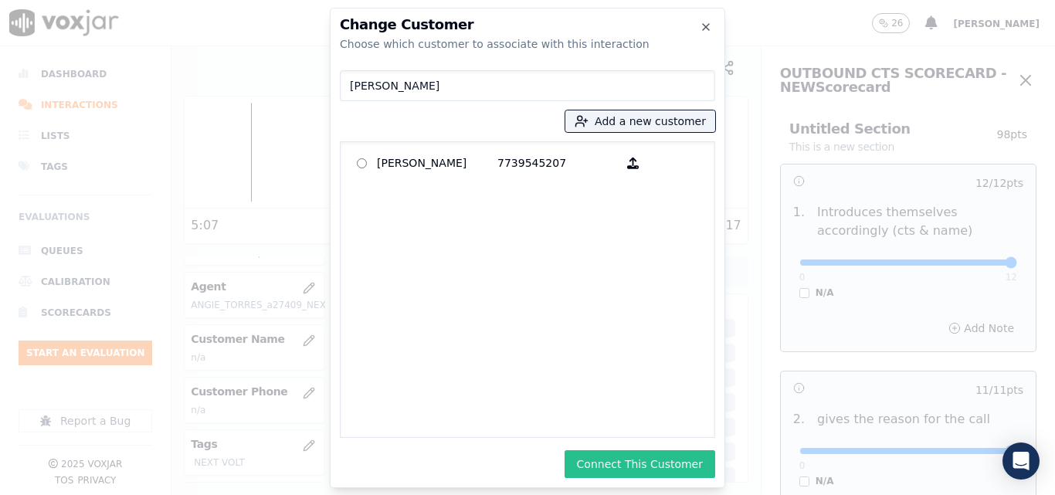
click at [653, 453] on button "Connect This Customer" at bounding box center [640, 464] width 151 height 28
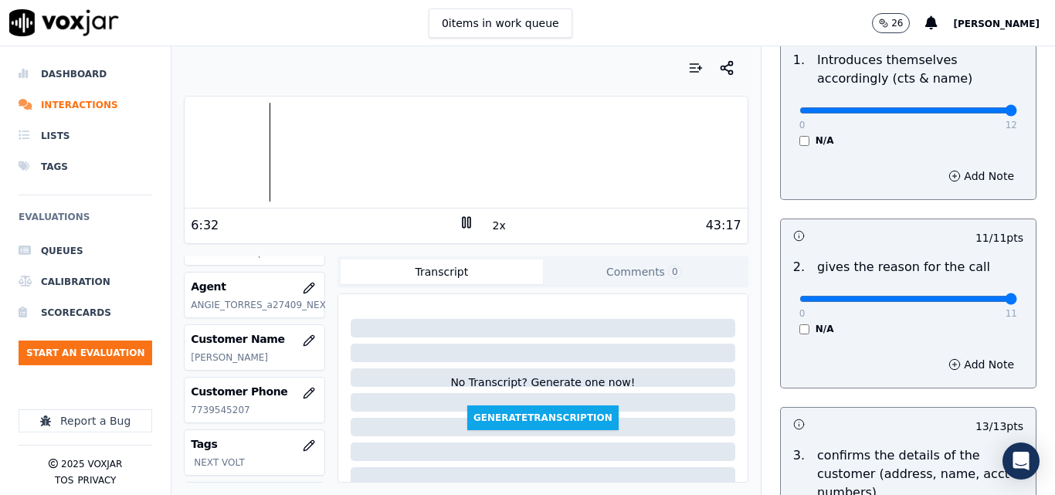
scroll to position [232, 0]
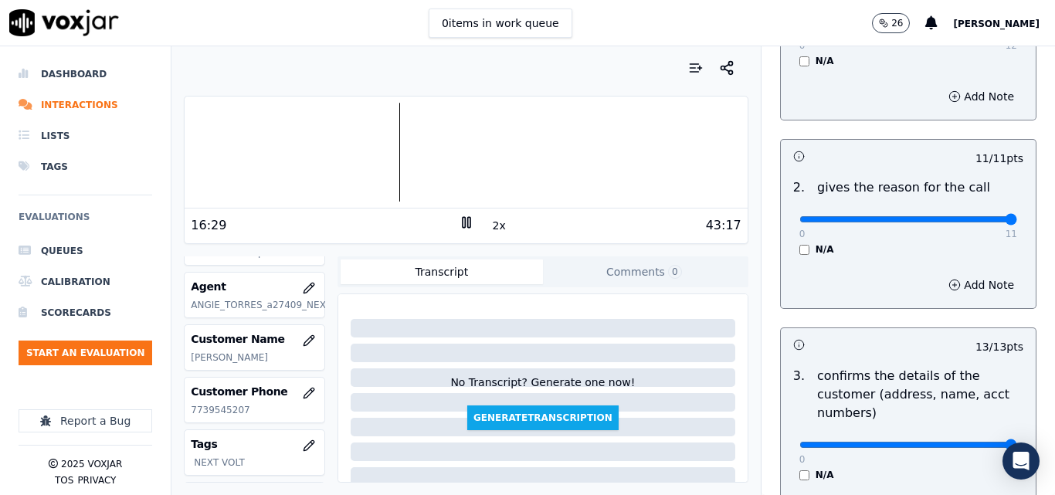
click at [378, 143] on div at bounding box center [466, 152] width 562 height 99
click at [375, 144] on div at bounding box center [466, 152] width 562 height 99
click at [374, 134] on div at bounding box center [466, 152] width 562 height 99
click at [370, 129] on div at bounding box center [466, 152] width 562 height 99
click at [368, 131] on div at bounding box center [466, 152] width 562 height 99
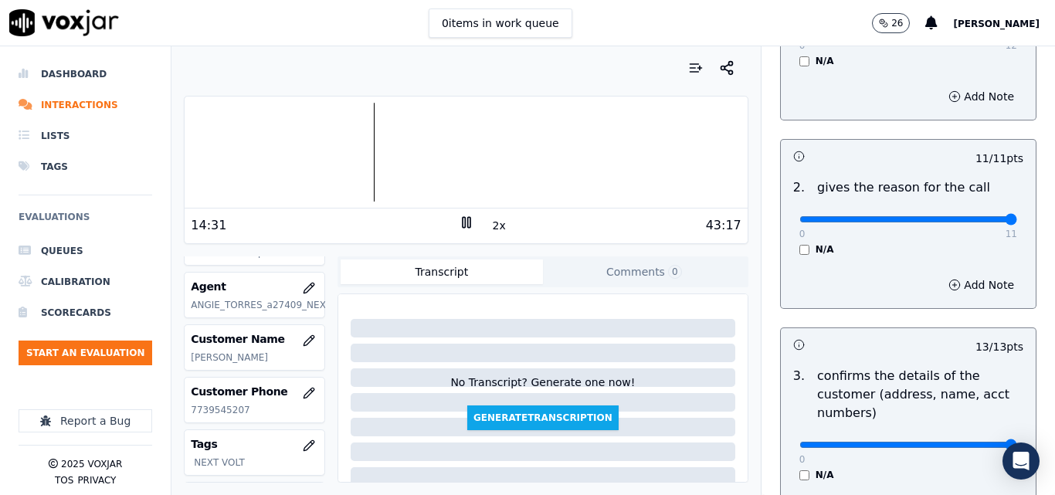
click at [364, 136] on div at bounding box center [466, 152] width 562 height 99
click at [358, 135] on div at bounding box center [466, 152] width 562 height 99
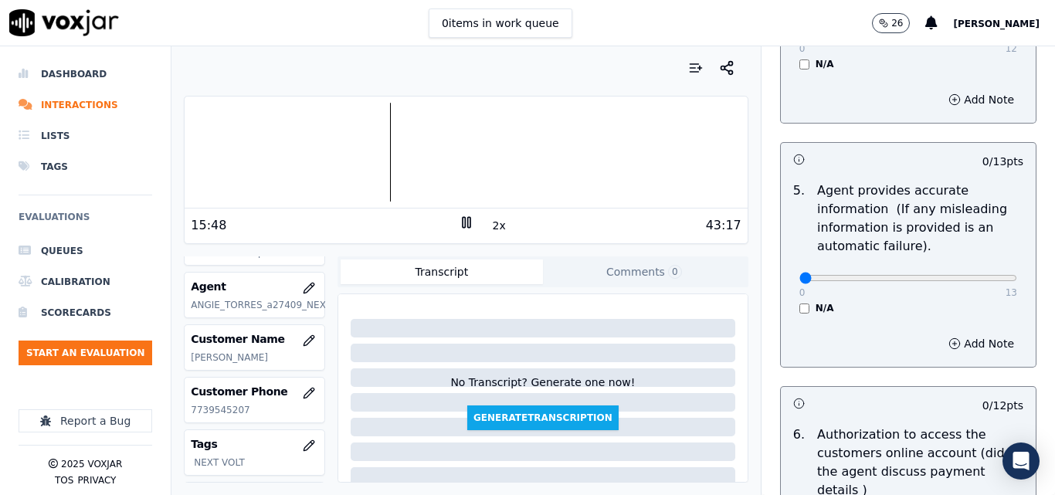
scroll to position [695, 0]
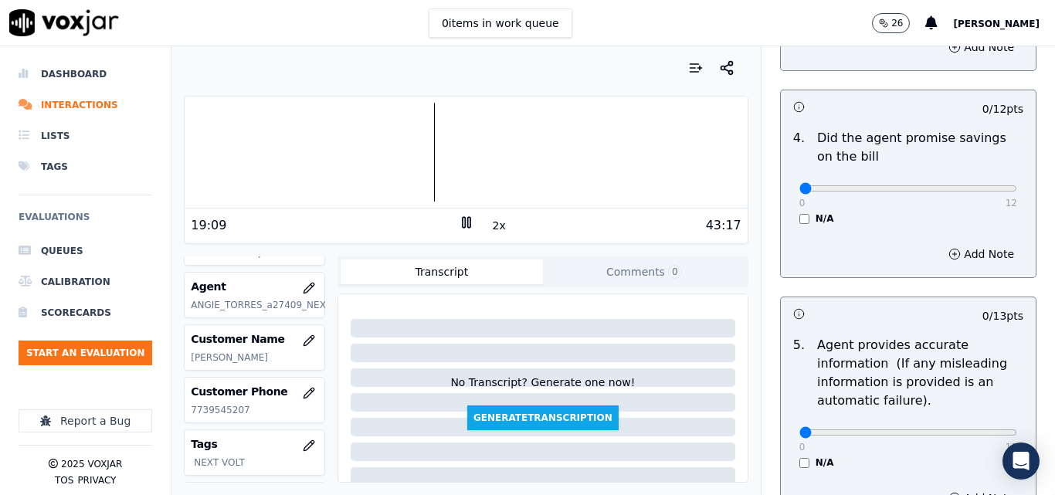
click at [674, 252] on div "Your browser does not support the audio element. 19:09 2x 43:17 Voxjar ID fb49d…" at bounding box center [465, 270] width 588 height 449
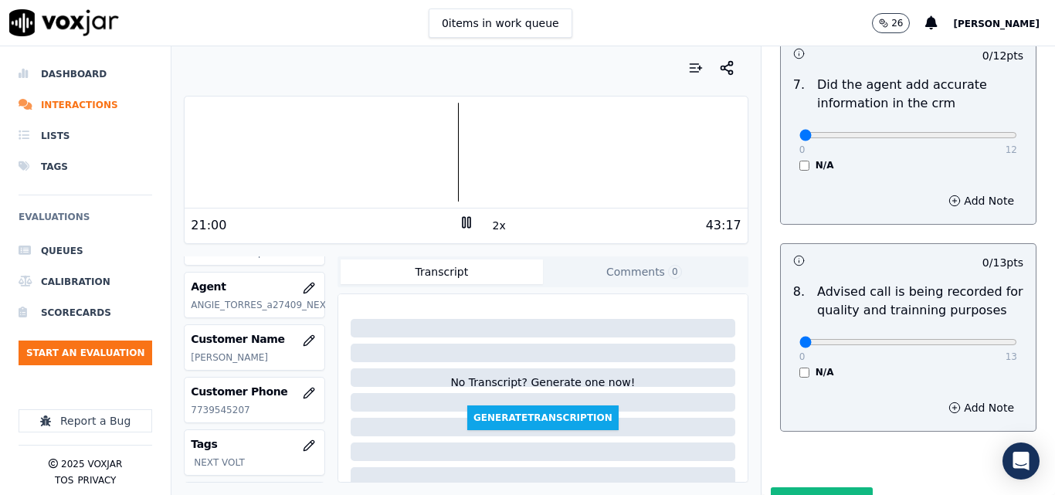
scroll to position [1489, 0]
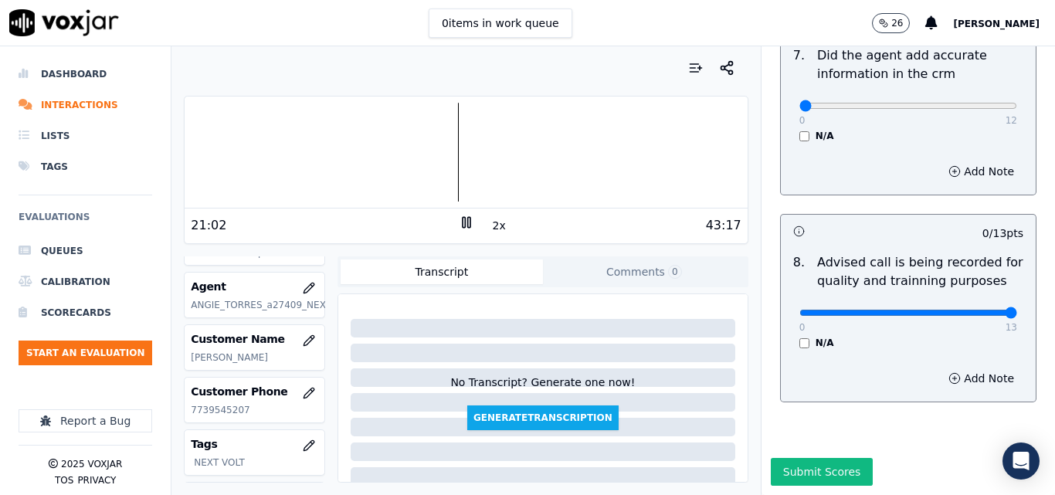
drag, startPoint x: 972, startPoint y: 282, endPoint x: 990, endPoint y: 282, distance: 18.5
type input "13"
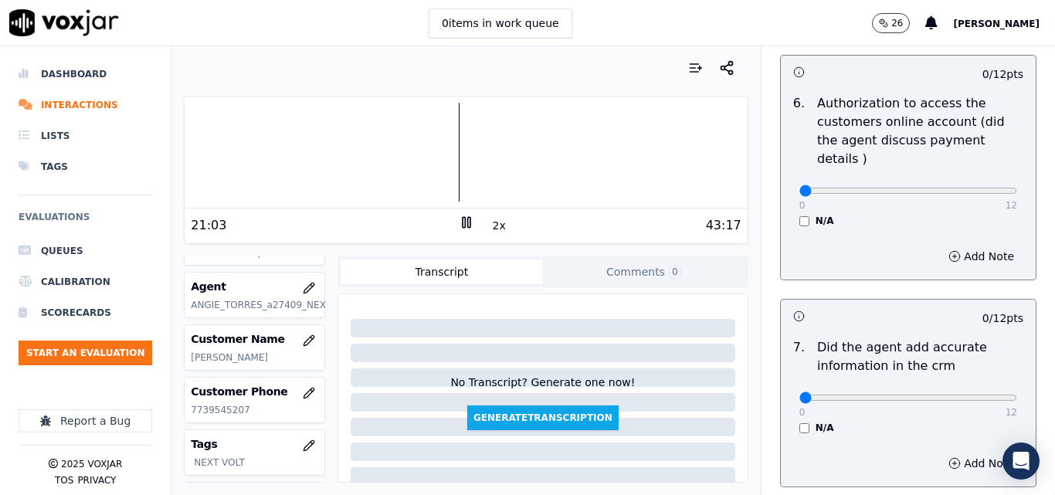
scroll to position [1180, 0]
drag, startPoint x: 955, startPoint y: 179, endPoint x: 992, endPoint y: 179, distance: 37.1
type input "12"
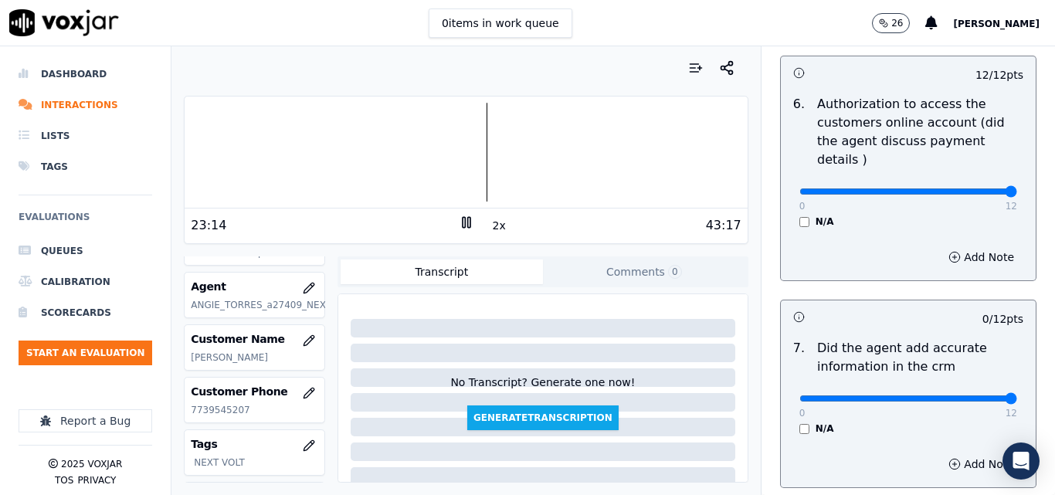
type input "12"
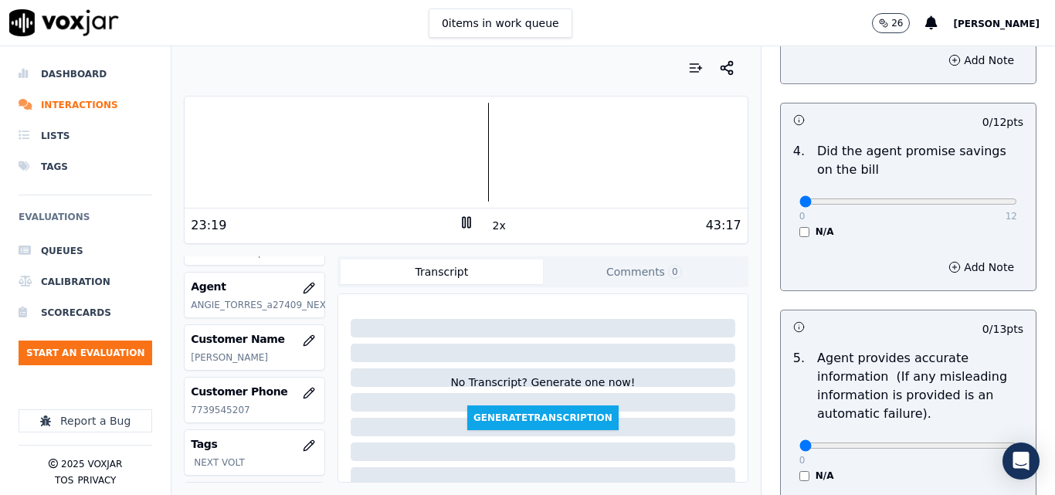
scroll to position [794, 0]
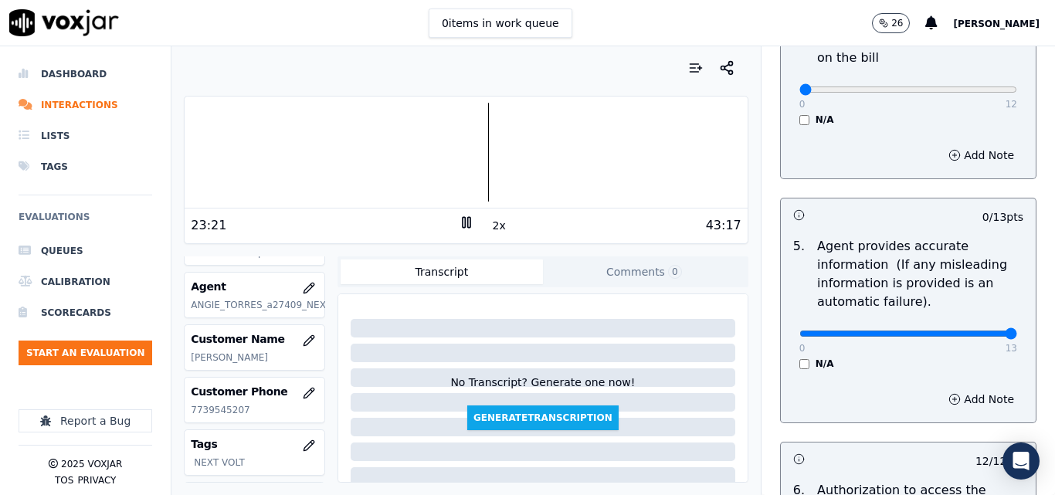
drag, startPoint x: 968, startPoint y: 333, endPoint x: 984, endPoint y: 329, distance: 15.9
type input "13"
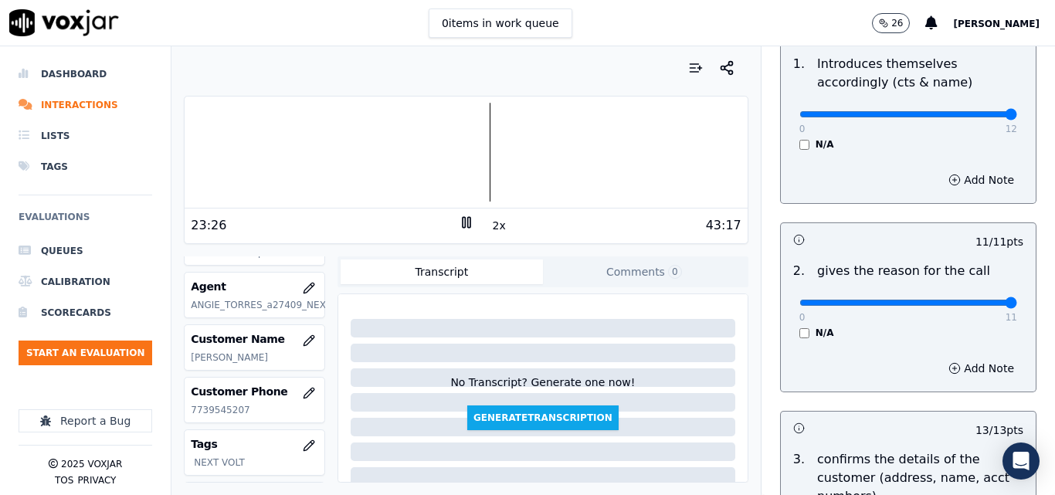
scroll to position [541, 0]
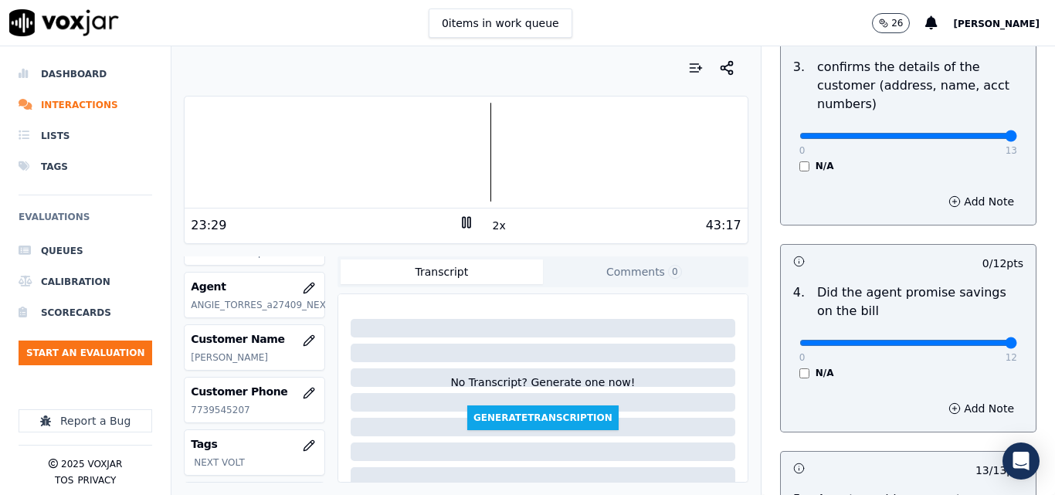
drag, startPoint x: 965, startPoint y: 346, endPoint x: 1004, endPoint y: 337, distance: 39.5
type input "12"
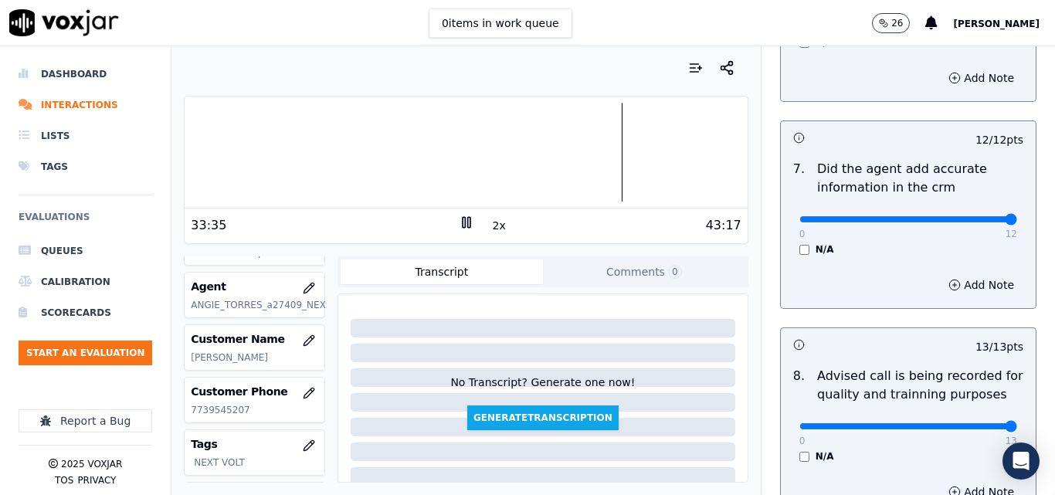
scroll to position [1489, 0]
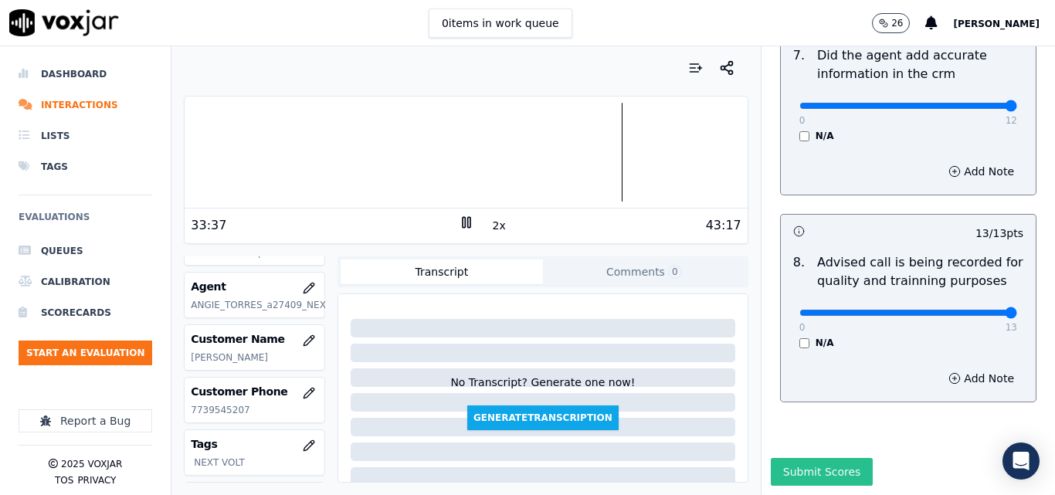
click at [847, 458] on button "Submit Scores" at bounding box center [822, 472] width 103 height 28
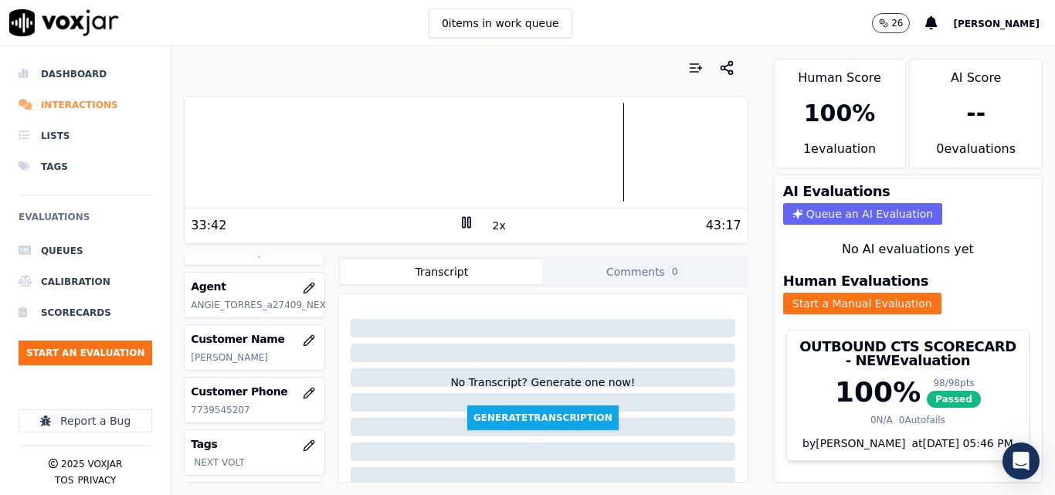
click at [80, 104] on li "Interactions" at bounding box center [86, 105] width 134 height 31
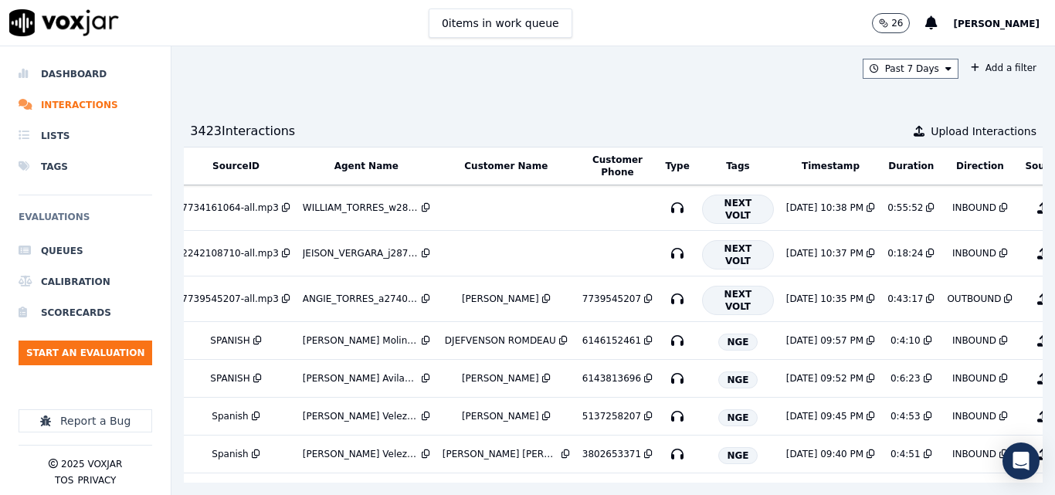
scroll to position [0, 262]
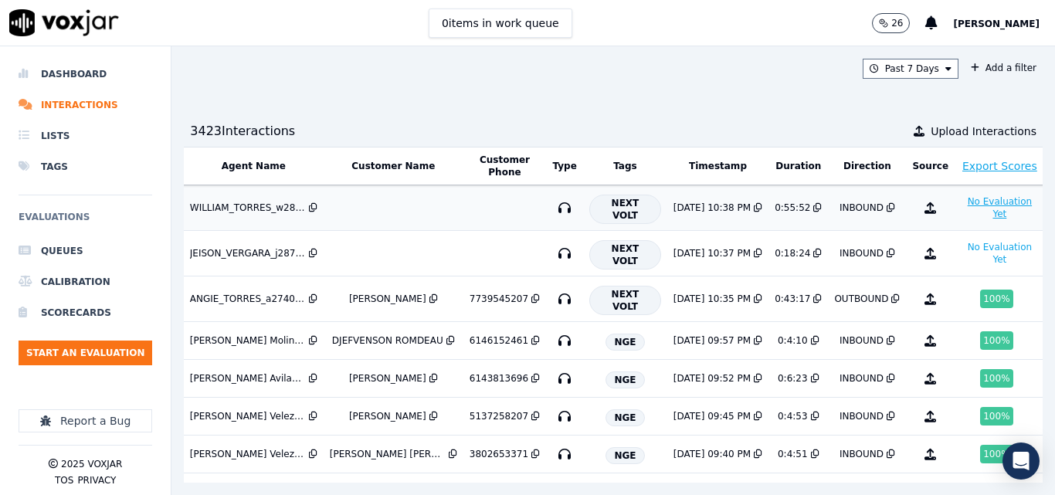
click at [961, 207] on button "No Evaluation Yet" at bounding box center [1000, 207] width 78 height 31
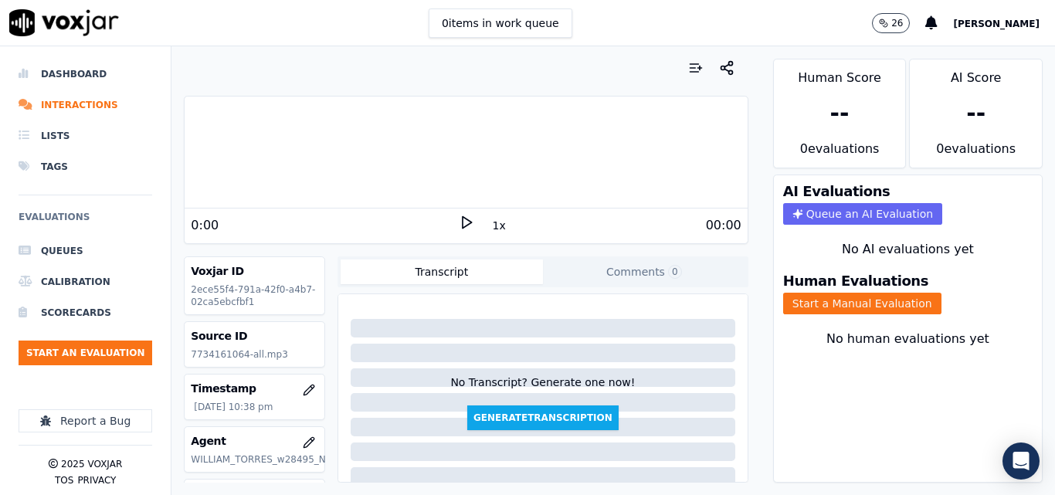
click at [460, 223] on icon at bounding box center [466, 222] width 15 height 15
click at [490, 224] on button "1x" at bounding box center [499, 226] width 19 height 22
click at [490, 224] on button "1.5x" at bounding box center [505, 226] width 30 height 22
click at [857, 296] on button "Start a Manual Evaluation" at bounding box center [862, 304] width 158 height 22
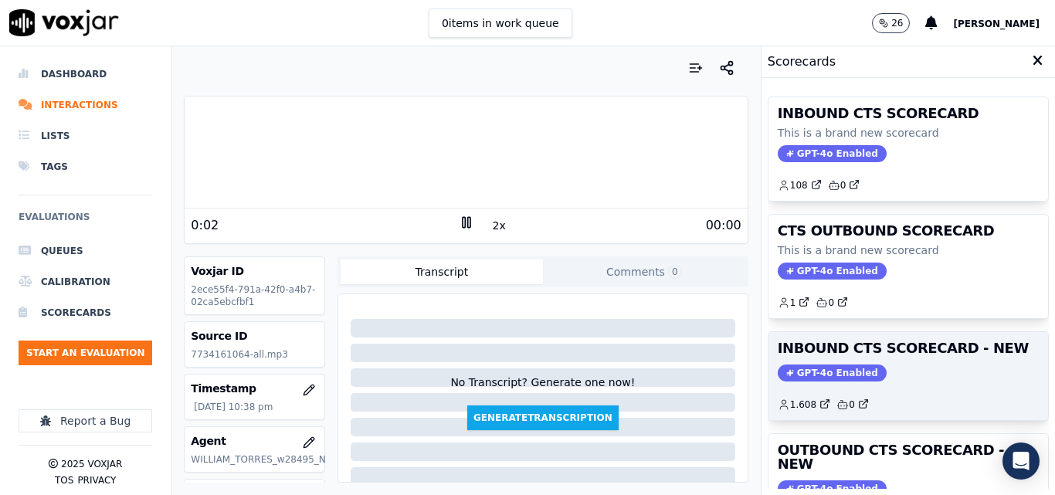
click at [857, 360] on div "INBOUND CTS SCORECARD - NEW GPT-4o Enabled 1.608 0" at bounding box center [908, 376] width 280 height 88
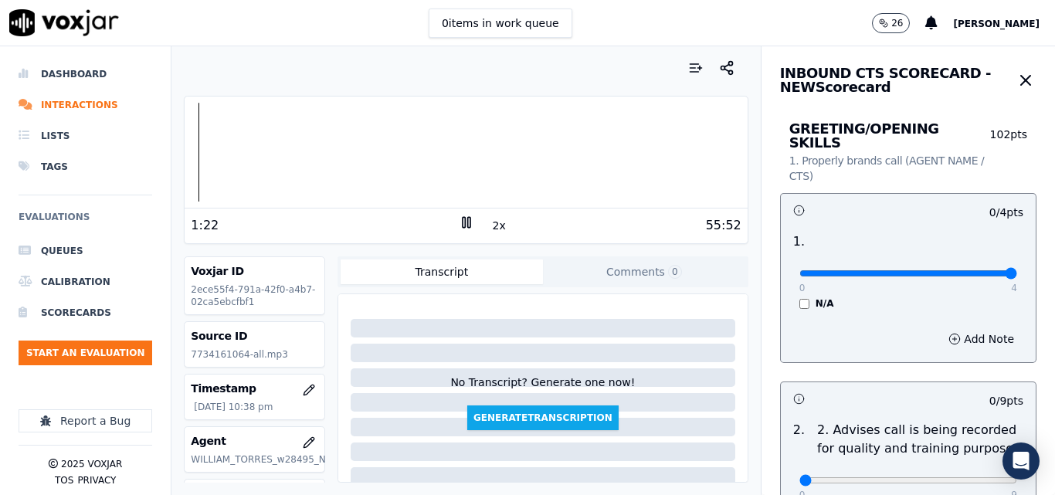
type input "4"
click at [981, 270] on input "range" at bounding box center [908, 273] width 218 height 6
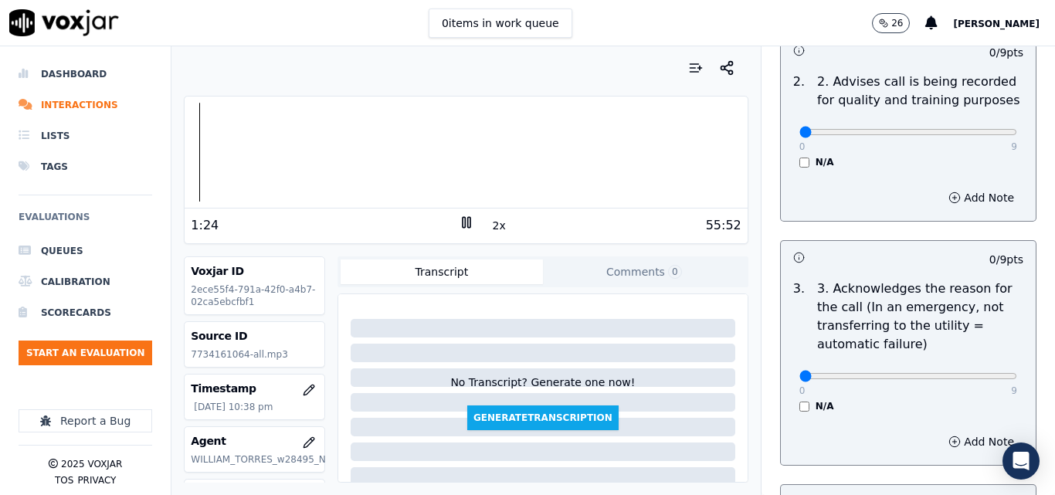
scroll to position [386, 0]
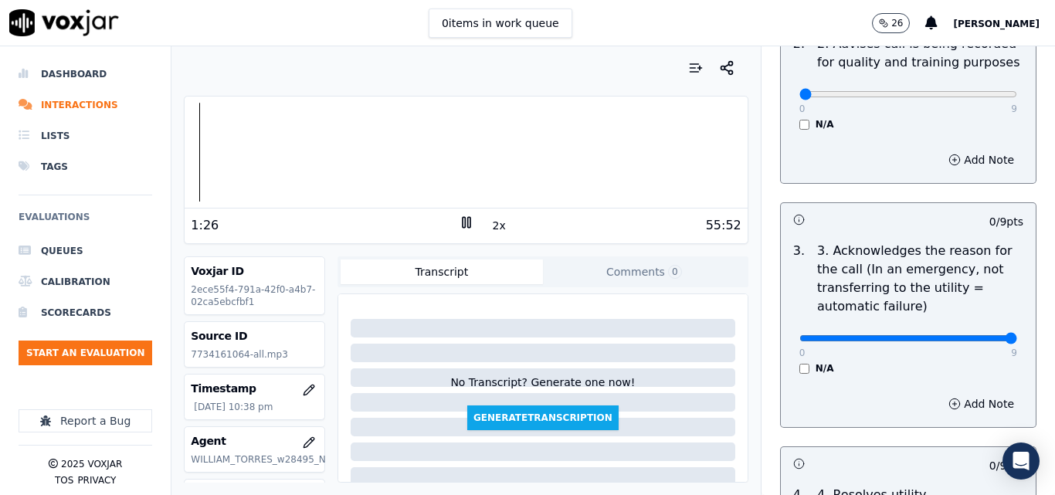
type input "9"
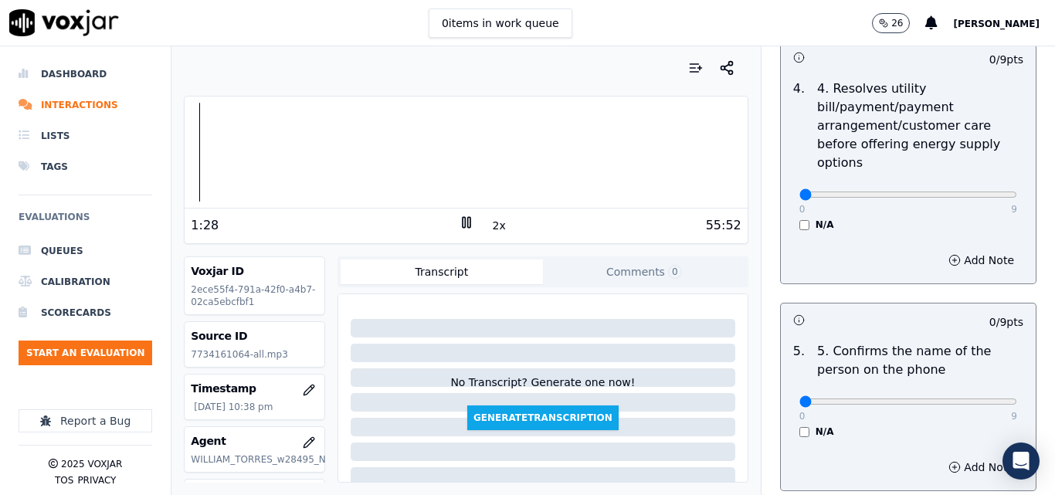
scroll to position [927, 0]
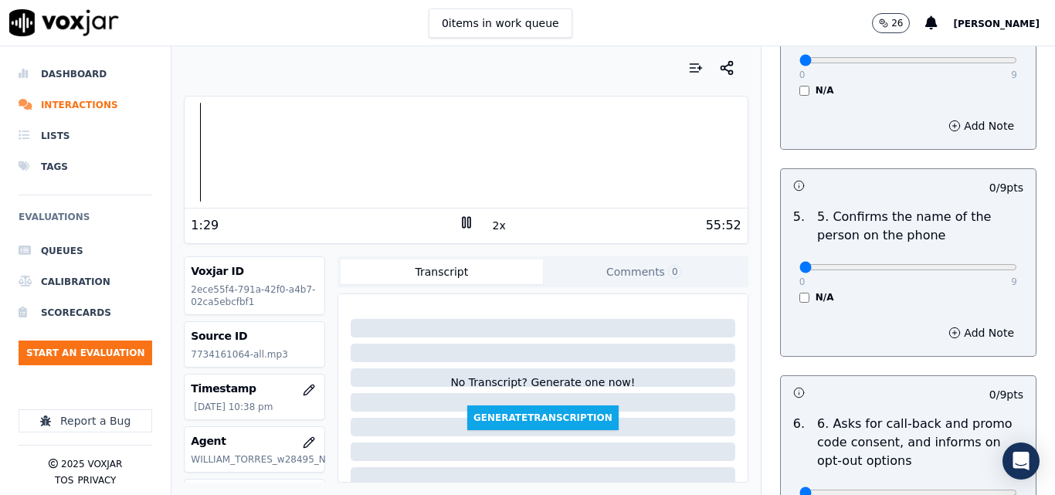
click at [972, 260] on div "0 9" at bounding box center [908, 266] width 218 height 19
type input "9"
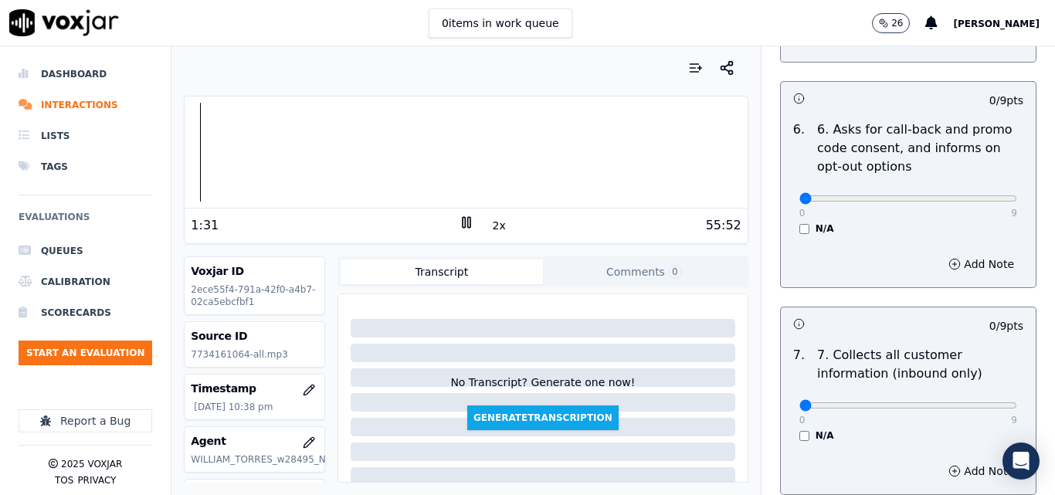
scroll to position [1313, 0]
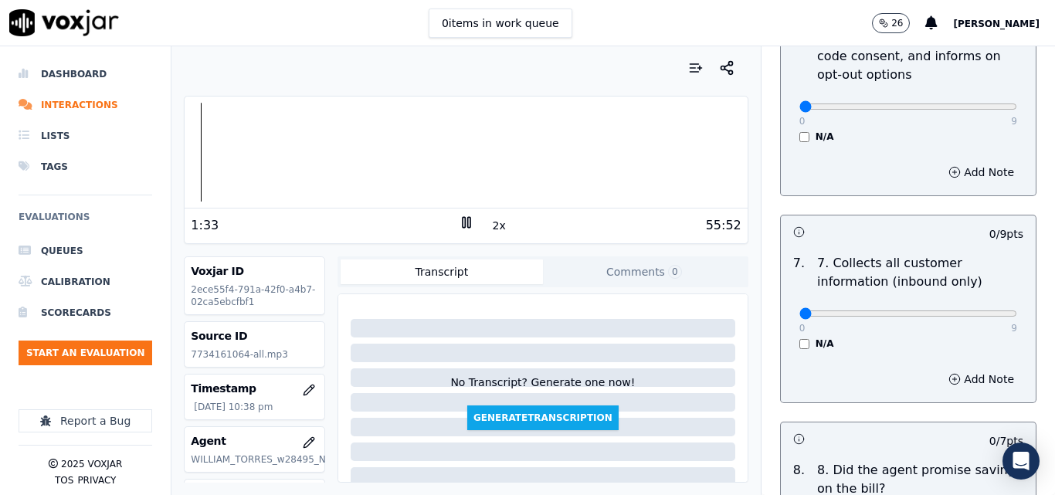
click at [970, 304] on div "0 9" at bounding box center [908, 313] width 218 height 19
drag, startPoint x: 970, startPoint y: 300, endPoint x: 982, endPoint y: 300, distance: 12.4
type input "9"
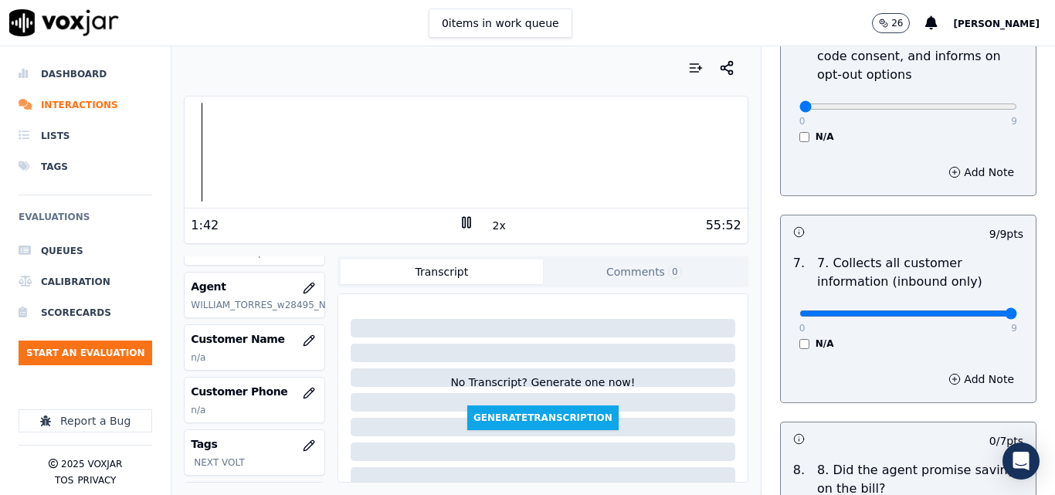
scroll to position [232, 0]
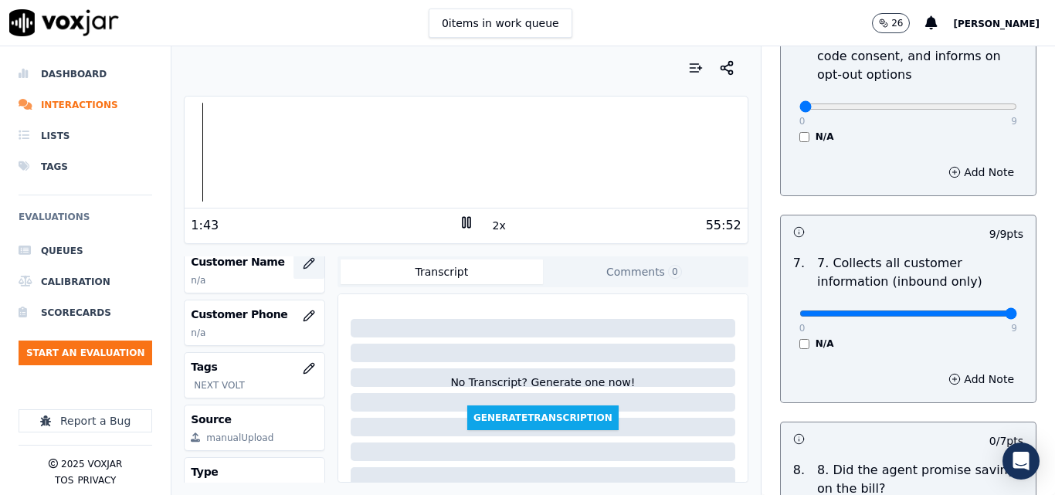
click at [303, 267] on icon "button" at bounding box center [309, 263] width 12 height 12
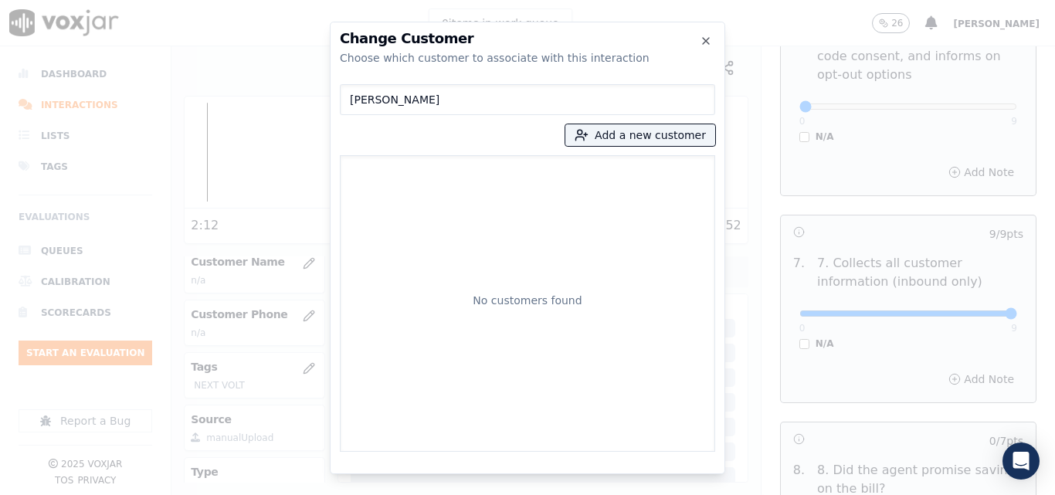
type input "[PERSON_NAME]"
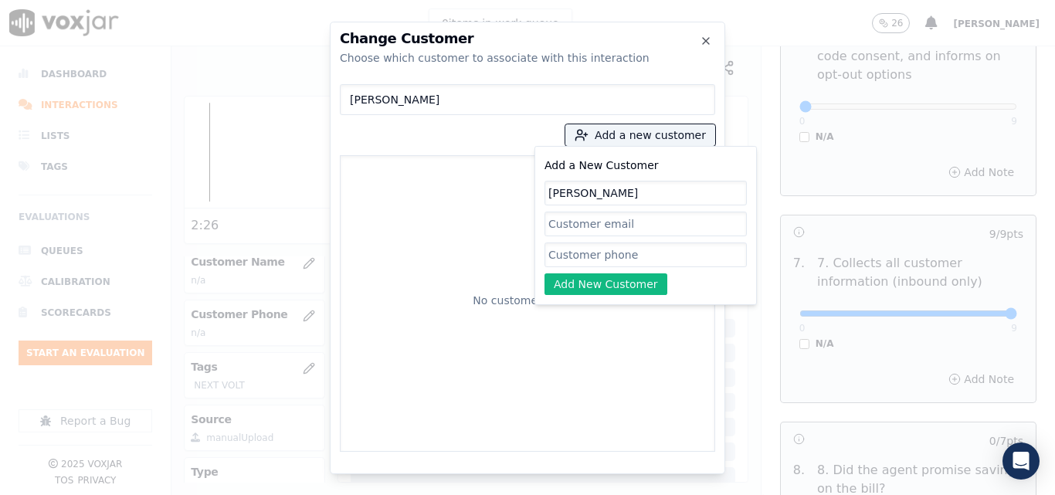
type input "[PERSON_NAME]"
paste input "7734161064"
type input "7734161064"
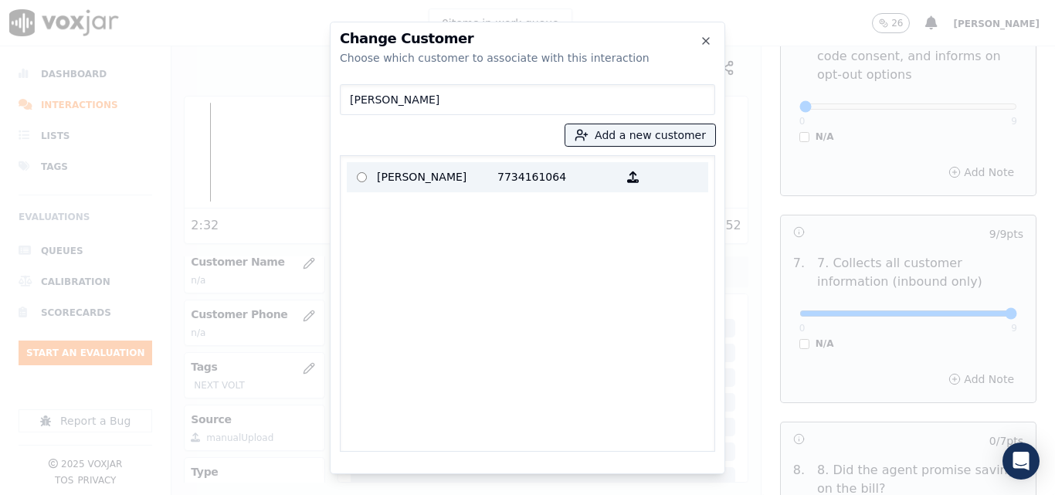
click at [489, 171] on p "[PERSON_NAME]" at bounding box center [437, 177] width 120 height 24
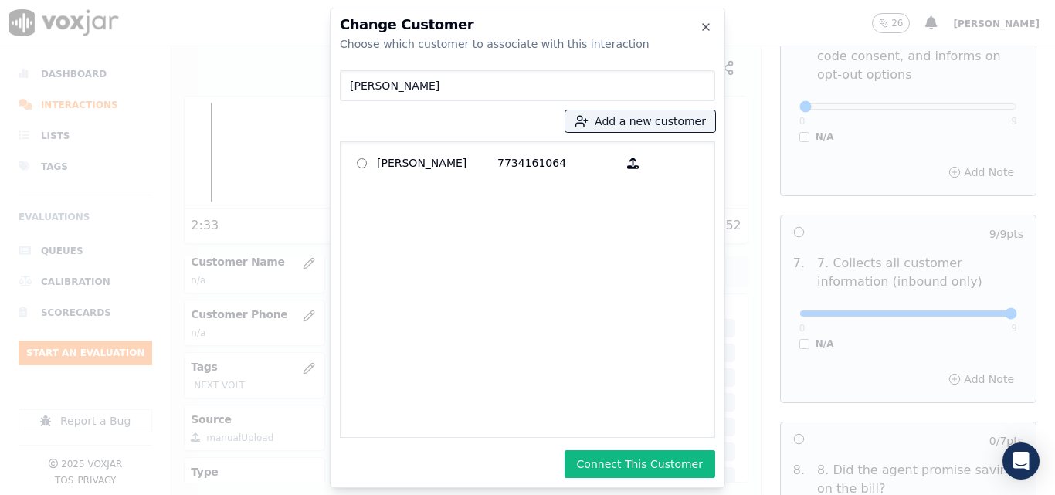
click at [630, 479] on div "Change Customer Choose which customer to associate with this interaction [PERSO…" at bounding box center [527, 248] width 395 height 480
click at [625, 472] on button "Connect This Customer" at bounding box center [640, 464] width 151 height 28
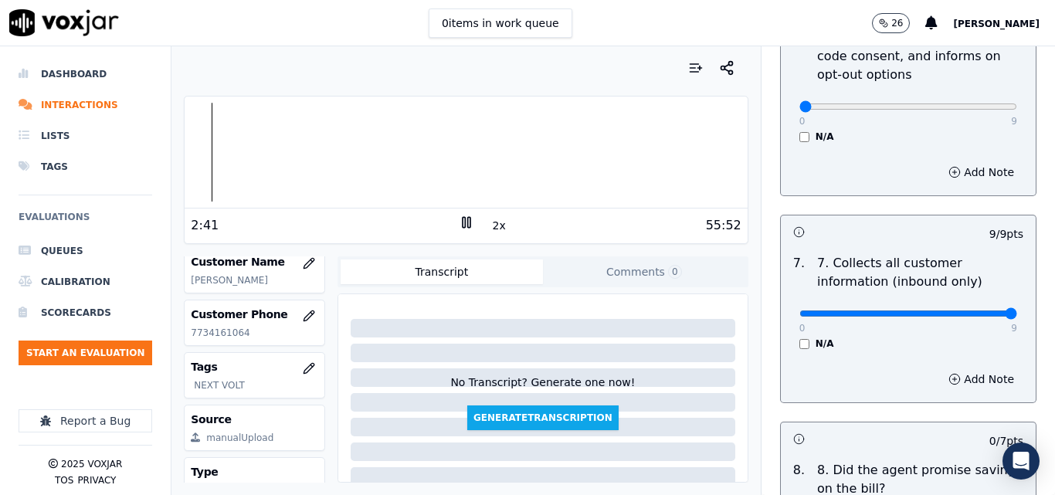
click at [761, 271] on div "GREETING/OPENING SKILLS 1. Properly brands call (AGENT NAME / CTS) 102 pts 4 / …" at bounding box center [907, 375] width 293 height 3176
click at [206, 141] on div at bounding box center [466, 152] width 562 height 99
click at [490, 226] on button "2x" at bounding box center [499, 226] width 19 height 22
click at [490, 226] on button "1x" at bounding box center [499, 226] width 19 height 22
drag, startPoint x: 490, startPoint y: 226, endPoint x: 490, endPoint y: 235, distance: 8.5
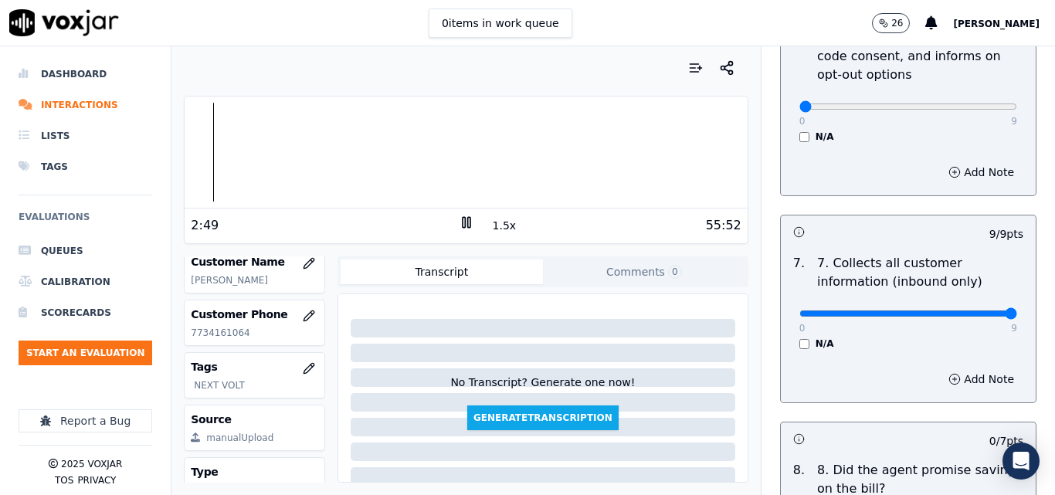
click at [490, 235] on button "1.5x" at bounding box center [505, 226] width 30 height 22
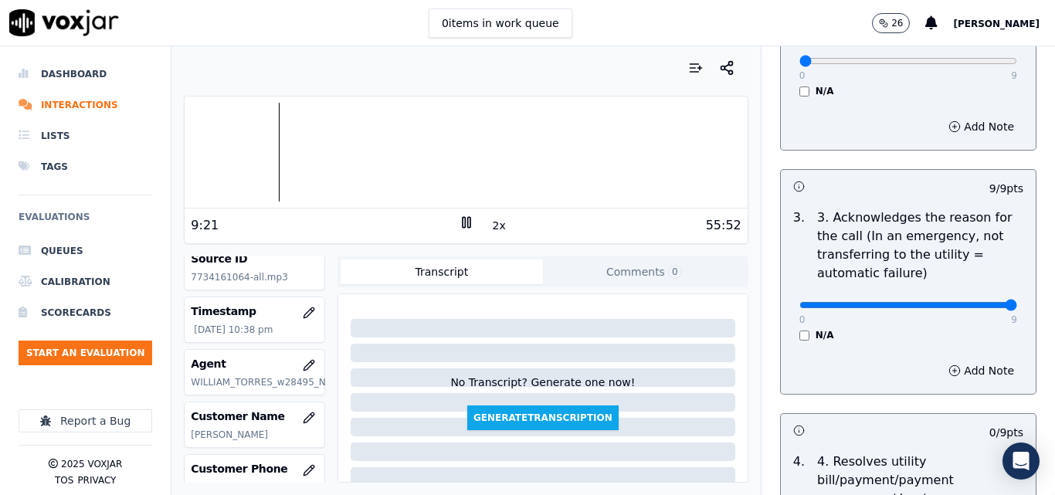
scroll to position [463, 0]
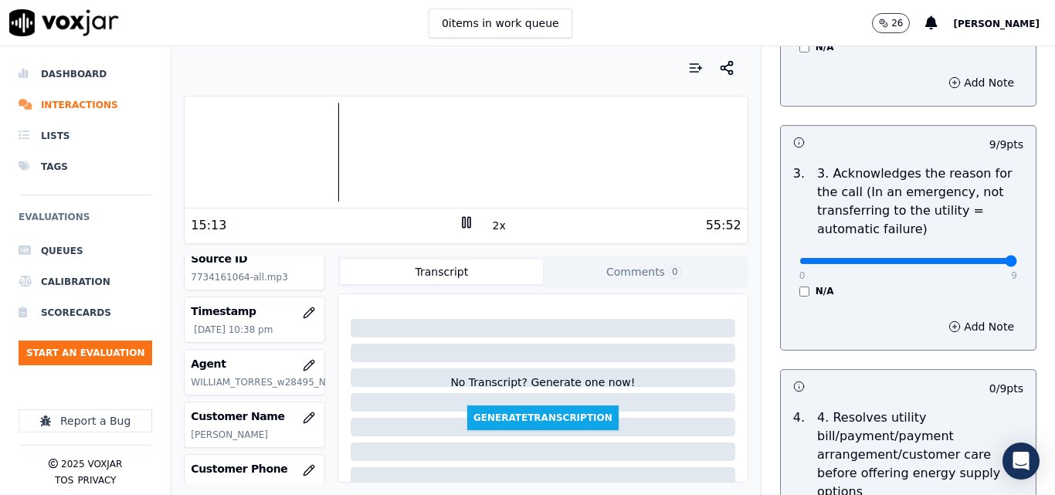
click at [467, 222] on rect at bounding box center [468, 222] width 2 height 10
click at [462, 222] on icon at bounding box center [466, 222] width 15 height 15
click at [491, 228] on button "2x" at bounding box center [499, 226] width 19 height 22
click at [490, 222] on button "1x" at bounding box center [499, 226] width 19 height 22
click at [493, 229] on button "1.5x" at bounding box center [505, 226] width 30 height 22
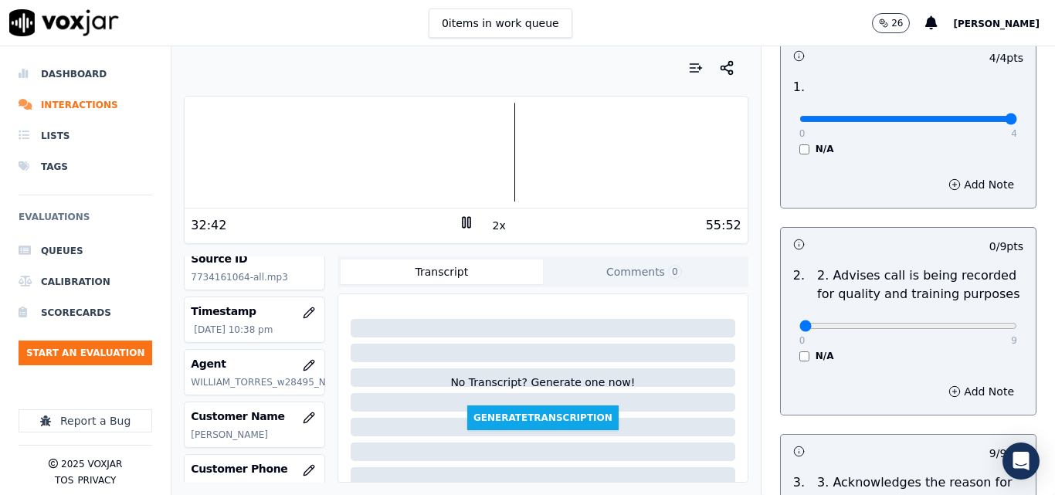
scroll to position [232, 0]
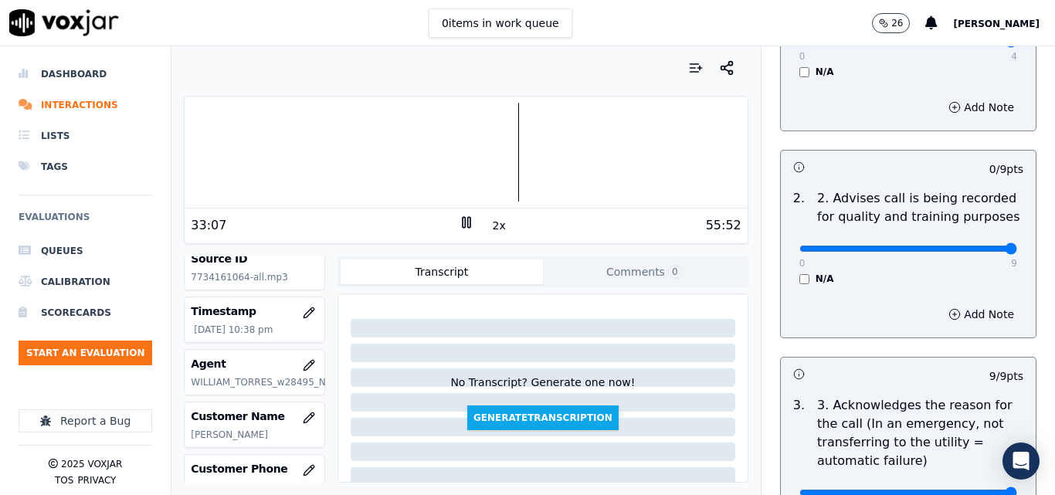
type input "9"
click at [976, 45] on input "range" at bounding box center [908, 42] width 218 height 6
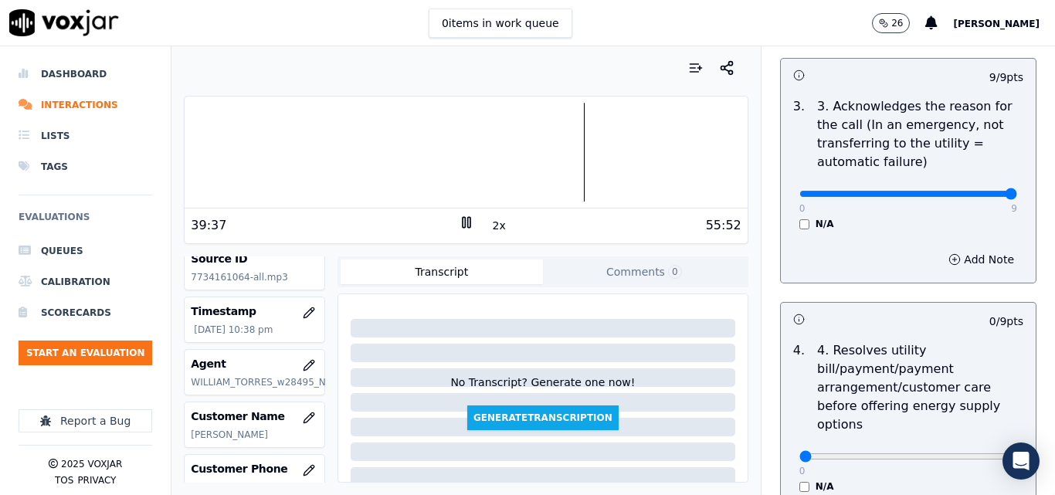
scroll to position [618, 0]
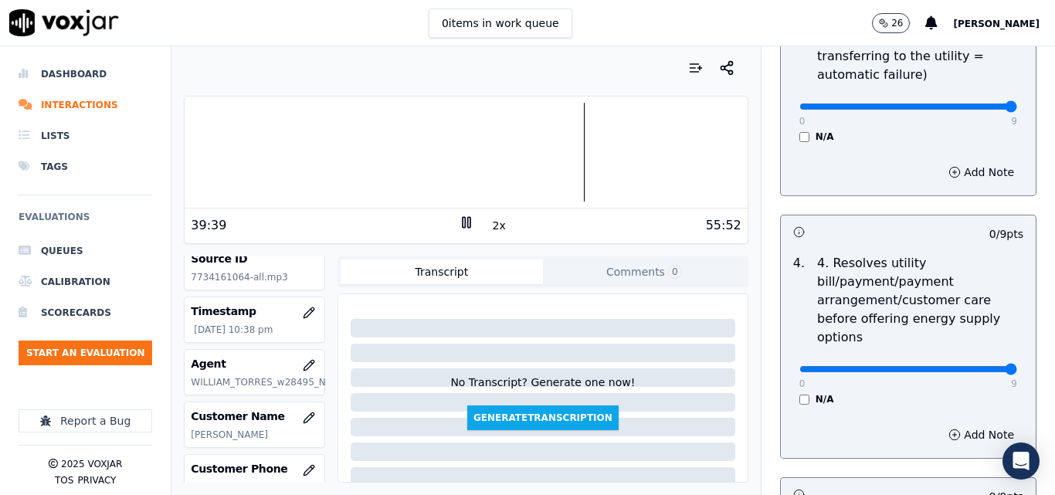
drag, startPoint x: 972, startPoint y: 354, endPoint x: 967, endPoint y: 307, distance: 48.1
type input "9"
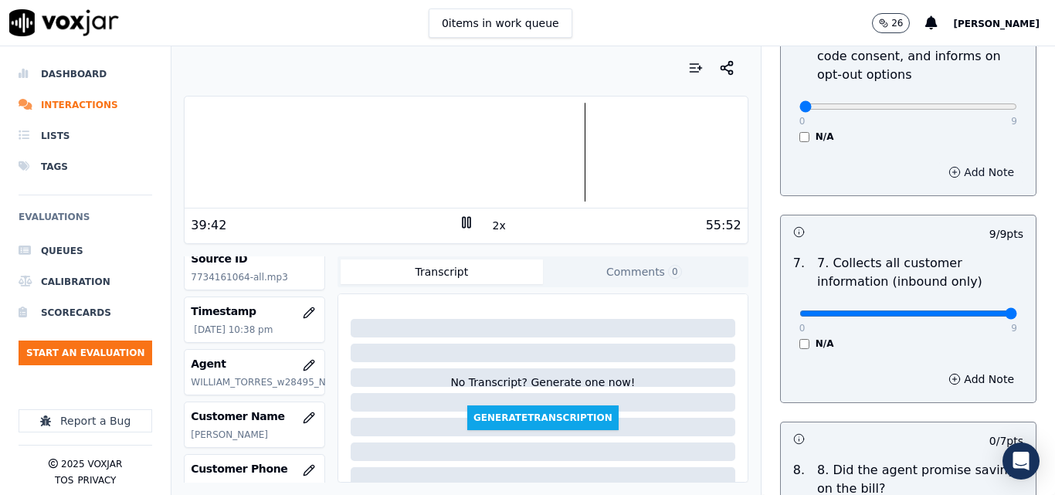
scroll to position [1236, 0]
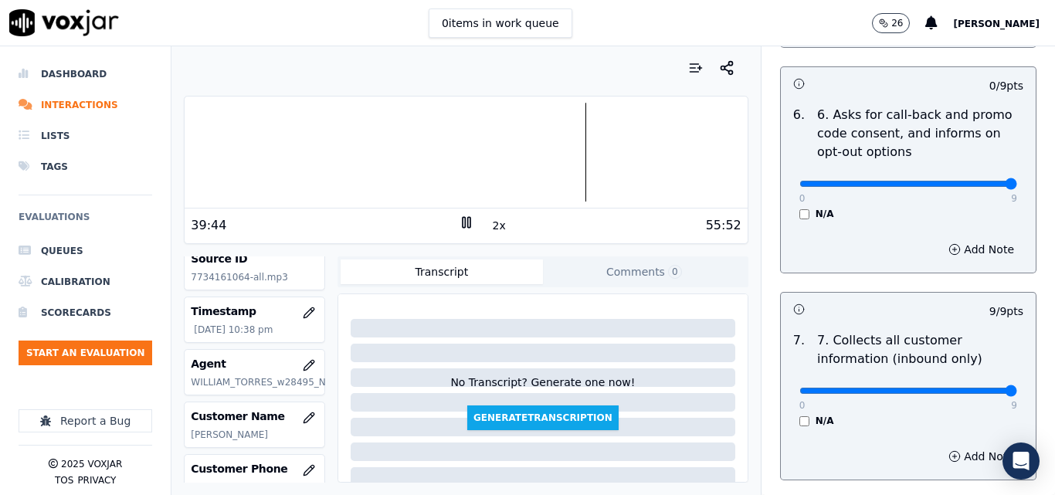
type input "9"
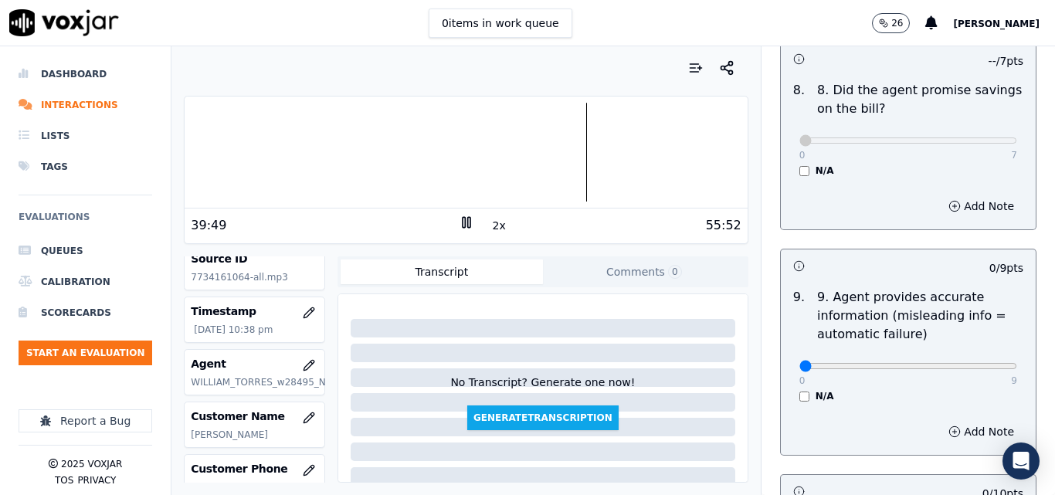
scroll to position [1854, 0]
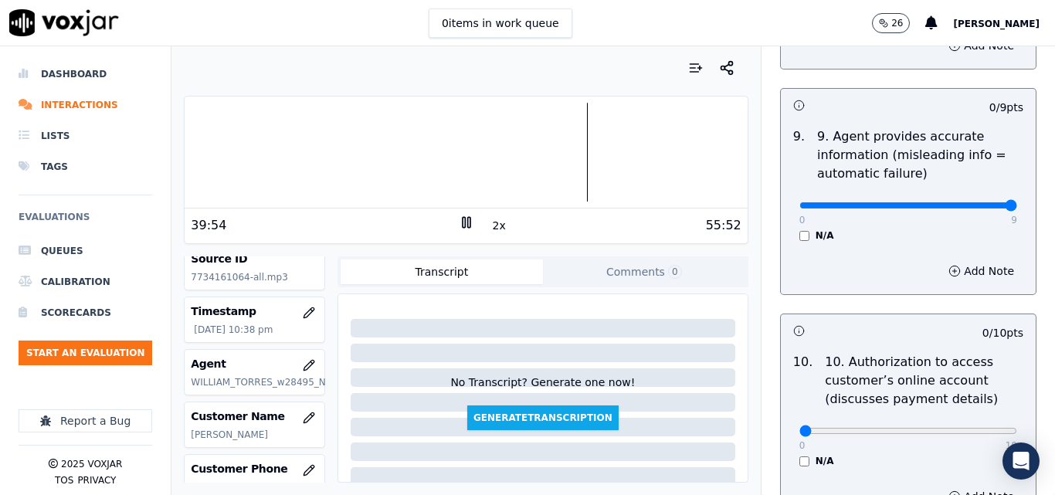
type input "9"
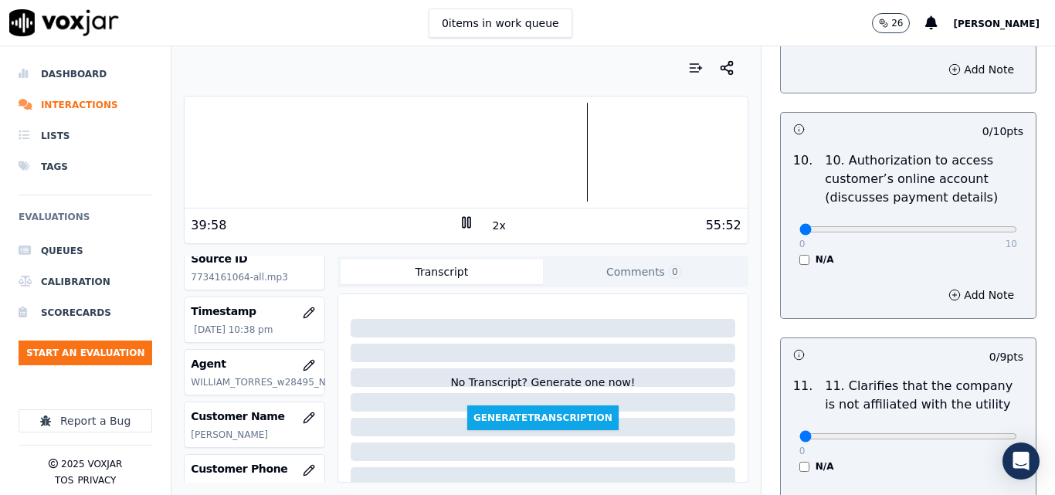
scroll to position [2085, 0]
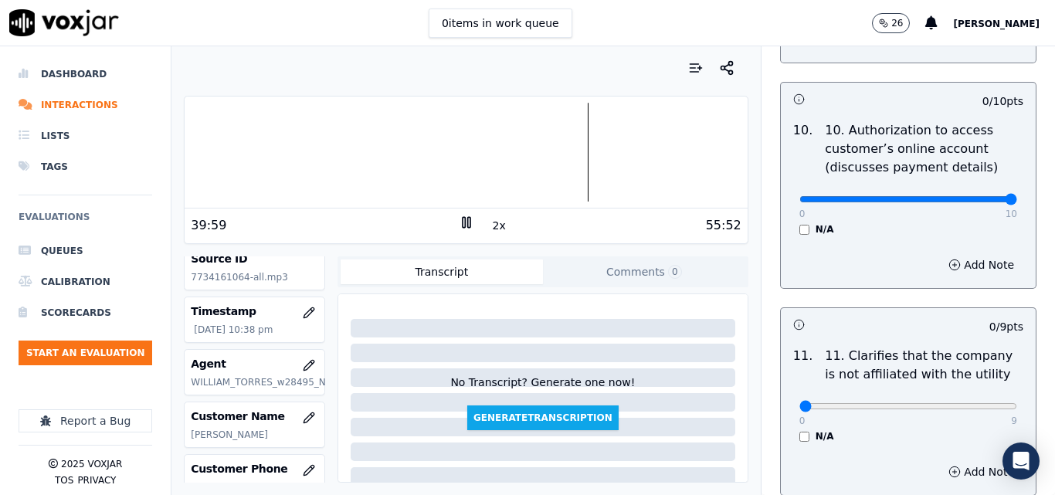
type input "10"
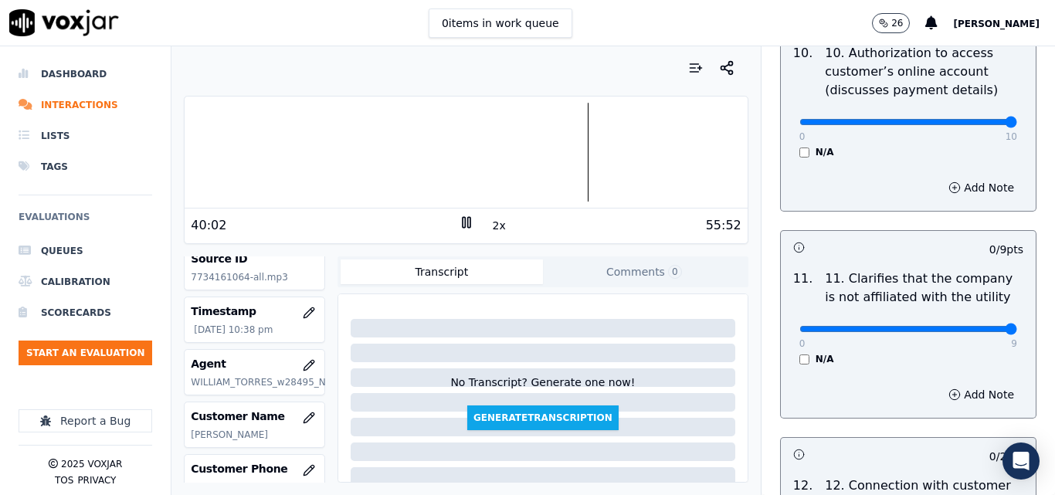
type input "9"
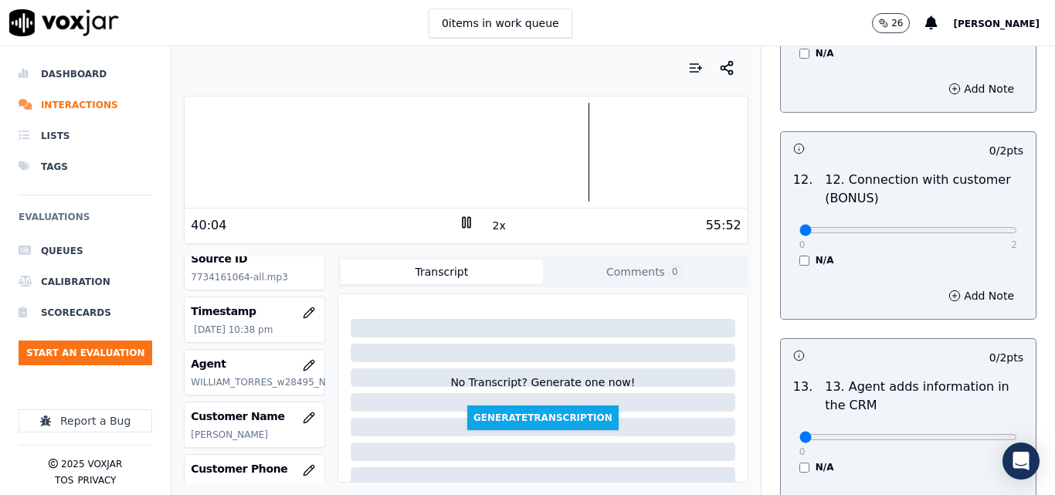
scroll to position [2471, 0]
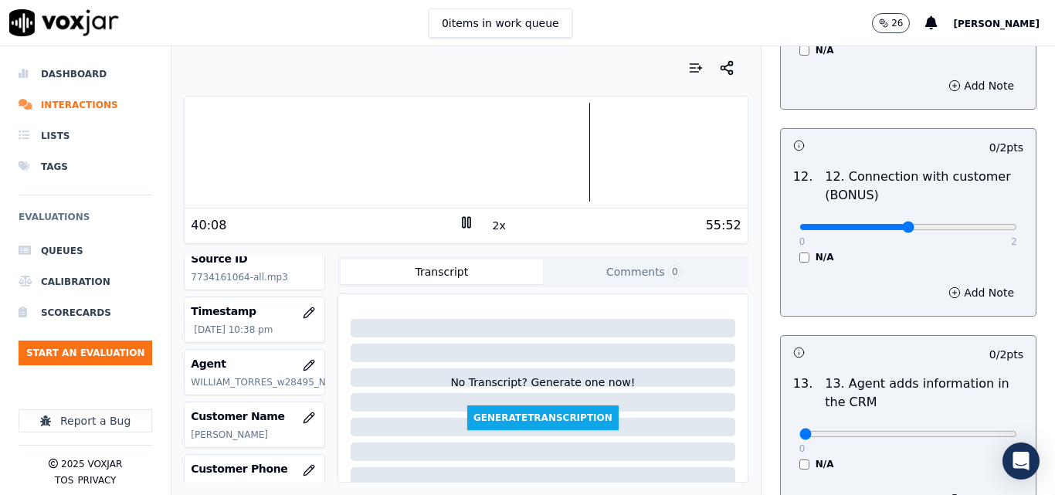
type input "2"
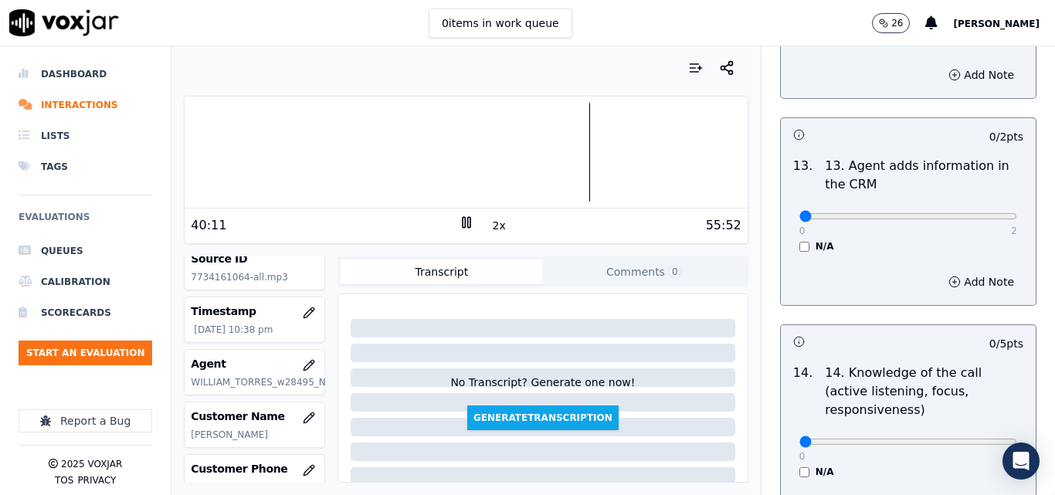
scroll to position [2703, 0]
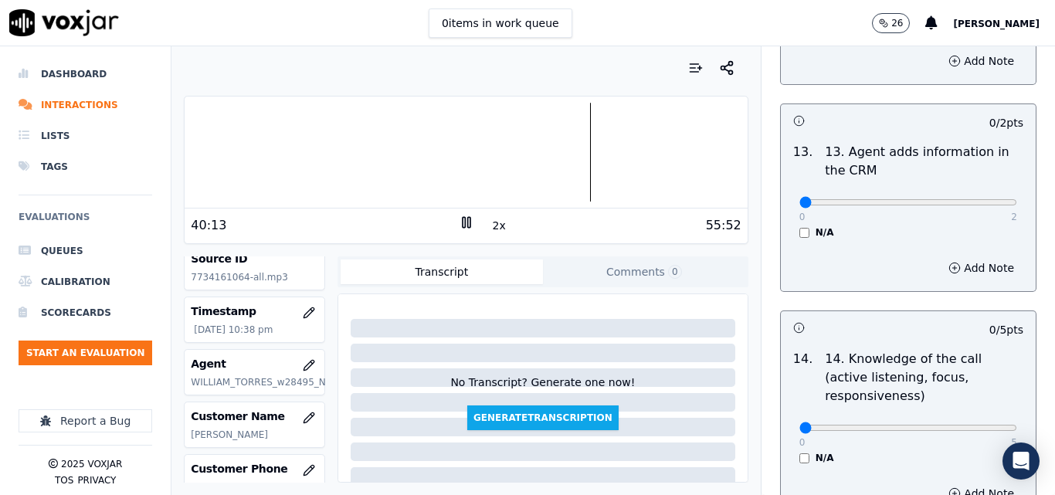
drag, startPoint x: 937, startPoint y: 199, endPoint x: 986, endPoint y: 198, distance: 49.5
click at [993, 200] on div "0 2 N/A" at bounding box center [908, 209] width 243 height 59
type input "2"
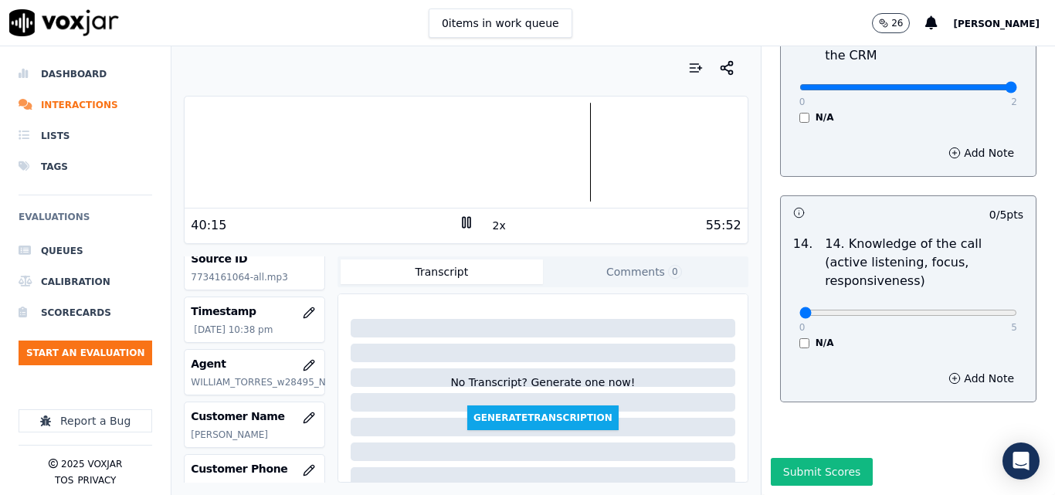
scroll to position [2820, 0]
type input "4"
click at [588, 140] on div at bounding box center [466, 152] width 562 height 99
click at [491, 224] on button "2x" at bounding box center [499, 226] width 19 height 22
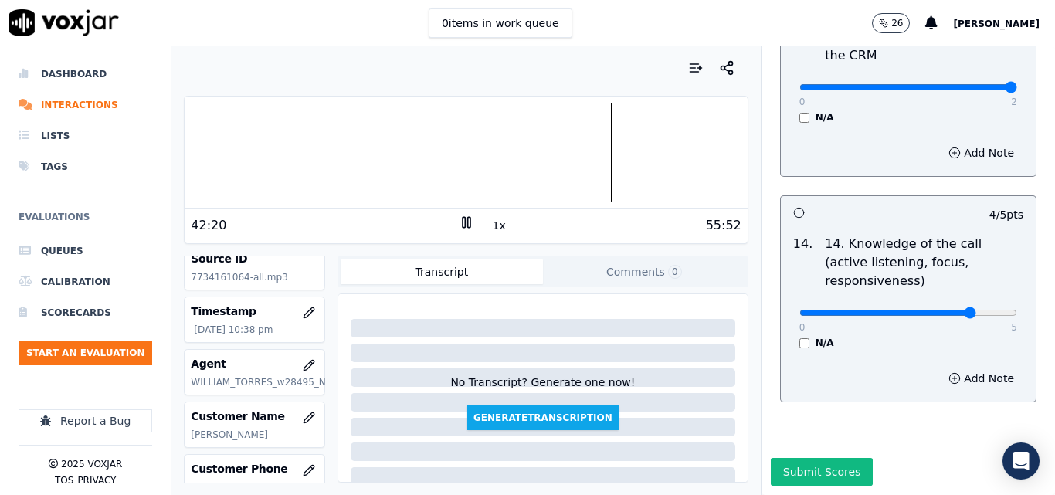
click at [656, 43] on div "0 items in work queue 26 [PERSON_NAME]" at bounding box center [527, 23] width 1055 height 46
click at [582, 73] on div at bounding box center [466, 68] width 564 height 31
click at [803, 458] on button "Submit Scores" at bounding box center [822, 472] width 103 height 28
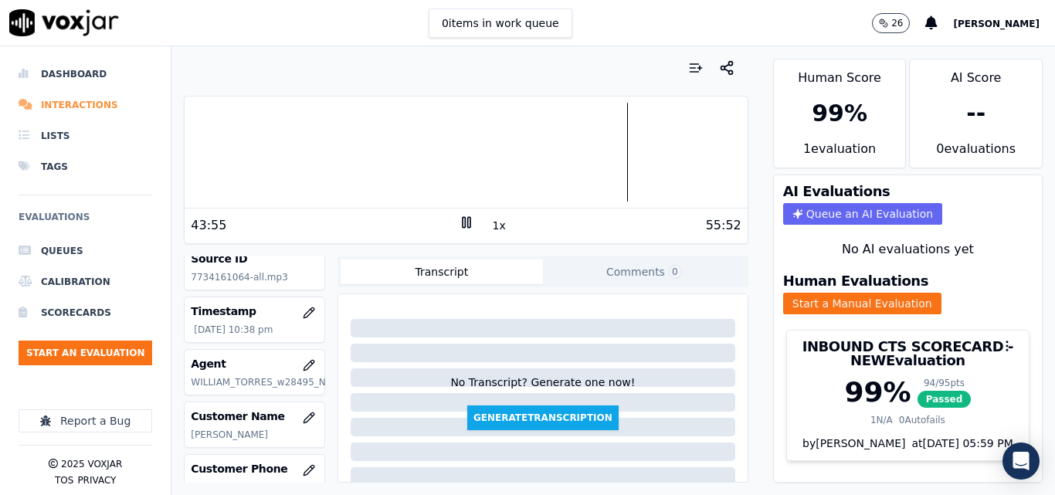
click at [91, 107] on li "Interactions" at bounding box center [86, 105] width 134 height 31
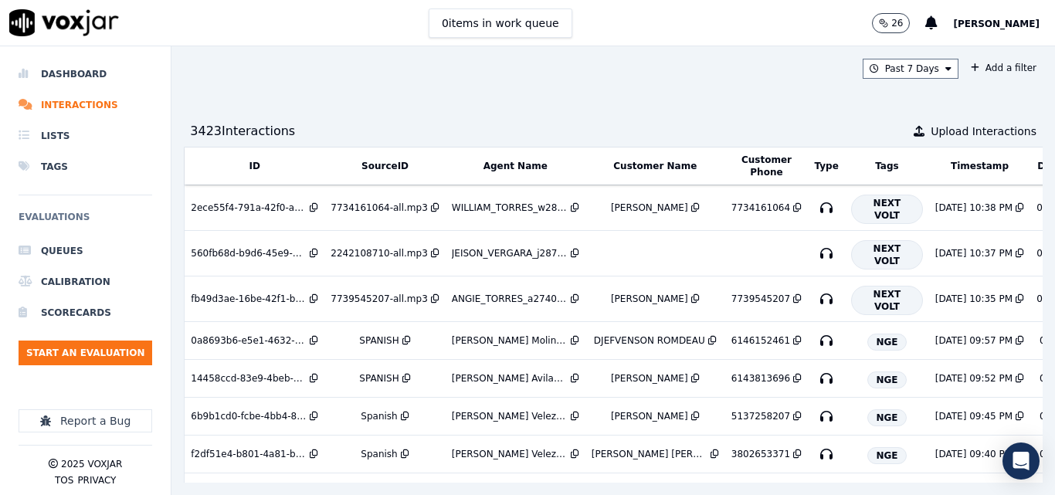
scroll to position [0, 262]
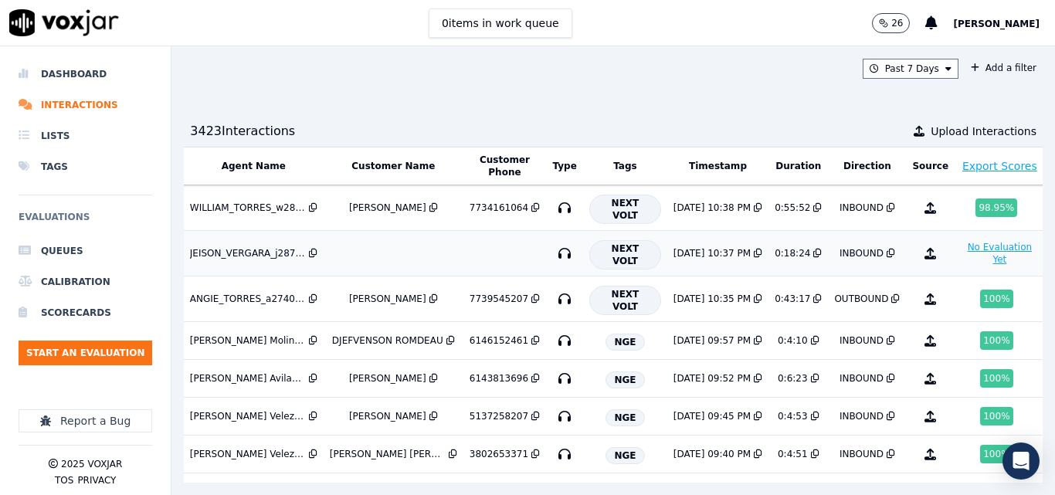
click at [961, 247] on button "No Evaluation Yet" at bounding box center [1000, 253] width 78 height 31
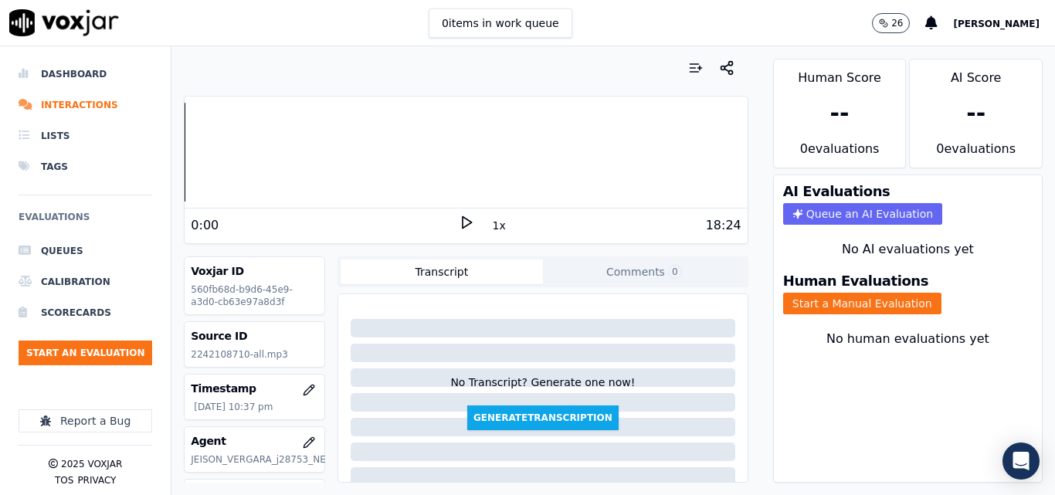
scroll to position [154, 0]
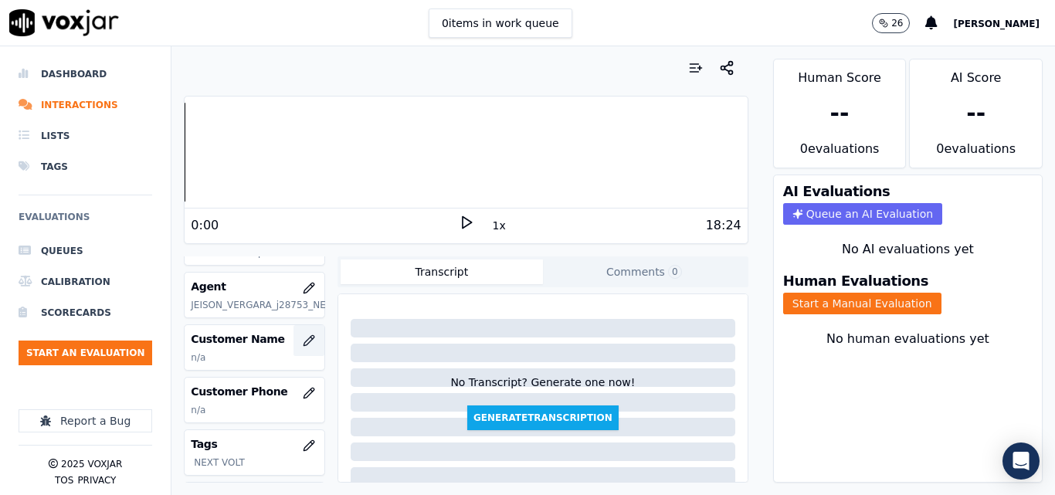
click at [303, 341] on icon "button" at bounding box center [309, 340] width 12 height 12
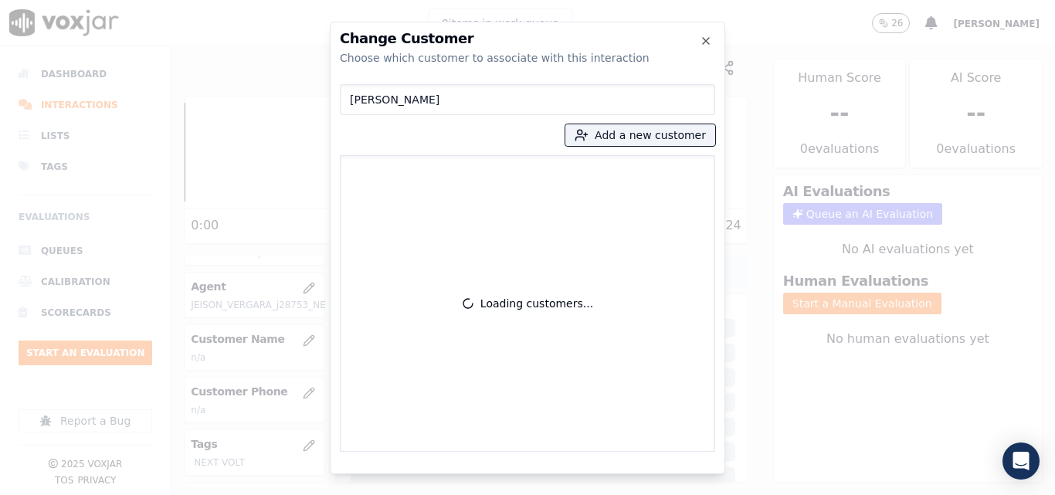
type input "[PERSON_NAME]"
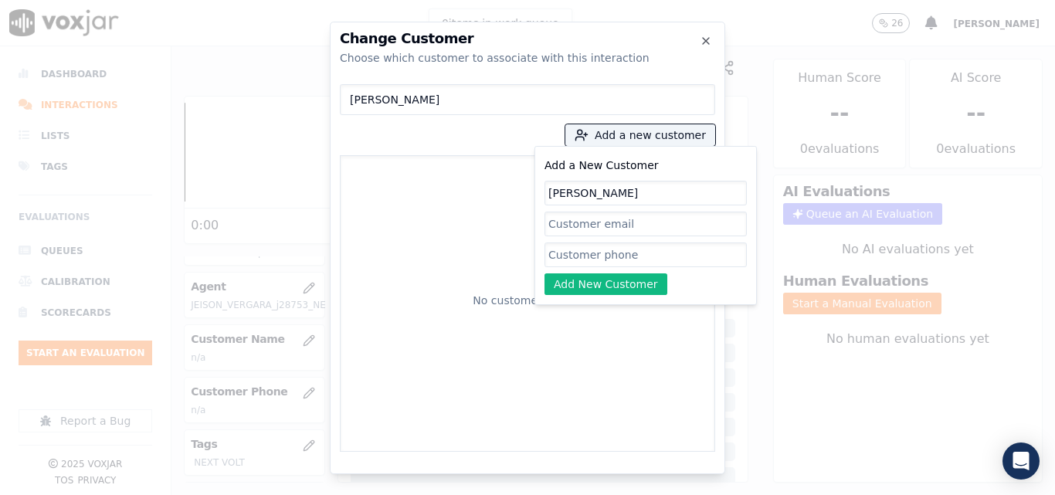
type input "[PERSON_NAME]"
paste input "2242108710"
type input "2242108710"
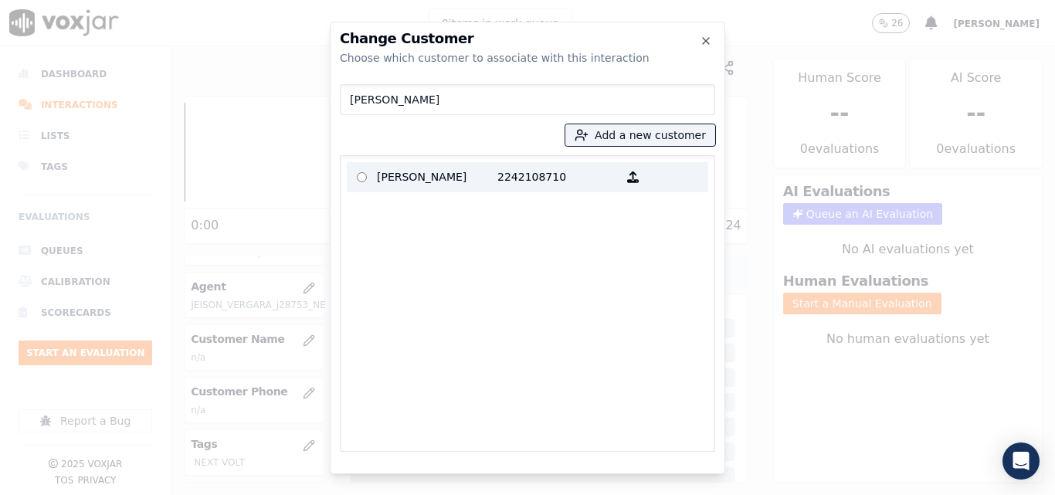
click at [449, 175] on p "[PERSON_NAME]" at bounding box center [437, 177] width 120 height 24
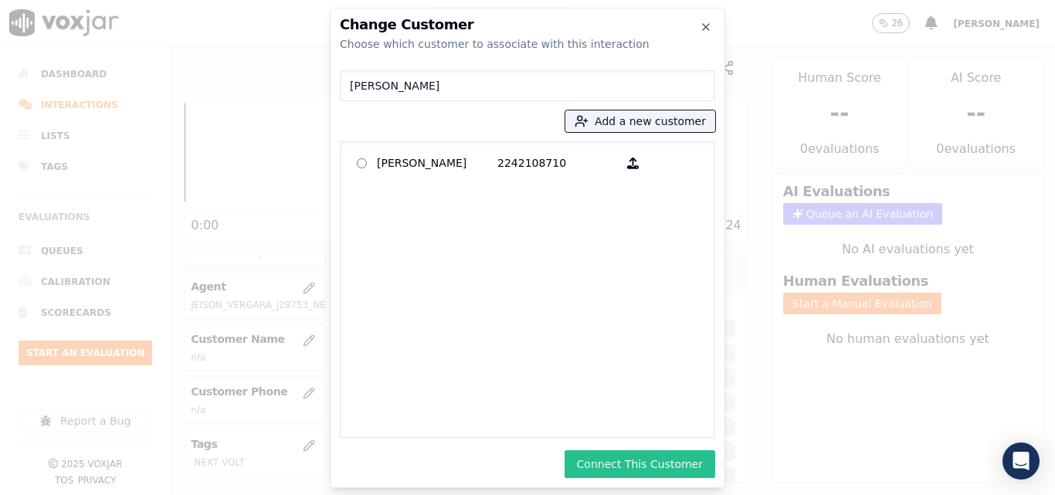
click at [673, 467] on button "Connect This Customer" at bounding box center [640, 464] width 151 height 28
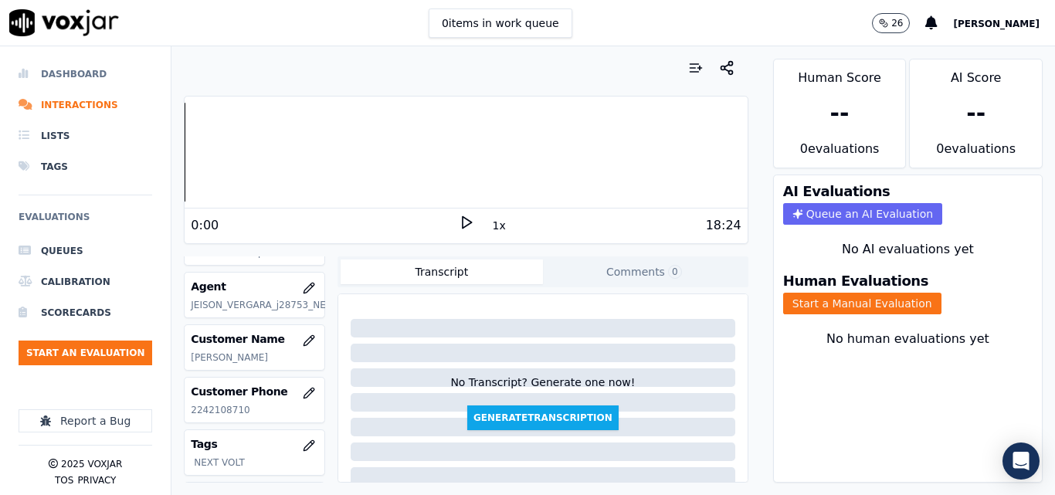
click at [50, 73] on li "Dashboard" at bounding box center [86, 74] width 134 height 31
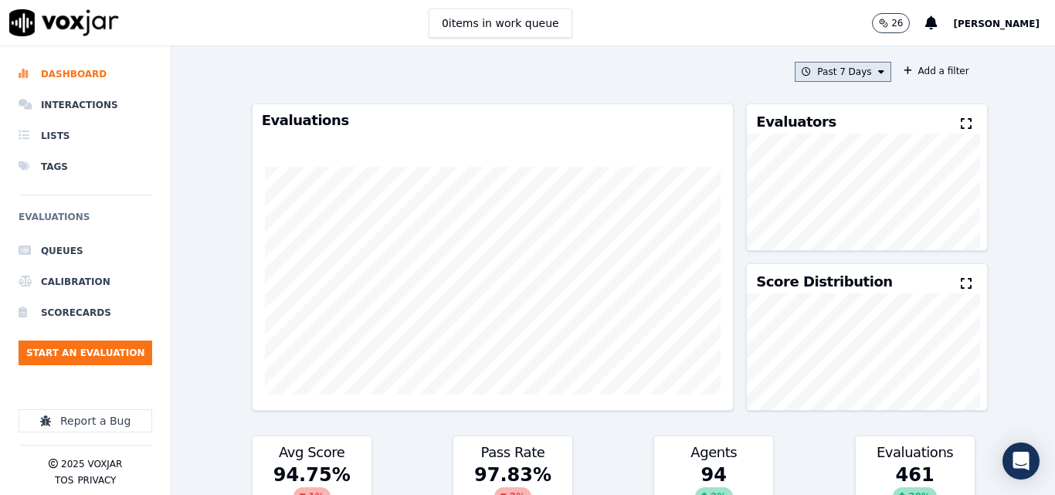
click at [811, 66] on button "Past 7 Days" at bounding box center [843, 72] width 96 height 20
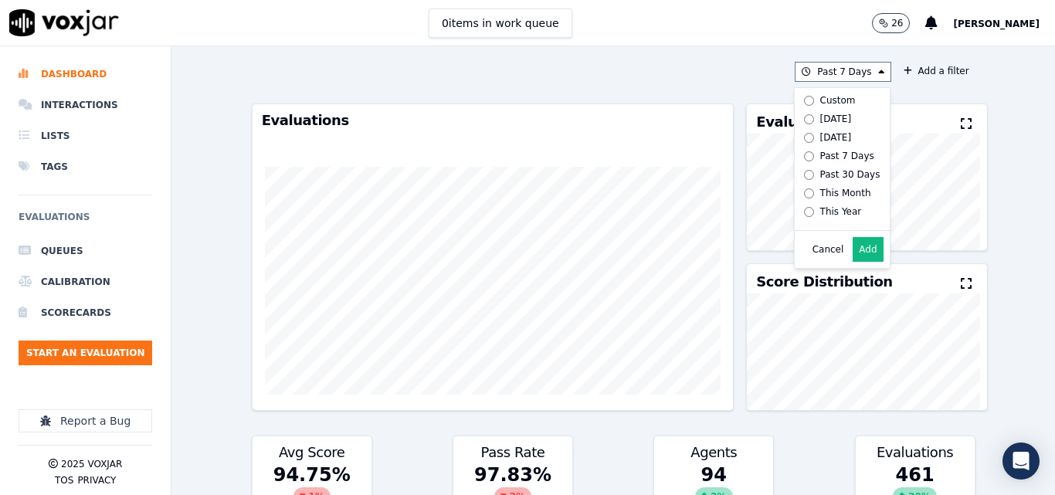
click at [623, 92] on div "Past 7 Days Custom [DATE] [DATE] Past 7 Days Past 30 Days This Month This Year …" at bounding box center [614, 270] width 736 height 449
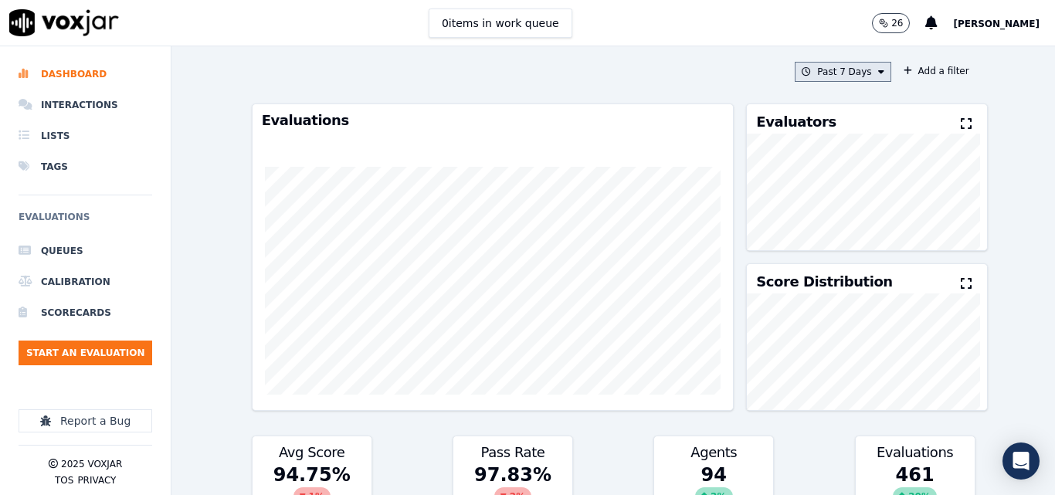
click at [852, 77] on button "Past 7 Days" at bounding box center [843, 72] width 96 height 20
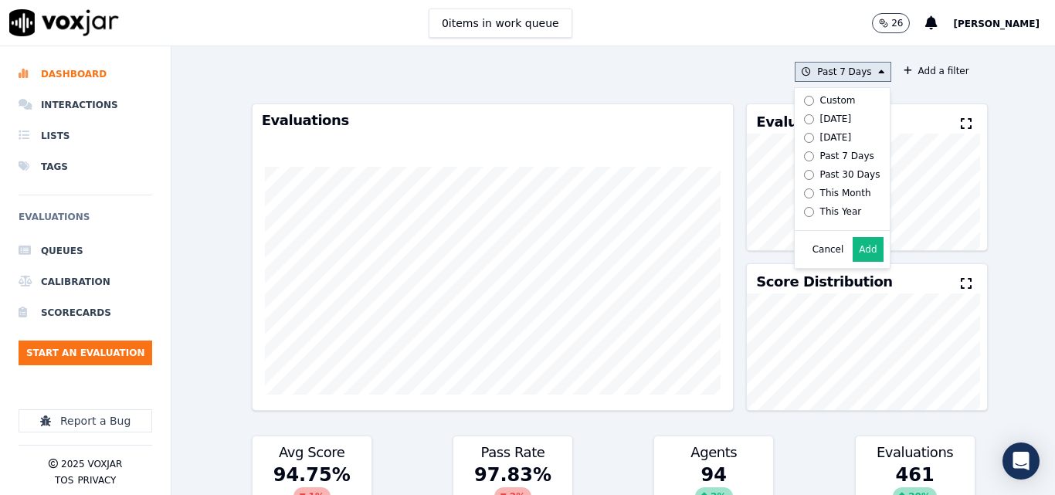
click at [820, 123] on div "[DATE]" at bounding box center [836, 119] width 32 height 12
click at [853, 259] on button "Add" at bounding box center [868, 249] width 30 height 25
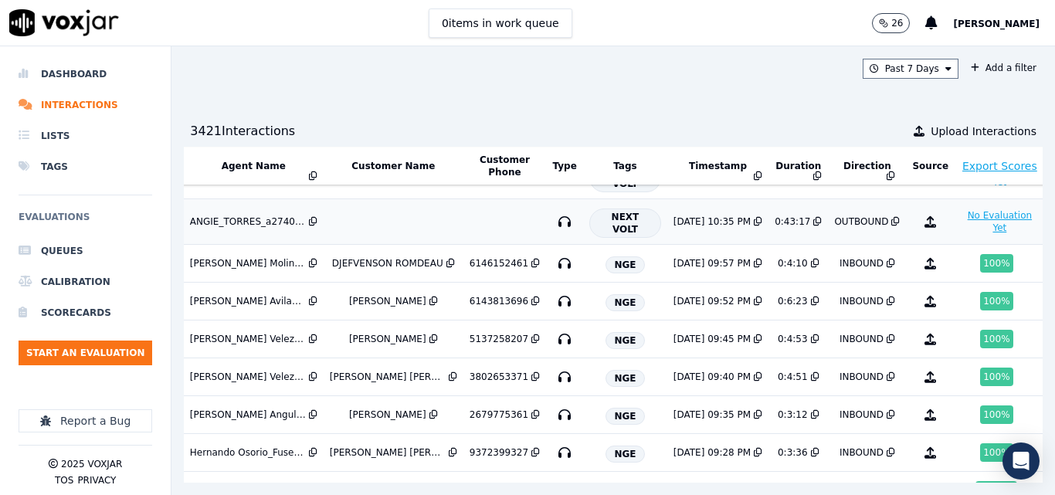
scroll to position [0, 262]
